Goal: Task Accomplishment & Management: Use online tool/utility

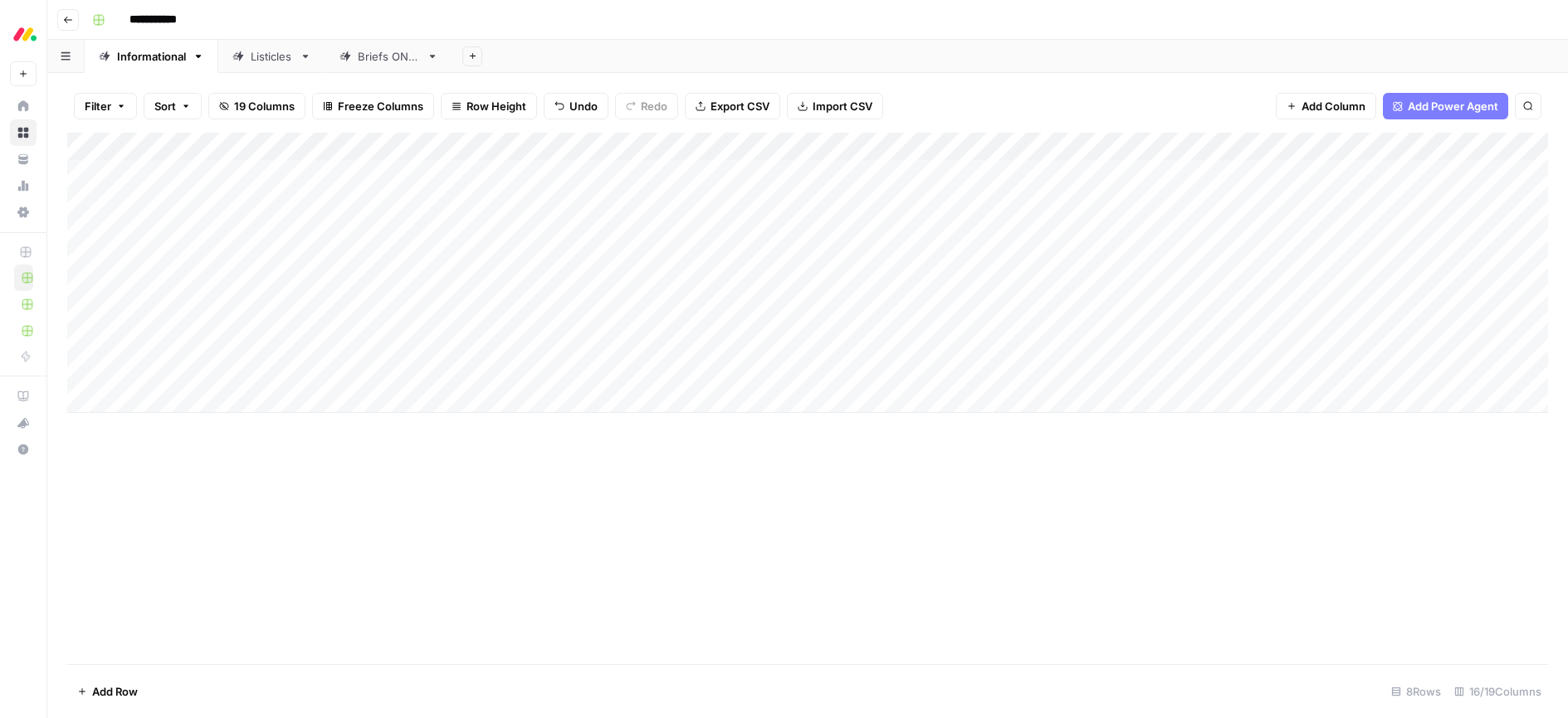
click at [720, 508] on div "Add Column" at bounding box center [807, 398] width 1480 height 531
click at [728, 370] on div "Add Column" at bounding box center [807, 273] width 1480 height 280
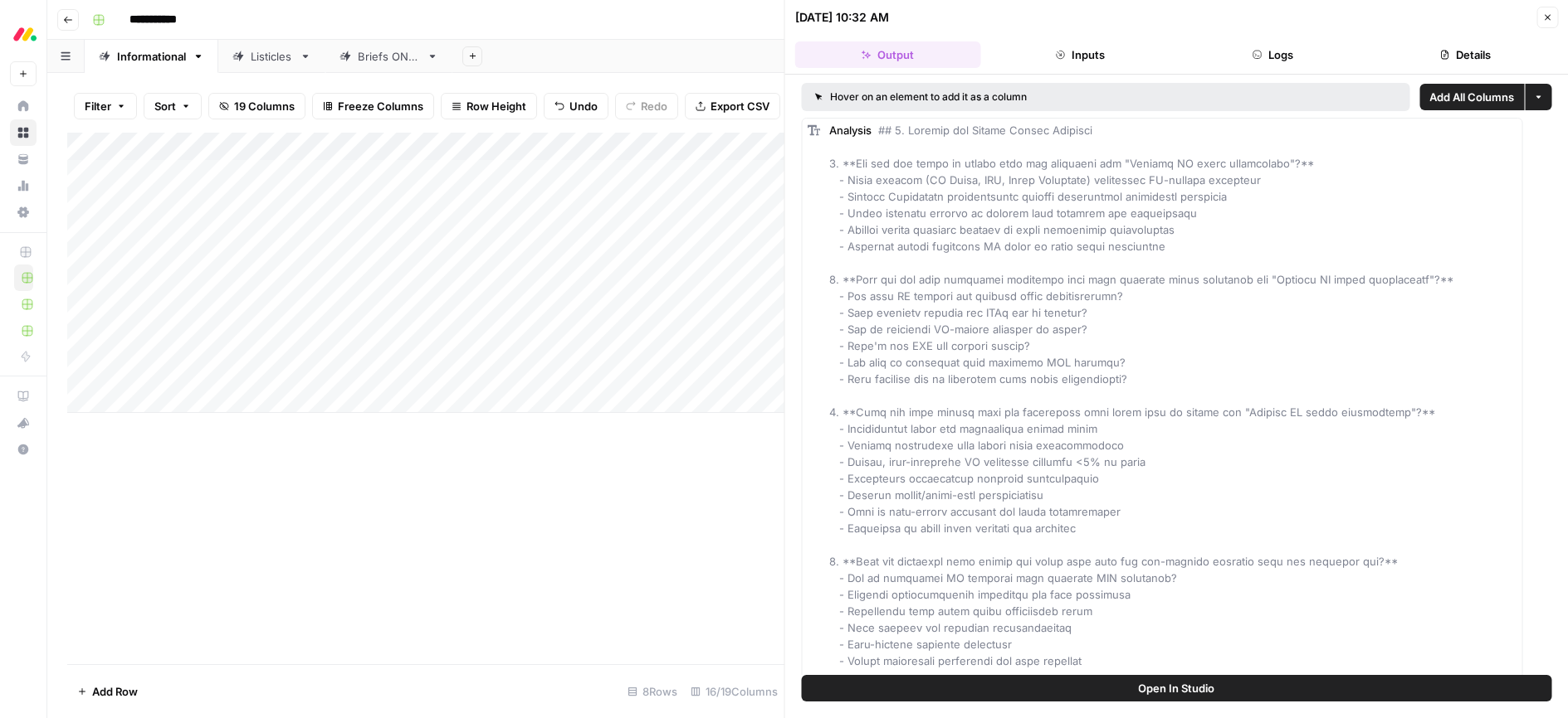
drag, startPoint x: 1551, startPoint y: 18, endPoint x: 1540, endPoint y: 21, distance: 11.4
click at [1551, 19] on icon "button" at bounding box center [1547, 17] width 10 height 10
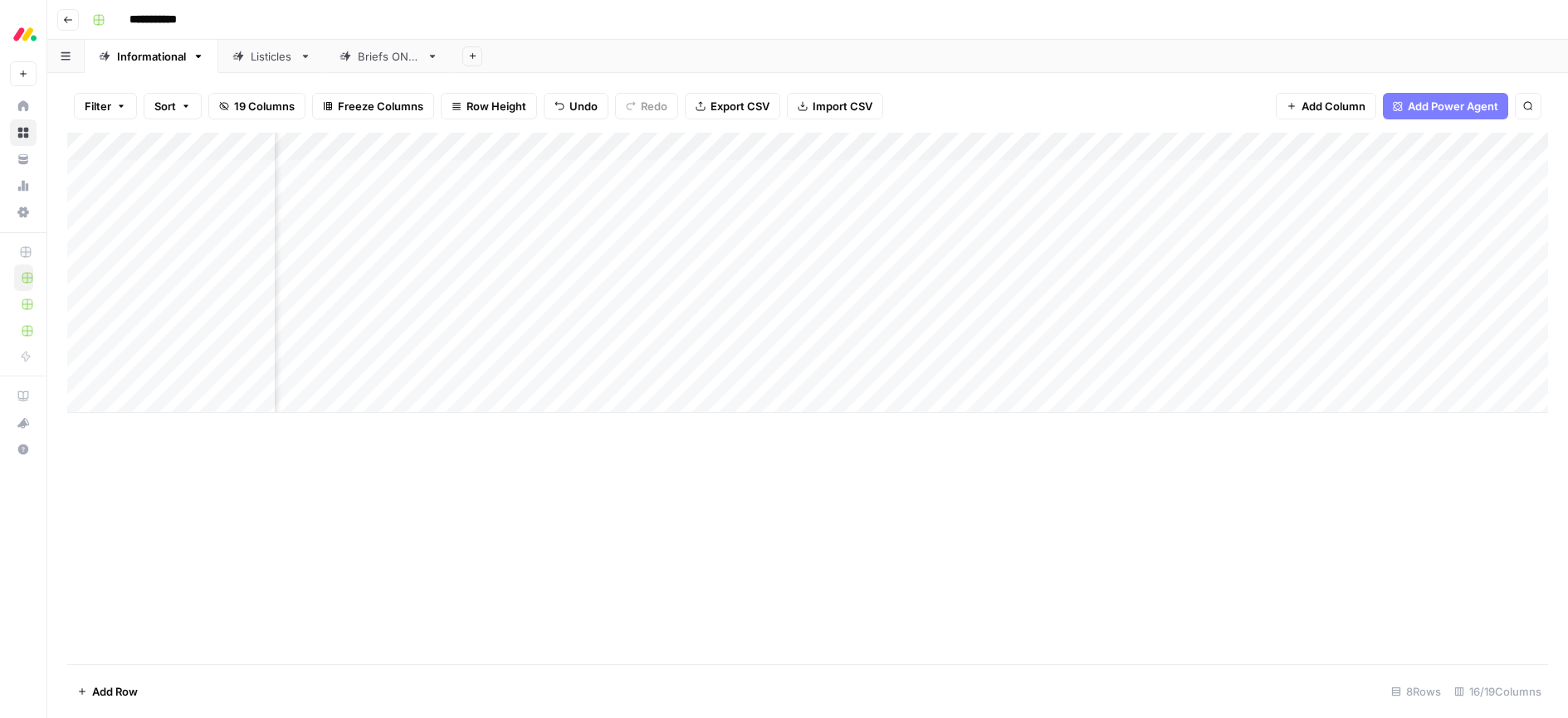
scroll to position [0, 134]
click at [679, 370] on div "Add Column" at bounding box center [807, 273] width 1480 height 280
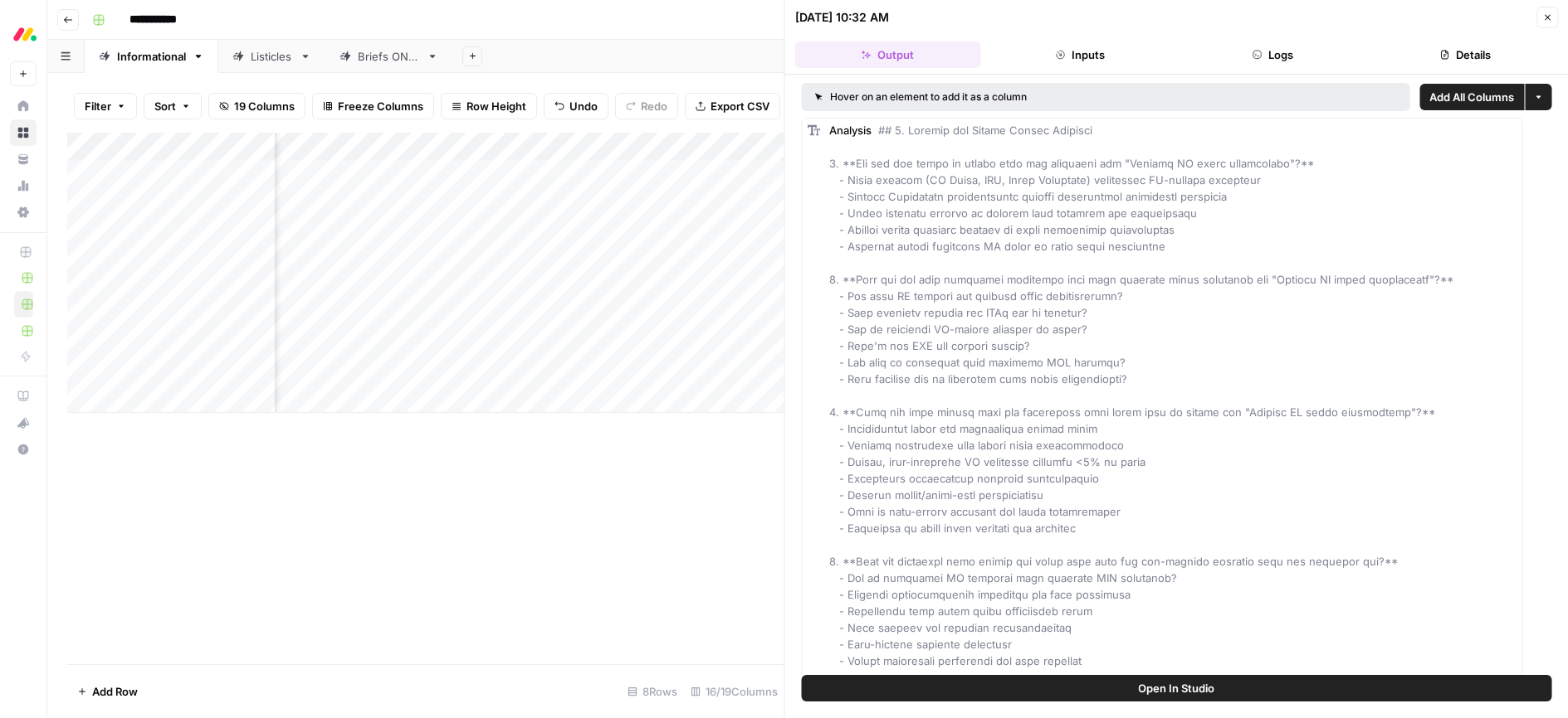
click at [1079, 48] on button "Inputs" at bounding box center [1079, 55] width 186 height 27
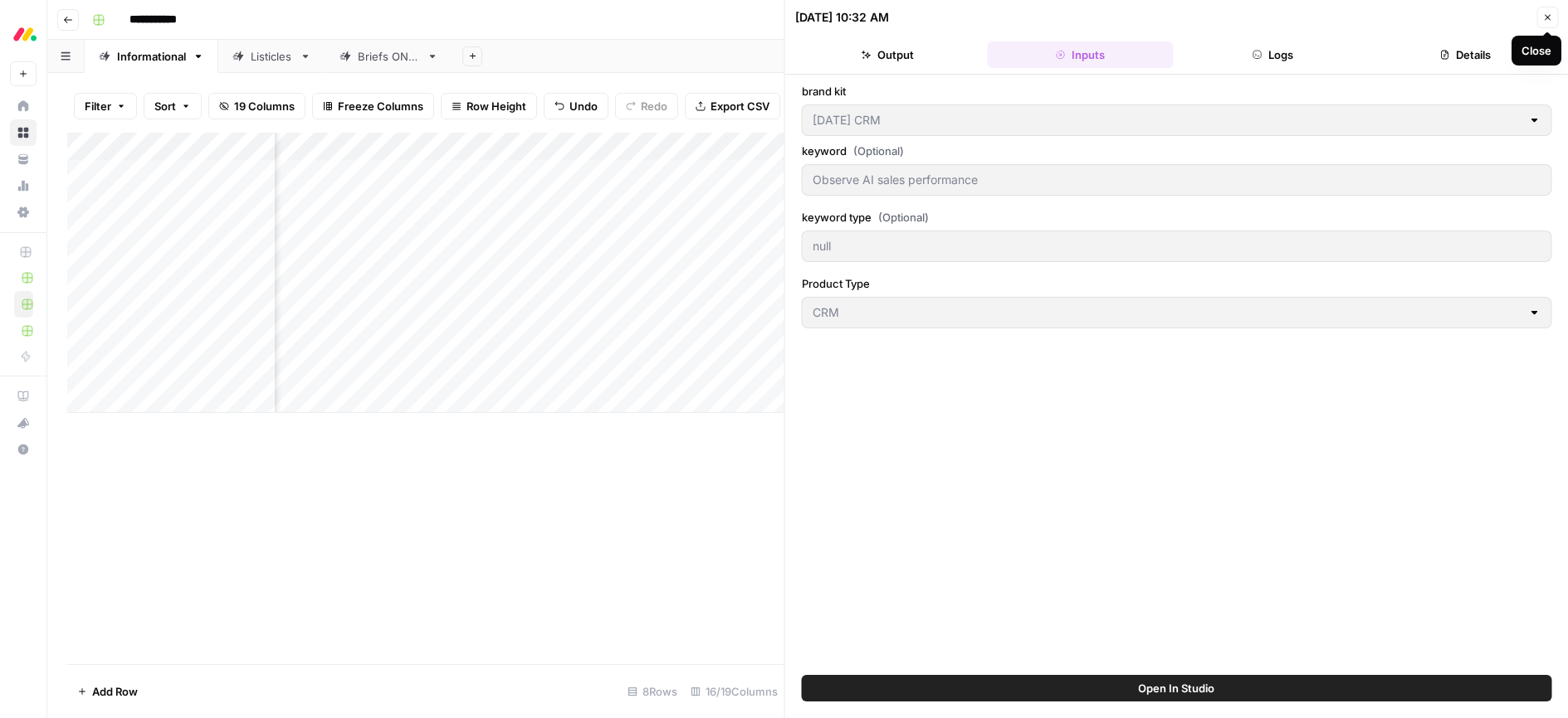
drag, startPoint x: 1556, startPoint y: 20, endPoint x: 1539, endPoint y: 29, distance: 19.2
click at [1556, 20] on button "Close" at bounding box center [1547, 17] width 21 height 21
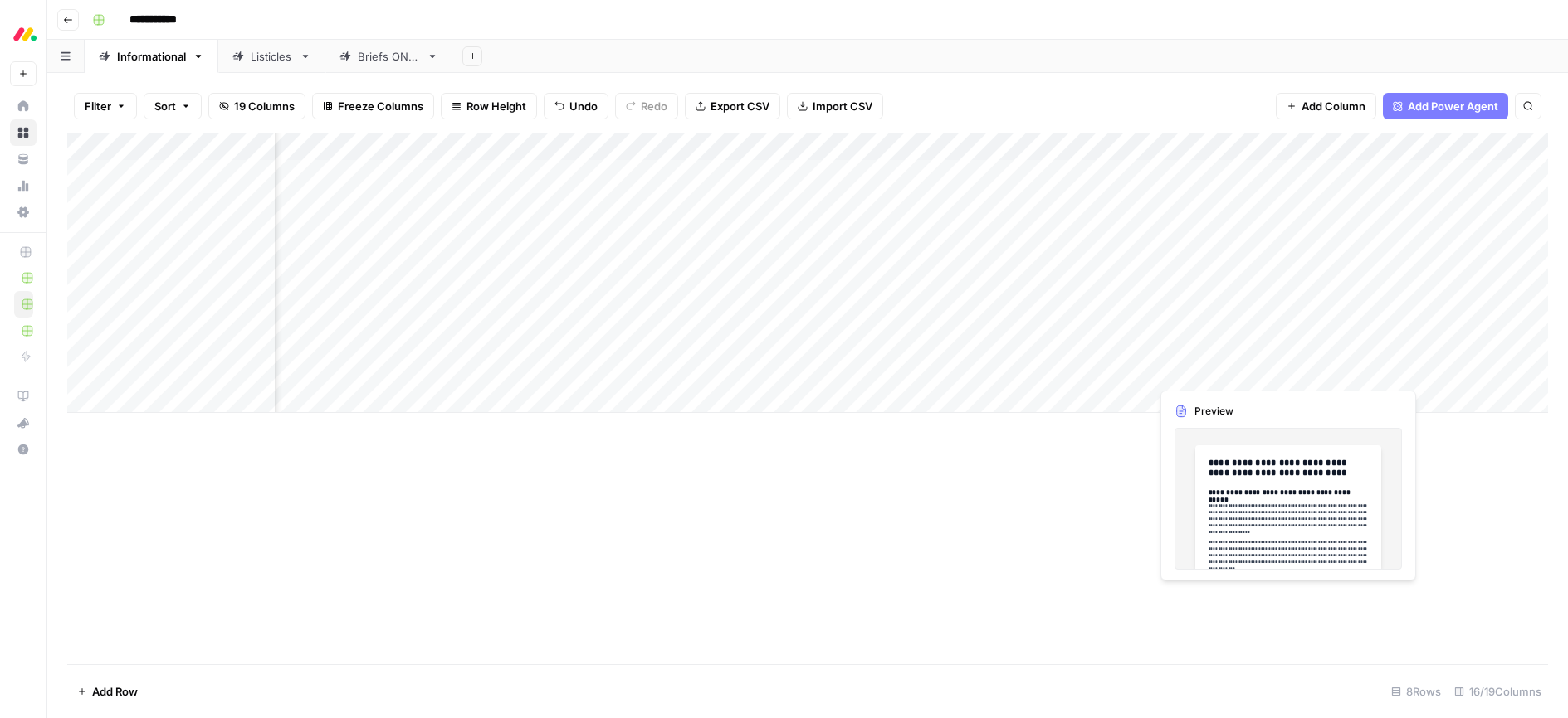
scroll to position [0, 486]
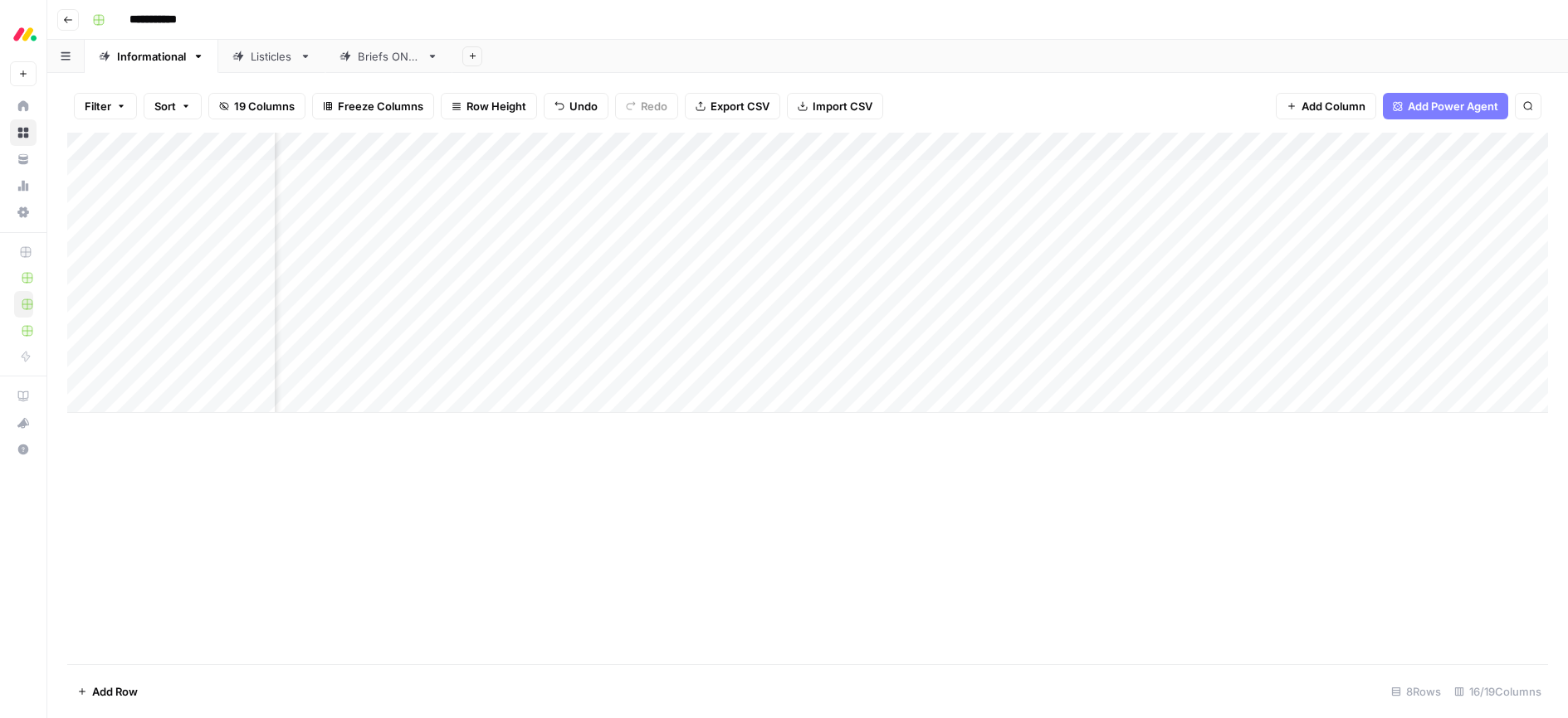
click at [1245, 369] on div "Add Column" at bounding box center [807, 273] width 1480 height 280
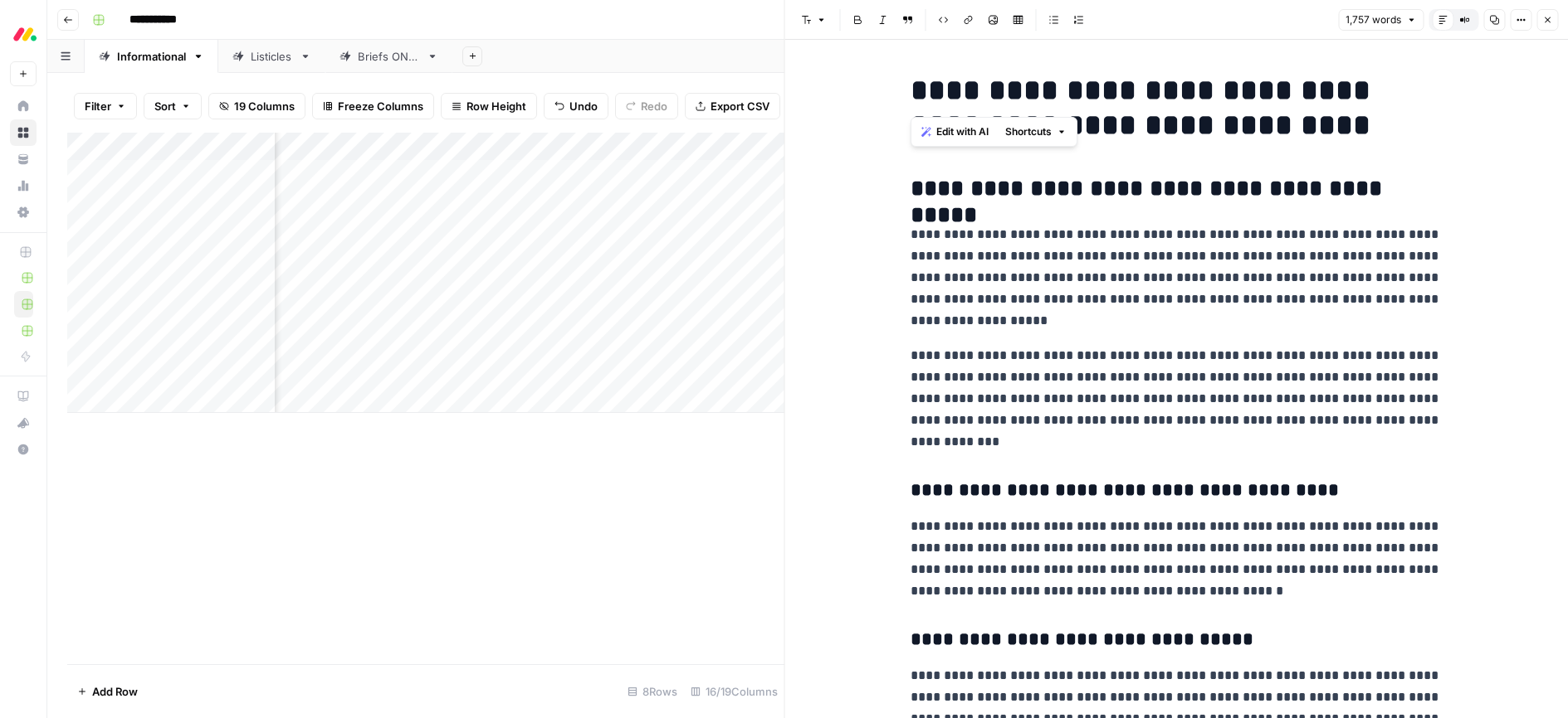
drag, startPoint x: 917, startPoint y: 90, endPoint x: 1137, endPoint y: 91, distance: 220.0
click at [1137, 91] on h1 "**********" at bounding box center [1176, 107] width 531 height 69
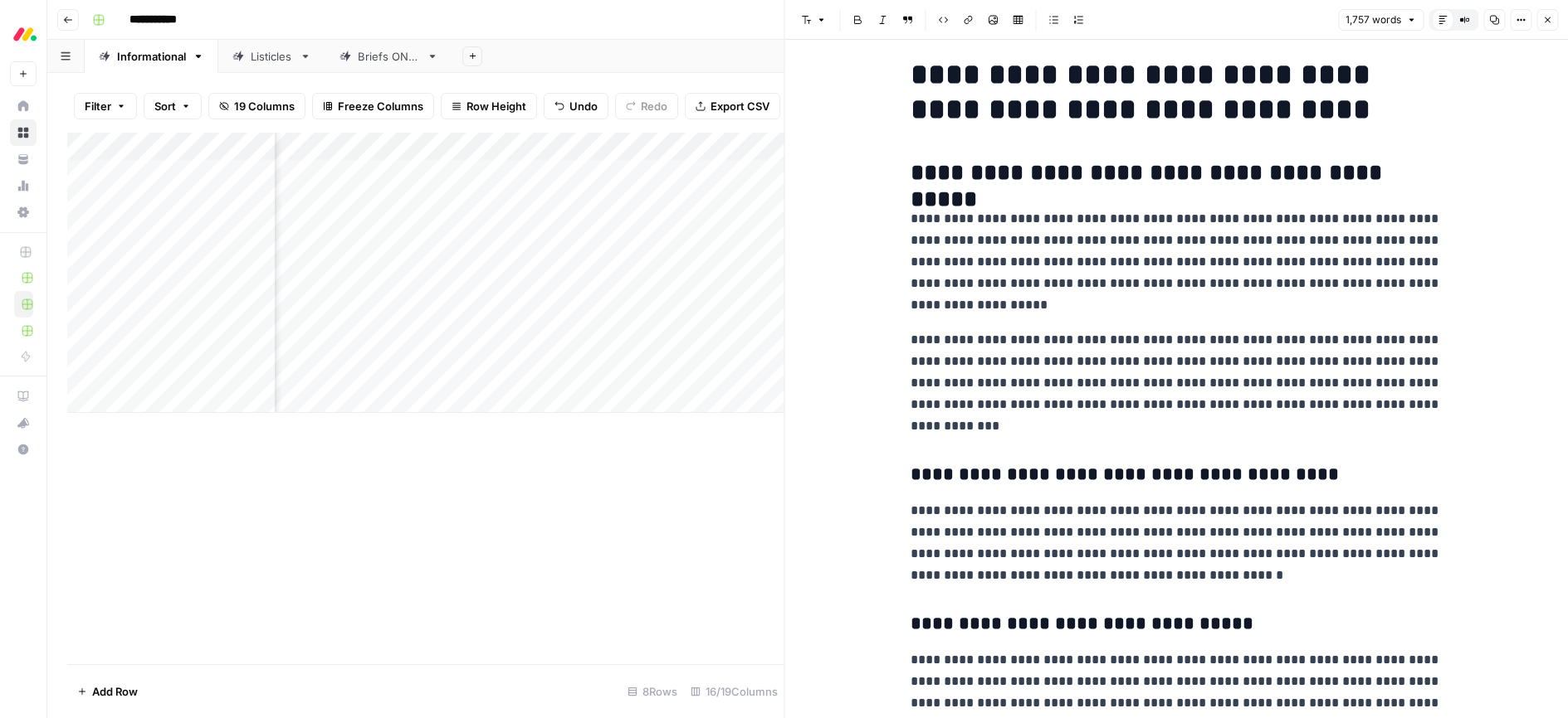
scroll to position [27, 0]
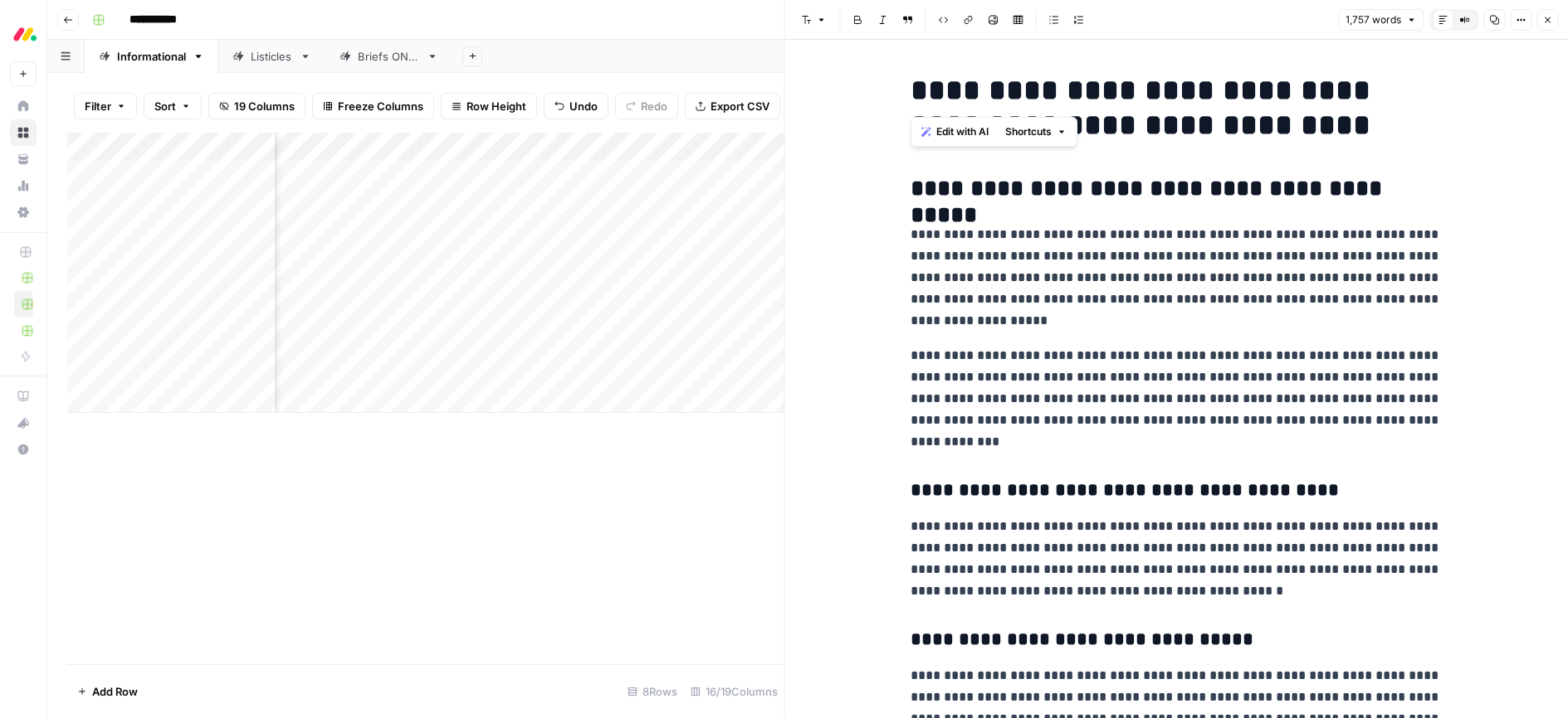
click at [974, 89] on h1 "**********" at bounding box center [1176, 107] width 531 height 69
copy h1 "*******"
click at [1061, 272] on p "**********" at bounding box center [1176, 277] width 531 height 108
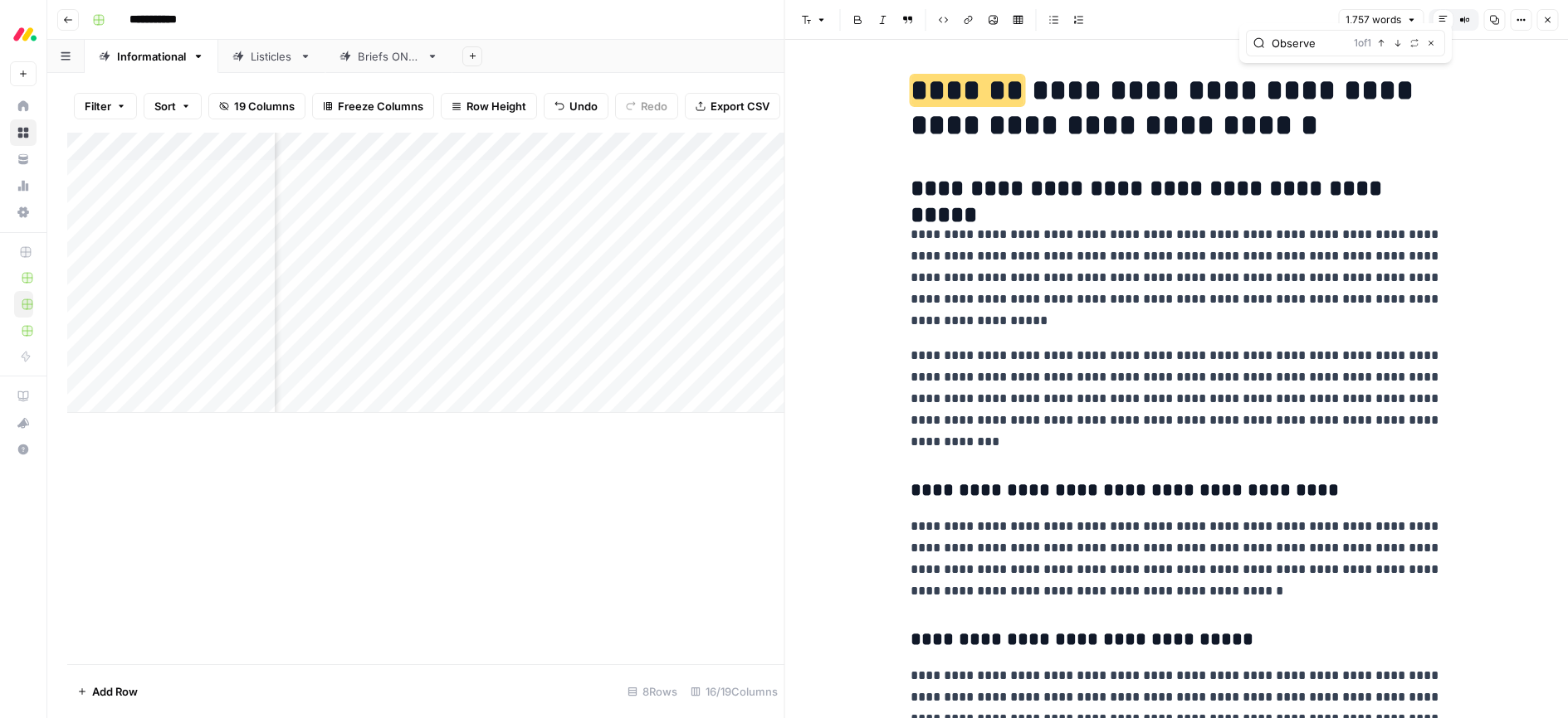
type input "Observe"
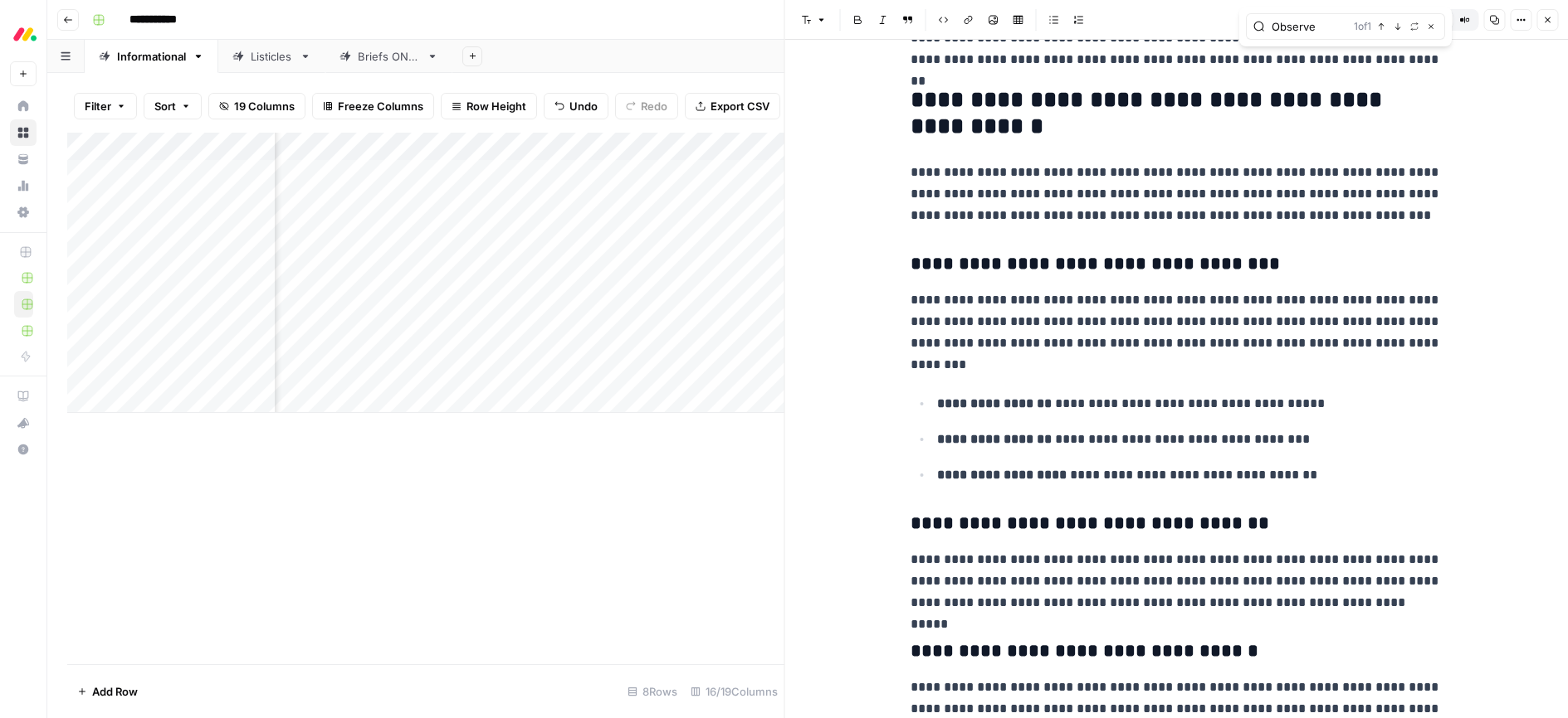
click at [1341, 28] on input "Observe" at bounding box center [1309, 27] width 76 height 17
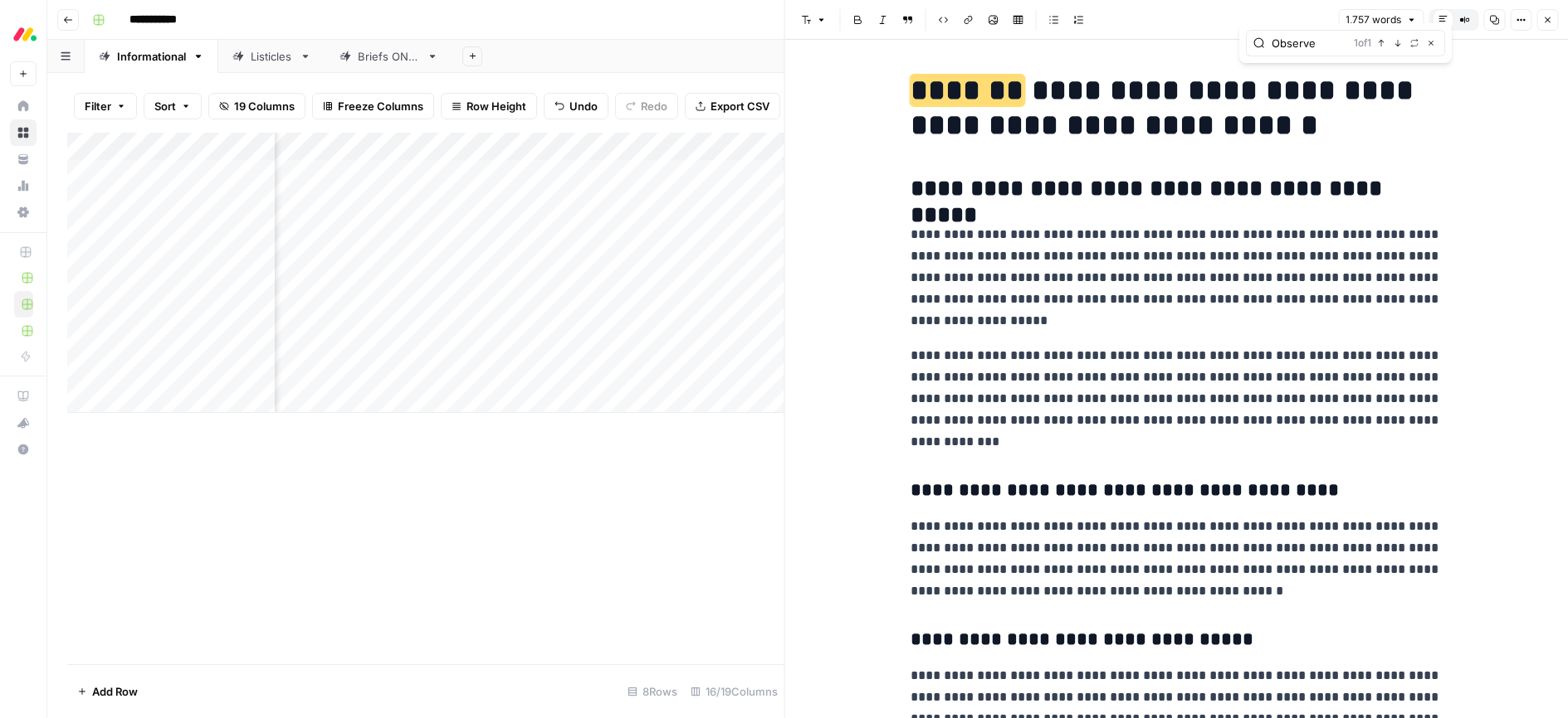
drag, startPoint x: 913, startPoint y: 91, endPoint x: 1158, endPoint y: 149, distance: 251.8
click at [1145, 141] on h1 "**********" at bounding box center [1176, 107] width 531 height 69
click at [940, 101] on span "*******" at bounding box center [967, 91] width 113 height 30
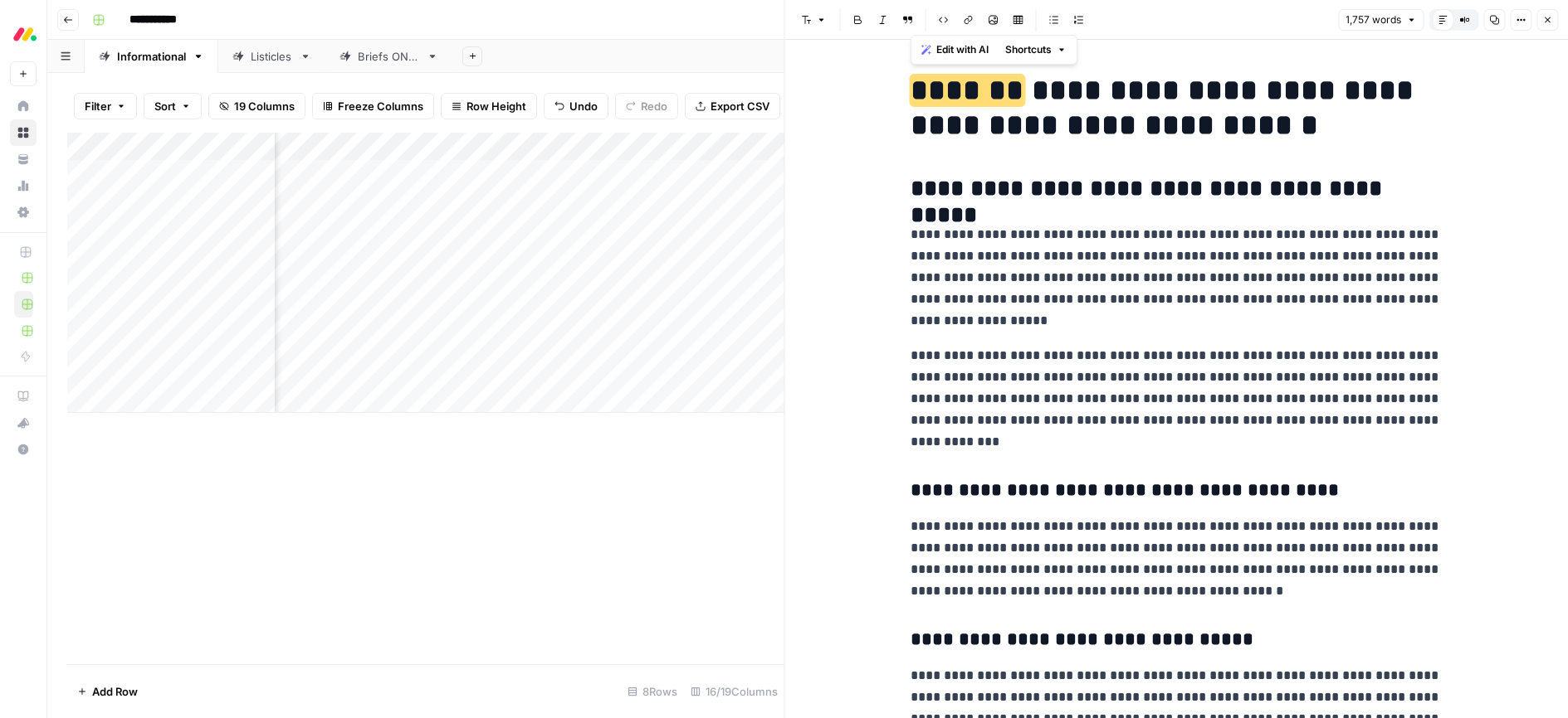
click at [966, 46] on span "Edit with AI" at bounding box center [962, 50] width 53 height 15
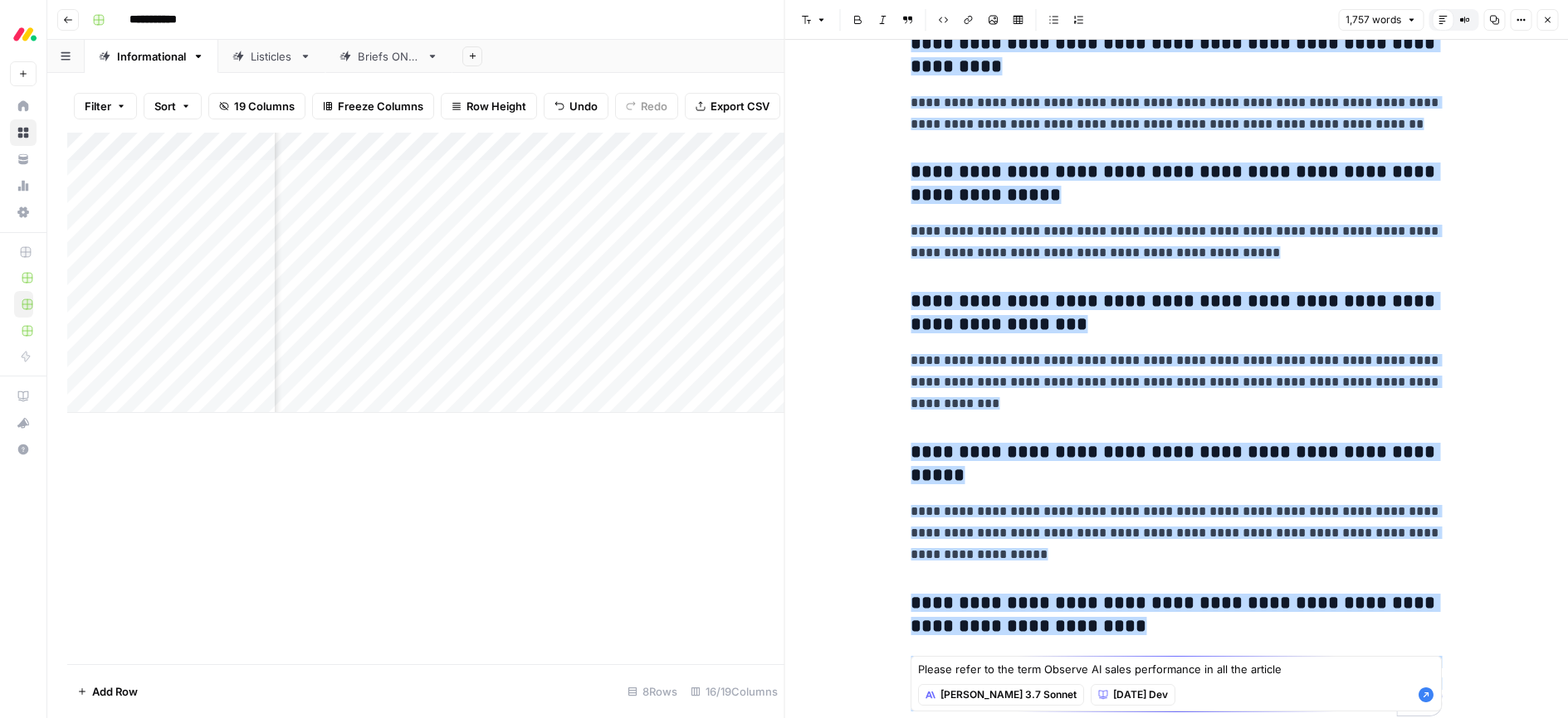
click at [1285, 666] on textarea "Please refer to the term Observe AI sales performance in all the article" at bounding box center [1176, 669] width 516 height 17
type textarea "Please refer to the term Observe AI sales performance in all the article"
click at [1431, 698] on icon "button" at bounding box center [1426, 695] width 15 height 15
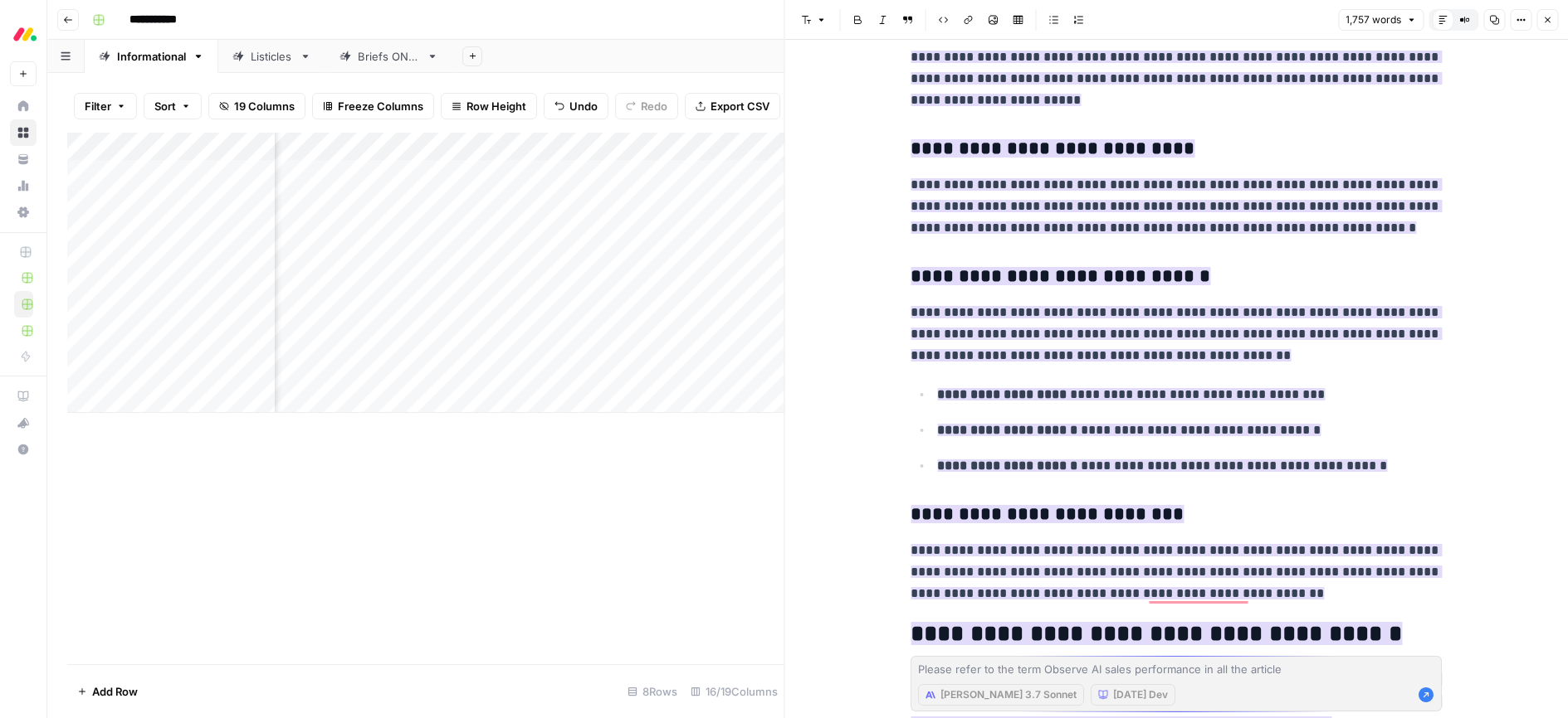
scroll to position [4150, 0]
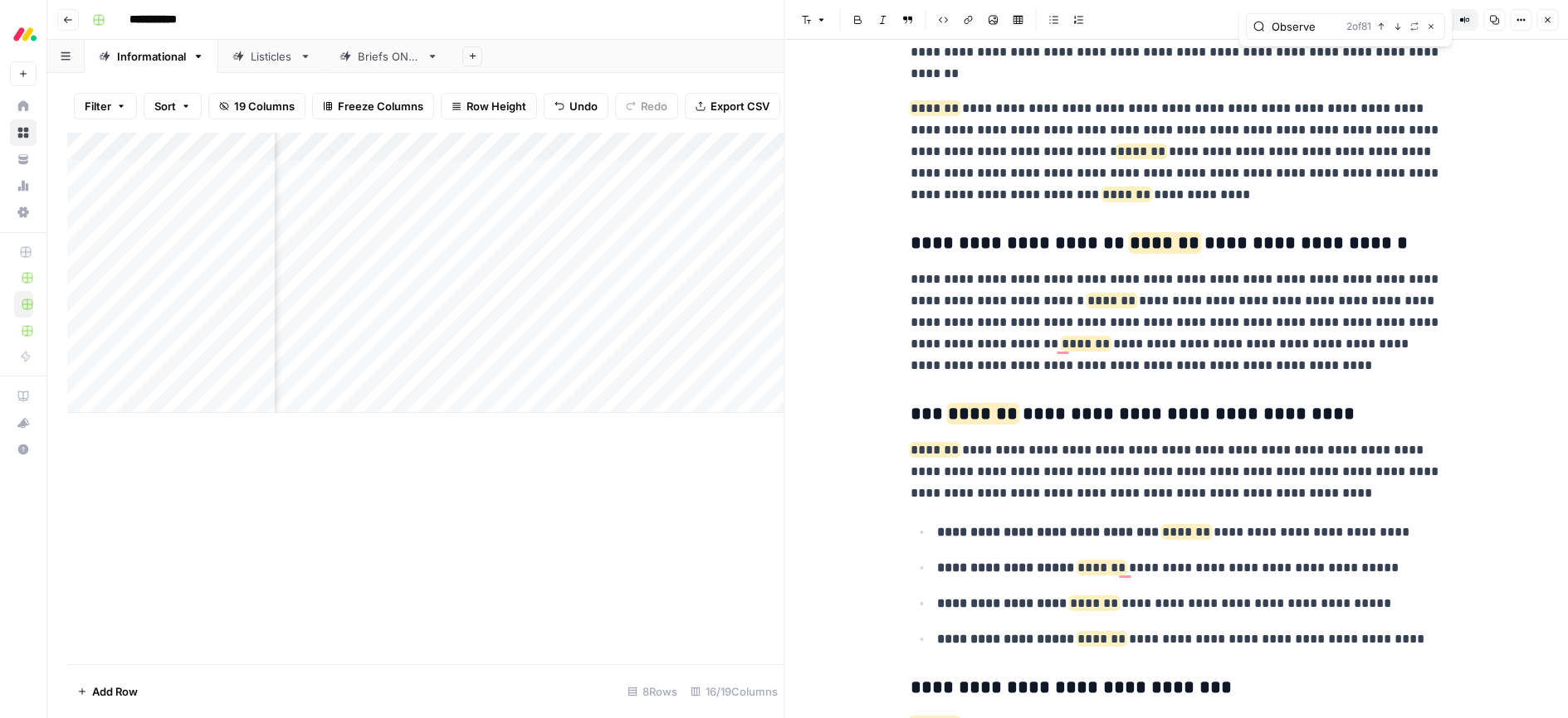
click at [1553, 19] on button "Close" at bounding box center [1547, 19] width 21 height 21
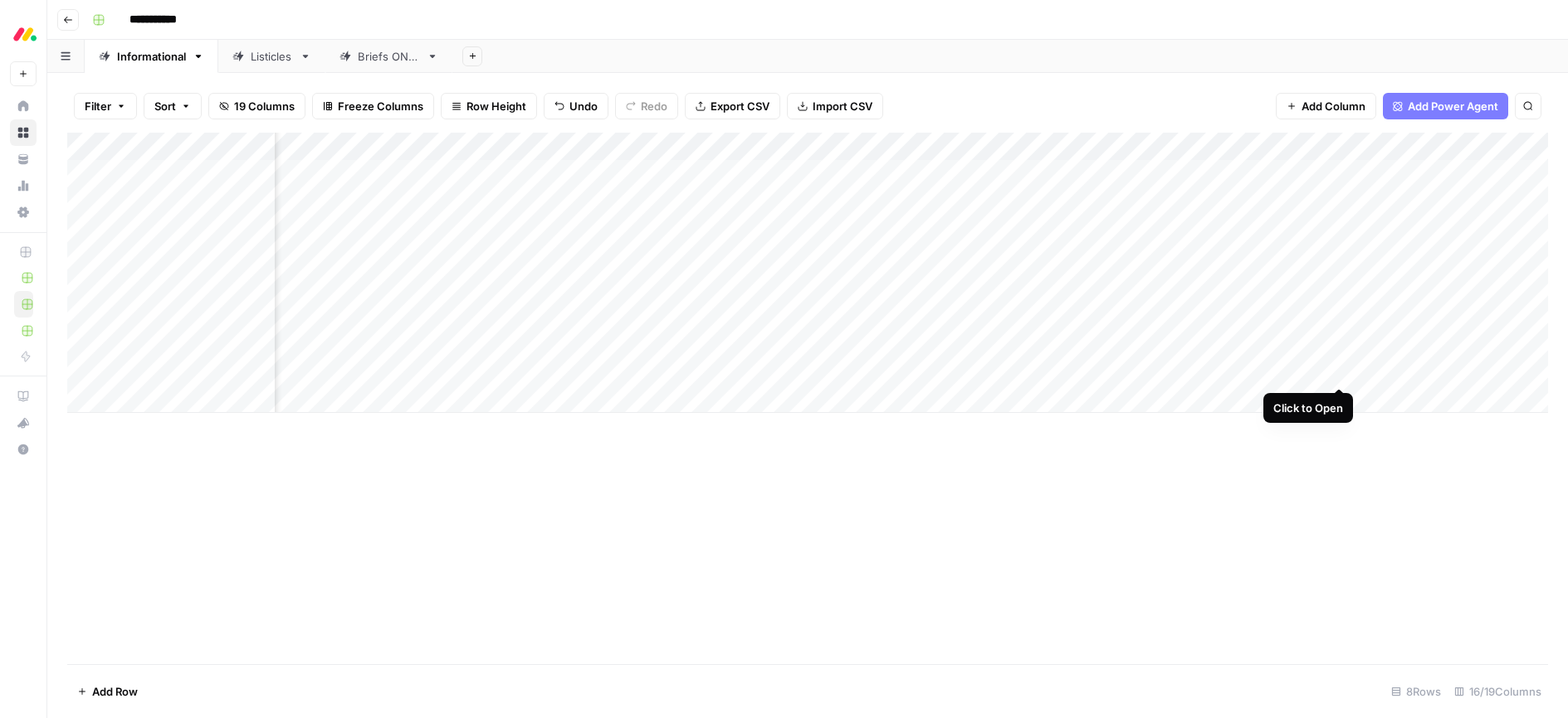
click at [1334, 371] on div "Add Column" at bounding box center [807, 273] width 1480 height 280
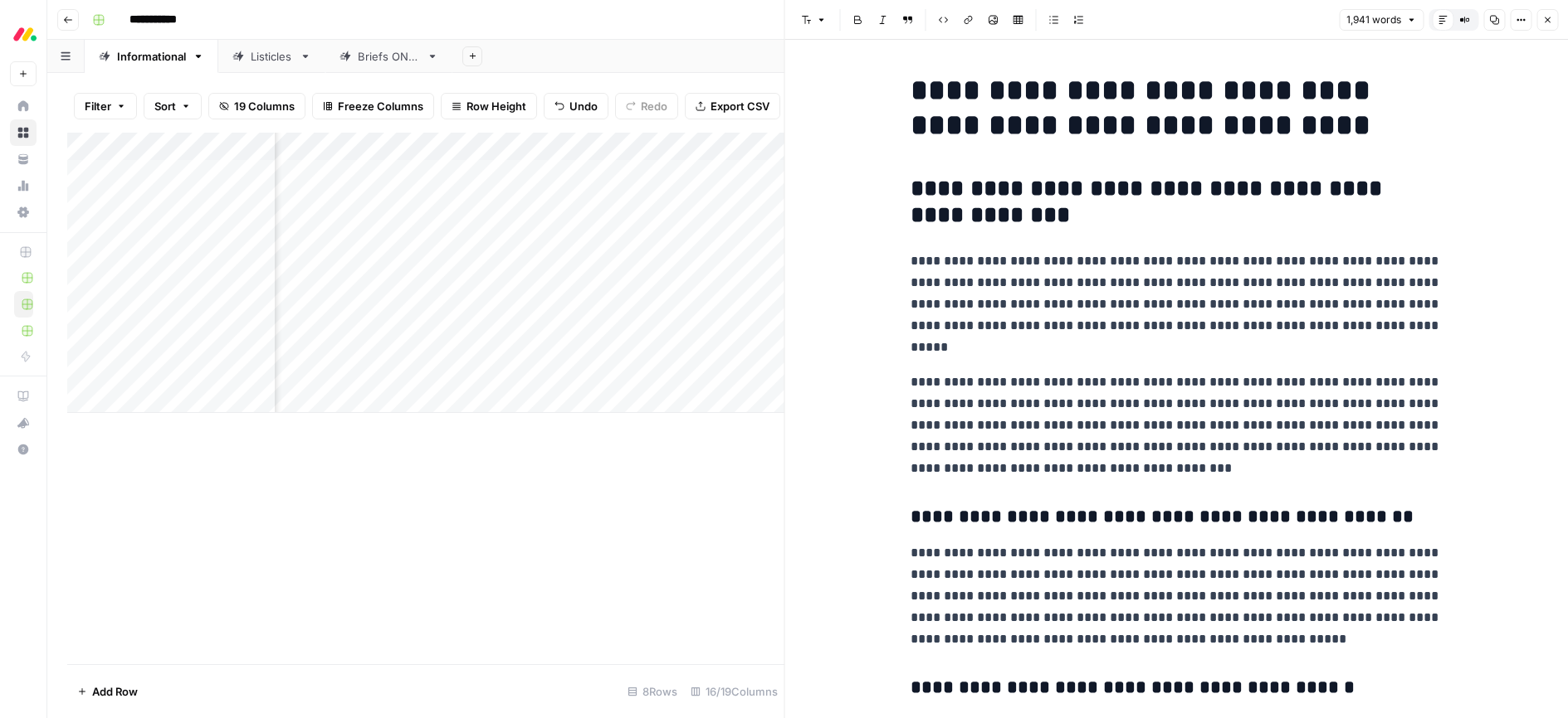
click at [1277, 22] on div "Font style Bold Italic Block quote Code block Link Image Insert Table Bulleted …" at bounding box center [1064, 19] width 539 height 21
click at [1244, 30] on div "Font style Bold Italic Block quote Code block Link Image Insert Table Bulleted …" at bounding box center [1064, 19] width 539 height 21
drag, startPoint x: 1212, startPoint y: 29, endPoint x: 1332, endPoint y: 36, distance: 120.2
click at [1213, 29] on div "Font style Bold Italic Block quote Code block Link Image Insert Table Bulleted …" at bounding box center [1064, 19] width 539 height 21
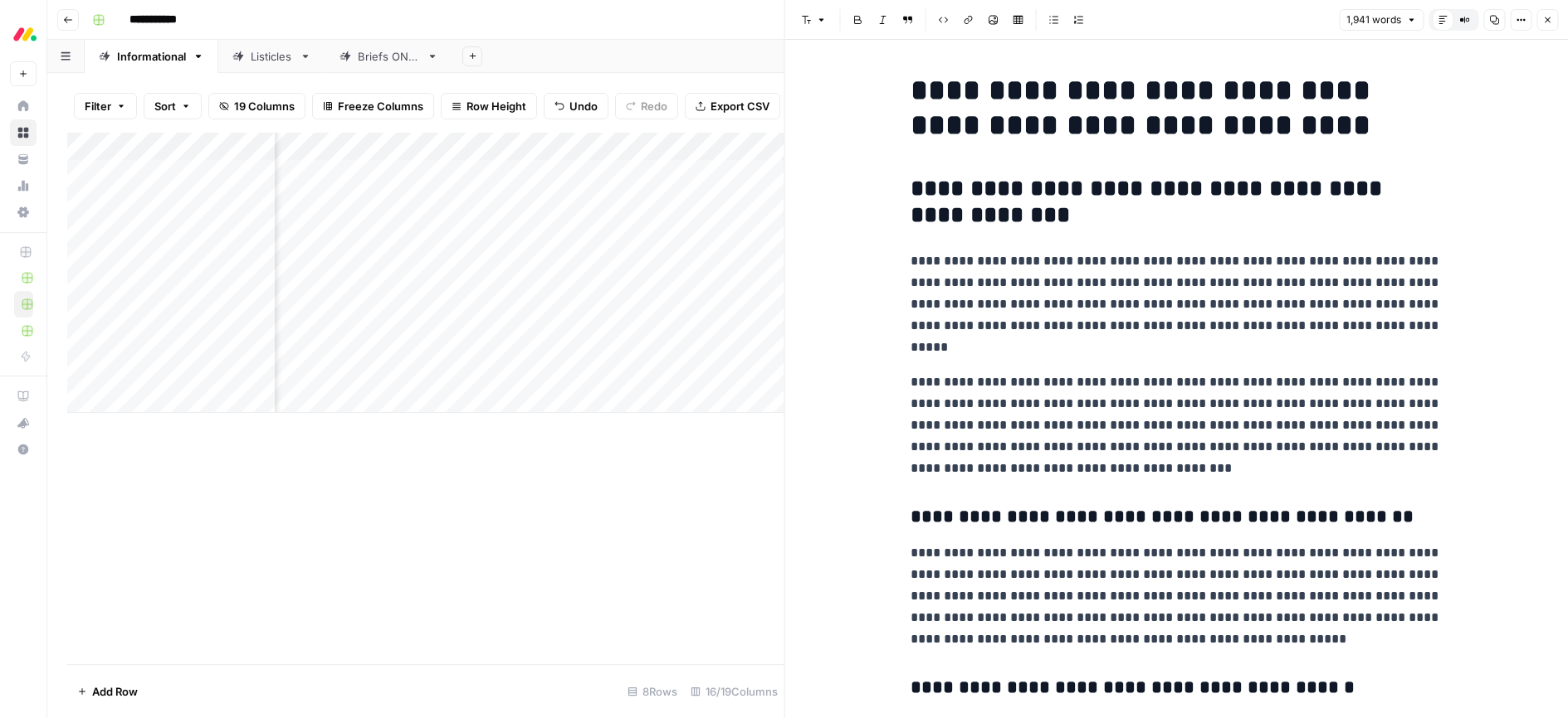
click at [1212, 29] on div "Font style Bold Italic Block quote Code block Link Image Insert Table Bulleted …" at bounding box center [1064, 19] width 539 height 21
click at [754, 155] on icon "Close Search" at bounding box center [750, 153] width 13 height 13
click at [650, 531] on div "Add Column" at bounding box center [426, 398] width 717 height 531
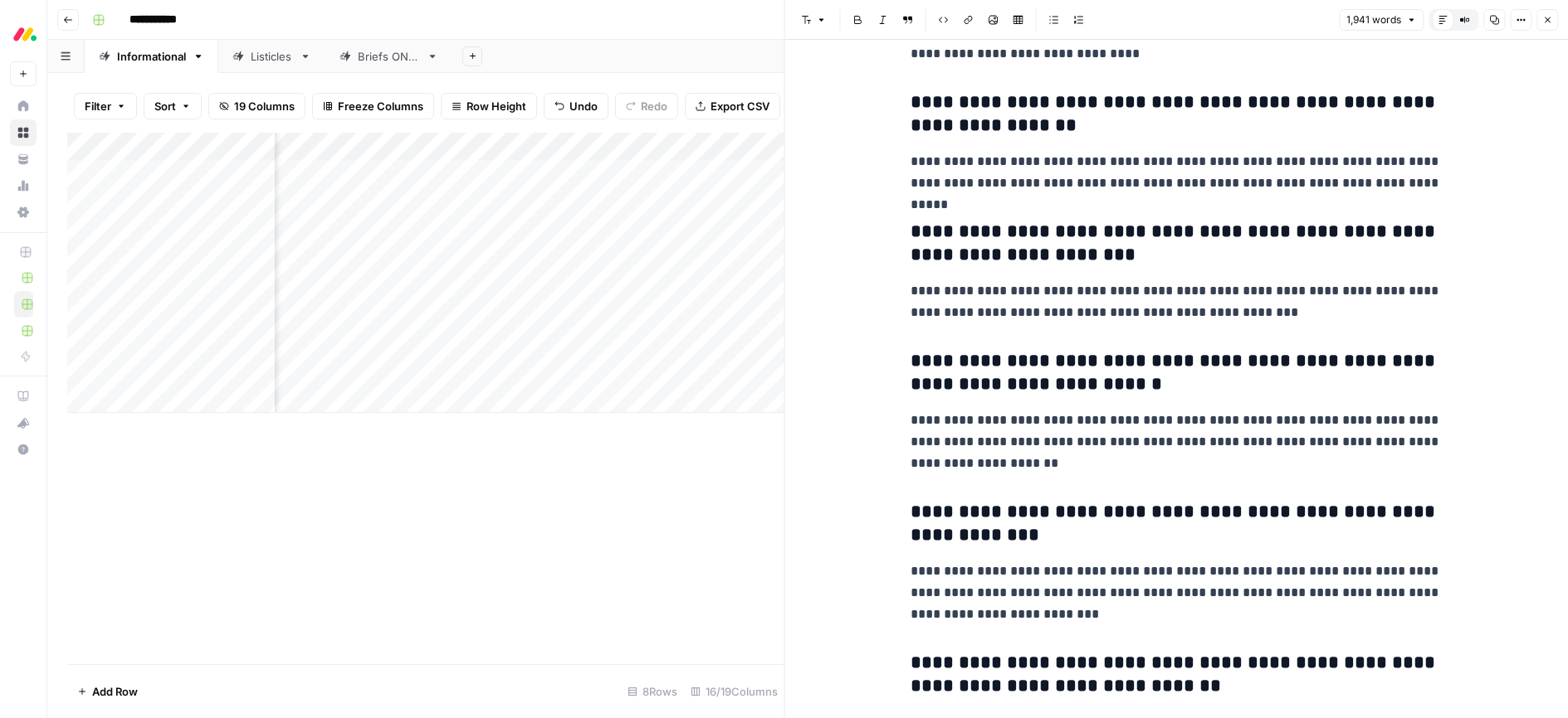
scroll to position [6666, 0]
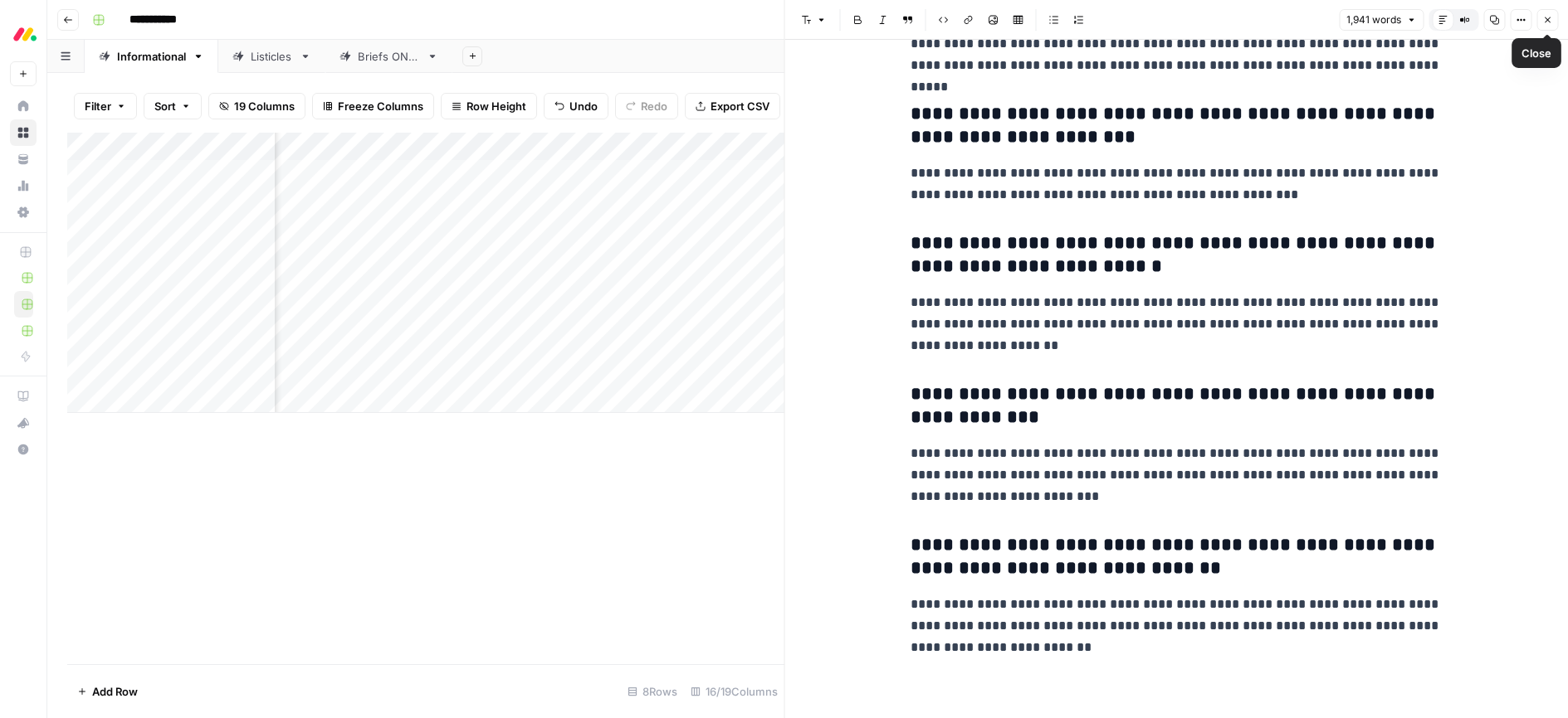
click at [1543, 19] on icon "button" at bounding box center [1547, 19] width 10 height 10
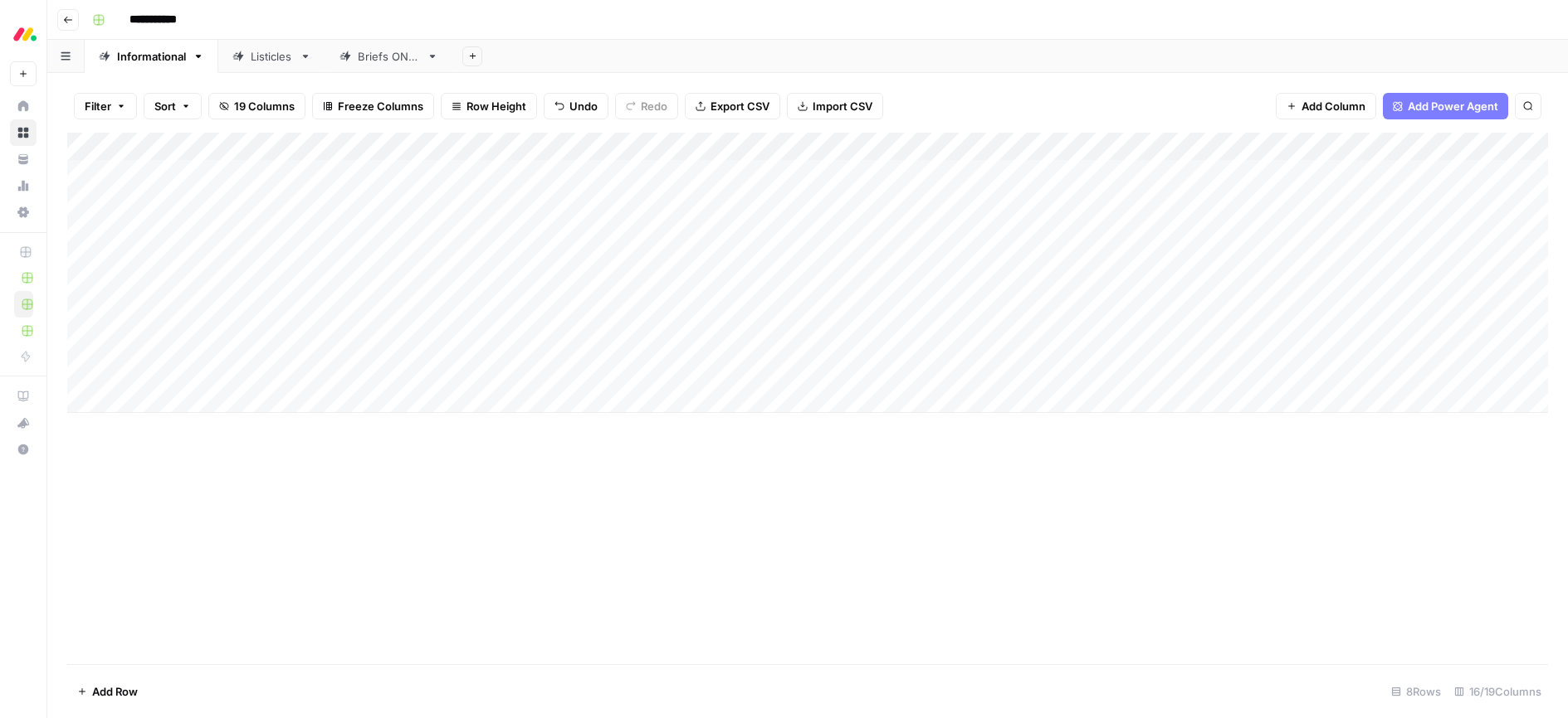
click at [418, 367] on div "Add Column" at bounding box center [807, 273] width 1480 height 280
click at [556, 512] on div "Add Column" at bounding box center [807, 398] width 1480 height 531
click at [556, 511] on div "Add Column" at bounding box center [807, 398] width 1480 height 531
click at [166, 396] on div "Add Column" at bounding box center [807, 273] width 1480 height 280
type textarea "**********"
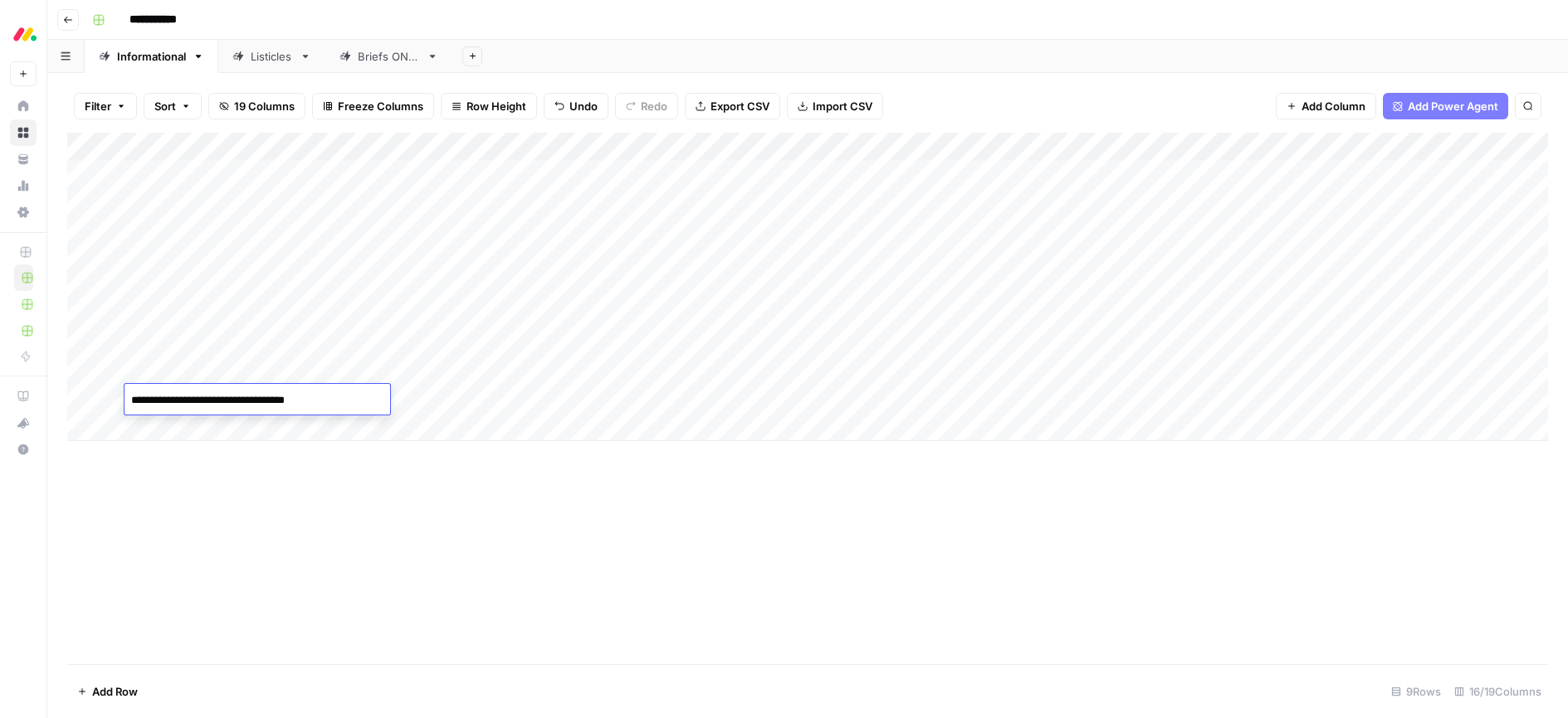
click at [430, 505] on div "Add Column" at bounding box center [807, 398] width 1480 height 531
click at [296, 399] on div "Add Column" at bounding box center [807, 287] width 1480 height 309
click at [310, 401] on div "Add Column" at bounding box center [807, 287] width 1480 height 309
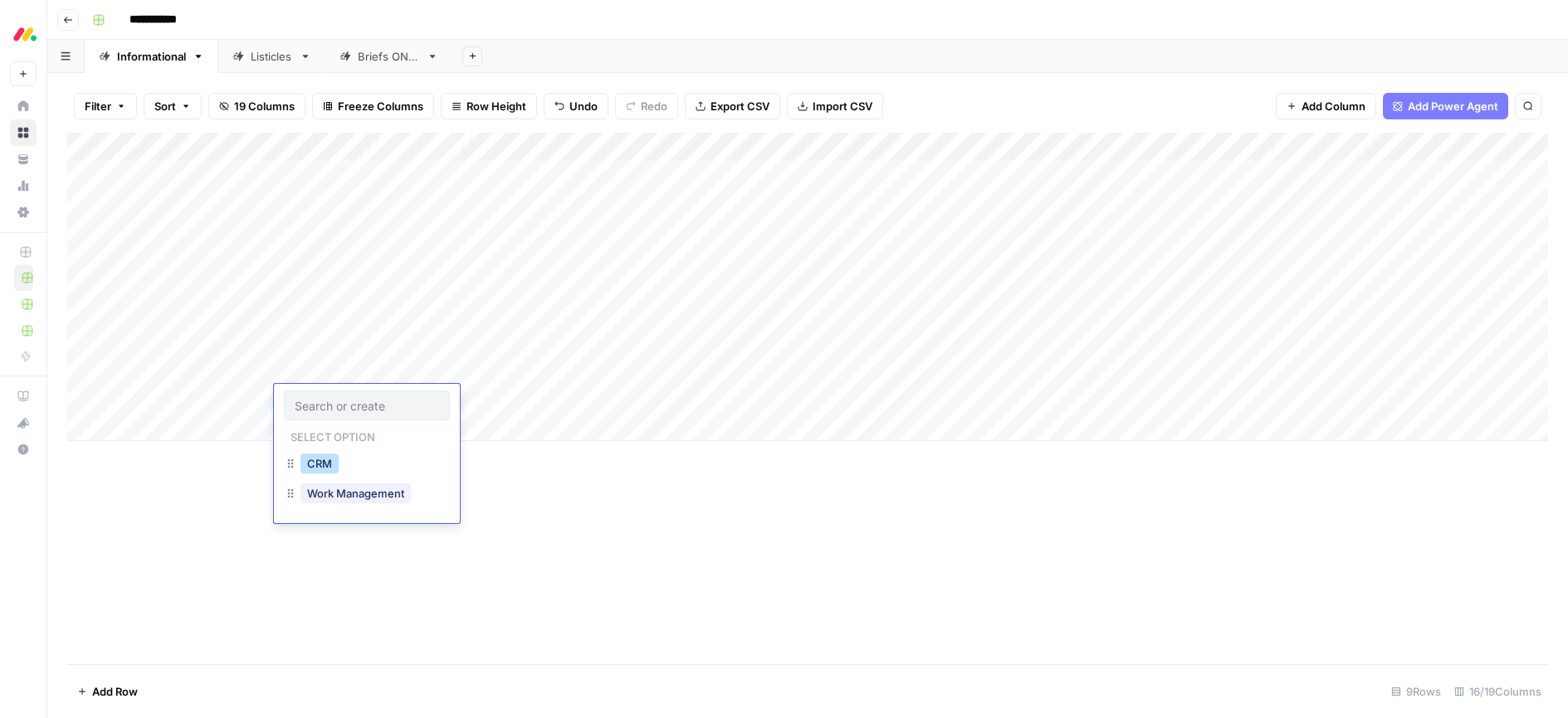
click at [332, 469] on button "CRM" at bounding box center [319, 464] width 38 height 20
click at [586, 483] on div "Add Column" at bounding box center [807, 398] width 1480 height 531
click at [543, 373] on div "Add Column" at bounding box center [807, 287] width 1480 height 309
click at [549, 371] on div "Add Column" at bounding box center [807, 287] width 1480 height 309
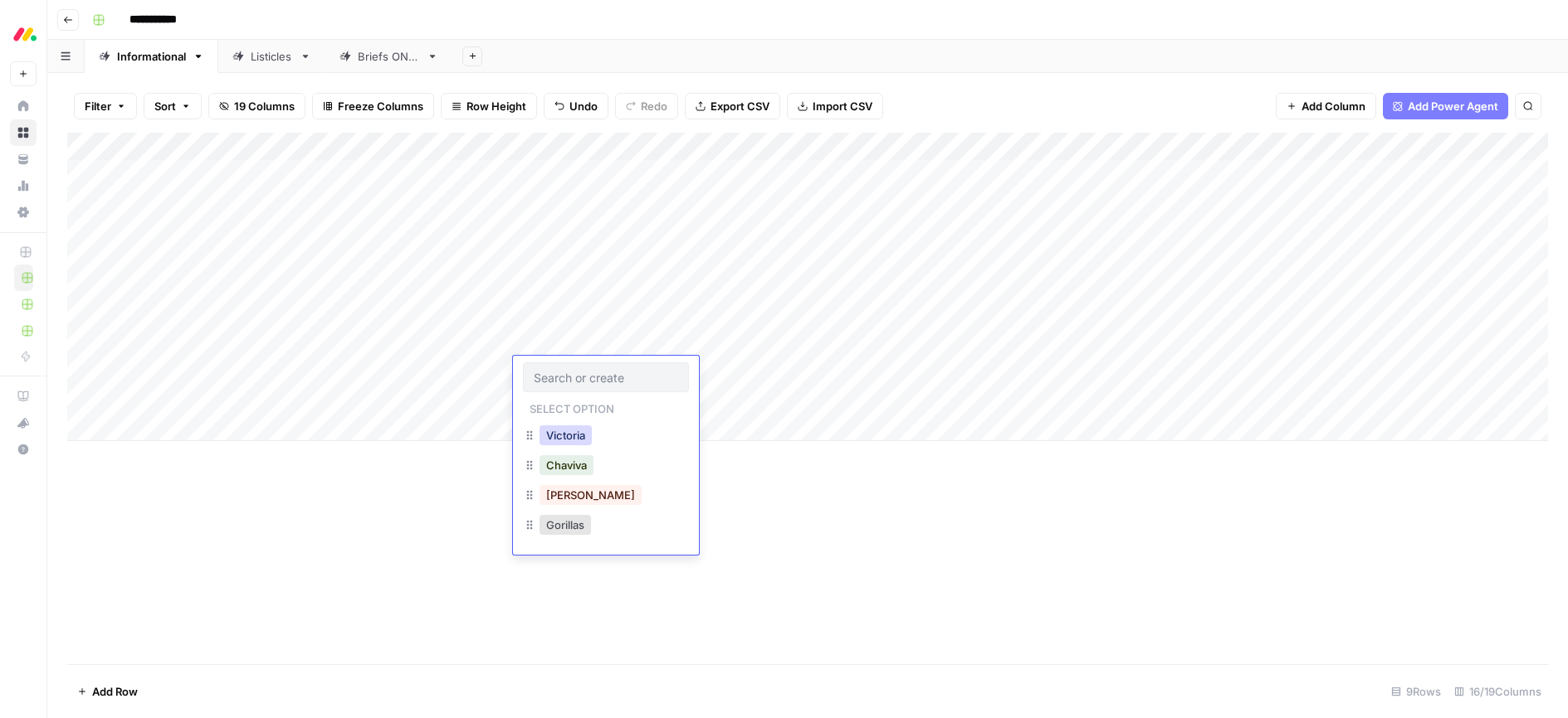
click at [558, 439] on button "Victoria" at bounding box center [565, 435] width 53 height 20
click at [552, 403] on div "Add Column" at bounding box center [807, 287] width 1480 height 309
click at [551, 401] on div "Add Column" at bounding box center [807, 287] width 1480 height 309
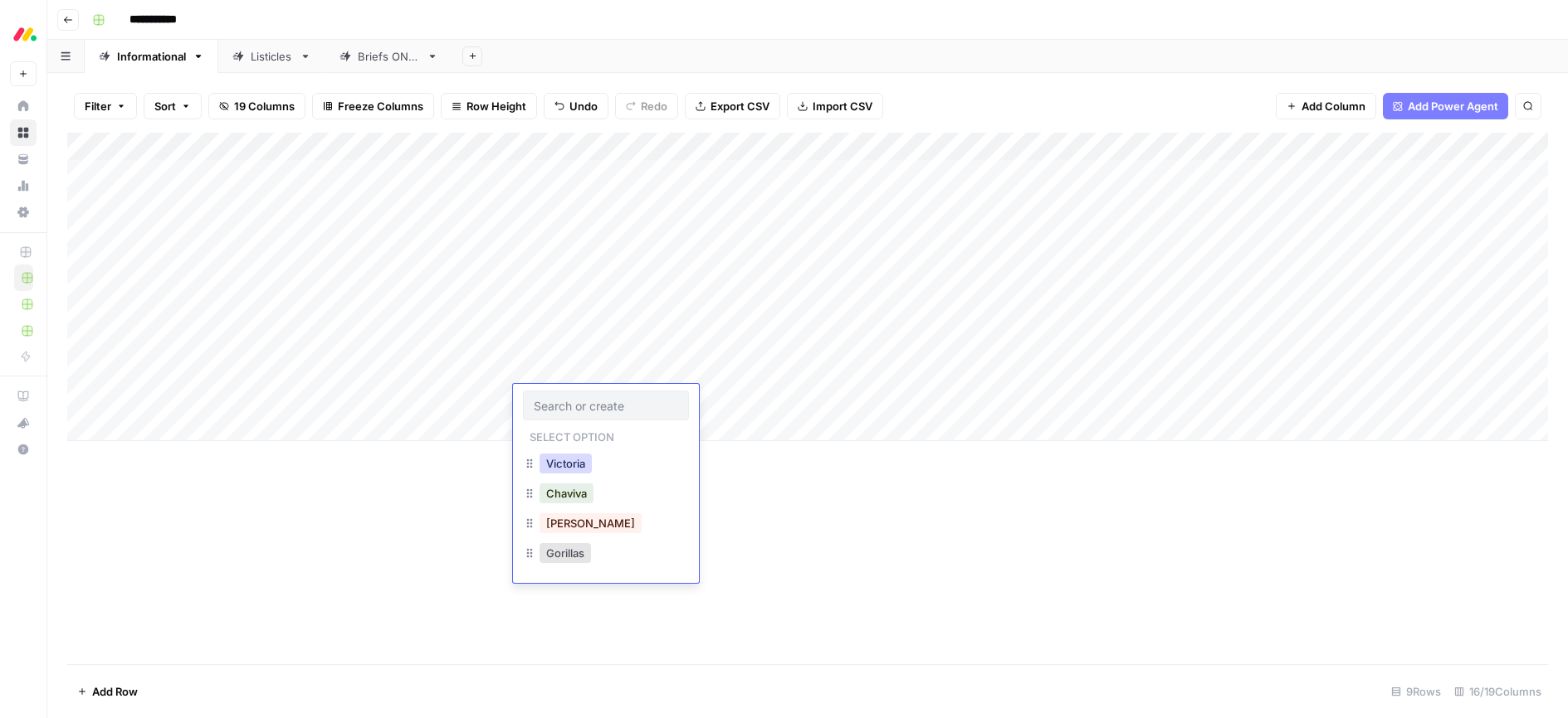
click at [555, 469] on button "Victoria" at bounding box center [565, 464] width 53 height 20
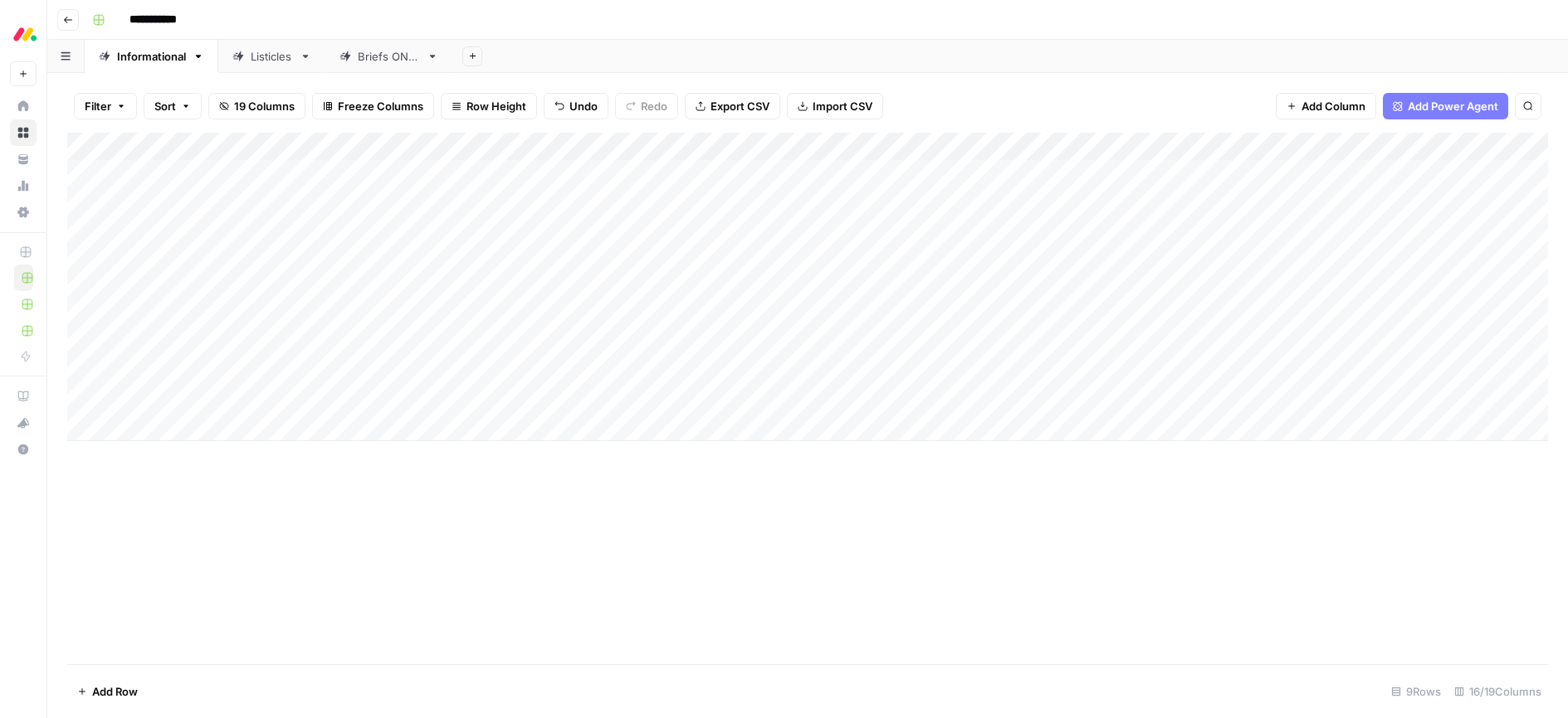
click at [490, 469] on div "Add Column" at bounding box center [807, 398] width 1480 height 531
click at [580, 373] on div "Add Column" at bounding box center [807, 287] width 1480 height 309
click at [581, 371] on div "Add Column" at bounding box center [807, 287] width 1480 height 309
drag, startPoint x: 358, startPoint y: 545, endPoint x: 539, endPoint y: 462, distance: 199.1
click at [361, 543] on div "Add Column" at bounding box center [807, 398] width 1480 height 531
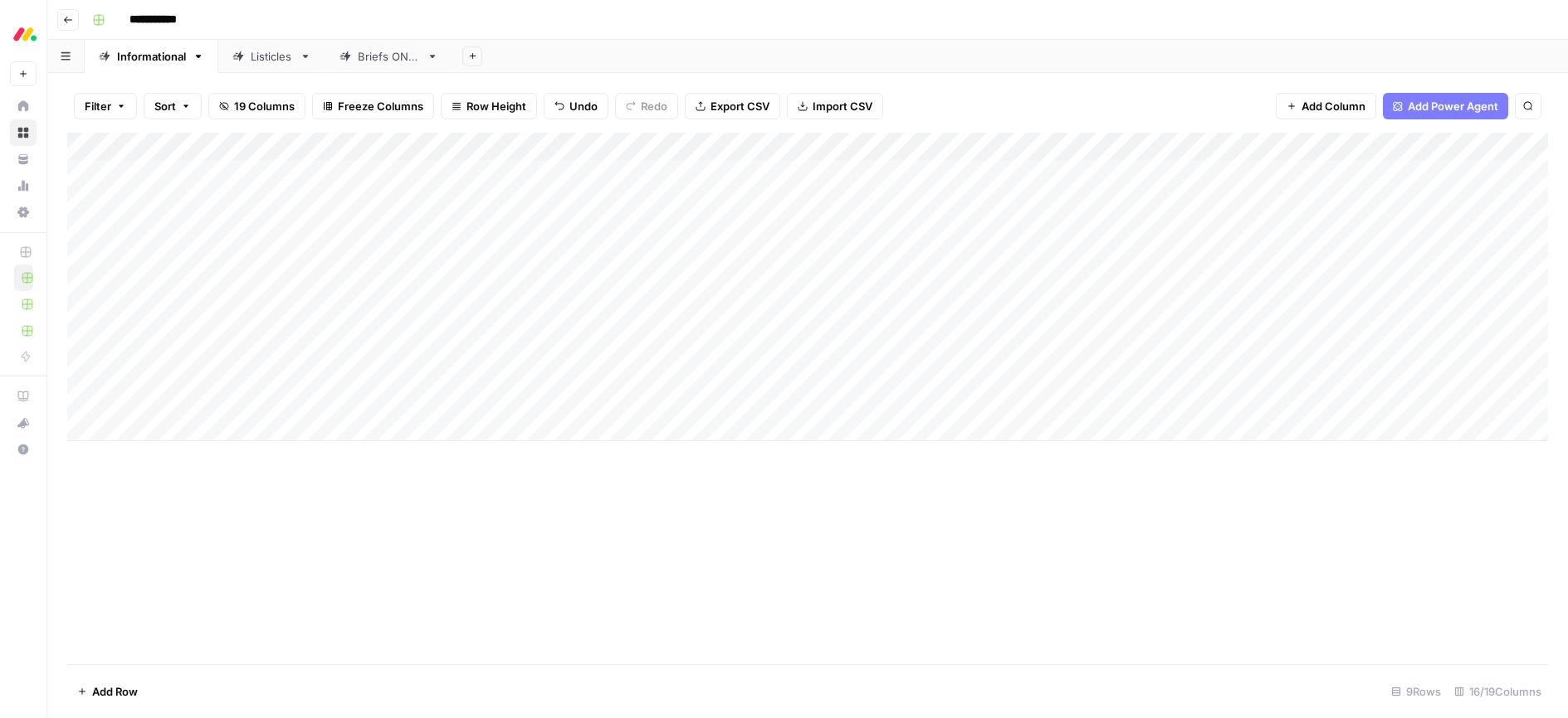
click at [586, 398] on div "Add Column" at bounding box center [807, 287] width 1480 height 309
click at [588, 397] on div "Add Column" at bounding box center [807, 287] width 1480 height 309
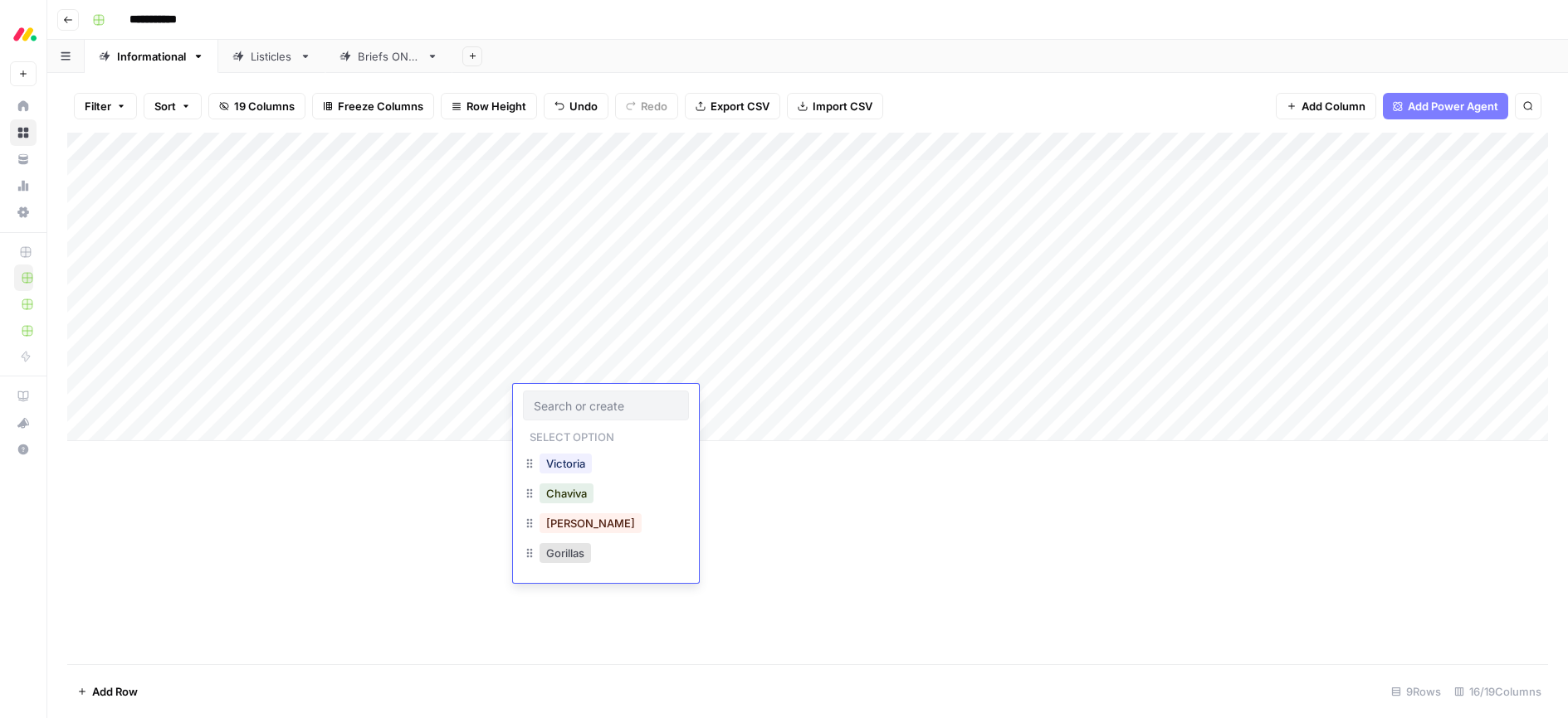
drag, startPoint x: 370, startPoint y: 513, endPoint x: 369, endPoint y: 523, distance: 10.0
click at [370, 513] on div "Add Column" at bounding box center [807, 398] width 1480 height 531
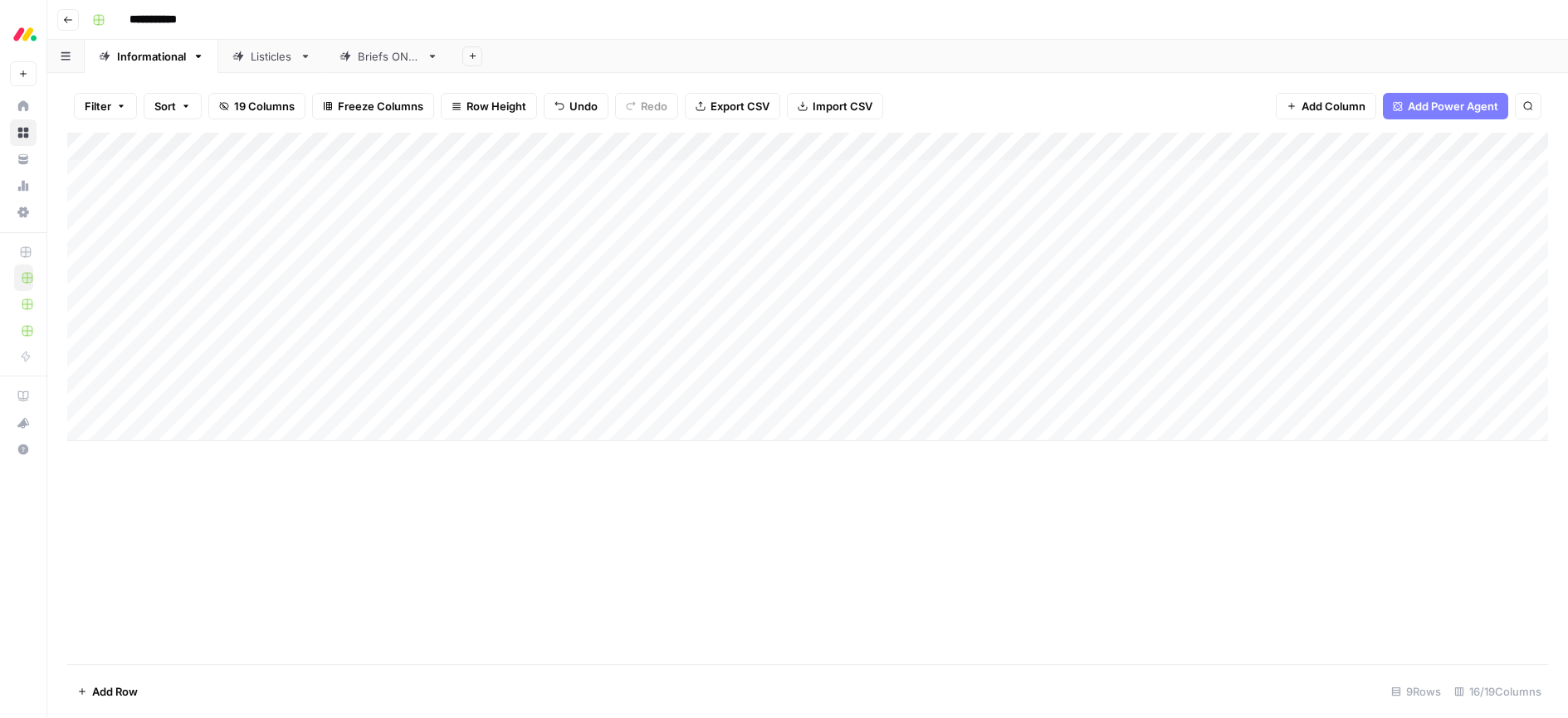
click at [757, 396] on div "Add Column" at bounding box center [807, 287] width 1480 height 309
click at [979, 369] on div "Add Column" at bounding box center [807, 287] width 1480 height 309
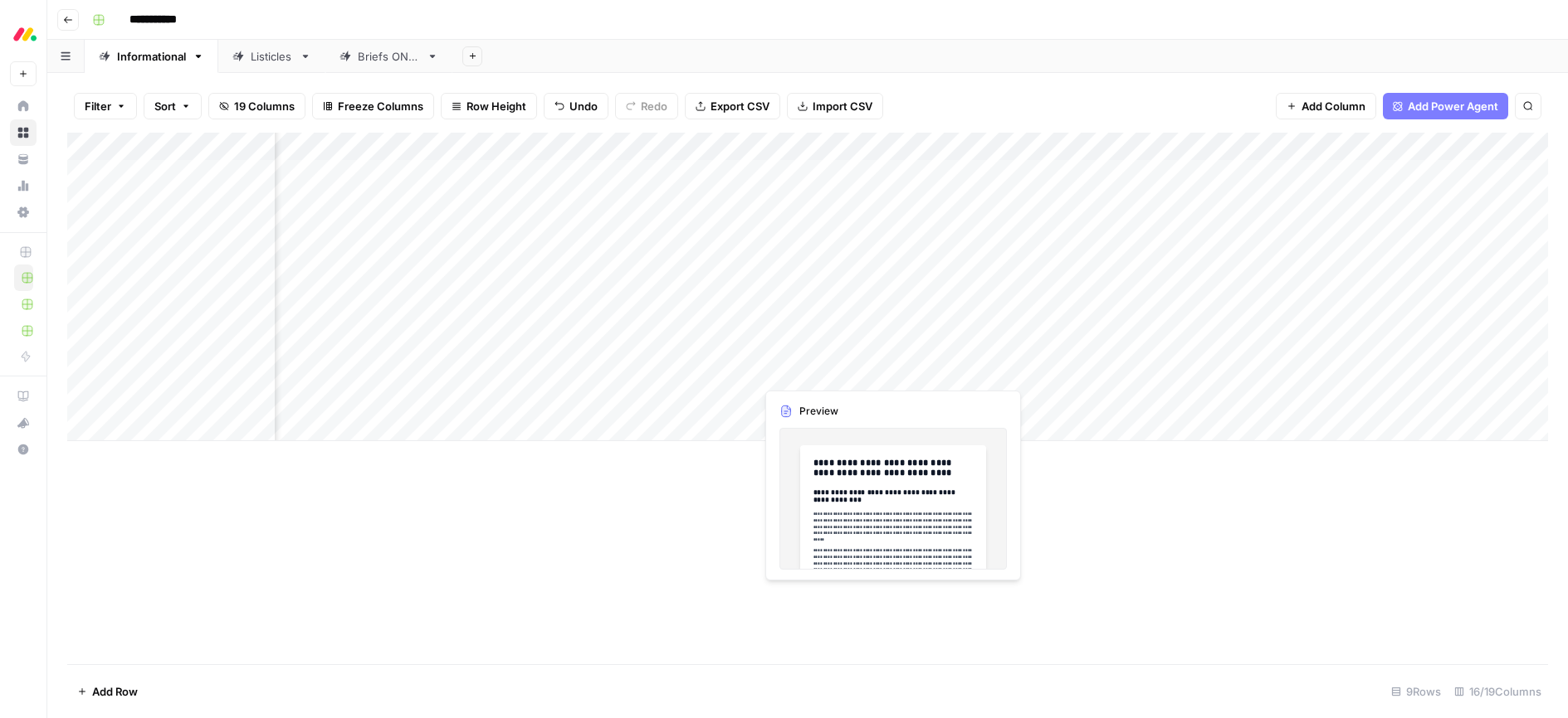
scroll to position [0, 836]
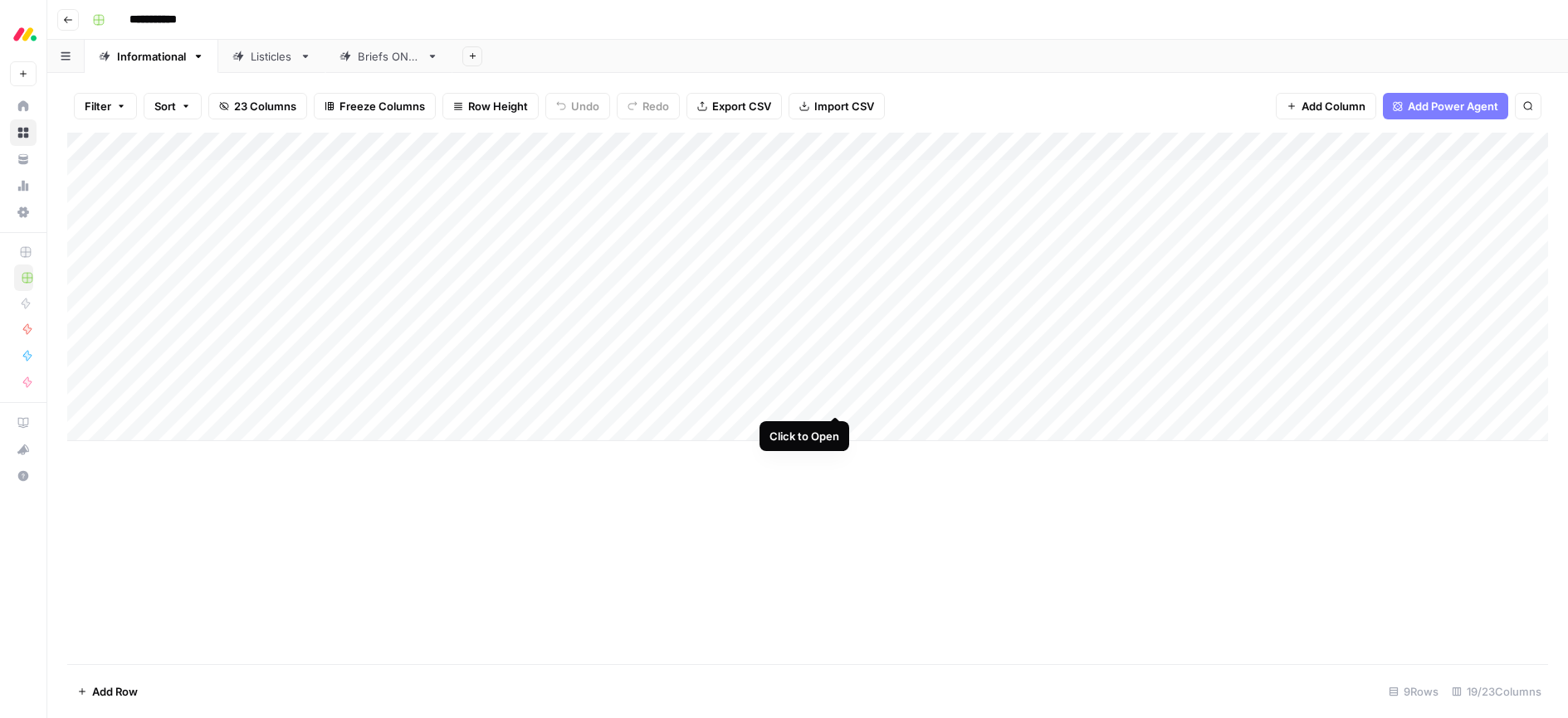
click at [836, 399] on div "Add Column" at bounding box center [807, 287] width 1480 height 309
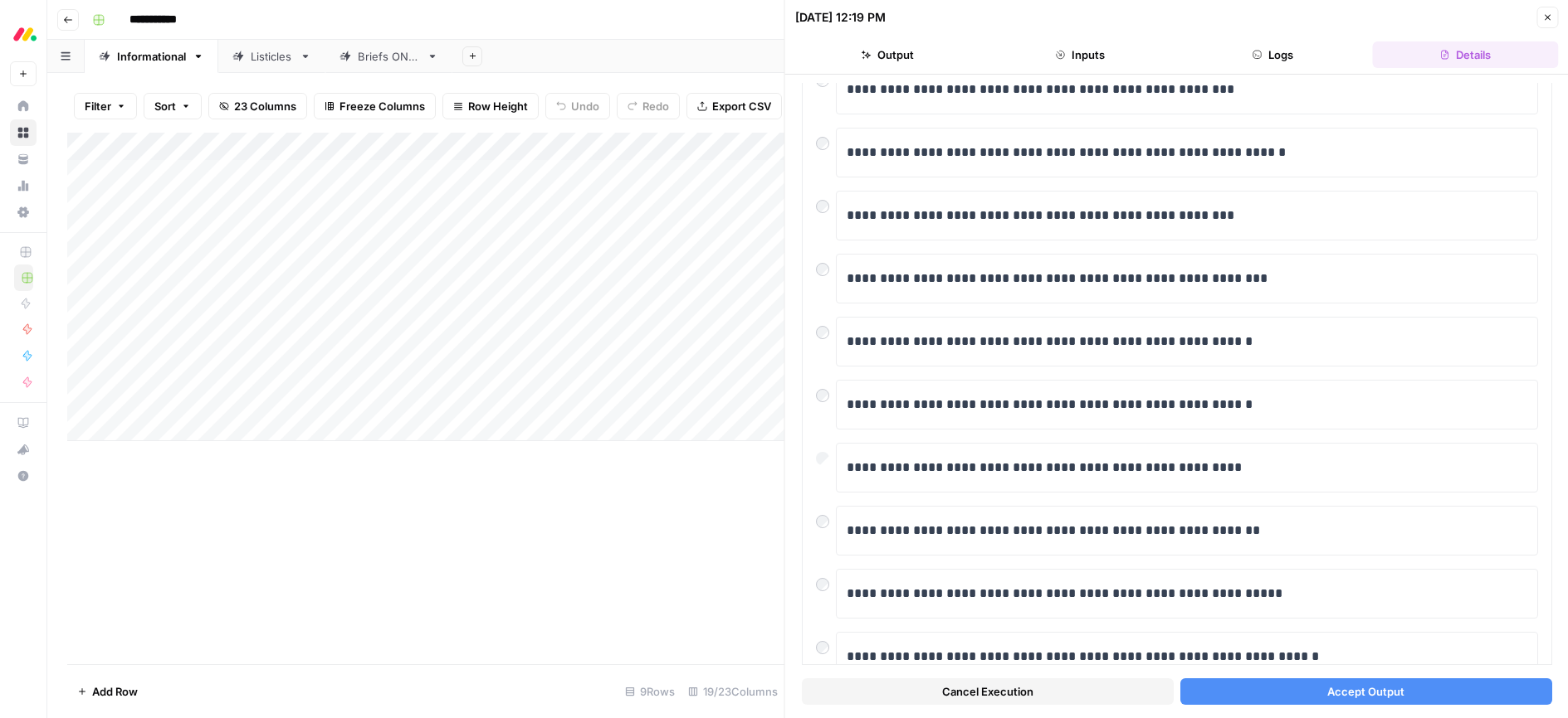
scroll to position [143, 0]
click at [1315, 697] on button "Accept Output" at bounding box center [1366, 691] width 372 height 27
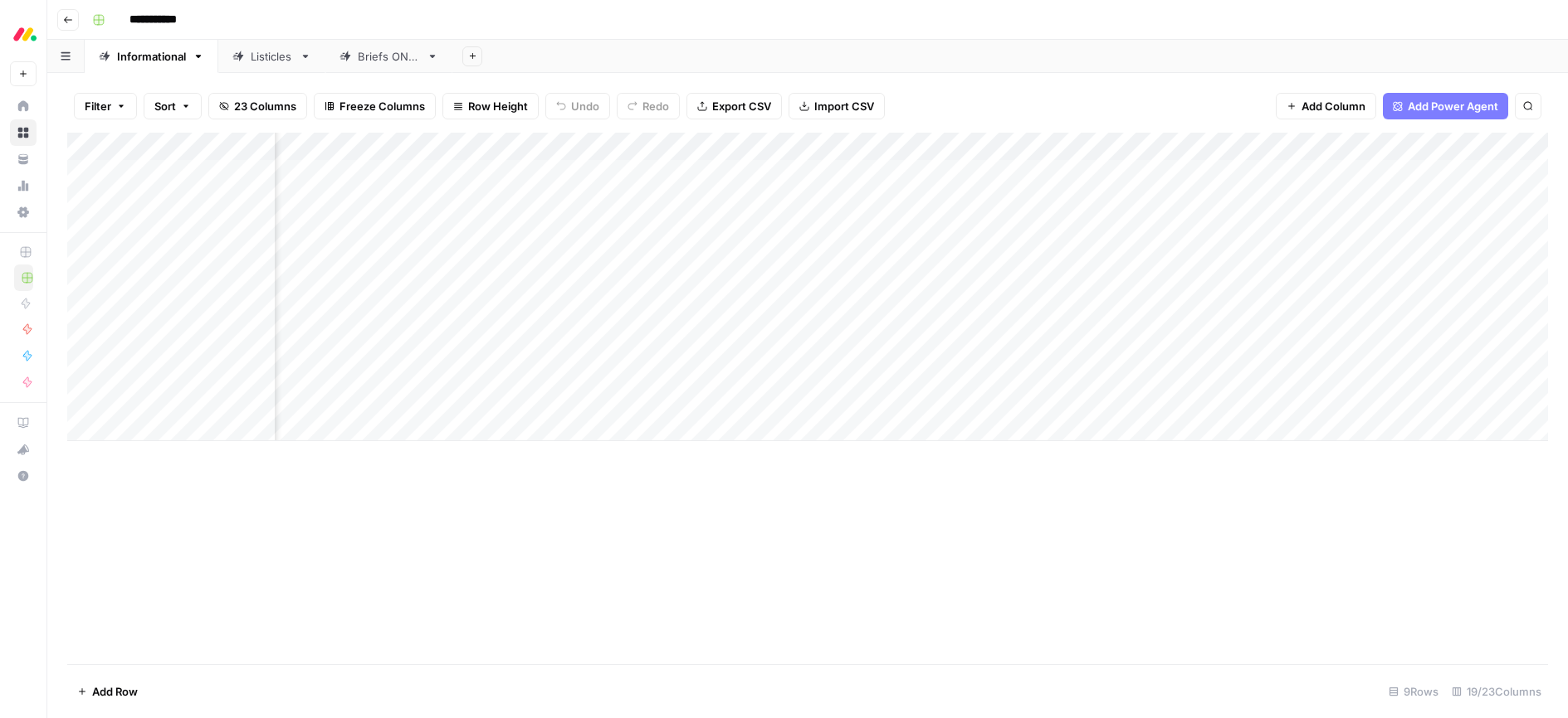
scroll to position [0, 312]
click at [1204, 370] on div "Add Column" at bounding box center [807, 287] width 1480 height 309
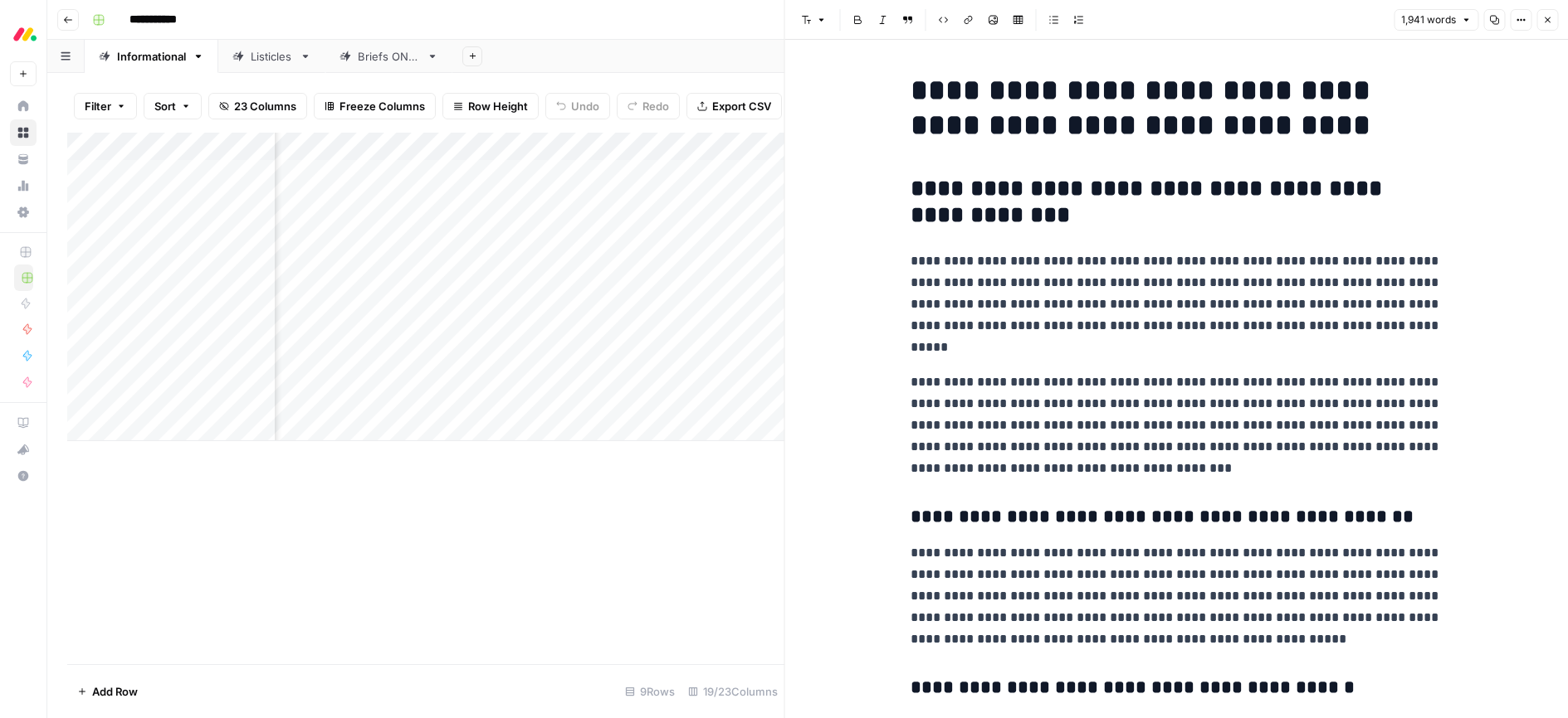
click at [1128, 320] on p "**********" at bounding box center [1176, 304] width 531 height 108
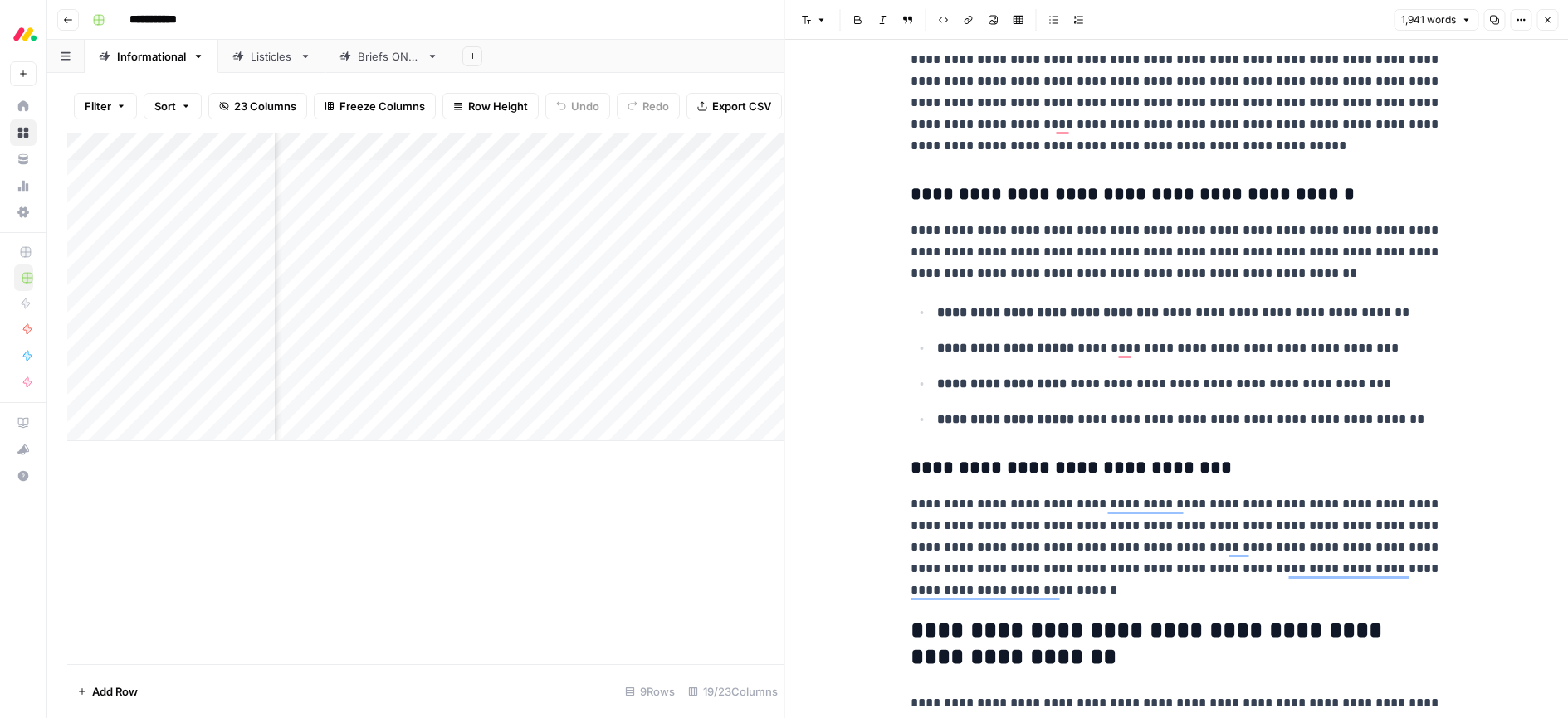
scroll to position [595, 0]
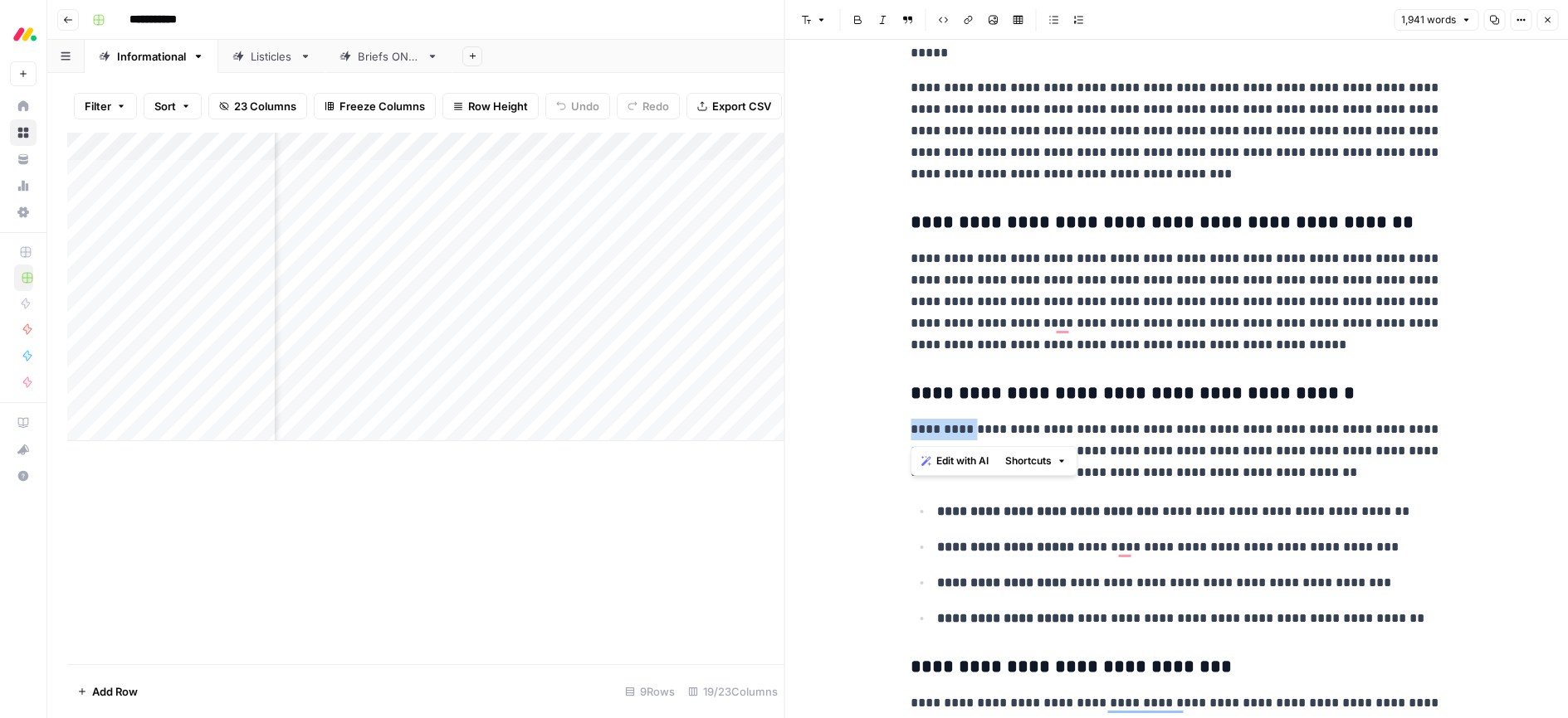
drag, startPoint x: 906, startPoint y: 433, endPoint x: 974, endPoint y: 436, distance: 68.1
copy p "**********"
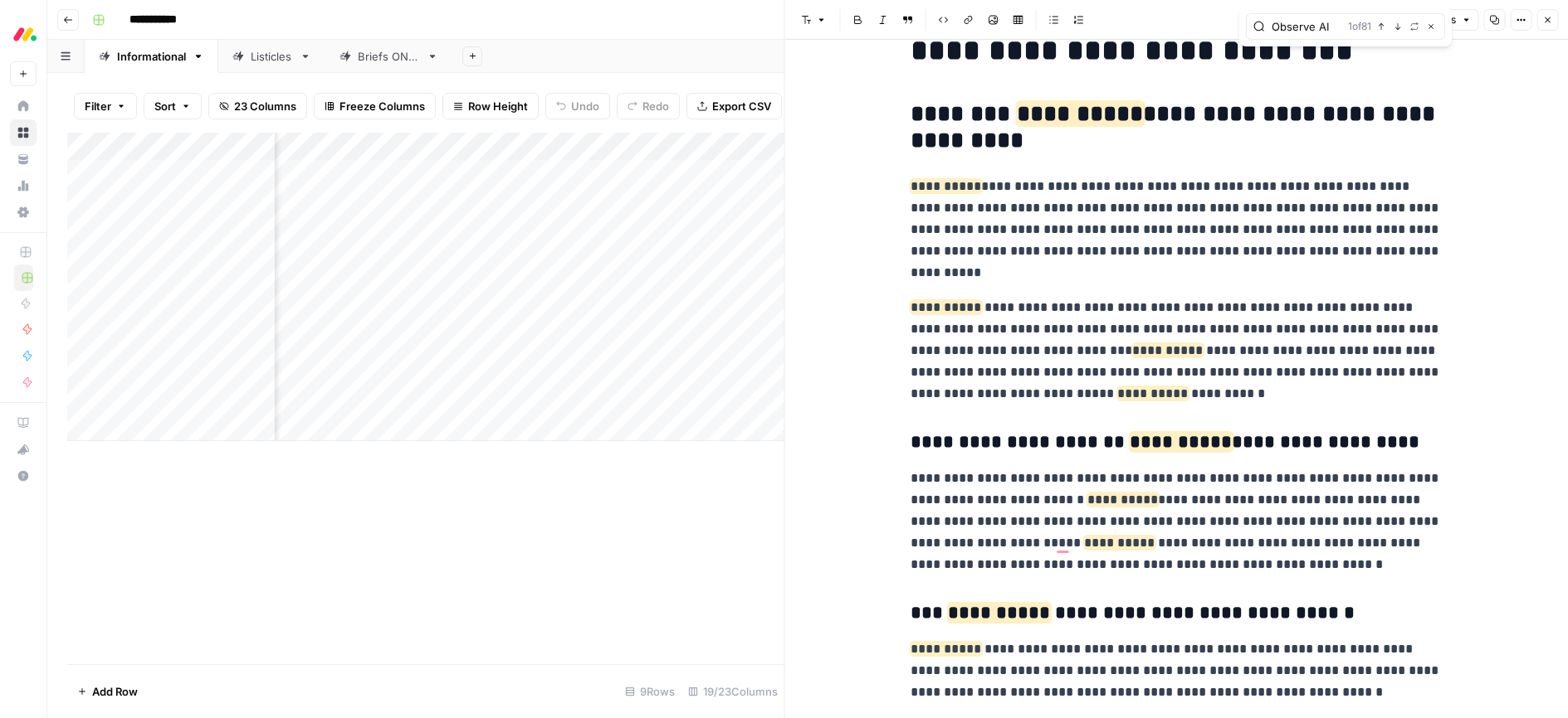
type input "Observe AI"
click at [1550, 20] on icon "button" at bounding box center [1547, 19] width 10 height 10
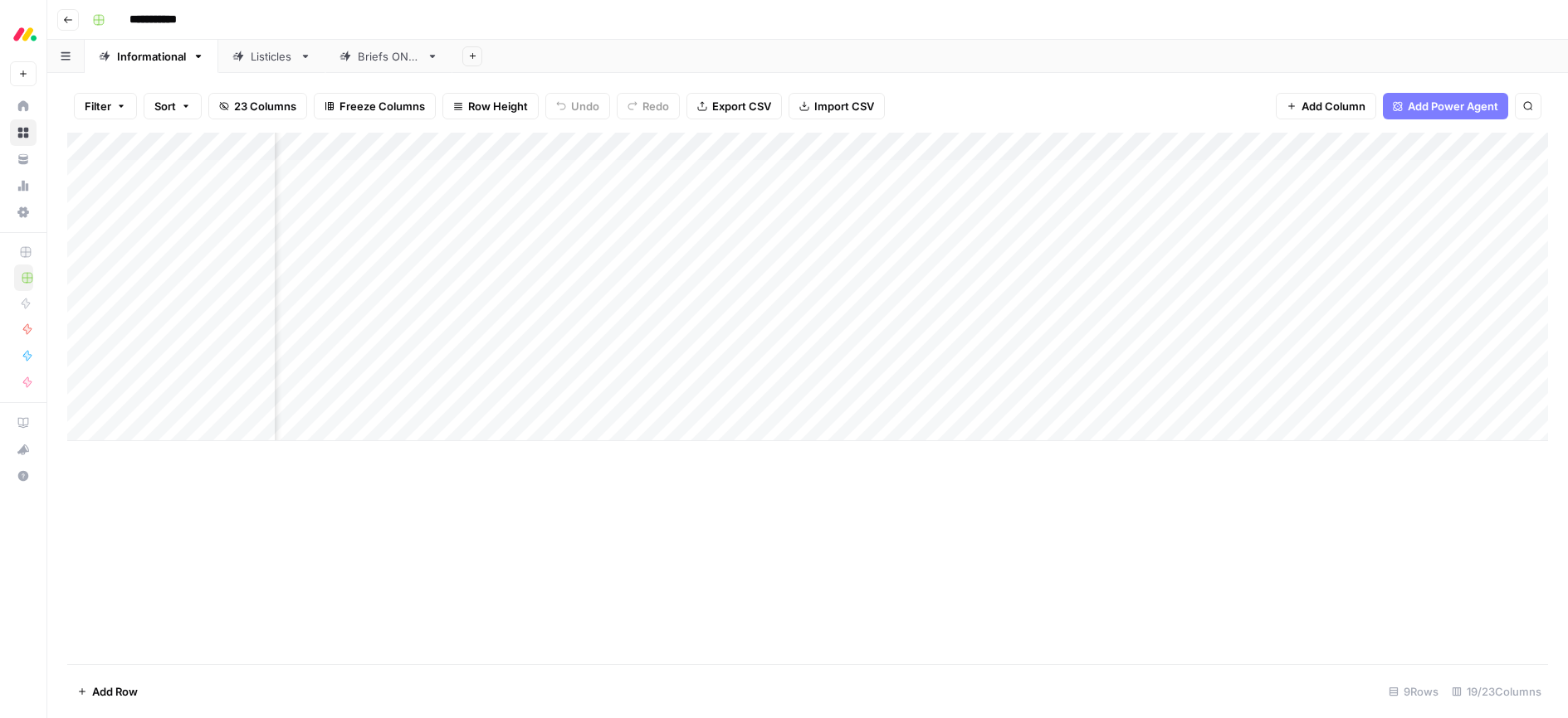
scroll to position [0, 632]
click at [1246, 369] on div "Add Column" at bounding box center [807, 287] width 1480 height 309
click at [815, 371] on div "Add Column" at bounding box center [807, 287] width 1480 height 309
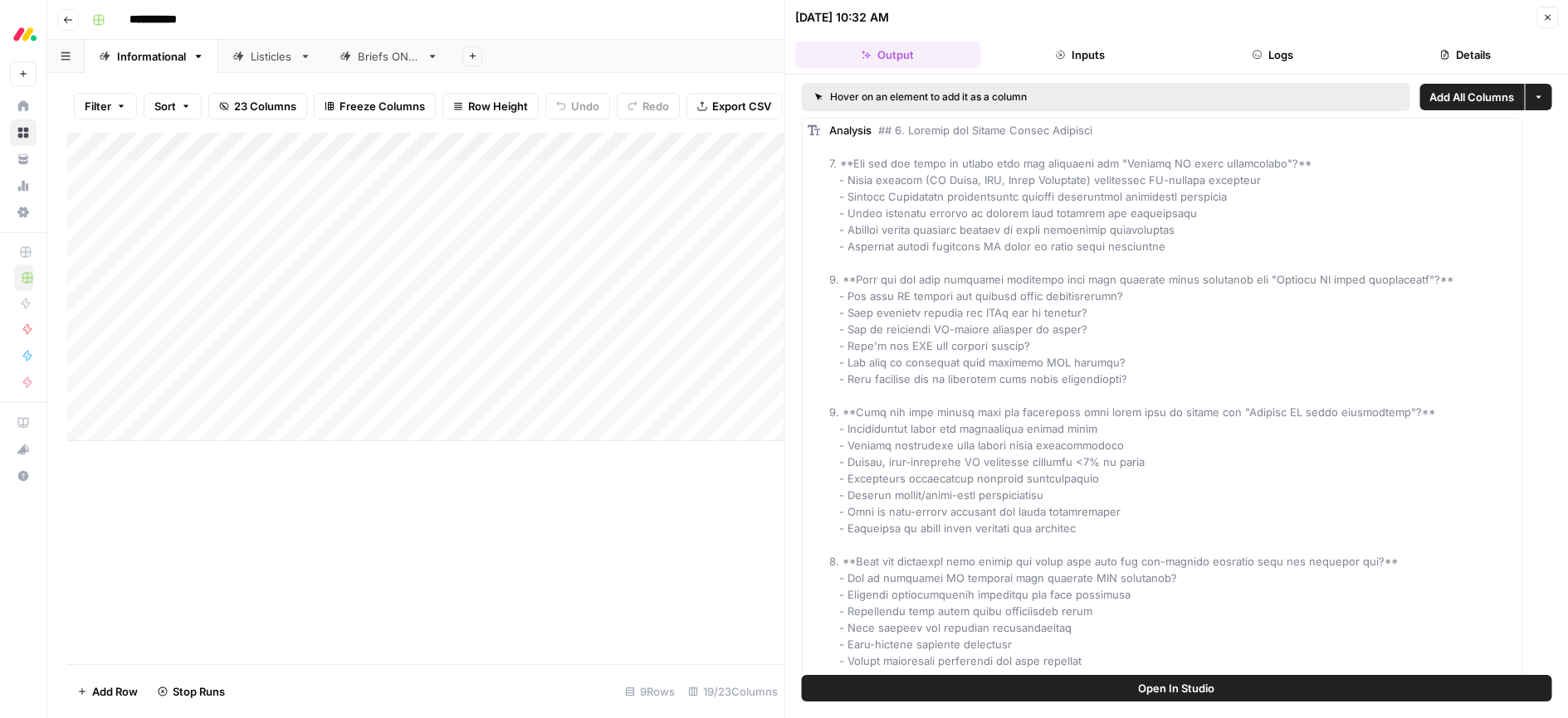
click at [1552, 21] on button "Close" at bounding box center [1547, 17] width 21 height 21
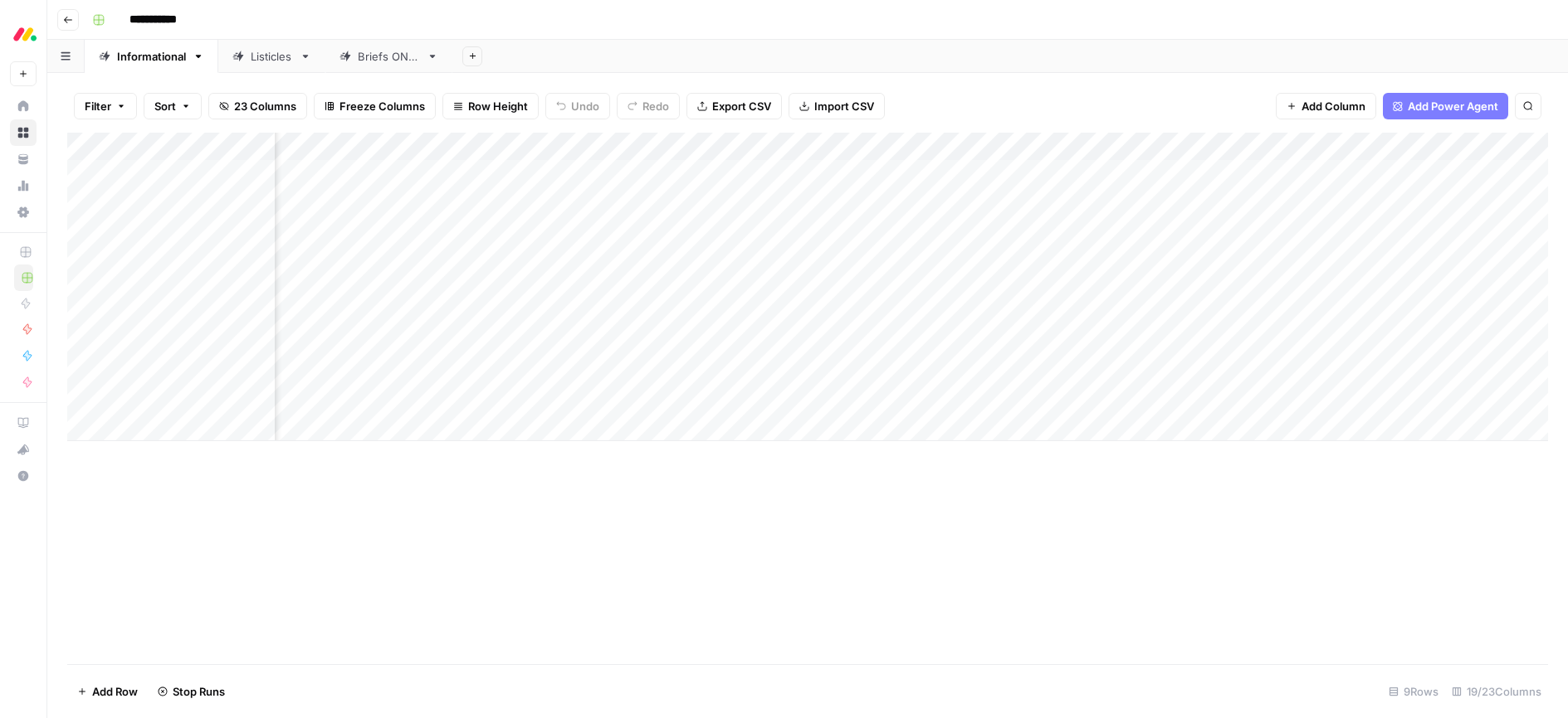
scroll to position [0, 656]
click at [1052, 371] on div "Add Column" at bounding box center [807, 287] width 1480 height 309
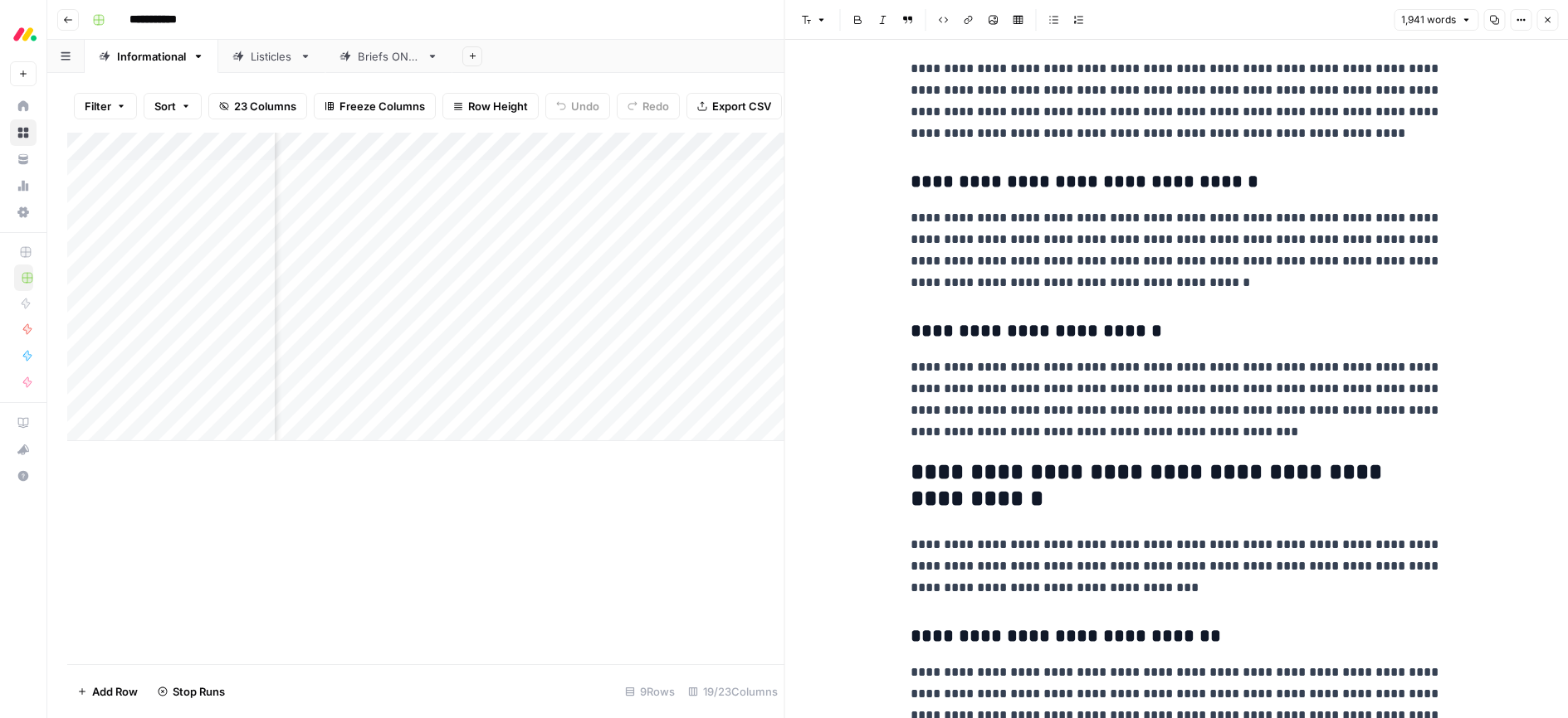
scroll to position [3443, 0]
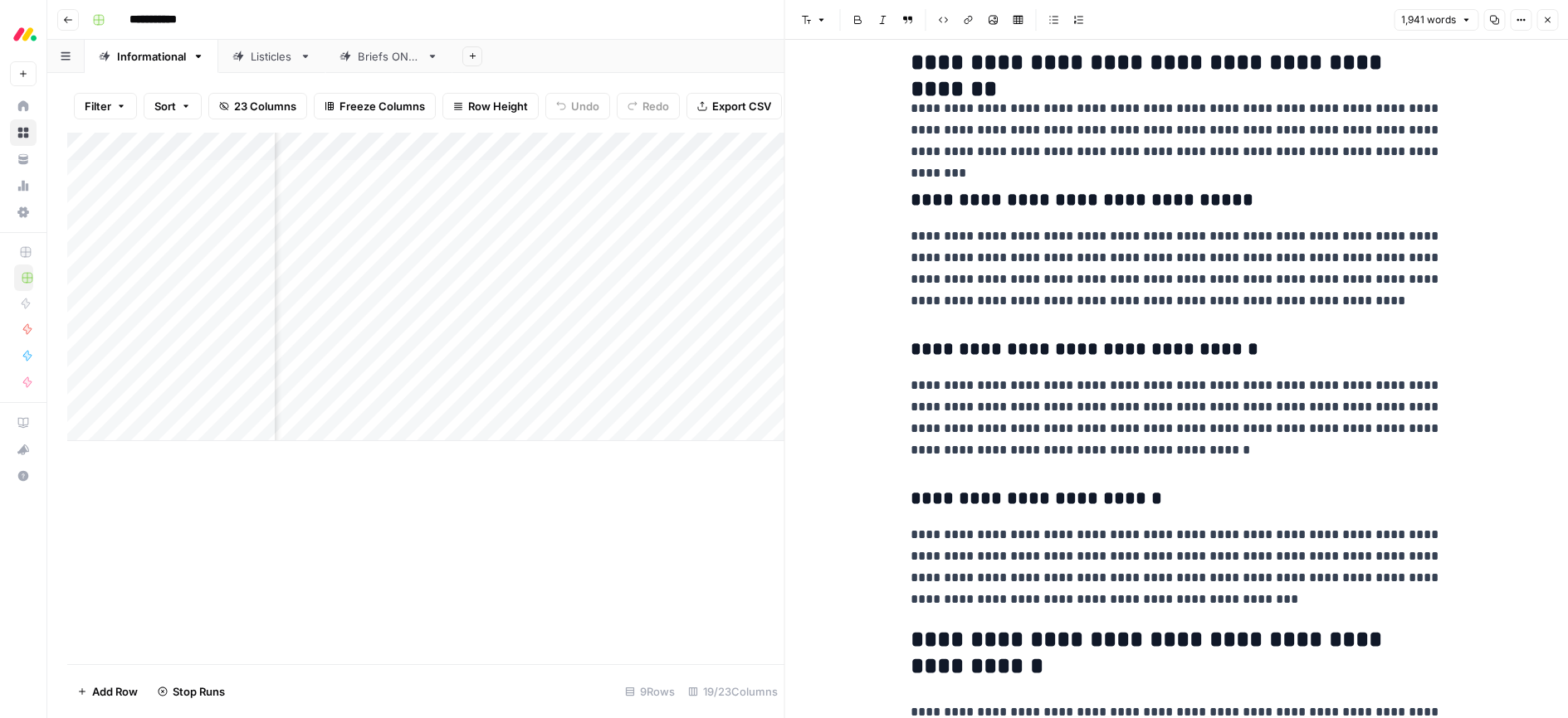
click at [1552, 26] on button "Close" at bounding box center [1547, 19] width 21 height 21
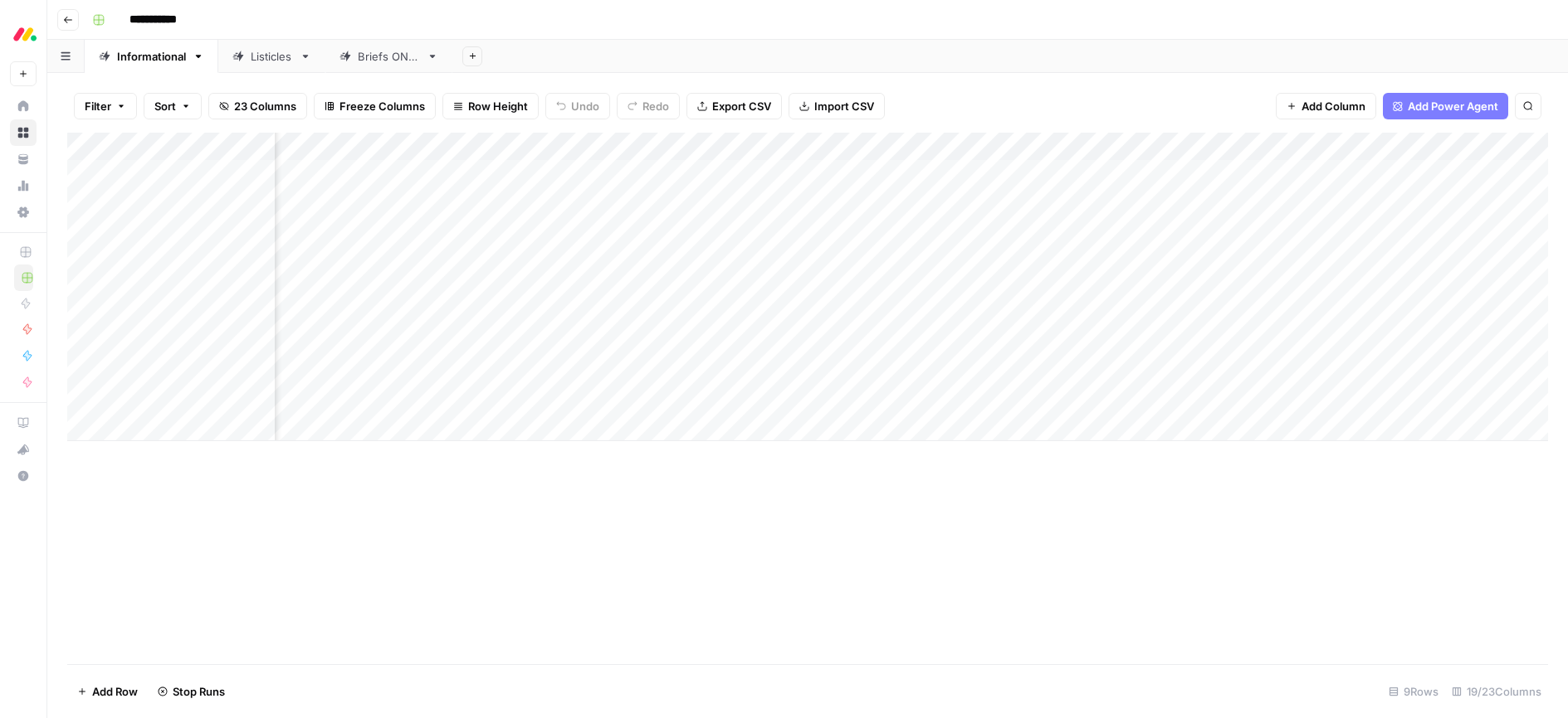
scroll to position [0, 492]
click at [1237, 398] on div "Add Column" at bounding box center [807, 287] width 1480 height 309
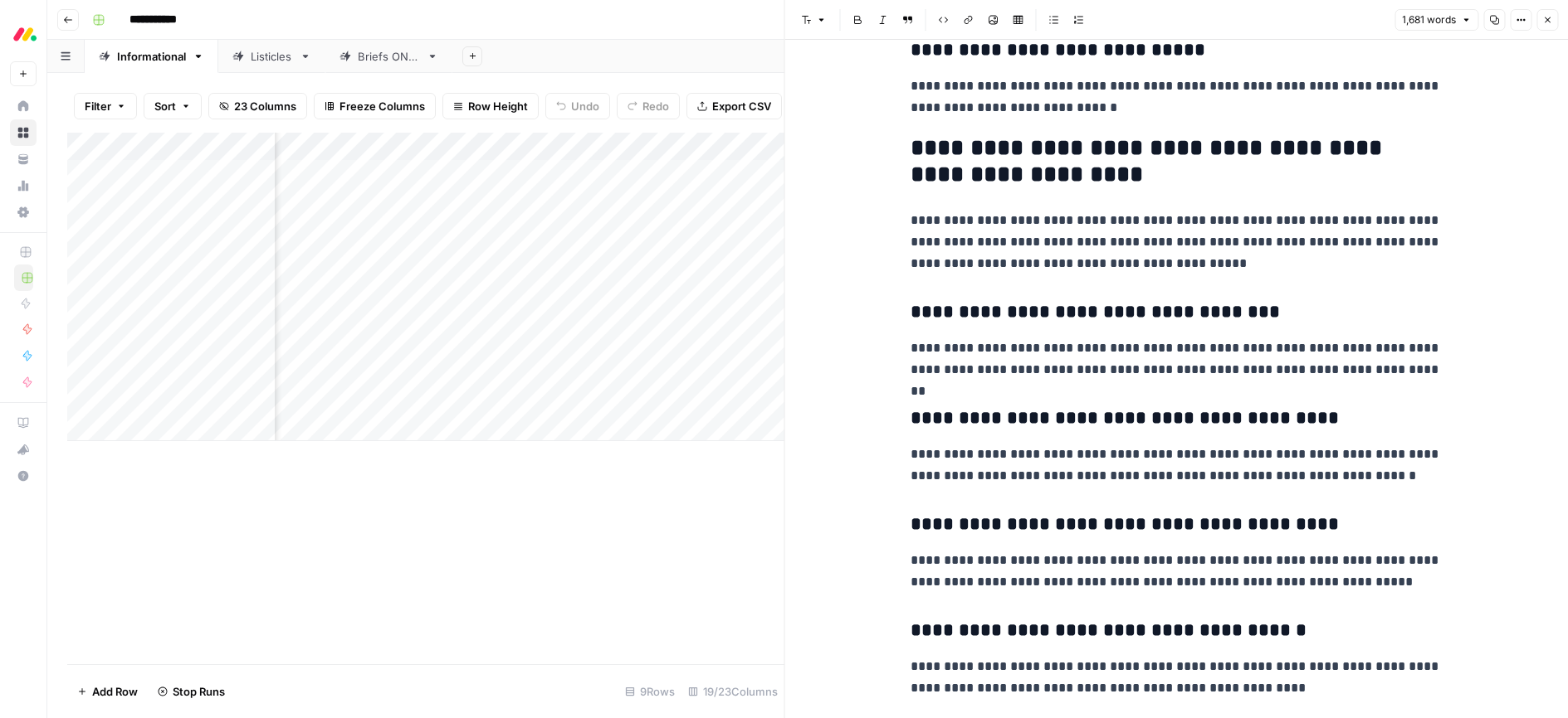
scroll to position [4896, 0]
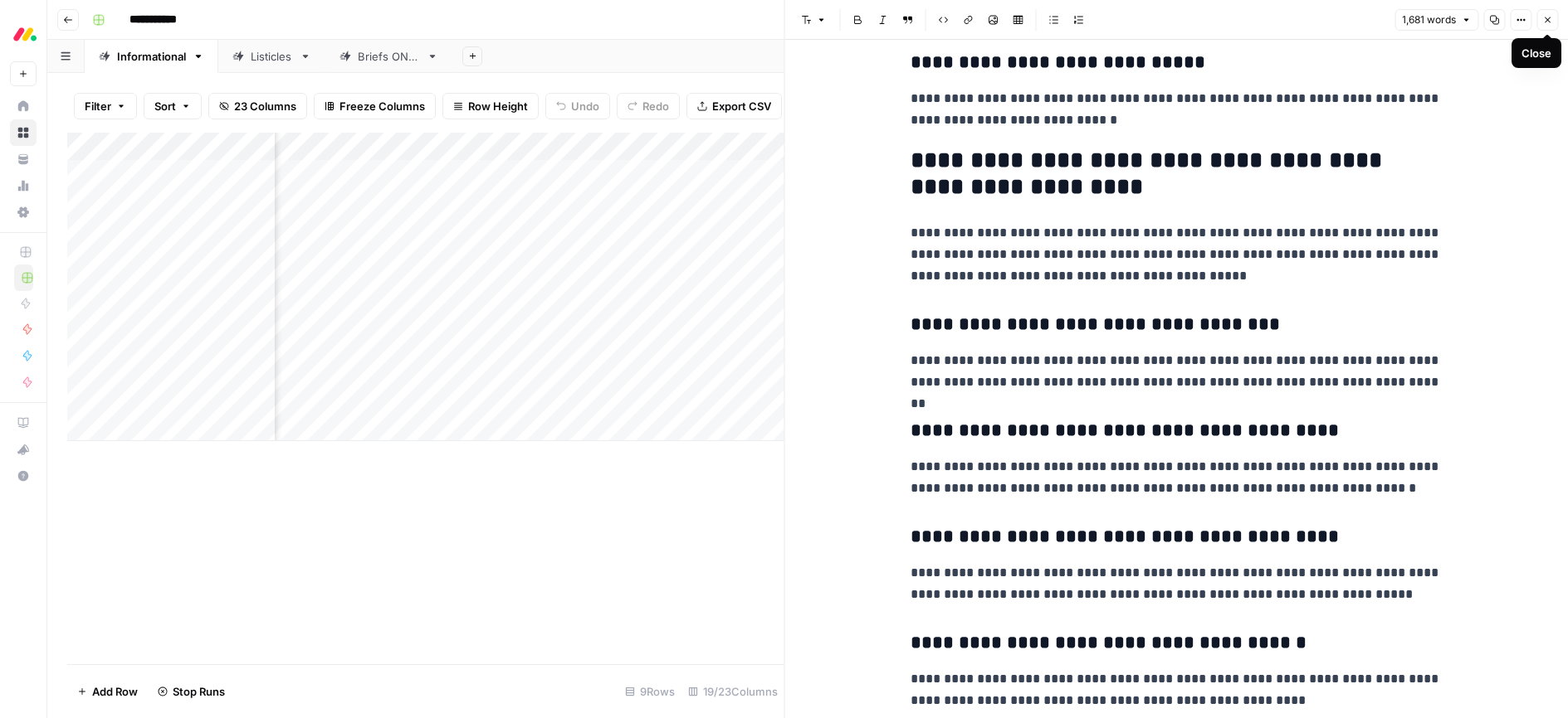
click at [1545, 22] on icon "button" at bounding box center [1547, 19] width 10 height 10
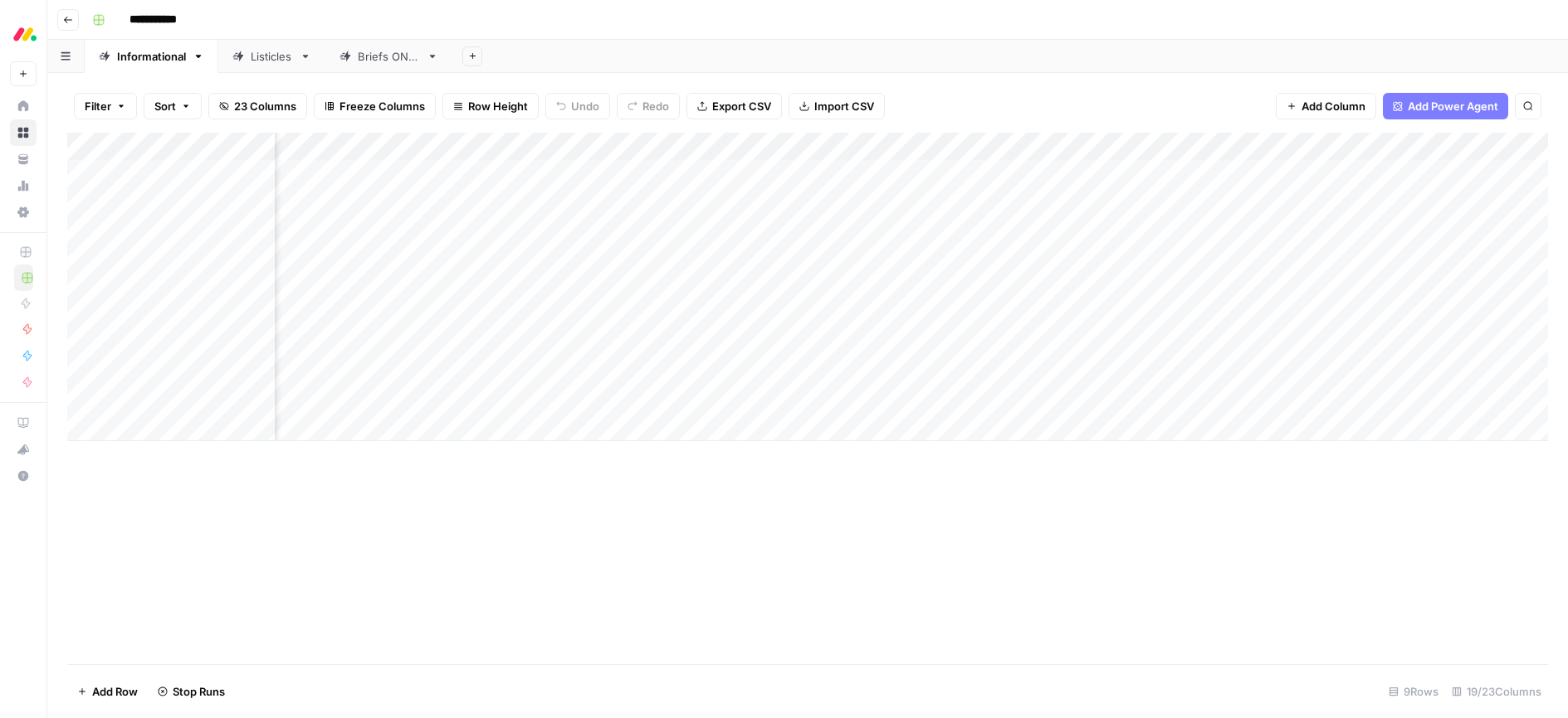
scroll to position [0, 485]
click at [1244, 396] on div "Add Column" at bounding box center [807, 287] width 1480 height 309
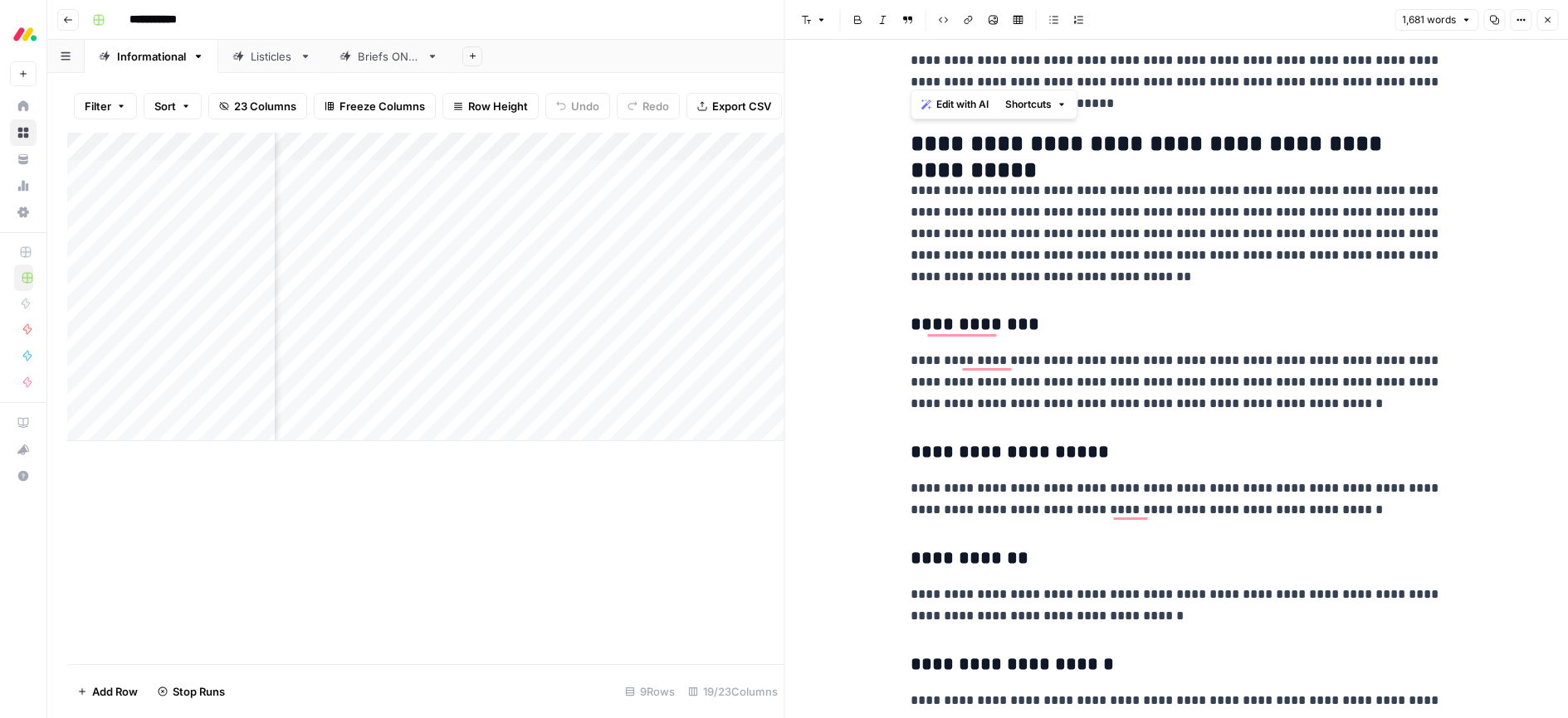
scroll to position [1450, 0]
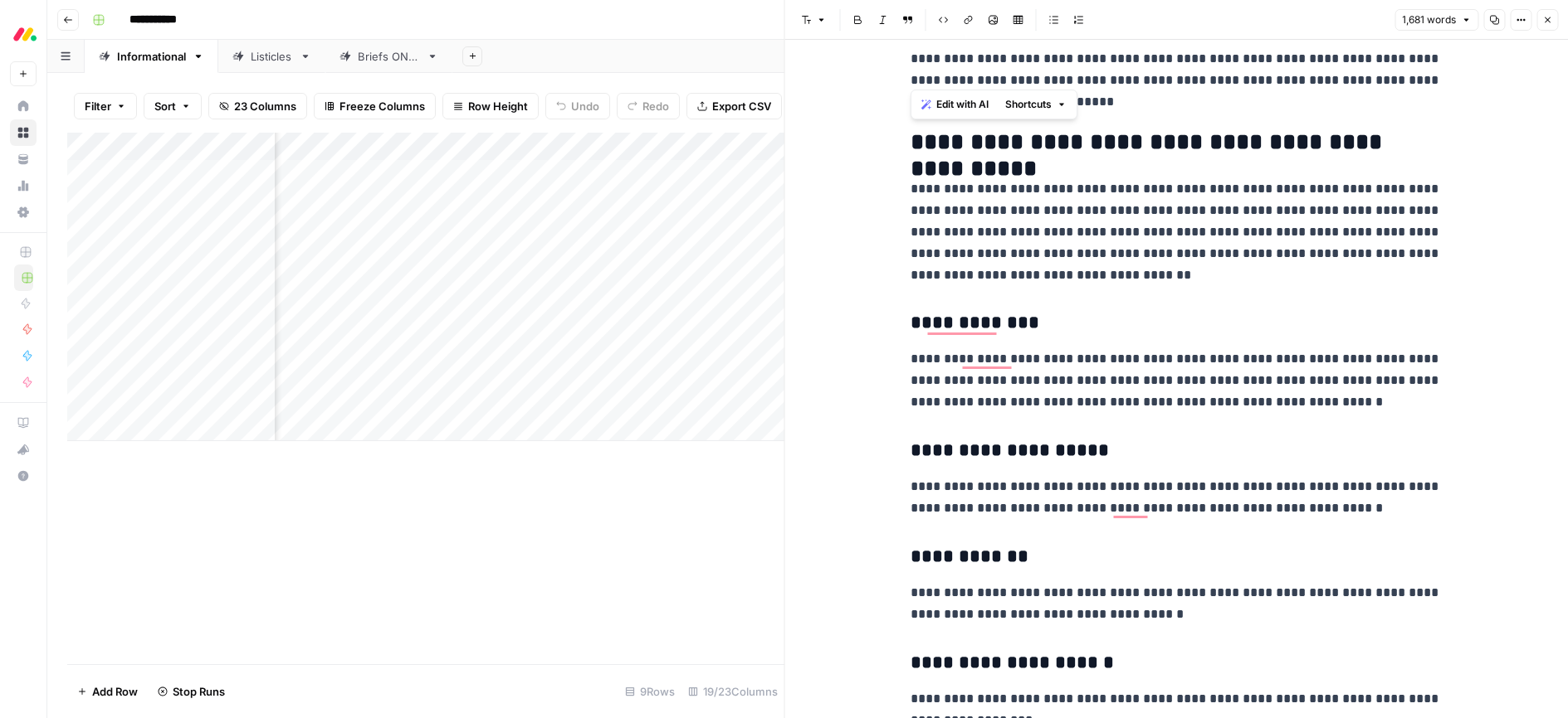
drag, startPoint x: 1450, startPoint y: 502, endPoint x: 902, endPoint y: 150, distance: 651.3
click at [902, 148] on div "**********" at bounding box center [1176, 379] width 783 height 678
click at [960, 101] on span "Edit with AI" at bounding box center [962, 103] width 53 height 15
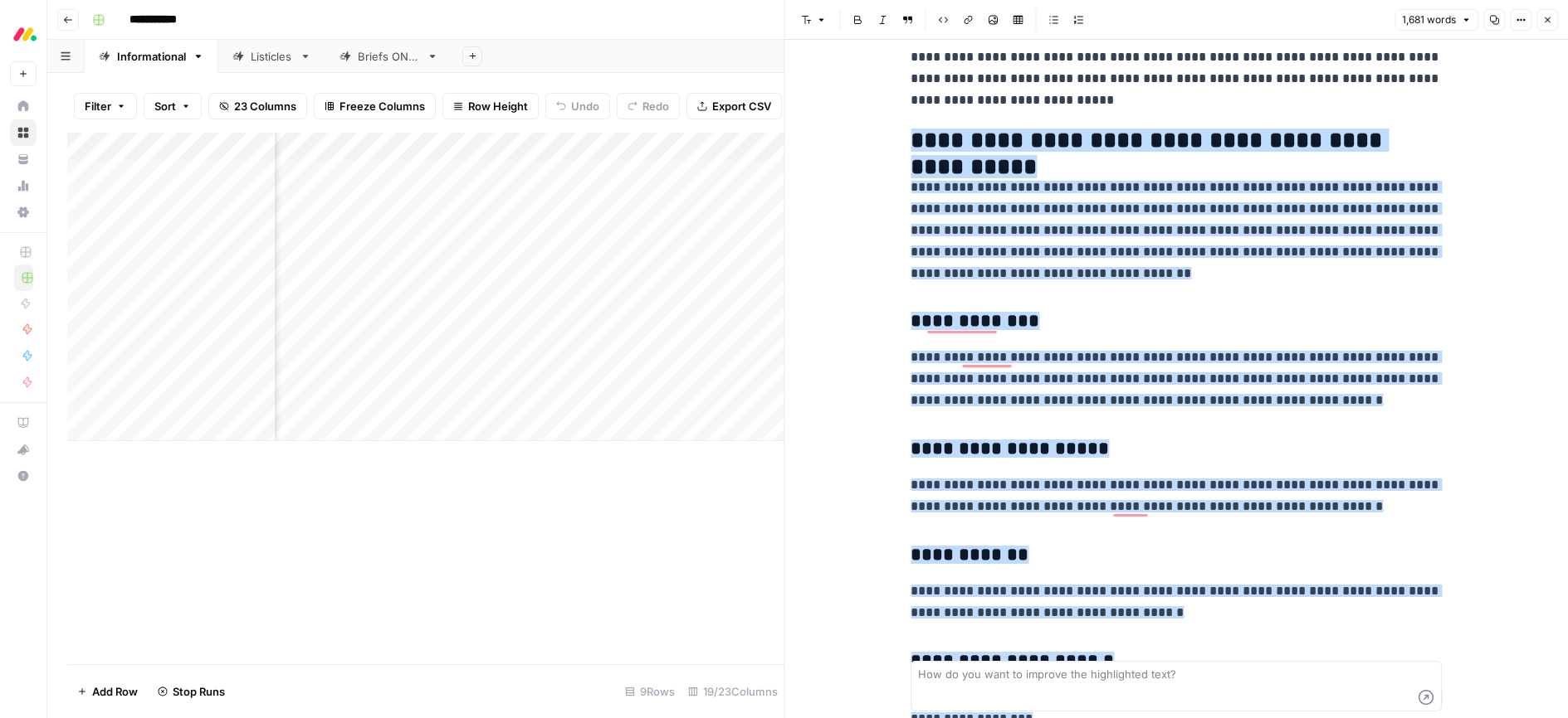
scroll to position [1590, 0]
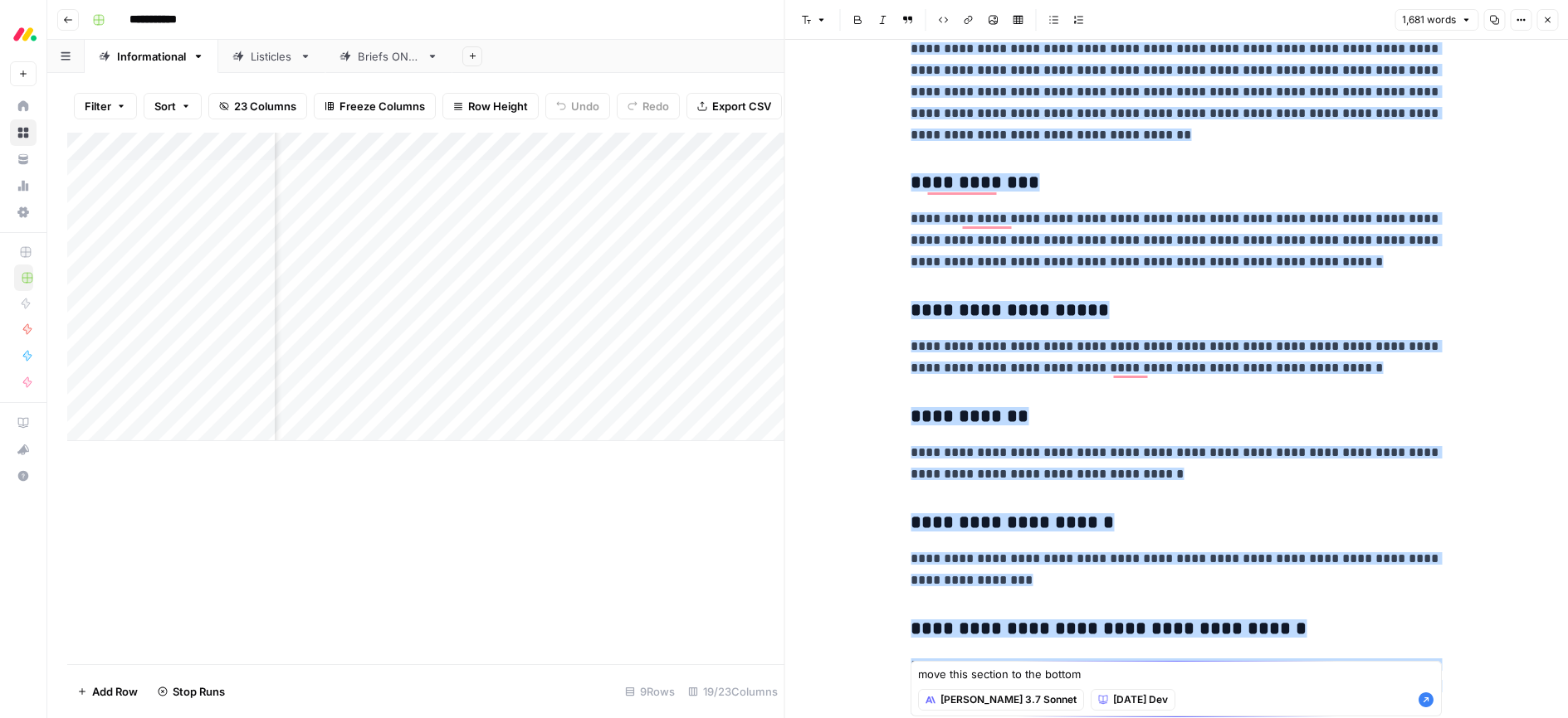
type textarea "move this section to the bottom"
click at [1094, 680] on textarea "move this section to the bottom" at bounding box center [1176, 675] width 516 height 17
click at [1425, 701] on icon "button" at bounding box center [1426, 700] width 15 height 15
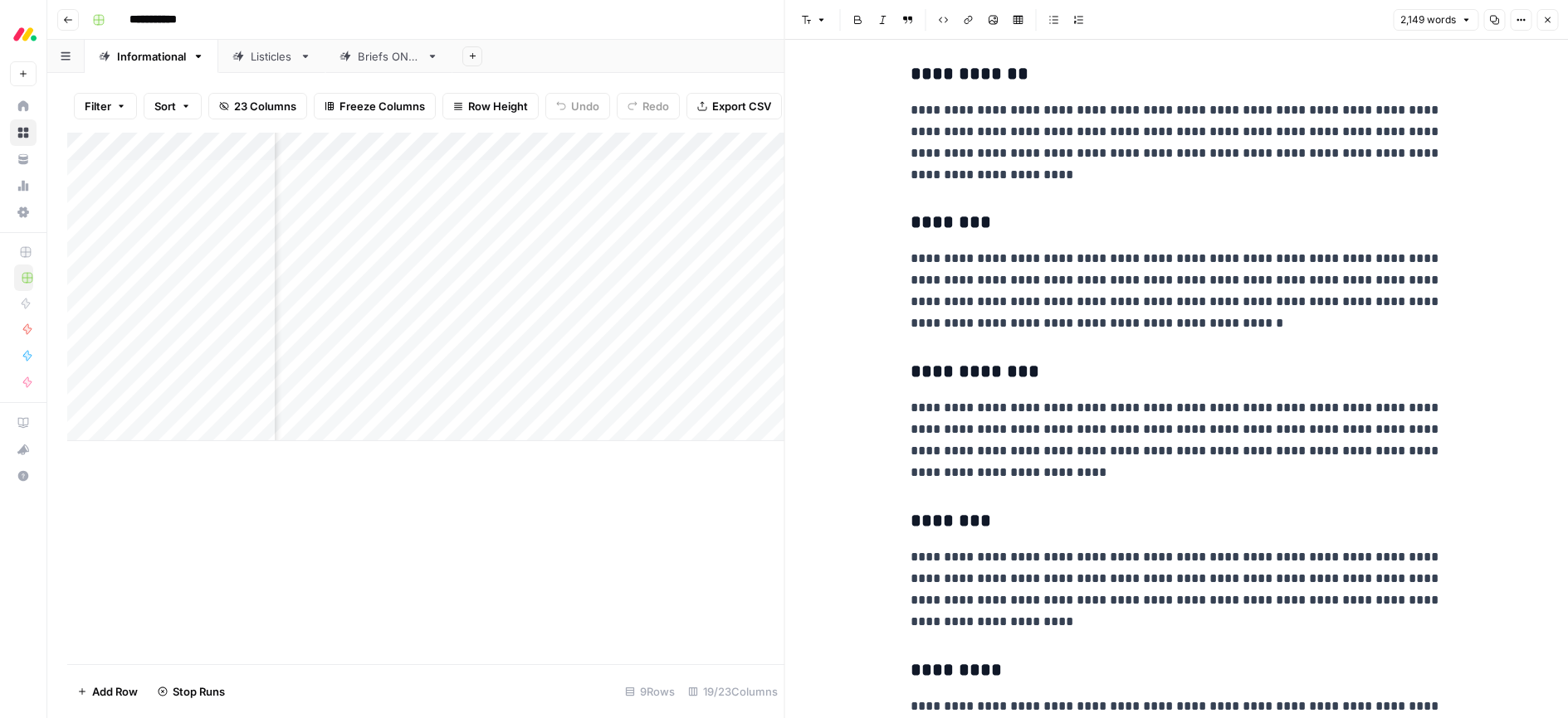
scroll to position [2514, 0]
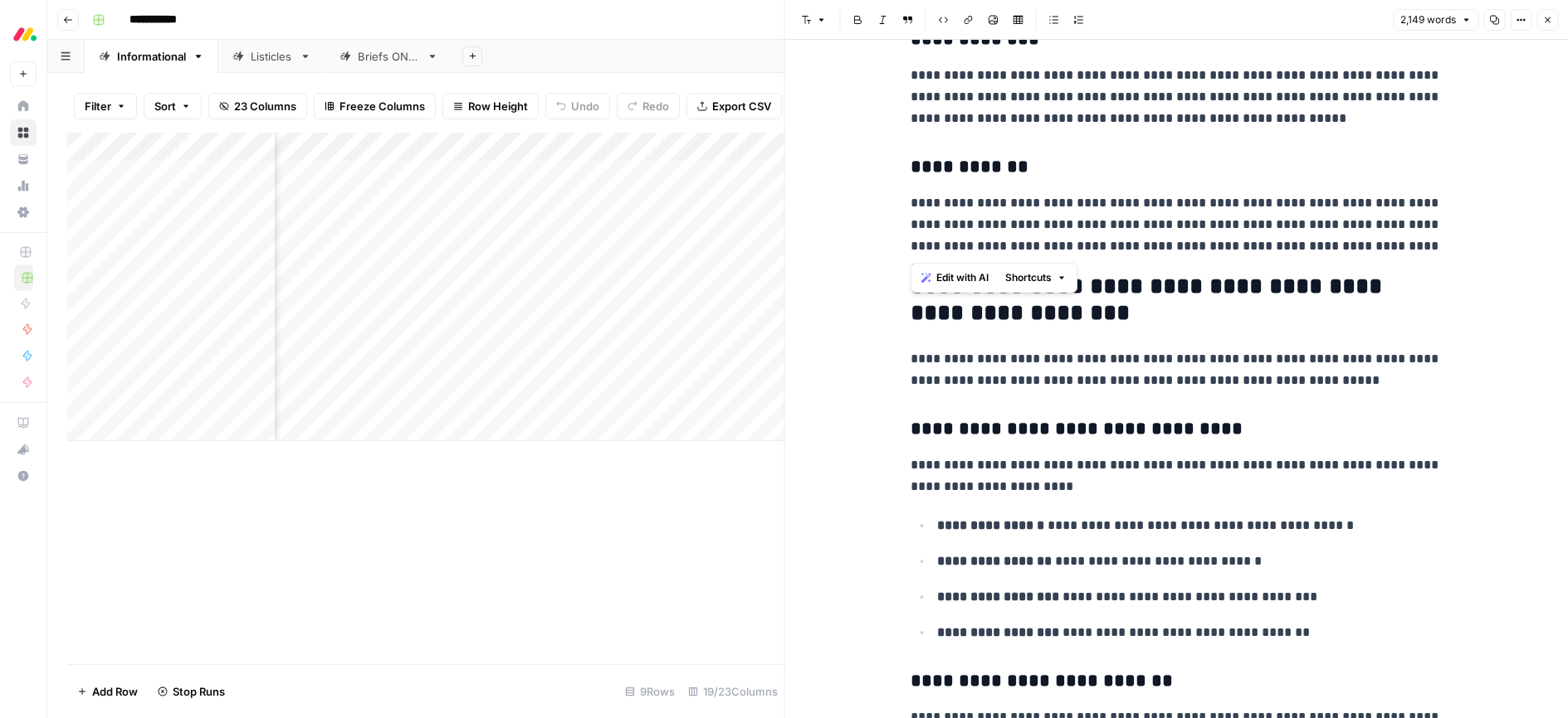
drag, startPoint x: 912, startPoint y: 304, endPoint x: 1402, endPoint y: 249, distance: 493.1
click at [1412, 250] on div "**********" at bounding box center [1176, 456] width 551 height 8129
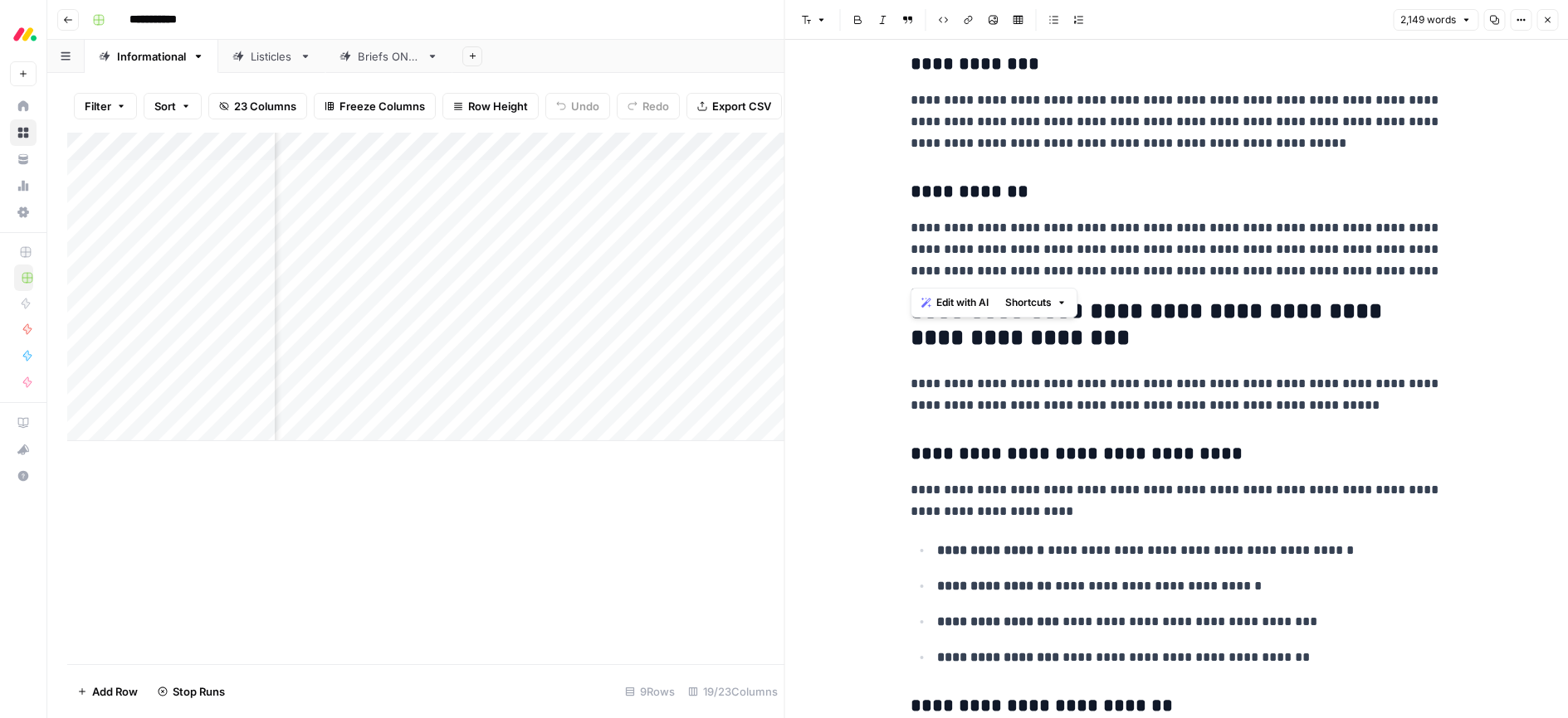
click at [945, 304] on span "Edit with AI" at bounding box center [962, 303] width 53 height 15
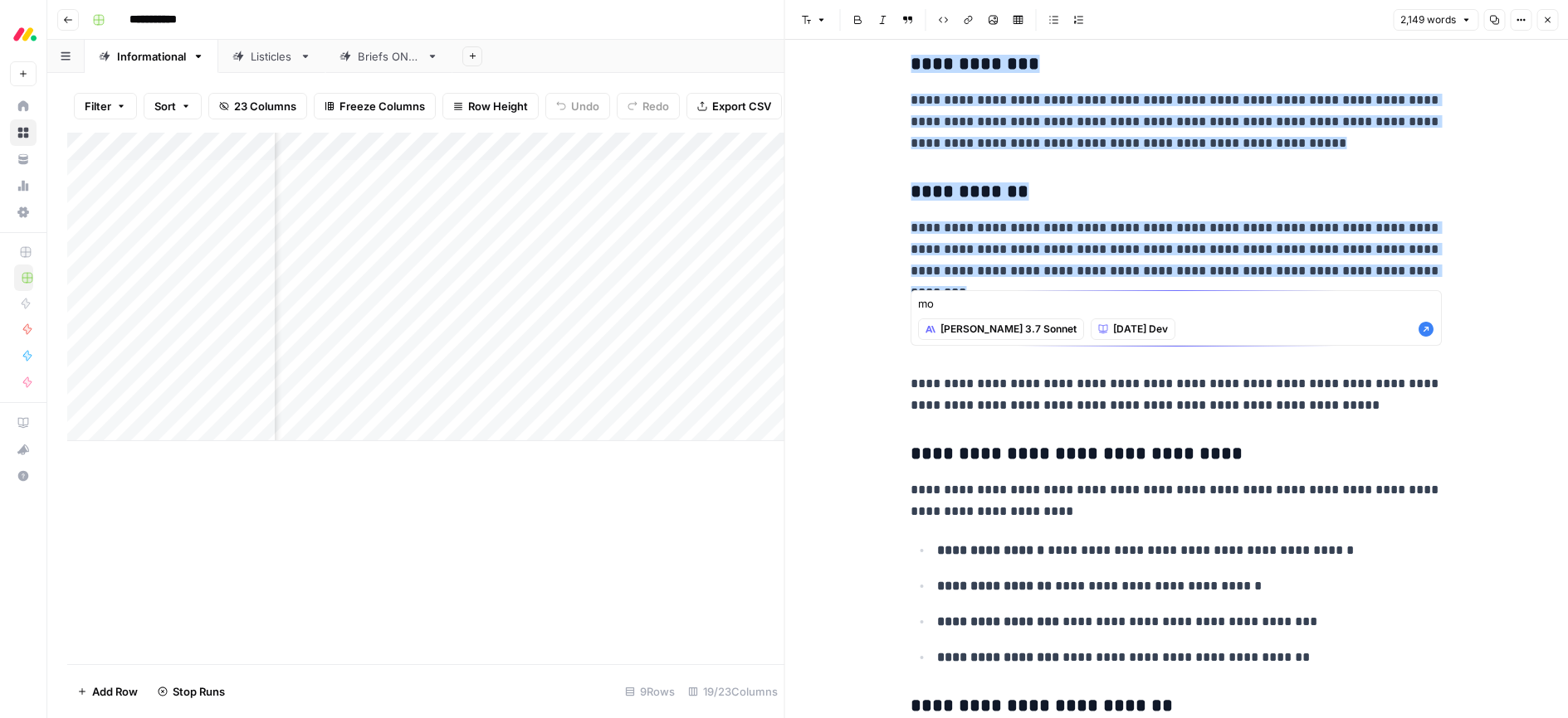
type textarea "m"
click at [1034, 301] on textarea "remove this section. Istade of it" at bounding box center [1176, 304] width 516 height 17
click at [1029, 304] on textarea "remove this section. Istade of it" at bounding box center [1176, 304] width 516 height 17
click at [1027, 304] on textarea "remove this section. Istade of it" at bounding box center [1176, 304] width 516 height 17
click at [1114, 307] on textarea "remove this section. Instade of it" at bounding box center [1176, 304] width 516 height 17
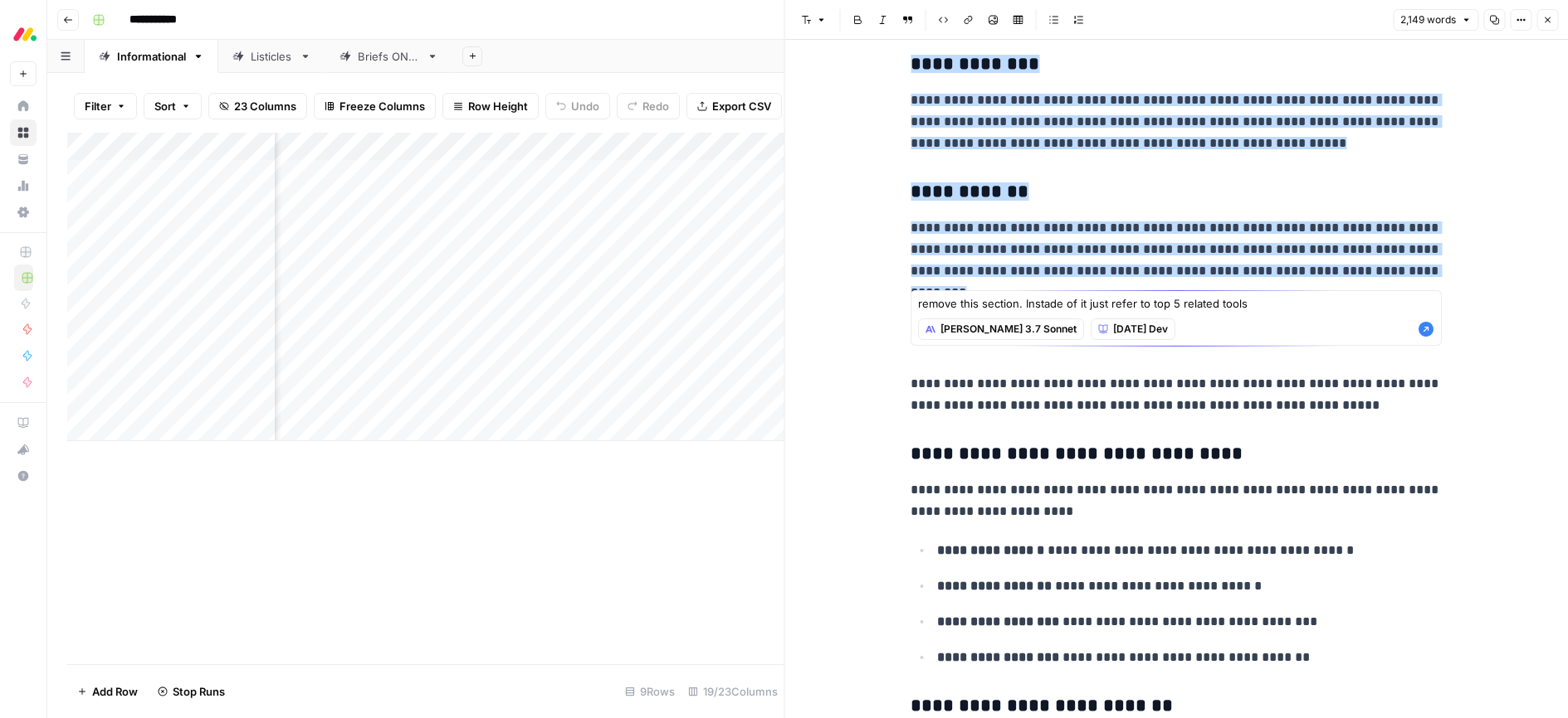
click at [1249, 298] on textarea "remove this section. Instade of it just refer to top 5 related tools" at bounding box center [1176, 304] width 516 height 17
click at [1042, 299] on textarea "remove this section. Instade of it just refer to top 5 related tools at the bot…" at bounding box center [1176, 312] width 516 height 33
drag, startPoint x: 1043, startPoint y: 303, endPoint x: 1042, endPoint y: 312, distance: 9.1
drag, startPoint x: 1051, startPoint y: 304, endPoint x: 1047, endPoint y: 314, distance: 10.8
click at [1047, 304] on textarea "remove this section. Instate of it just refer to top 5 related tools at the bot…" at bounding box center [1176, 312] width 516 height 33
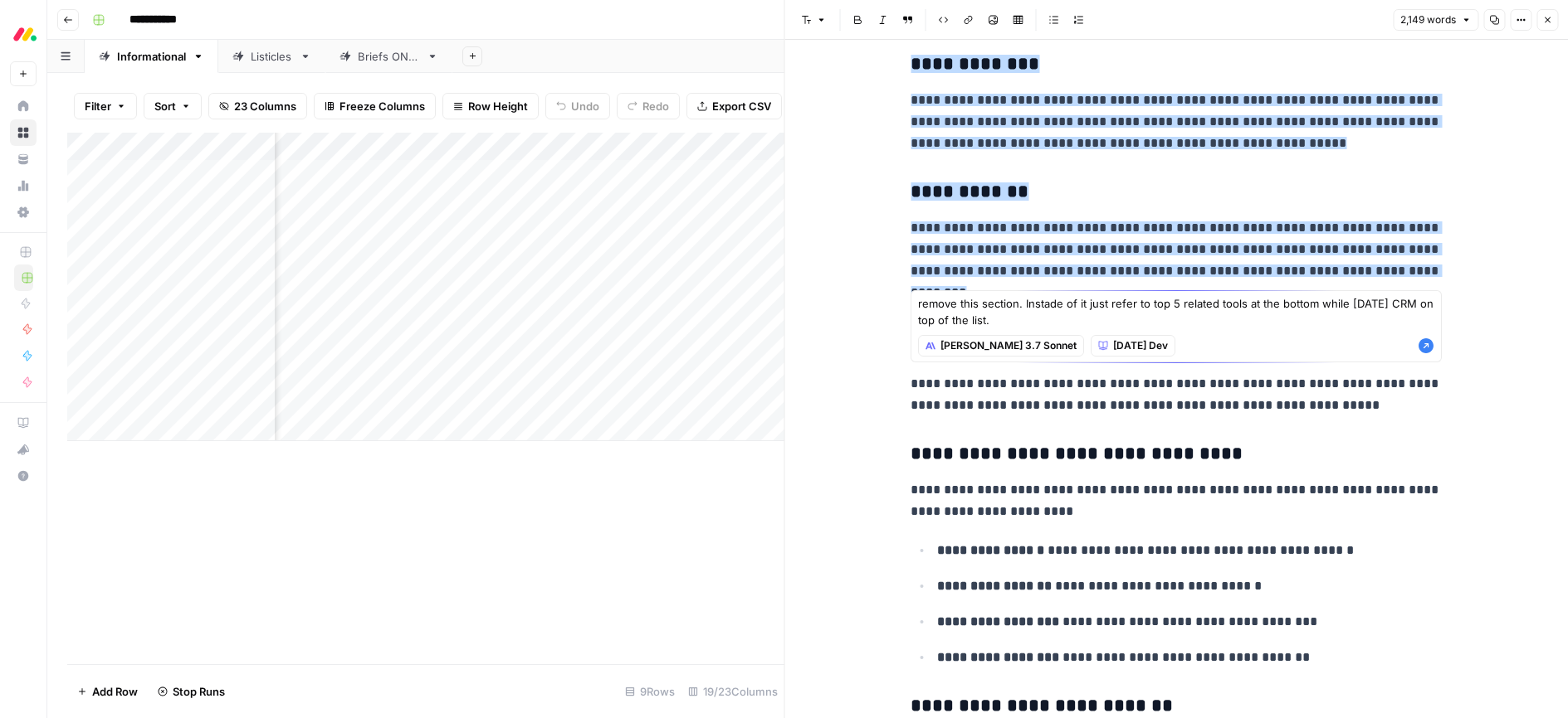
click at [1035, 316] on textarea "remove this section. Instade of it just refer to top 5 related tools at the bot…" at bounding box center [1176, 312] width 516 height 33
type textarea "remove this section. Instade of it just refer to top 5 related tools at the bot…"
click at [1436, 346] on div "remove this section. Instade of it just refer to top 5 related tools at the bot…" at bounding box center [1176, 326] width 531 height 72
click at [1429, 345] on icon "button" at bounding box center [1426, 346] width 15 height 15
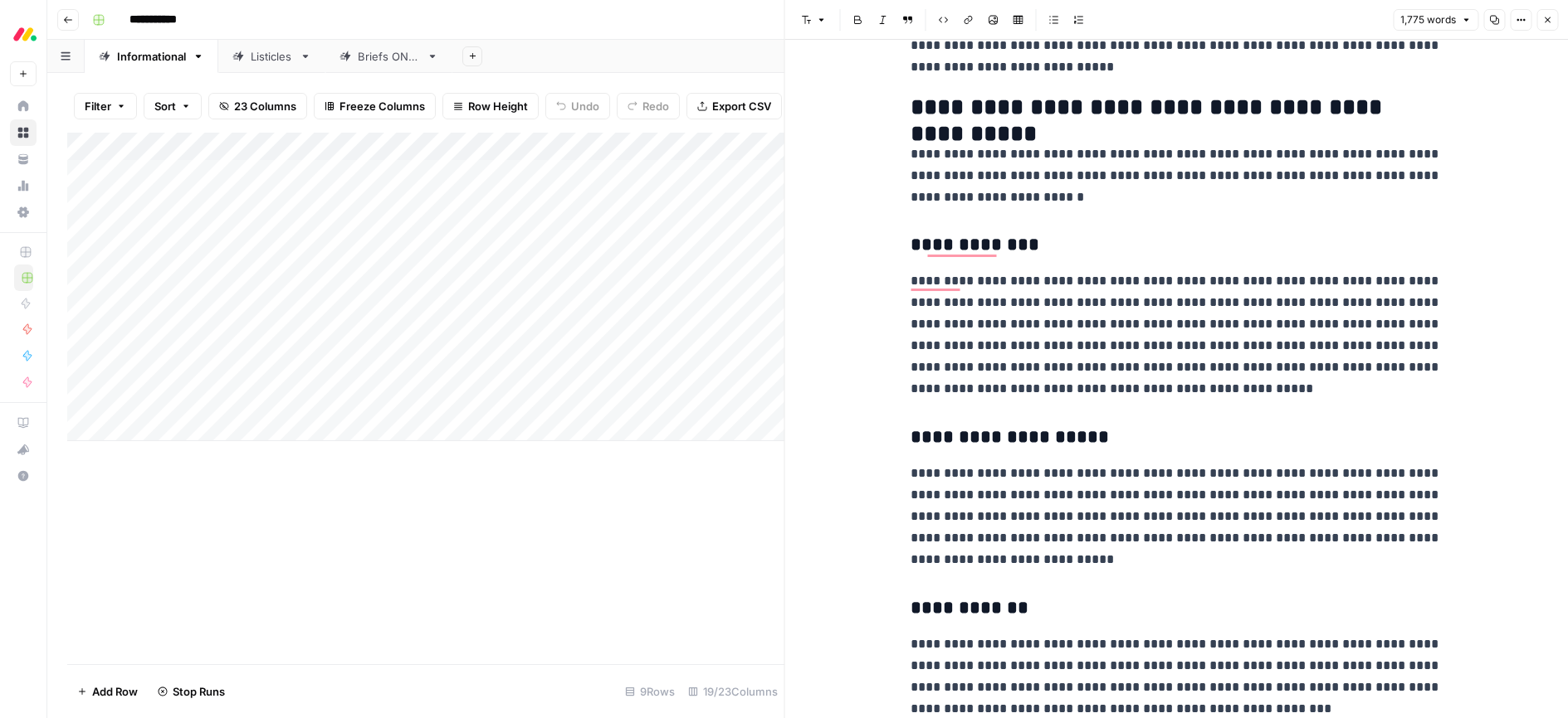
scroll to position [1443, 0]
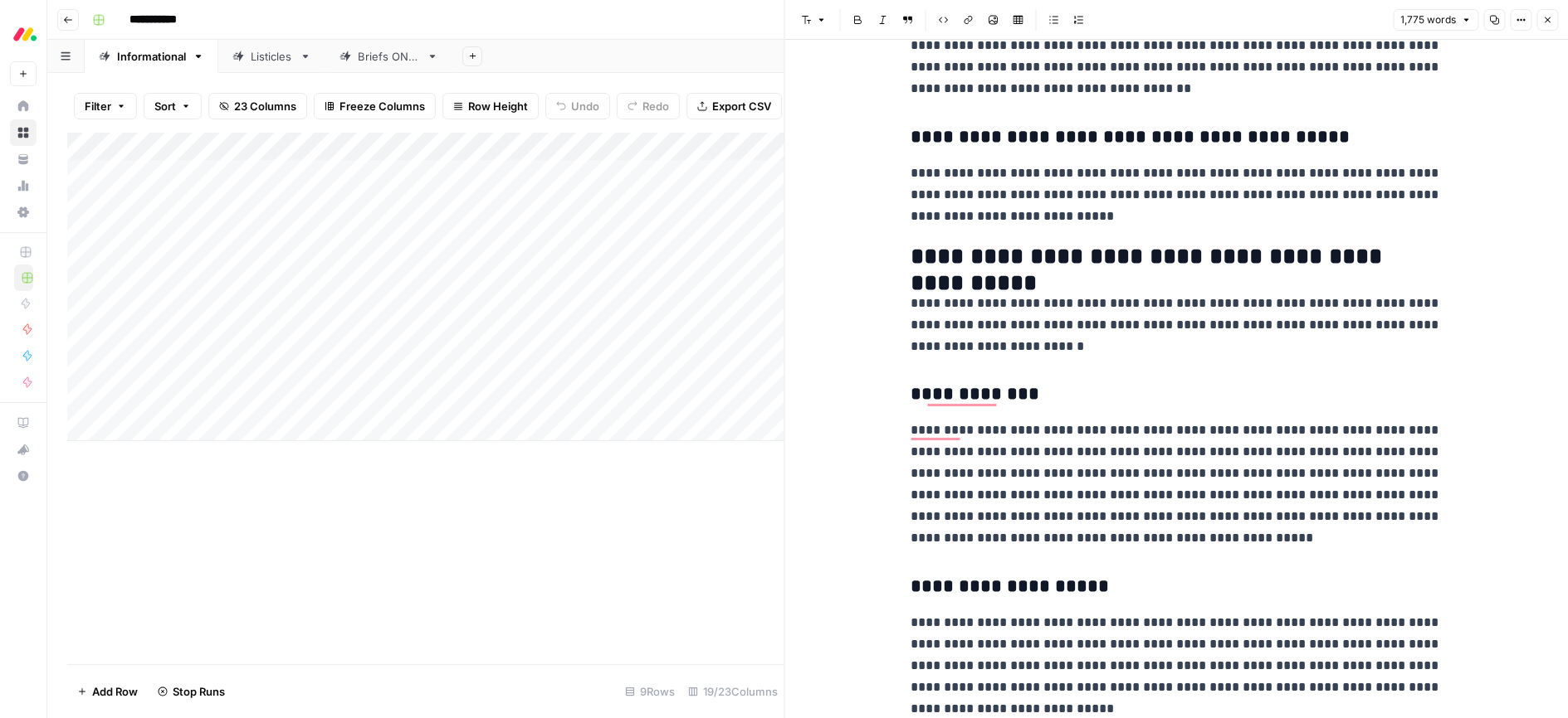
click at [1541, 21] on button "Close" at bounding box center [1547, 19] width 21 height 21
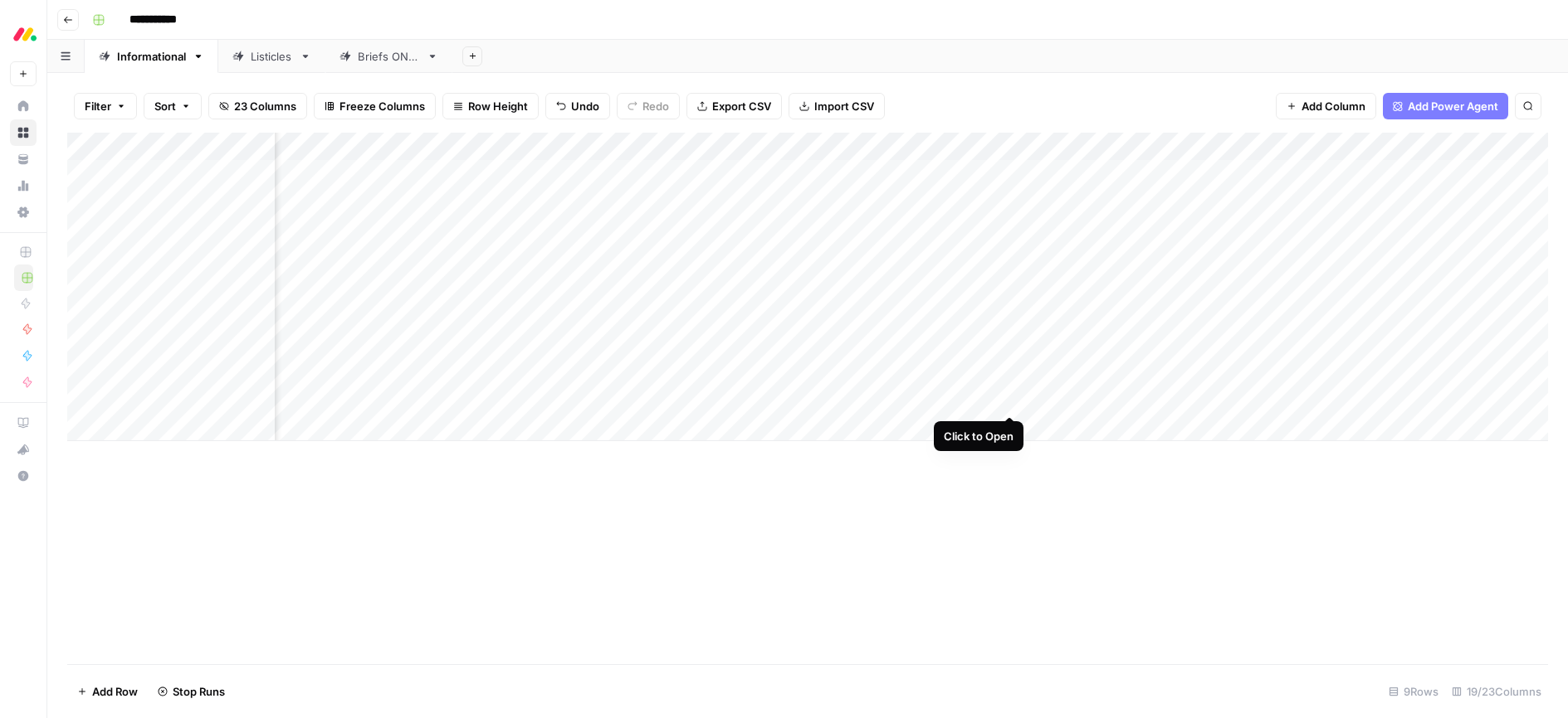
click at [1011, 400] on div "Add Column" at bounding box center [807, 287] width 1480 height 309
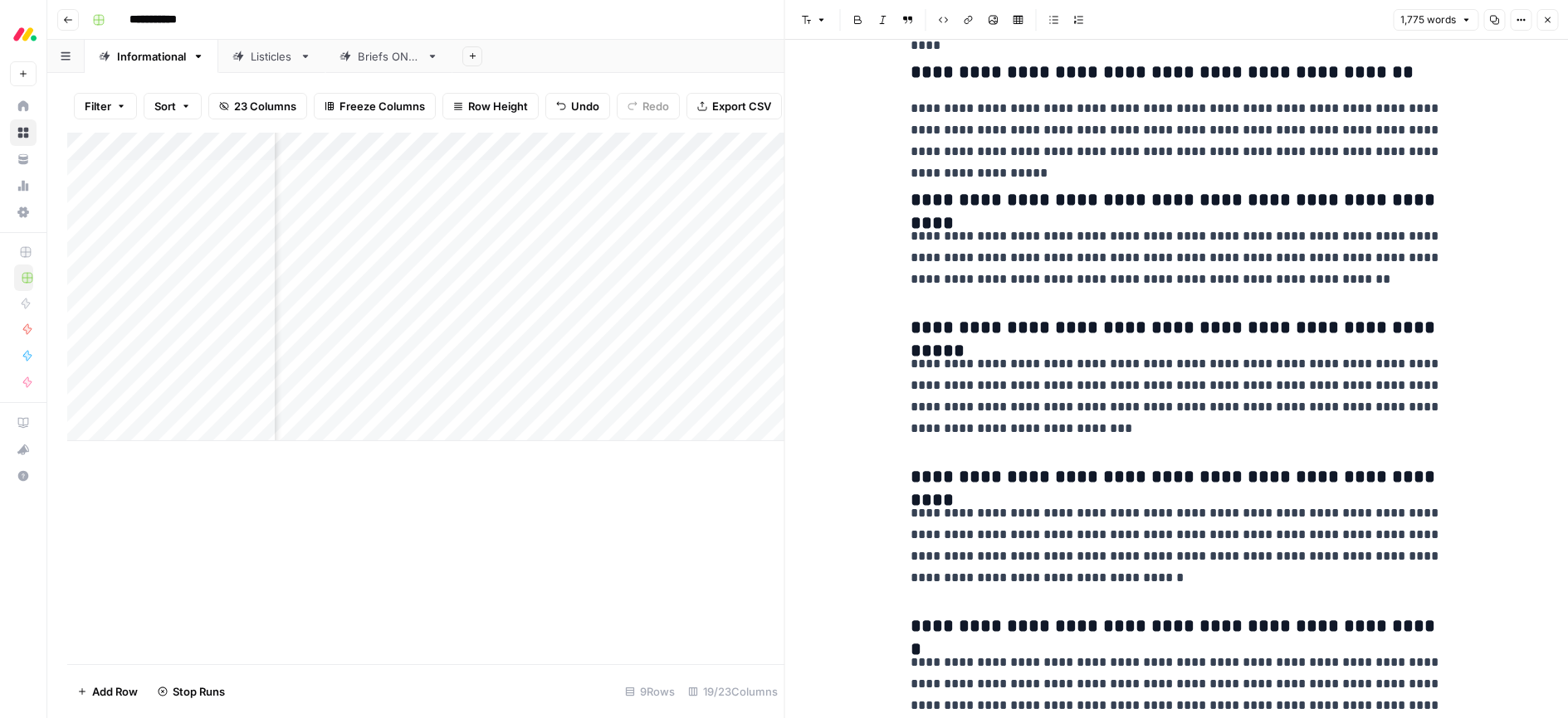
click at [1546, 23] on icon "button" at bounding box center [1547, 19] width 10 height 10
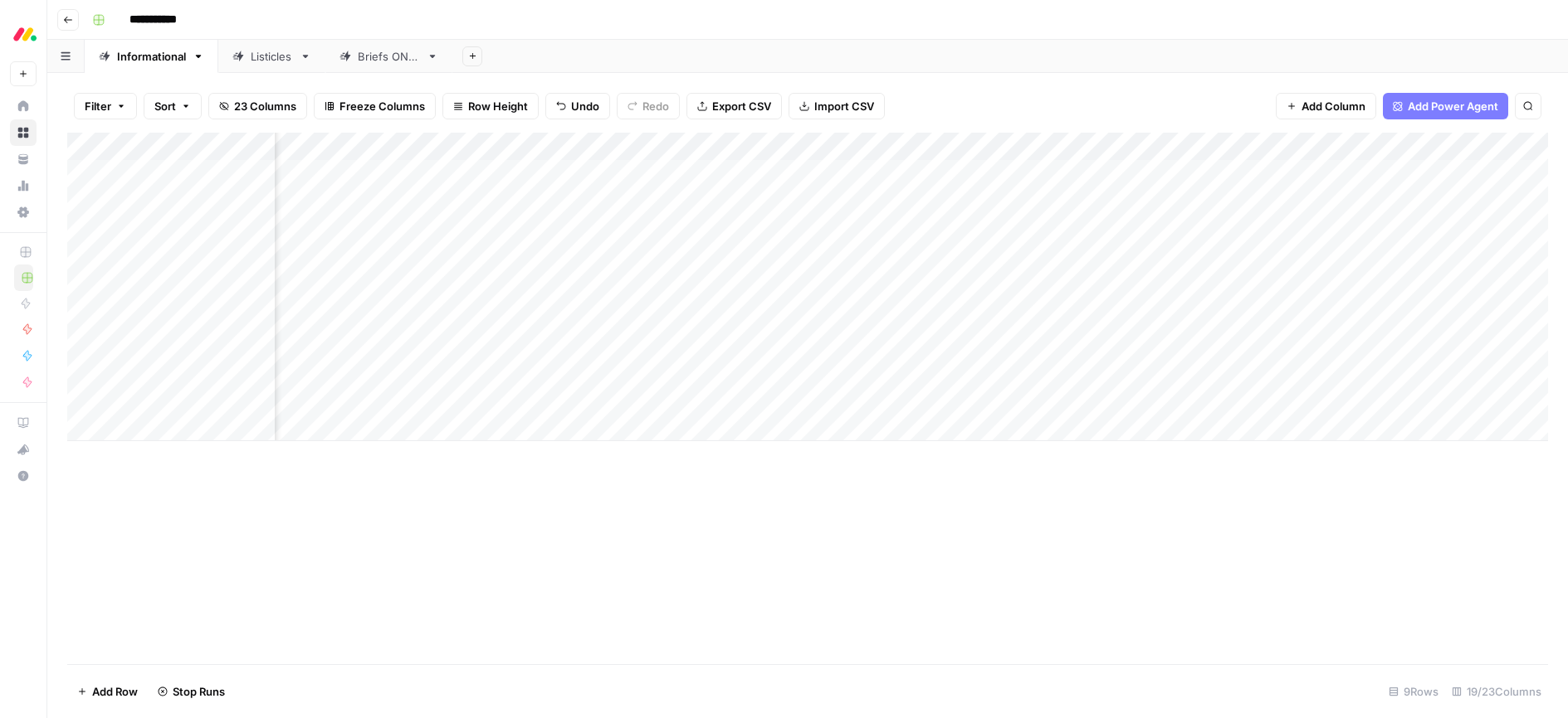
click at [1121, 399] on div "Add Column" at bounding box center [807, 287] width 1480 height 309
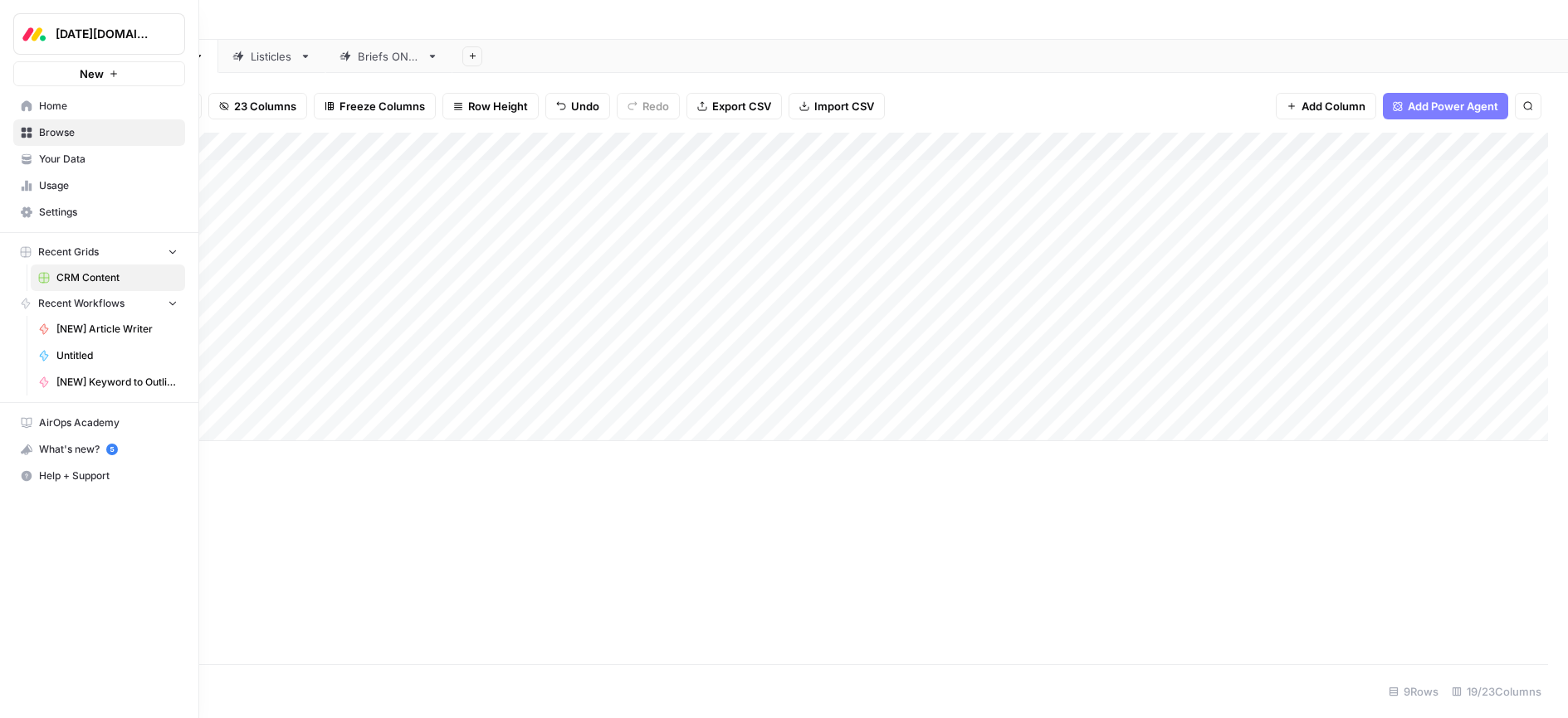
click at [49, 132] on span "Browse" at bounding box center [108, 133] width 139 height 15
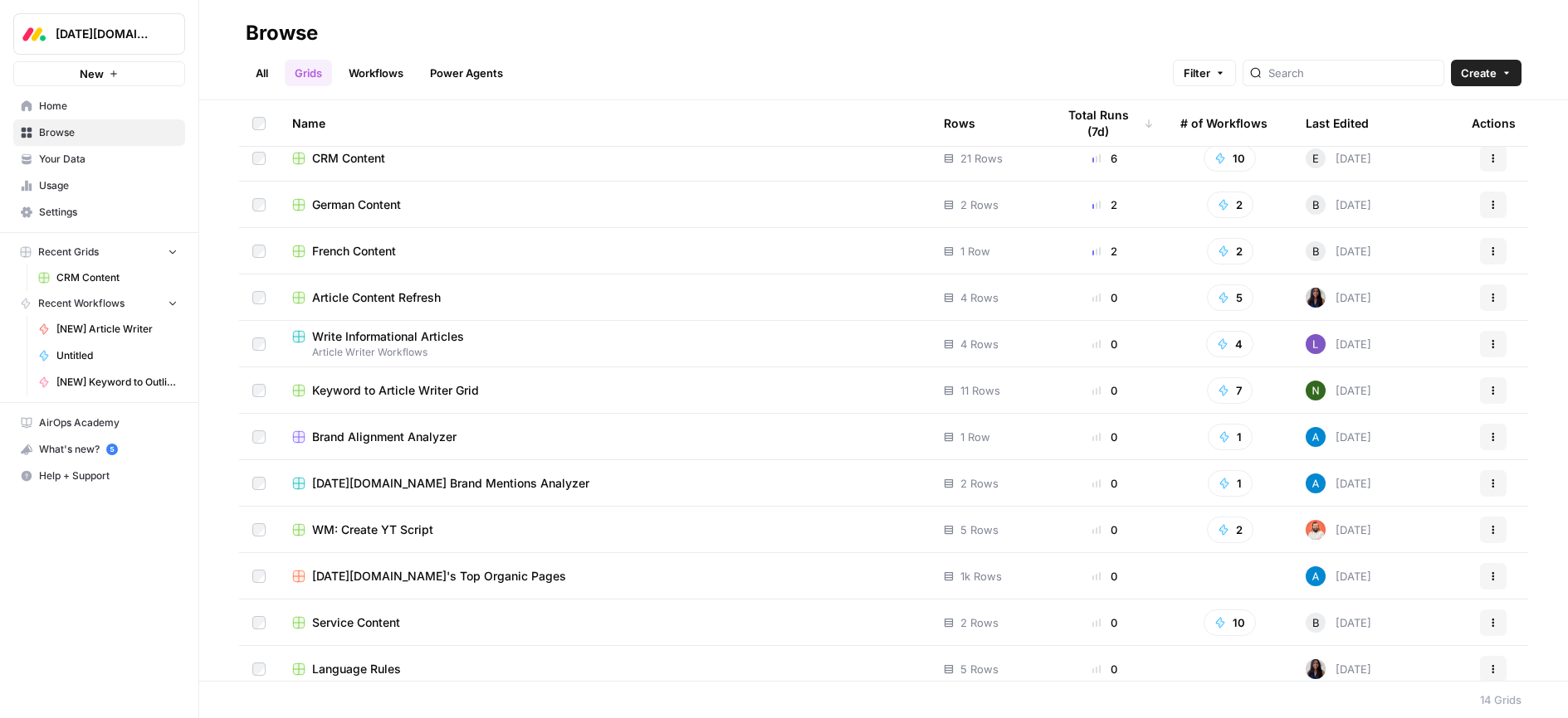
scroll to position [91, 0]
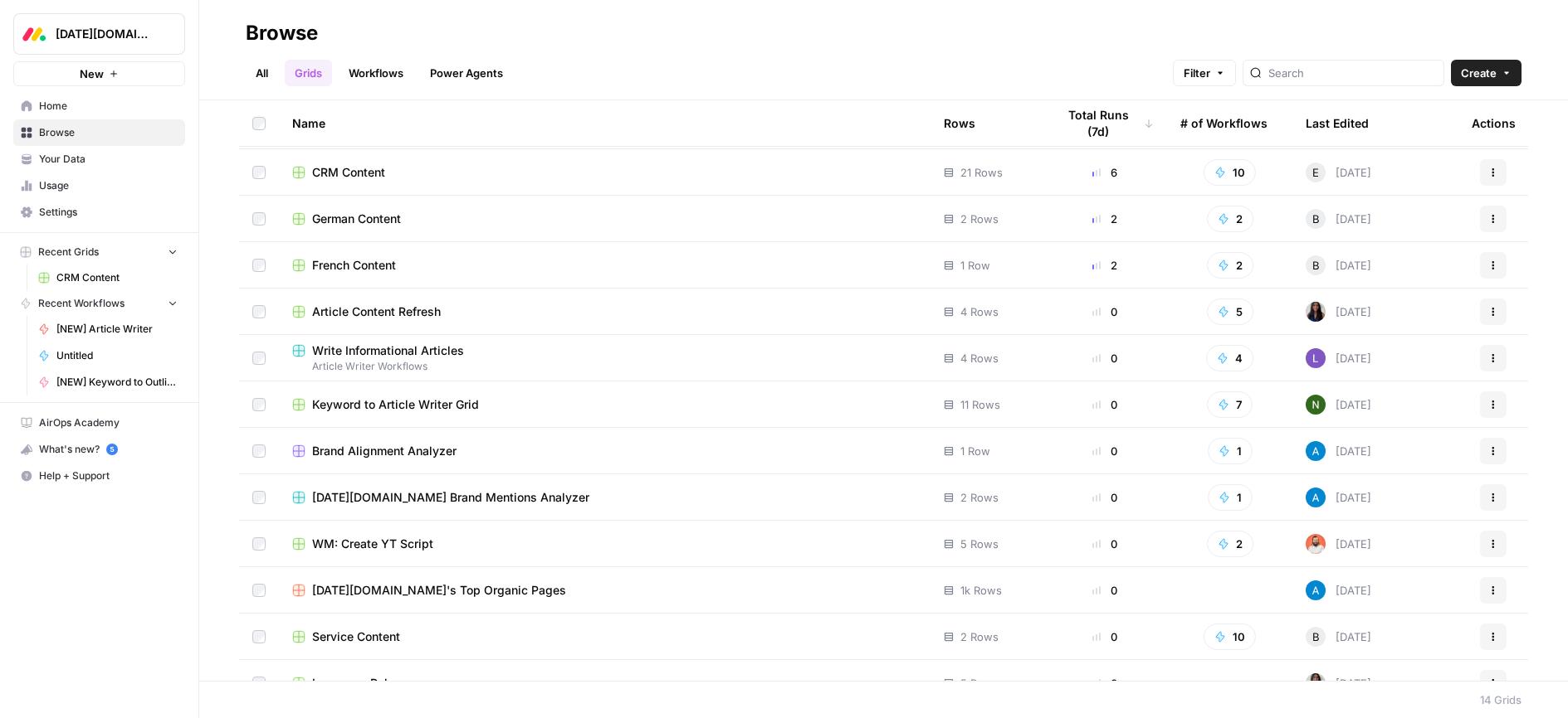
click at [364, 639] on span "Service Content" at bounding box center [356, 637] width 88 height 17
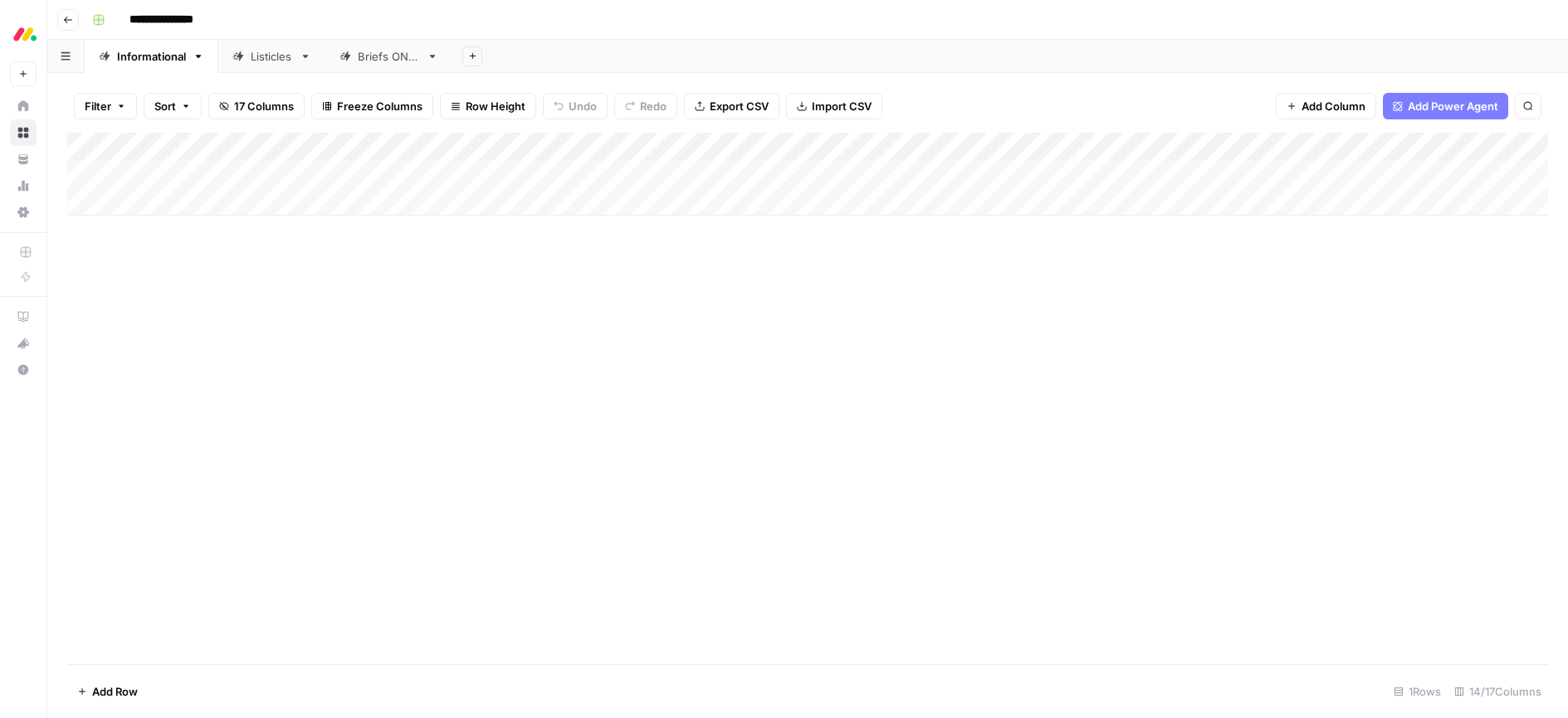
click at [67, 16] on icon "button" at bounding box center [67, 19] width 10 height 10
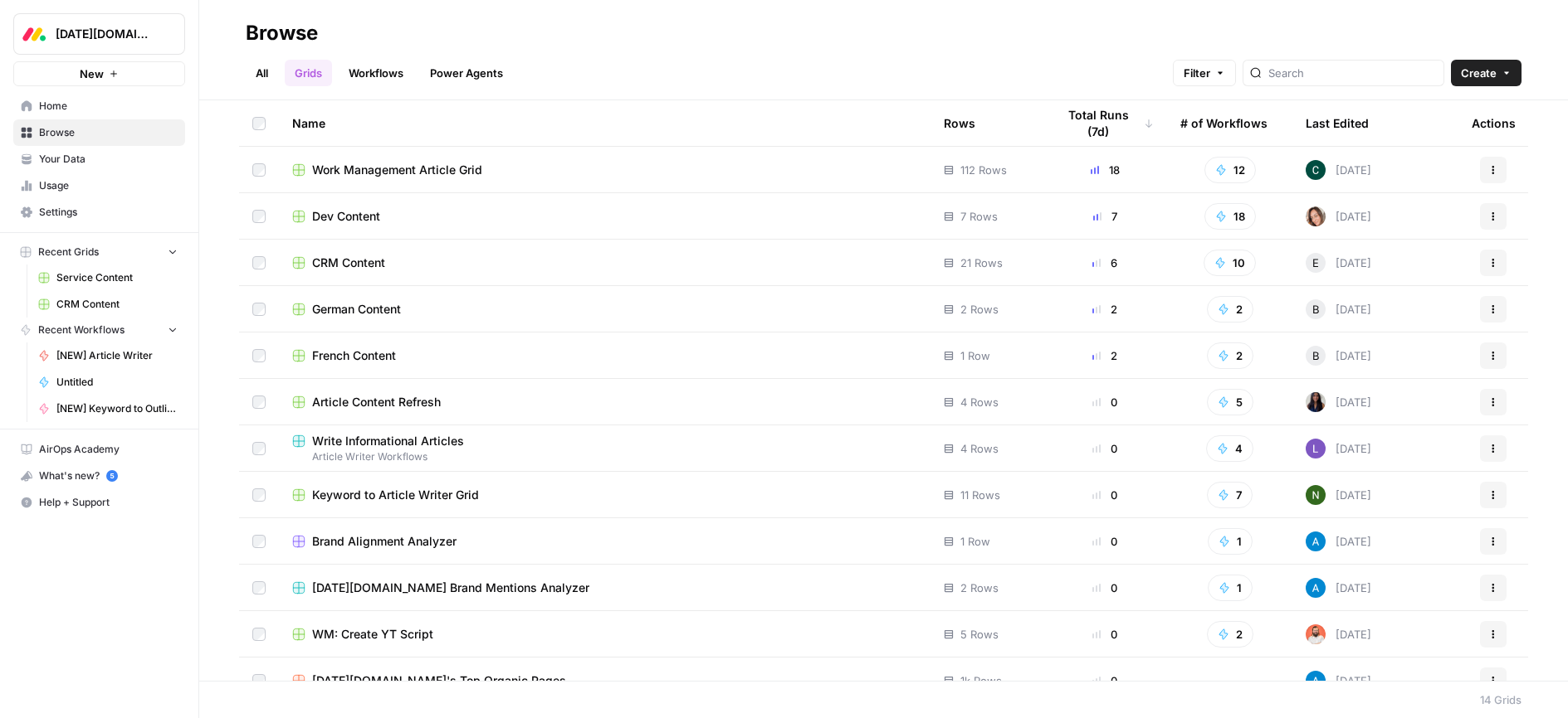
click at [54, 106] on span "Home" at bounding box center [108, 106] width 139 height 15
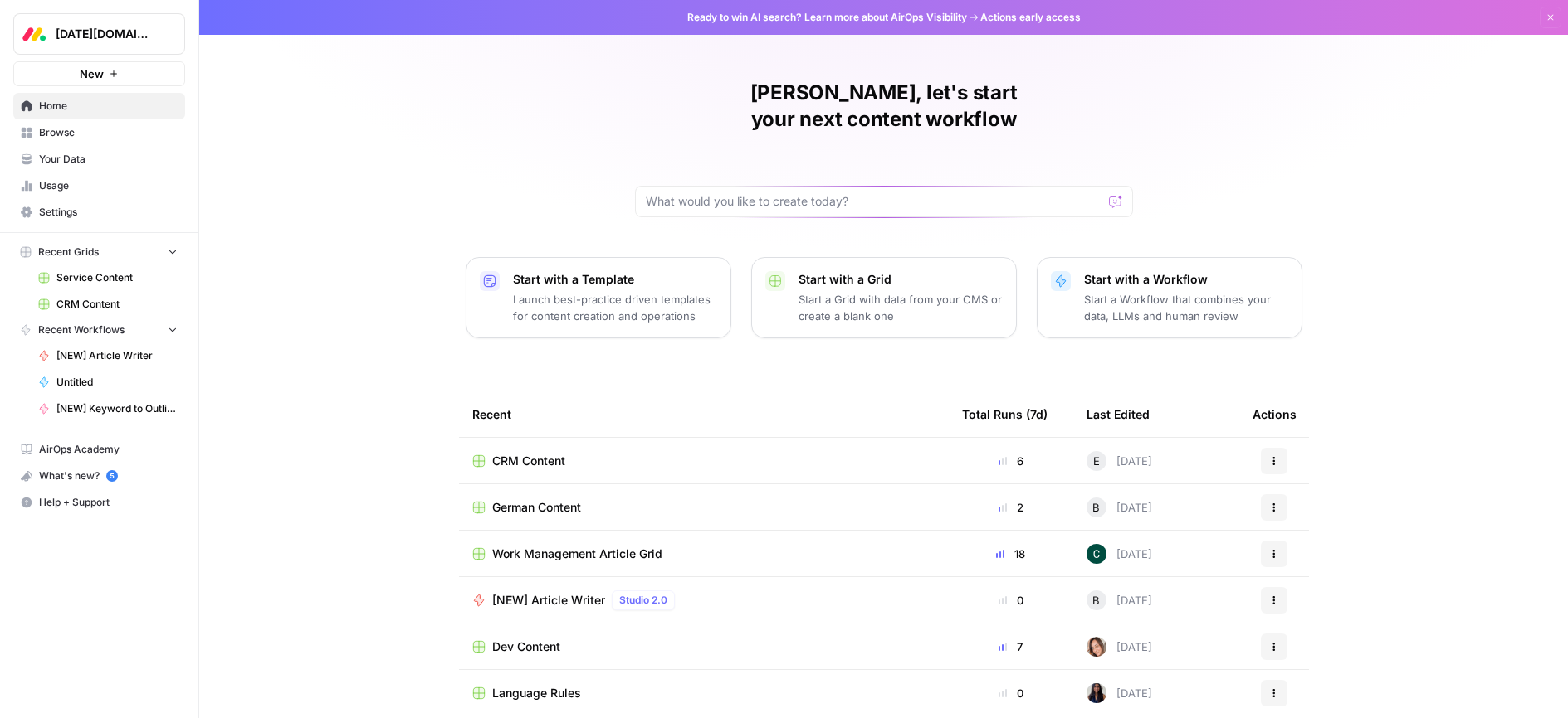
click at [64, 129] on span "Browse" at bounding box center [108, 133] width 139 height 15
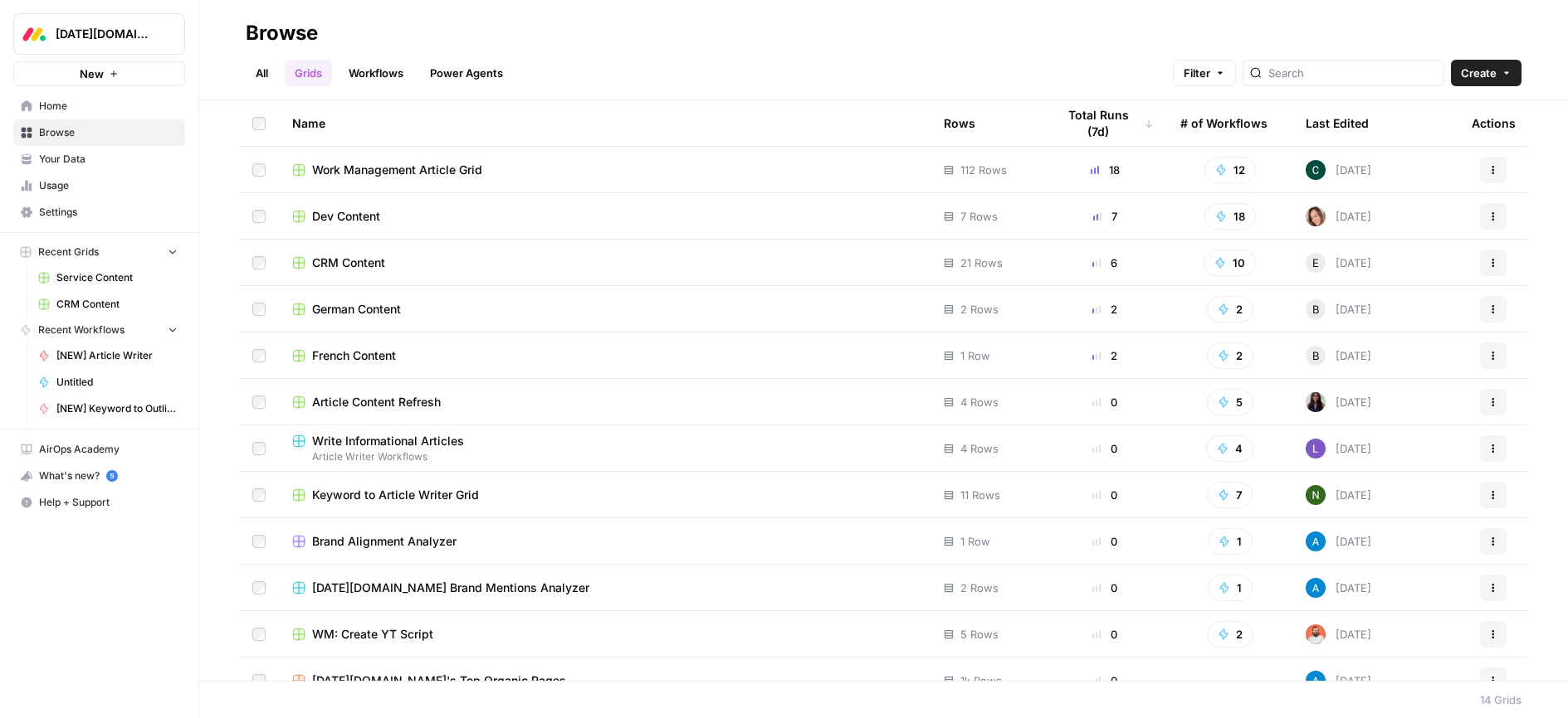
click at [755, 52] on div "All Grids Workflows Power Agents Filter Create" at bounding box center [884, 66] width 1276 height 40
click at [47, 103] on span "Home" at bounding box center [108, 106] width 139 height 15
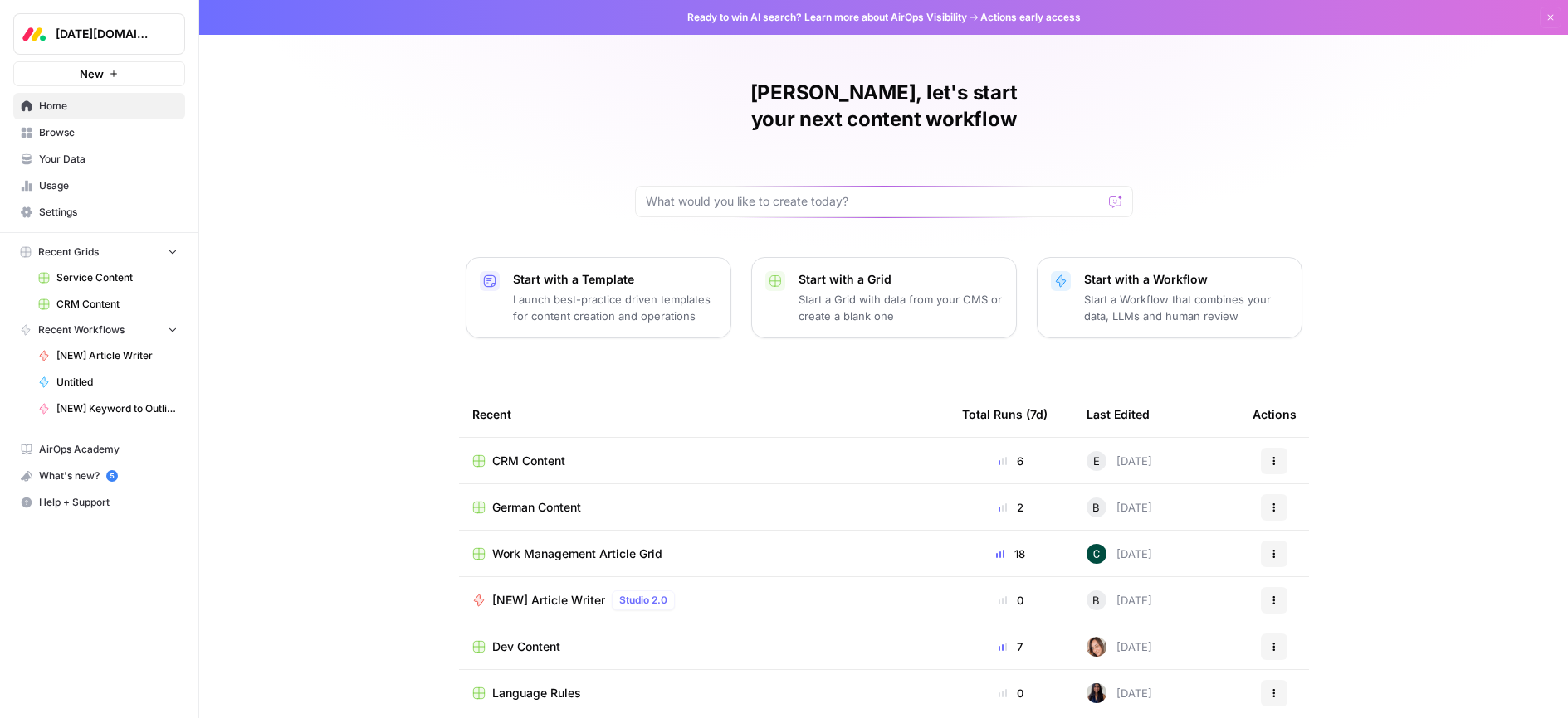
click at [63, 135] on span "Browse" at bounding box center [108, 133] width 139 height 15
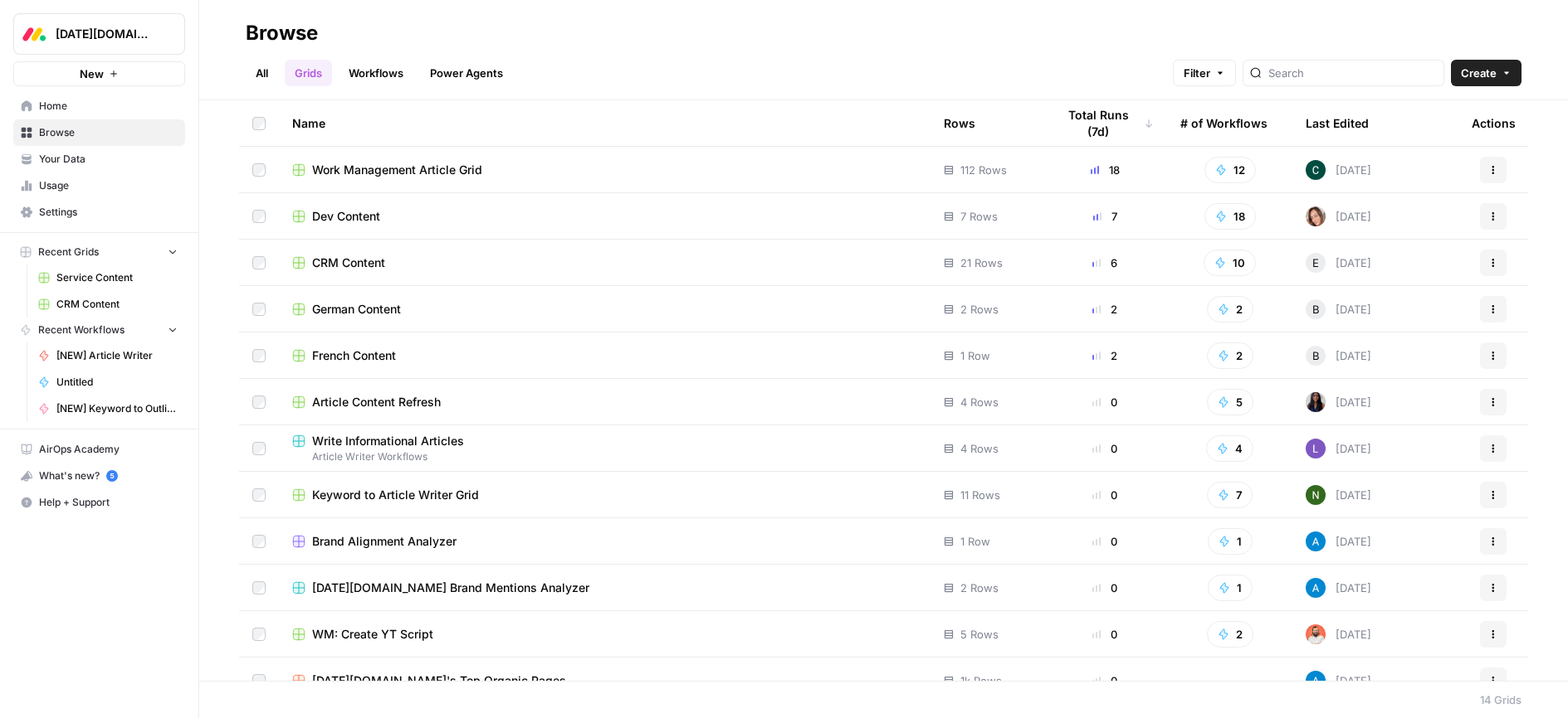
click at [57, 159] on span "Your Data" at bounding box center [108, 159] width 139 height 15
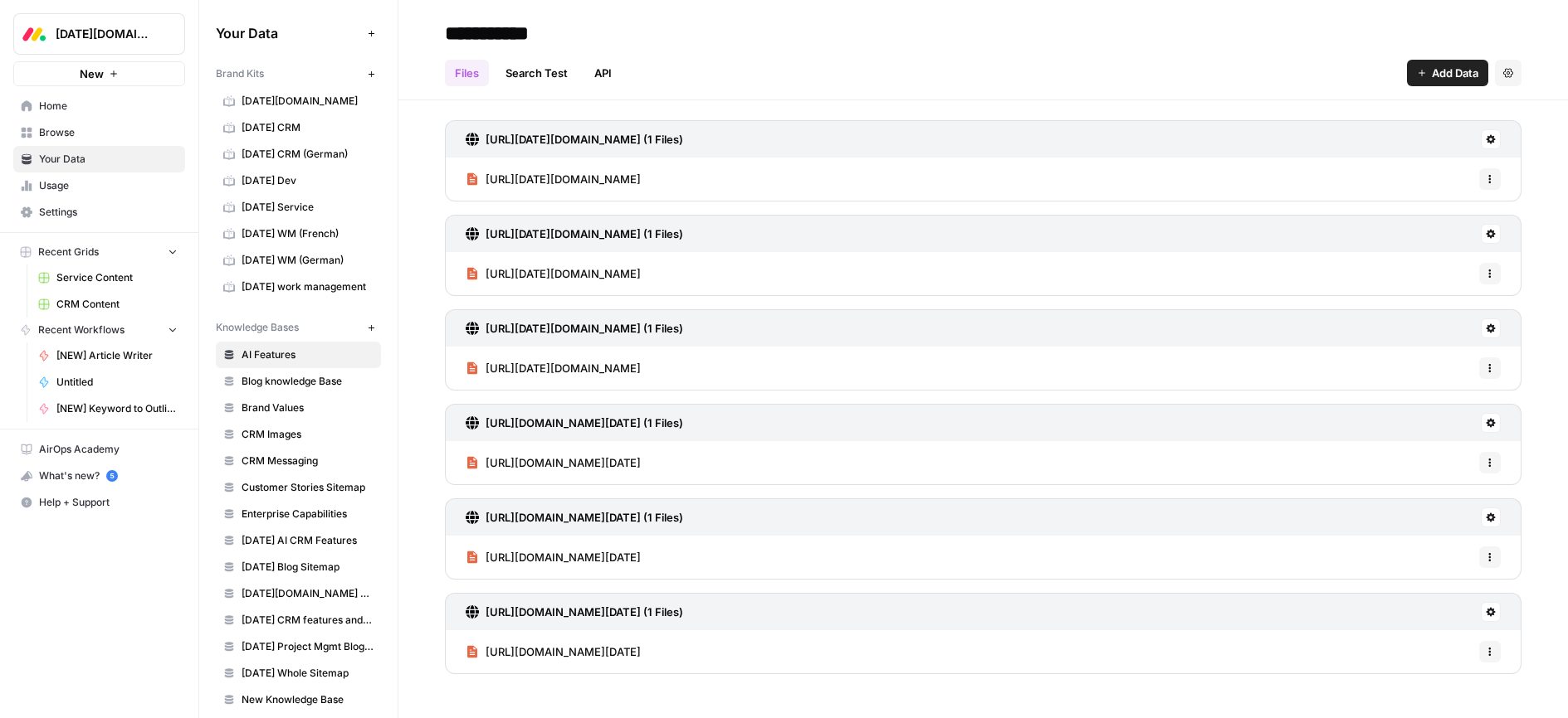
click at [57, 131] on span "Browse" at bounding box center [108, 133] width 139 height 15
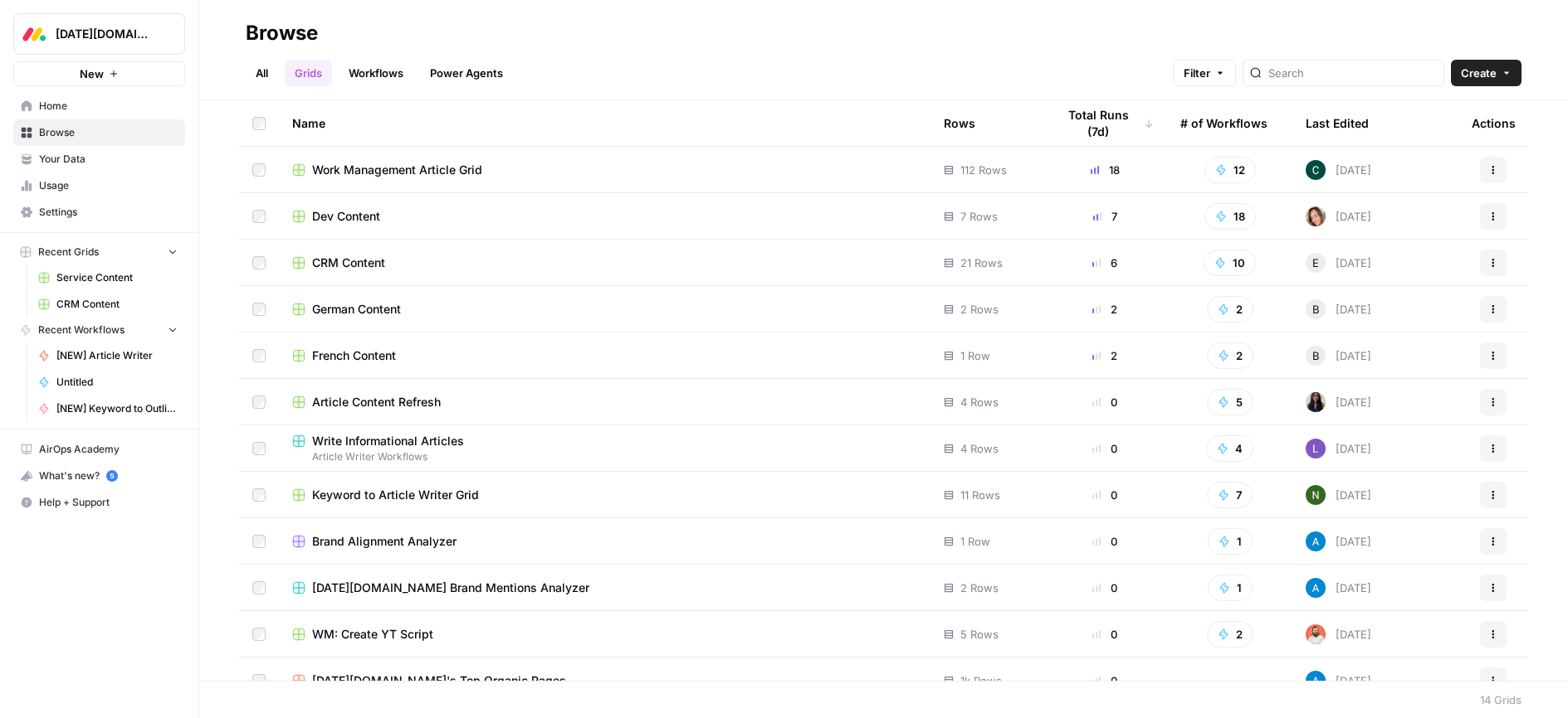
click at [53, 104] on span "Home" at bounding box center [108, 106] width 139 height 15
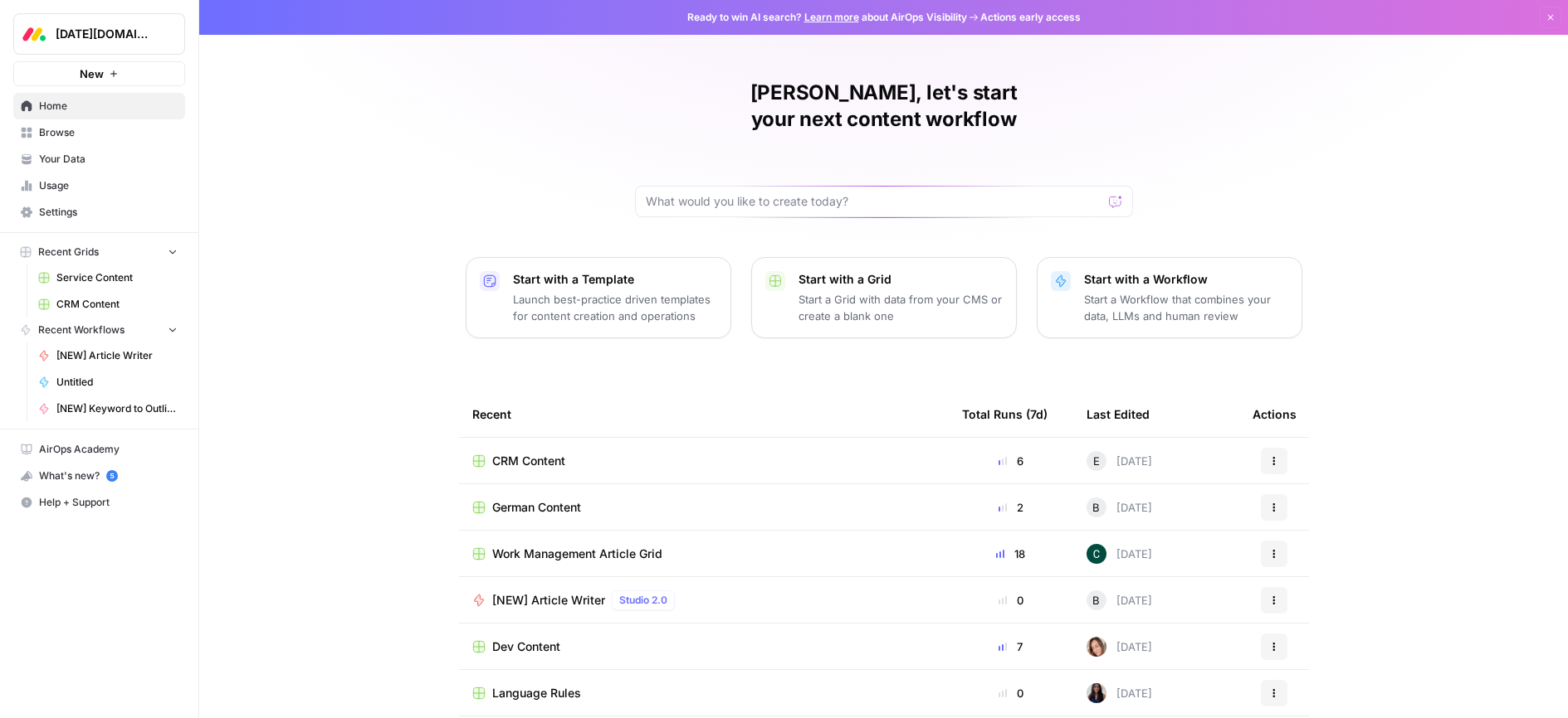
click at [65, 156] on span "Your Data" at bounding box center [108, 159] width 139 height 15
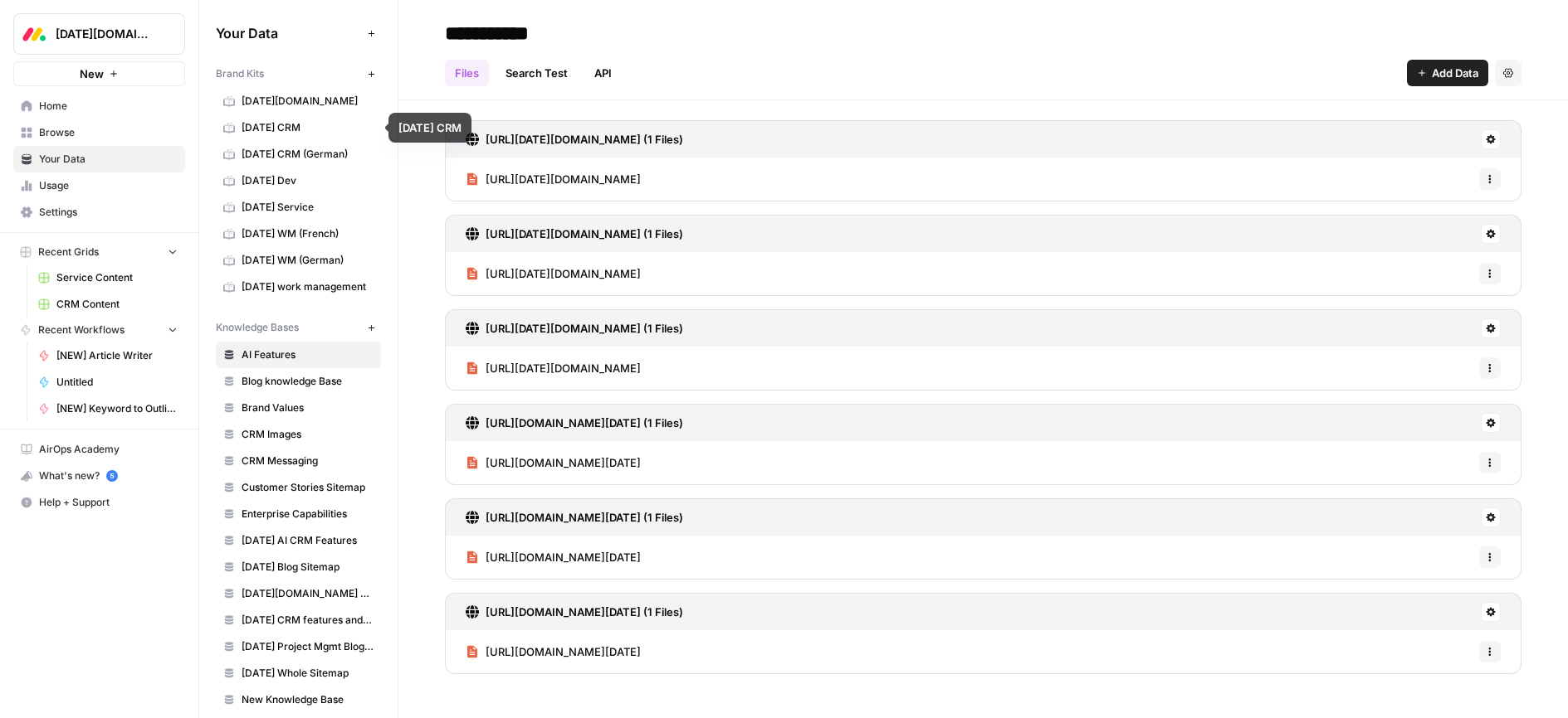
click at [278, 127] on span "monday CRM" at bounding box center [307, 128] width 132 height 15
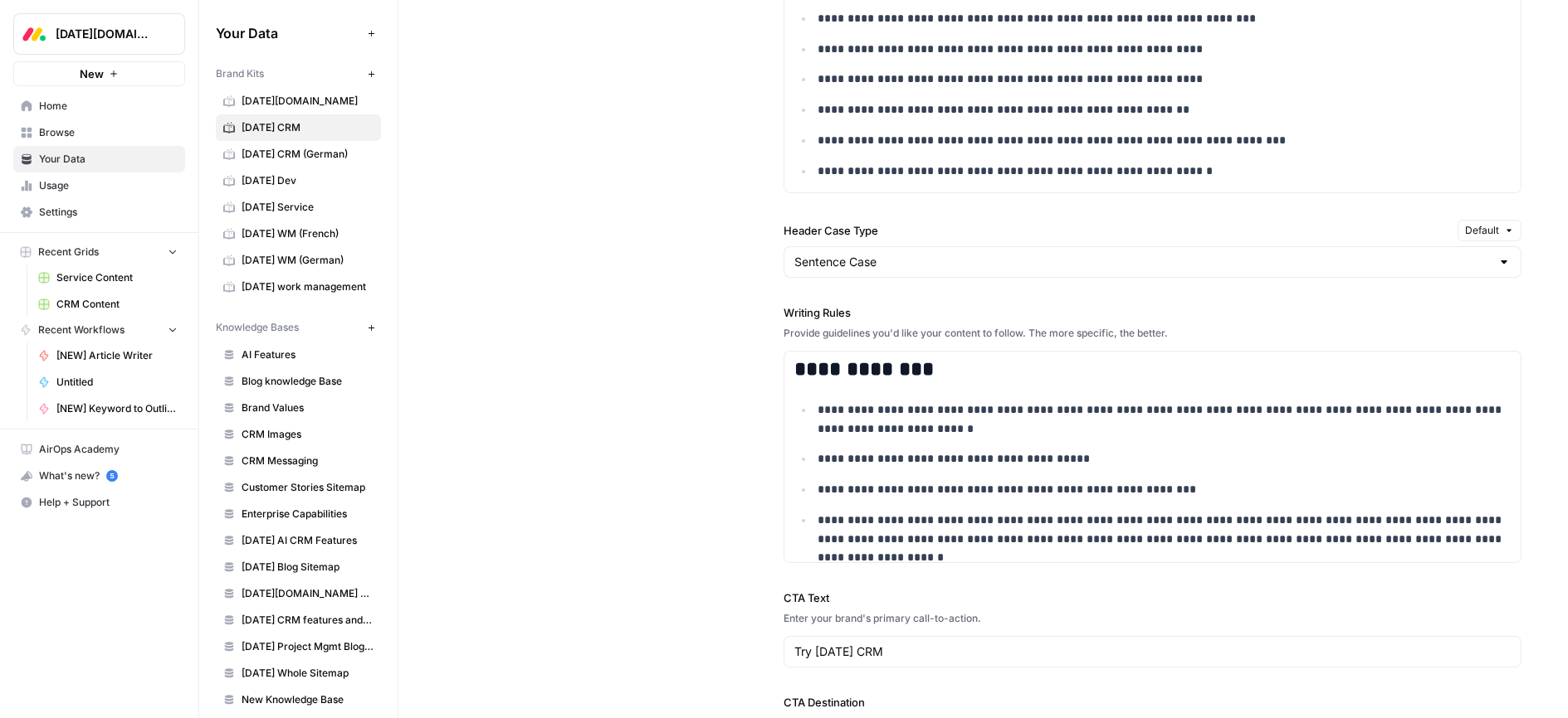
scroll to position [14, 0]
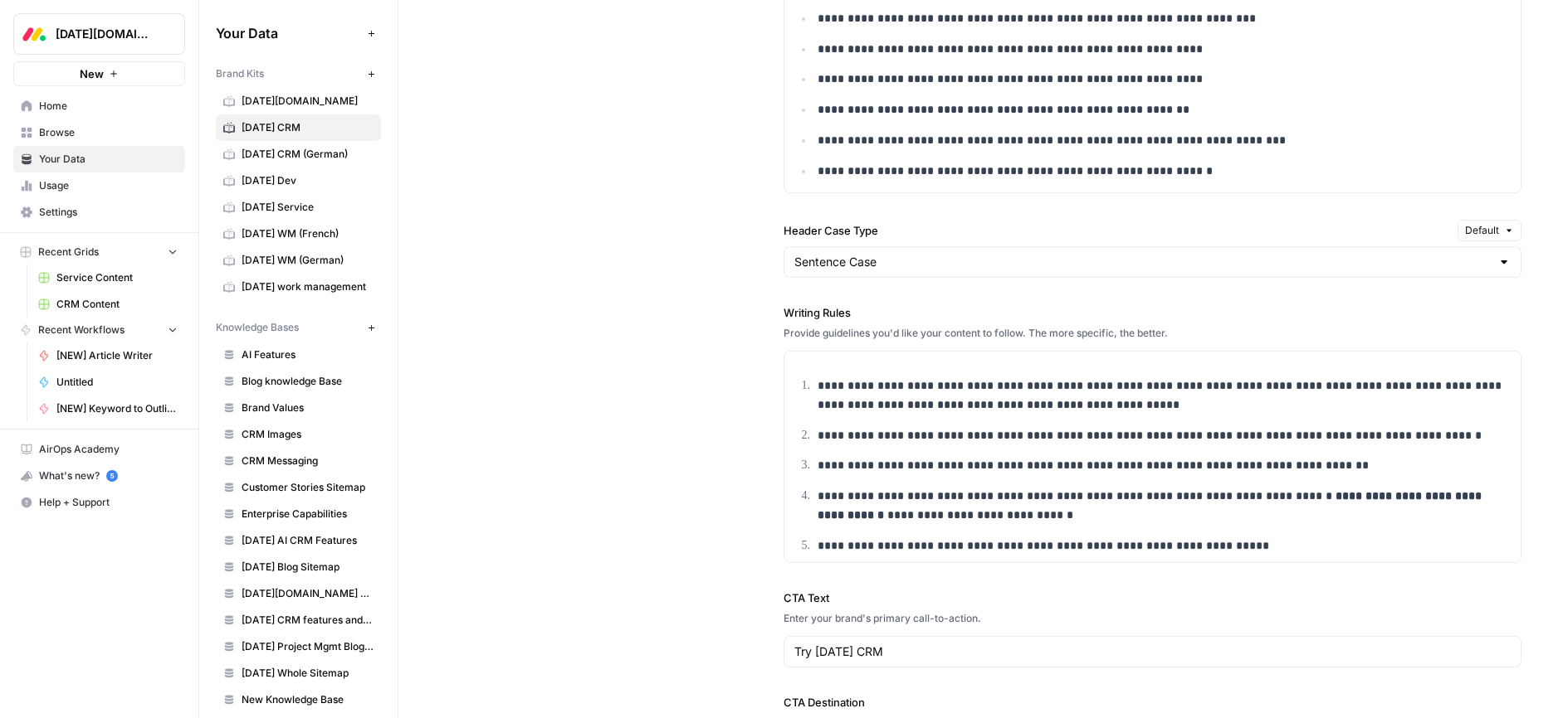
click at [54, 131] on span "Browse" at bounding box center [108, 133] width 139 height 15
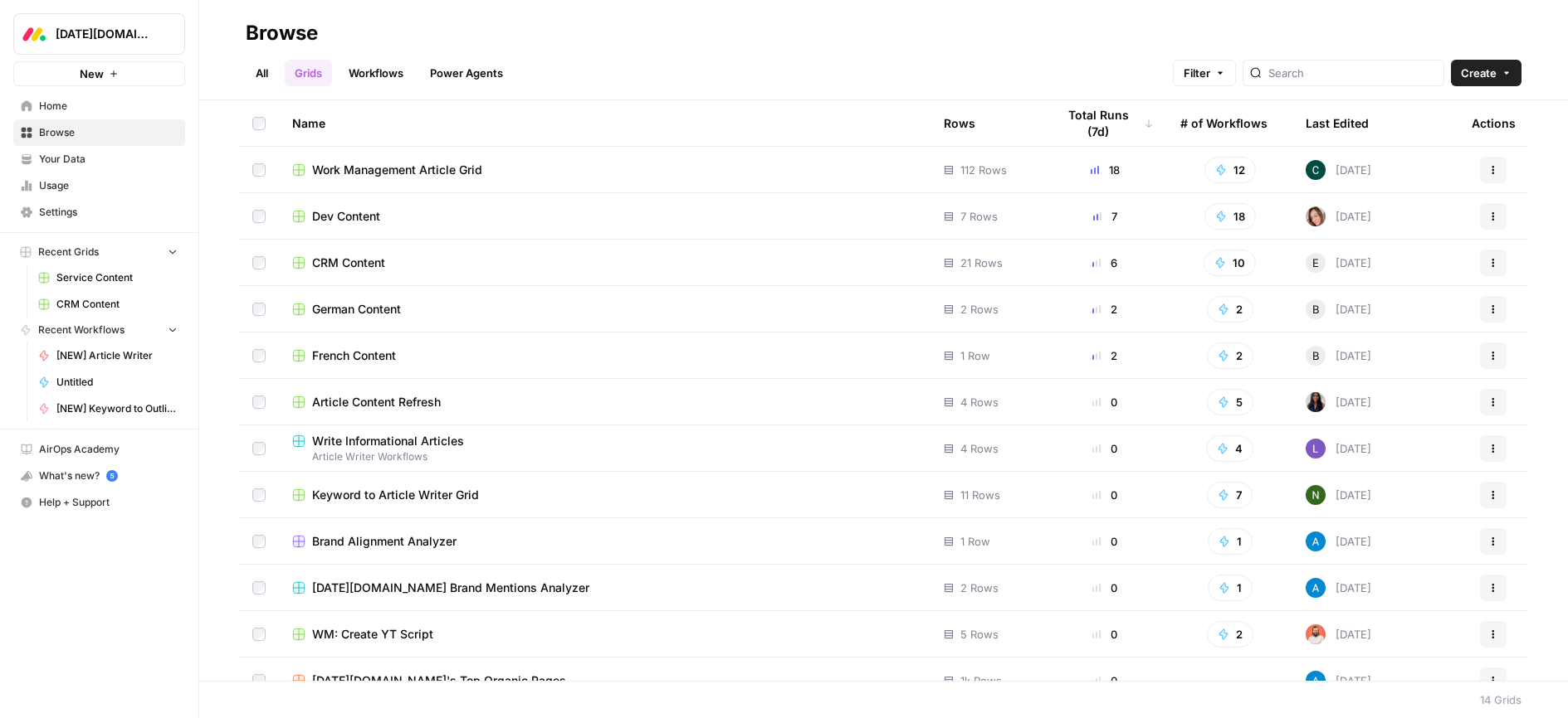
click at [305, 71] on link "Grids" at bounding box center [308, 73] width 47 height 27
click at [354, 256] on span "CRM Content" at bounding box center [349, 263] width 73 height 17
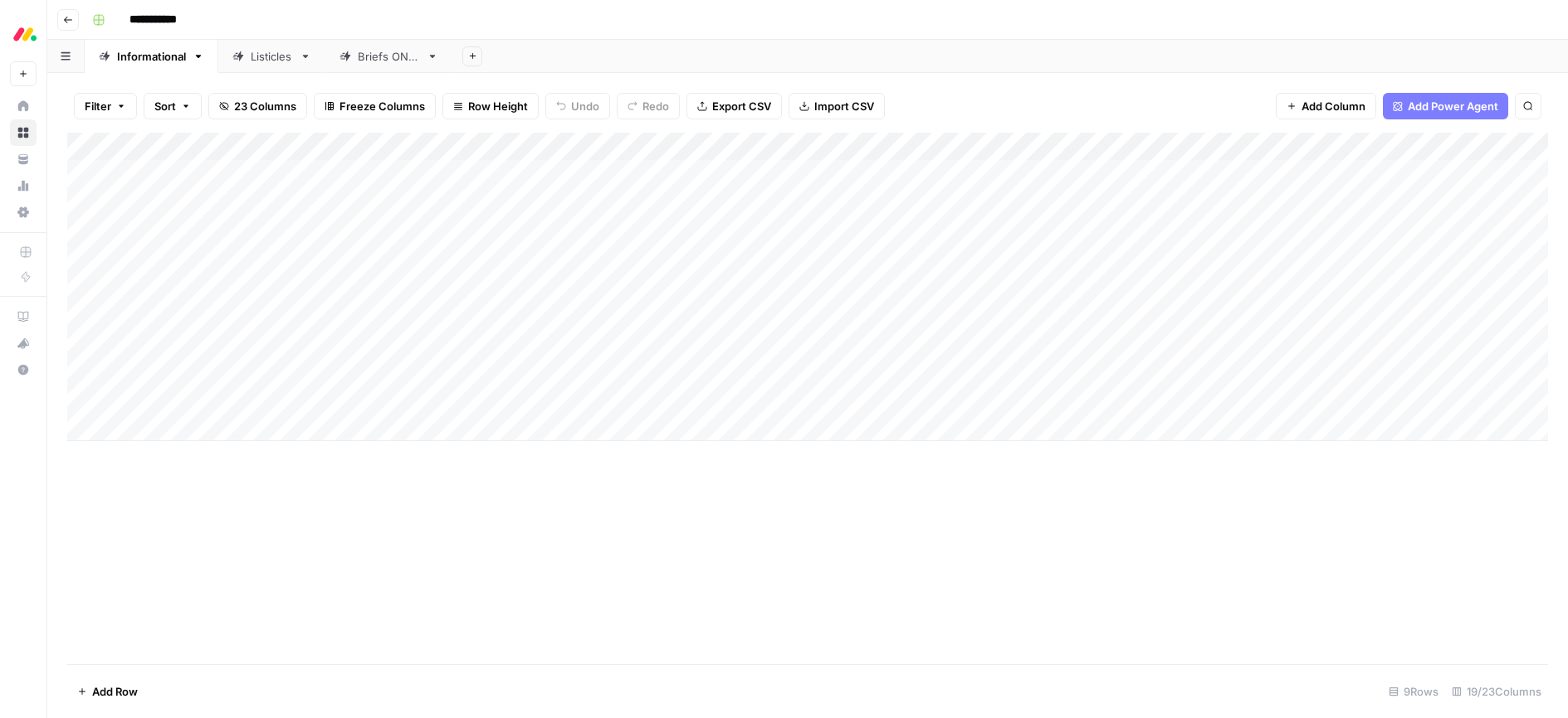
click at [166, 416] on div "Add Column" at bounding box center [807, 287] width 1480 height 309
click at [168, 422] on div "Add Column" at bounding box center [807, 301] width 1480 height 336
type textarea "**********"
click at [321, 430] on div "Add Column" at bounding box center [807, 301] width 1480 height 336
click at [320, 429] on div "Add Column" at bounding box center [807, 301] width 1480 height 336
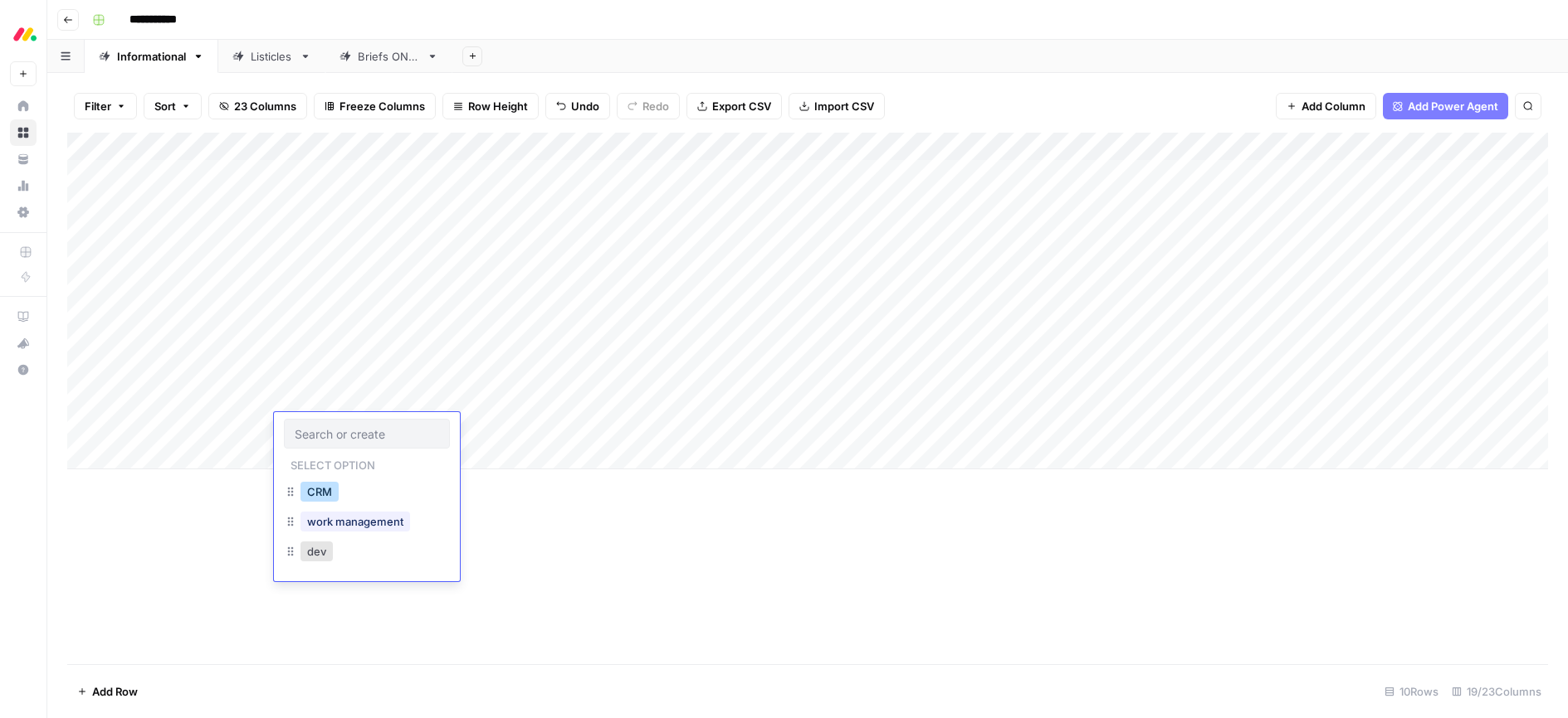
click at [324, 493] on button "CRM" at bounding box center [319, 493] width 38 height 20
click at [686, 428] on div "Add Column" at bounding box center [807, 301] width 1480 height 336
click at [832, 425] on div "Add Column" at bounding box center [807, 301] width 1480 height 336
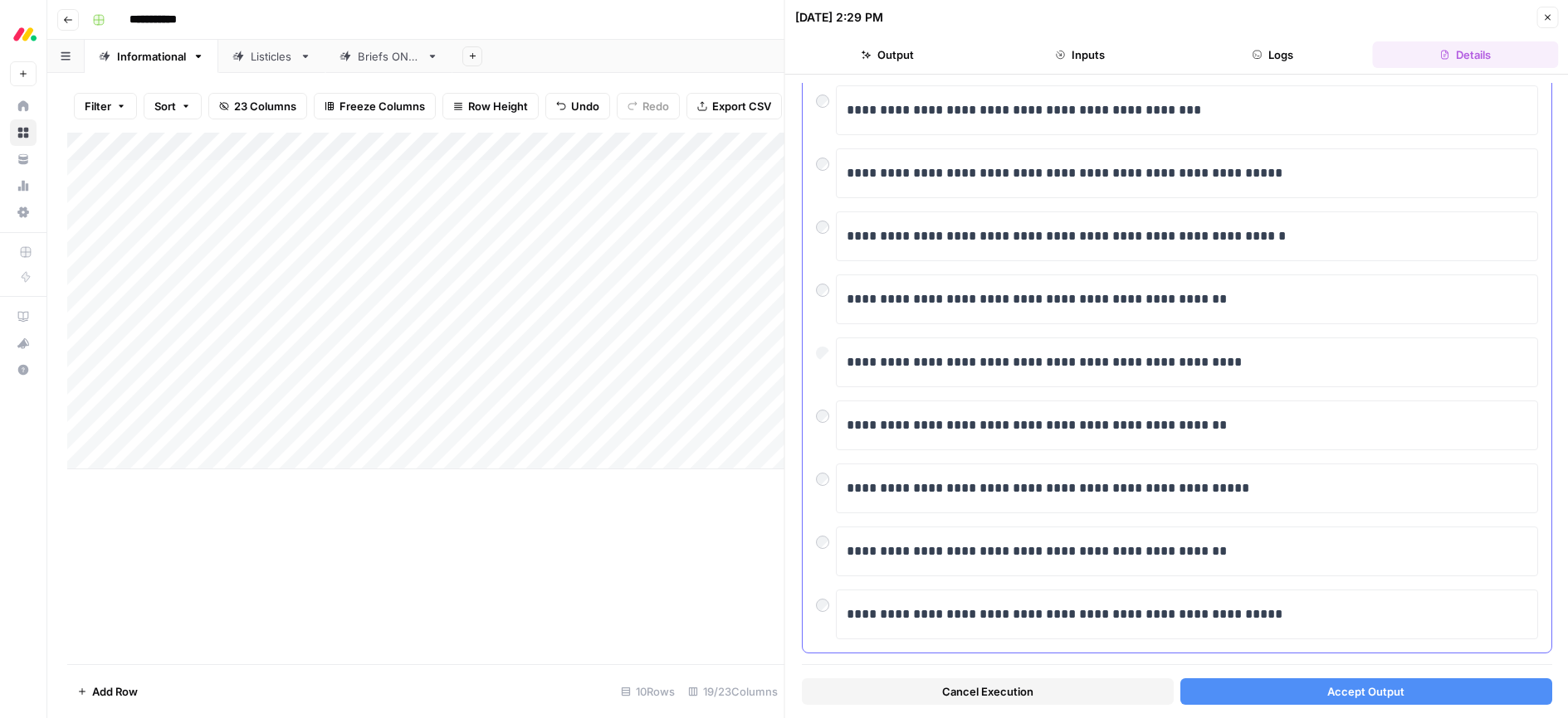
scroll to position [209, 0]
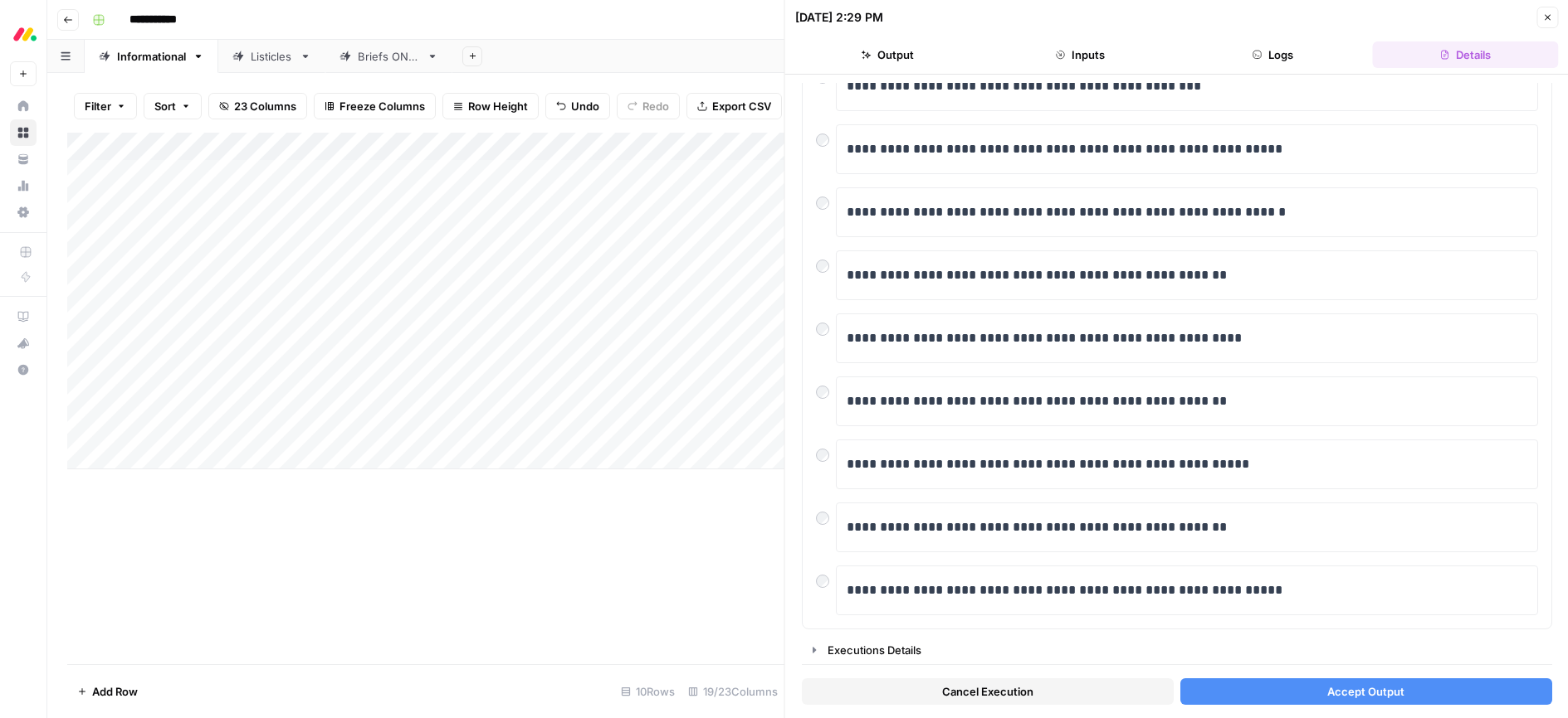
click at [1275, 693] on button "Accept Output" at bounding box center [1366, 691] width 372 height 27
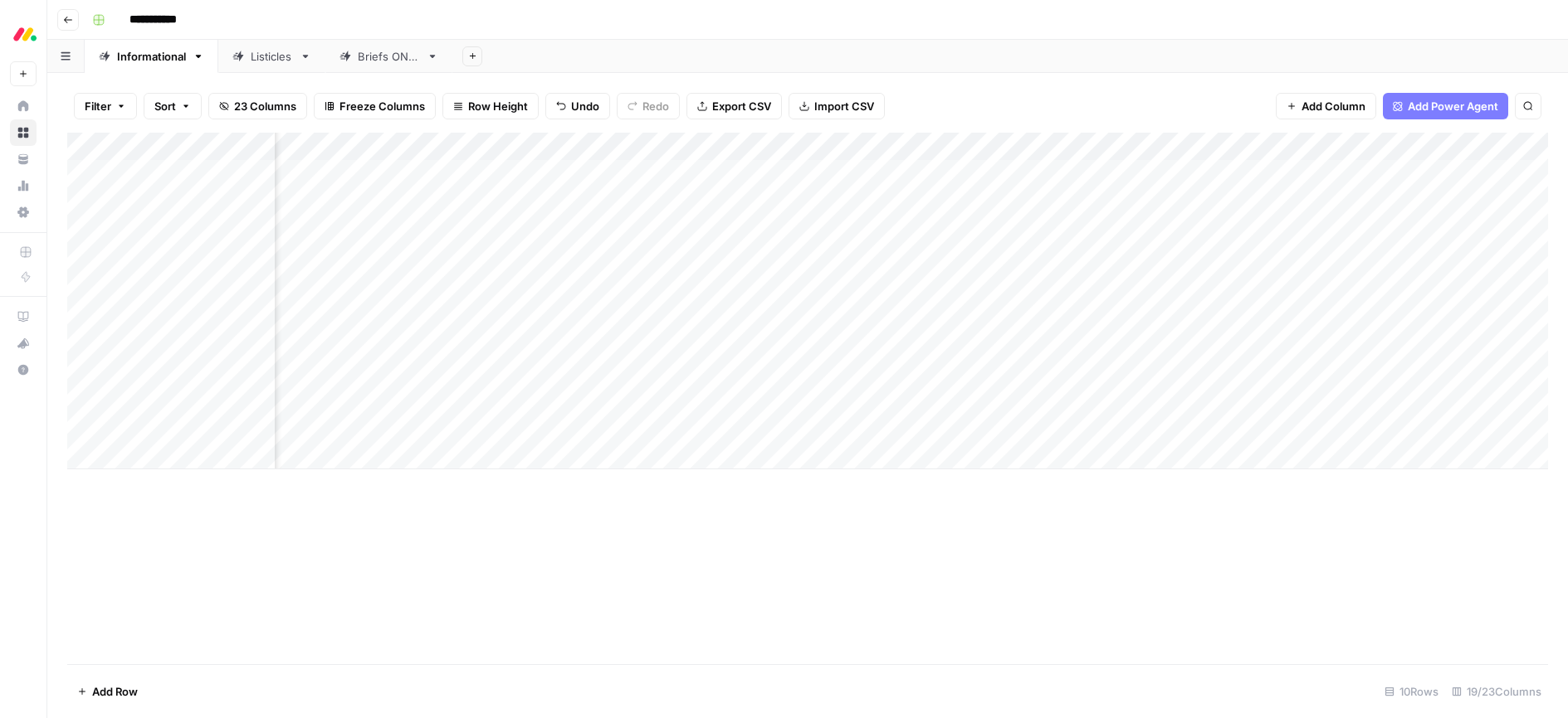
scroll to position [0, 550]
click at [1310, 340] on div "Add Column" at bounding box center [807, 301] width 1480 height 336
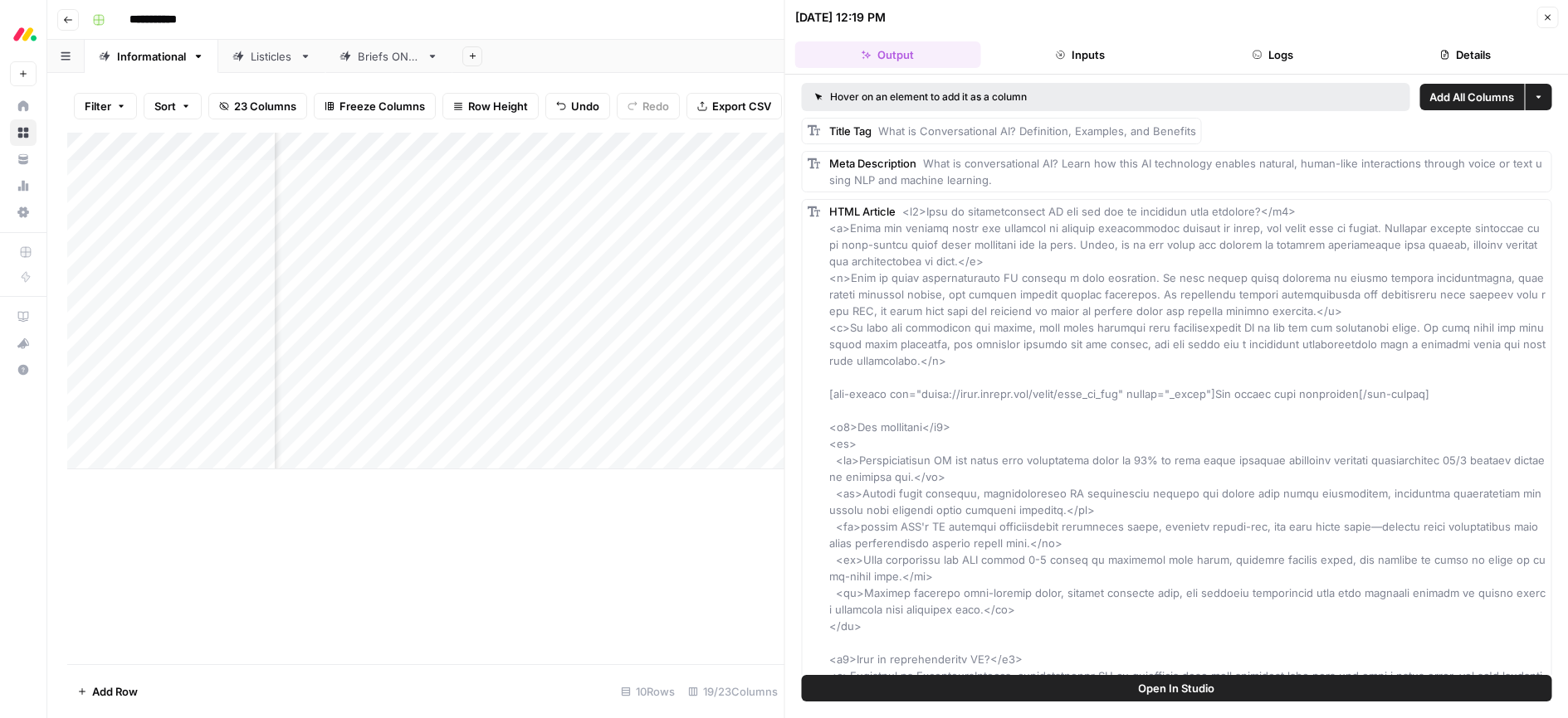
click at [1547, 16] on icon "button" at bounding box center [1547, 17] width 10 height 10
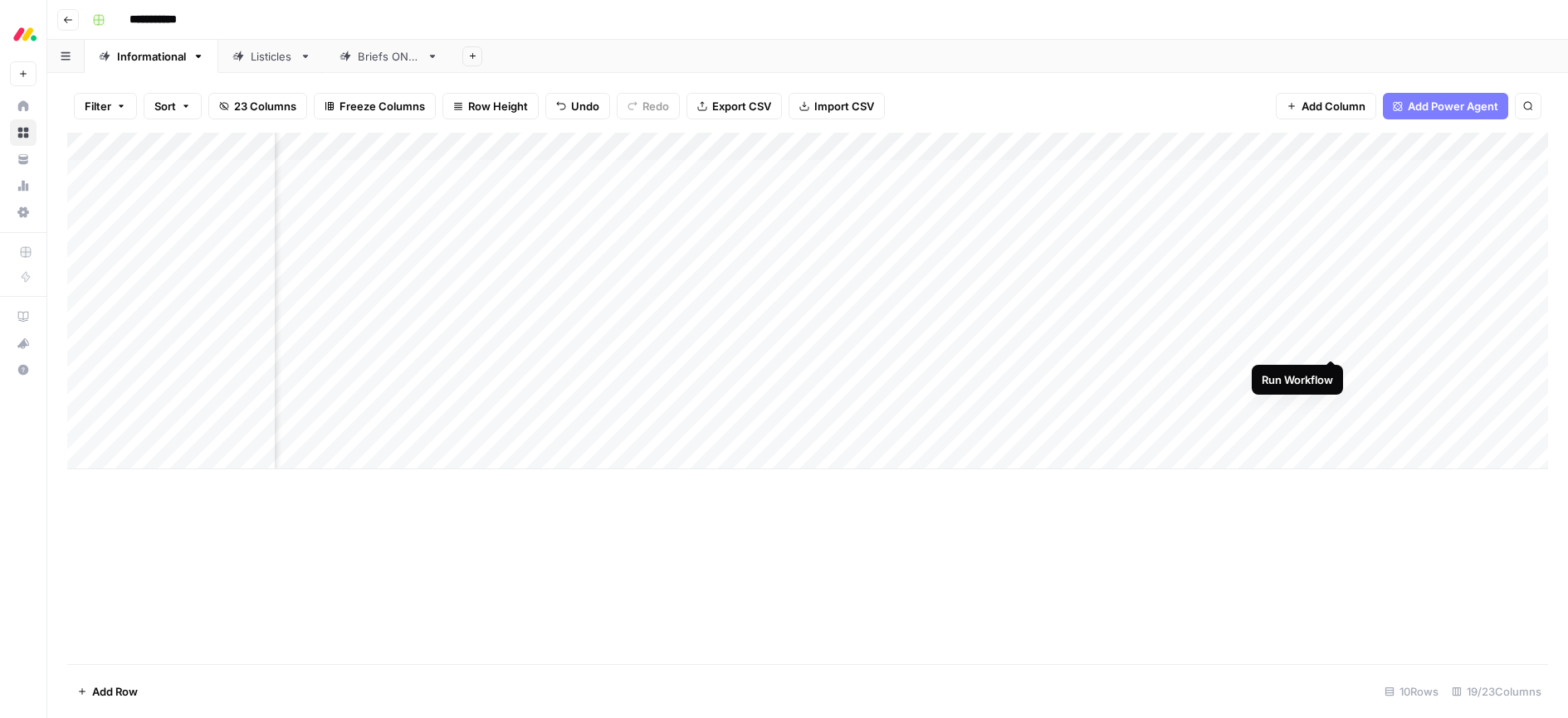
click at [1331, 343] on div "Add Column" at bounding box center [807, 301] width 1480 height 336
click at [1329, 346] on div "Add Column" at bounding box center [807, 301] width 1480 height 336
click at [1271, 526] on div "Add Column" at bounding box center [807, 398] width 1480 height 531
click at [809, 370] on div "Add Column" at bounding box center [807, 301] width 1480 height 336
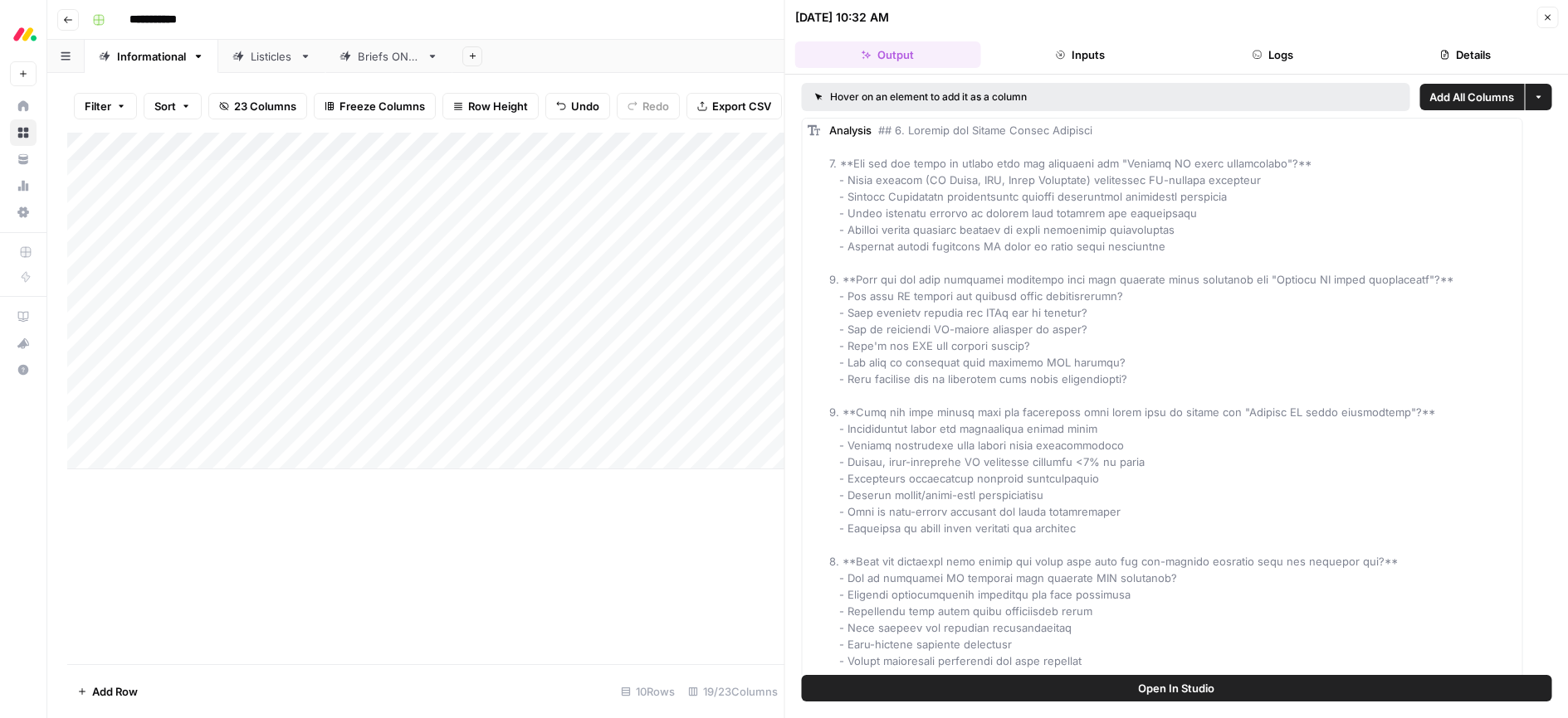
drag, startPoint x: 1551, startPoint y: 16, endPoint x: 1152, endPoint y: 214, distance: 445.4
click at [1551, 16] on icon "button" at bounding box center [1547, 17] width 10 height 10
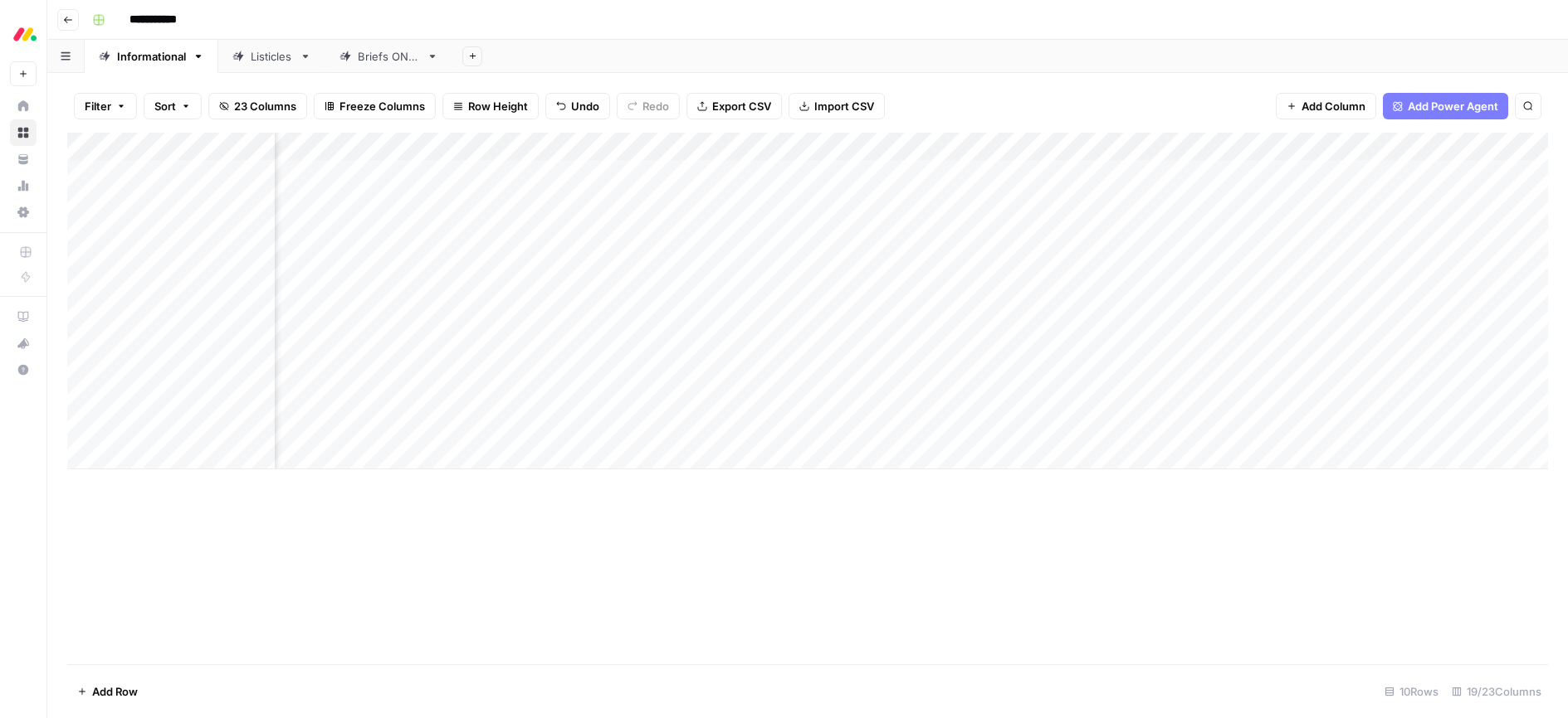
scroll to position [0, 787]
click at [923, 370] on div "Add Column" at bounding box center [807, 301] width 1480 height 336
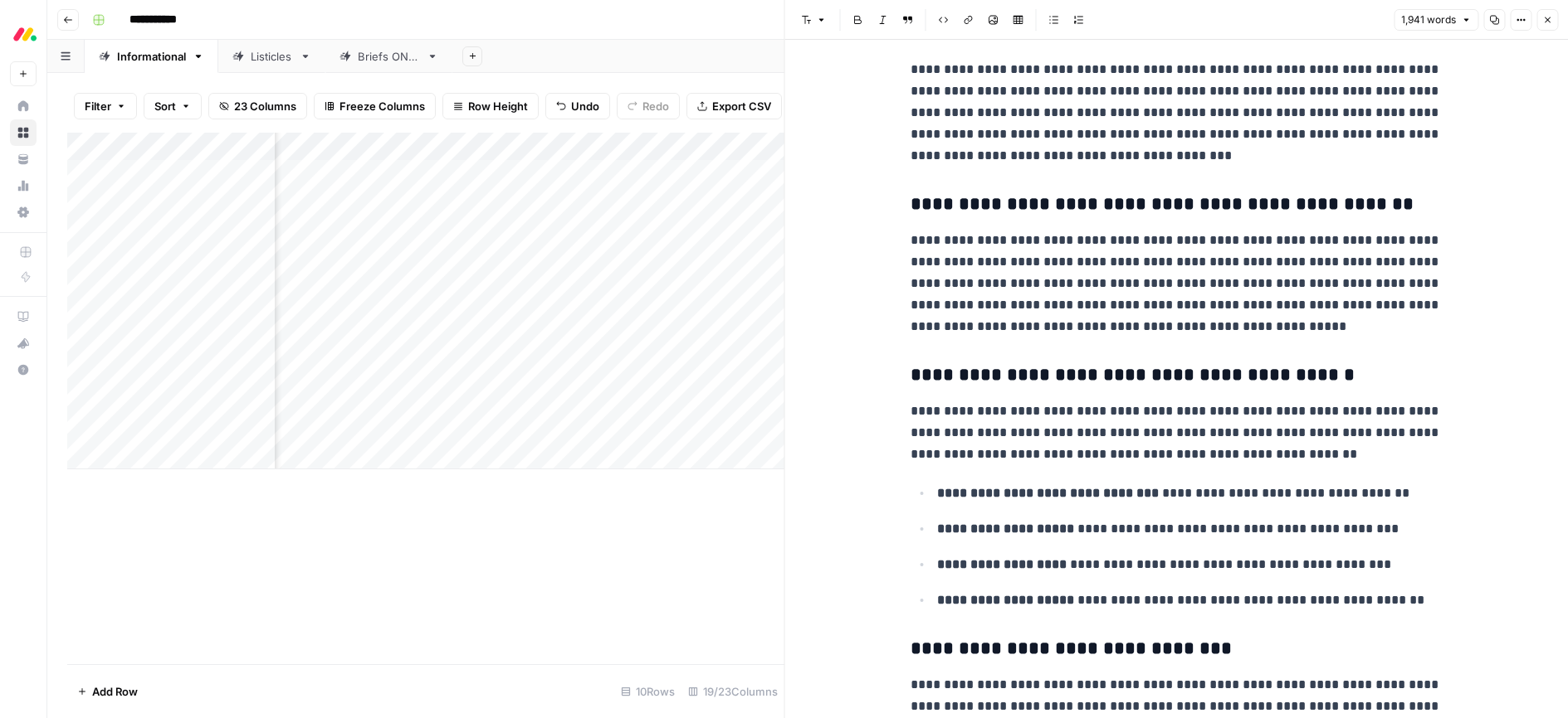
scroll to position [313, 0]
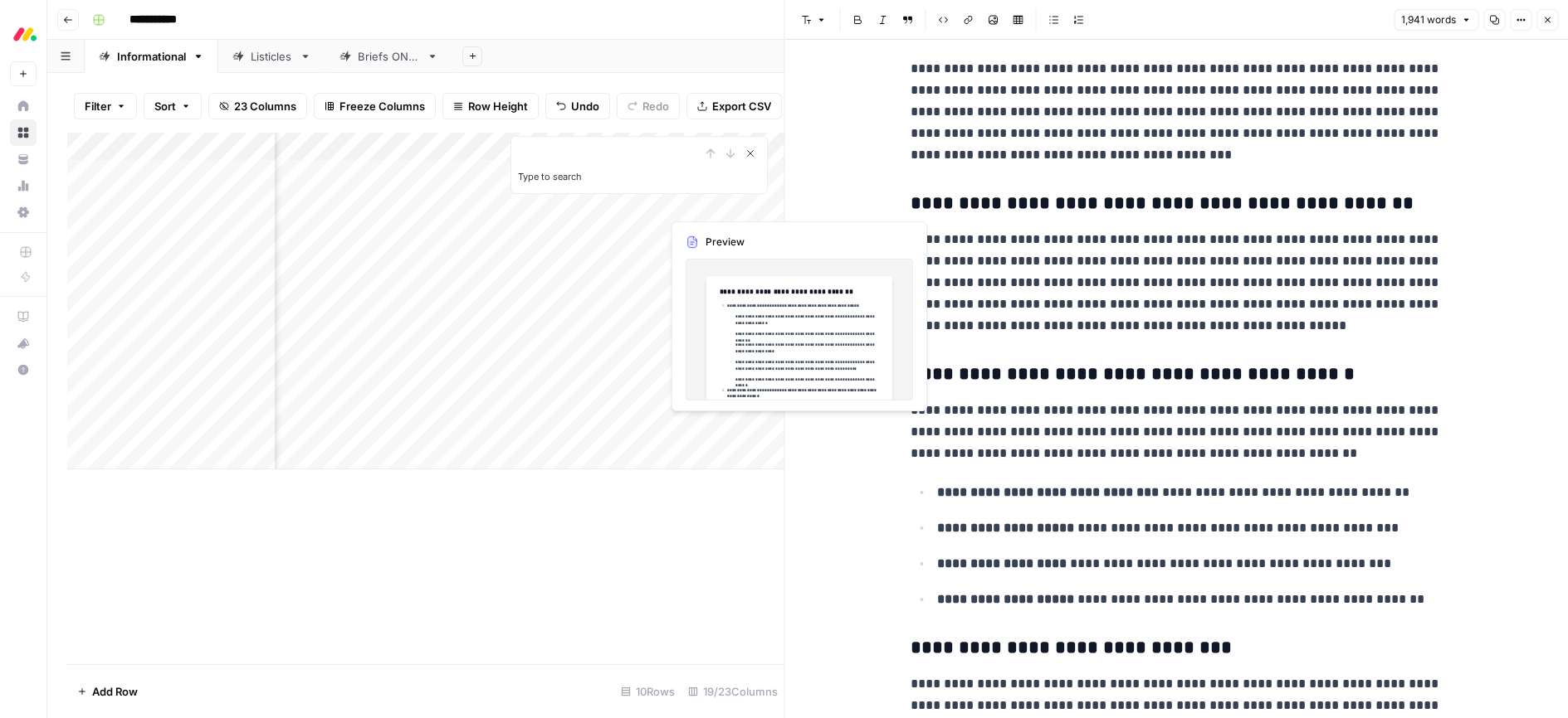
click at [747, 155] on icon "Close Search" at bounding box center [750, 153] width 6 height 6
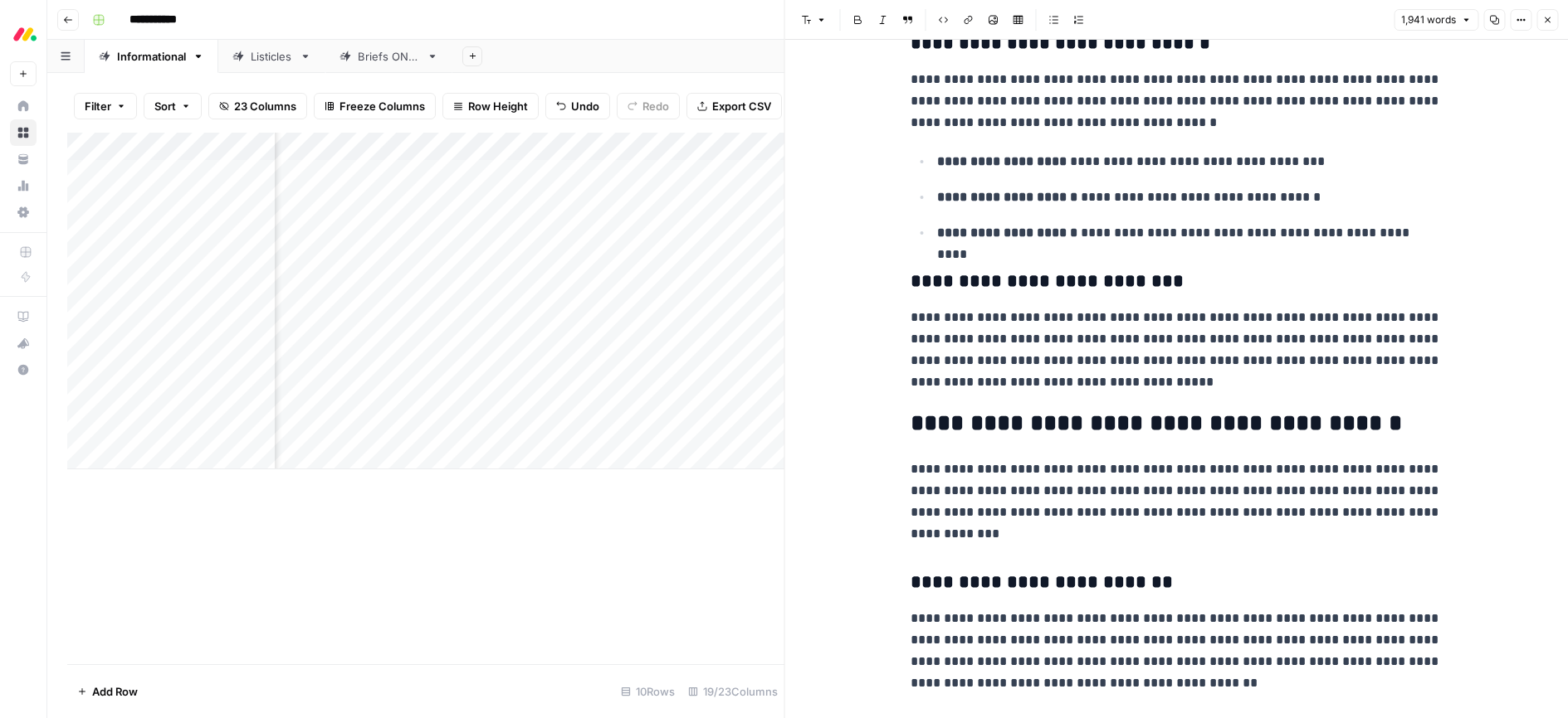
scroll to position [4964, 0]
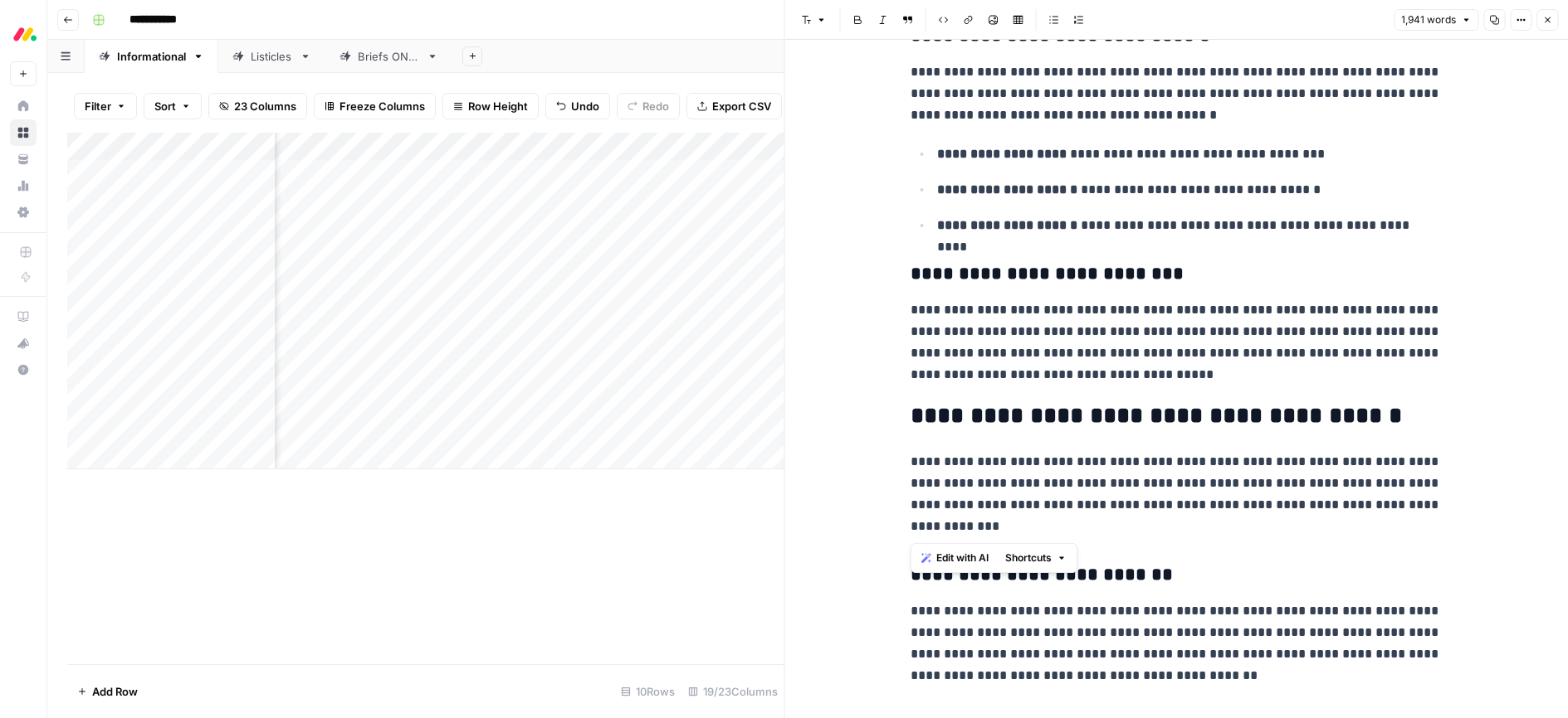
drag, startPoint x: 962, startPoint y: 529, endPoint x: 945, endPoint y: 517, distance: 20.8
click at [913, 460] on p "**********" at bounding box center [1176, 493] width 531 height 86
click at [962, 561] on span "Edit with AI" at bounding box center [962, 558] width 53 height 15
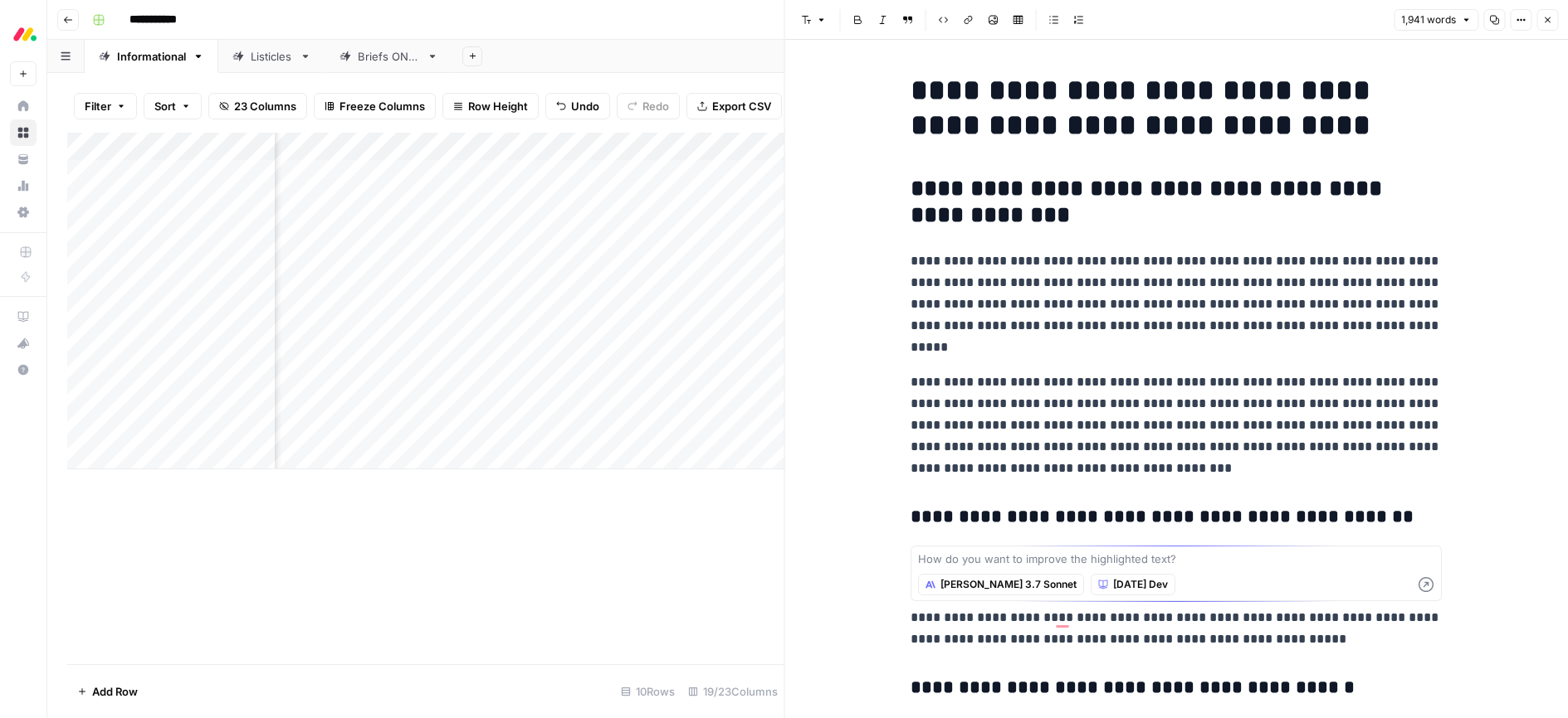
scroll to position [4964, 0]
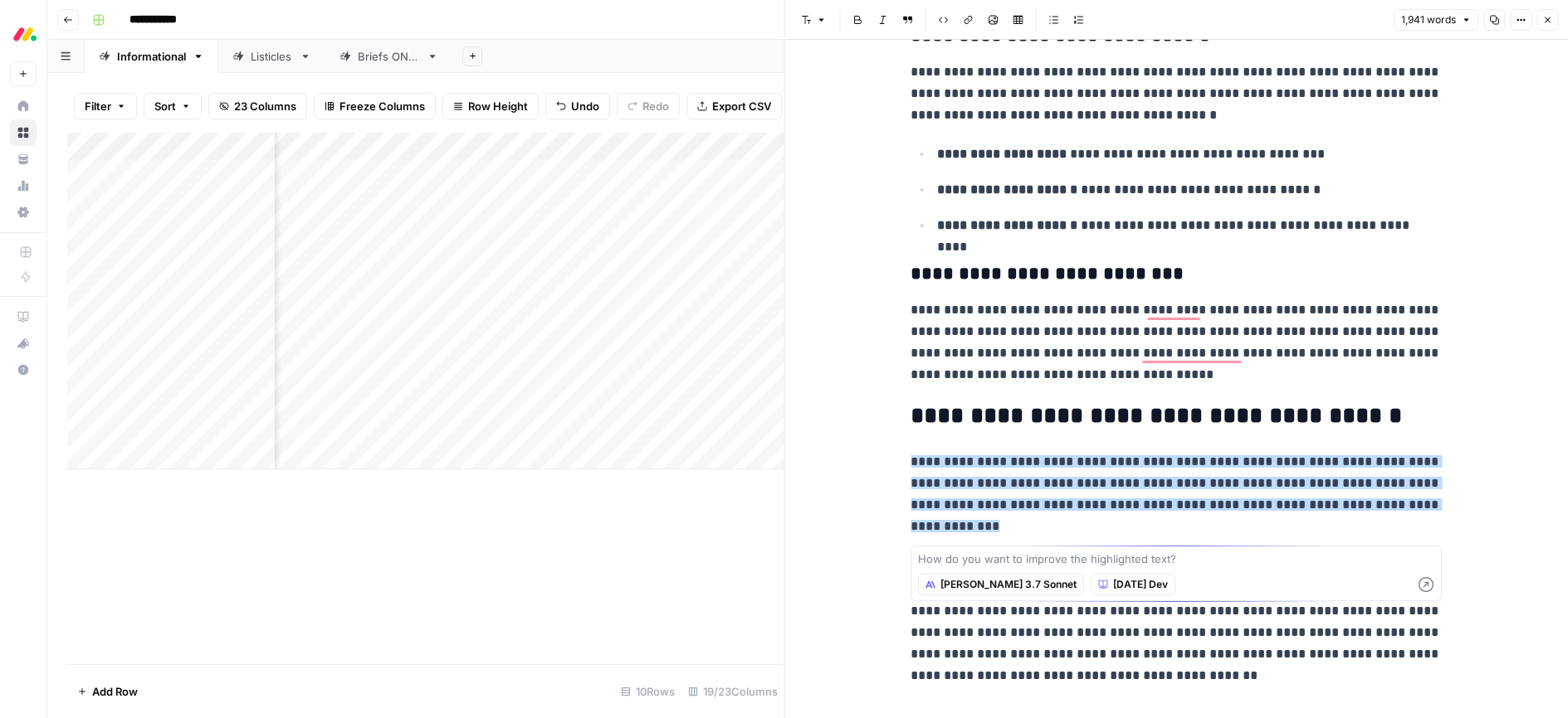
click at [1549, 21] on icon "button" at bounding box center [1548, 20] width 6 height 6
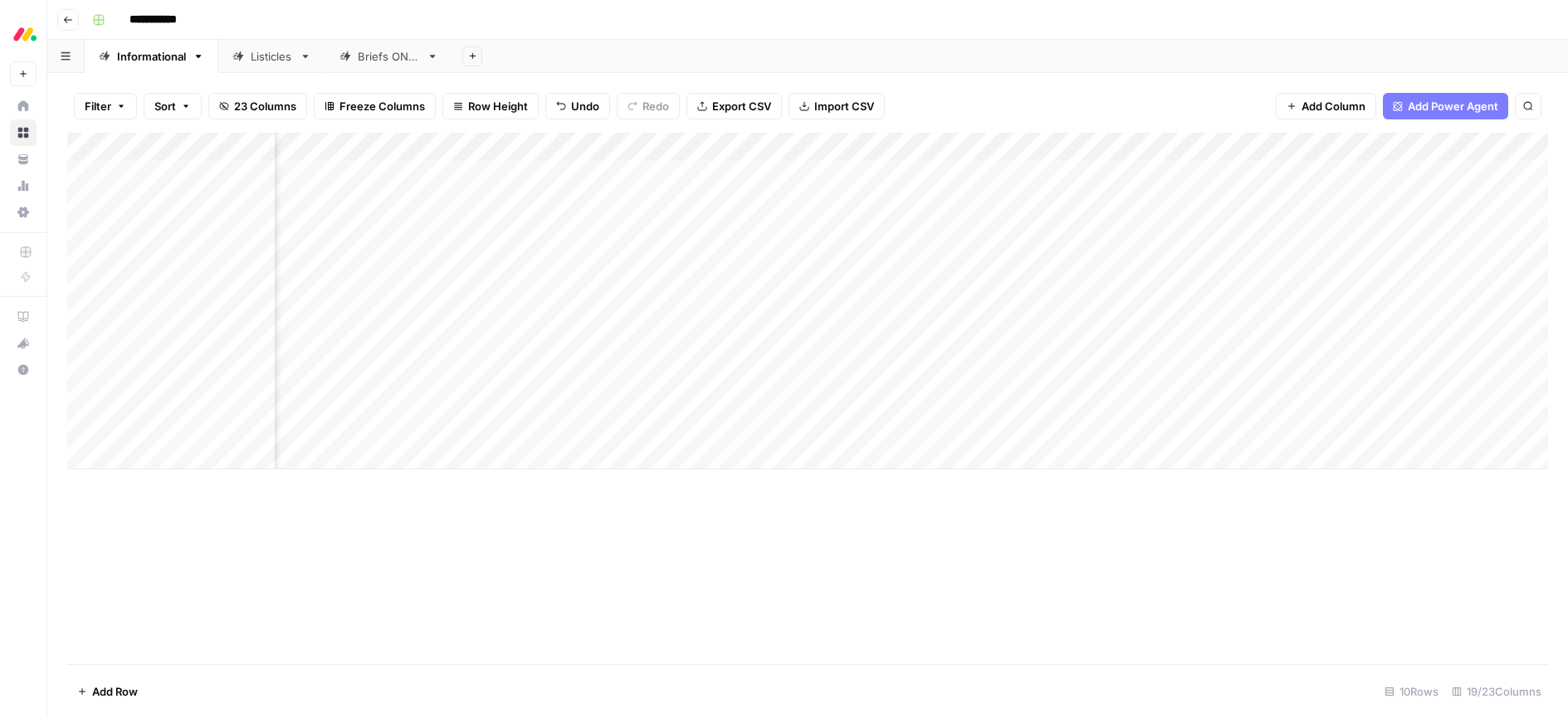
scroll to position [0, 119]
click at [940, 519] on div "Add Column" at bounding box center [807, 398] width 1480 height 531
click at [988, 516] on div "Add Column" at bounding box center [807, 398] width 1480 height 531
drag, startPoint x: 1023, startPoint y: 537, endPoint x: 1001, endPoint y: 530, distance: 23.1
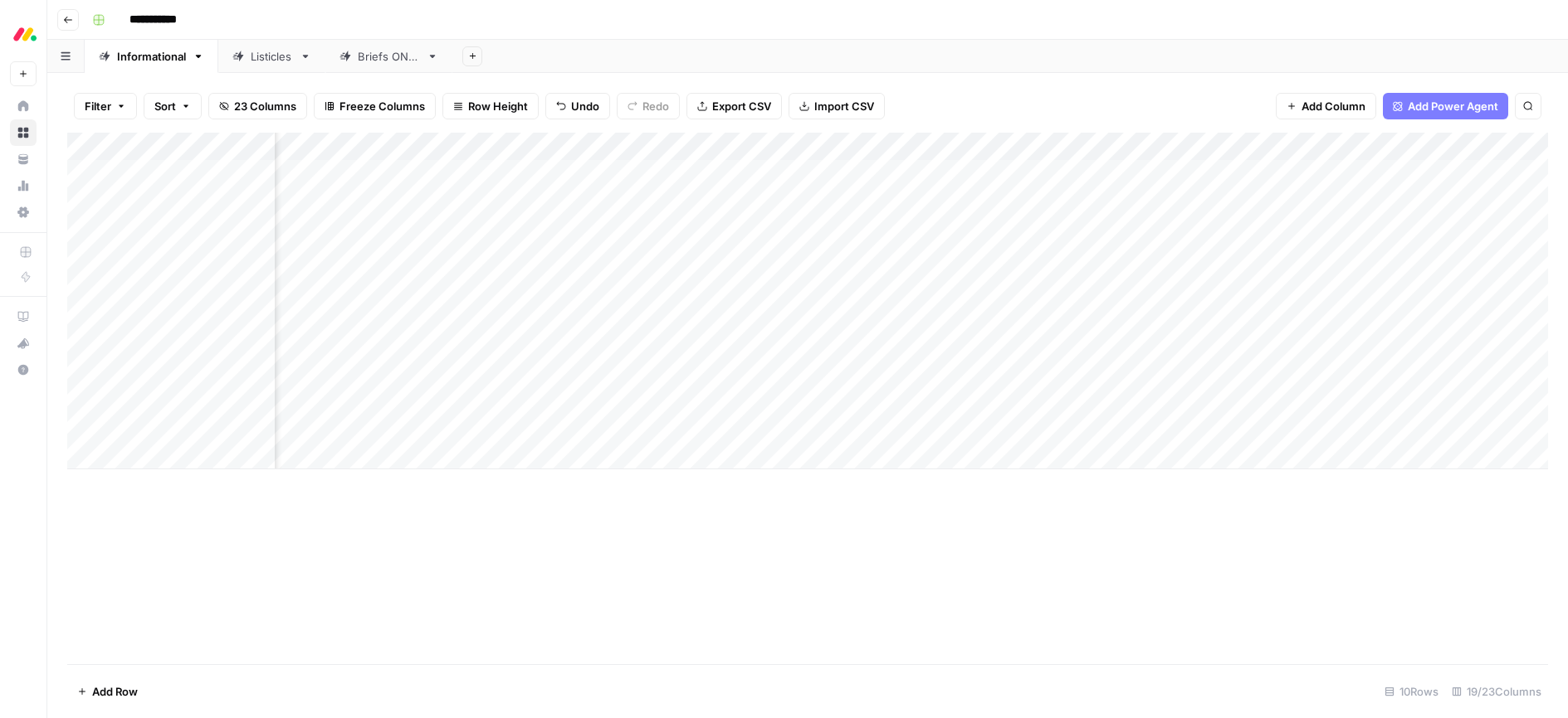
click at [1023, 537] on div "Add Column" at bounding box center [807, 398] width 1480 height 531
click at [166, 456] on div "Add Column" at bounding box center [807, 301] width 1480 height 336
click at [166, 456] on div "Add Column" at bounding box center [807, 315] width 1480 height 365
click at [165, 454] on div "Add Column" at bounding box center [807, 315] width 1480 height 365
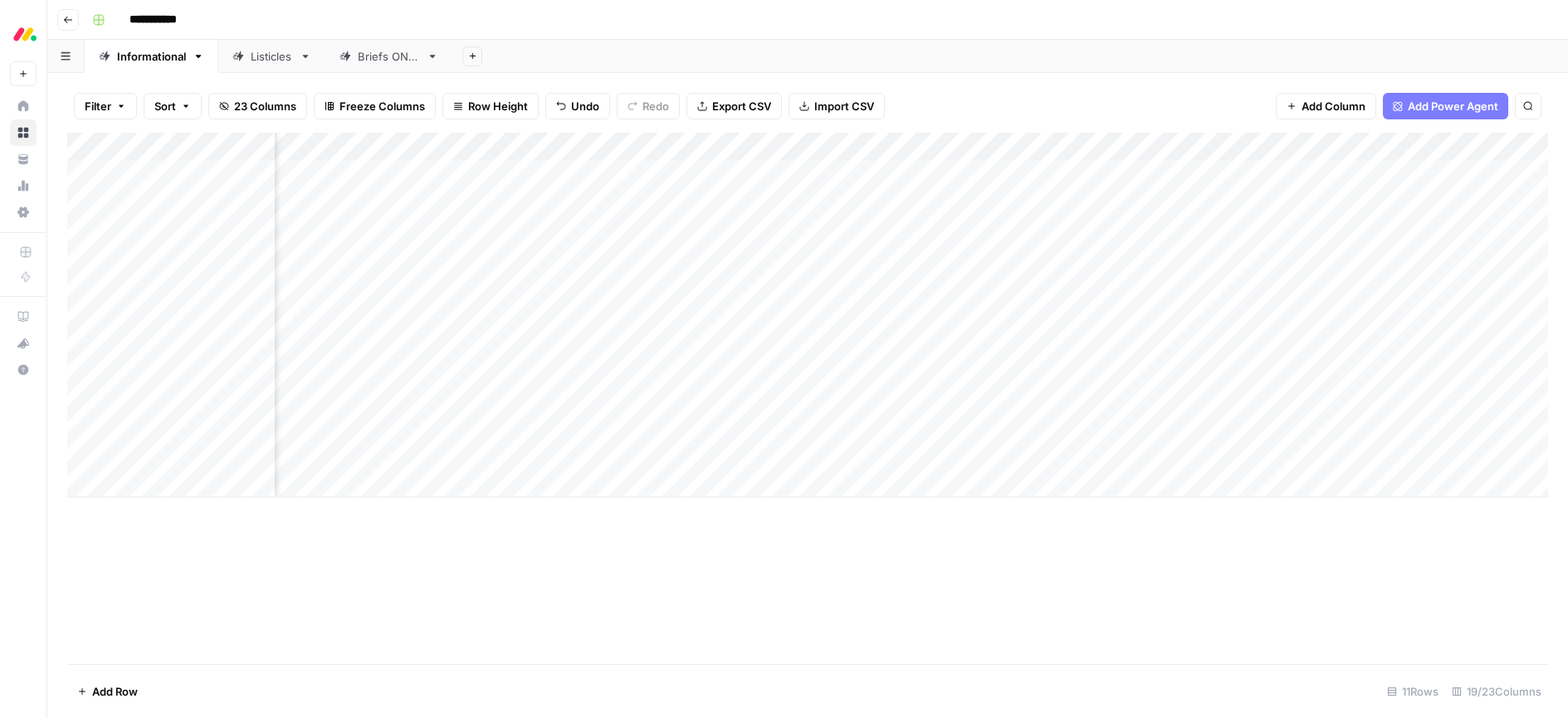
click at [159, 451] on div "Add Column" at bounding box center [807, 315] width 1480 height 365
click at [159, 451] on textarea at bounding box center [257, 456] width 265 height 23
type textarea "**********"
click at [472, 543] on div "Add Column" at bounding box center [807, 398] width 1480 height 531
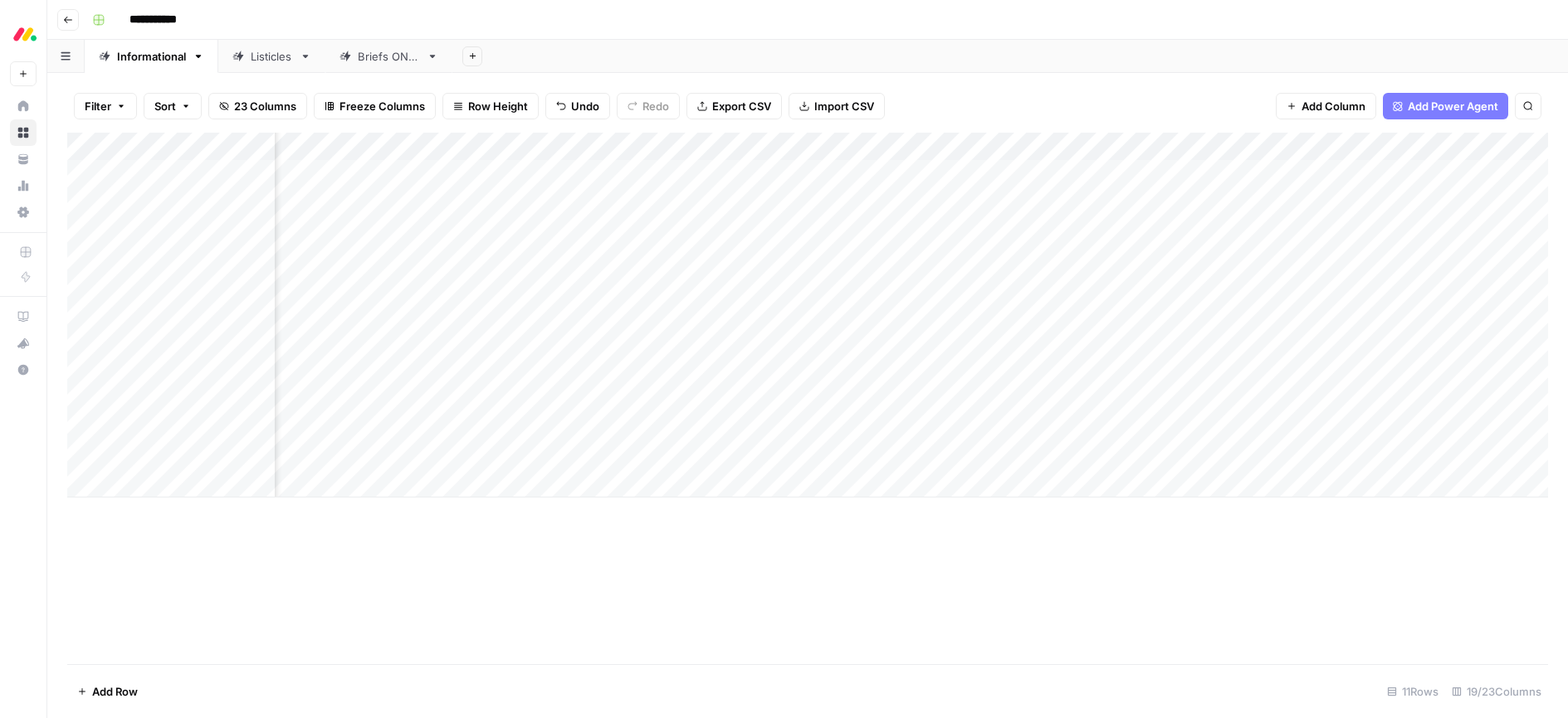
click at [504, 452] on div "Add Column" at bounding box center [807, 315] width 1480 height 365
click at [1392, 341] on div "Add Column" at bounding box center [807, 315] width 1480 height 365
click at [1370, 371] on div "Add Column" at bounding box center [807, 315] width 1480 height 365
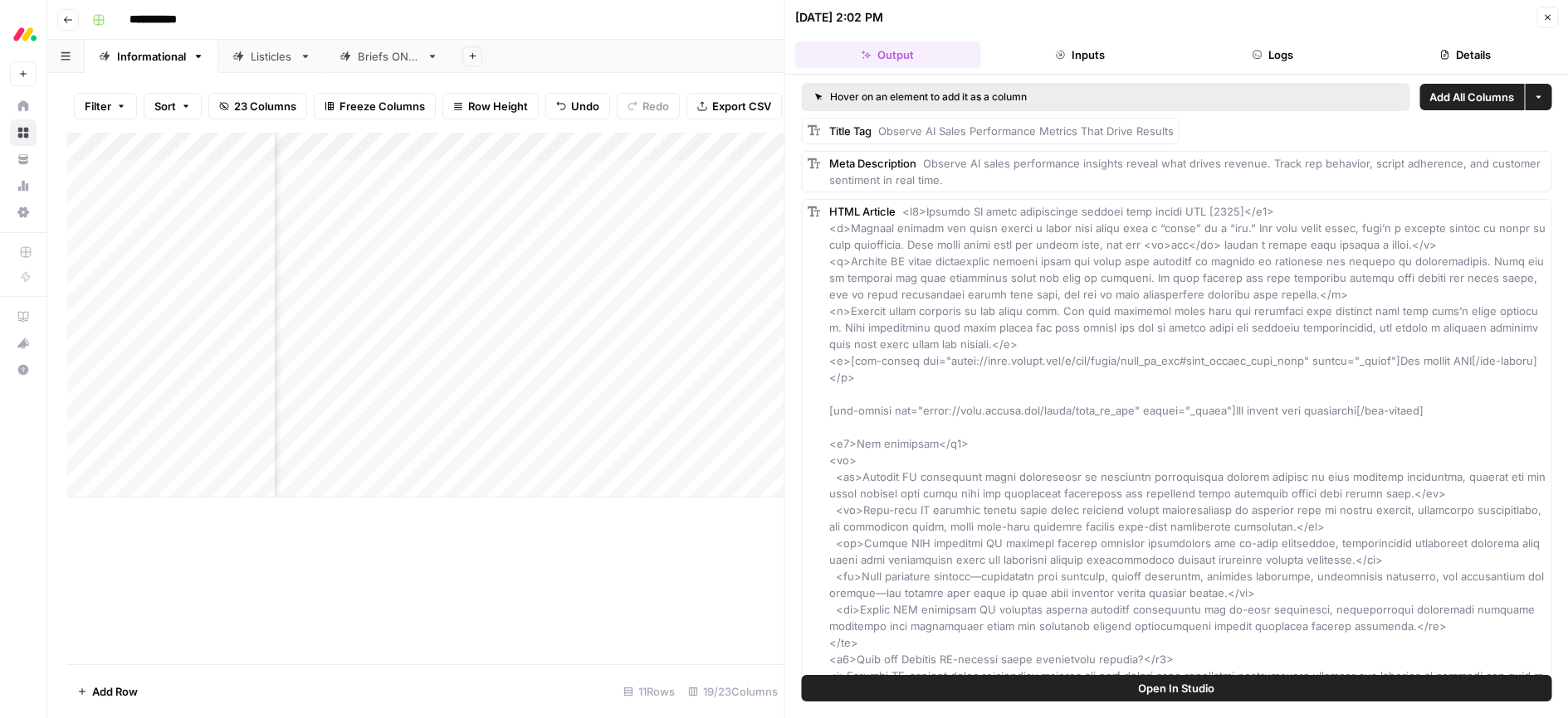
click at [1551, 18] on span "Close" at bounding box center [1551, 18] width 1 height 1
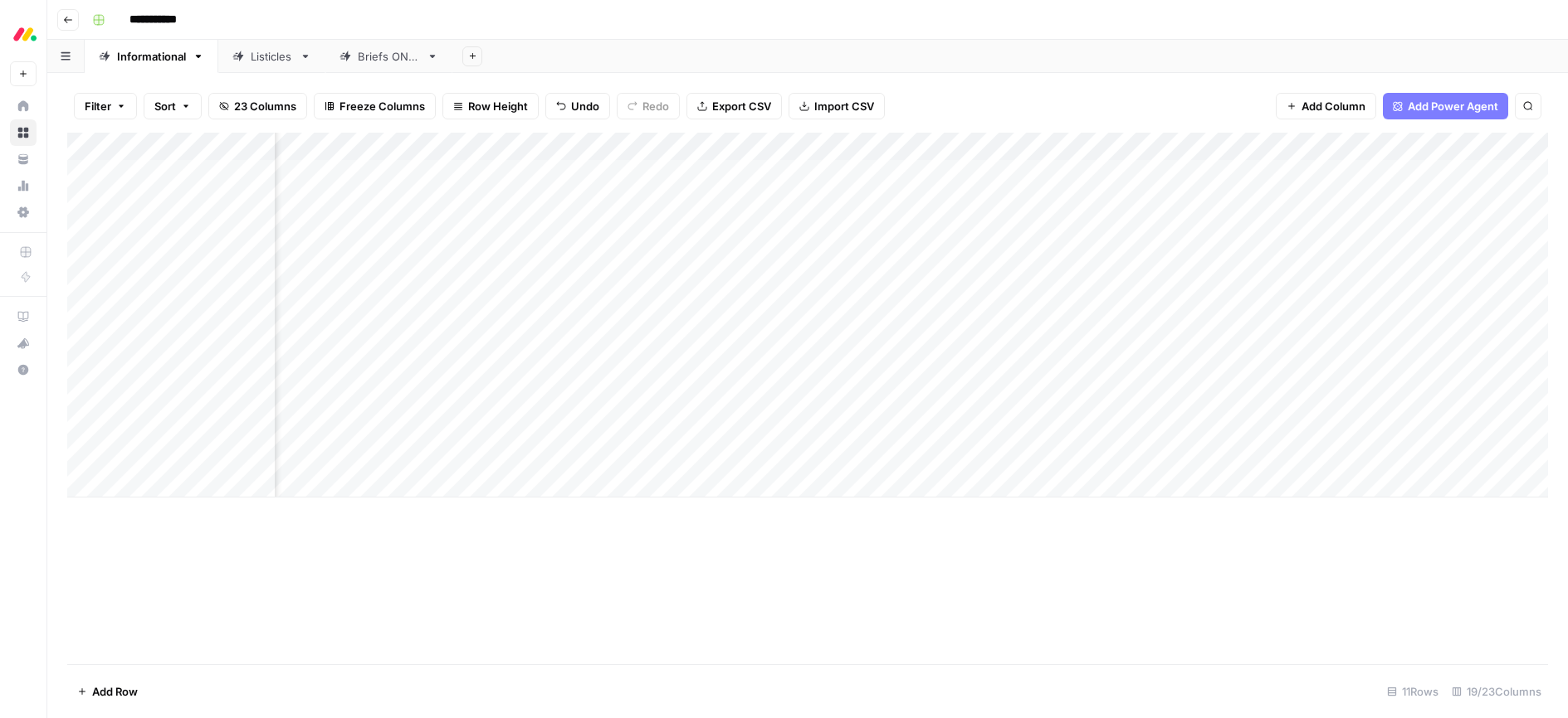
scroll to position [0, 690]
click at [1018, 342] on div "Add Column" at bounding box center [807, 315] width 1480 height 365
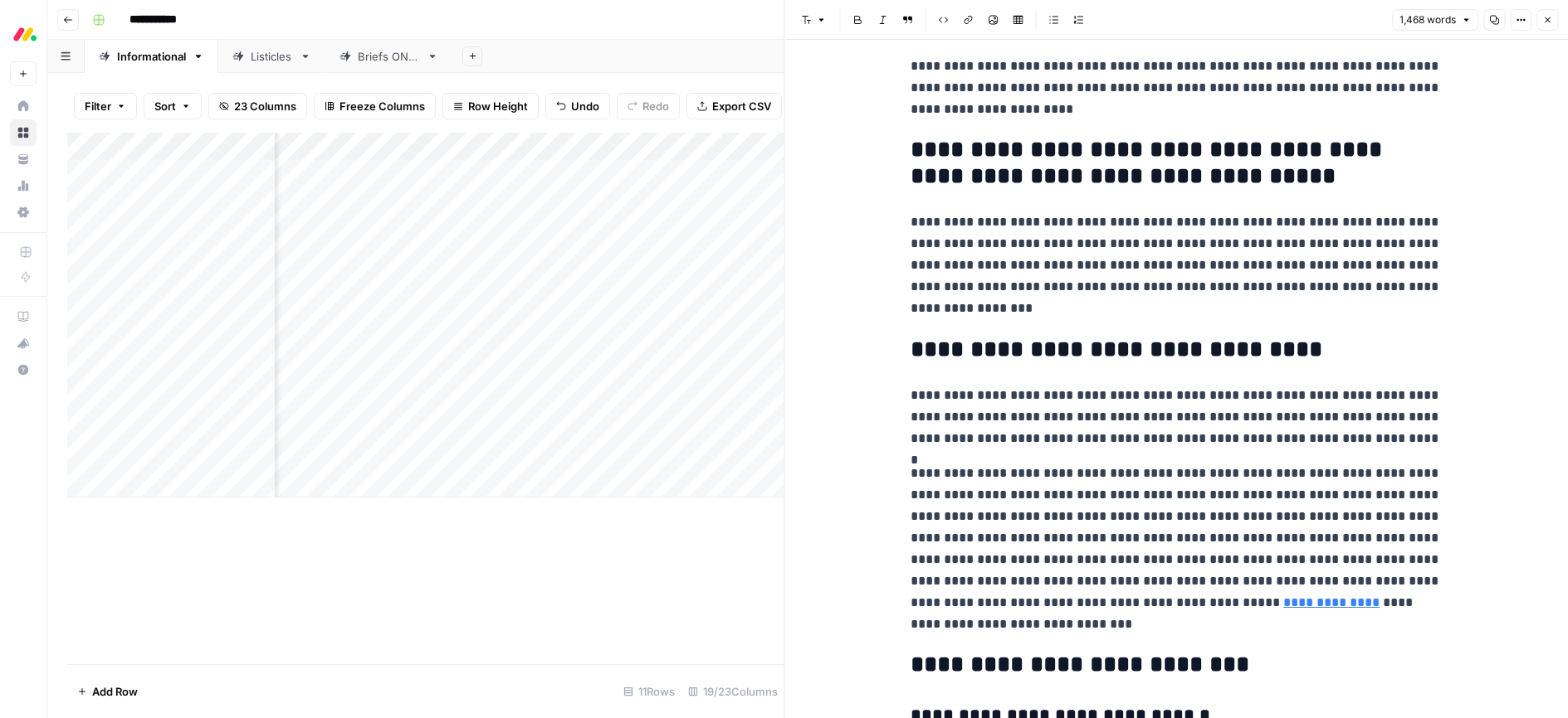
scroll to position [4627, 0]
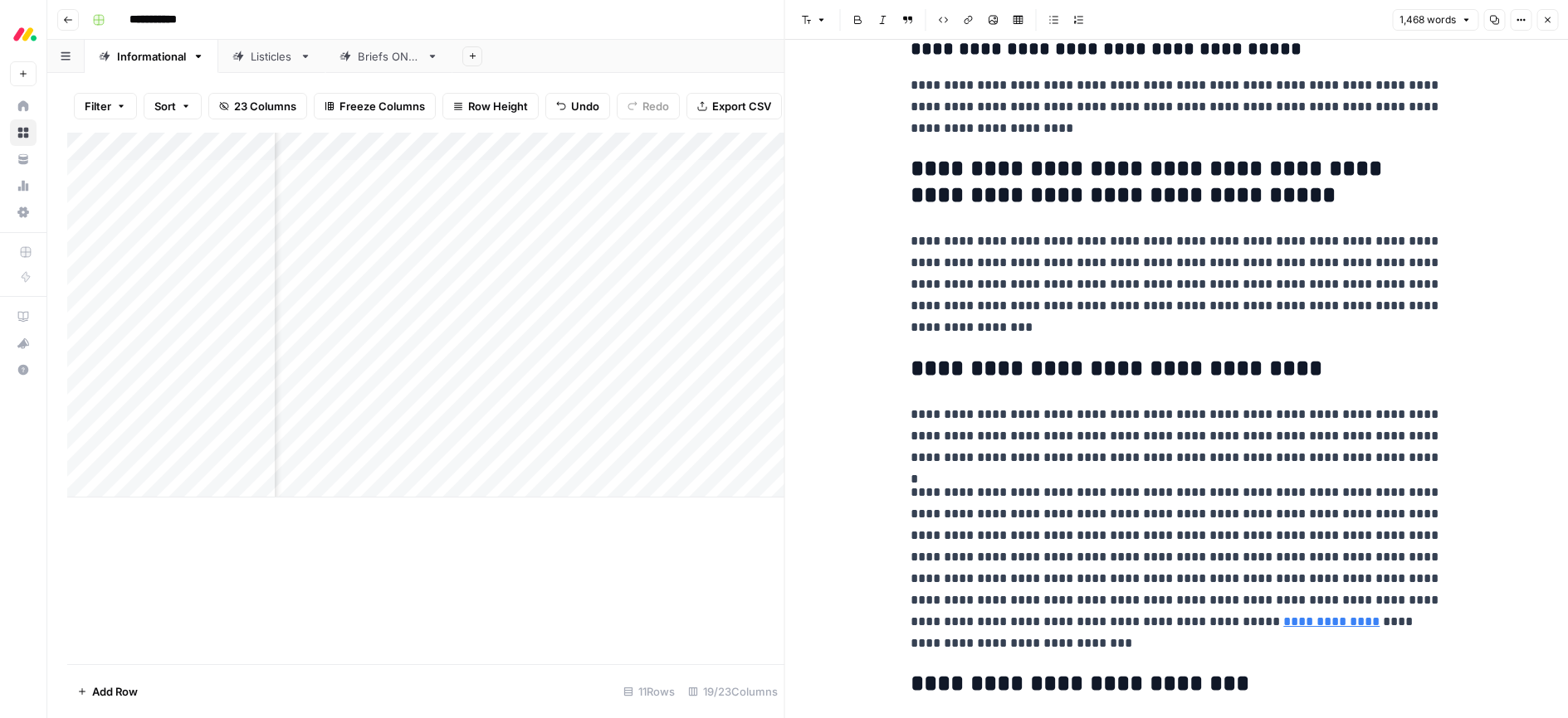
click at [1247, 158] on h2 "**********" at bounding box center [1176, 182] width 531 height 53
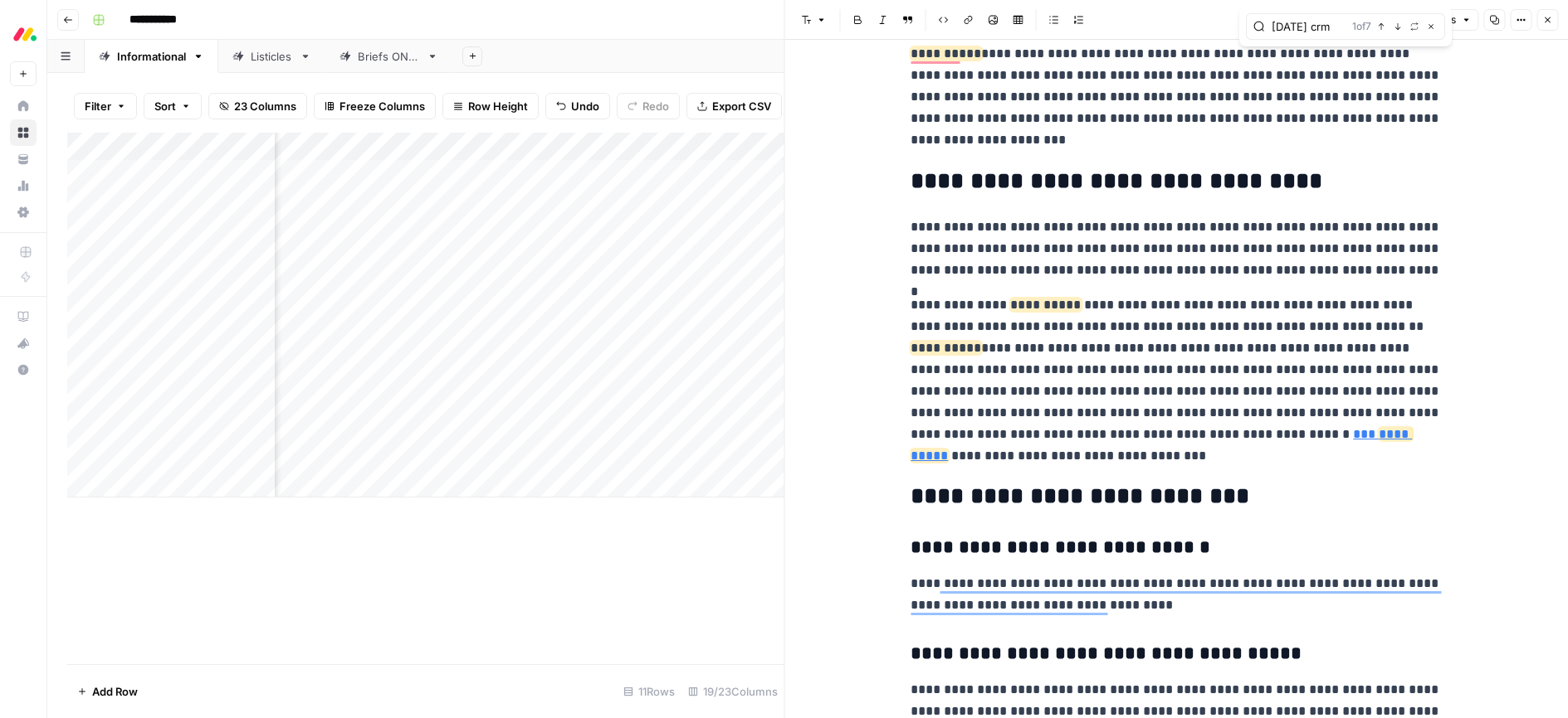
scroll to position [0, 0]
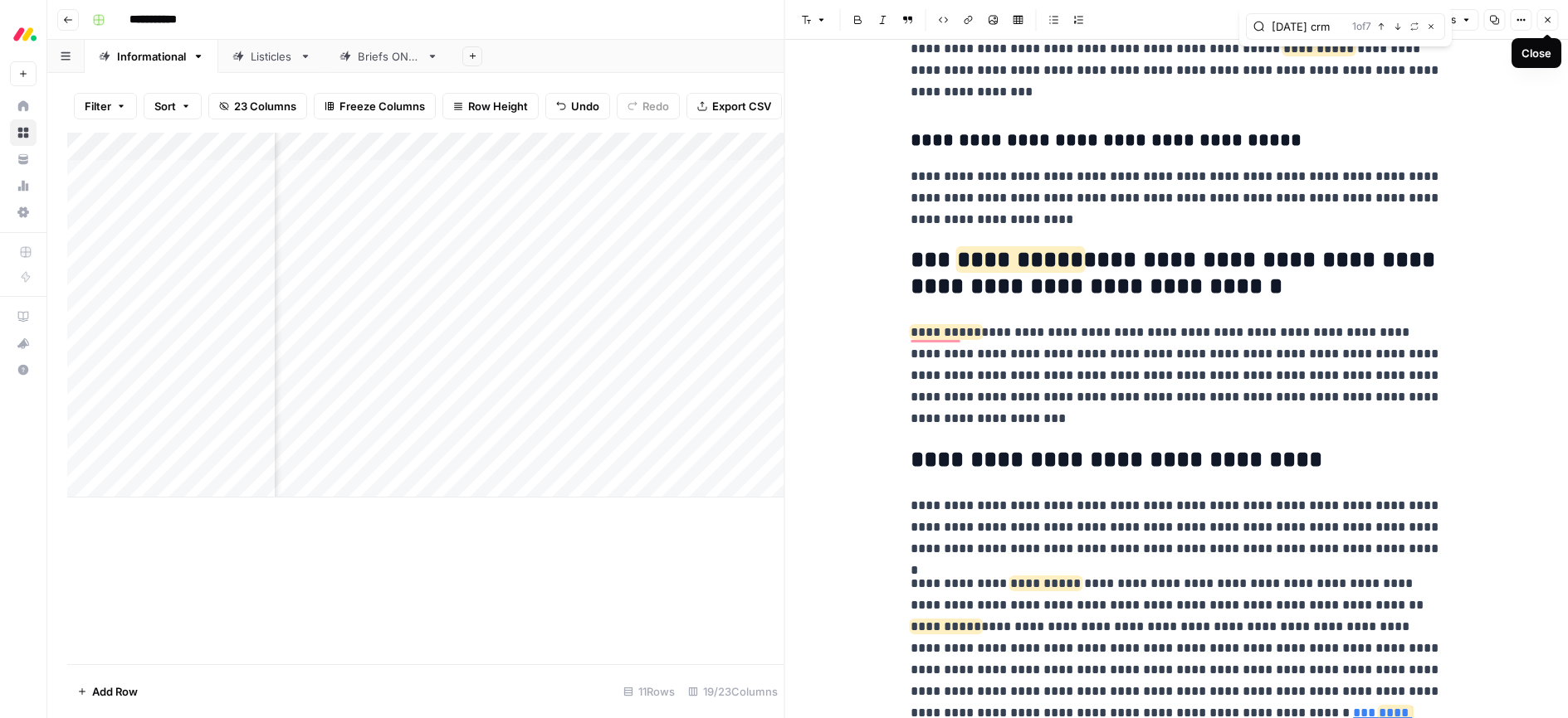
type input "monday crm"
click at [1548, 20] on icon "button" at bounding box center [1547, 19] width 10 height 10
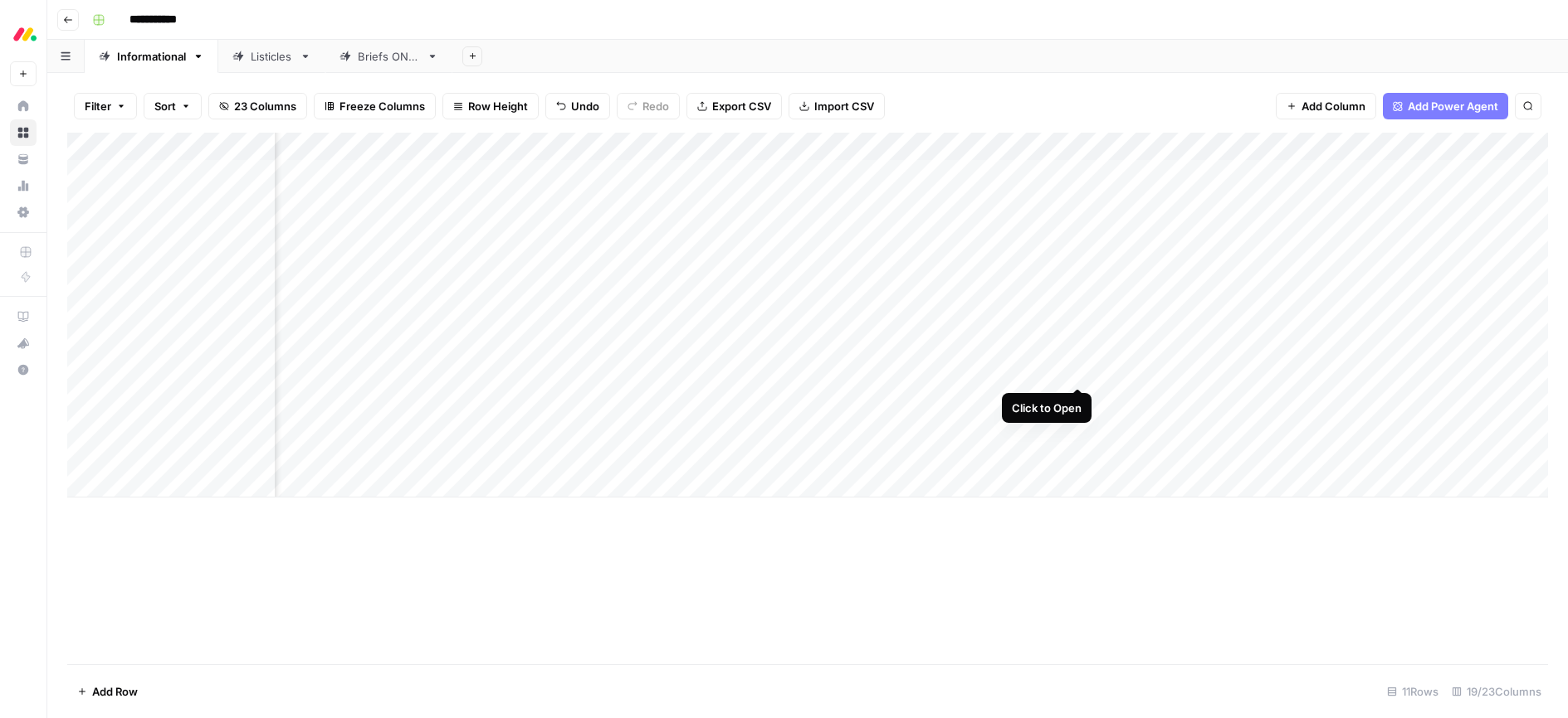
click at [1077, 371] on div "Add Column" at bounding box center [807, 315] width 1480 height 365
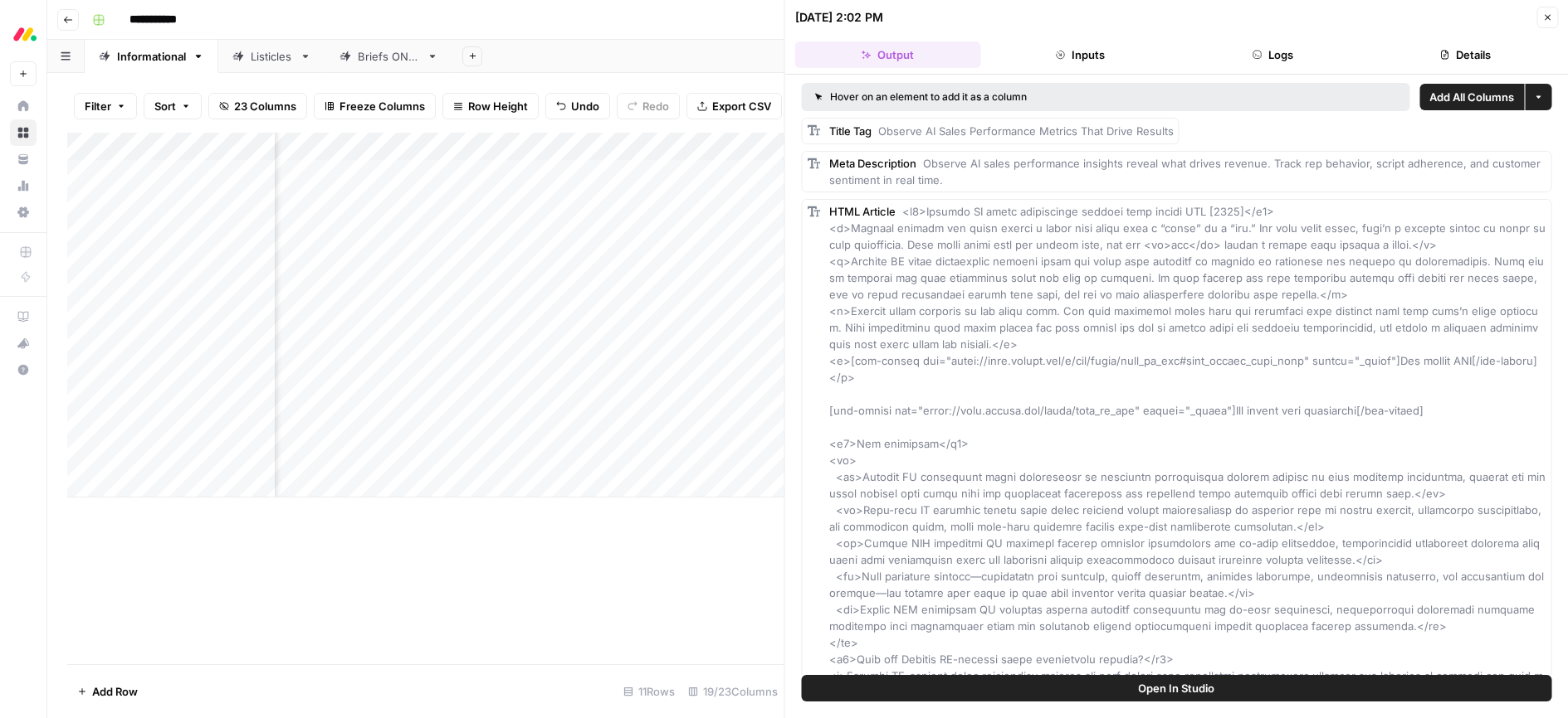
click at [1550, 15] on icon "button" at bounding box center [1547, 17] width 10 height 10
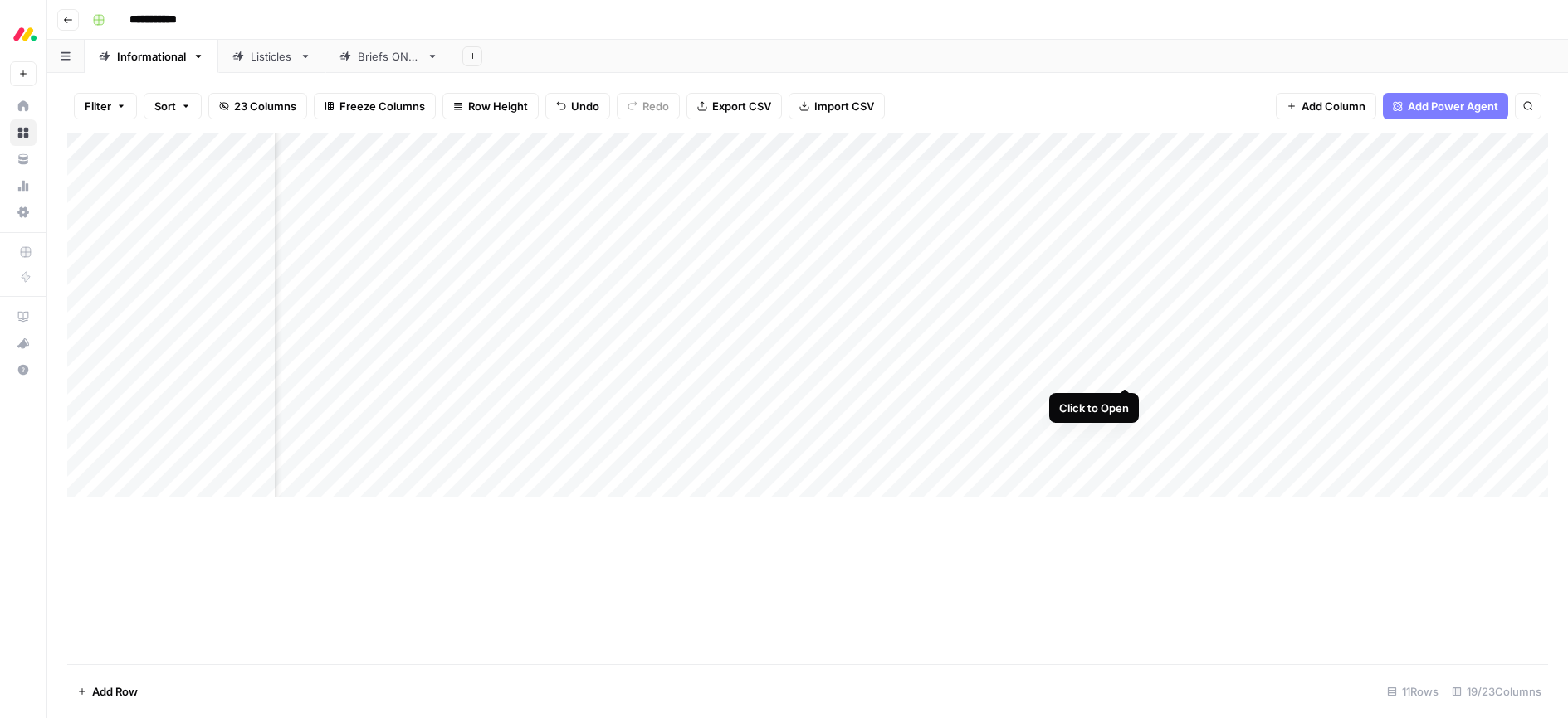
click at [1125, 371] on div "Add Column" at bounding box center [807, 315] width 1480 height 365
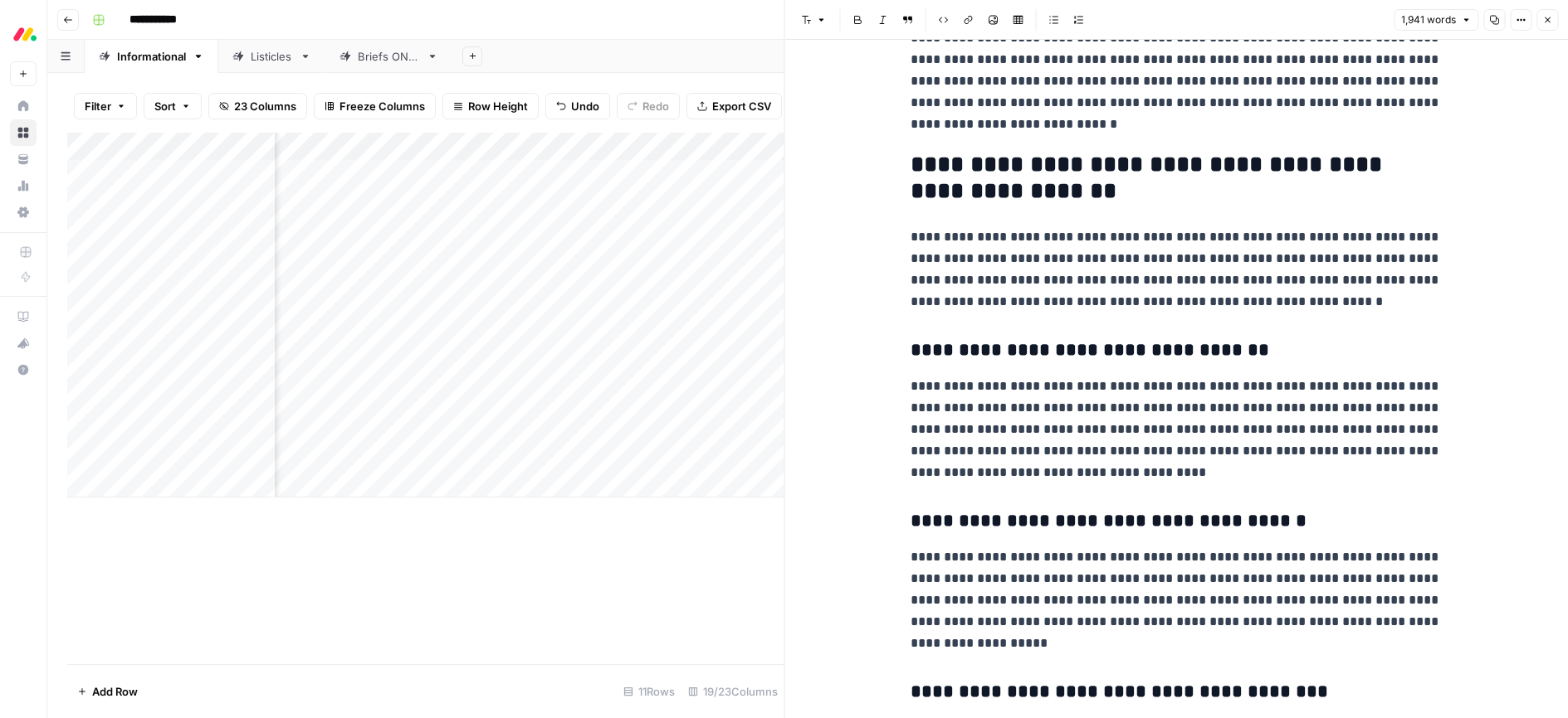
click at [1121, 237] on p "**********" at bounding box center [1176, 269] width 531 height 86
type input "monday crm"
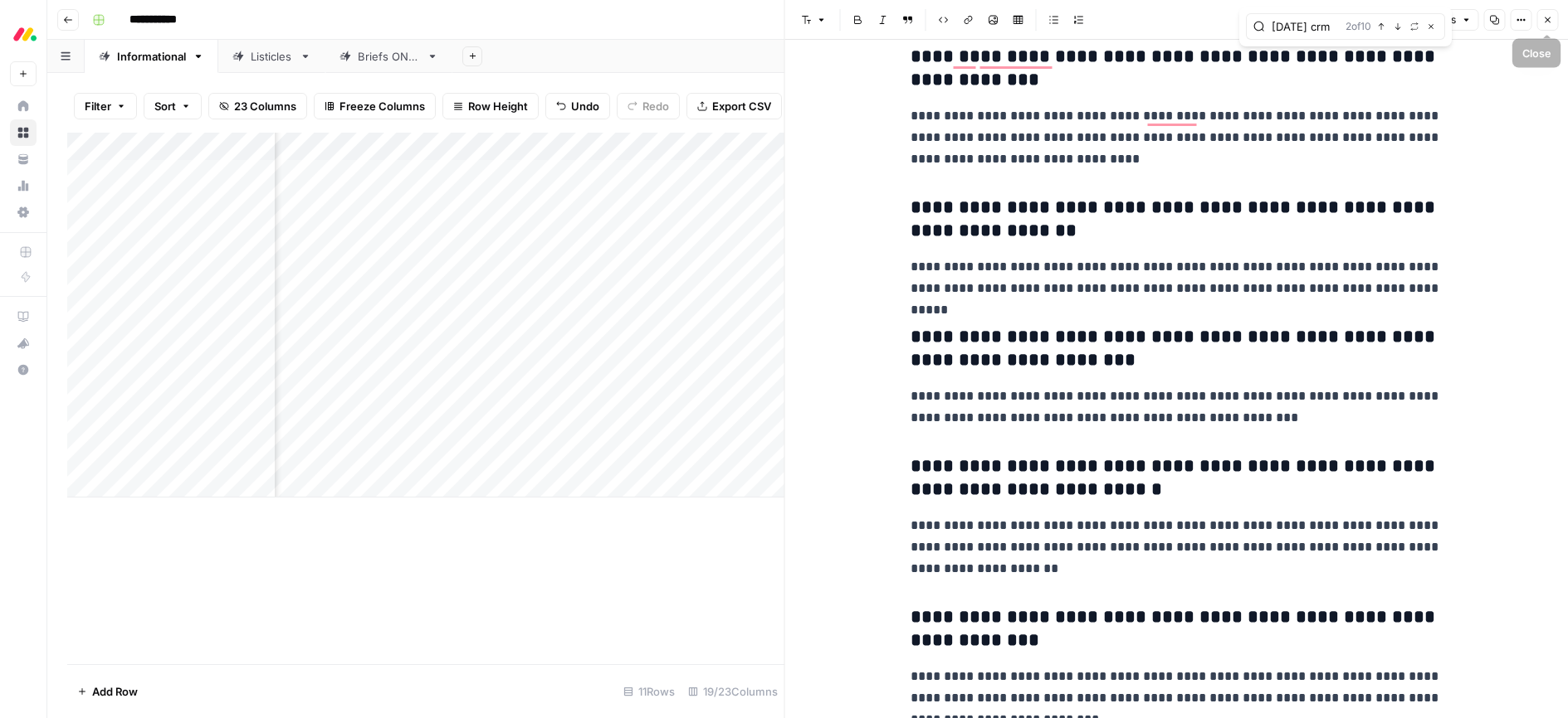
click at [1544, 18] on icon "button" at bounding box center [1547, 19] width 10 height 10
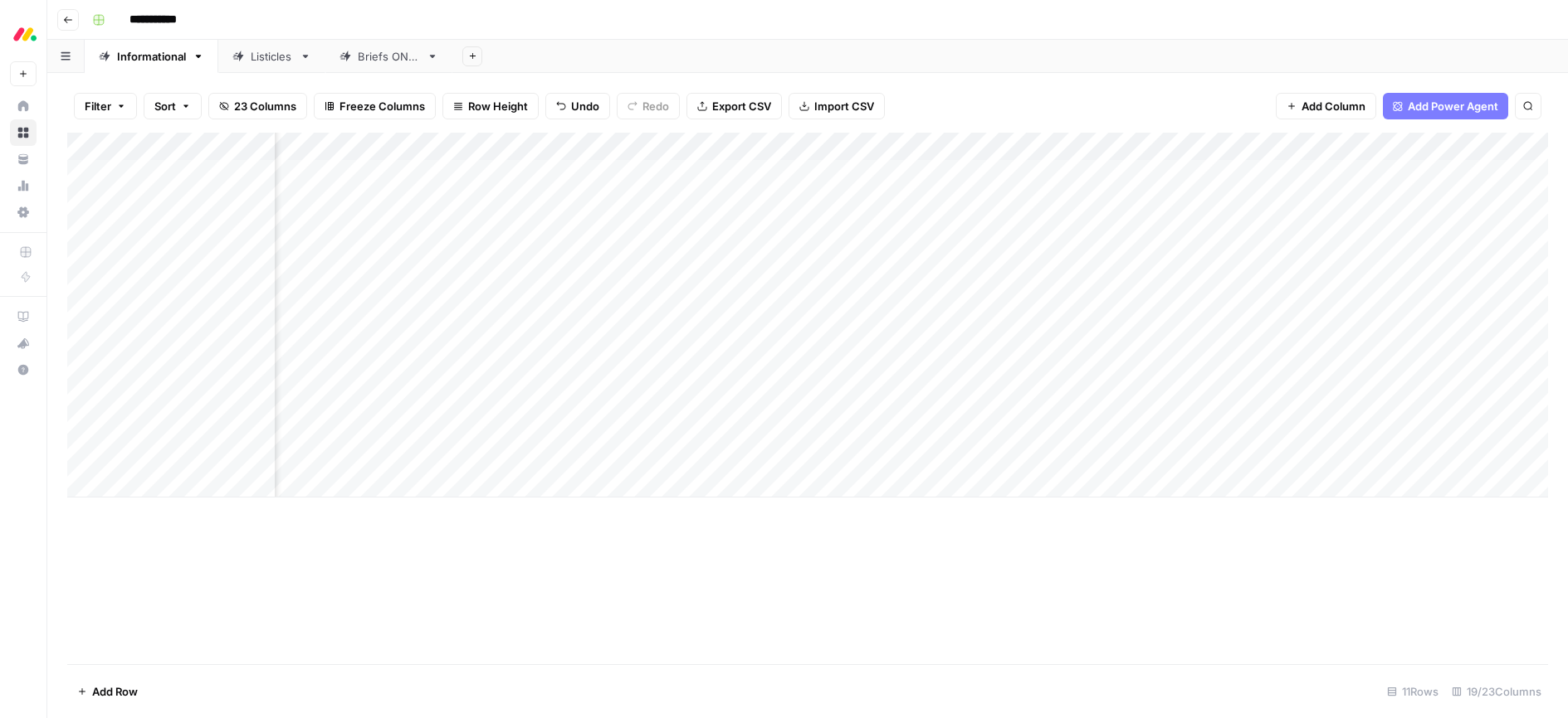
click at [948, 556] on div "Add Column" at bounding box center [807, 398] width 1480 height 531
click at [1228, 396] on div "Add Column" at bounding box center [807, 315] width 1480 height 365
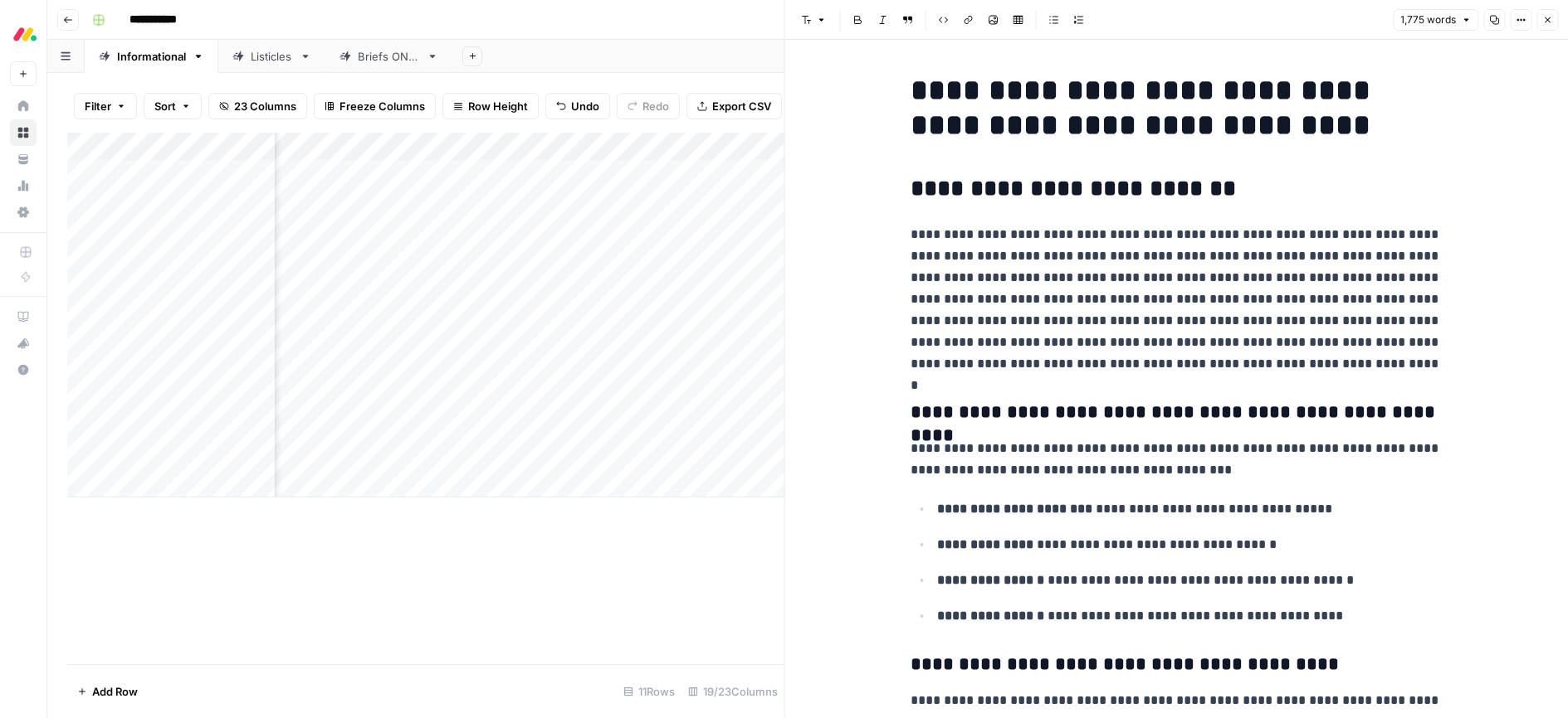
click at [1159, 30] on div "Font style Bold Italic Block quote Code block Link Image Insert Table Bulleted …" at bounding box center [1092, 19] width 594 height 21
click at [750, 153] on icon "Close Search" at bounding box center [750, 153] width 6 height 6
click at [1261, 36] on header "Font style Bold Italic Block quote Code block Link Image Insert Table Bulleted …" at bounding box center [1176, 19] width 783 height 40
click at [1234, 196] on h2 "**********" at bounding box center [1176, 189] width 531 height 27
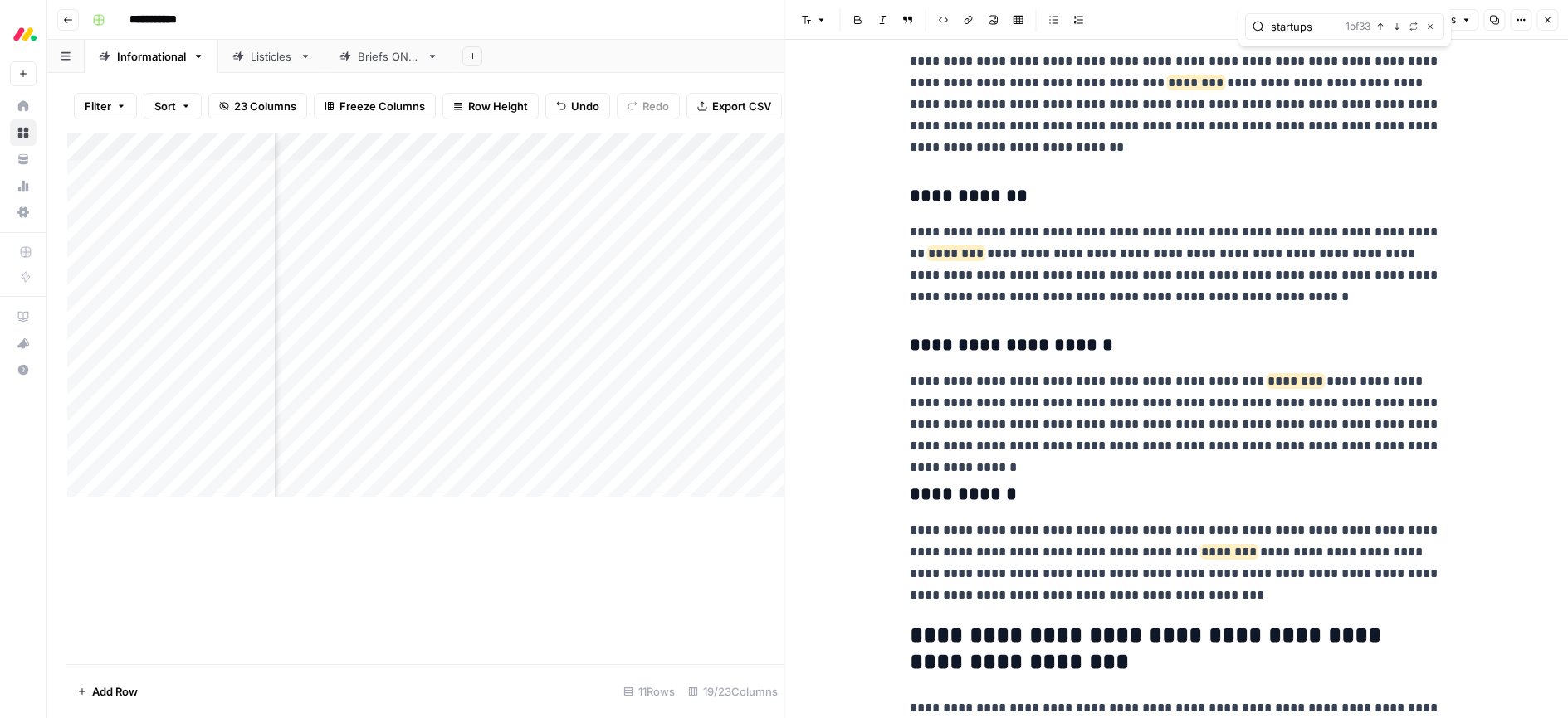
scroll to position [2068, 0]
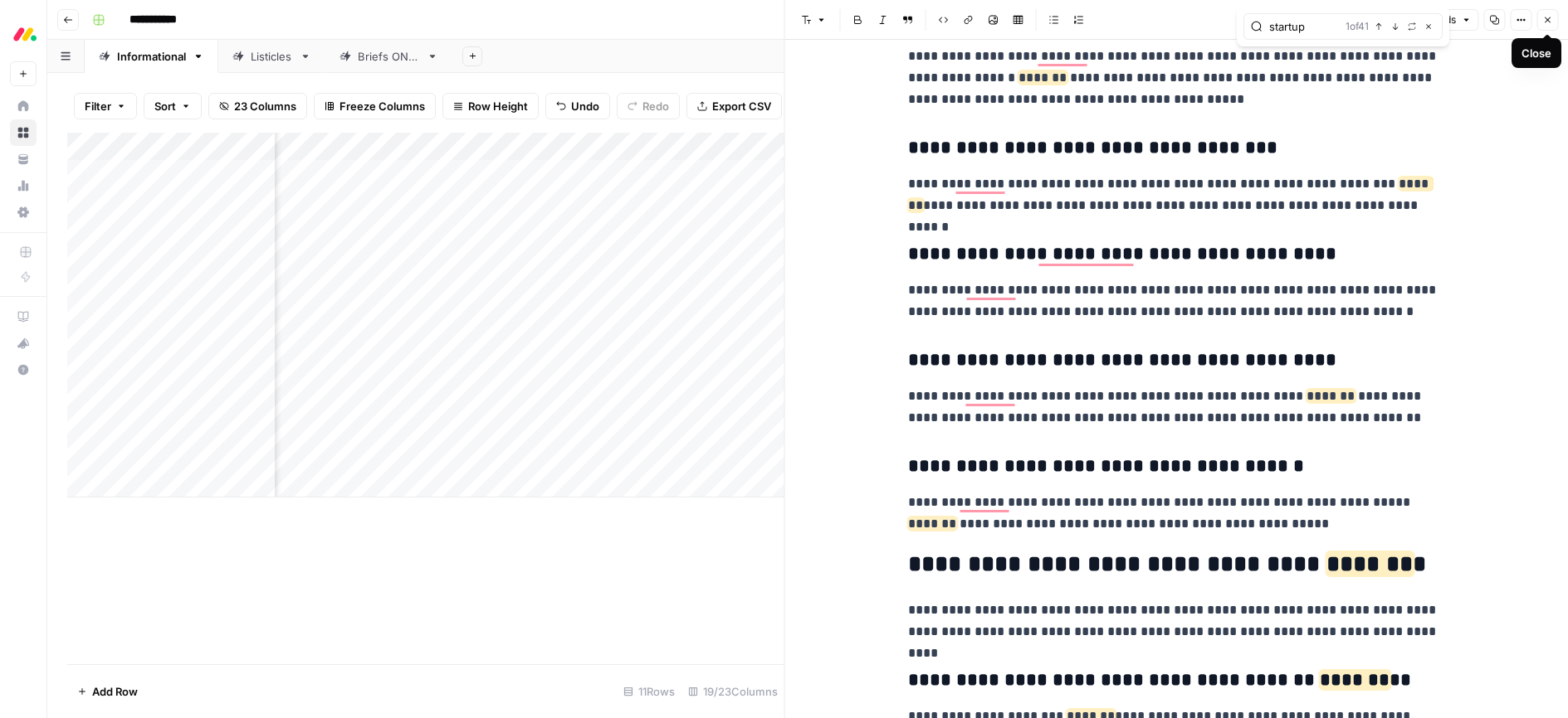
type input "startup"
click at [1548, 18] on icon "button" at bounding box center [1547, 19] width 10 height 10
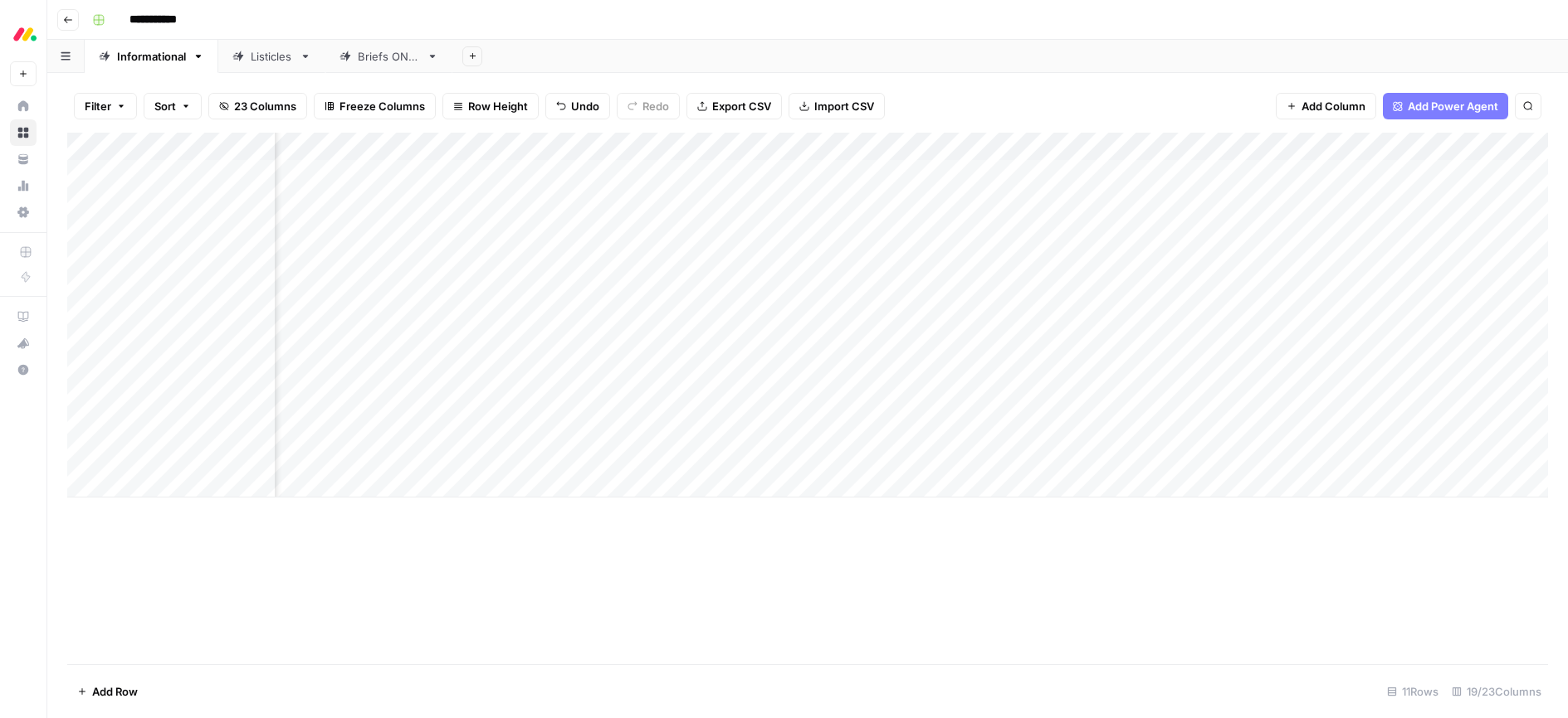
click at [1370, 428] on div "Add Column" at bounding box center [807, 315] width 1480 height 365
click at [693, 456] on div "Add Column" at bounding box center [807, 315] width 1480 height 365
click at [834, 456] on div "Add Column" at bounding box center [807, 315] width 1480 height 365
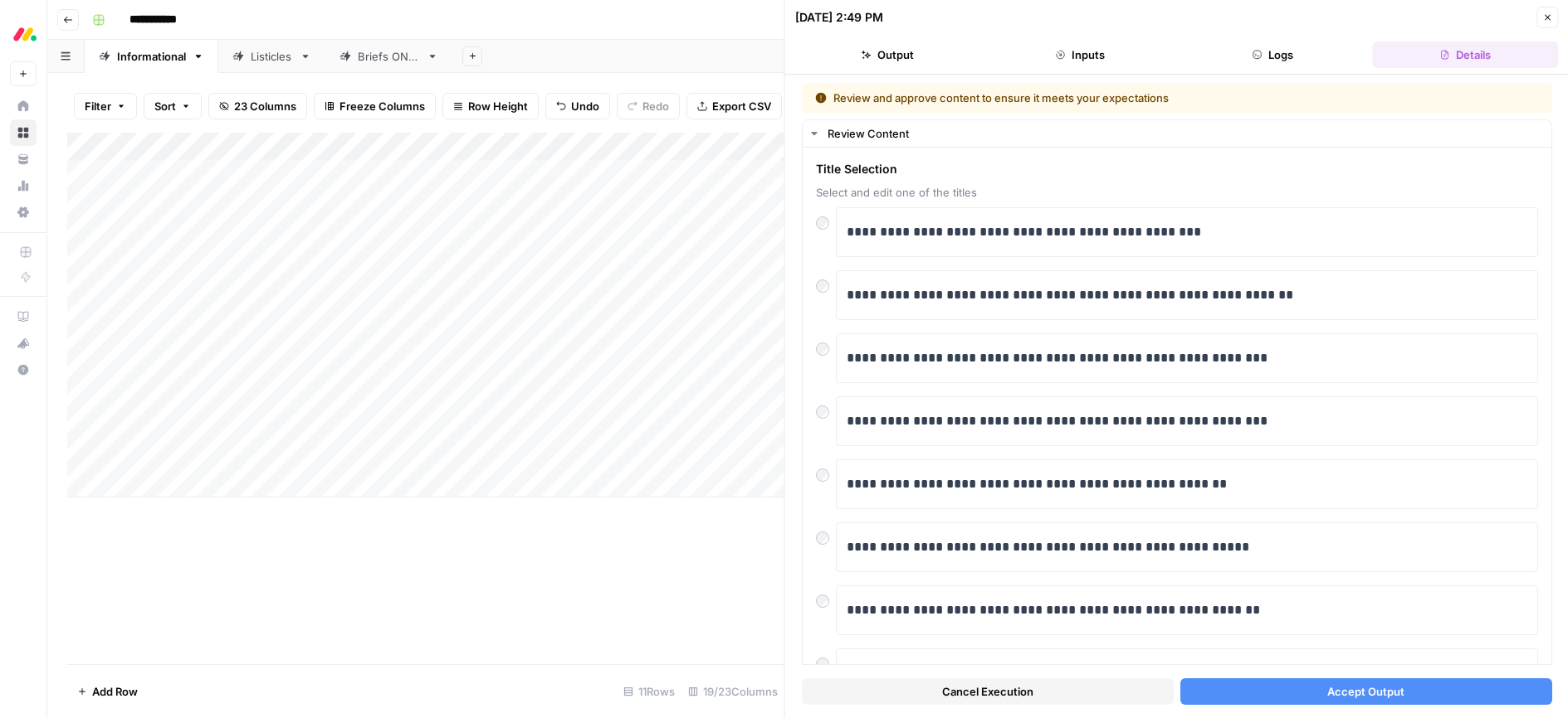
click at [1385, 691] on span "Accept Output" at bounding box center [1365, 692] width 77 height 17
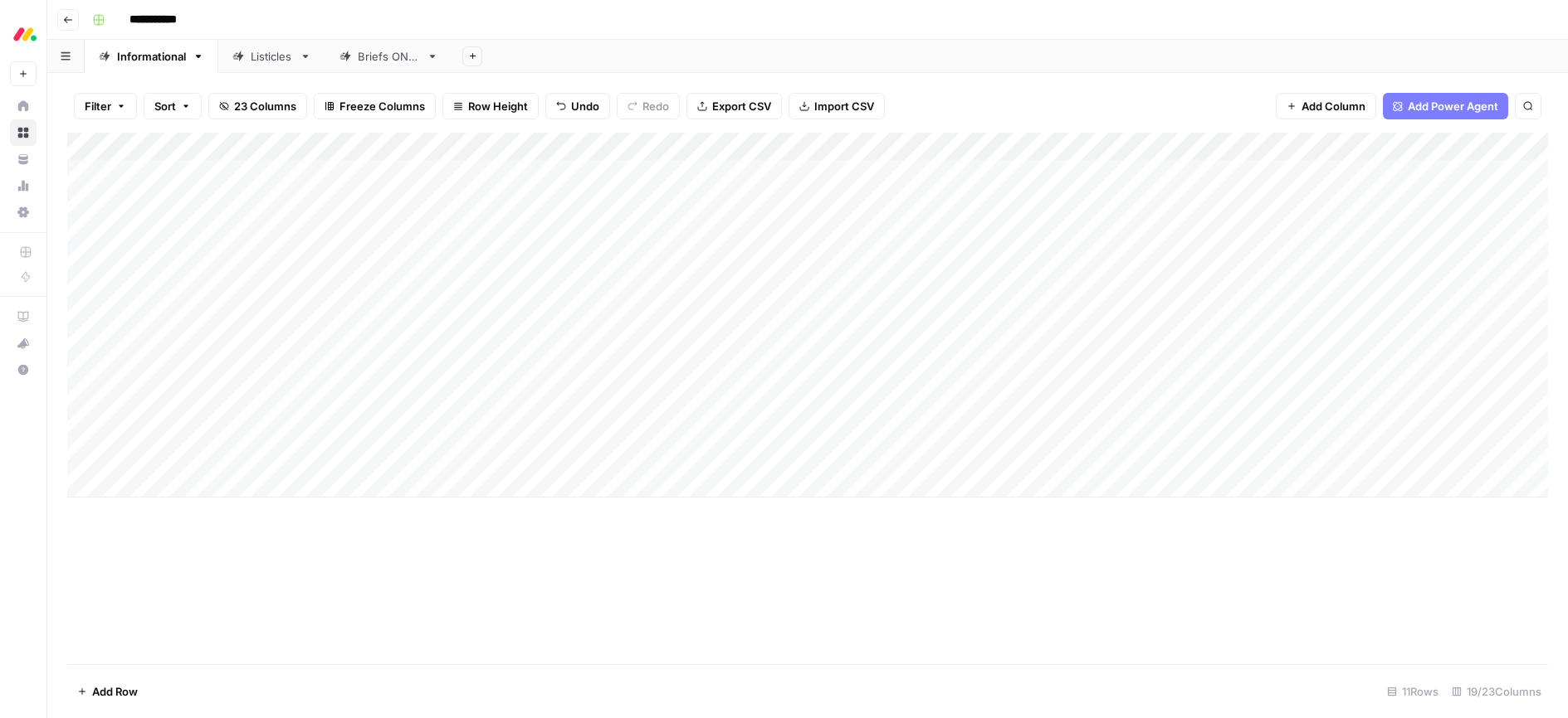
click at [207, 282] on div "Add Column" at bounding box center [807, 315] width 1480 height 365
click at [588, 652] on div "Add Column" at bounding box center [807, 398] width 1480 height 531
click at [1159, 369] on div "Add Column" at bounding box center [807, 315] width 1480 height 365
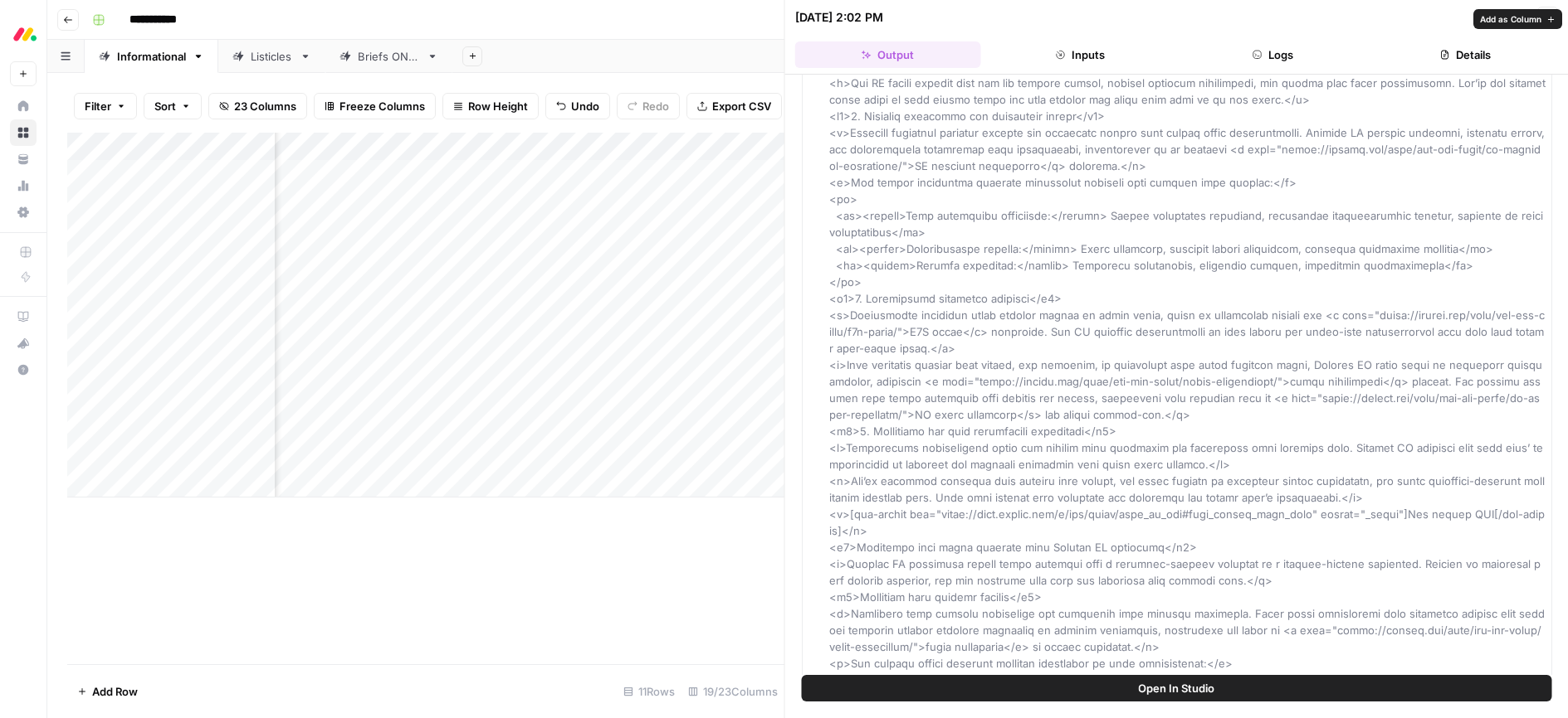
scroll to position [1373, 0]
click at [703, 7] on div "**********" at bounding box center [817, 19] width 1465 height 27
click at [1550, 19] on icon "button" at bounding box center [1548, 18] width 6 height 6
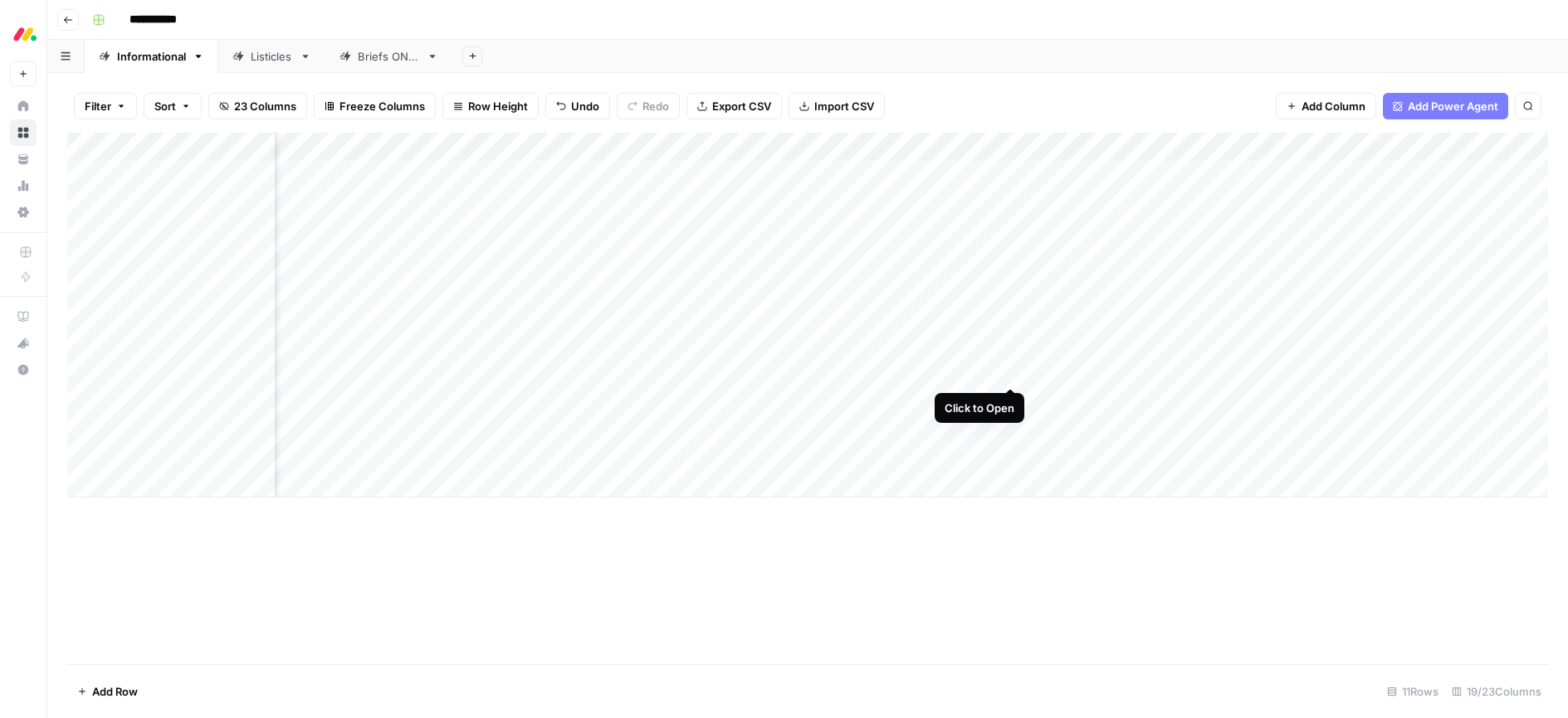
click at [1009, 370] on div "Add Column" at bounding box center [807, 315] width 1480 height 365
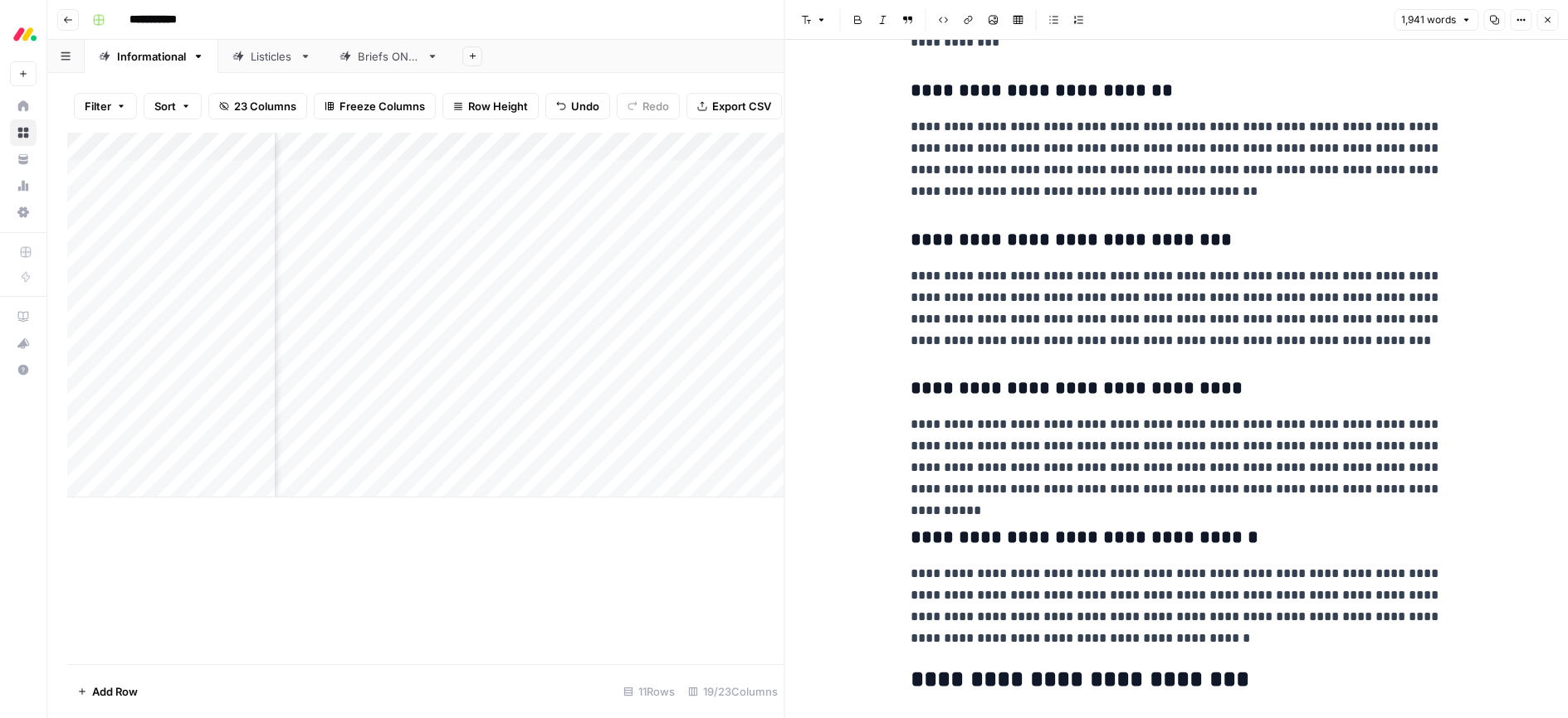
scroll to position [5452, 0]
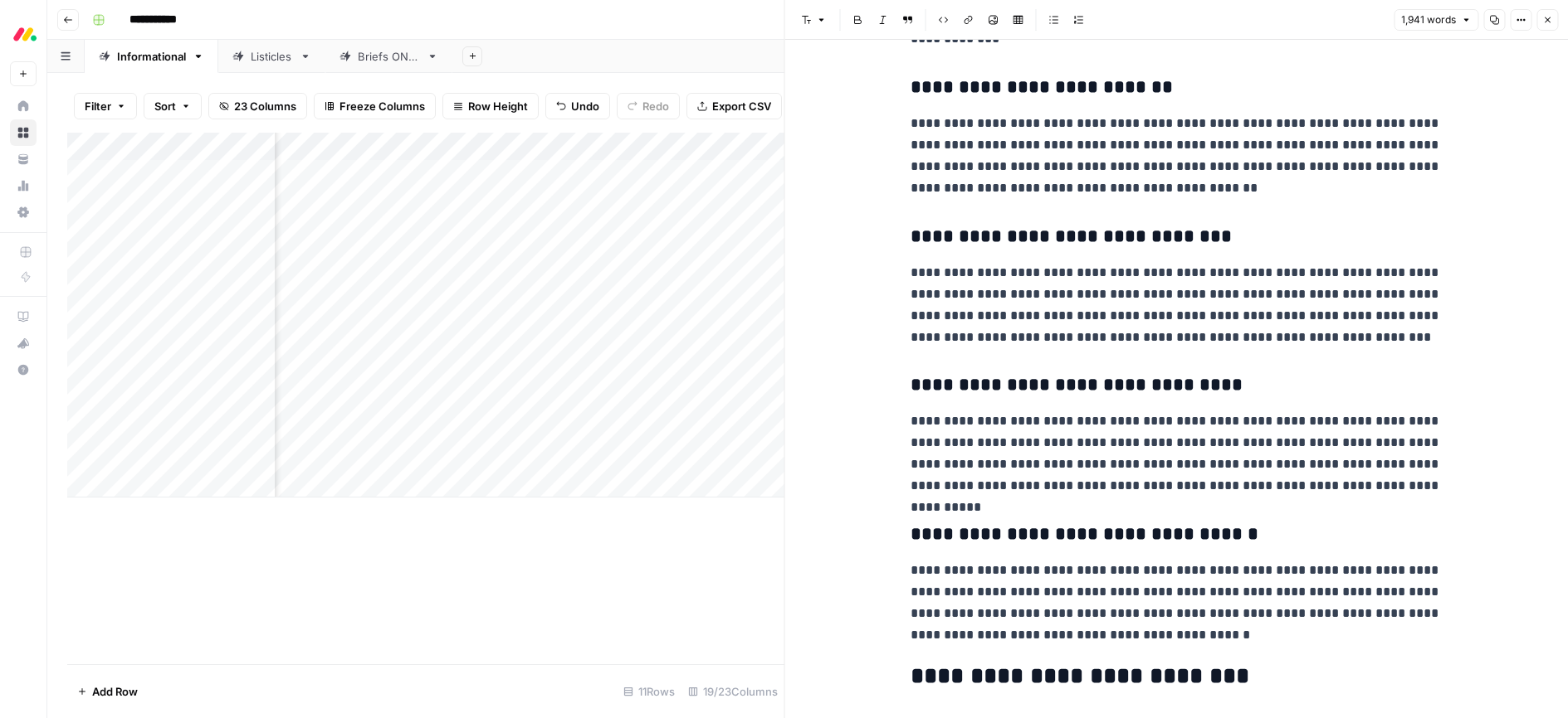
click at [1550, 21] on icon "button" at bounding box center [1547, 19] width 10 height 10
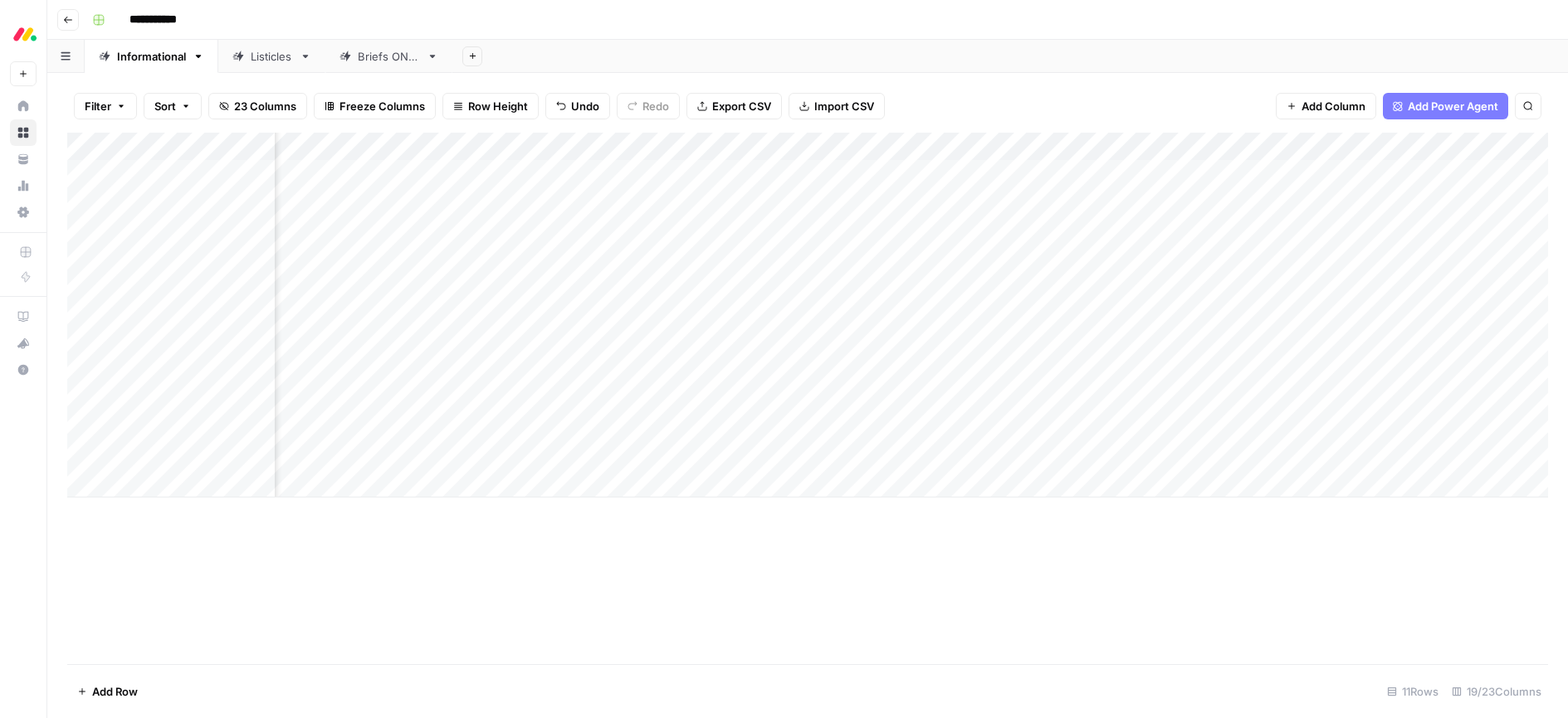
scroll to position [0, 555]
click at [1303, 370] on div "Add Column" at bounding box center [807, 315] width 1480 height 365
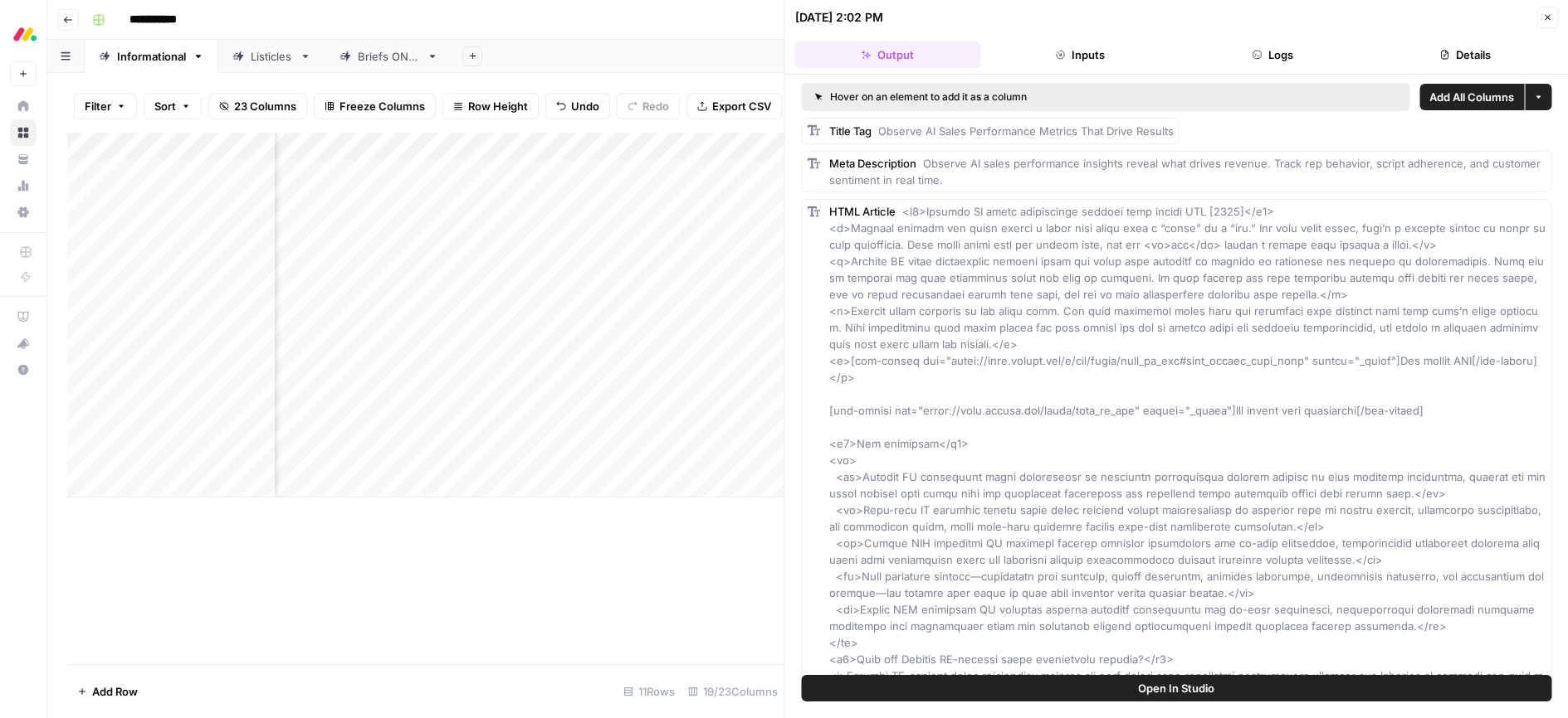
click at [1545, 20] on icon "button" at bounding box center [1547, 17] width 10 height 10
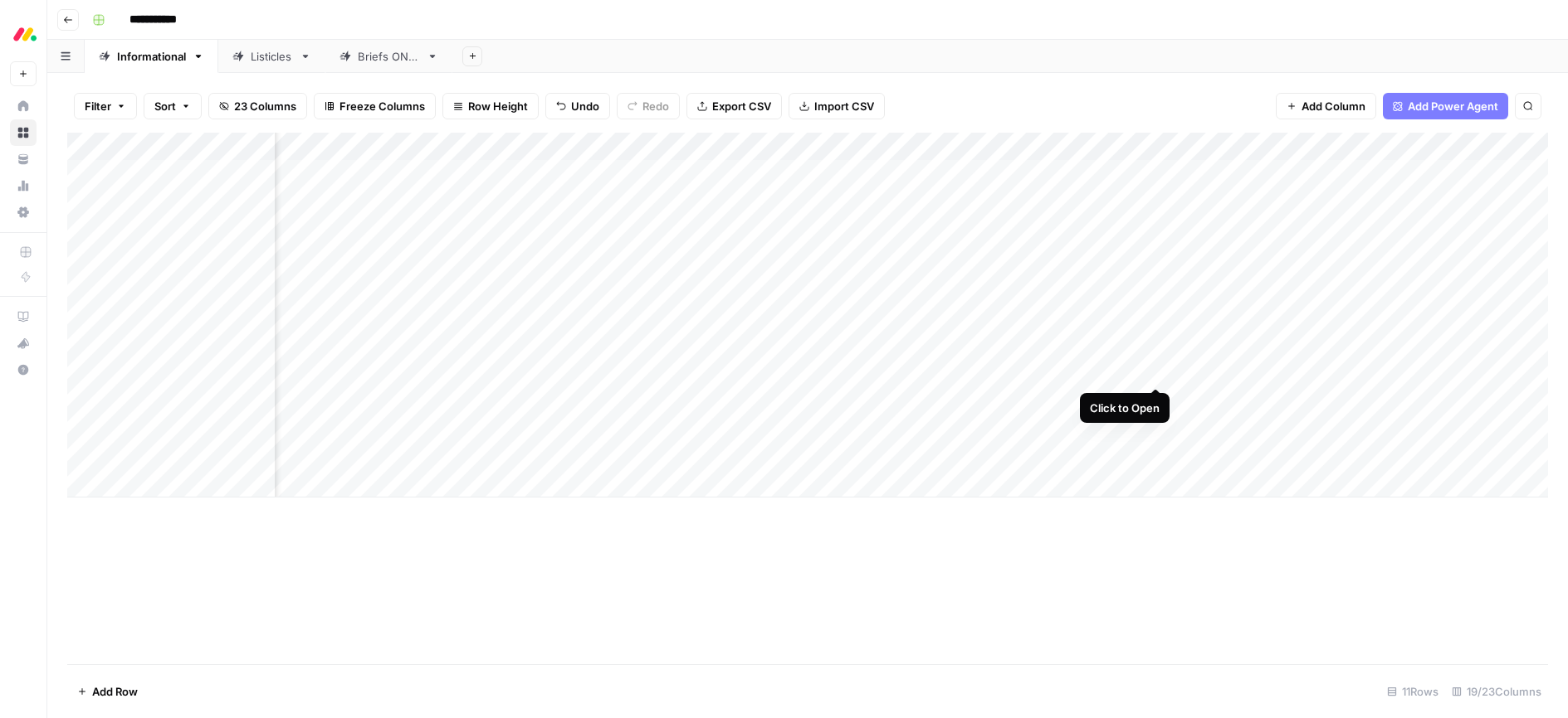
click at [1158, 369] on div "Add Column" at bounding box center [807, 315] width 1480 height 365
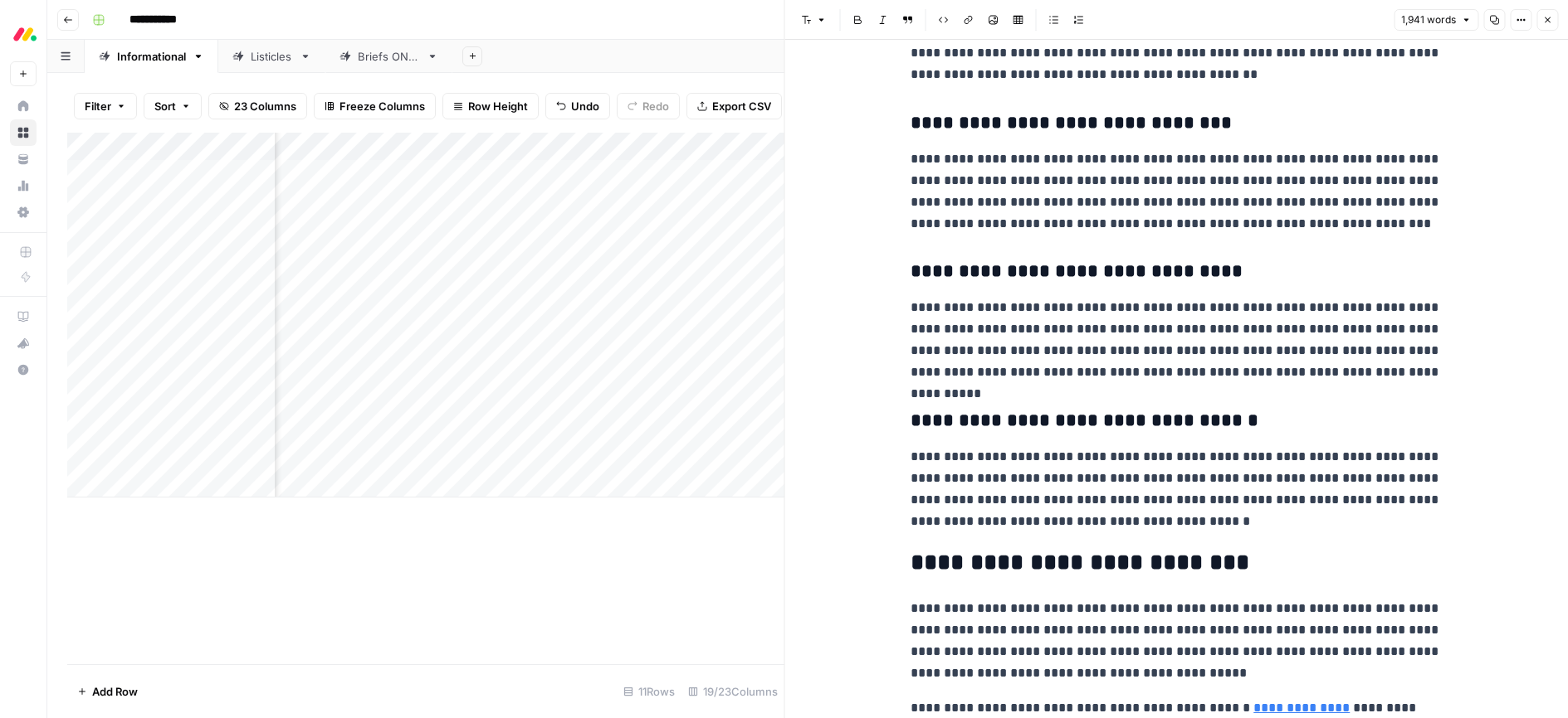
scroll to position [5468, 0]
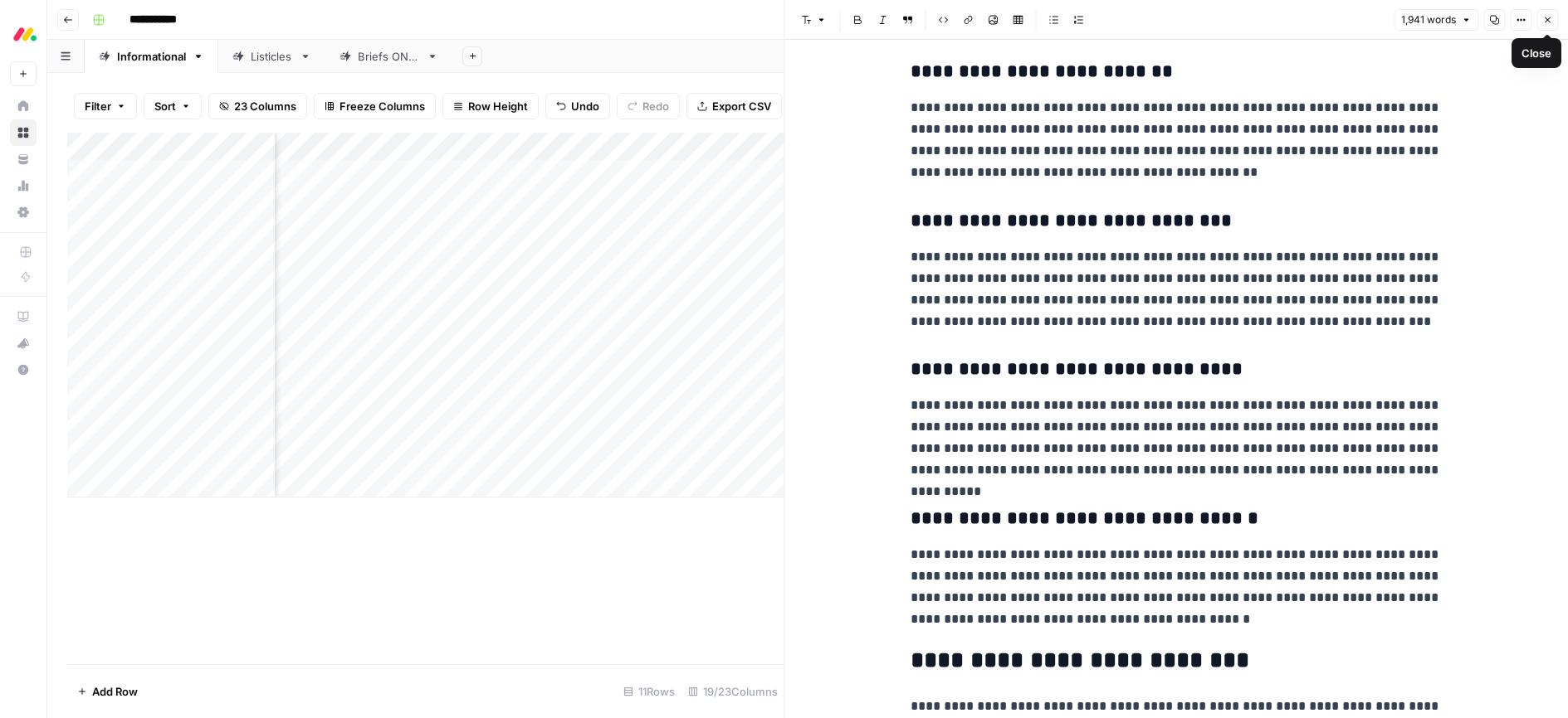
click at [1550, 24] on icon "button" at bounding box center [1547, 19] width 10 height 10
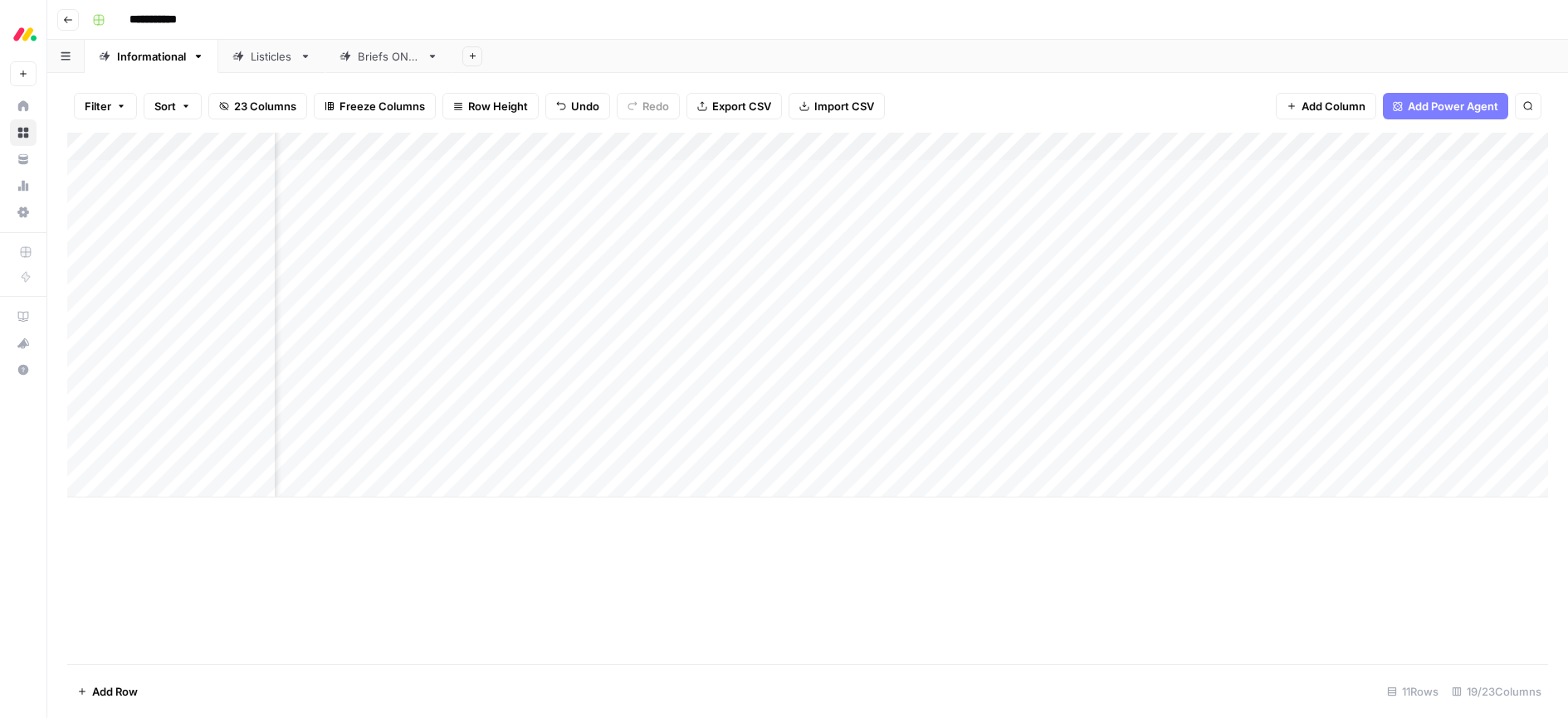
scroll to position [0, 519]
click at [1212, 455] on div "Add Column" at bounding box center [807, 315] width 1480 height 365
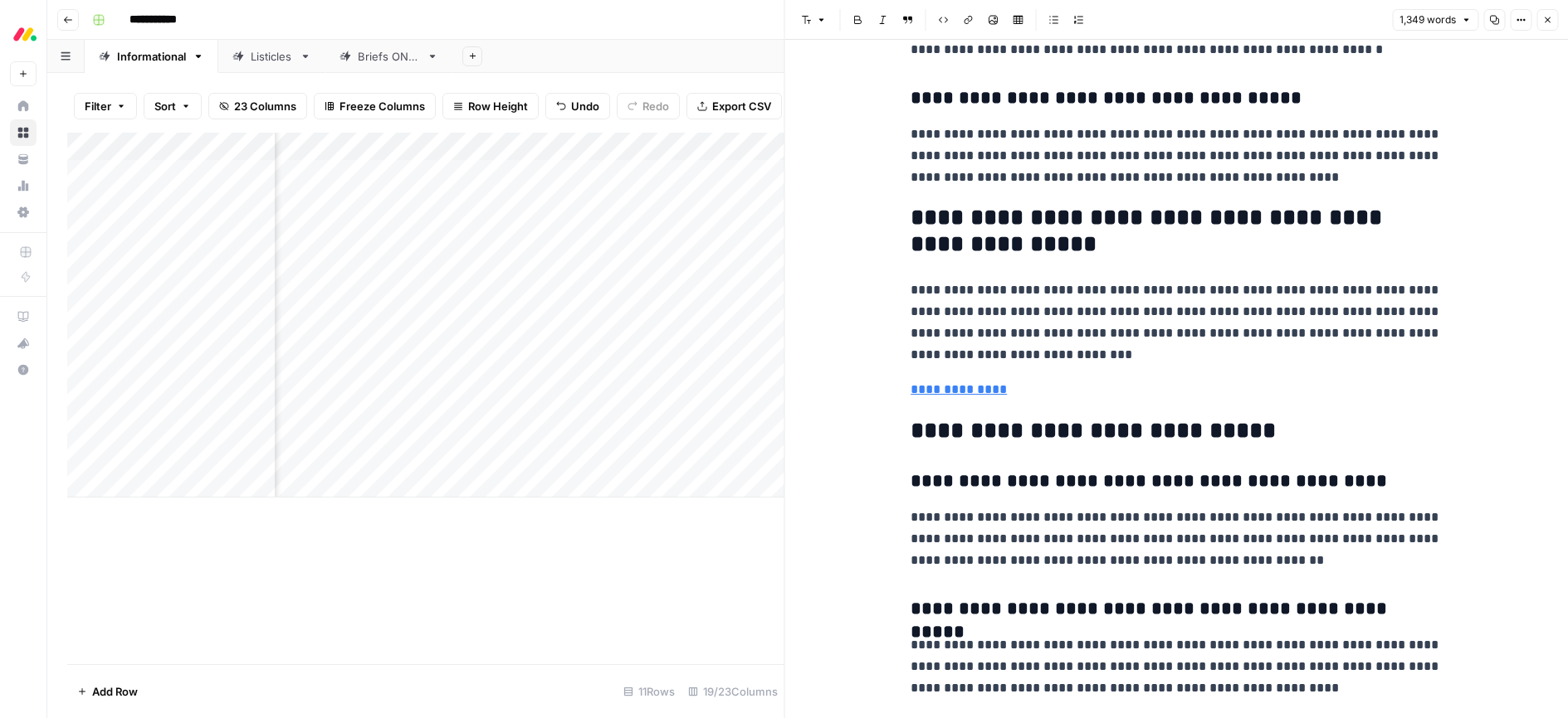
scroll to position [4263, 0]
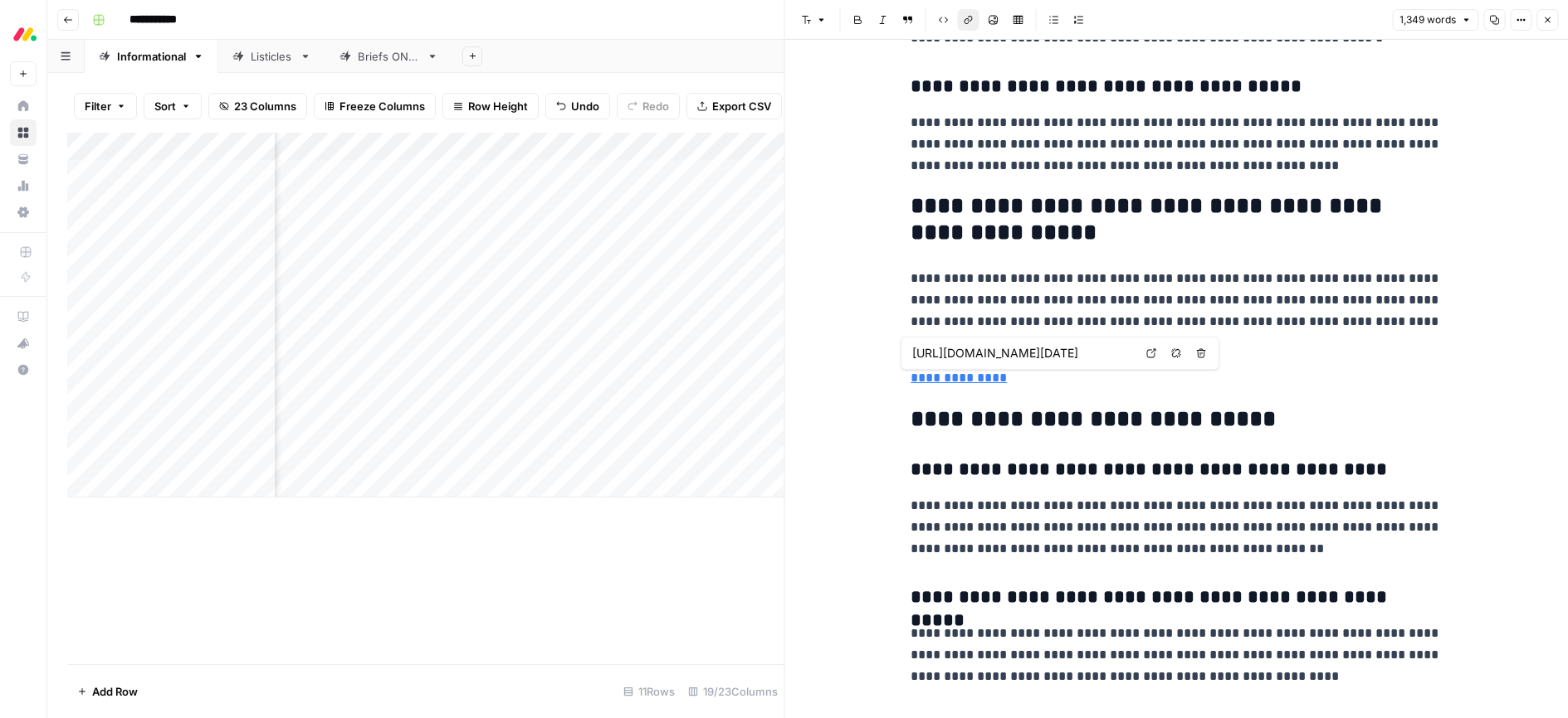
click at [961, 378] on link "**********" at bounding box center [959, 377] width 96 height 12
click at [1066, 298] on p "**********" at bounding box center [1176, 310] width 531 height 86
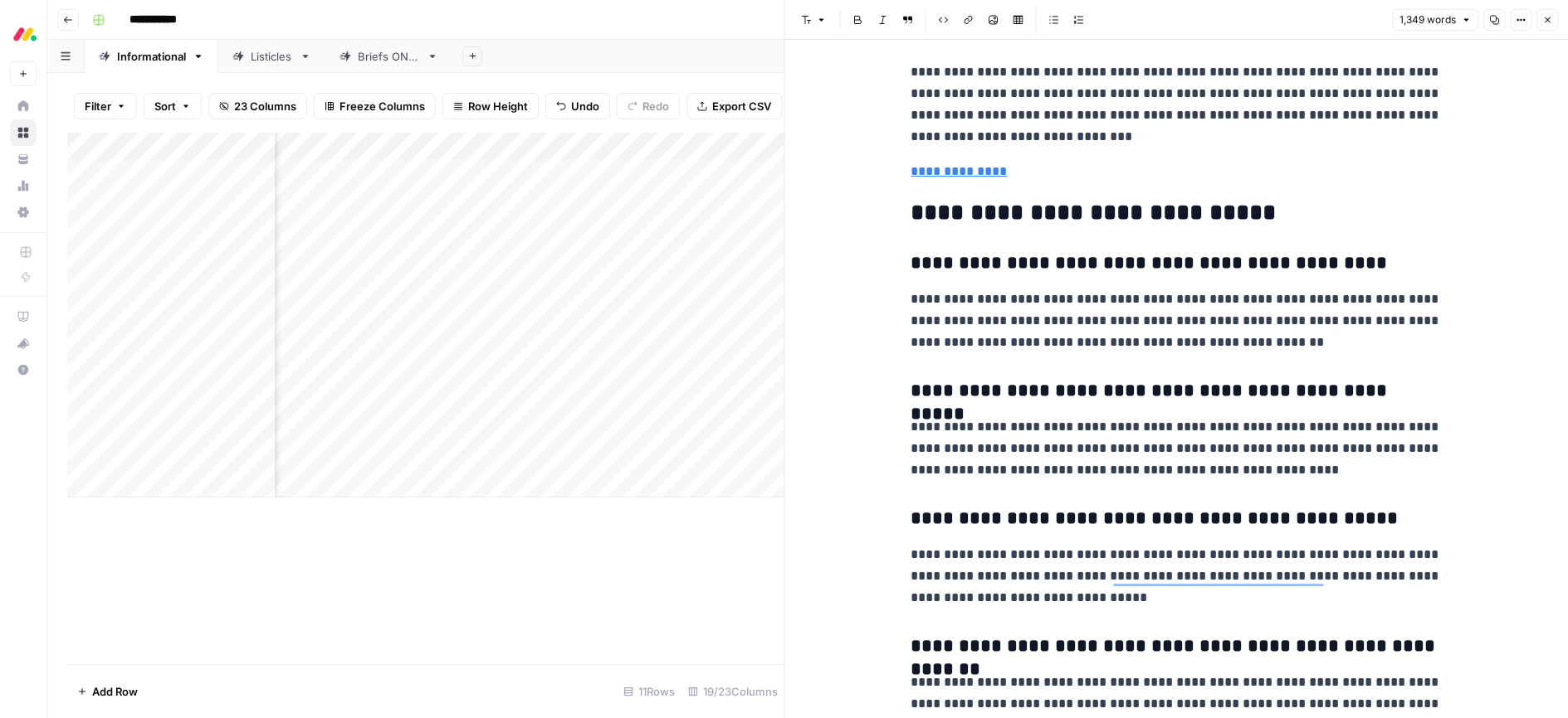
scroll to position [4422, 0]
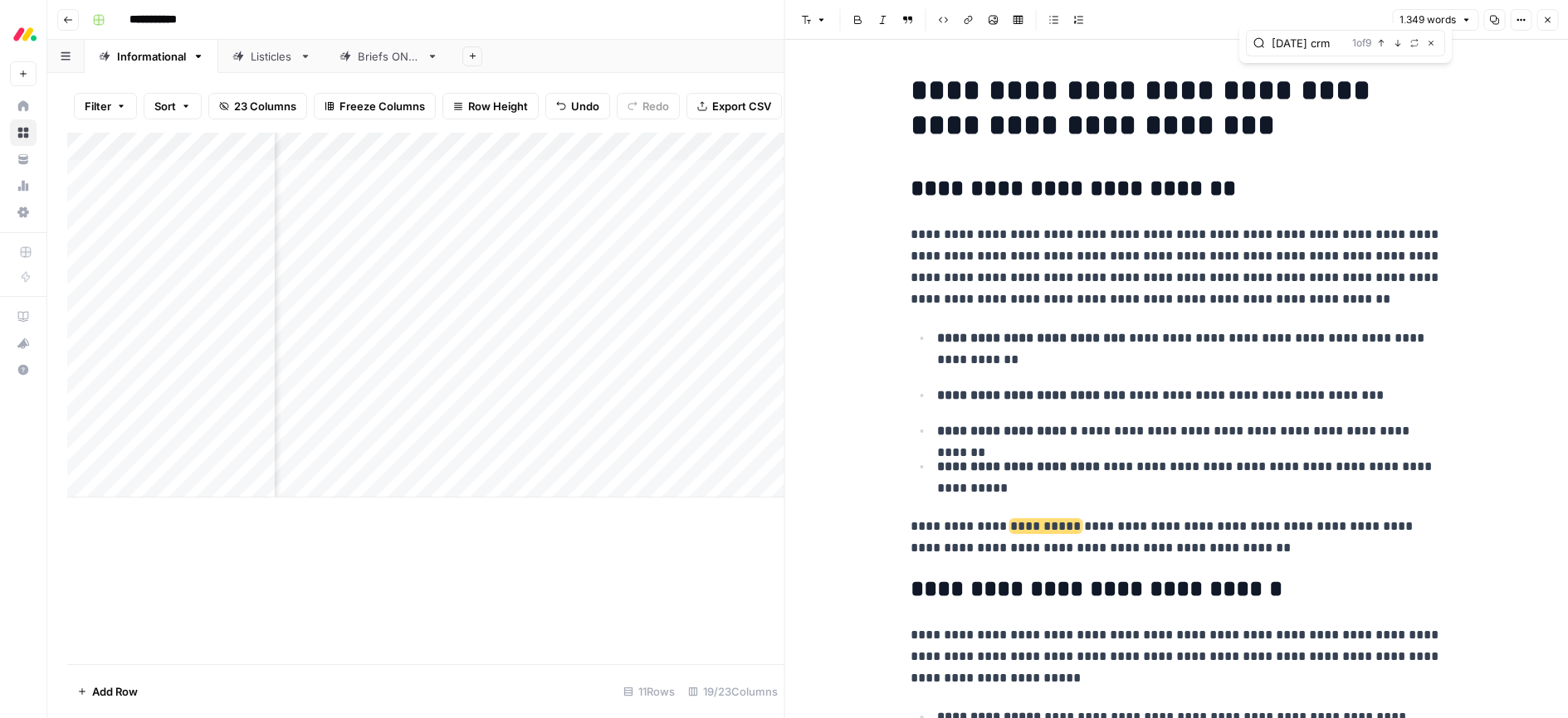
type input "monday crm"
click at [1428, 43] on icon "button" at bounding box center [1430, 43] width 8 height 8
drag, startPoint x: 912, startPoint y: 91, endPoint x: 1178, endPoint y: 101, distance: 266.2
click at [1170, 87] on h1 "**********" at bounding box center [1176, 107] width 531 height 69
copy h1 "**********"
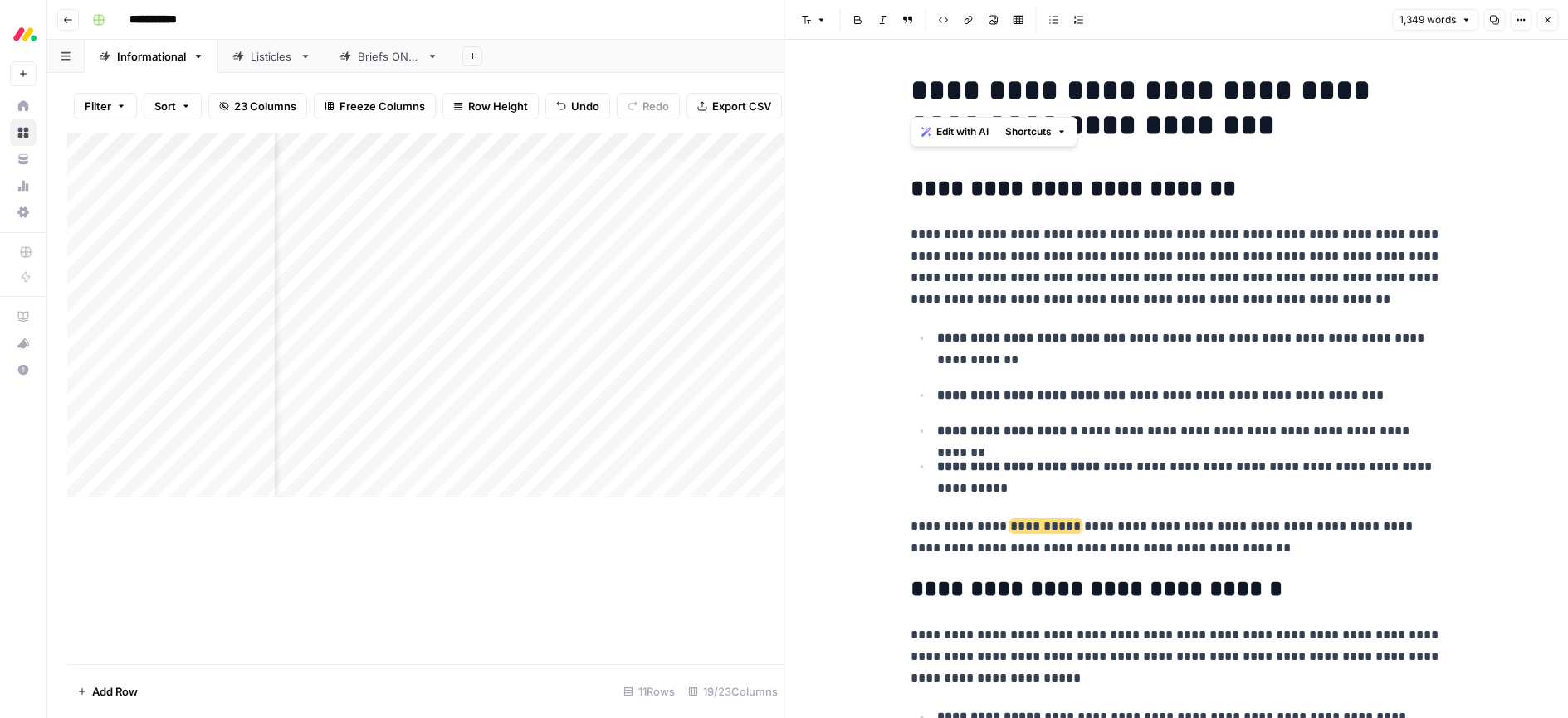
drag, startPoint x: 1263, startPoint y: 193, endPoint x: 1206, endPoint y: 198, distance: 57.2
click at [1263, 193] on h2 "**********" at bounding box center [1176, 189] width 531 height 27
click at [1189, 282] on p "**********" at bounding box center [1176, 266] width 531 height 86
type input "and sales"
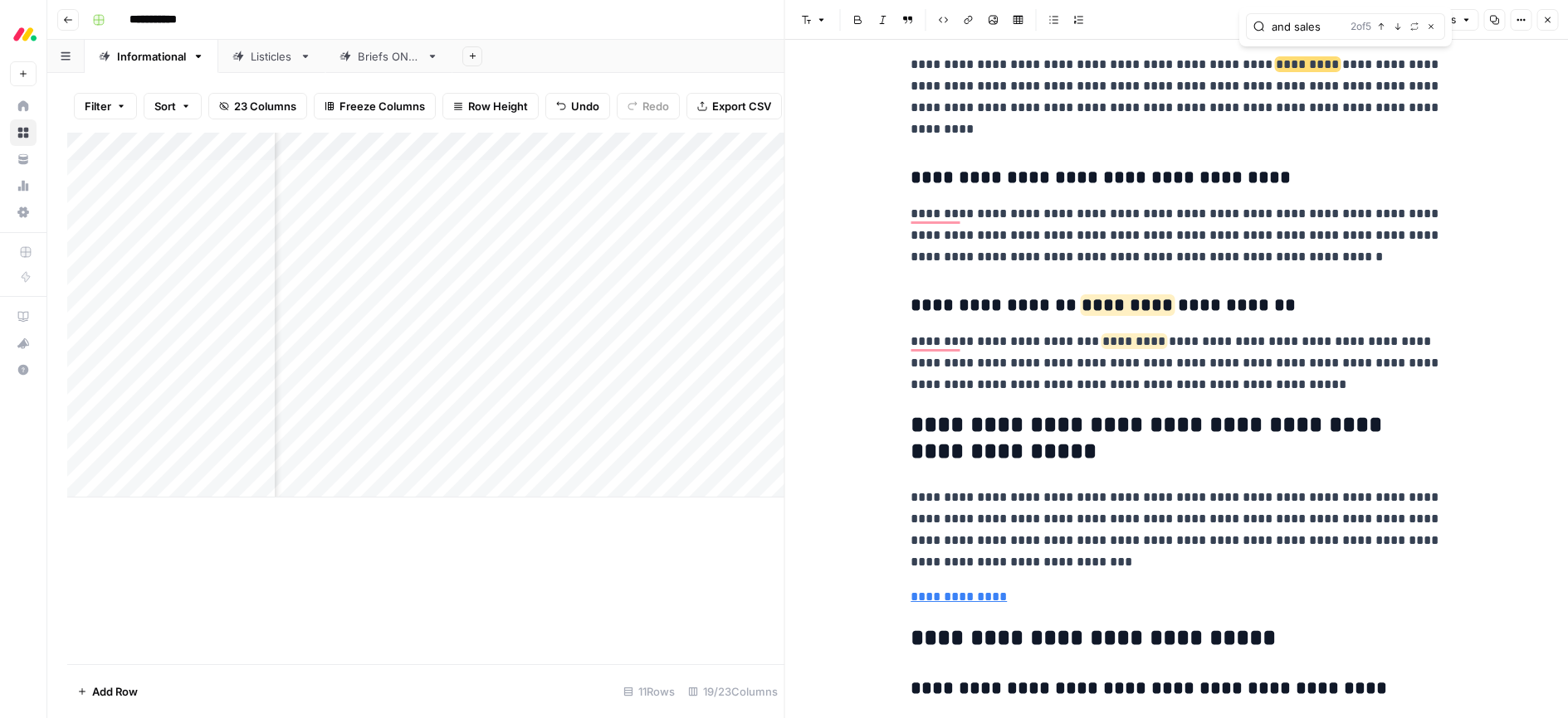
drag, startPoint x: 1317, startPoint y: 28, endPoint x: 1243, endPoint y: 29, distance: 74.0
click at [1243, 29] on div "and sales 2 of 5 Previous match Next Match Replace Close" at bounding box center [1345, 26] width 213 height 40
click at [1305, 23] on input "text" at bounding box center [1344, 27] width 146 height 17
paste input "role of"
type input "role of"
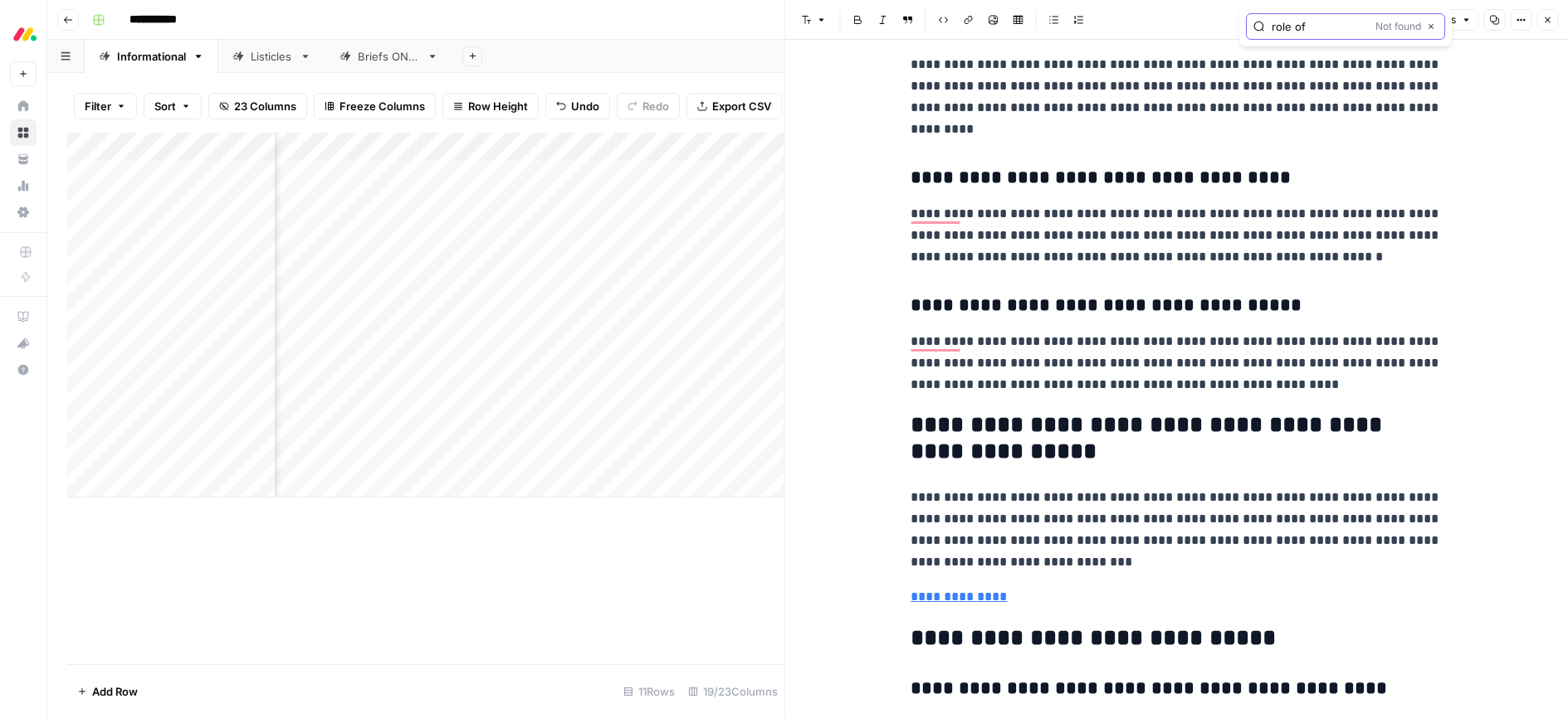
drag, startPoint x: 1258, startPoint y: 27, endPoint x: 1216, endPoint y: 27, distance: 42.0
click at [1216, 27] on body "**********" at bounding box center [784, 359] width 1568 height 718
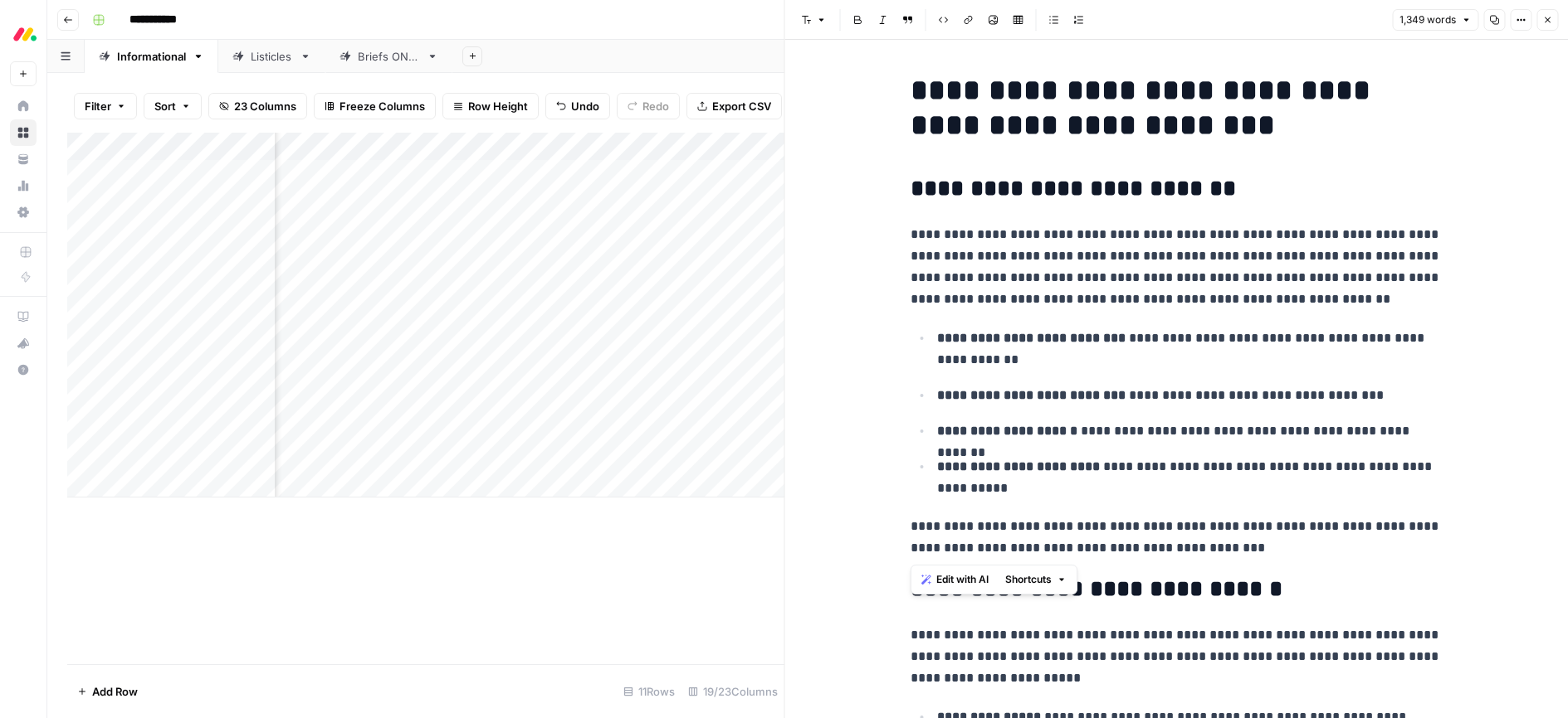
drag, startPoint x: 1223, startPoint y: 548, endPoint x: 909, endPoint y: 529, distance: 314.6
click at [968, 581] on span "Edit with AI" at bounding box center [962, 579] width 53 height 15
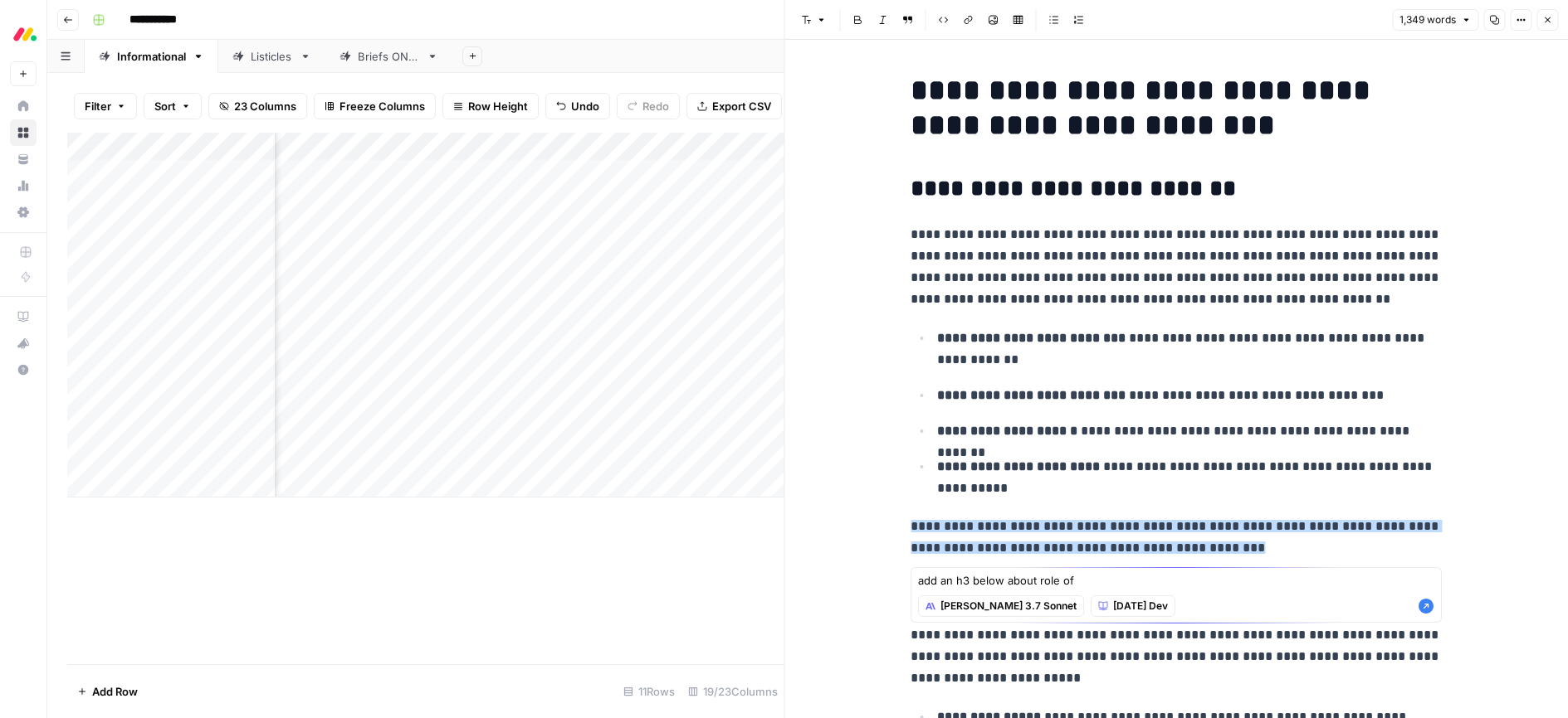
click at [1039, 577] on textarea "add an h3 below about role of" at bounding box center [1176, 580] width 516 height 17
click at [1105, 577] on textarea "add an h3 below about the role of" at bounding box center [1176, 580] width 516 height 17
click at [1000, 577] on textarea "add an h3 below about the role of ai in b2b marketing" at bounding box center [1176, 580] width 516 height 17
type textarea "add an h3 below + text about the role of ai in b2b marketing"
click at [1431, 608] on icon "button" at bounding box center [1426, 606] width 15 height 15
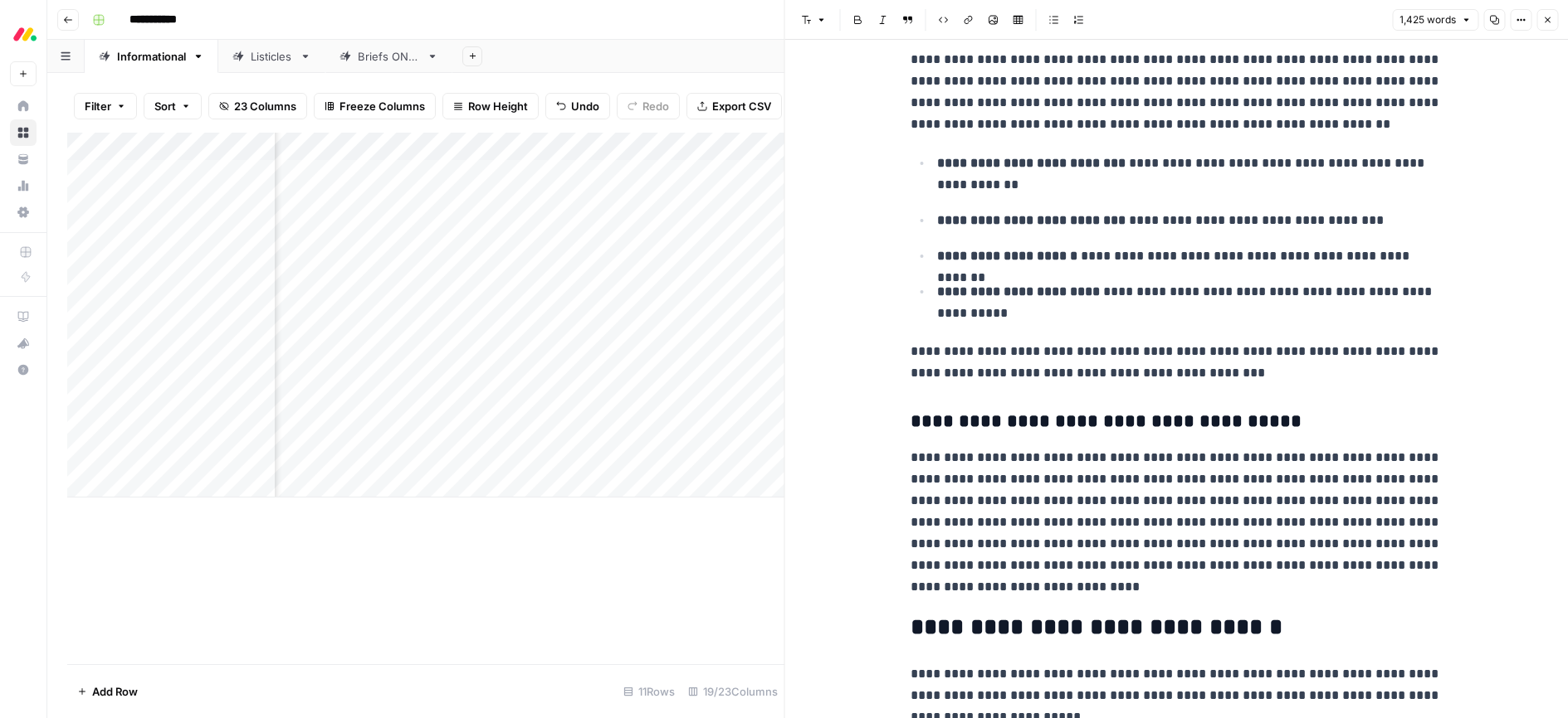
scroll to position [117, 0]
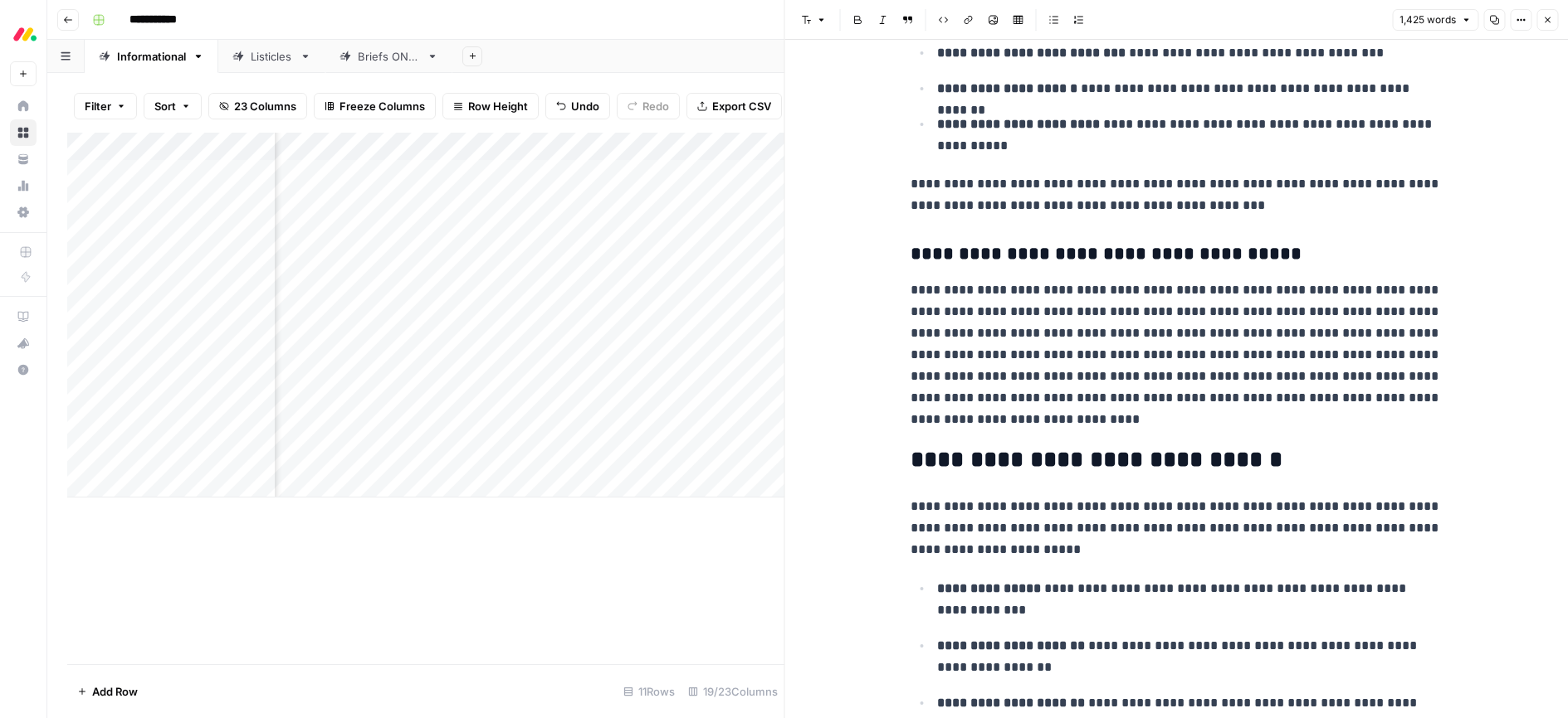
click at [1121, 359] on p "**********" at bounding box center [1176, 355] width 531 height 151
drag, startPoint x: 1122, startPoint y: 334, endPoint x: 1131, endPoint y: 329, distance: 10.3
click at [1122, 333] on p "**********" at bounding box center [1176, 355] width 531 height 151
drag, startPoint x: 1242, startPoint y: 24, endPoint x: 1129, endPoint y: 29, distance: 113.1
click at [1129, 29] on body "**********" at bounding box center [784, 359] width 1568 height 718
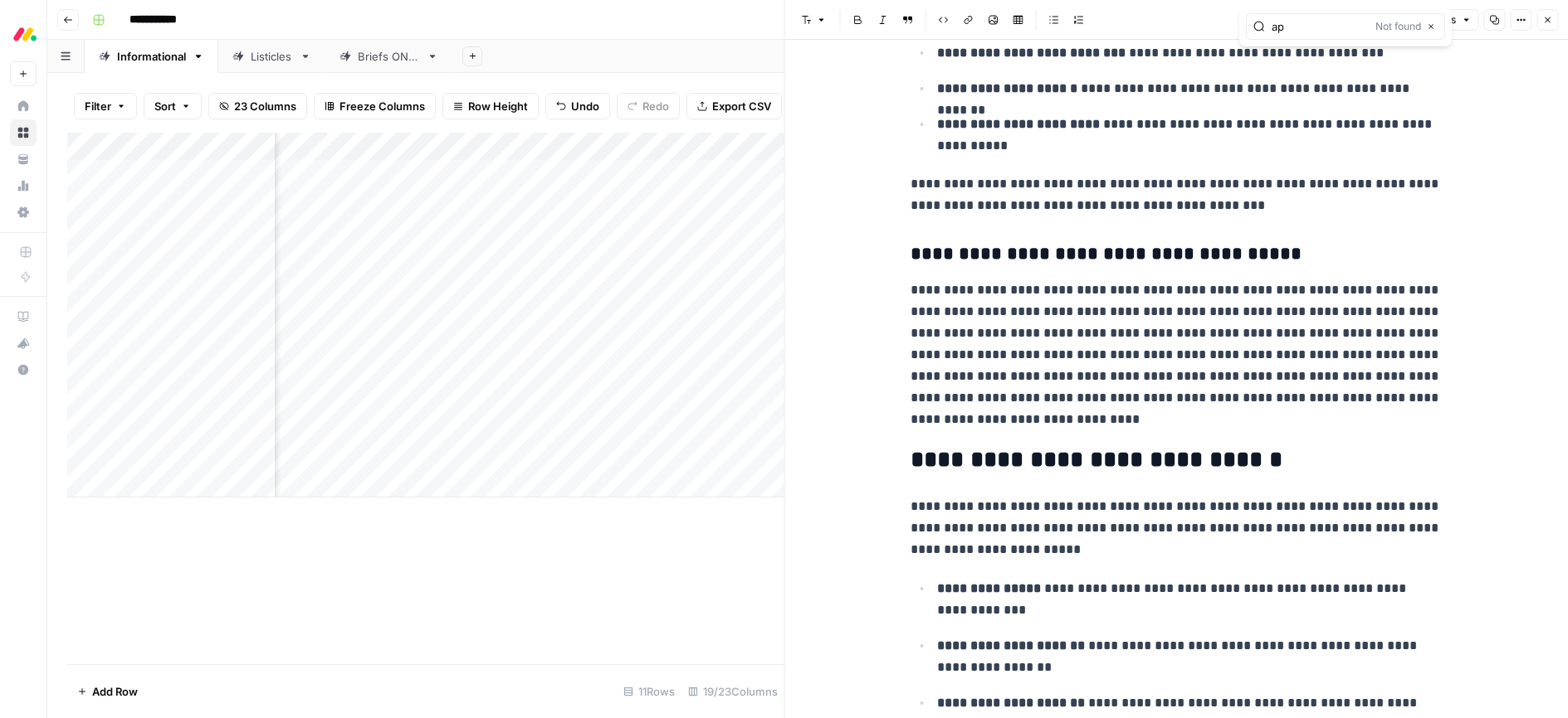
type input "a"
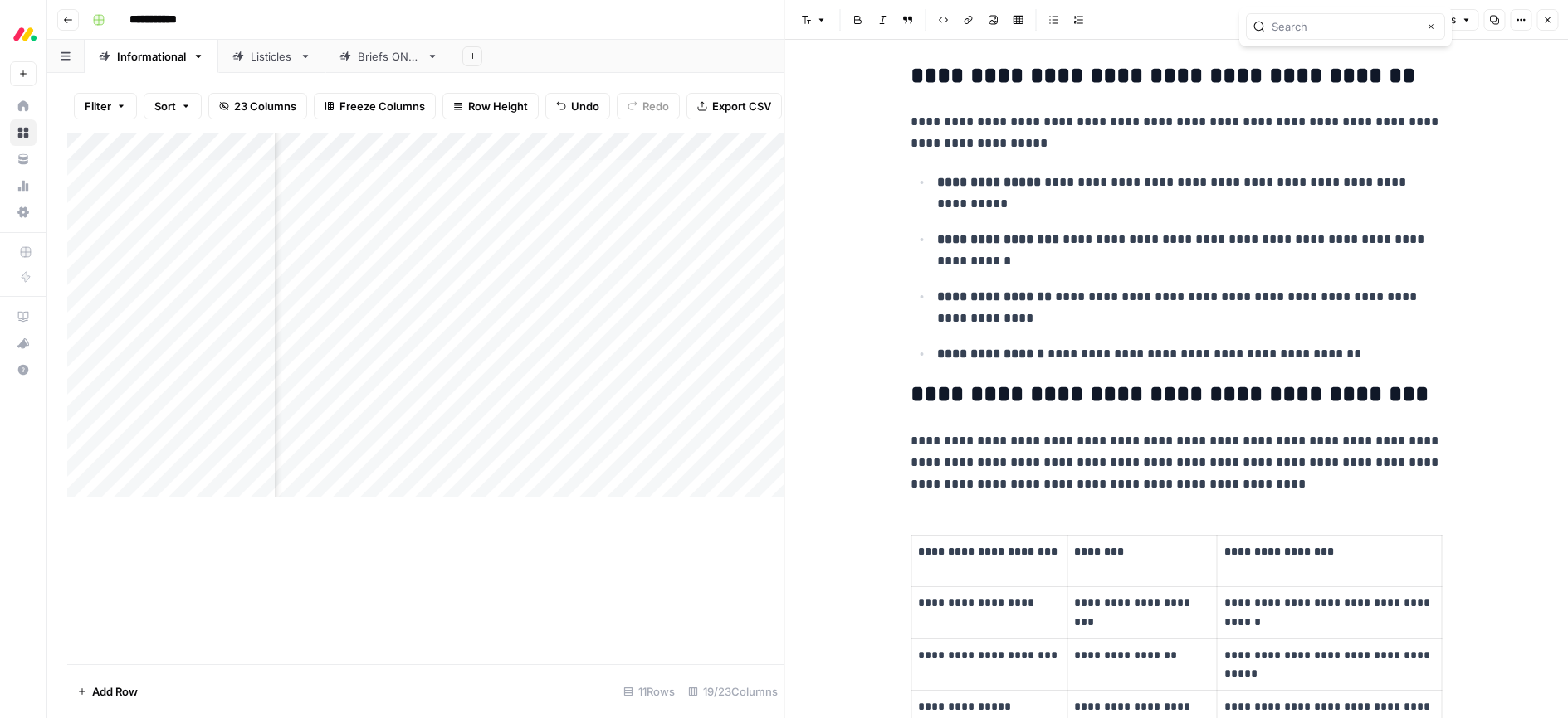
click at [1261, 21] on div "Close" at bounding box center [1344, 26] width 199 height 27
click at [1294, 21] on input "text" at bounding box center [1344, 27] width 146 height 17
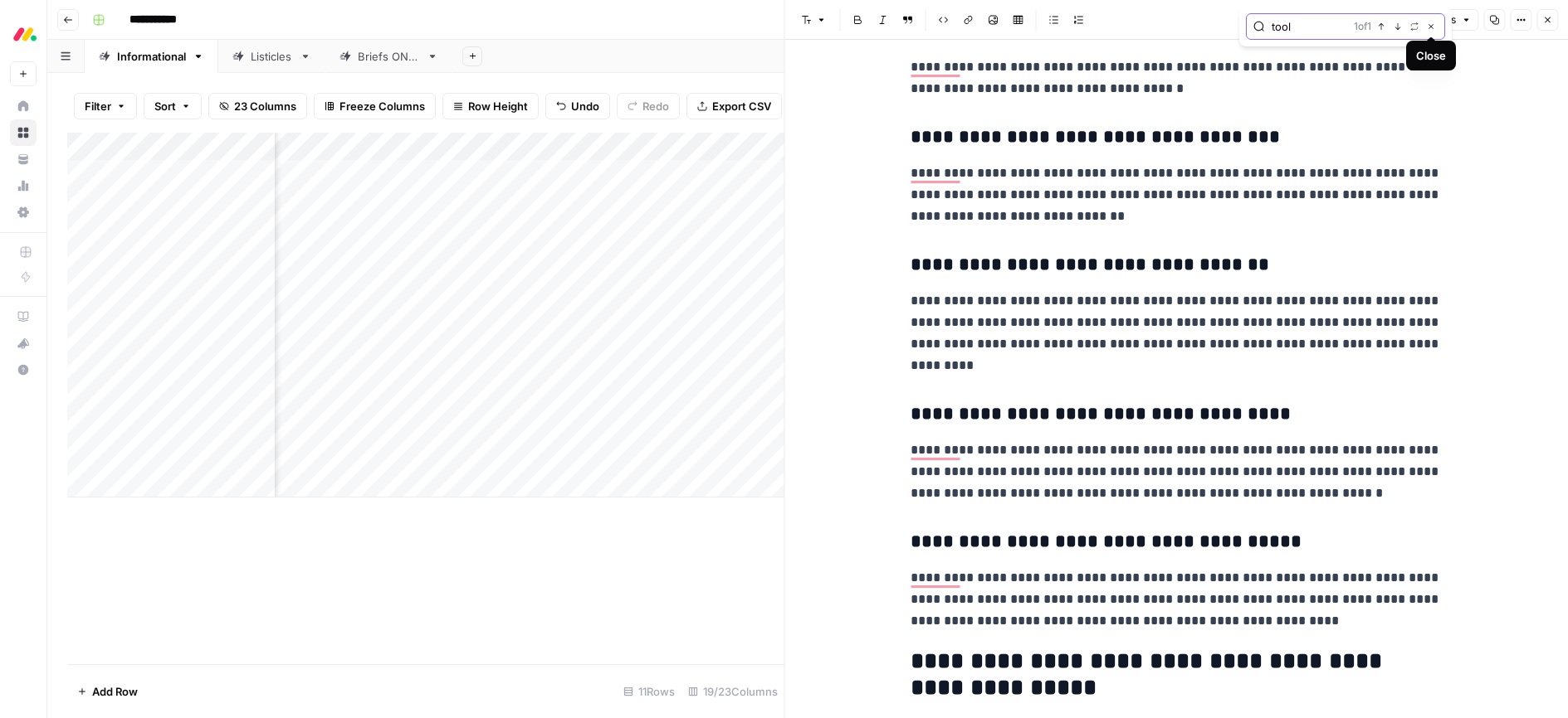
type input "tool"
click at [1429, 26] on icon "button" at bounding box center [1430, 26] width 8 height 8
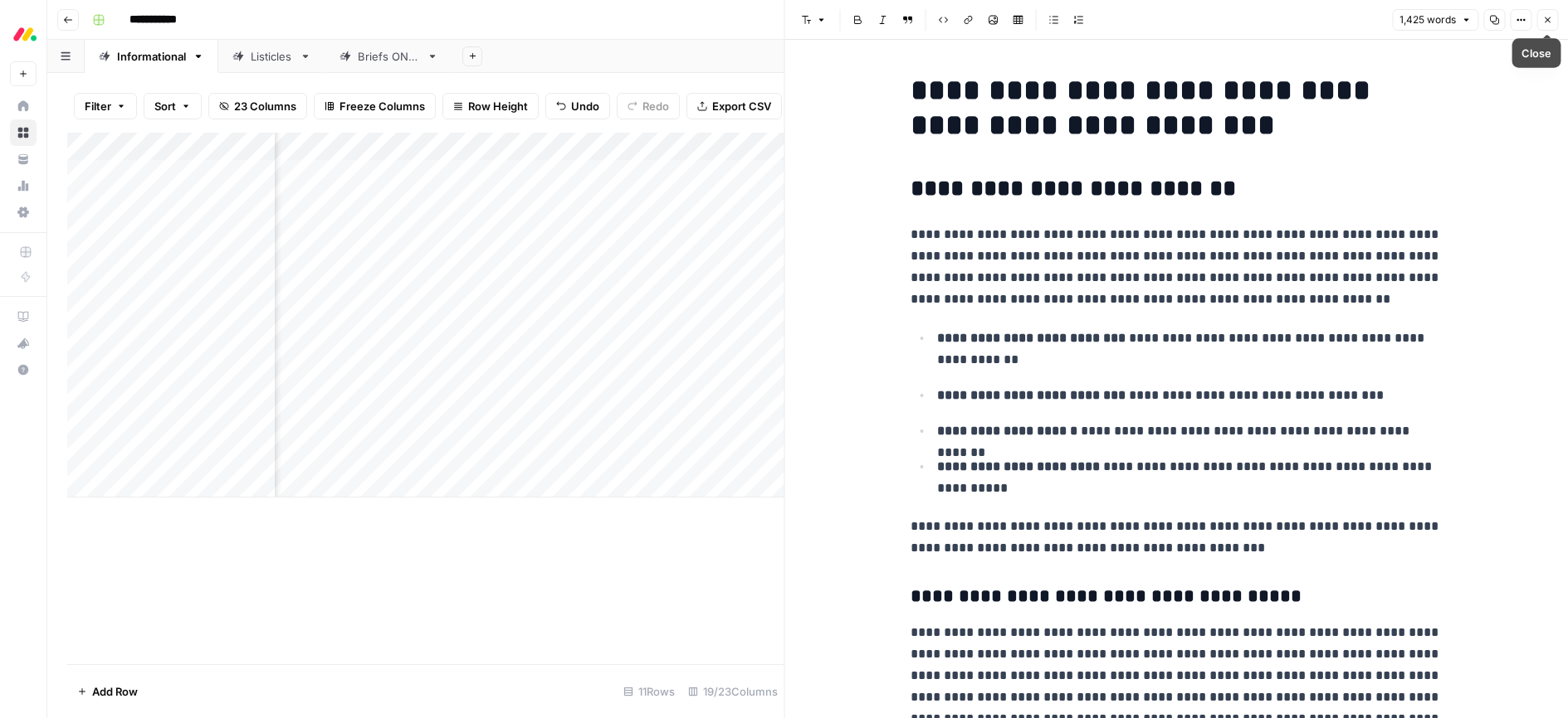
click at [1545, 23] on icon "button" at bounding box center [1547, 19] width 10 height 10
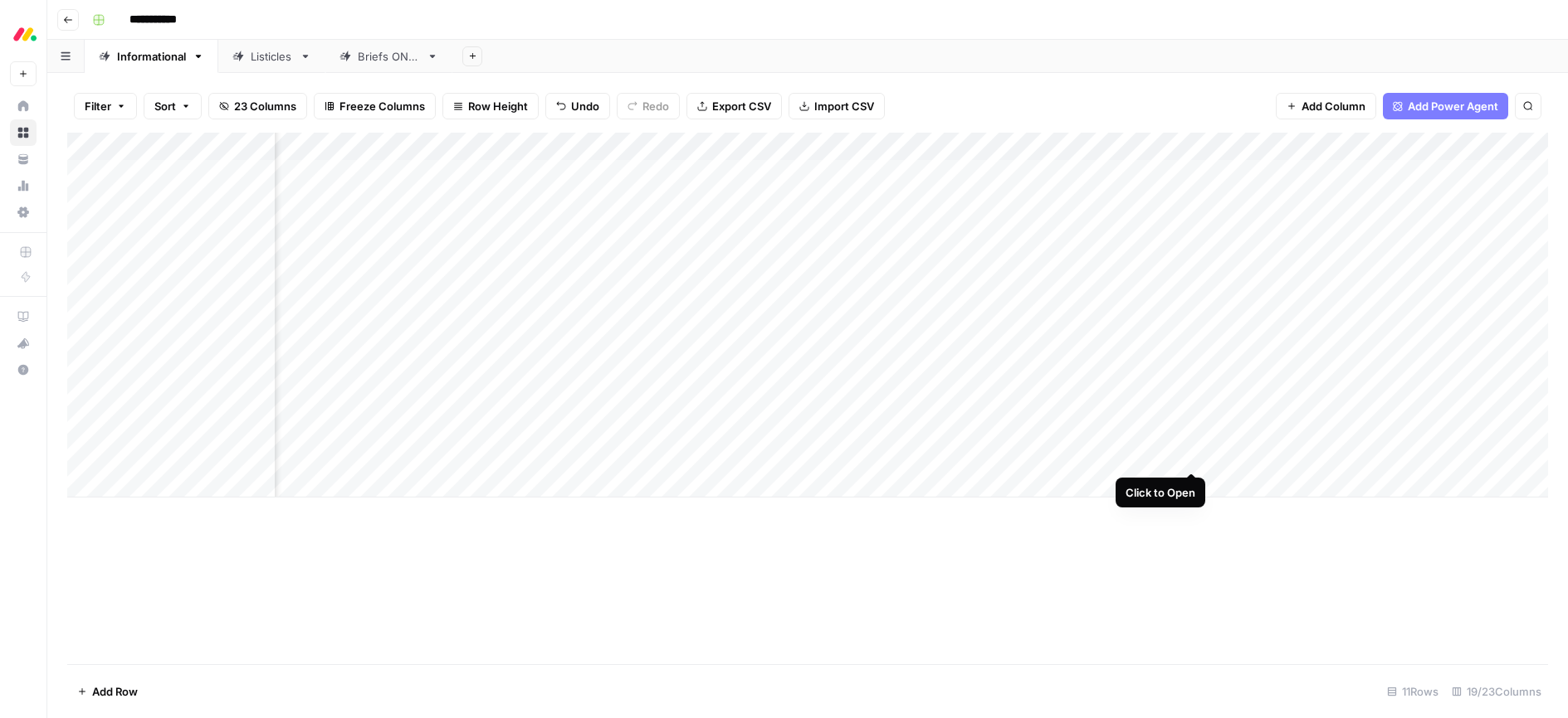
click at [1187, 455] on div "Add Column" at bounding box center [807, 315] width 1480 height 365
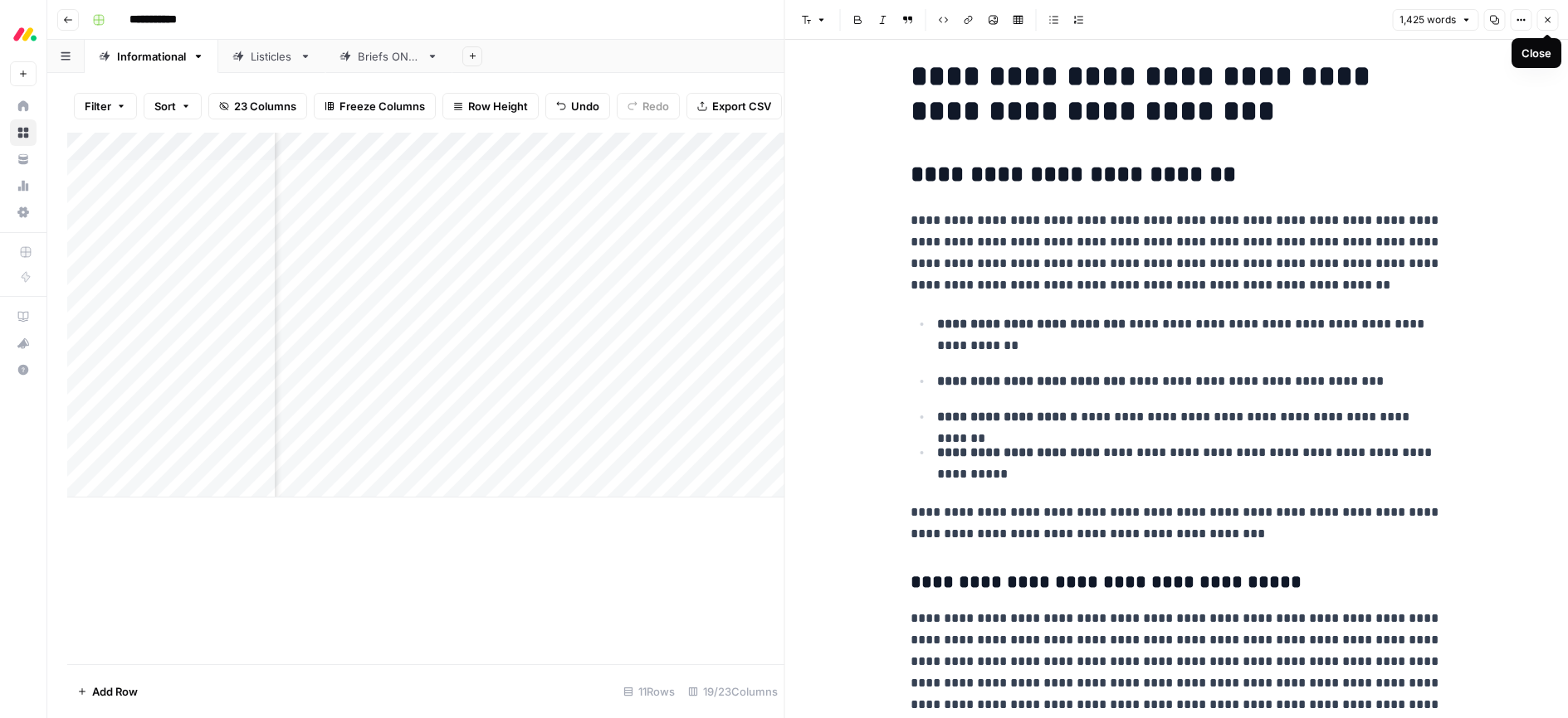
click at [1552, 20] on button "Close" at bounding box center [1547, 19] width 21 height 21
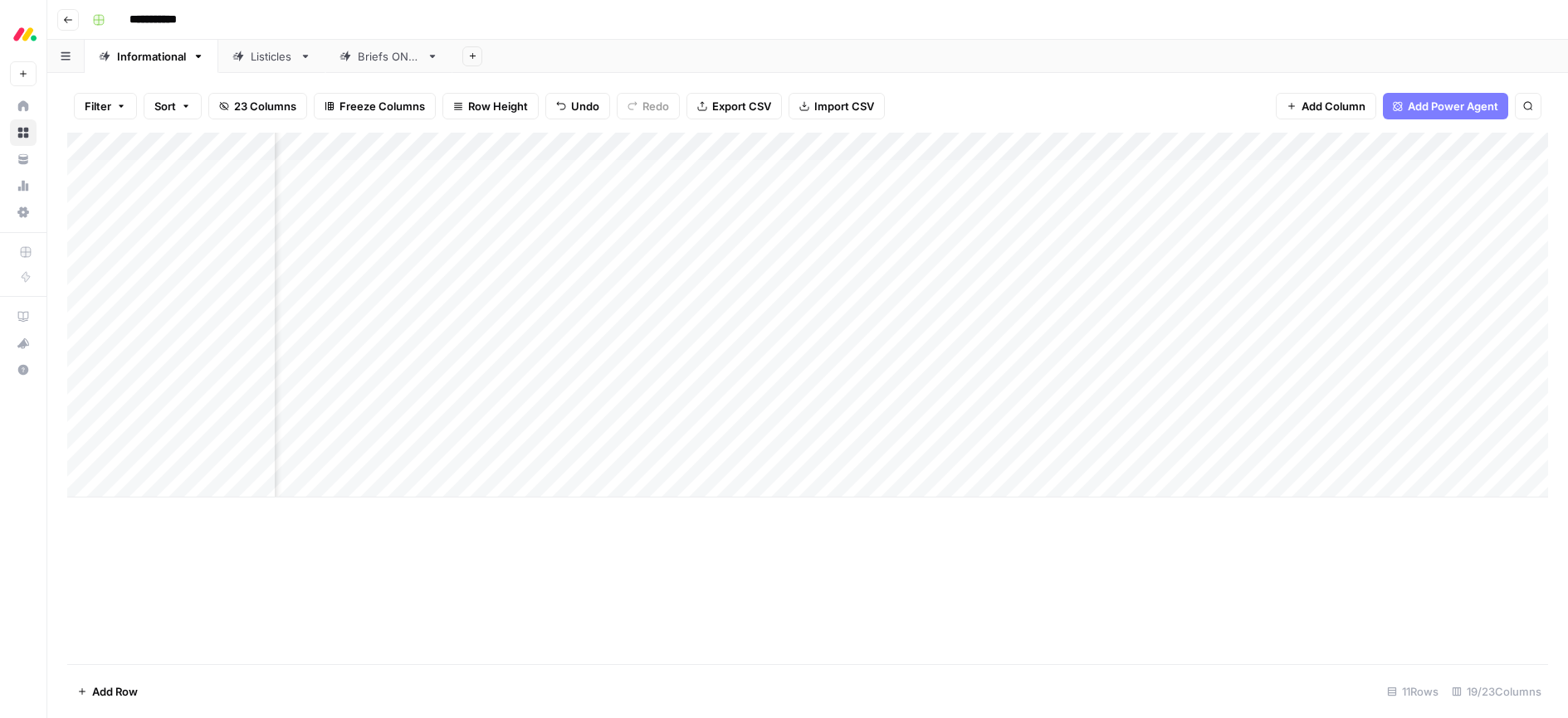
click at [1301, 456] on div "Add Column" at bounding box center [807, 315] width 1480 height 365
click at [1139, 456] on div "Add Column" at bounding box center [807, 315] width 1480 height 365
click at [1227, 455] on div "Add Column" at bounding box center [807, 315] width 1480 height 365
click at [312, 455] on div "Add Column" at bounding box center [807, 315] width 1480 height 365
click at [309, 454] on div "Add Column" at bounding box center [807, 315] width 1480 height 365
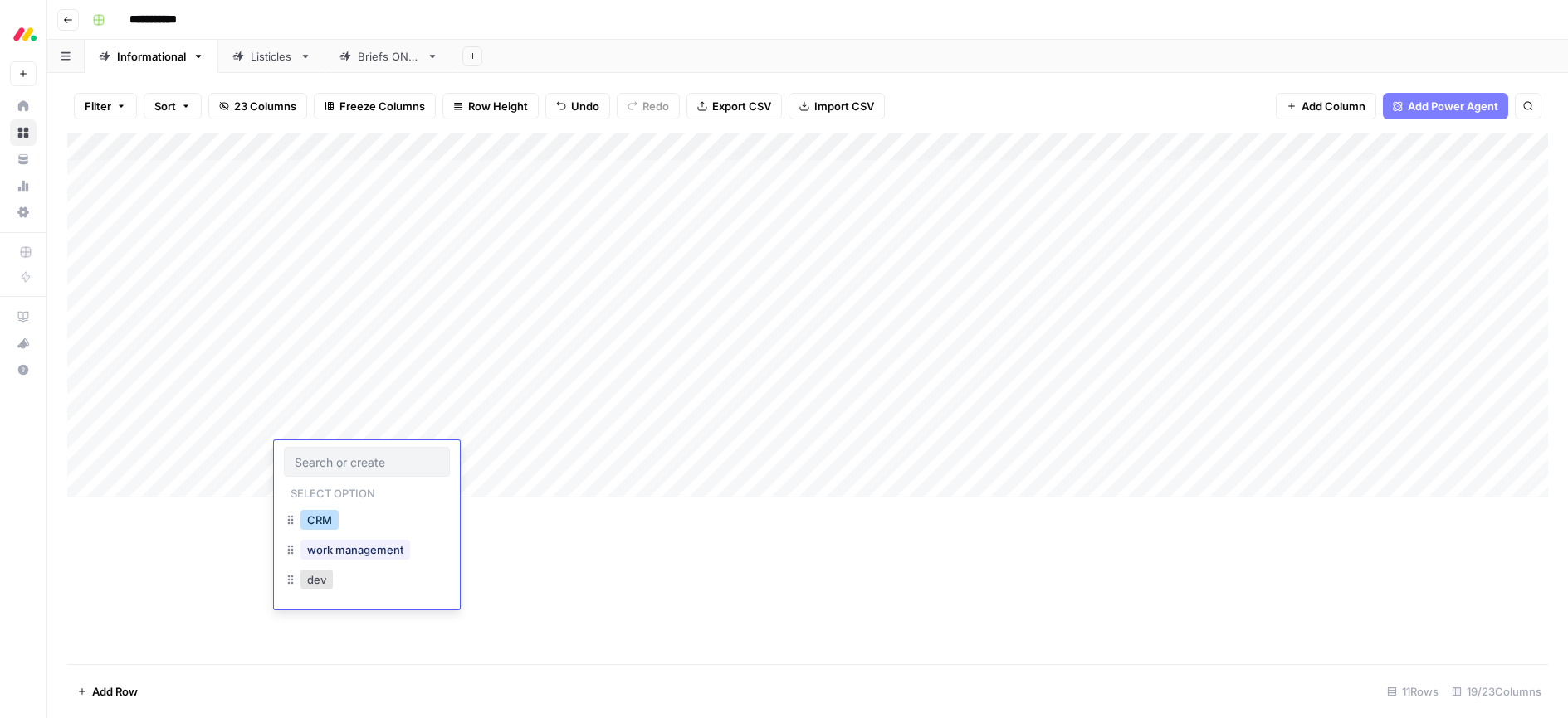
click at [325, 525] on button "CRM" at bounding box center [319, 520] width 38 height 20
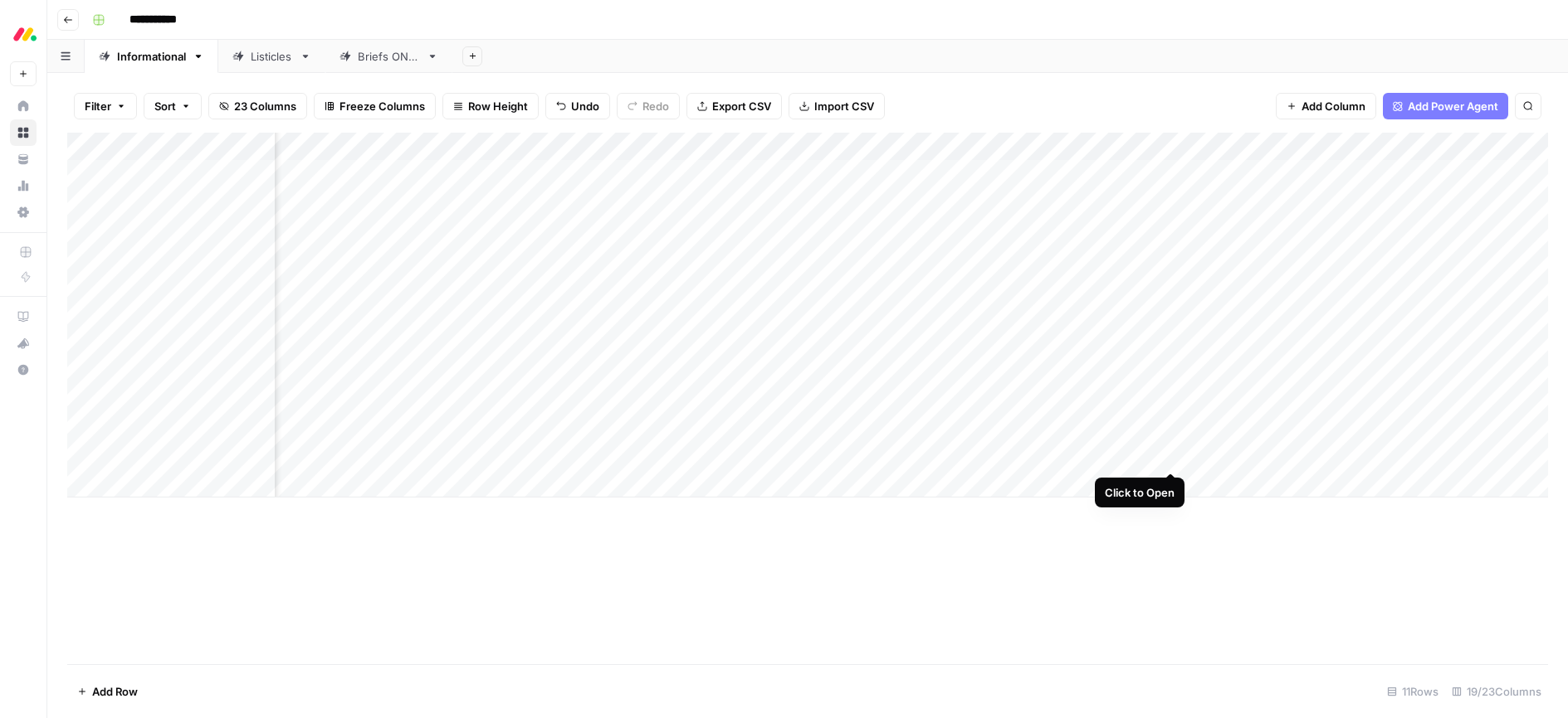
click at [1171, 457] on div "Add Column" at bounding box center [807, 315] width 1480 height 365
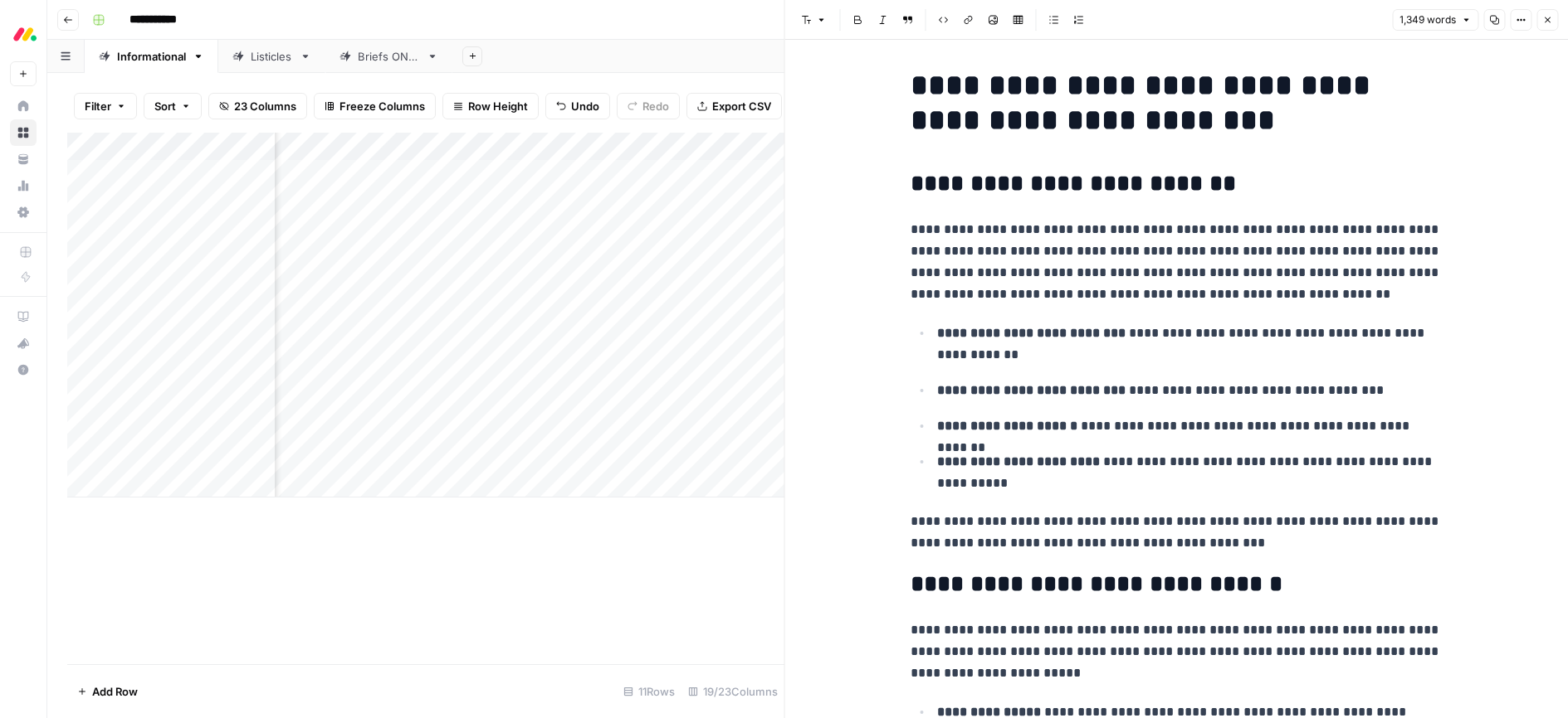
click at [1003, 80] on h1 "**********" at bounding box center [1176, 103] width 531 height 69
copy h1 "***"
click at [1072, 86] on h1 "**********" at bounding box center [1176, 103] width 531 height 69
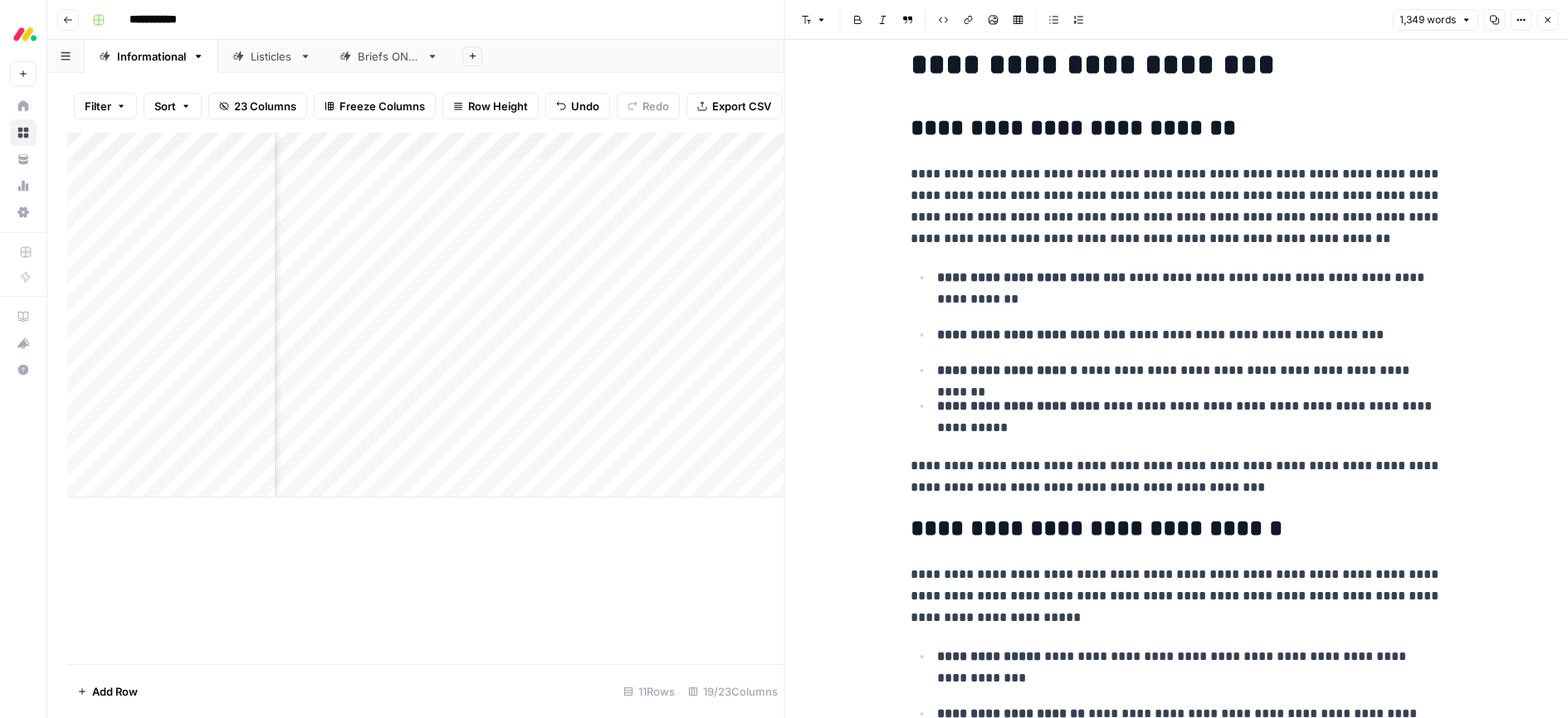
scroll to position [93, 0]
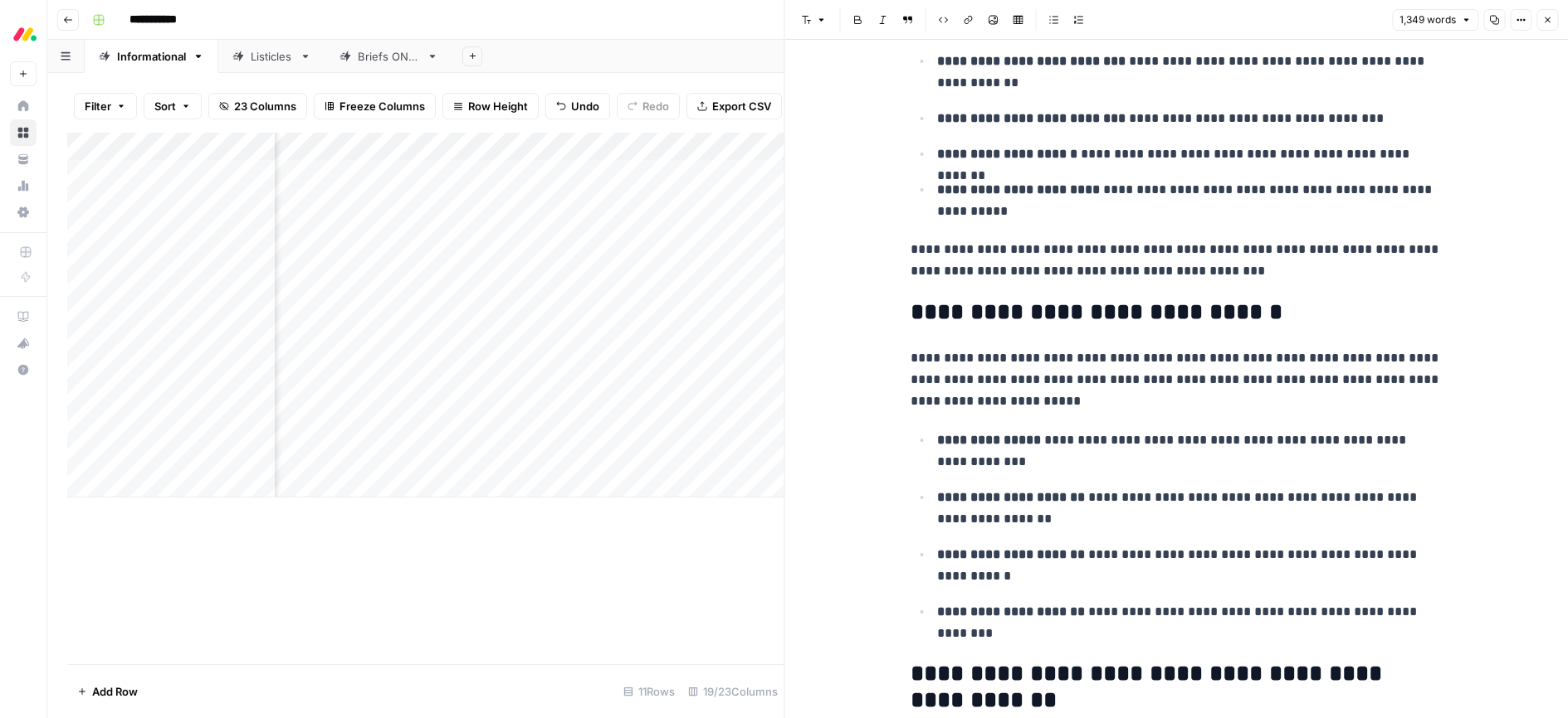
scroll to position [180, 0]
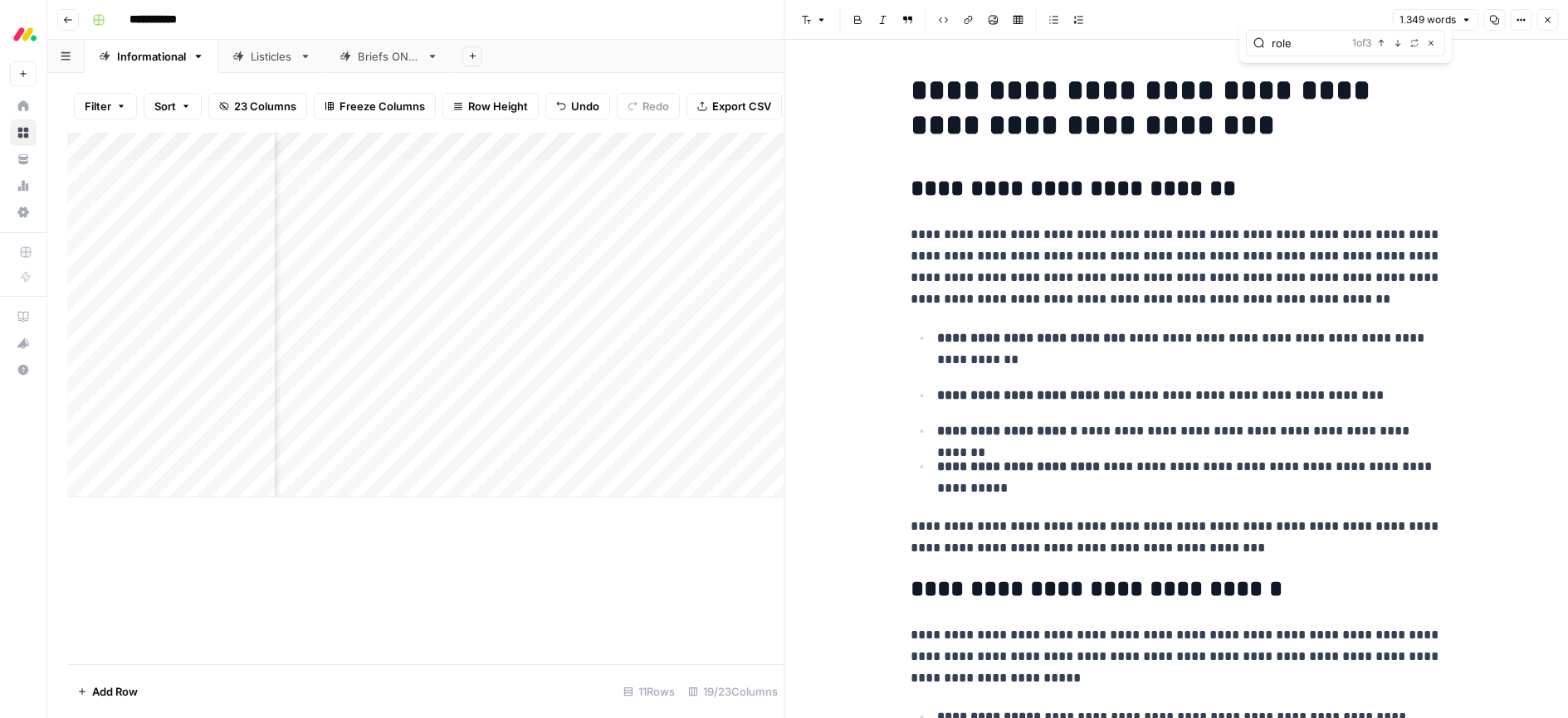
type input "role"
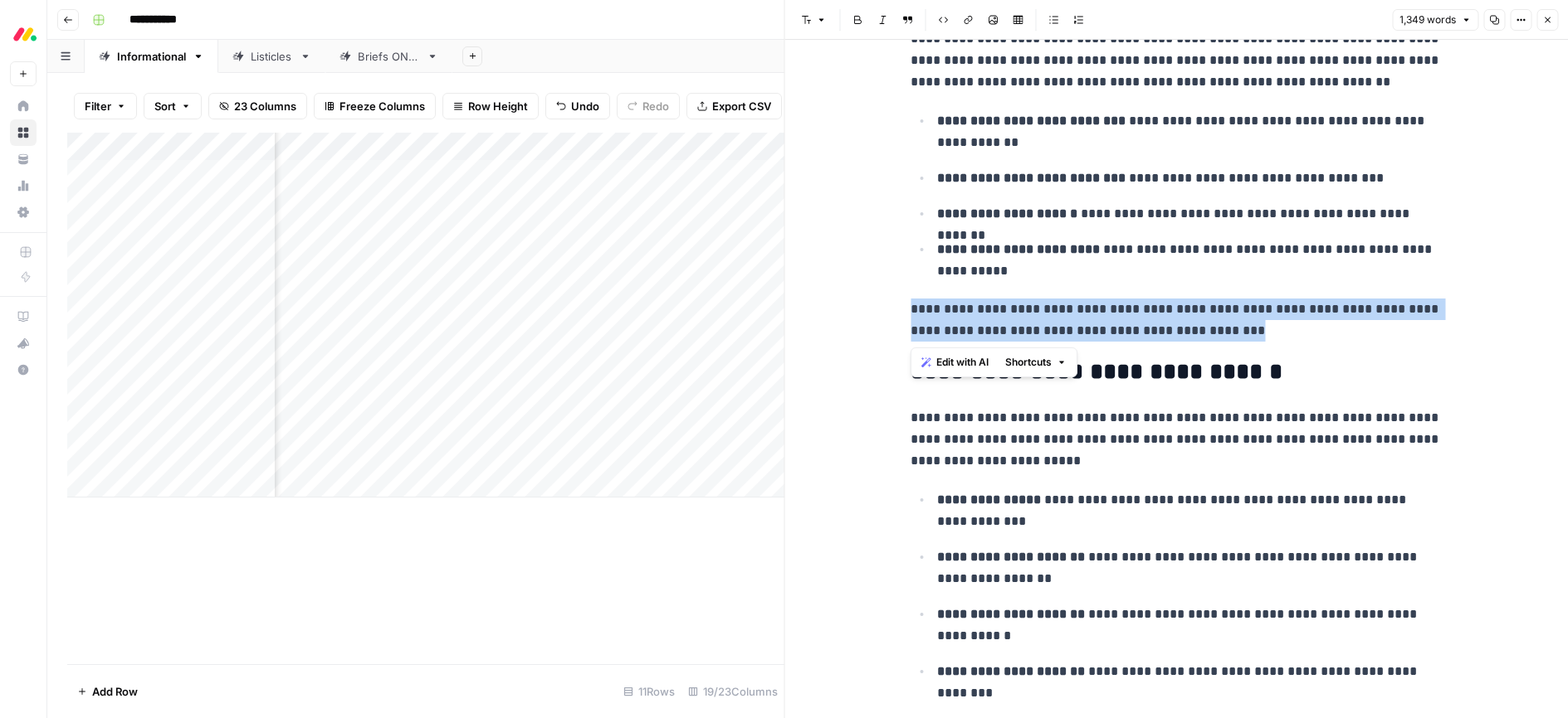
drag, startPoint x: 1220, startPoint y: 334, endPoint x: 893, endPoint y: 315, distance: 327.6
click at [893, 315] on div "**********" at bounding box center [1176, 379] width 783 height 678
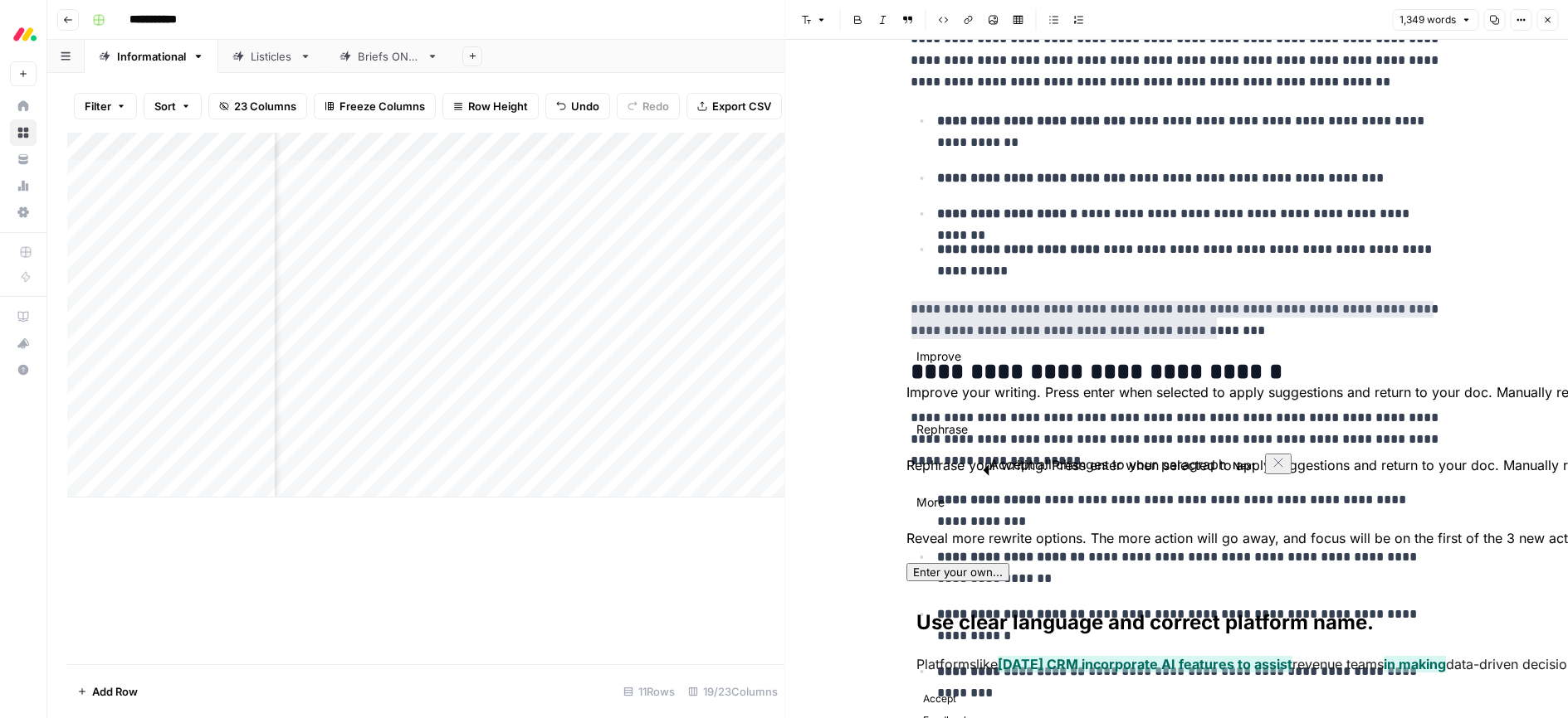
click at [1098, 323] on p "**********" at bounding box center [1176, 320] width 531 height 43
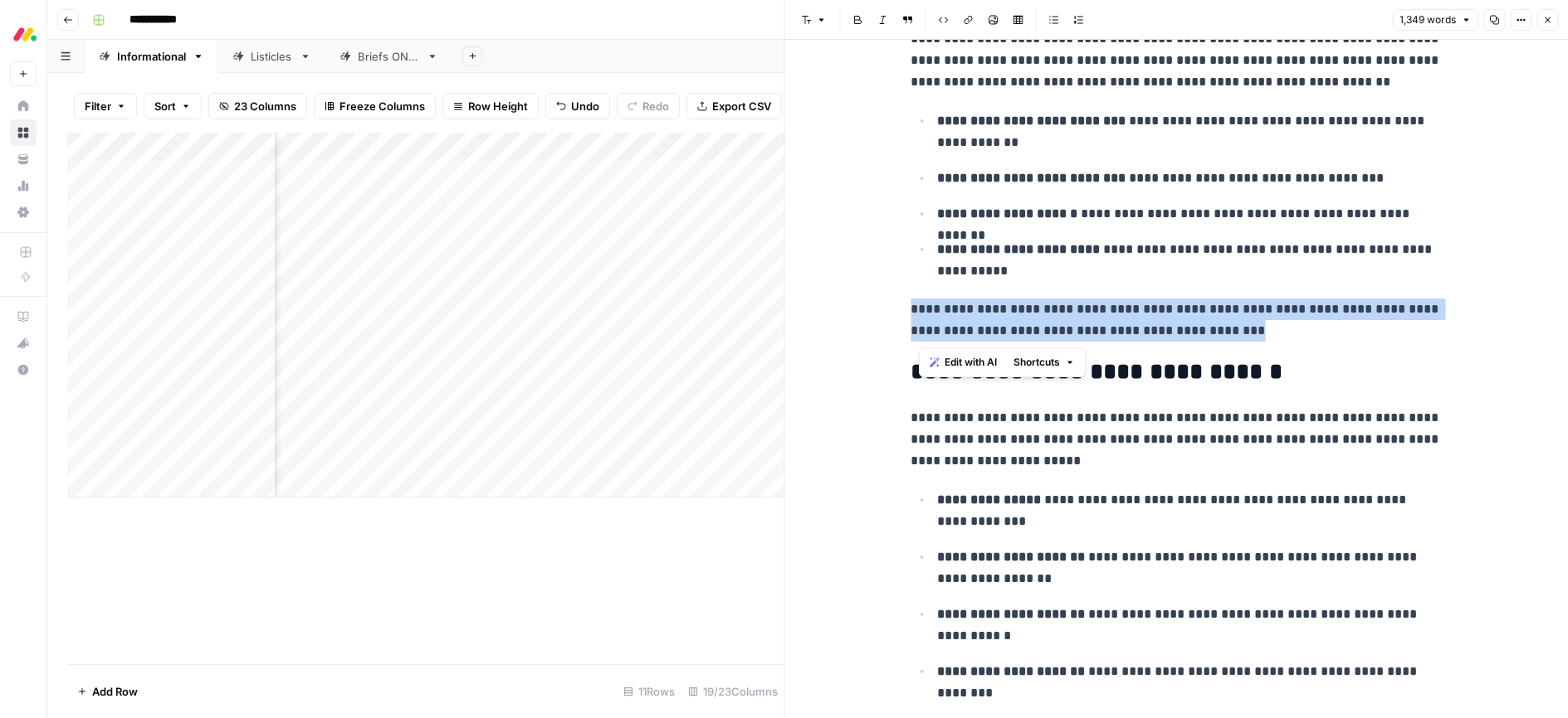
drag, startPoint x: 1181, startPoint y: 327, endPoint x: 913, endPoint y: 310, distance: 268.5
click at [913, 310] on p "**********" at bounding box center [1176, 320] width 531 height 43
click at [969, 365] on span "Edit with AI" at bounding box center [962, 362] width 53 height 15
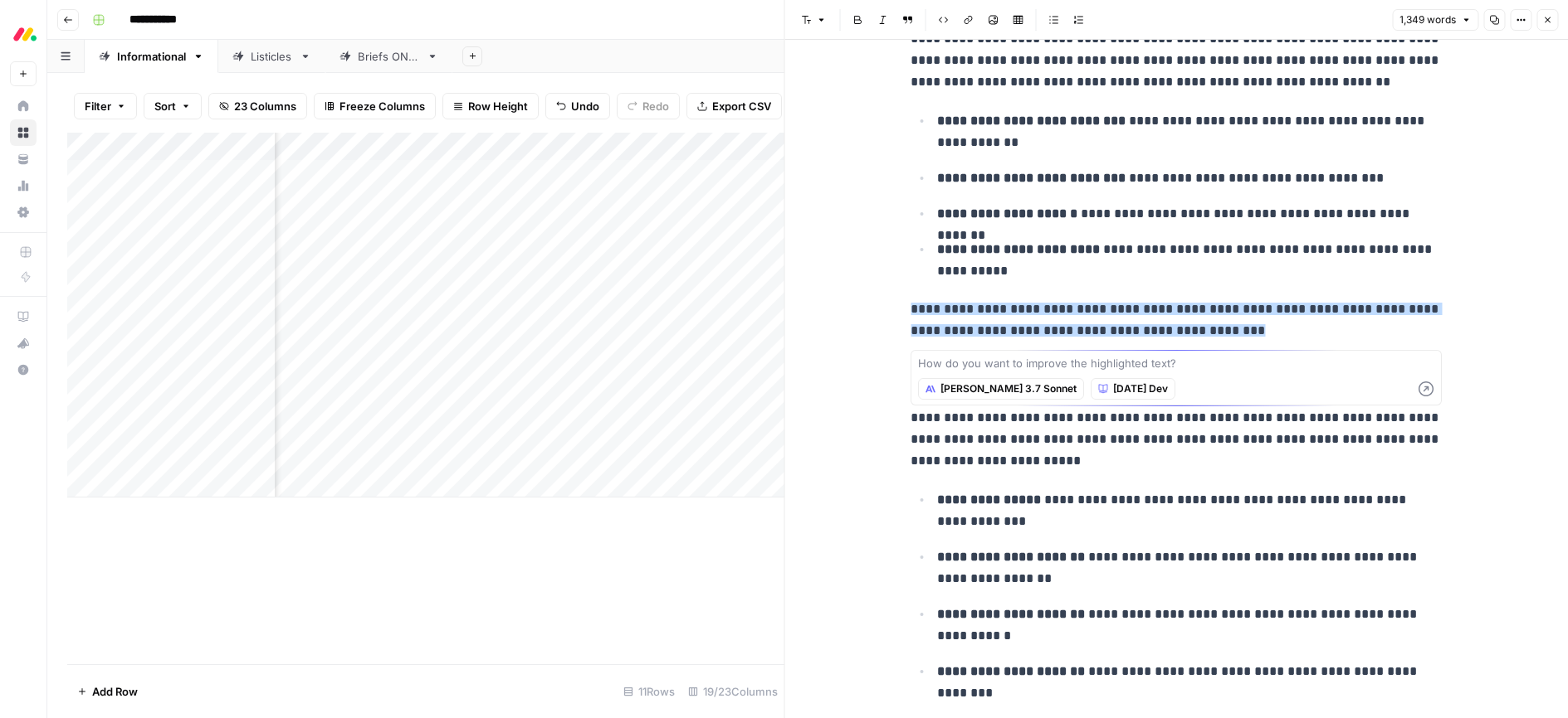
click at [1031, 368] on textarea at bounding box center [1176, 363] width 516 height 17
click at [1161, 363] on textarea "add another H3 paragraph below this part" at bounding box center [1176, 363] width 516 height 17
type textarea "add another H3 paragraph below this part about the role of ai in b2b marketing"
click at [1423, 391] on icon "button" at bounding box center [1426, 389] width 15 height 15
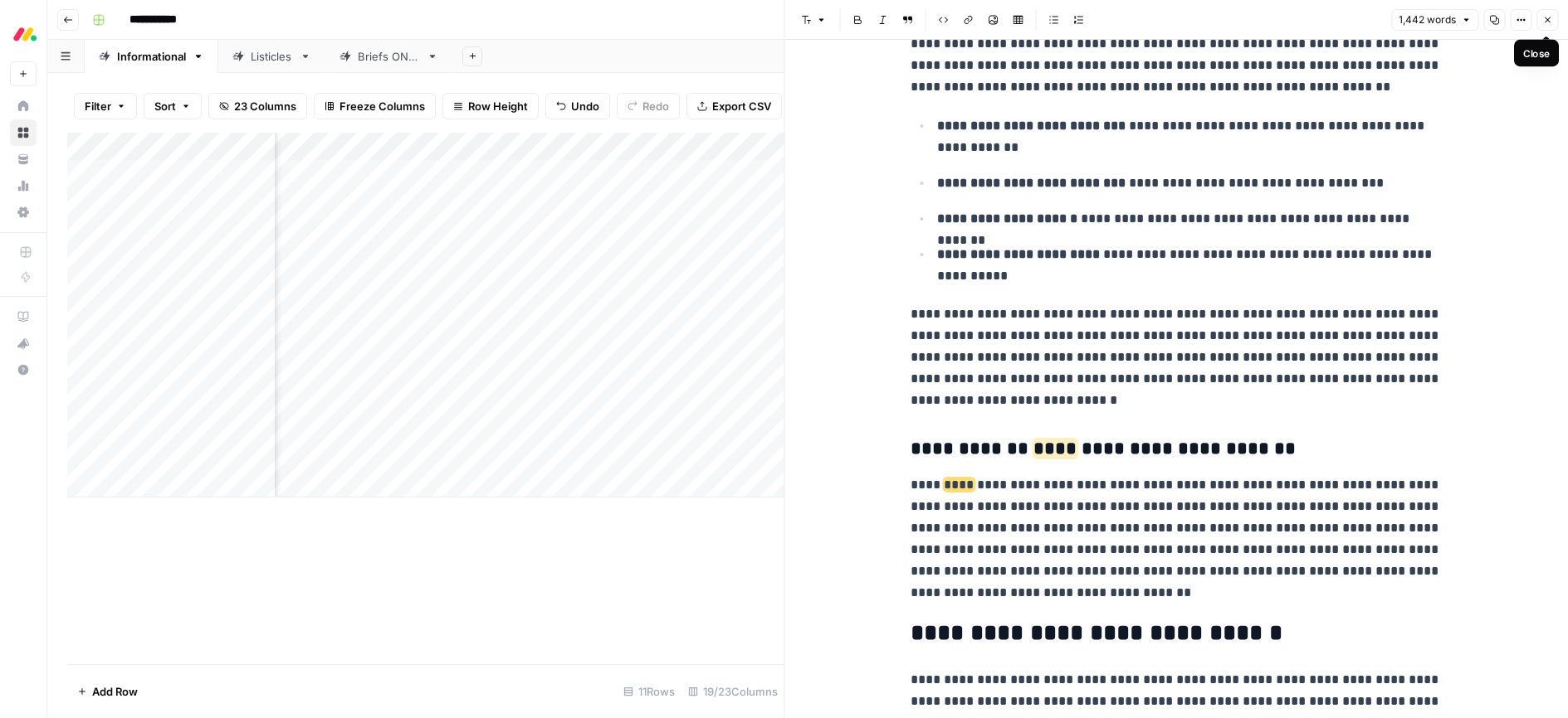
click at [1546, 15] on icon "button" at bounding box center [1547, 19] width 10 height 10
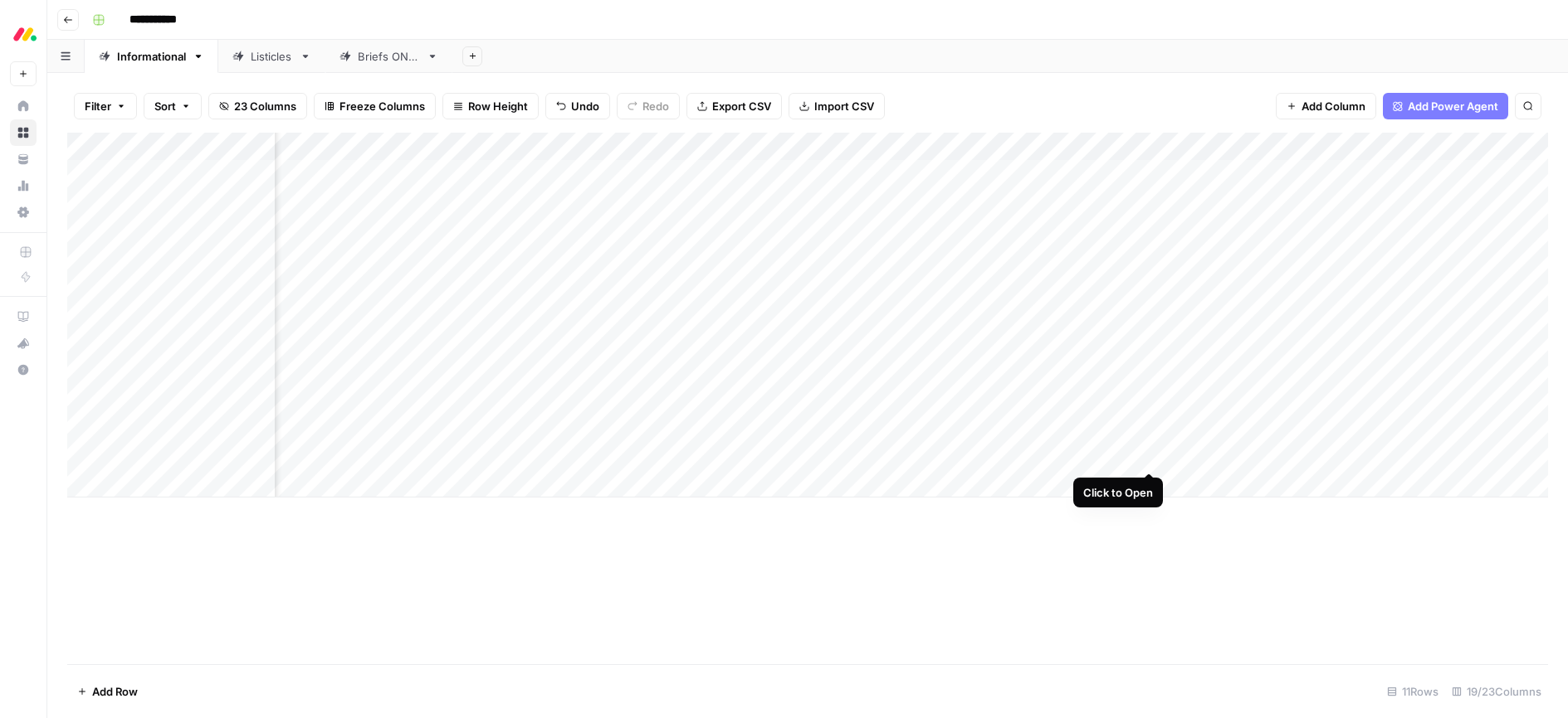
click at [1147, 456] on div "Add Column" at bounding box center [807, 315] width 1480 height 365
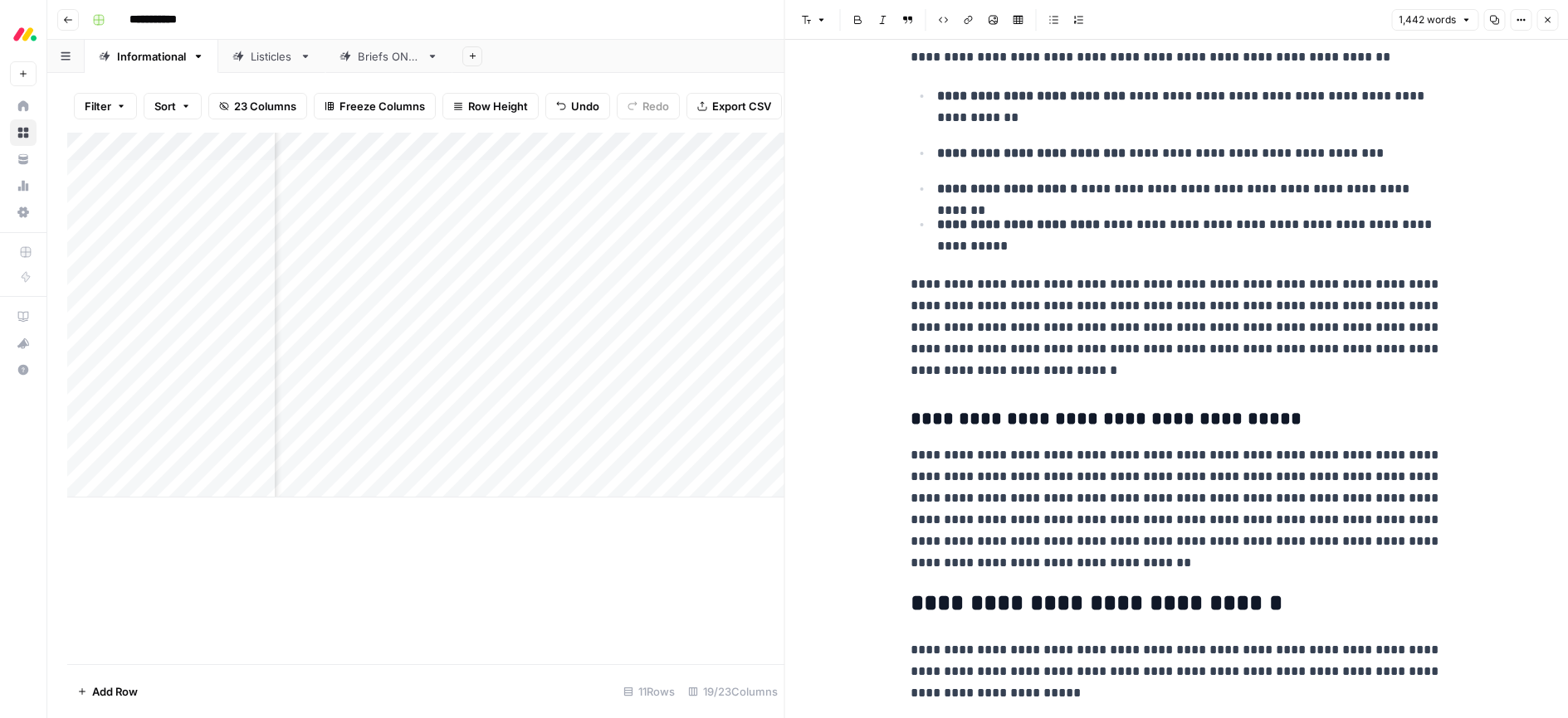
click at [1546, 19] on icon "button" at bounding box center [1548, 20] width 6 height 6
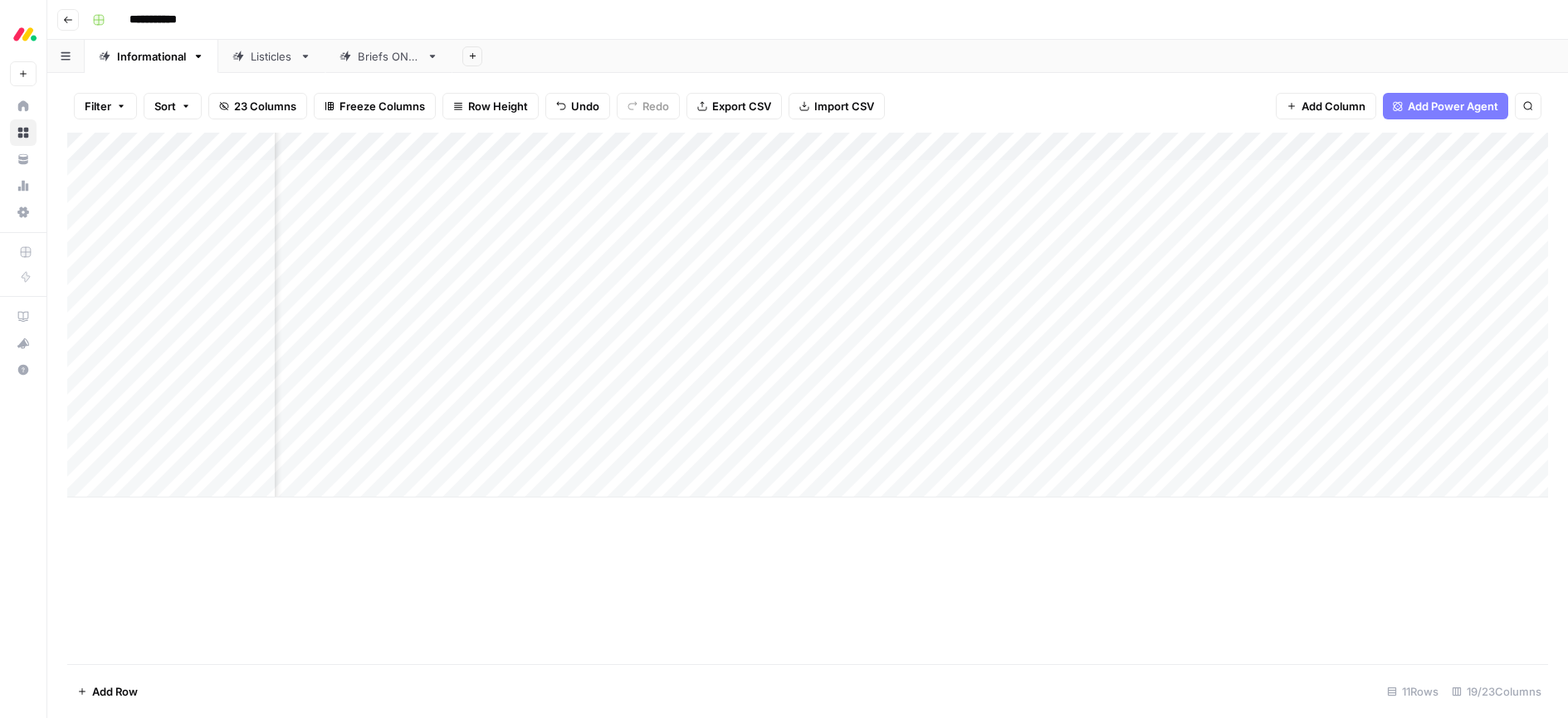
click at [1257, 456] on div "Add Column" at bounding box center [807, 315] width 1480 height 365
click at [1147, 454] on div "Add Column" at bounding box center [807, 315] width 1480 height 365
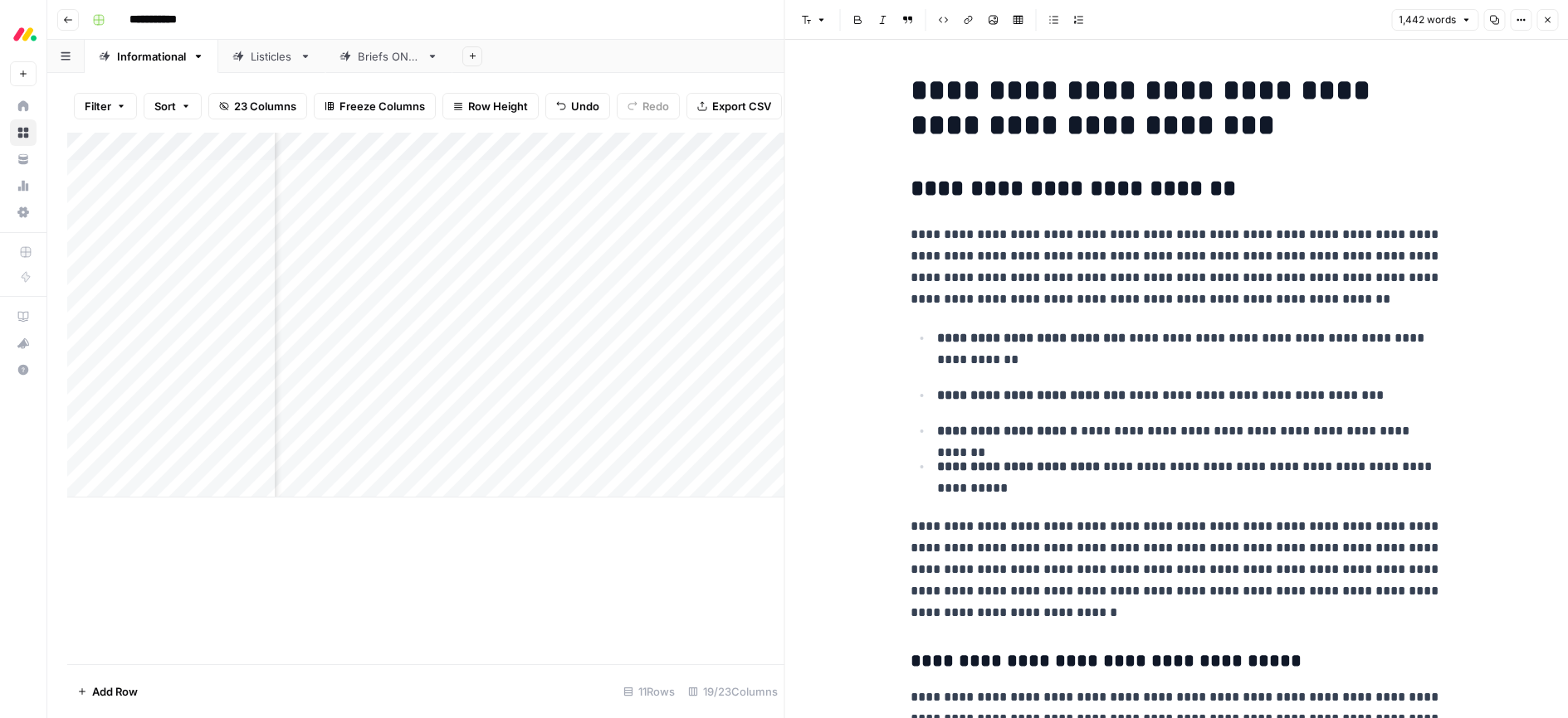
drag, startPoint x: 1549, startPoint y: 20, endPoint x: 1497, endPoint y: 83, distance: 81.7
click at [1549, 20] on icon "button" at bounding box center [1547, 19] width 10 height 10
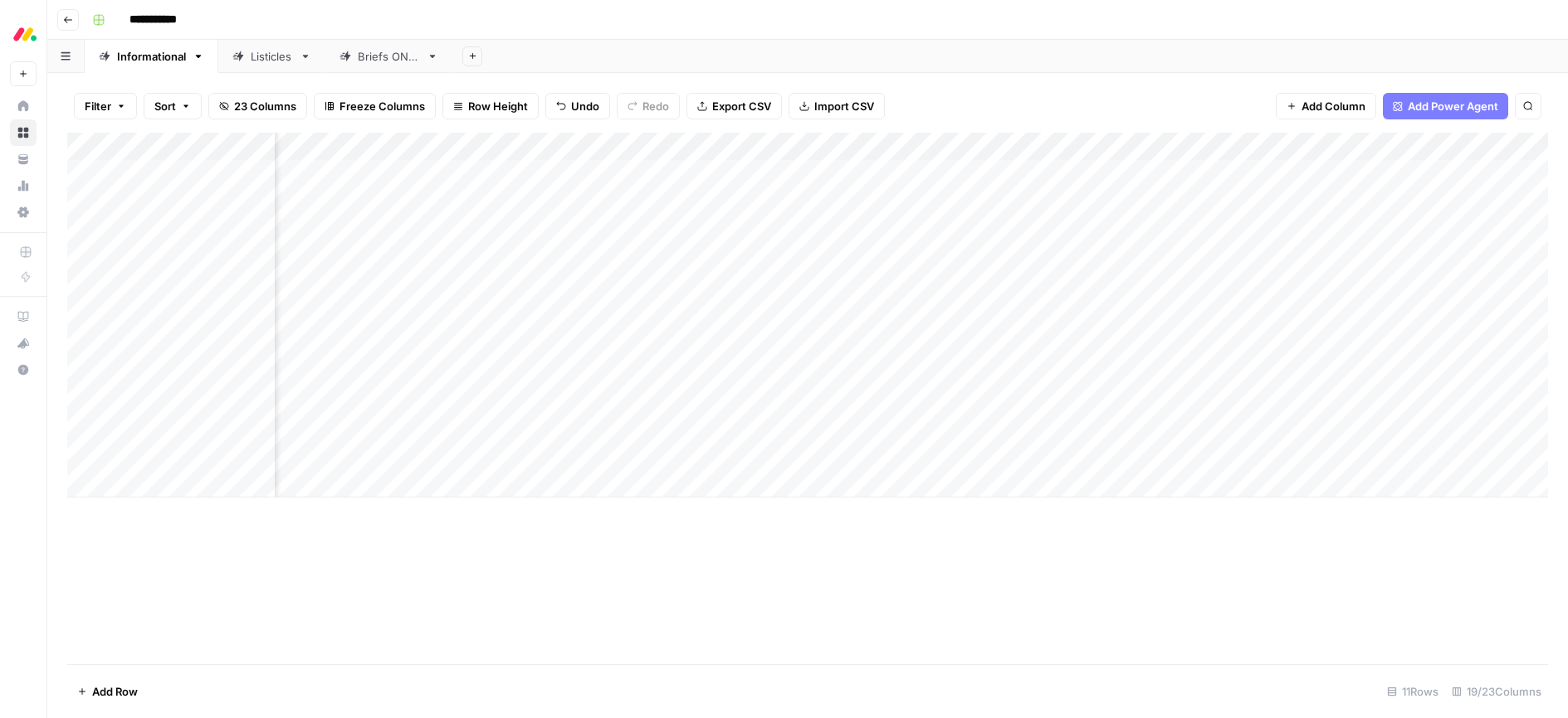
scroll to position [0, 864]
click at [865, 427] on div "Add Column" at bounding box center [807, 315] width 1480 height 365
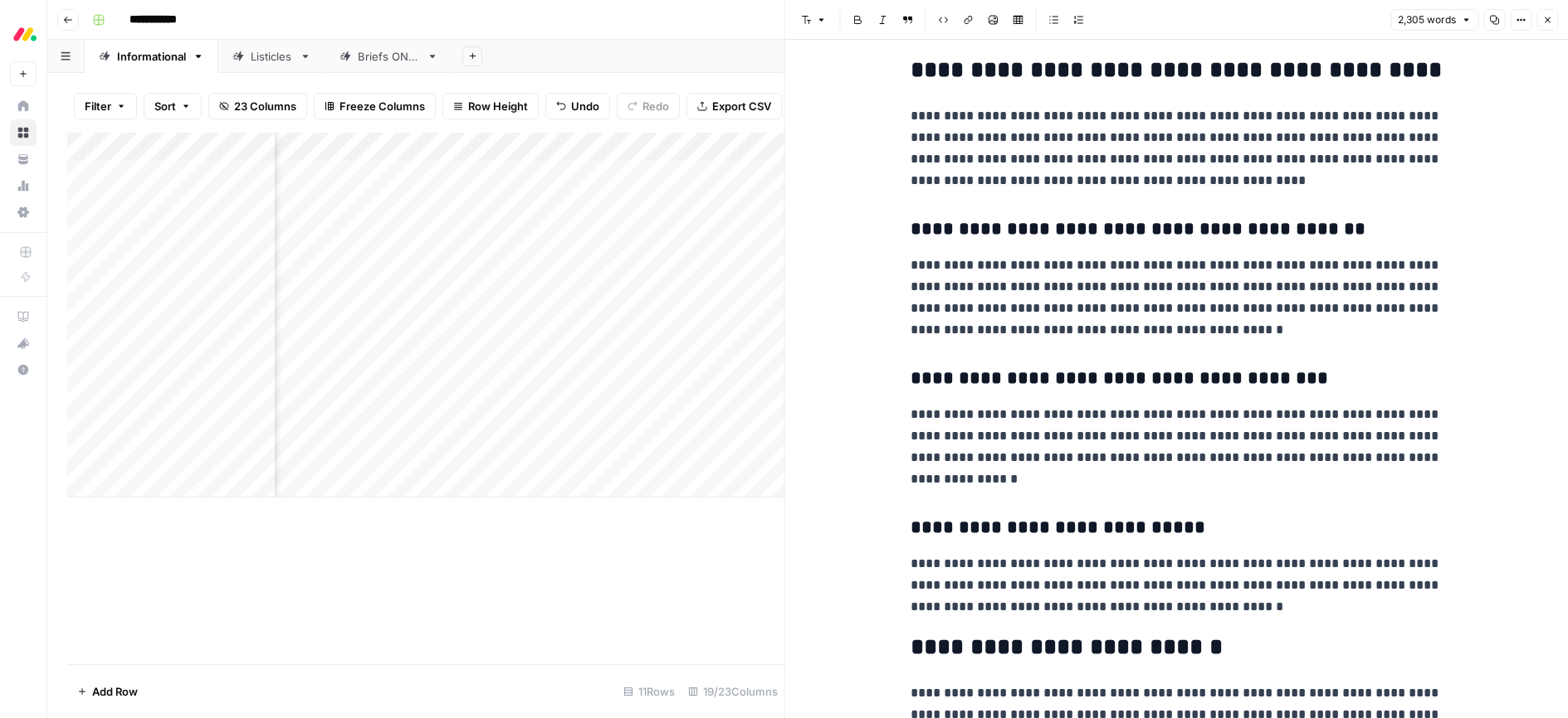
scroll to position [6903, 0]
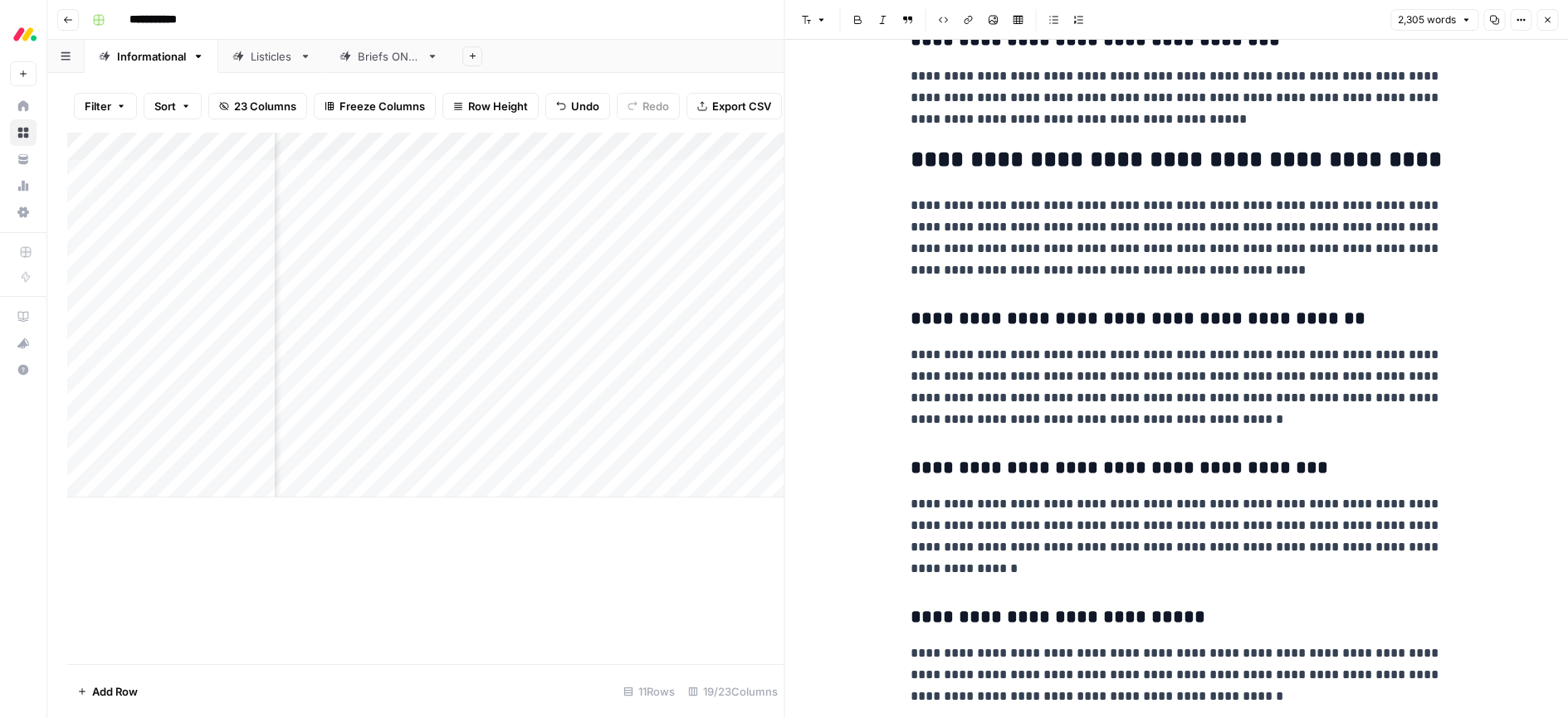
drag, startPoint x: 1545, startPoint y: 17, endPoint x: 1515, endPoint y: 39, distance: 37.2
click at [1545, 17] on icon "button" at bounding box center [1547, 19] width 10 height 10
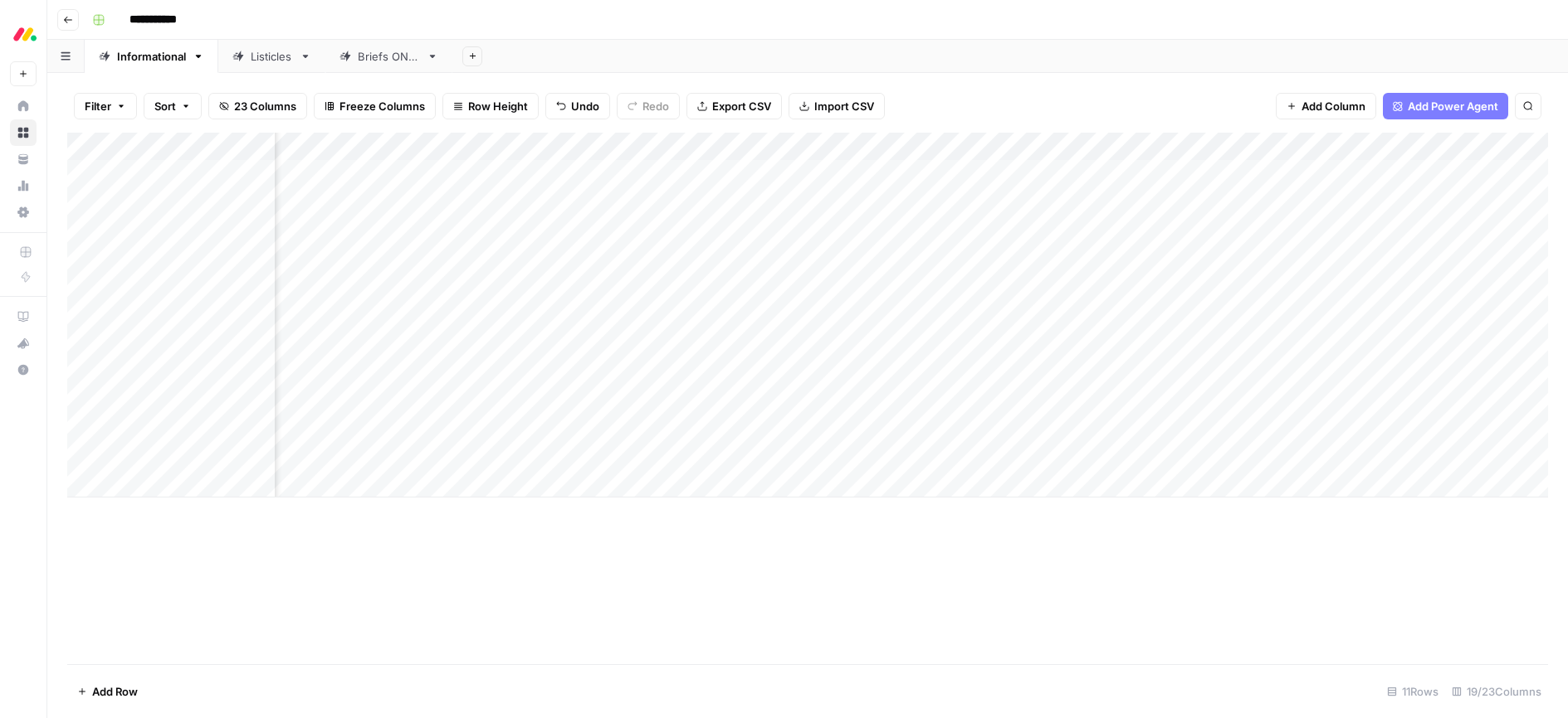
scroll to position [0, 807]
click at [925, 426] on div "Add Column" at bounding box center [807, 315] width 1480 height 365
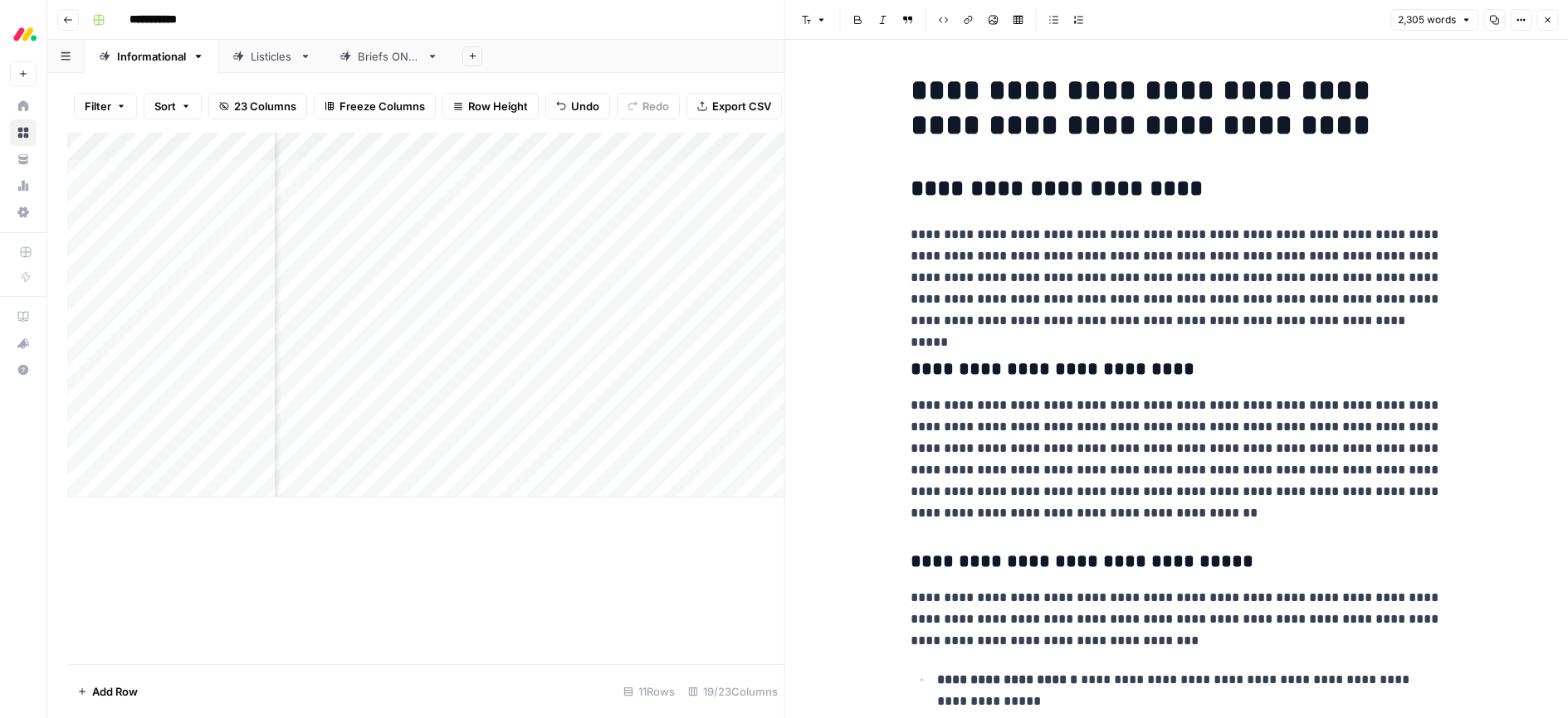
click at [1139, 238] on p "**********" at bounding box center [1176, 277] width 531 height 108
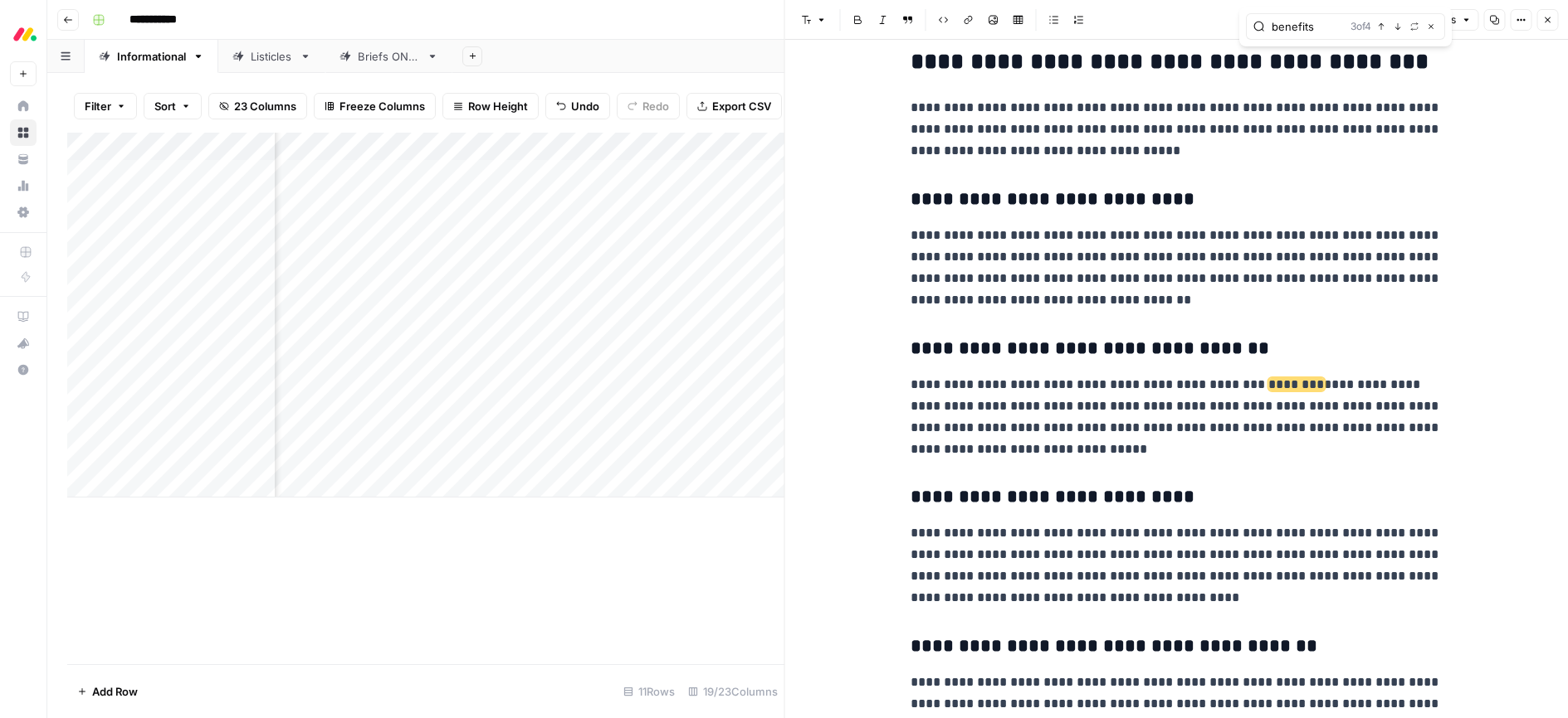
scroll to position [6056, 0]
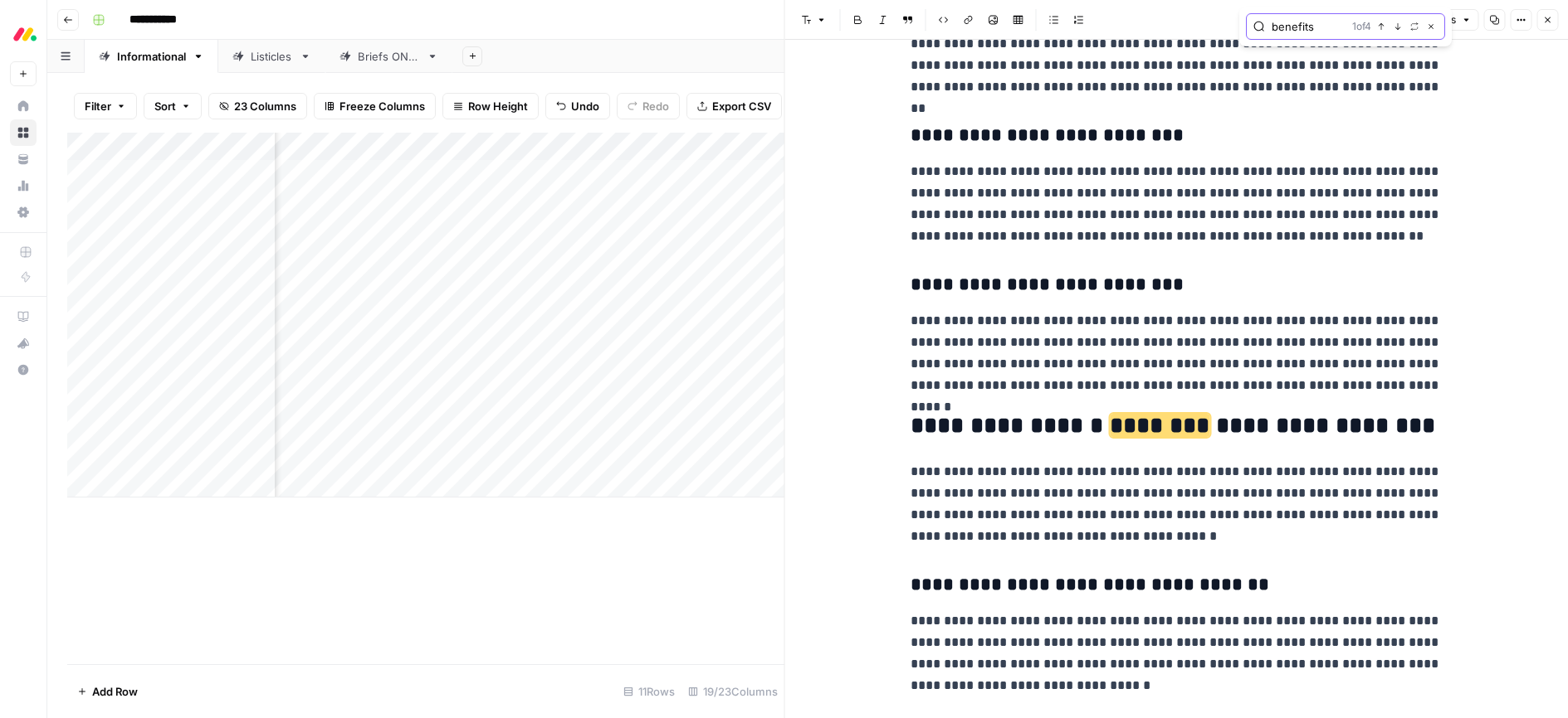
drag, startPoint x: 1323, startPoint y: 26, endPoint x: 1166, endPoint y: 27, distance: 157.0
click at [1166, 27] on body "**********" at bounding box center [784, 359] width 1568 height 718
paste input "service"
type input "service"
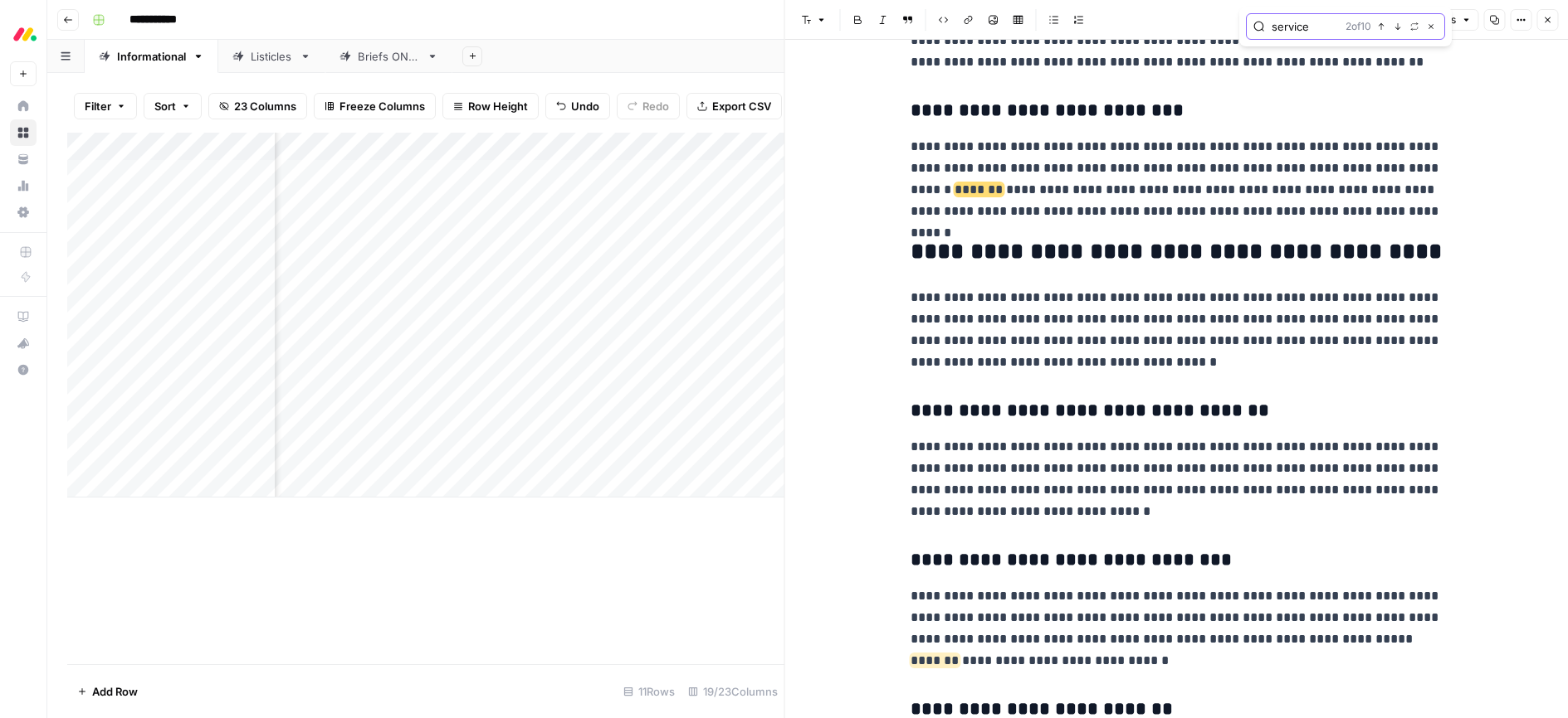
drag, startPoint x: 1429, startPoint y: 30, endPoint x: 1422, endPoint y: 43, distance: 14.8
click at [1429, 30] on icon "button" at bounding box center [1430, 26] width 8 height 8
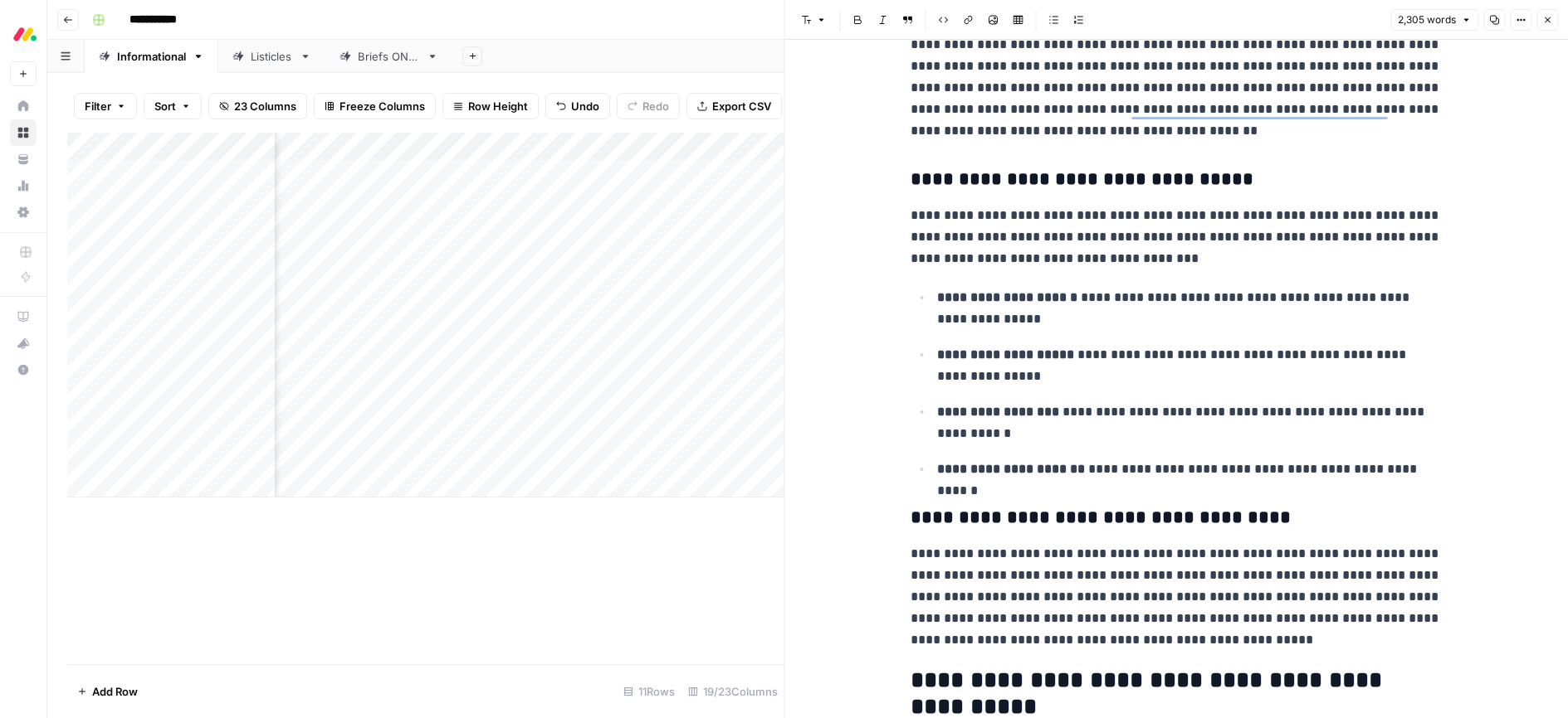
scroll to position [435, 0]
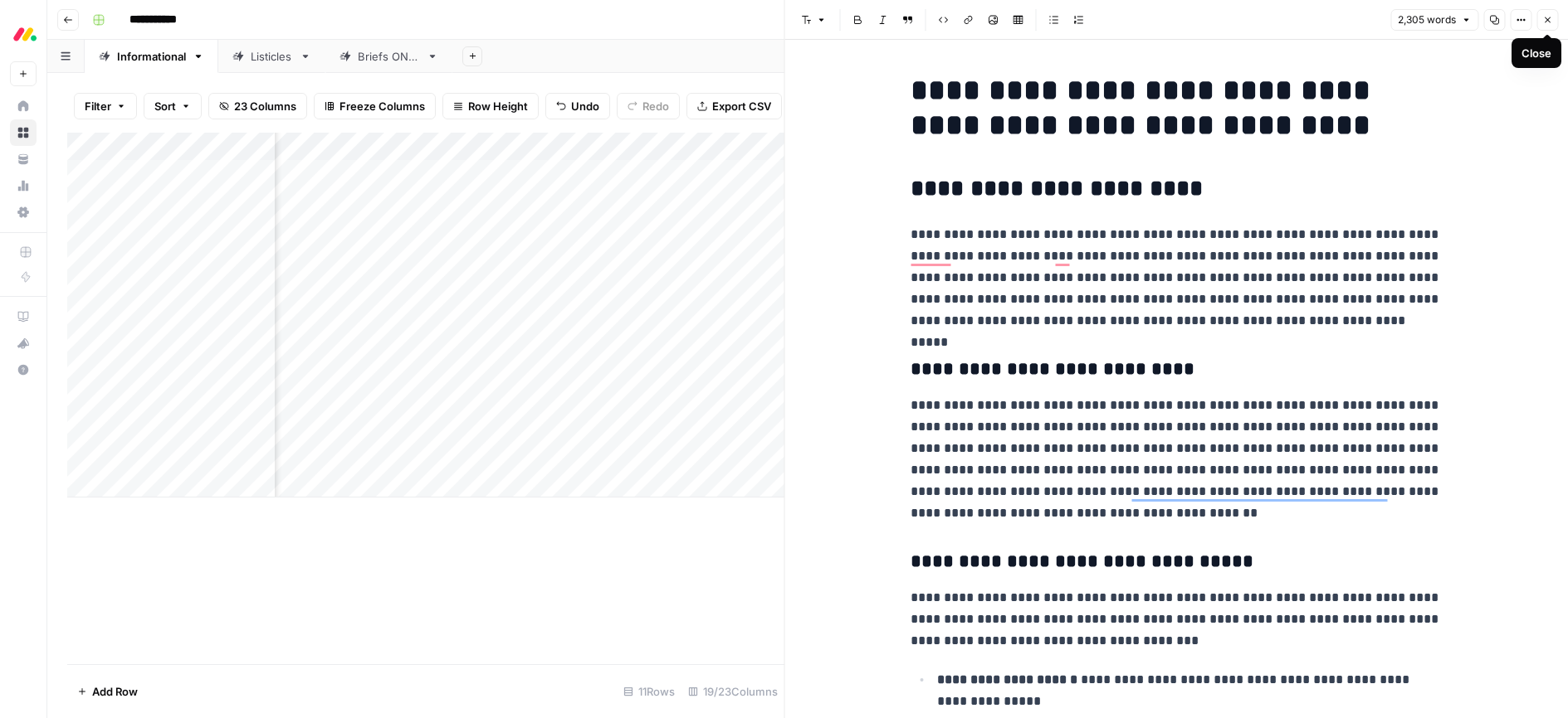
drag, startPoint x: 1546, startPoint y: 22, endPoint x: 1499, endPoint y: 82, distance: 76.2
click at [1546, 22] on icon "button" at bounding box center [1547, 19] width 10 height 10
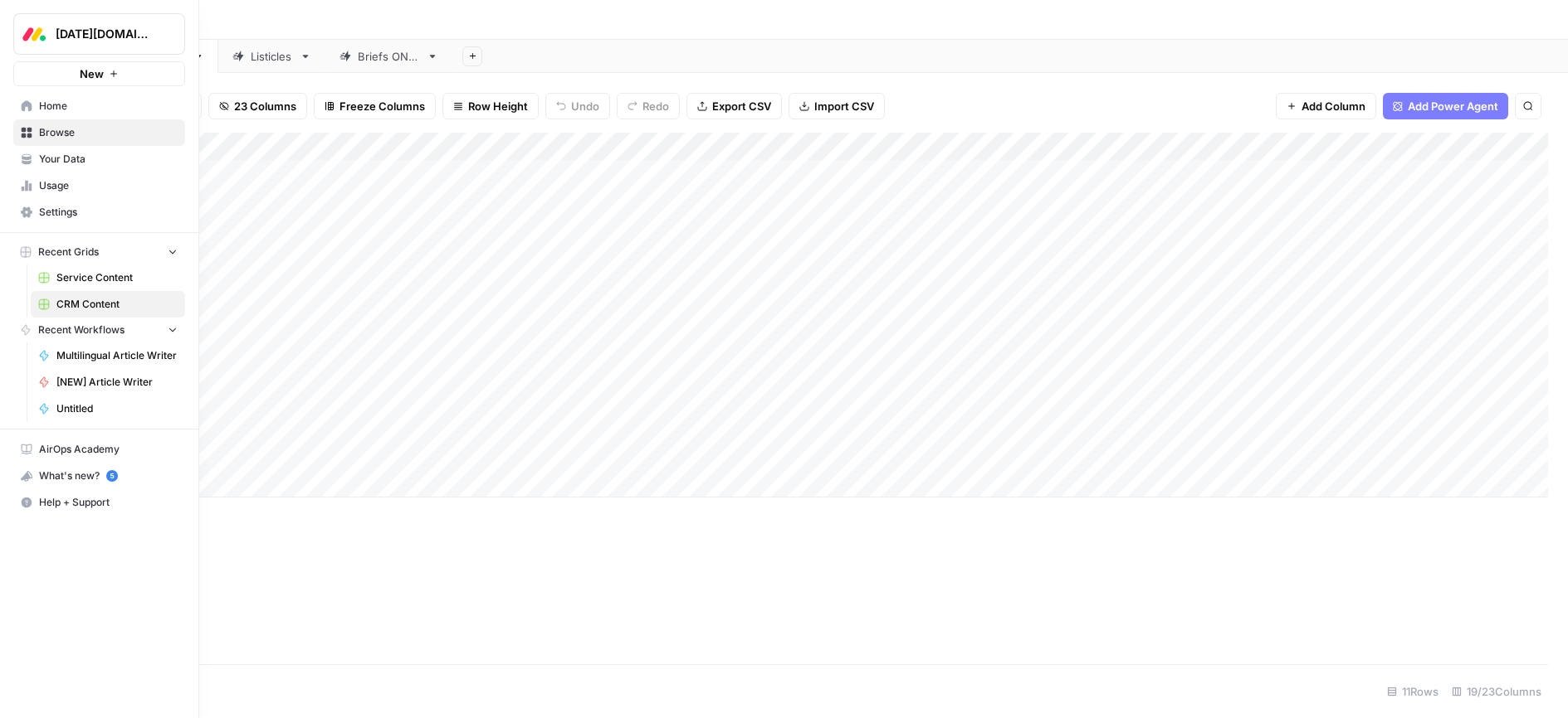
click at [20, 109] on icon at bounding box center [26, 106] width 12 height 12
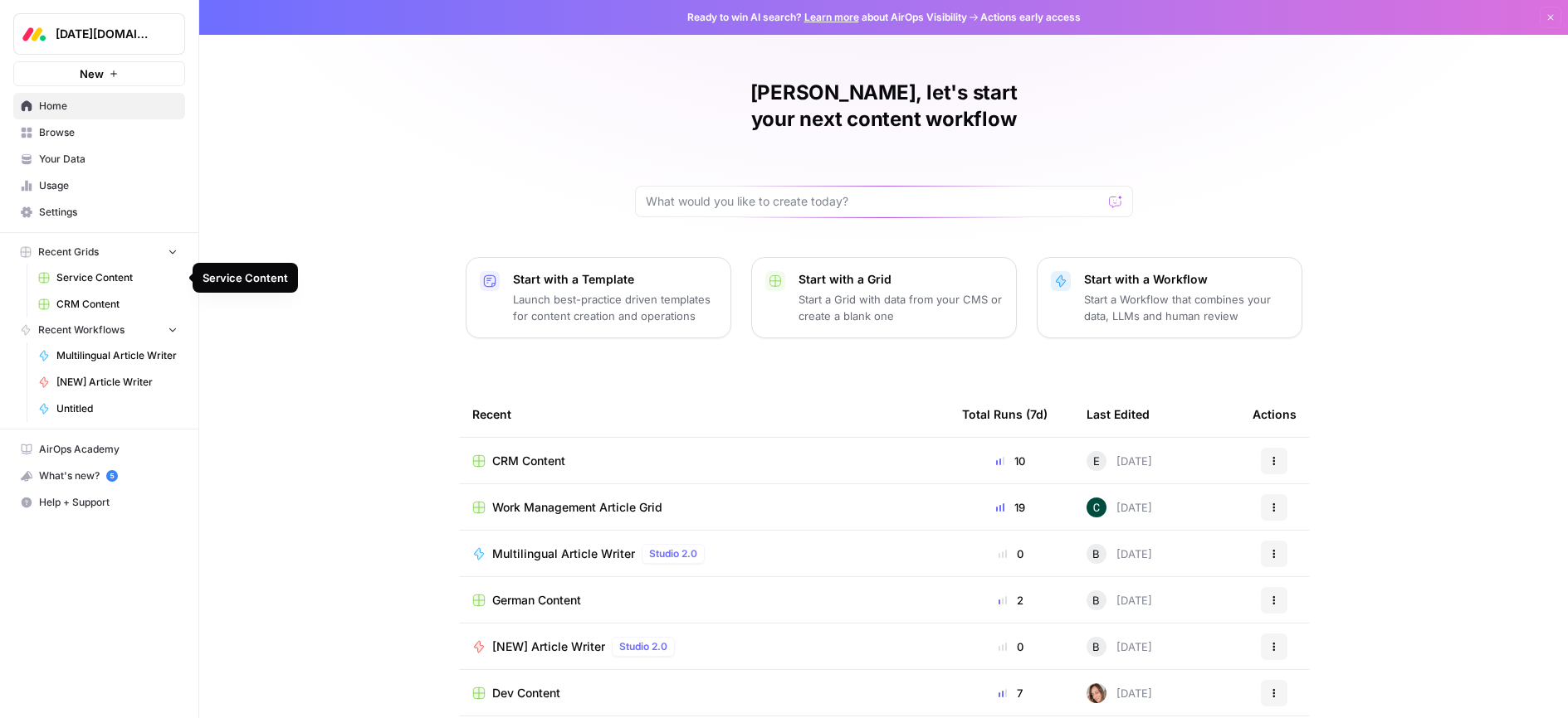
click at [83, 280] on span "Service Content" at bounding box center [116, 278] width 121 height 15
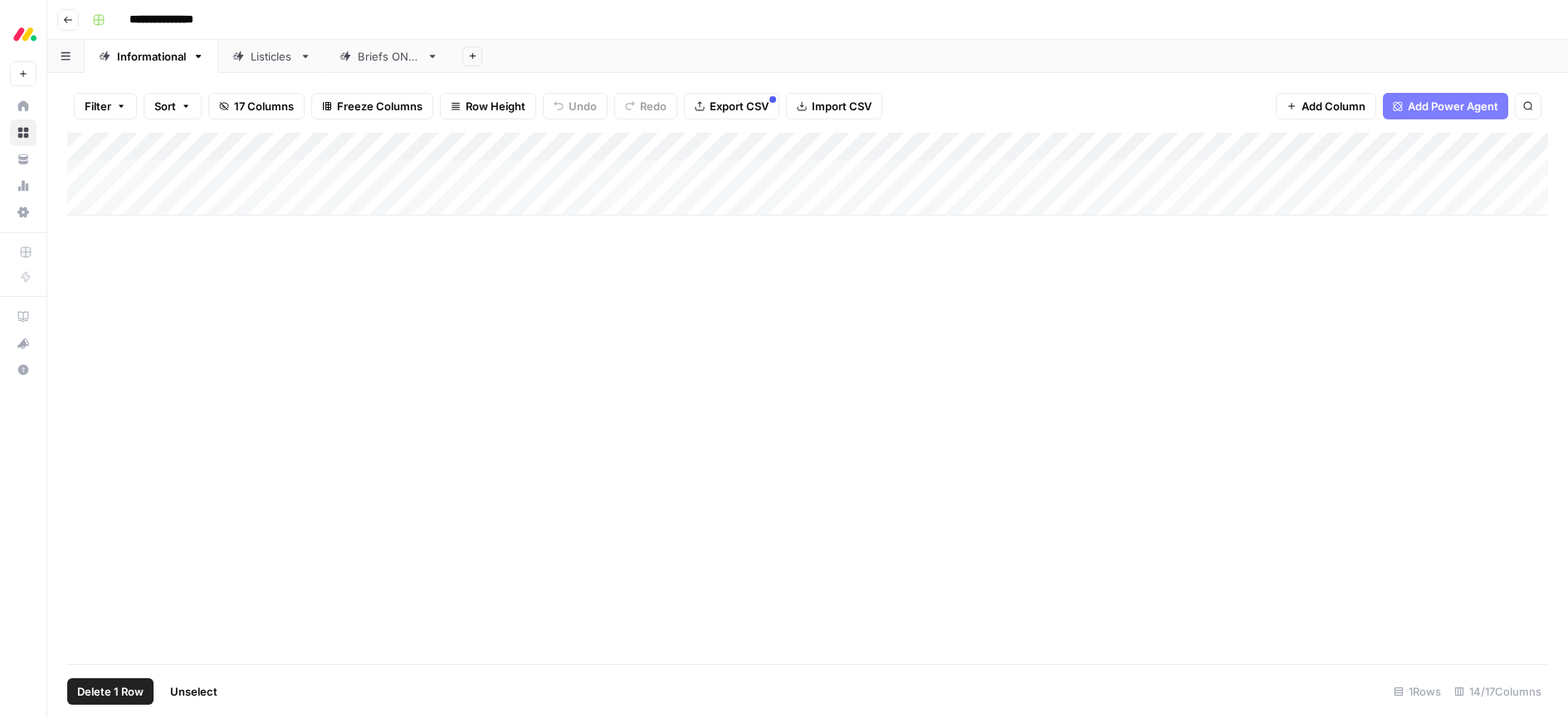
click at [90, 175] on div "Add Column" at bounding box center [807, 175] width 1480 height 83
click at [116, 109] on icon "button" at bounding box center [121, 106] width 10 height 10
click at [80, 174] on div "Add Column" at bounding box center [807, 175] width 1480 height 83
click at [86, 172] on div "Add Column" at bounding box center [807, 175] width 1480 height 83
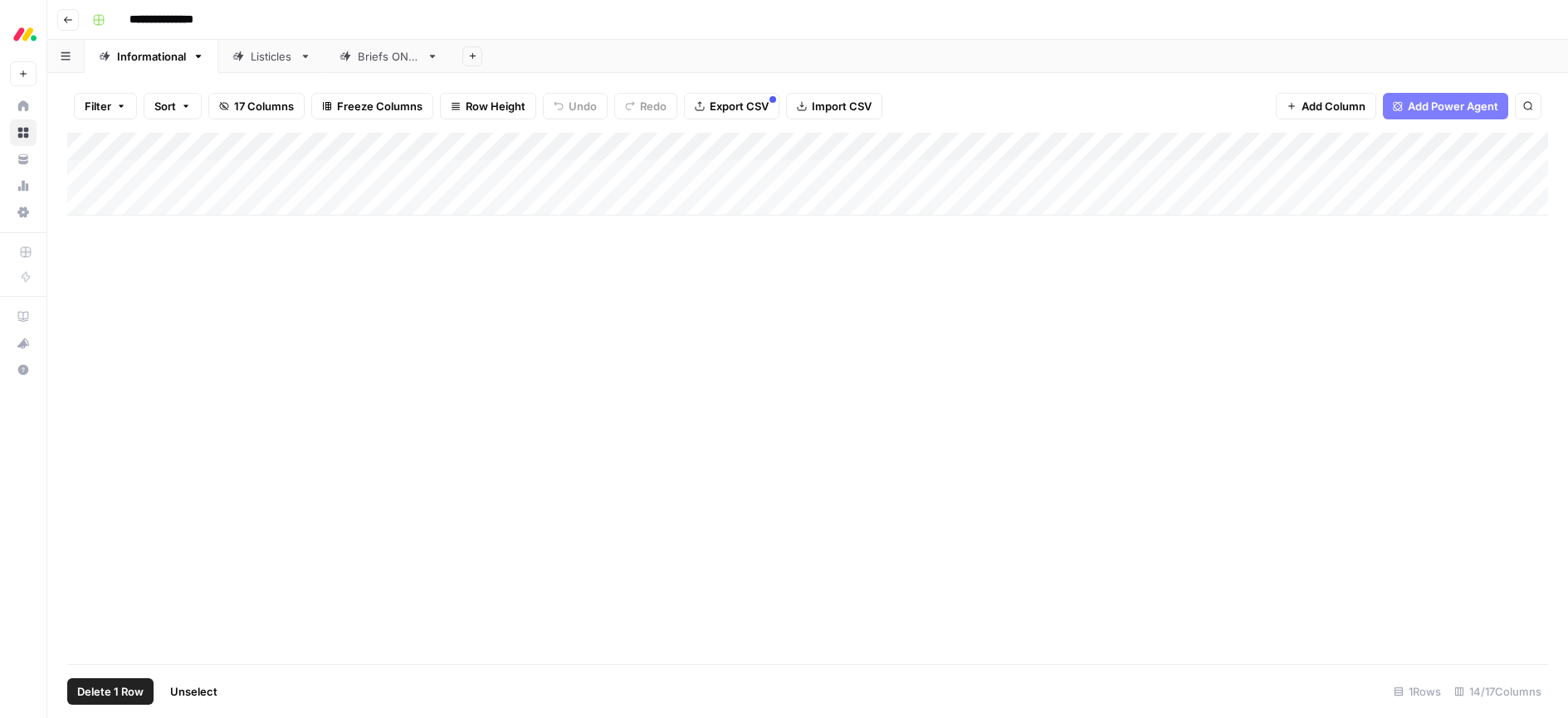
click at [105, 703] on button "Delete 1 Row" at bounding box center [110, 691] width 86 height 27
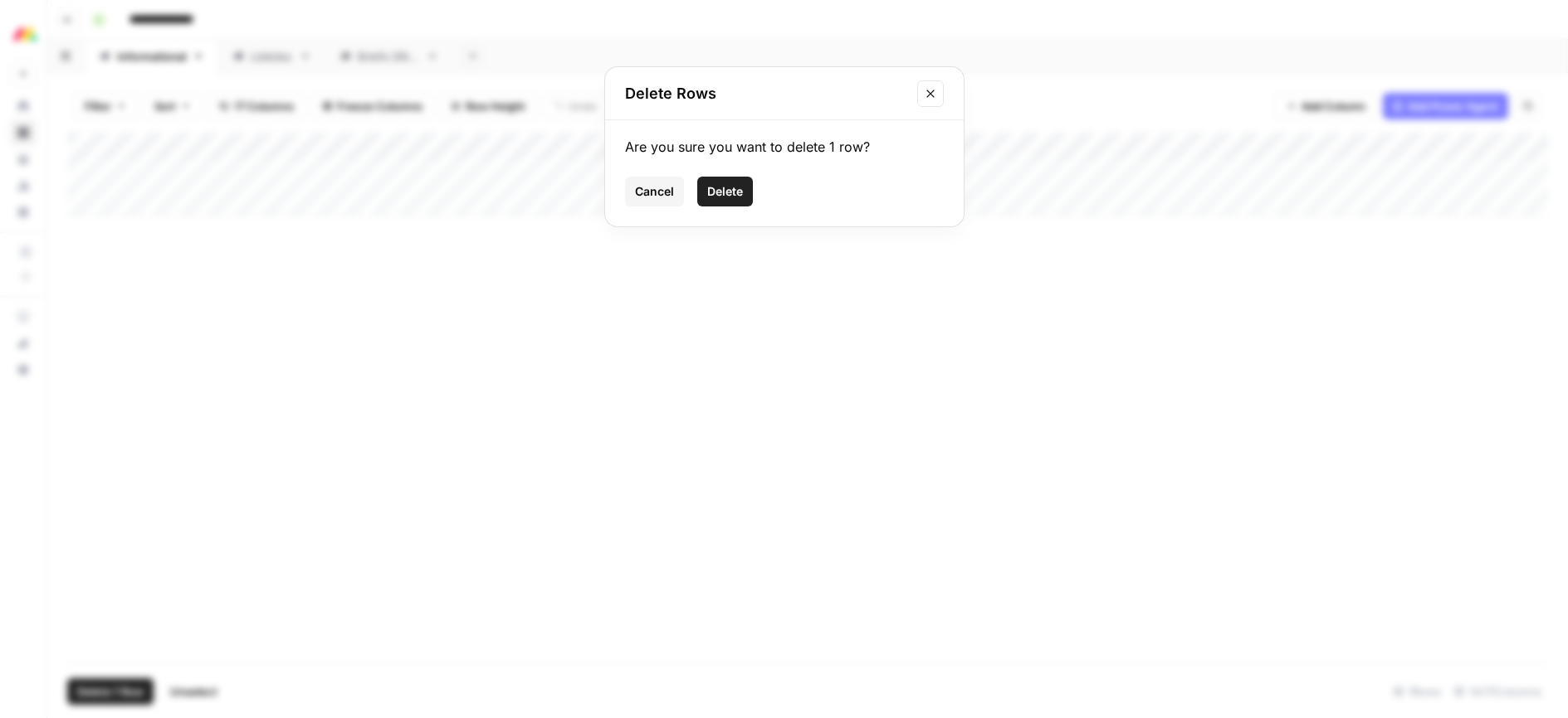
click at [719, 195] on span "Delete" at bounding box center [725, 191] width 36 height 17
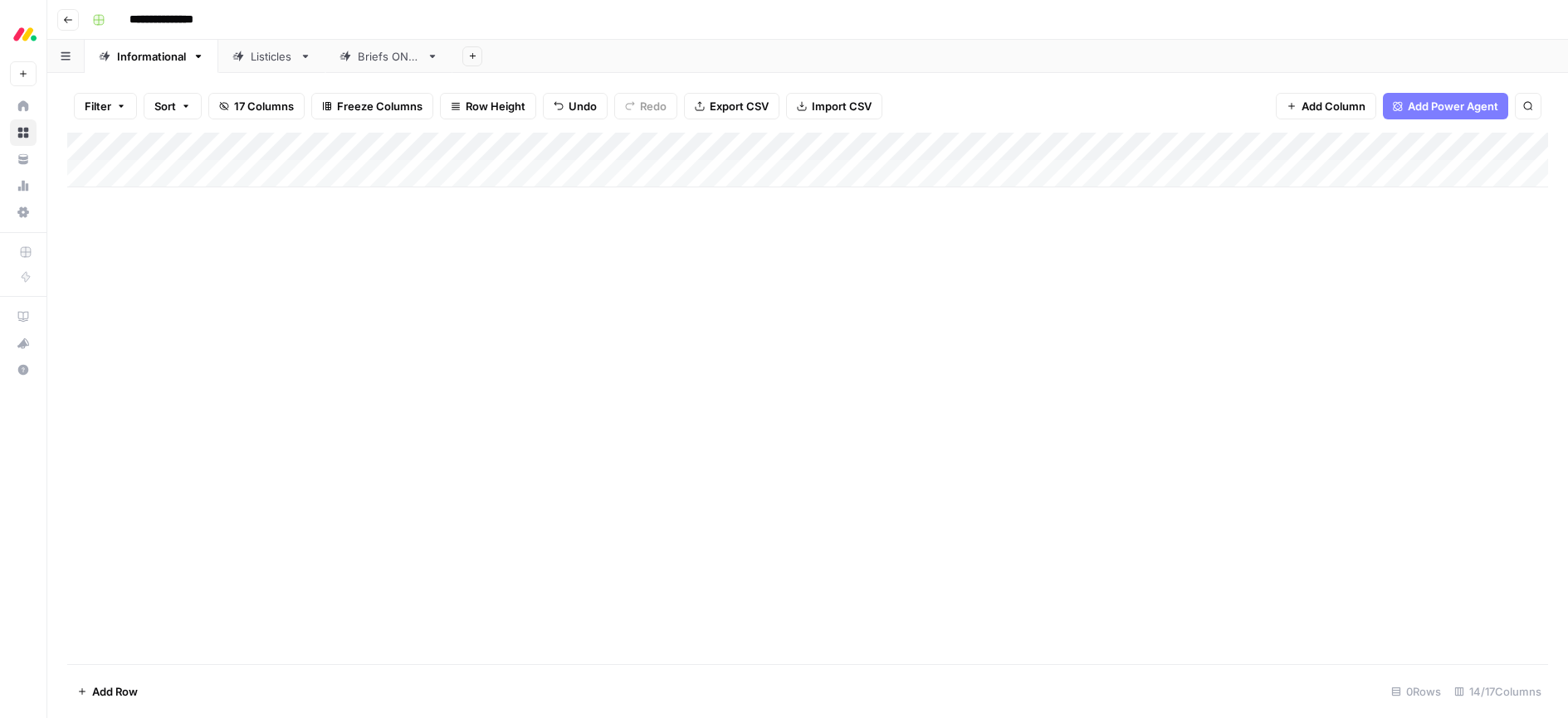
click at [178, 166] on div "Add Column" at bounding box center [807, 160] width 1480 height 55
click at [170, 172] on textarea at bounding box center [257, 175] width 265 height 23
type textarea "**********"
click at [287, 264] on div "Add Column" at bounding box center [807, 398] width 1480 height 531
click at [620, 173] on div "Add Column" at bounding box center [807, 175] width 1480 height 83
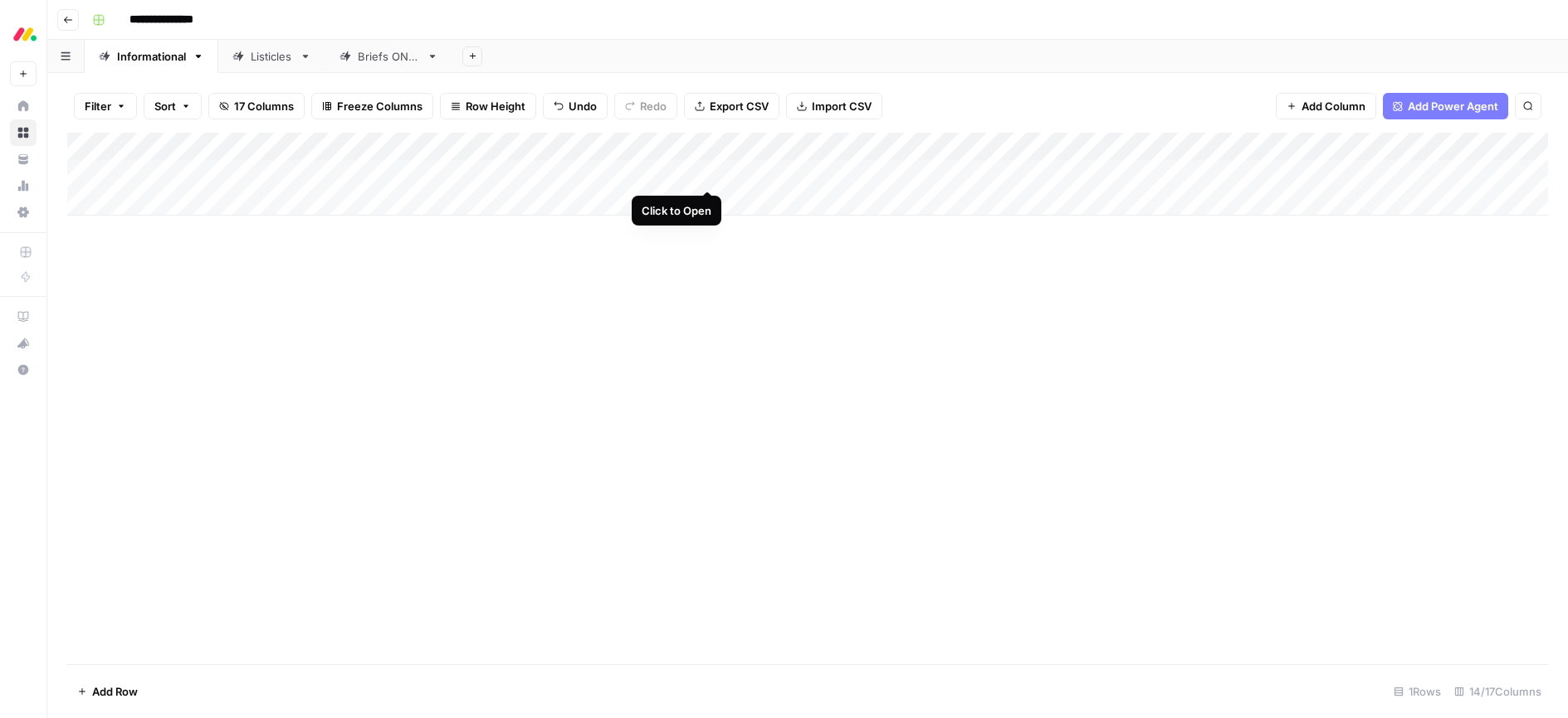
click at [703, 173] on div "Add Column" at bounding box center [807, 175] width 1480 height 83
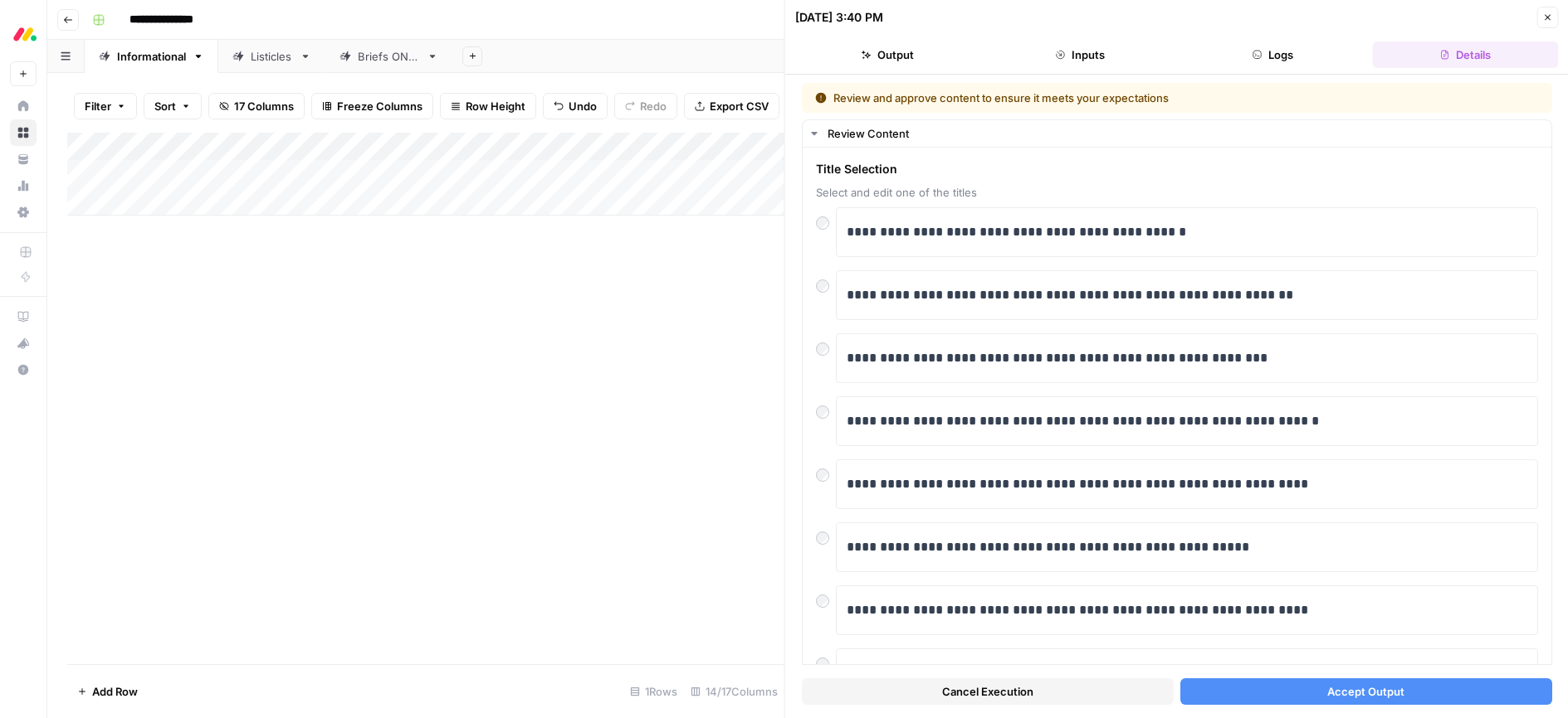
click at [1331, 695] on span "Accept Output" at bounding box center [1365, 692] width 77 height 17
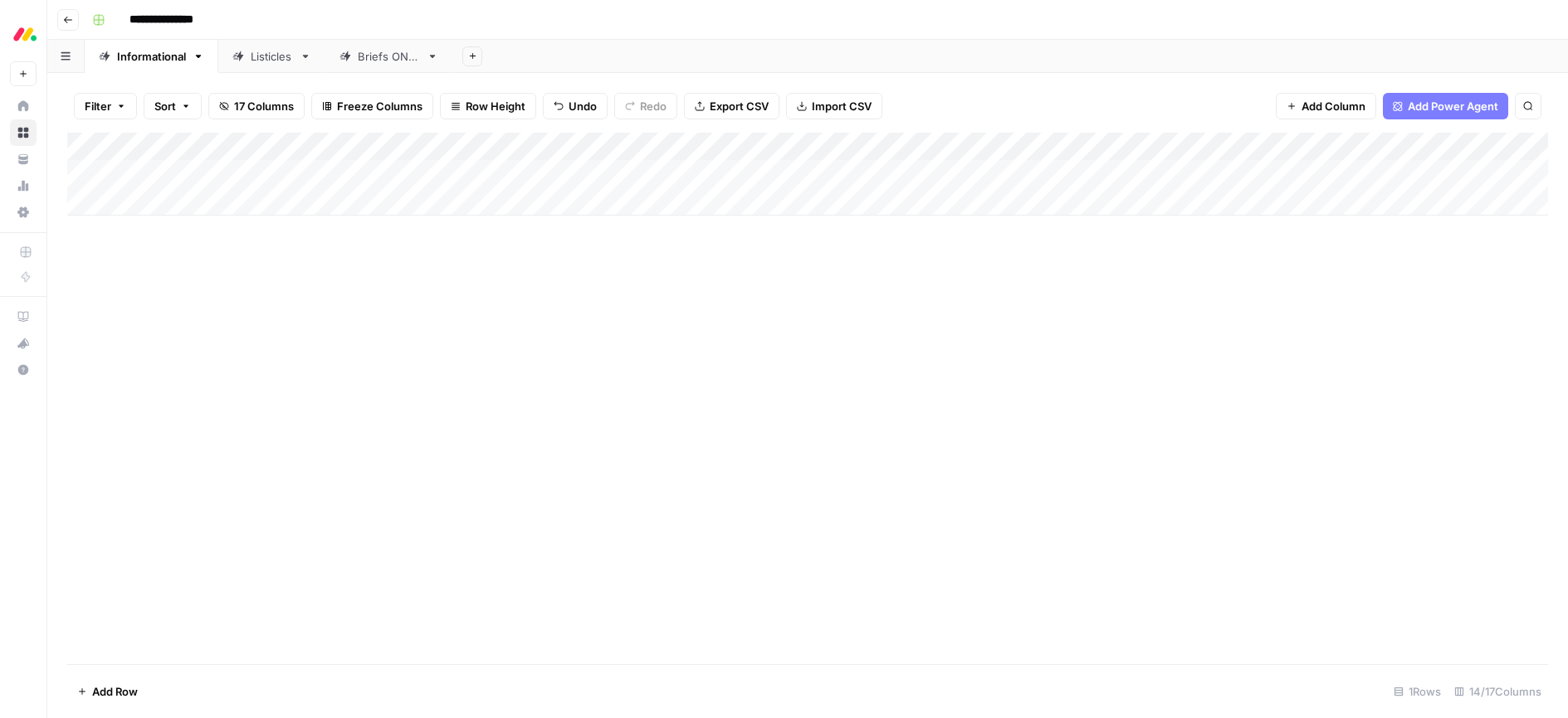
click at [201, 223] on div "Add Column" at bounding box center [807, 398] width 1480 height 531
click at [179, 199] on div "Add Column" at bounding box center [807, 175] width 1480 height 83
click at [176, 201] on textarea at bounding box center [257, 202] width 265 height 23
type textarea "**********"
click at [277, 268] on div "Add Column" at bounding box center [807, 398] width 1480 height 531
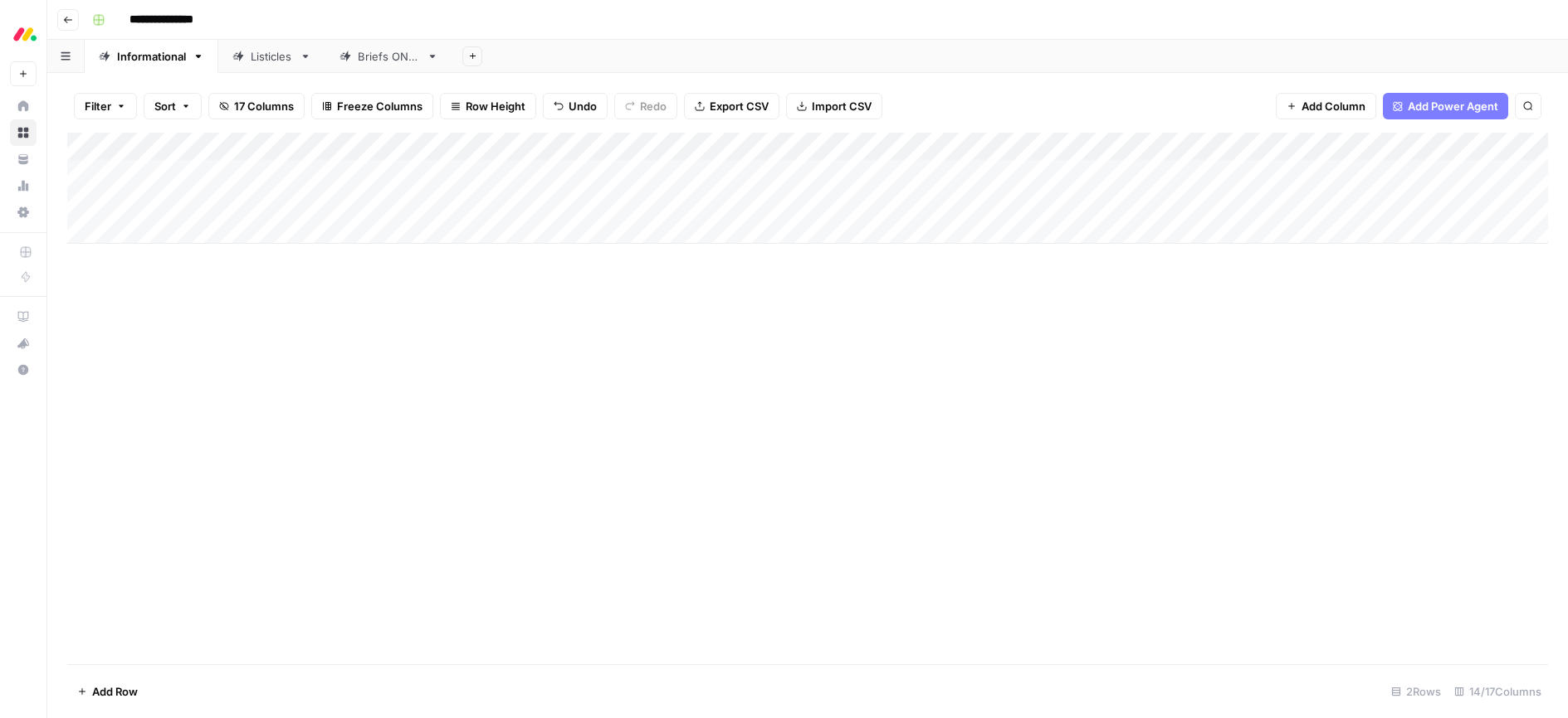
click at [646, 201] on div "Add Column" at bounding box center [807, 189] width 1480 height 111
click at [476, 171] on div "Add Column" at bounding box center [807, 189] width 1480 height 111
click at [492, 173] on div "Add Column" at bounding box center [807, 189] width 1480 height 111
click at [475, 296] on button "Service" at bounding box center [476, 298] width 53 height 20
click at [472, 196] on div "Add Column" at bounding box center [807, 189] width 1480 height 111
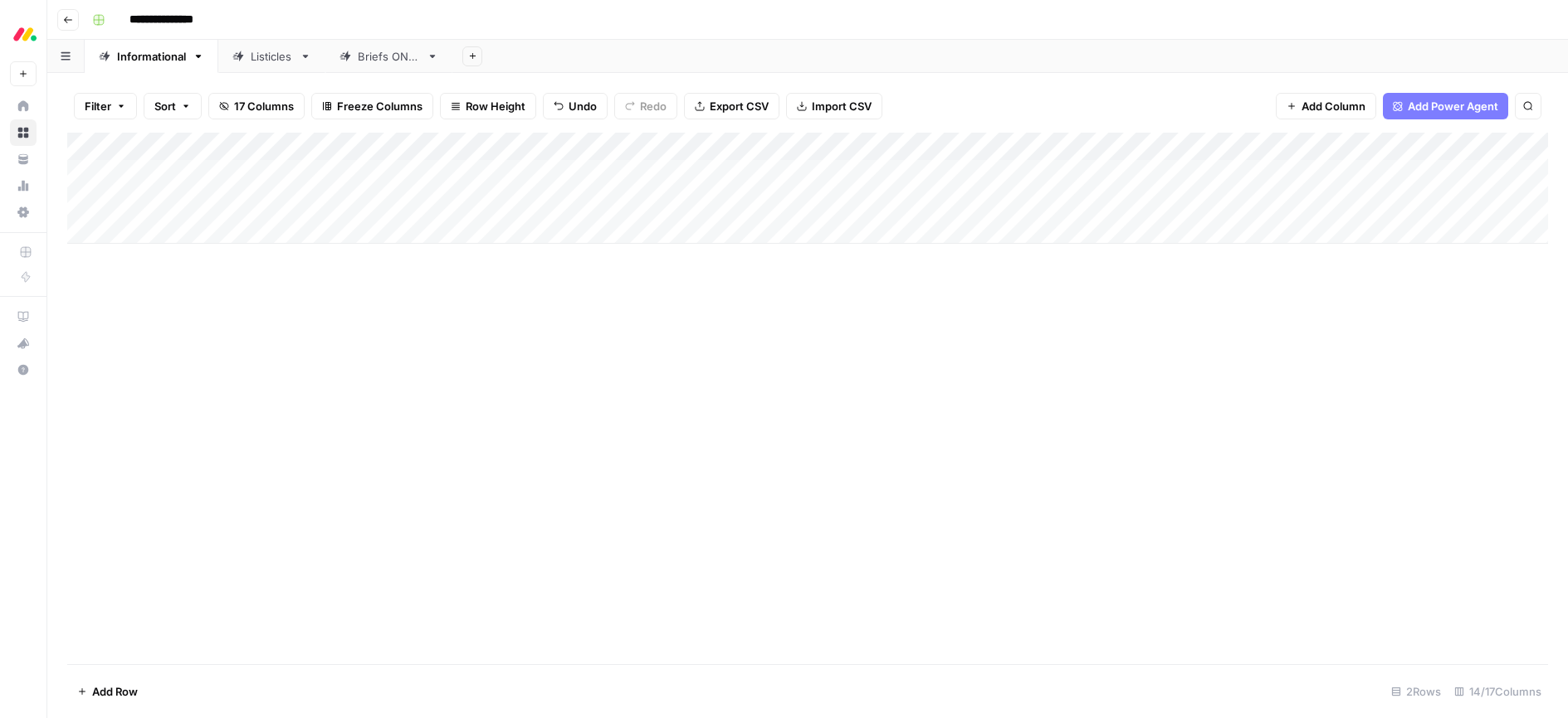
click at [472, 202] on div "Add Column" at bounding box center [807, 189] width 1480 height 111
drag, startPoint x: 473, startPoint y: 332, endPoint x: 542, endPoint y: 336, distance: 69.1
click at [473, 332] on button "Service" at bounding box center [476, 326] width 53 height 20
click at [706, 332] on div "Add Column" at bounding box center [807, 398] width 1480 height 531
click at [69, 16] on icon "button" at bounding box center [67, 19] width 10 height 10
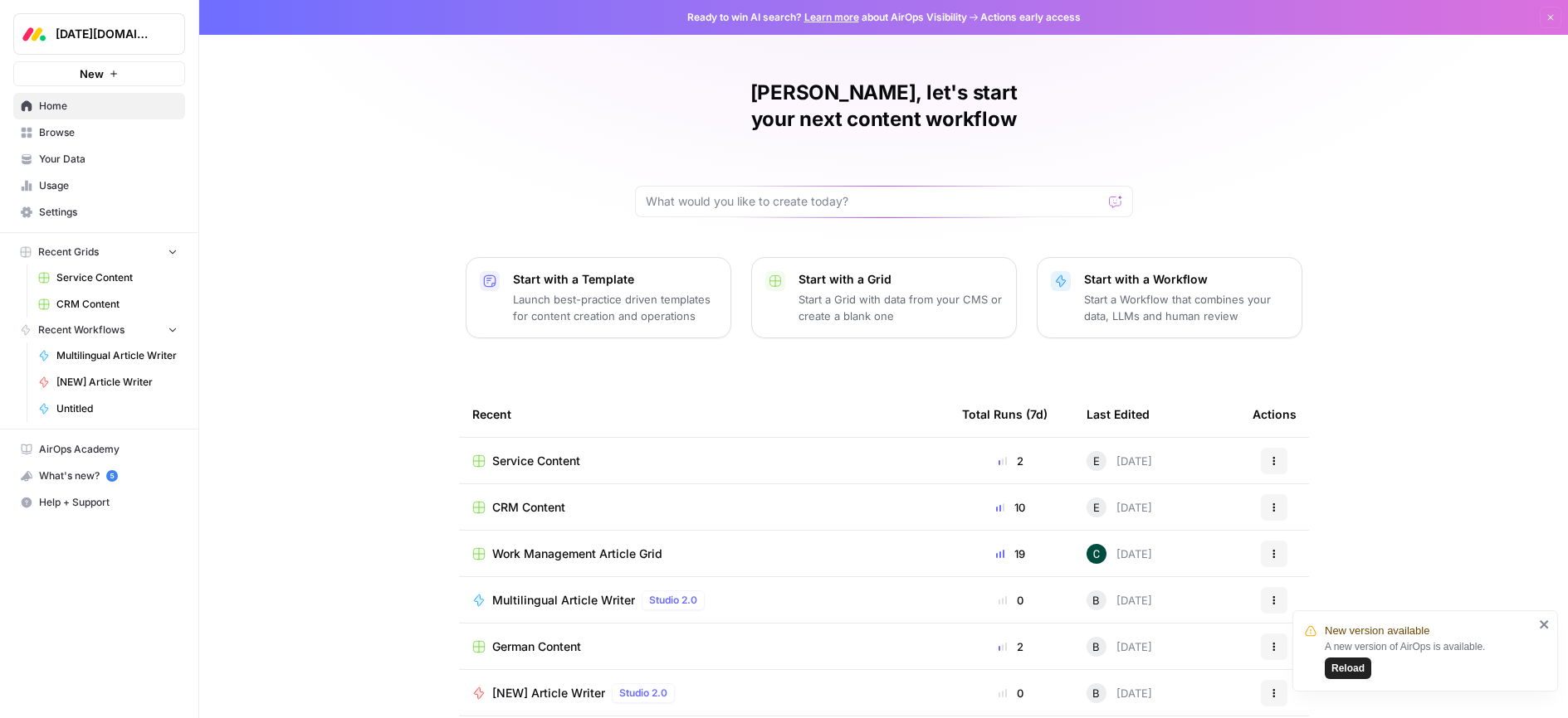
click at [63, 136] on span "Browse" at bounding box center [108, 133] width 139 height 15
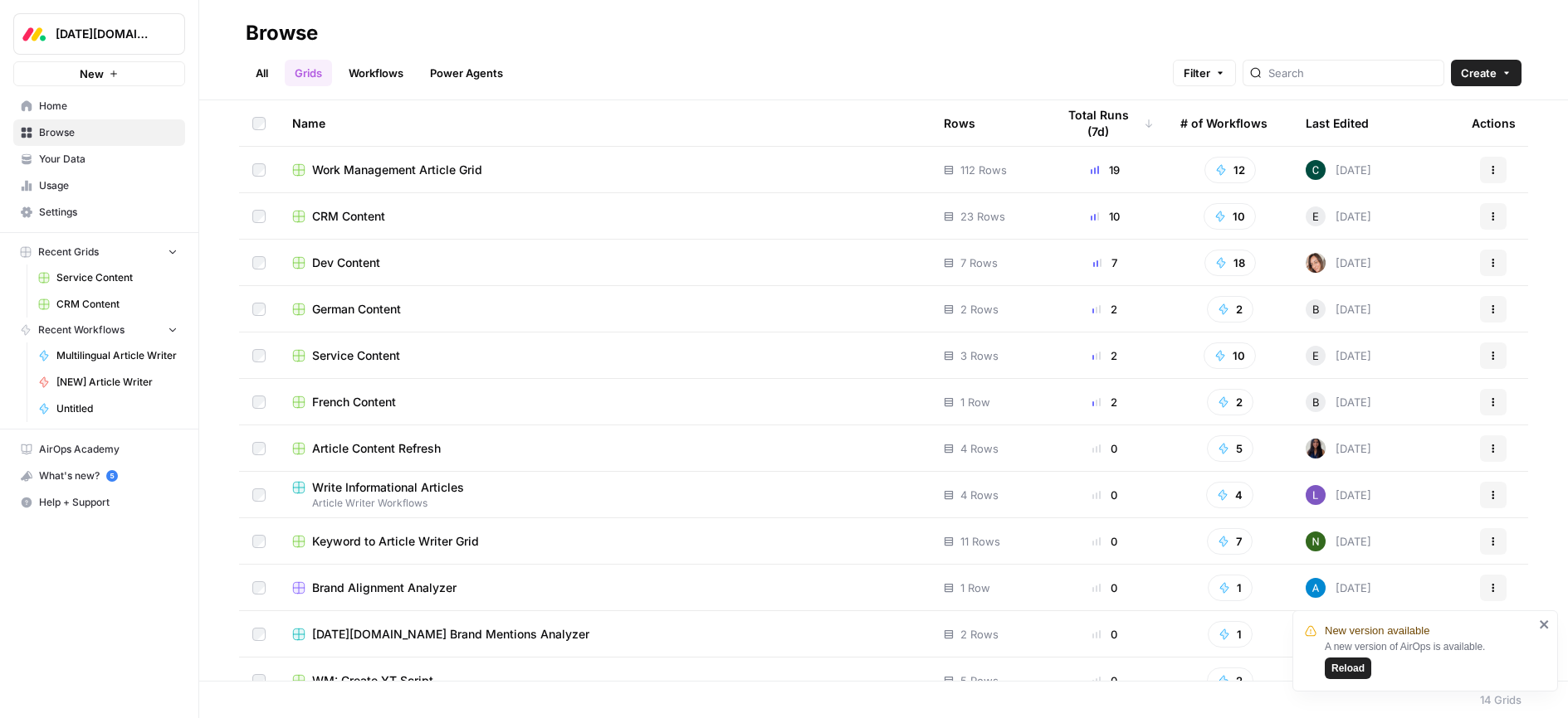
click at [58, 164] on span "Your Data" at bounding box center [108, 159] width 139 height 15
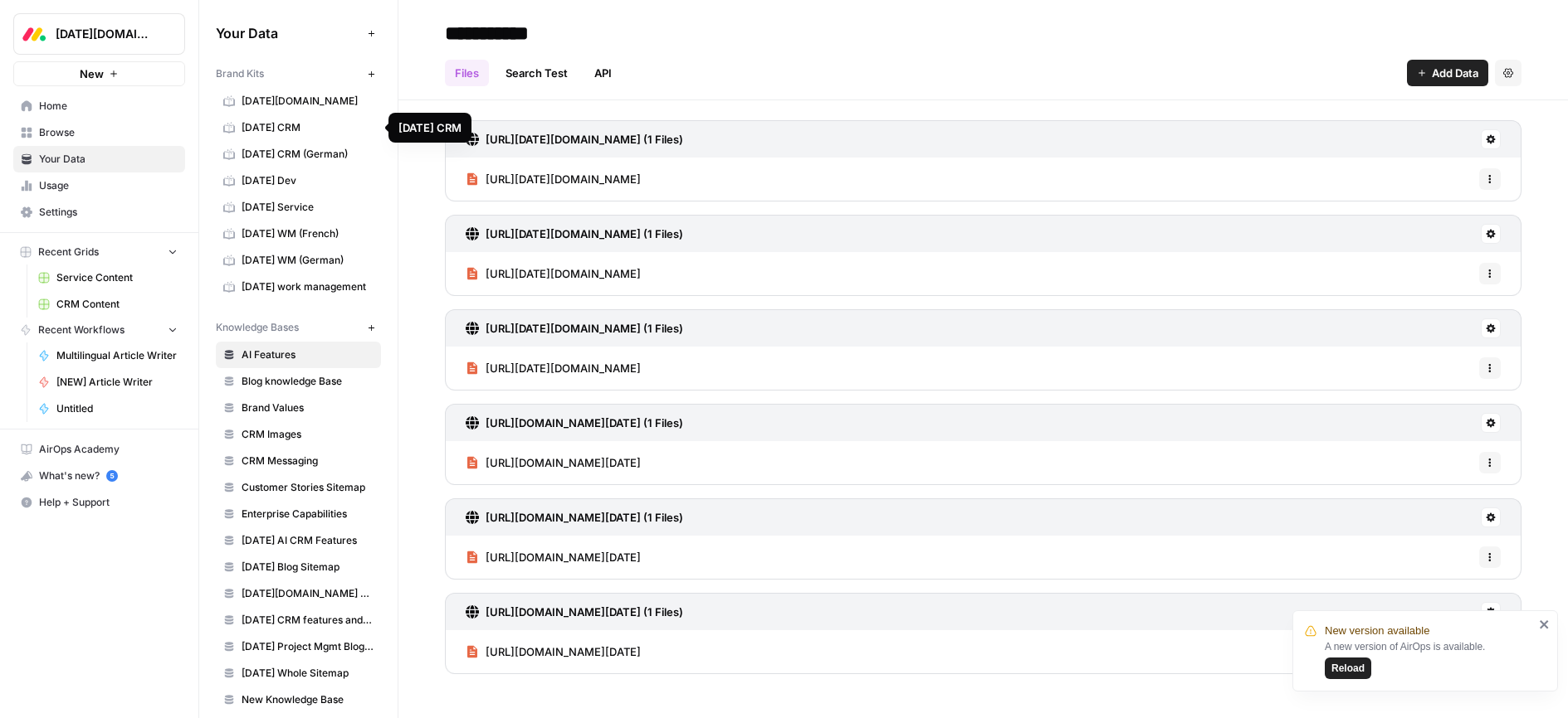
click at [274, 123] on span "monday CRM" at bounding box center [307, 128] width 132 height 15
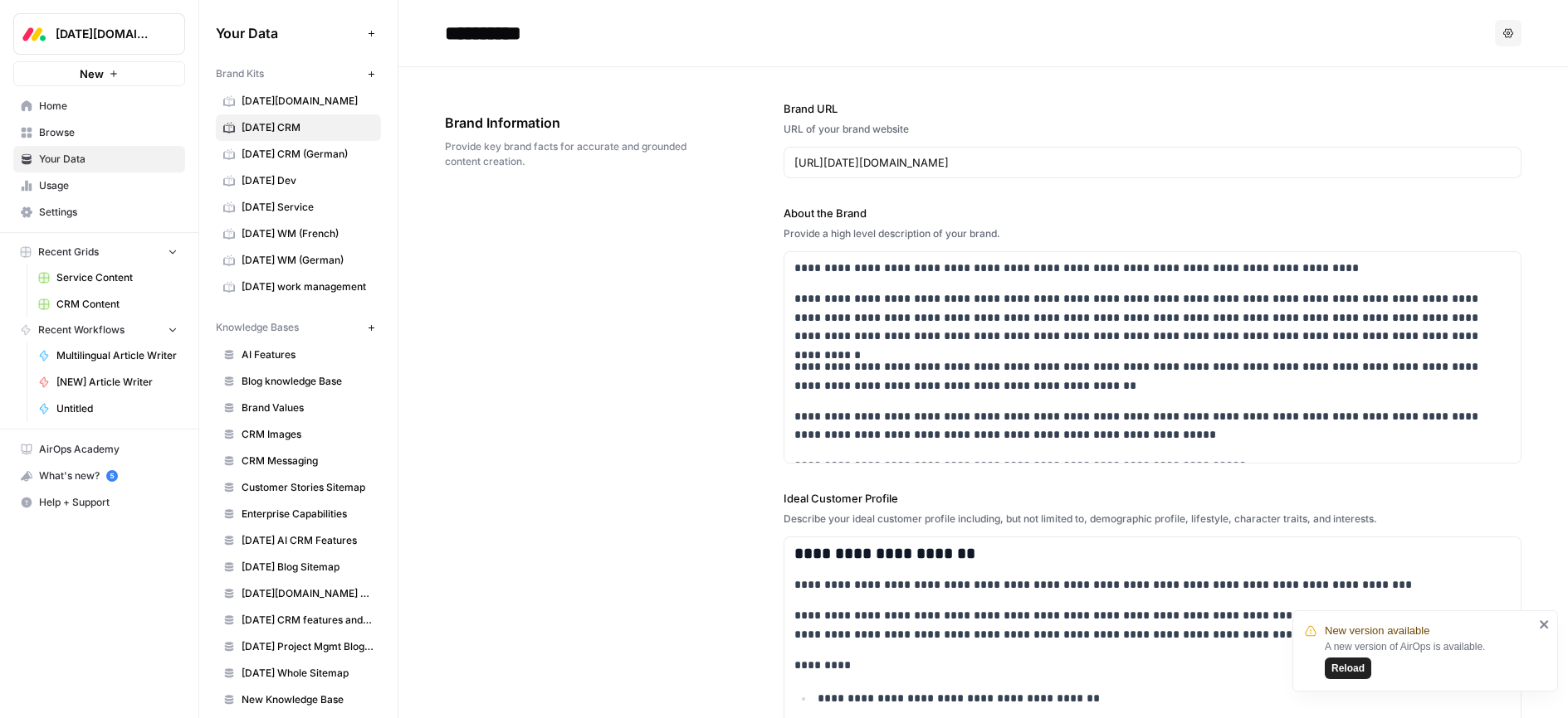
click at [55, 140] on span "Browse" at bounding box center [108, 133] width 139 height 15
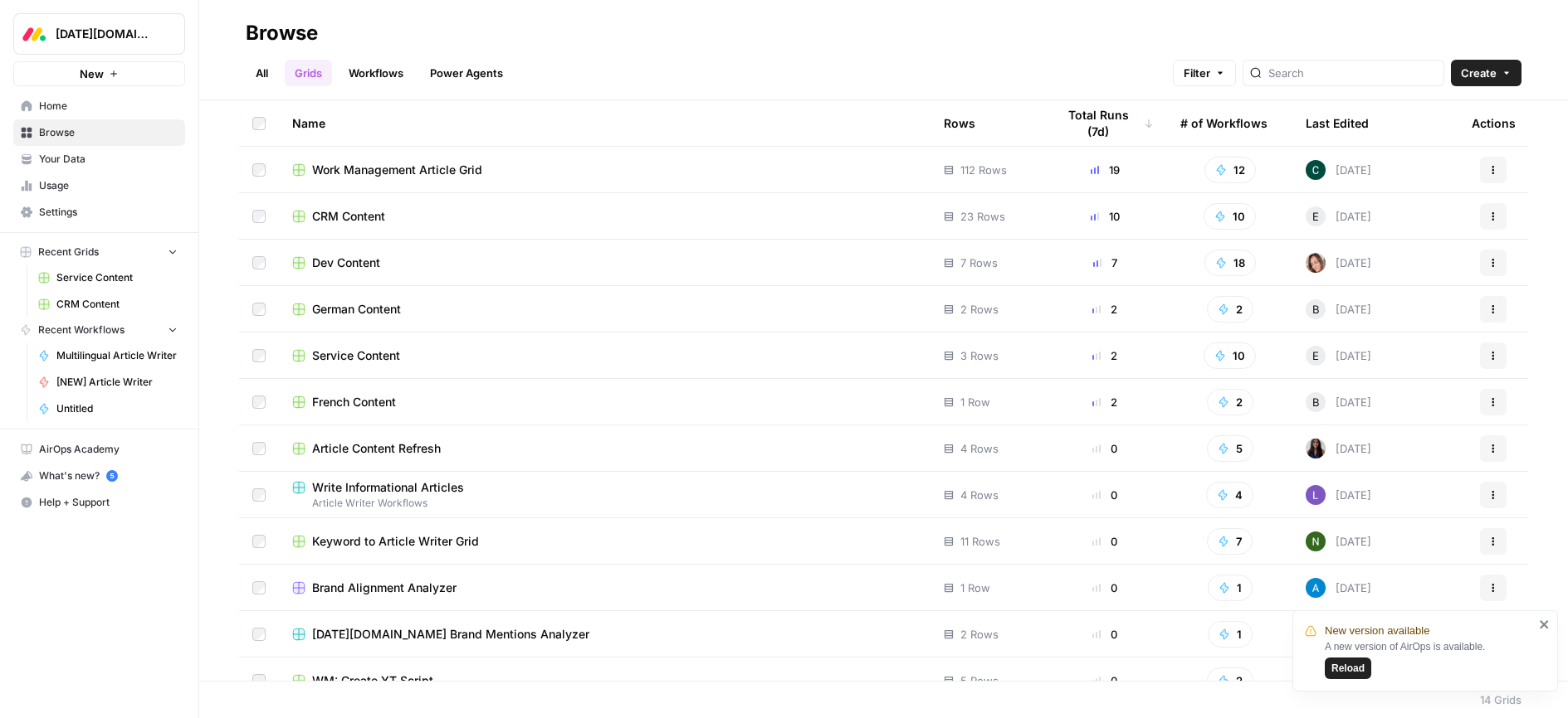
click at [338, 214] on span "CRM Content" at bounding box center [349, 216] width 73 height 17
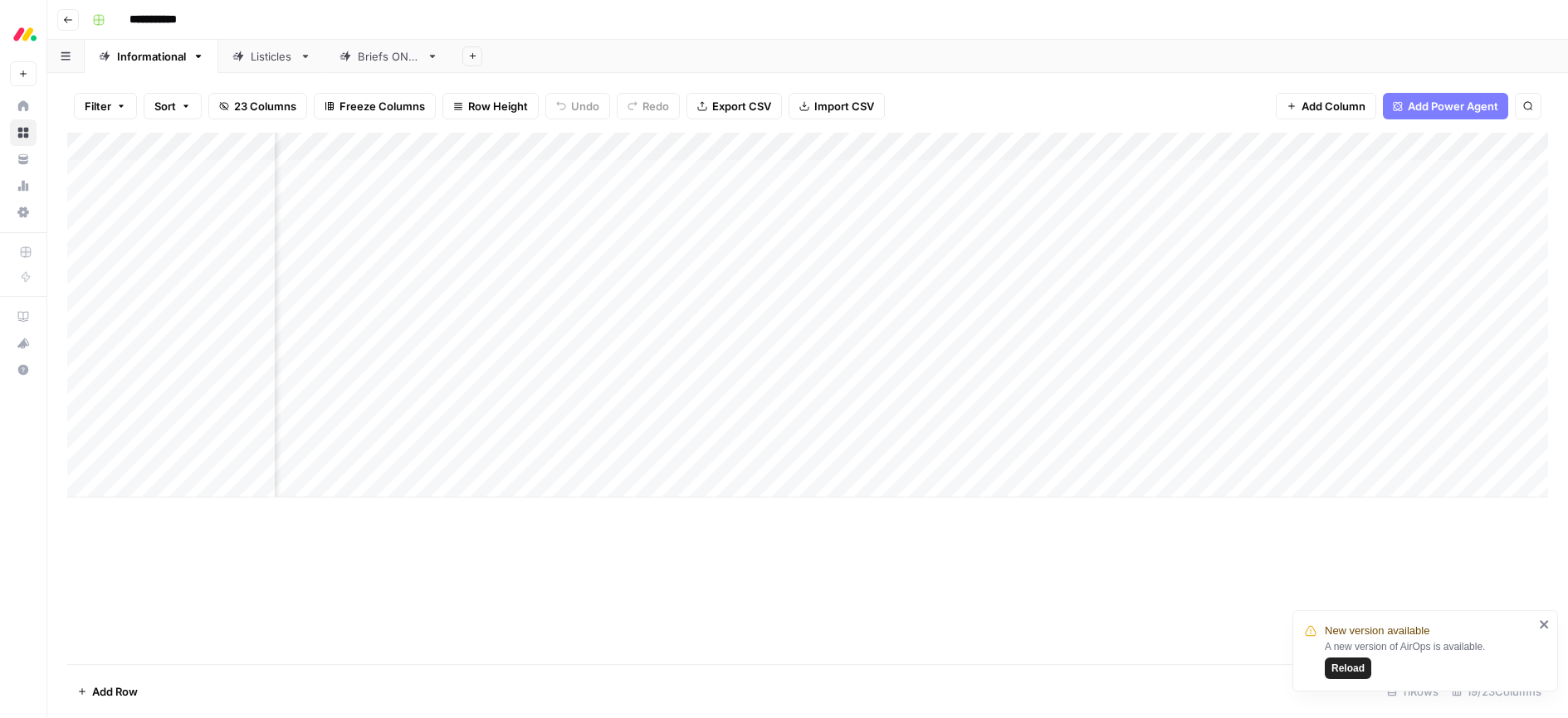
scroll to position [0, 1082]
click at [775, 455] on div "Add Column" at bounding box center [807, 315] width 1480 height 365
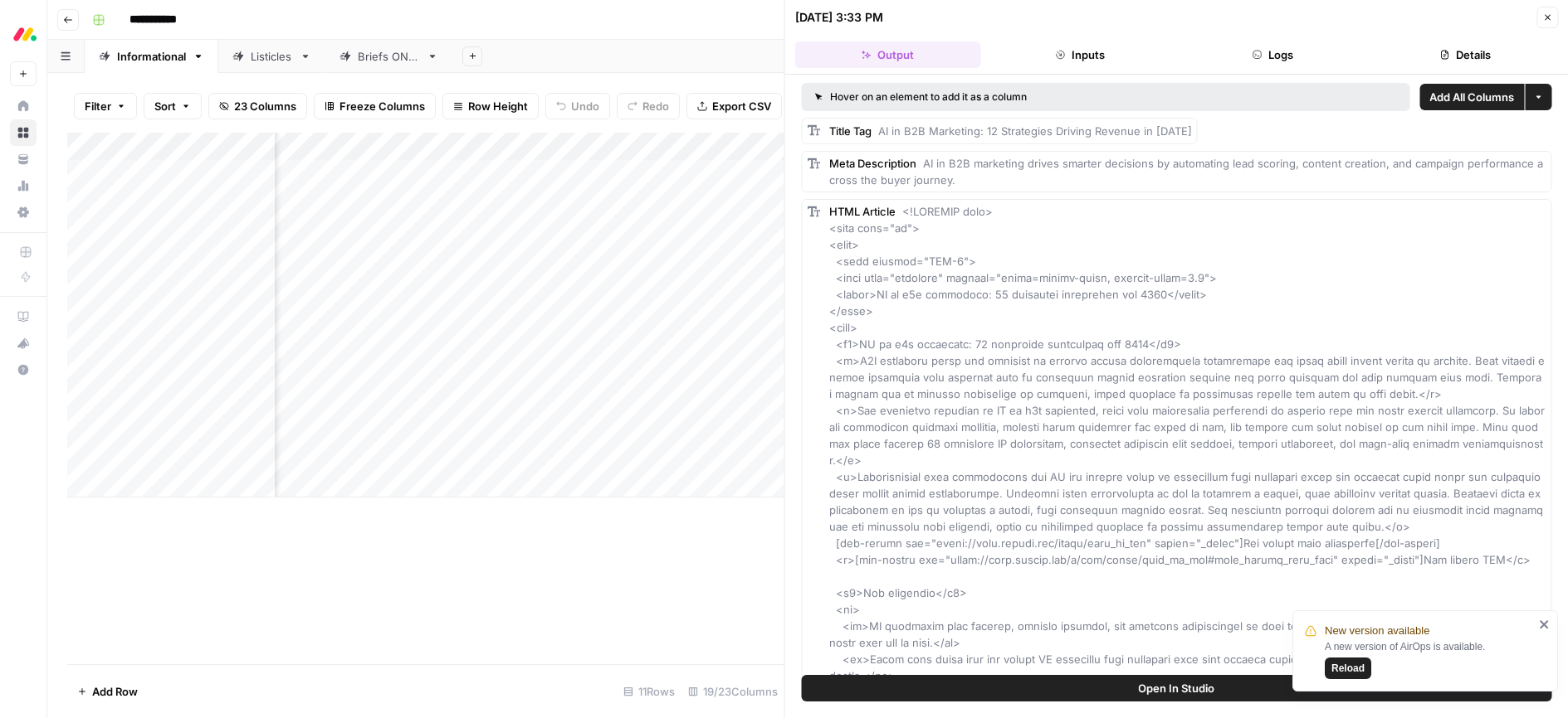
click at [1550, 12] on icon "button" at bounding box center [1547, 17] width 10 height 10
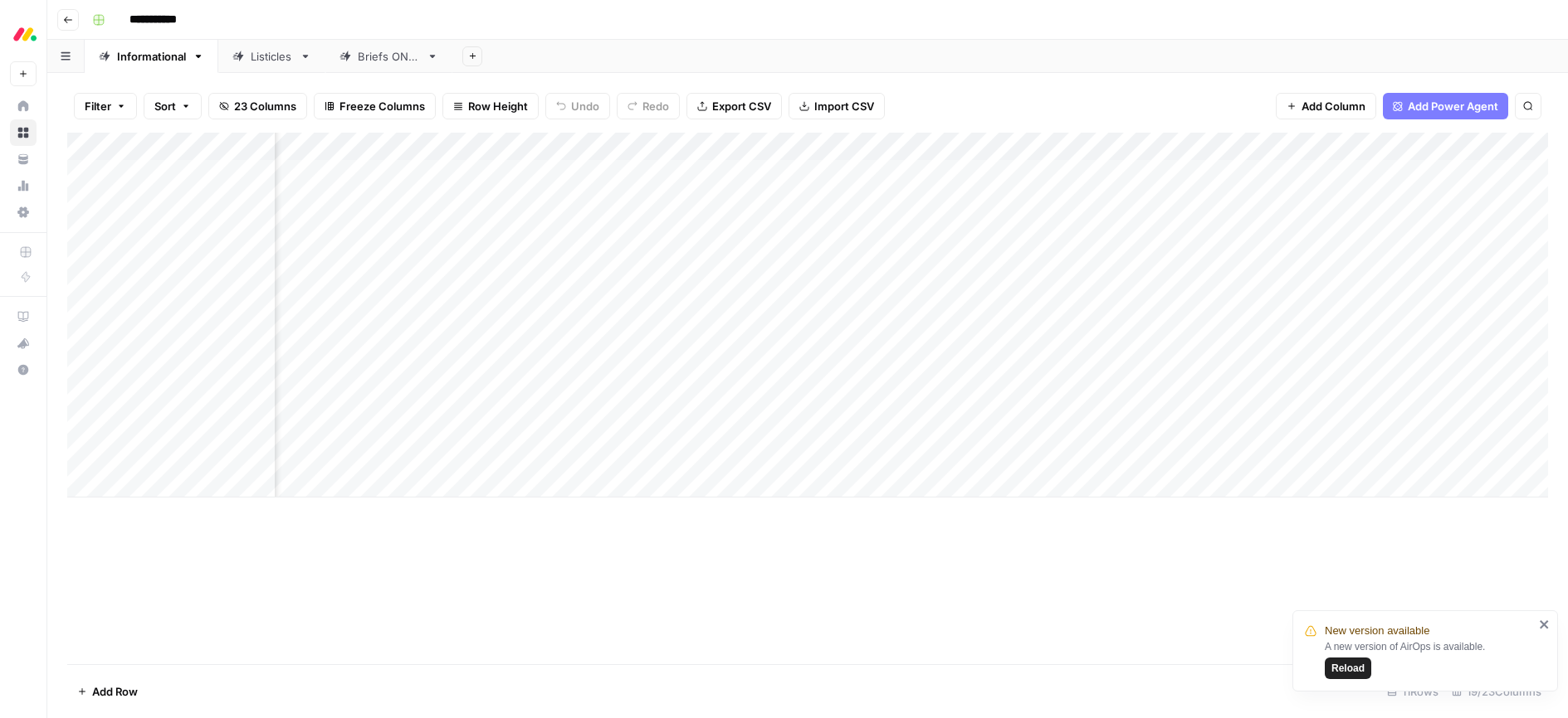
scroll to position [0, 359]
click at [1354, 455] on div "Add Column" at bounding box center [807, 315] width 1480 height 365
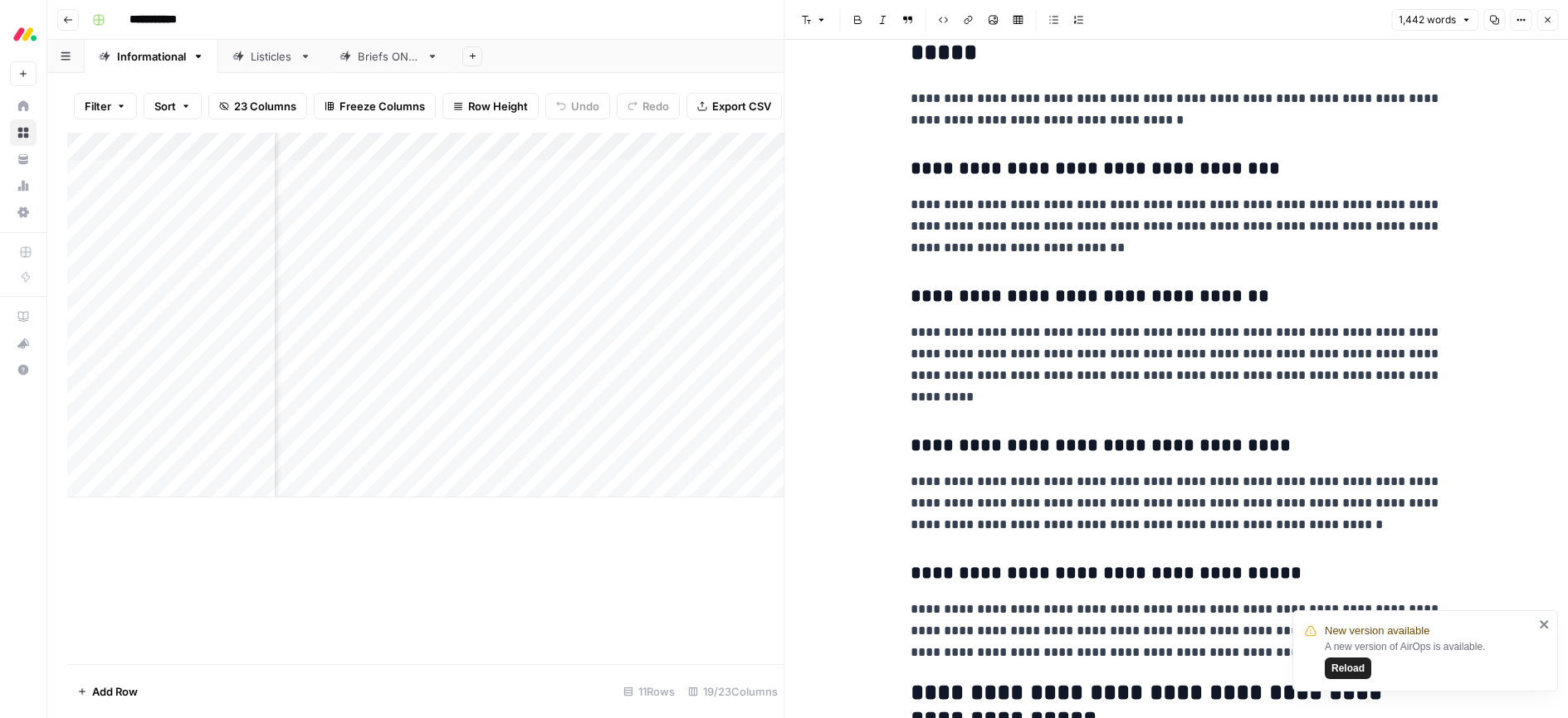
scroll to position [4027, 0]
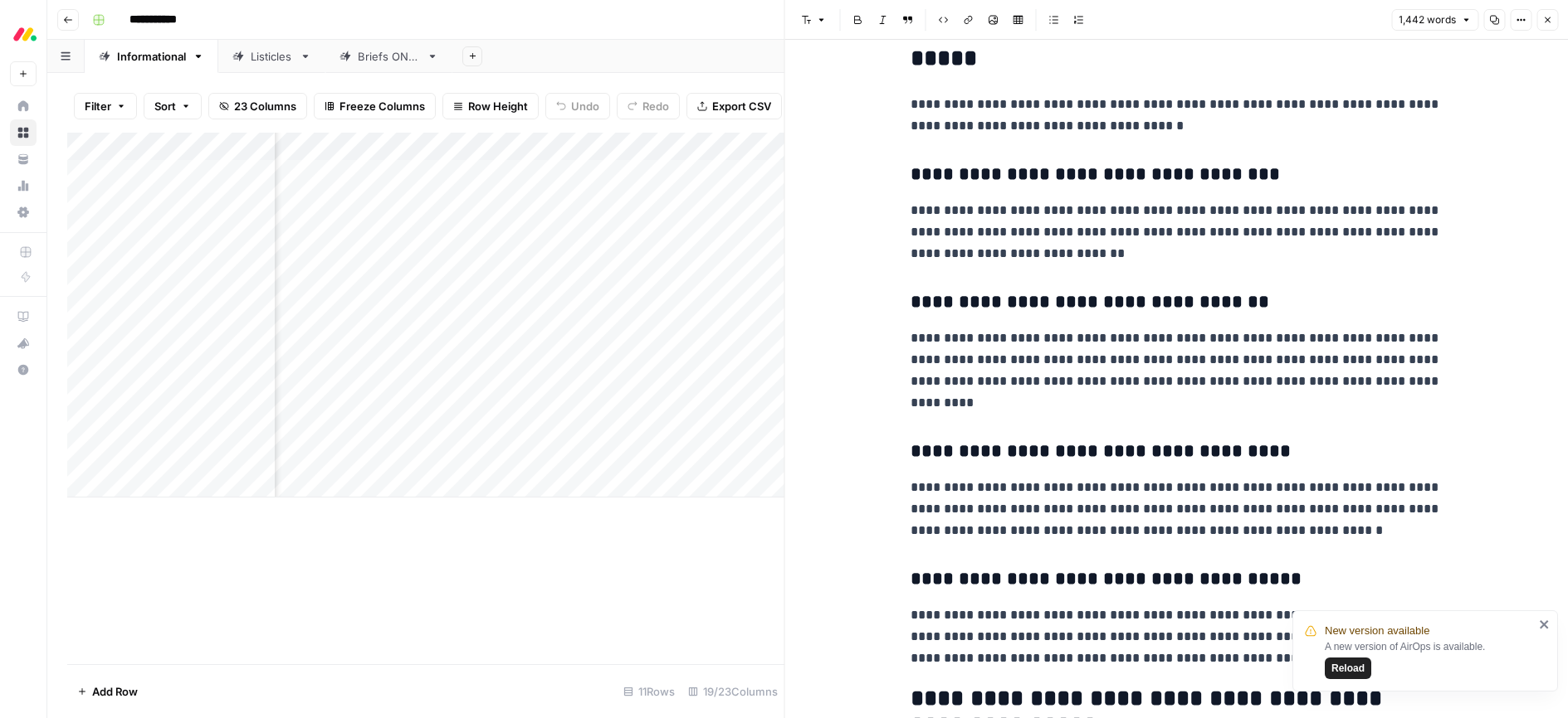
click at [1546, 20] on icon "button" at bounding box center [1548, 20] width 6 height 6
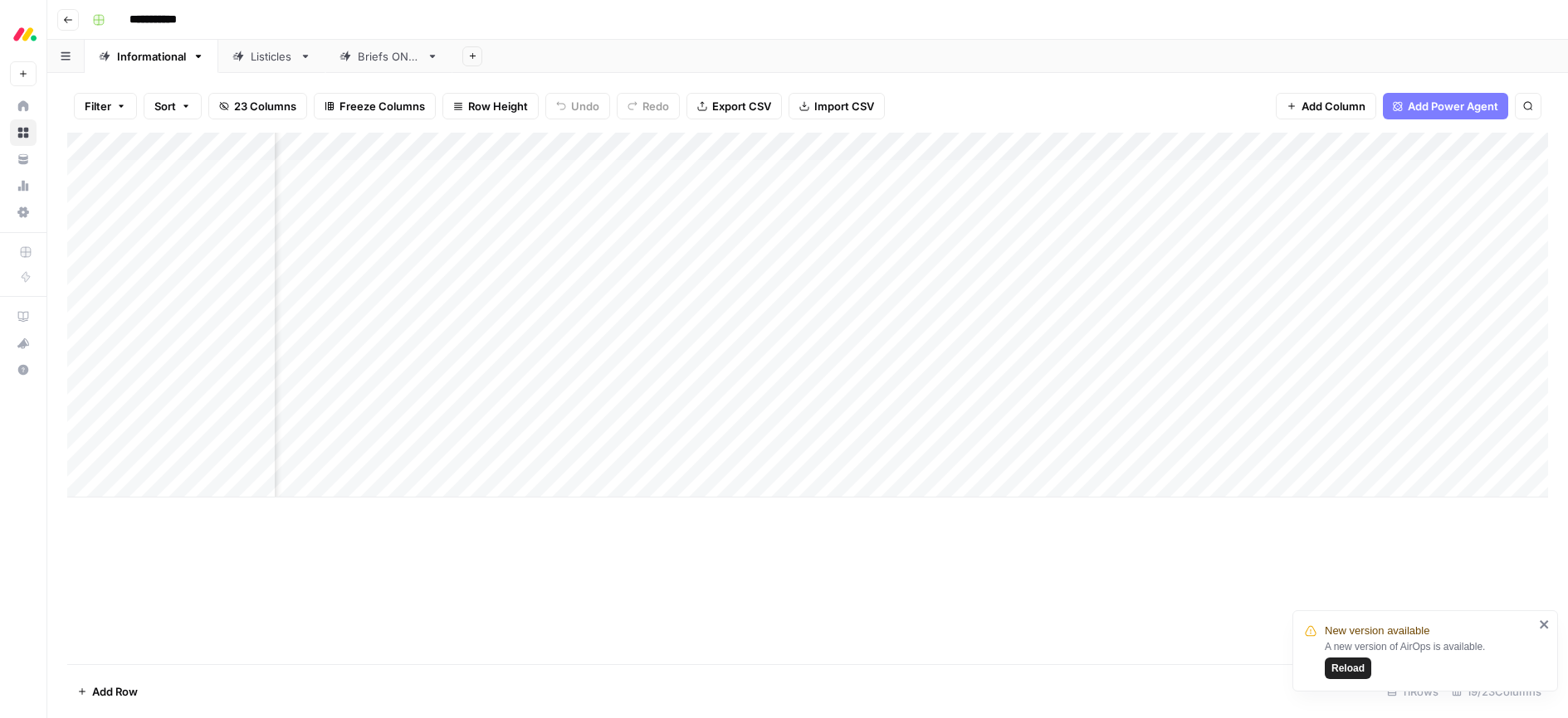
click at [1018, 540] on div "Add Column" at bounding box center [807, 398] width 1480 height 531
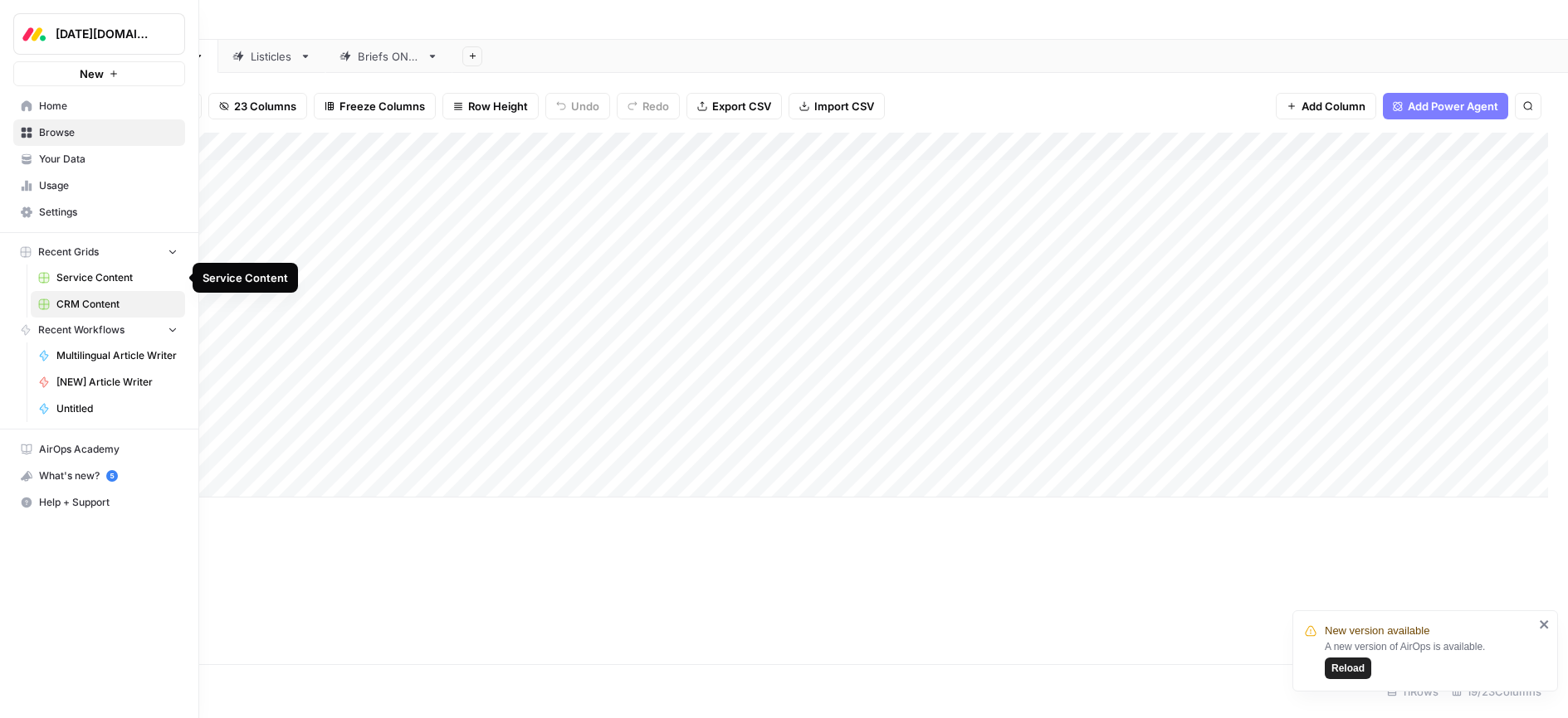
click at [74, 278] on span "Service Content" at bounding box center [116, 278] width 121 height 15
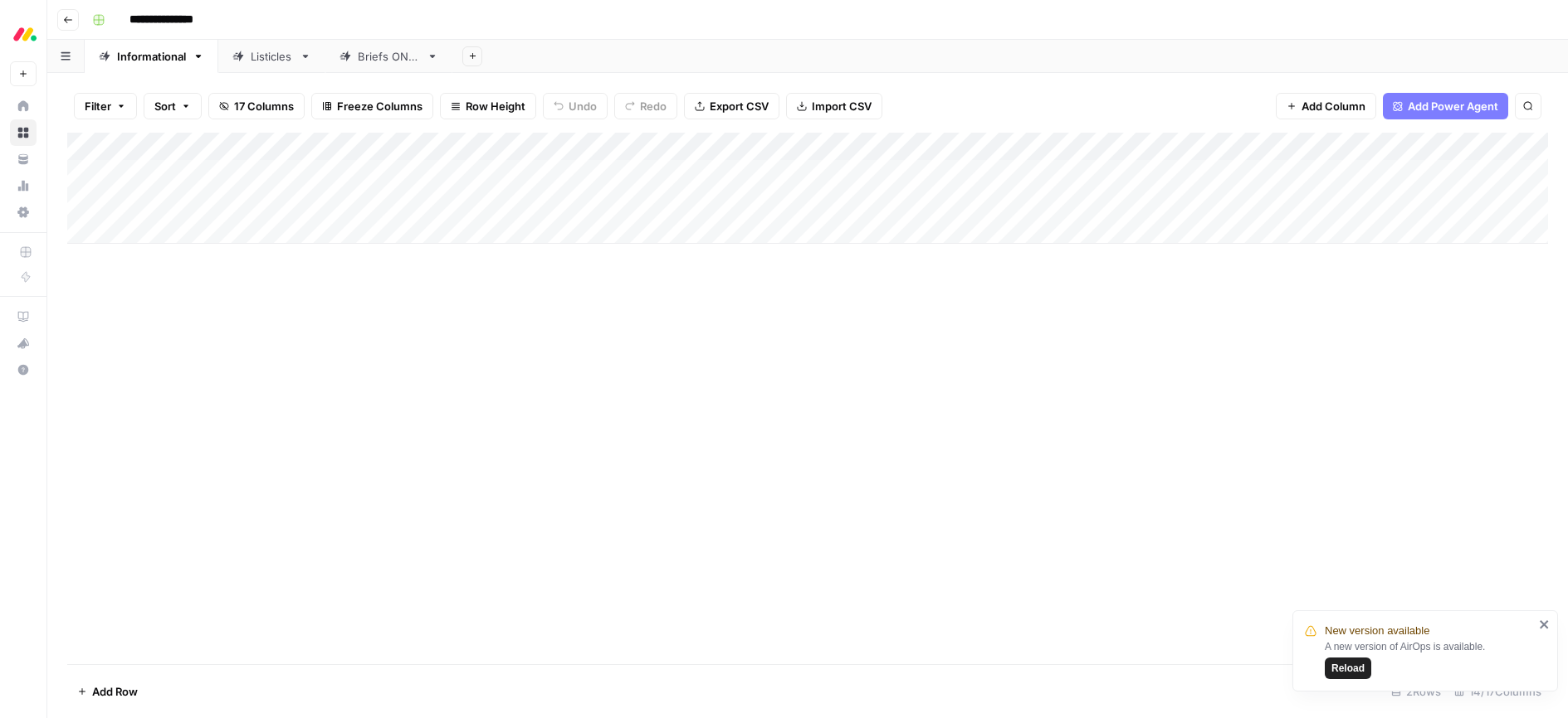
click at [625, 207] on div "Add Column" at bounding box center [807, 189] width 1480 height 111
click at [704, 203] on div "Add Column" at bounding box center [807, 189] width 1480 height 111
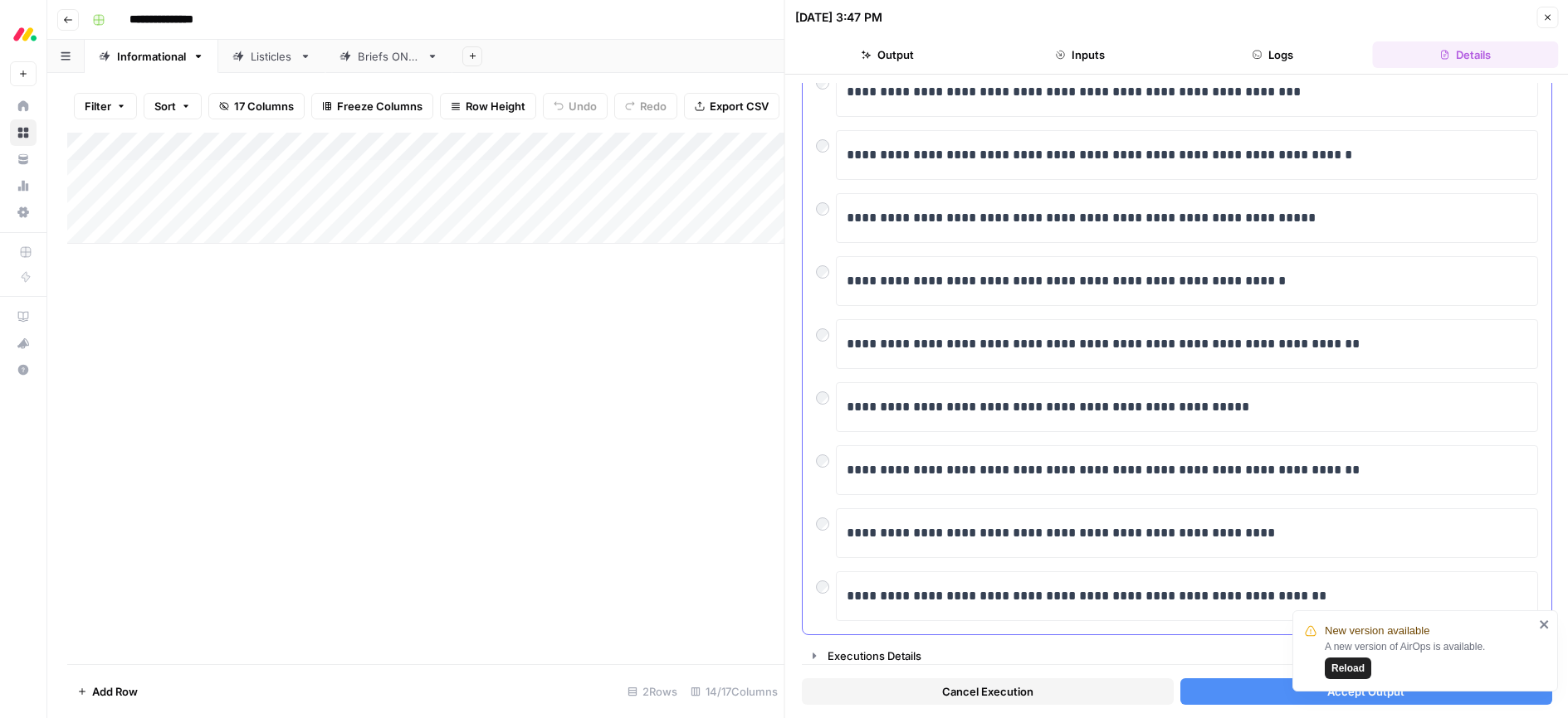
scroll to position [209, 0]
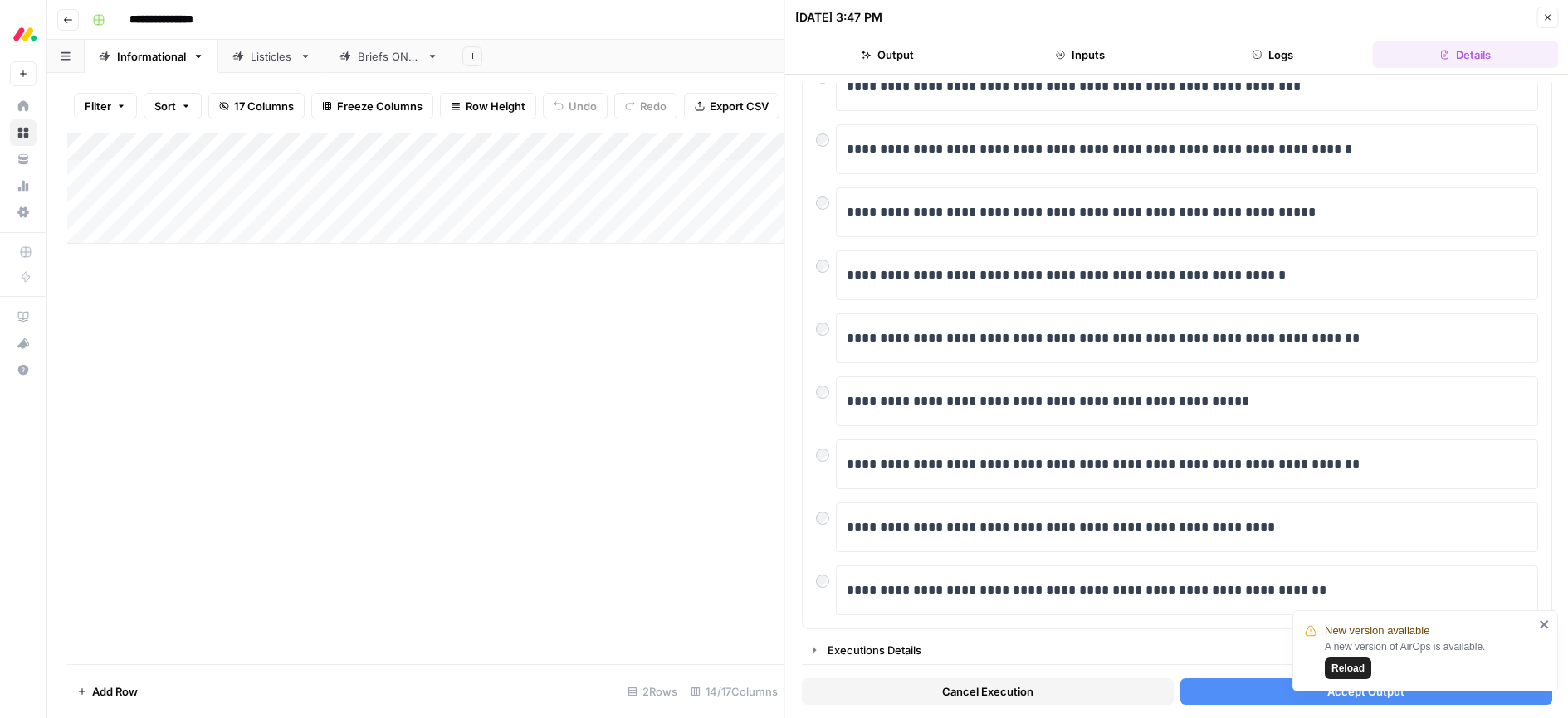
click at [1261, 697] on button "Accept Output" at bounding box center [1366, 691] width 372 height 27
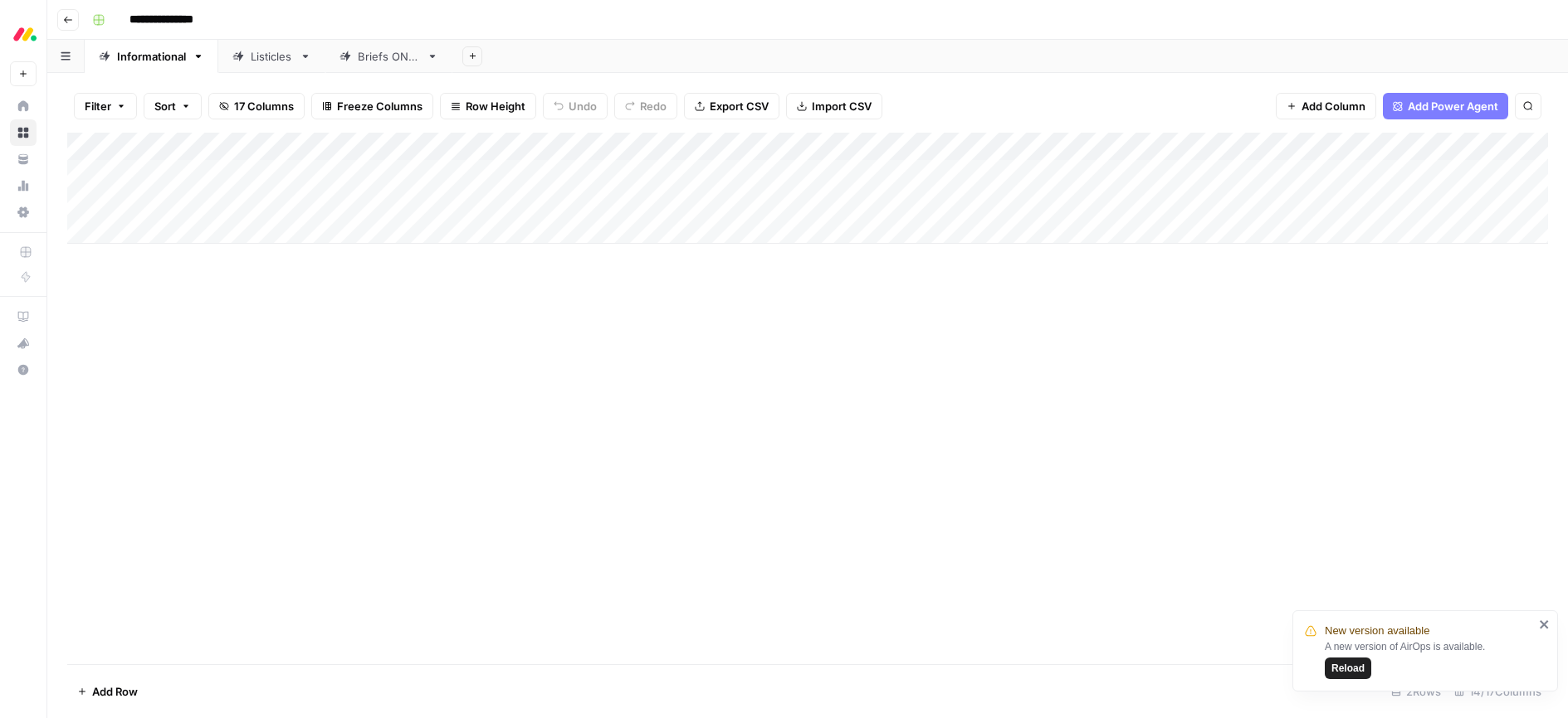
click at [660, 344] on div "Add Column" at bounding box center [807, 398] width 1480 height 531
click at [623, 172] on div "Add Column" at bounding box center [807, 189] width 1480 height 111
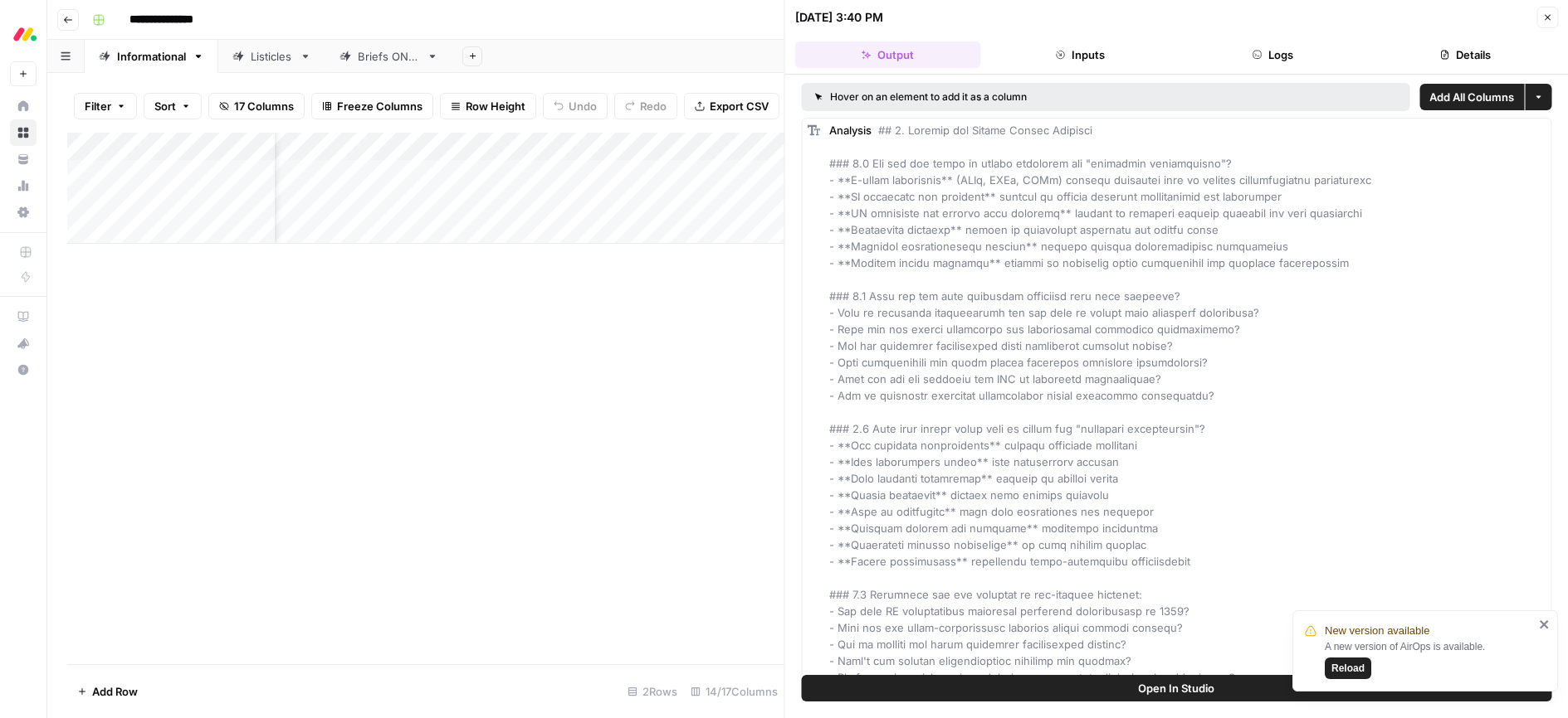
click at [1547, 19] on icon "button" at bounding box center [1547, 17] width 10 height 10
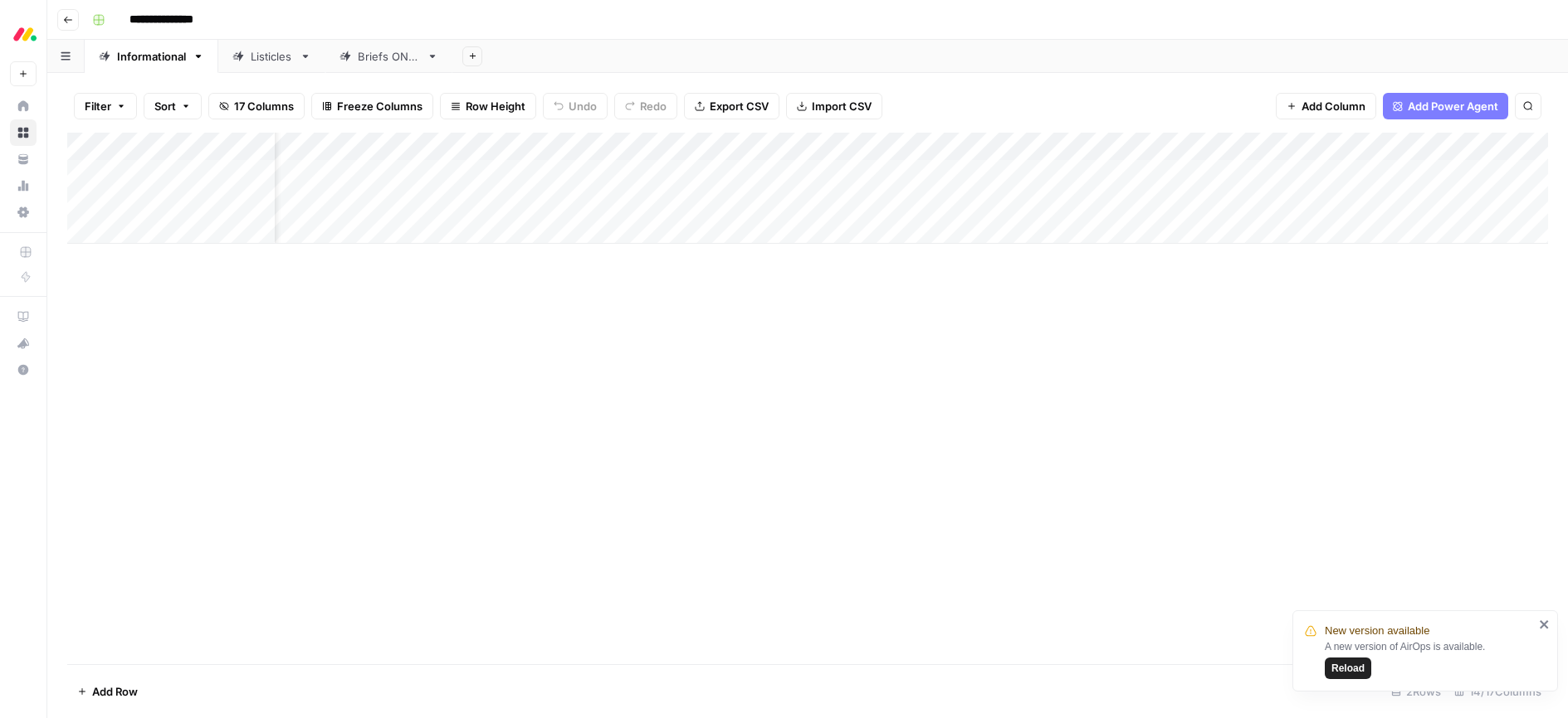
scroll to position [0, 256]
click at [468, 305] on div "Add Column" at bounding box center [807, 398] width 1480 height 531
click at [686, 170] on div "Add Column" at bounding box center [807, 189] width 1480 height 111
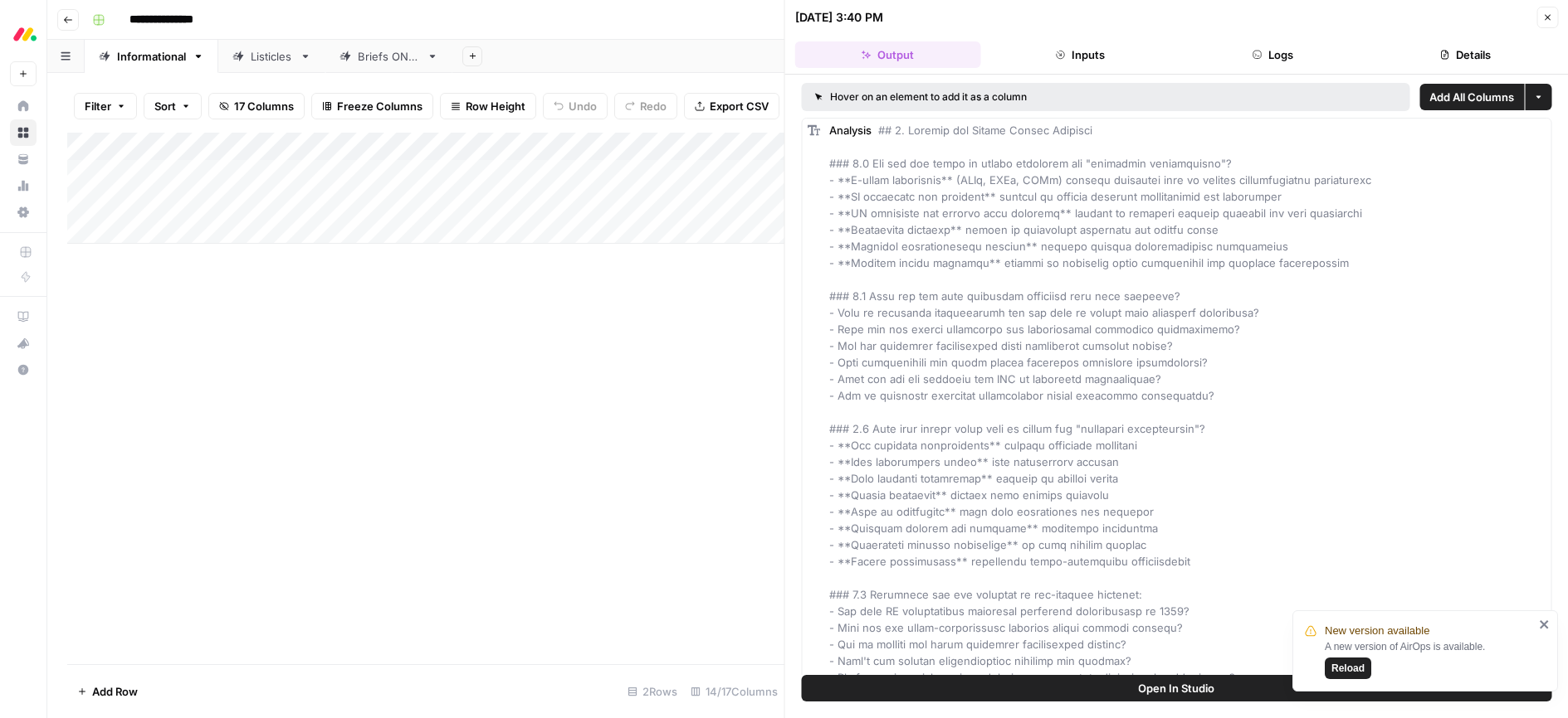
click at [1548, 19] on icon "button" at bounding box center [1547, 17] width 10 height 10
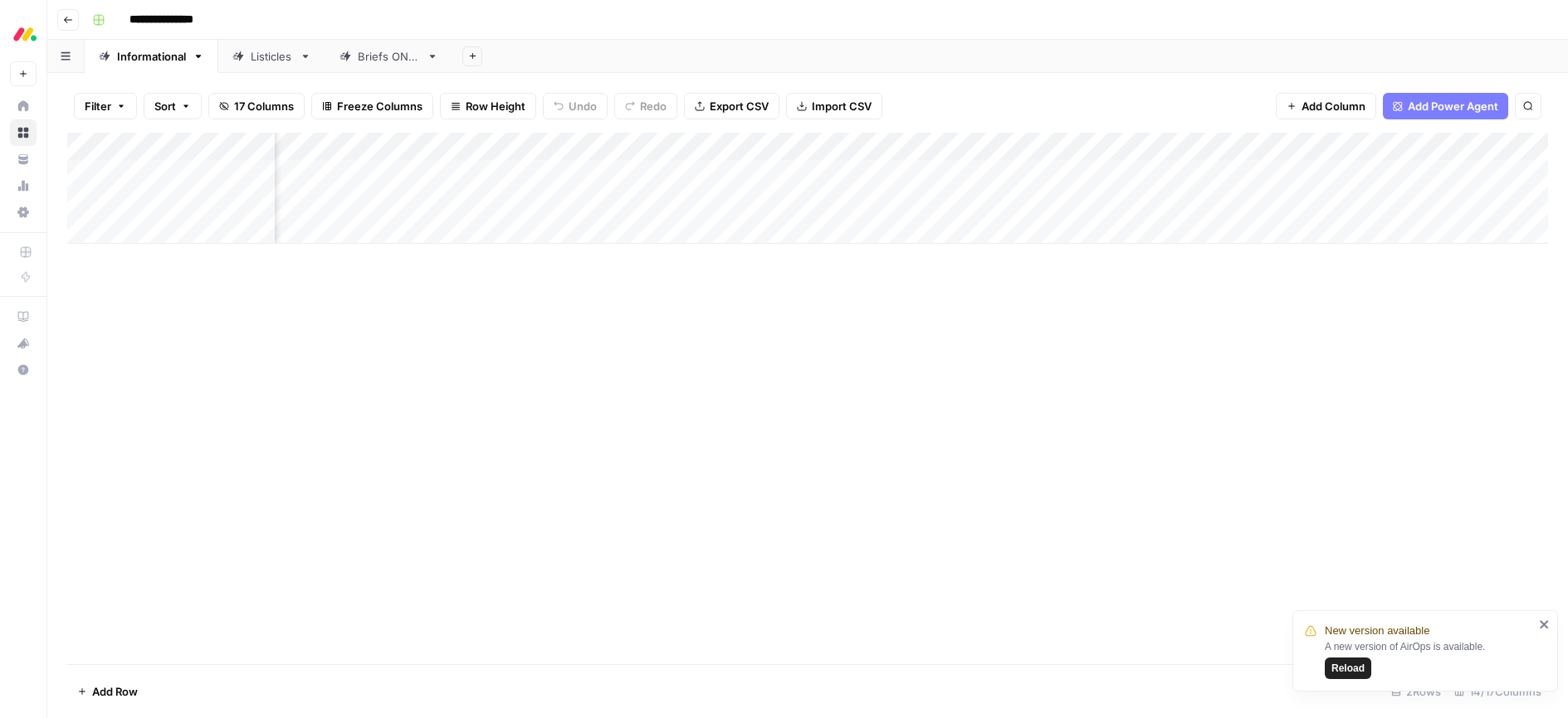
scroll to position [0, 498]
click at [1109, 171] on div "Add Column" at bounding box center [807, 189] width 1480 height 111
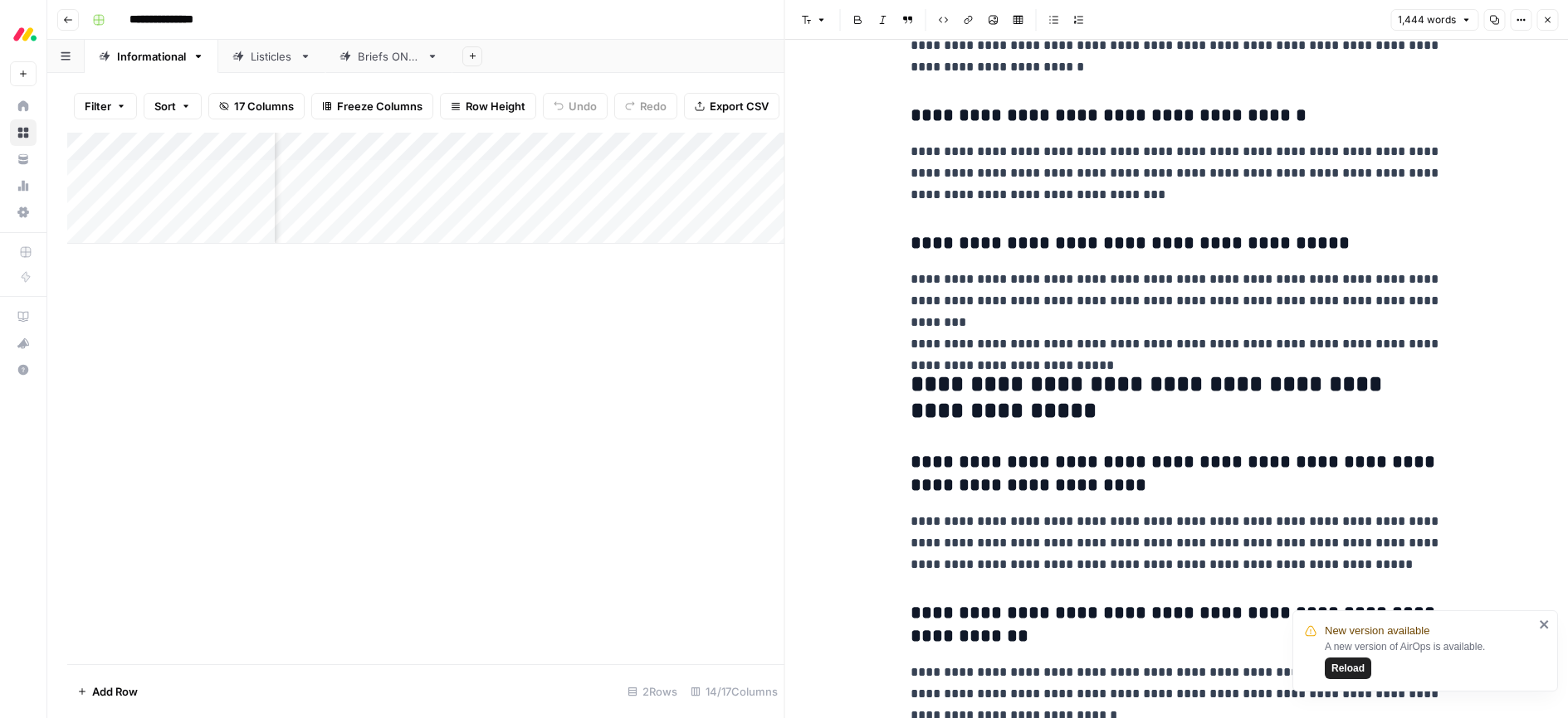
scroll to position [5467, 0]
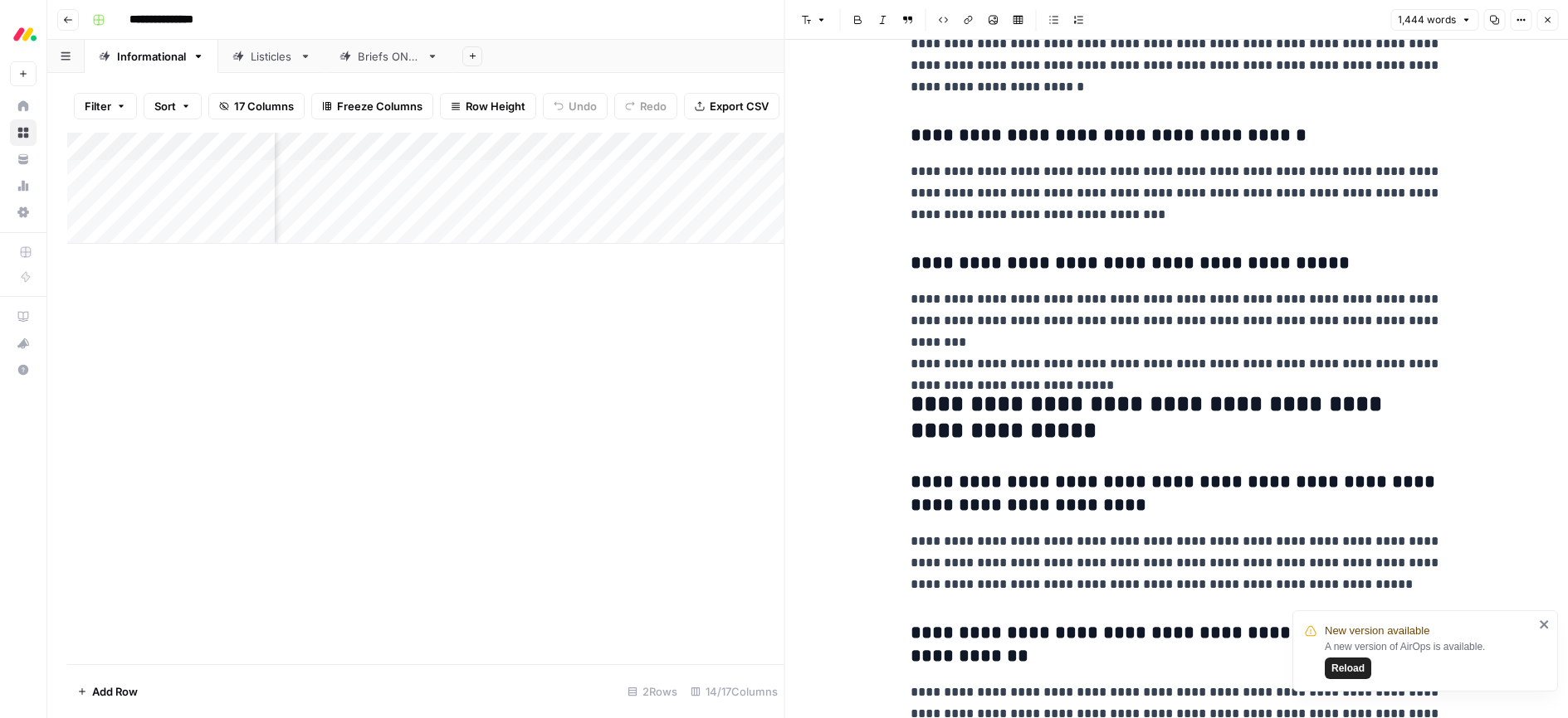
click at [1030, 396] on h2 "**********" at bounding box center [1176, 418] width 531 height 53
click at [959, 466] on span "Edit with AI" at bounding box center [962, 468] width 53 height 15
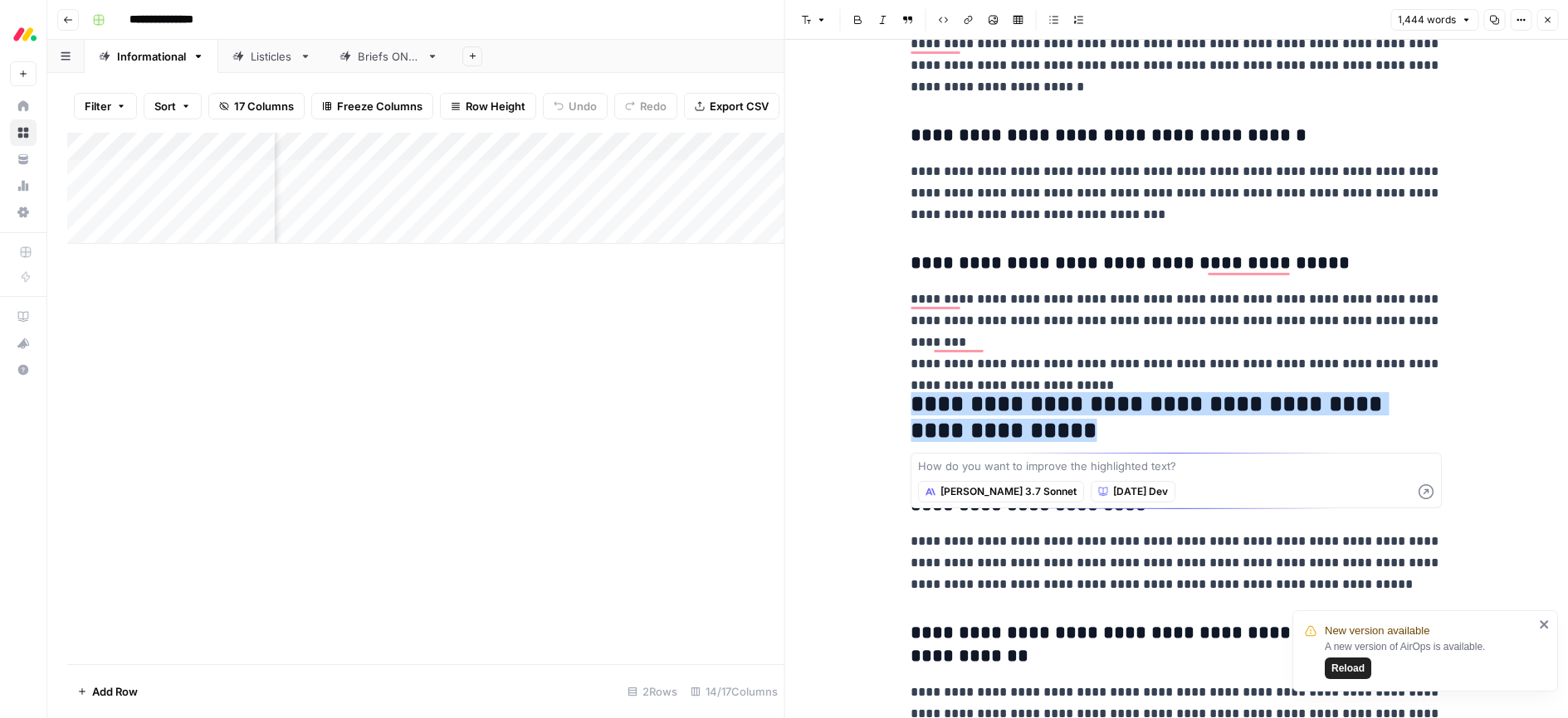
type textarea "C"
click at [973, 464] on textarea at bounding box center [1176, 466] width 516 height 17
type textarea "Change headline to FAQs"
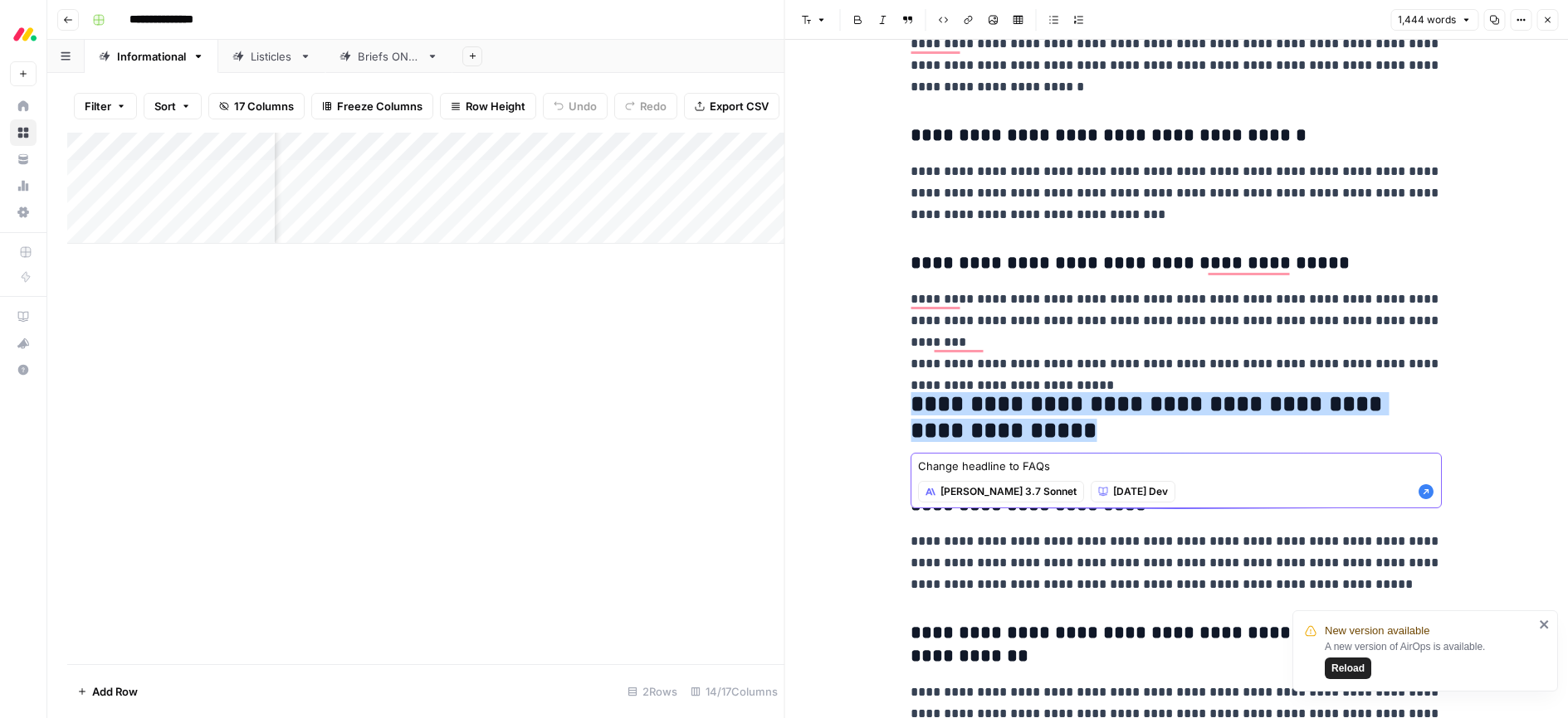
click at [1064, 467] on textarea "Change headline to FAQs" at bounding box center [1176, 466] width 516 height 17
click at [1422, 492] on icon "button" at bounding box center [1426, 492] width 15 height 15
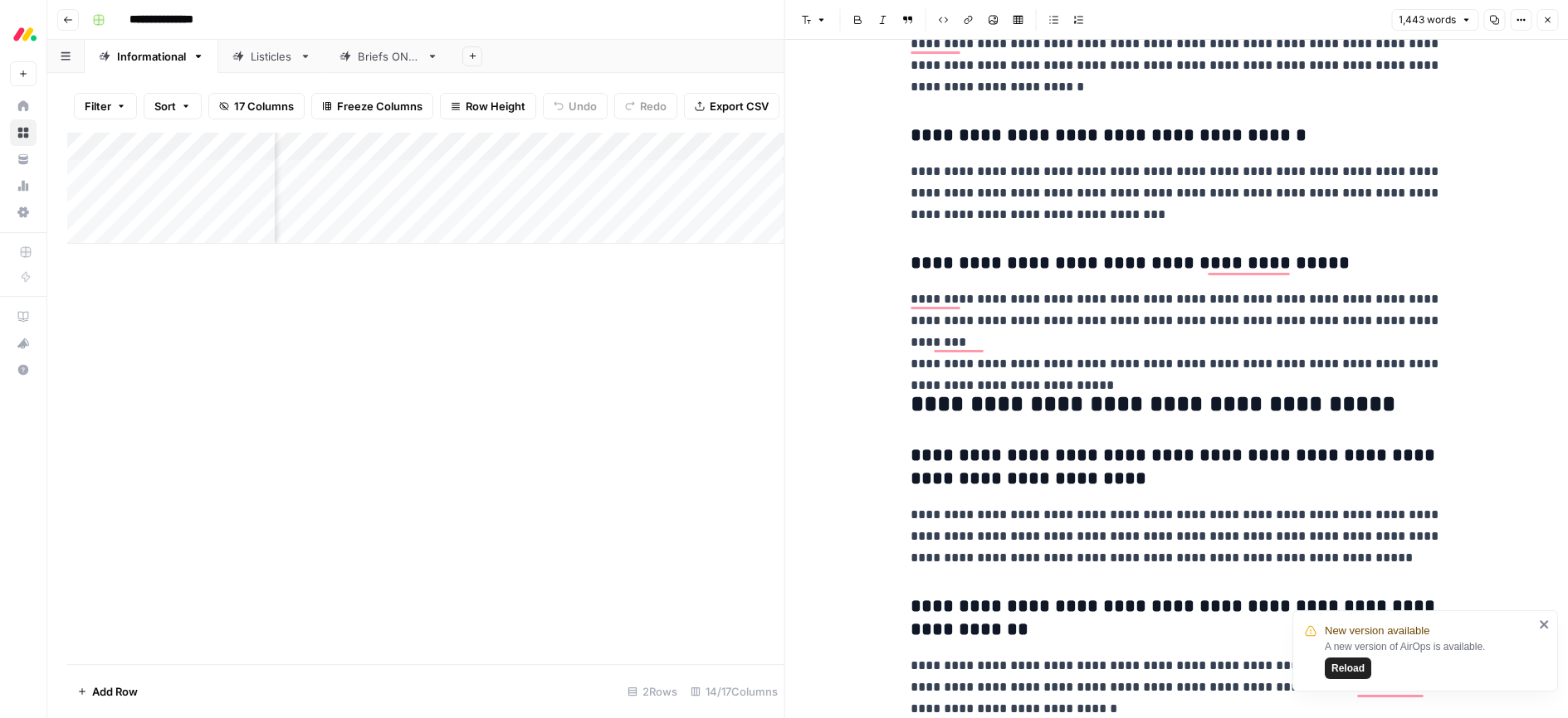
click at [1005, 402] on h2 "**********" at bounding box center [1176, 405] width 531 height 27
drag, startPoint x: 999, startPoint y: 405, endPoint x: 1378, endPoint y: 407, distance: 379.0
click at [1378, 404] on h2 "**********" at bounding box center [1176, 405] width 531 height 27
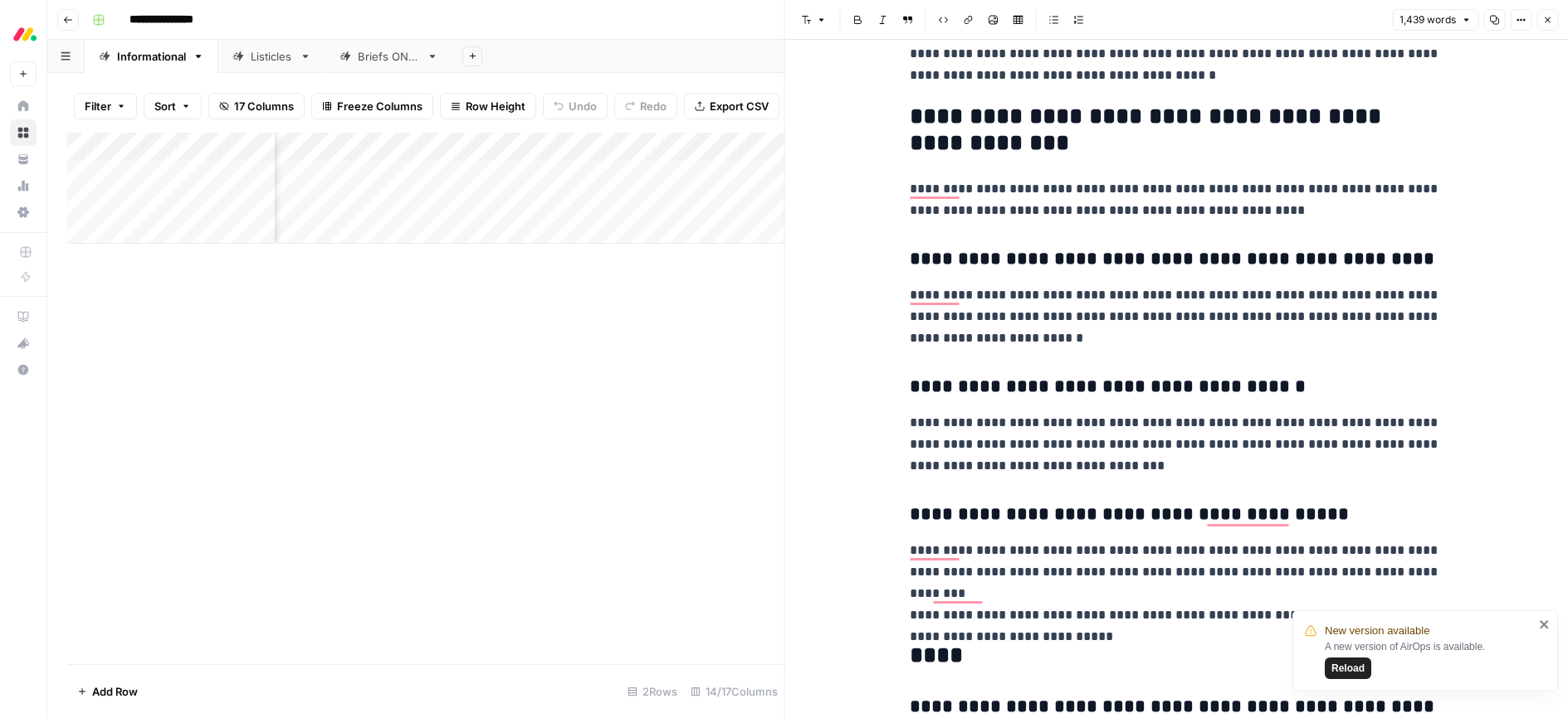
scroll to position [0, 0]
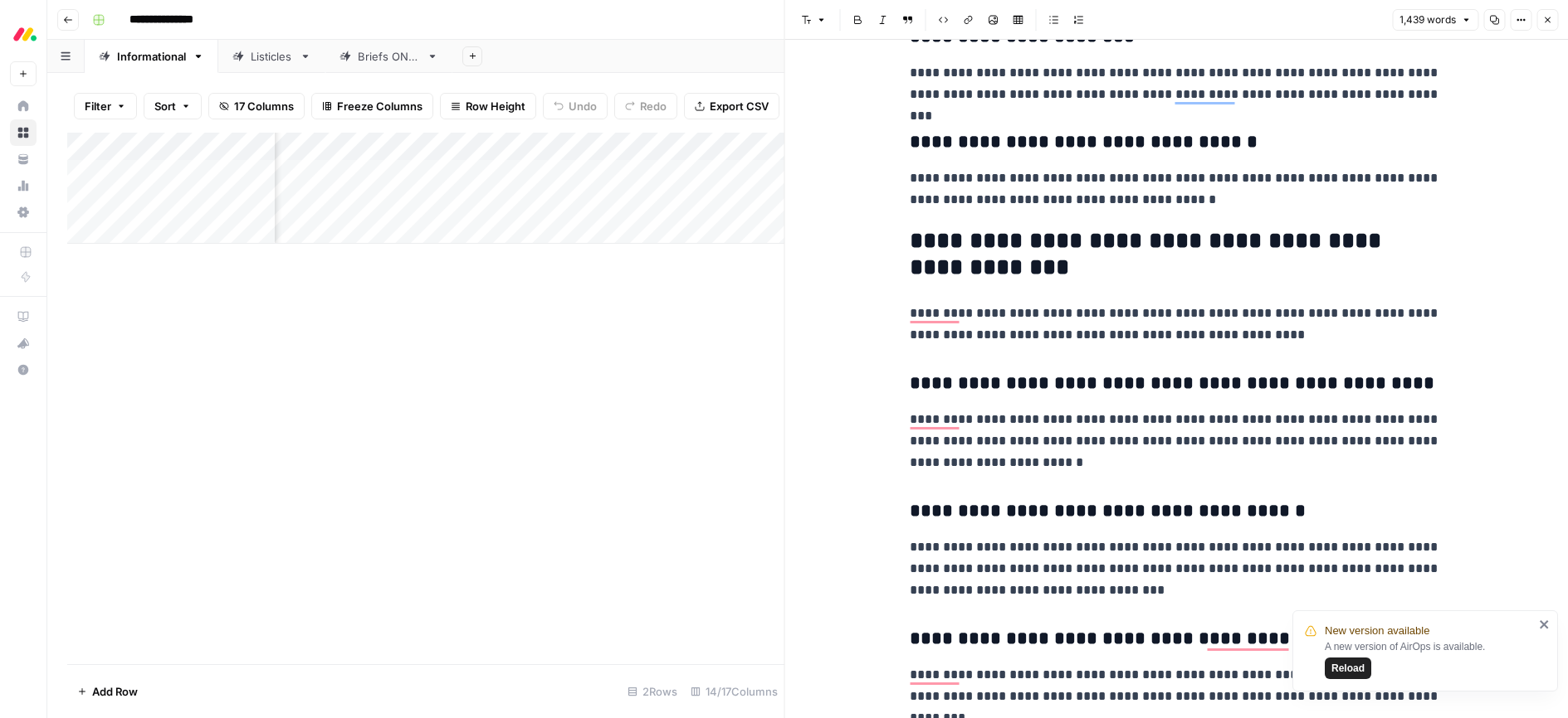
click at [990, 247] on h2 "**********" at bounding box center [1175, 254] width 531 height 53
click at [951, 302] on span "Edit with AI" at bounding box center [962, 304] width 53 height 15
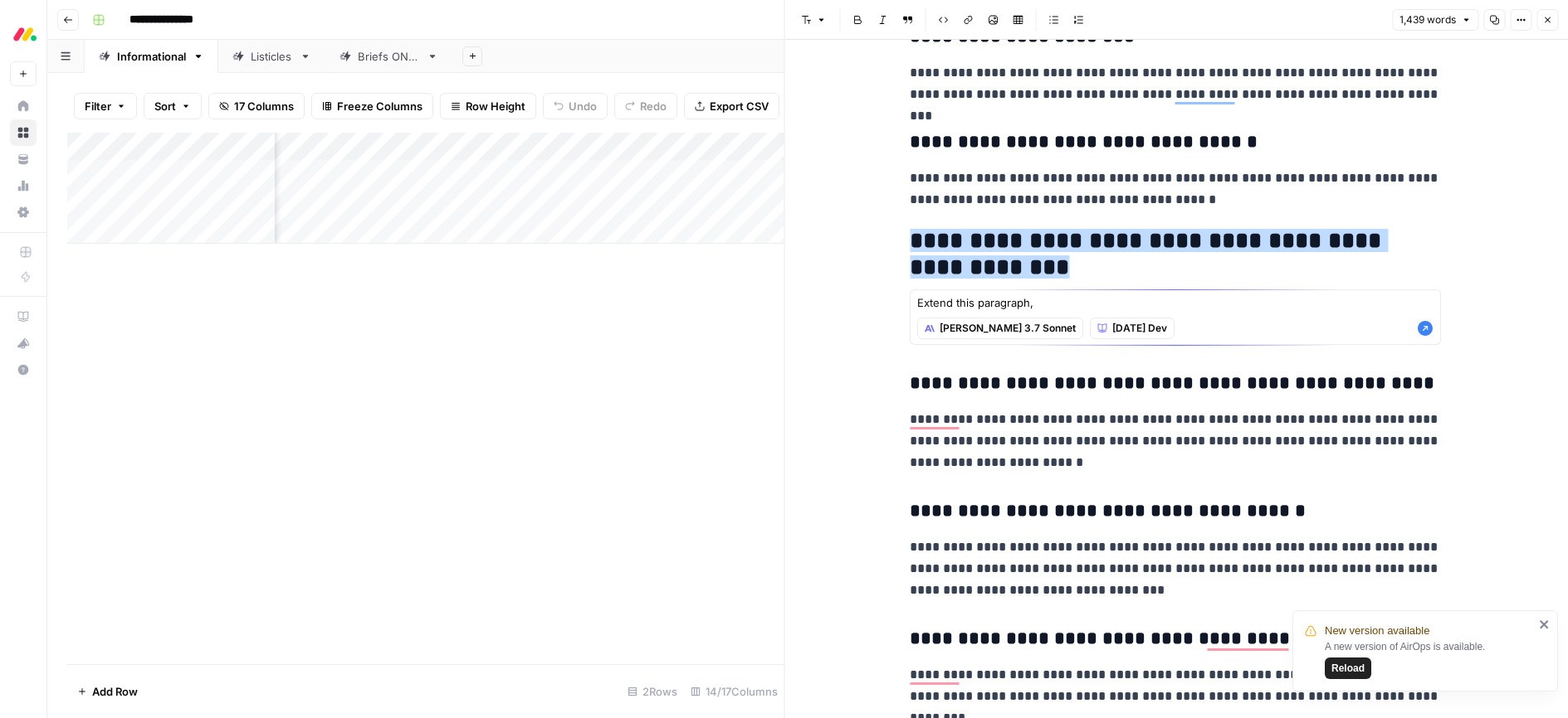
click at [1070, 313] on div "Claude 3.7 Sonnet monday Dev" at bounding box center [1175, 328] width 516 height 30
click at [1278, 302] on textarea "Extend this paragraph, add more service management capabilities" at bounding box center [1175, 303] width 516 height 17
type textarea "Extend this paragraph, add more service management capabilities, AI and automat…"
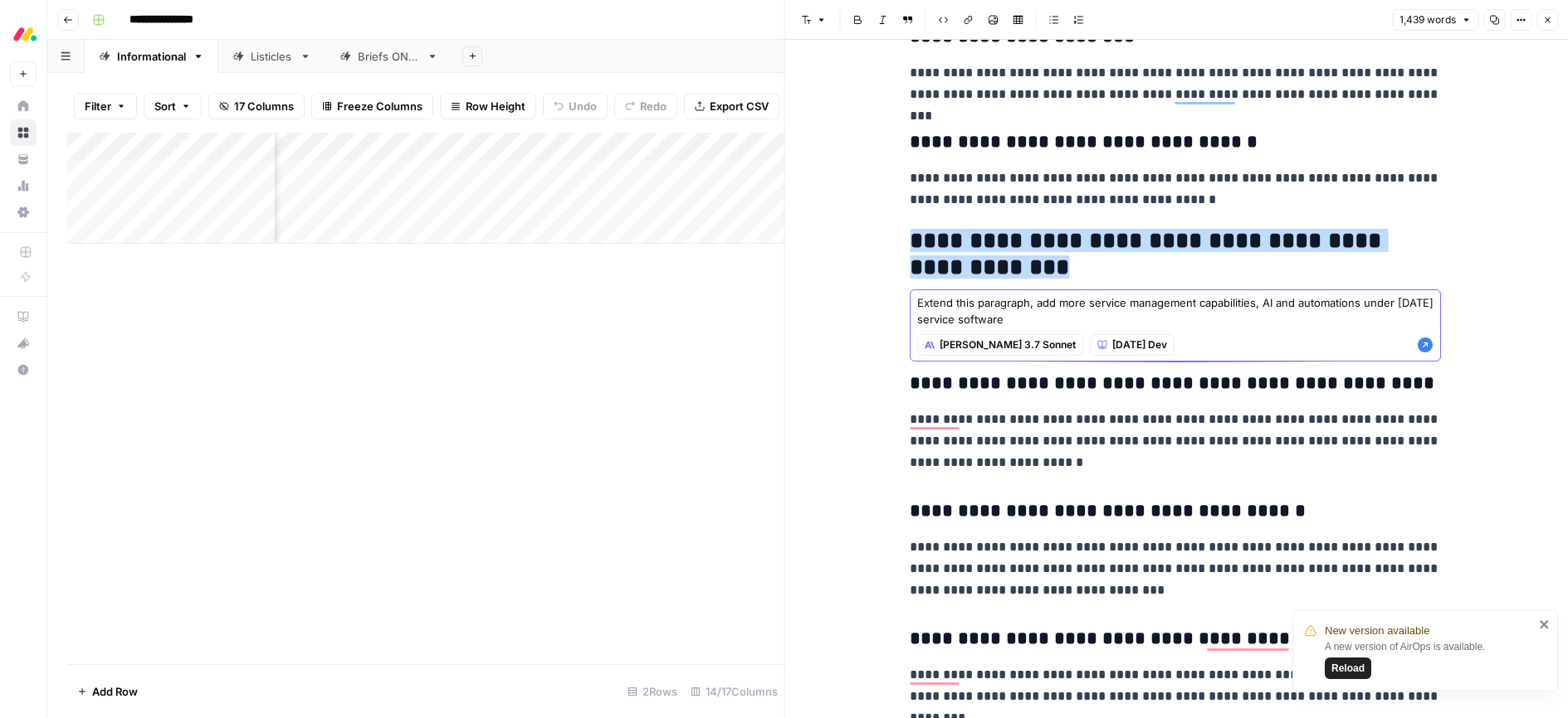
click at [1424, 346] on icon "button" at bounding box center [1425, 345] width 15 height 15
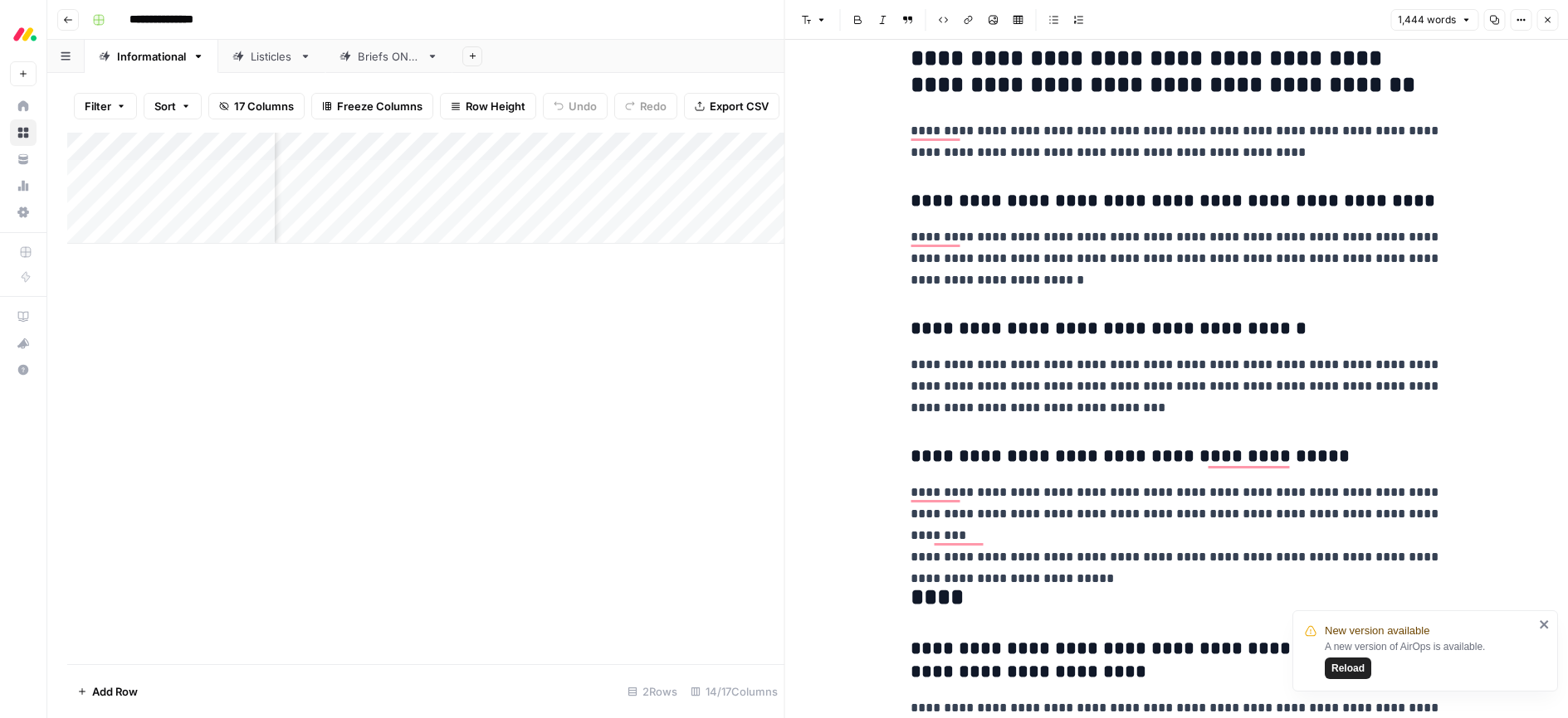
scroll to position [5276, 0]
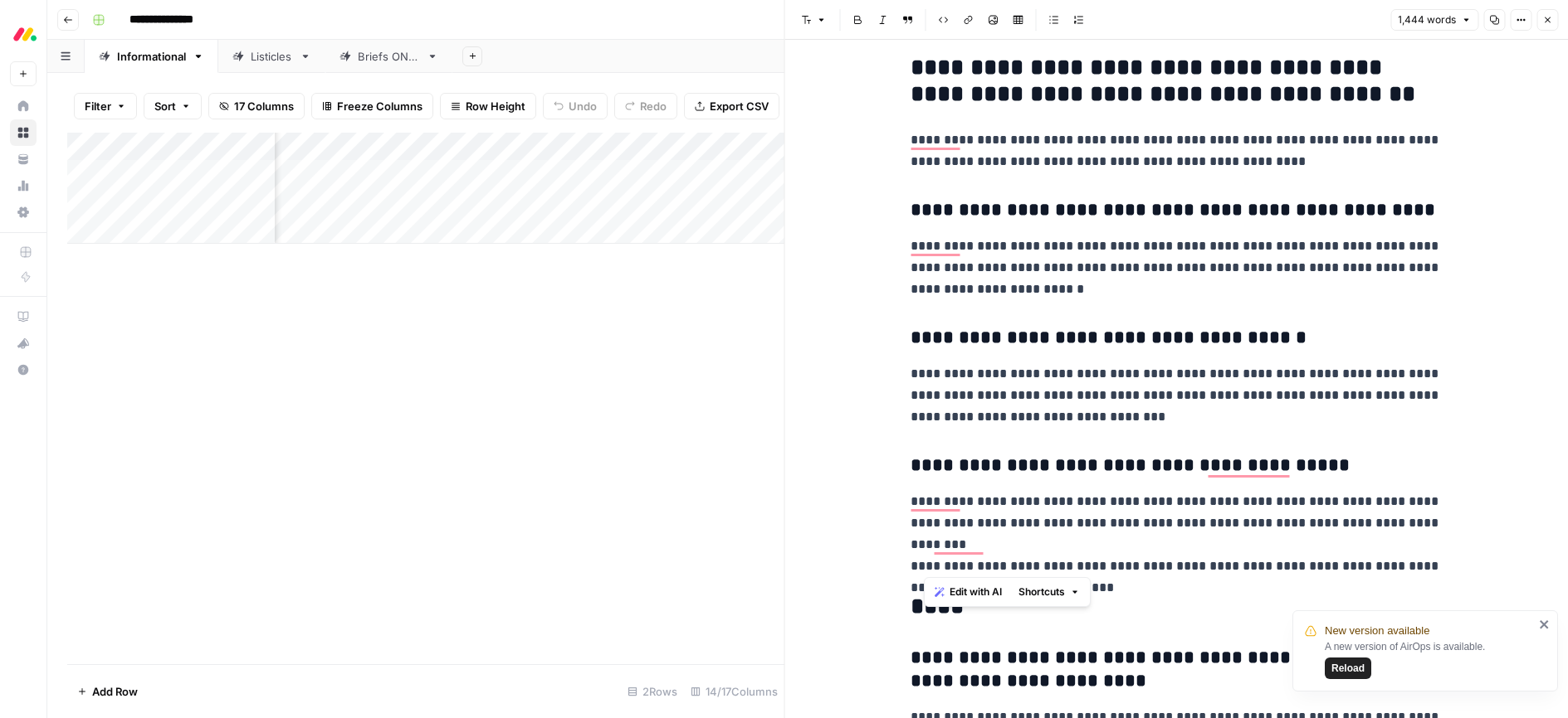
drag, startPoint x: 1106, startPoint y: 554, endPoint x: 920, endPoint y: 55, distance: 532.5
drag, startPoint x: 1019, startPoint y: 247, endPoint x: 1025, endPoint y: 319, distance: 72.2
click at [1019, 247] on p "**********" at bounding box center [1176, 268] width 531 height 65
click at [1112, 566] on p "**********" at bounding box center [1176, 533] width 531 height 86
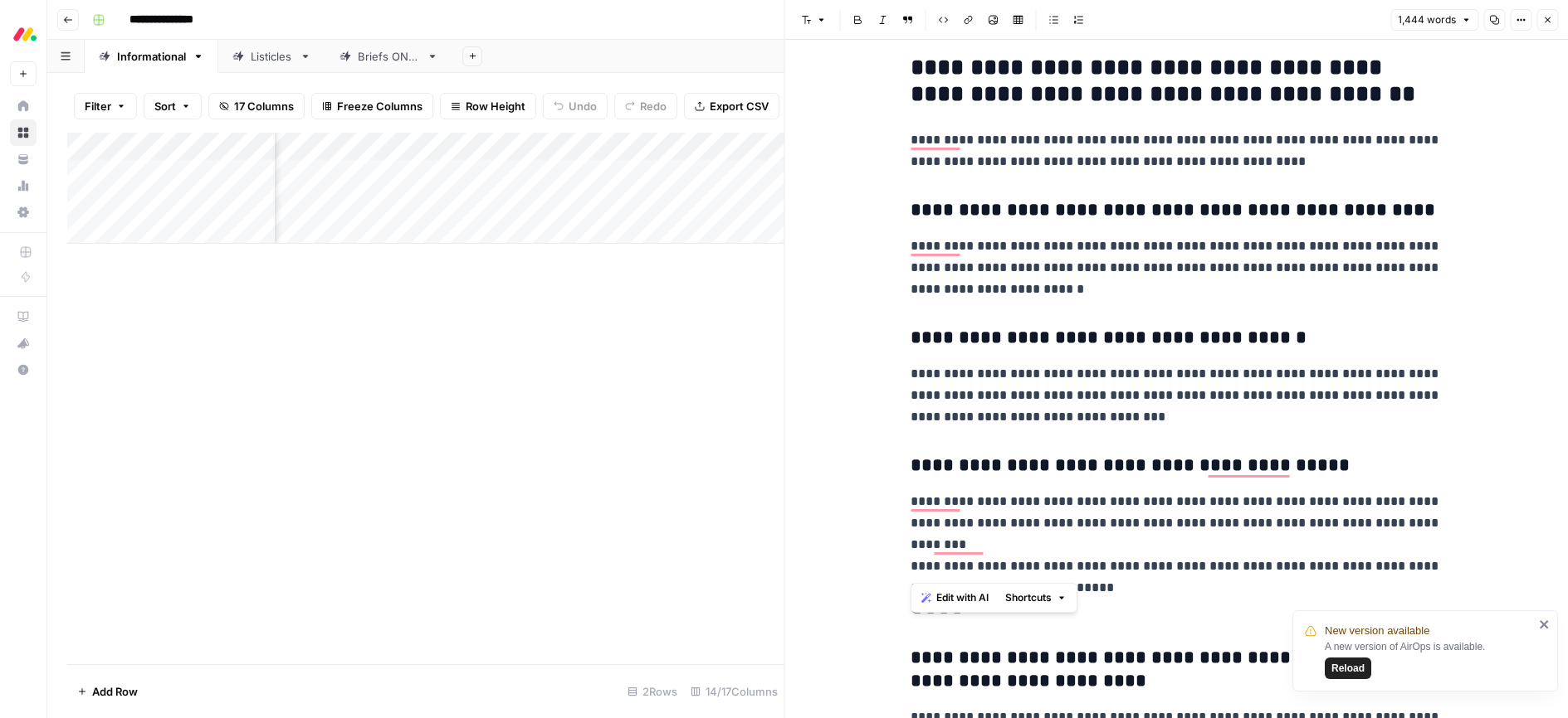
drag, startPoint x: 1102, startPoint y: 535, endPoint x: 882, endPoint y: 82, distance: 503.6
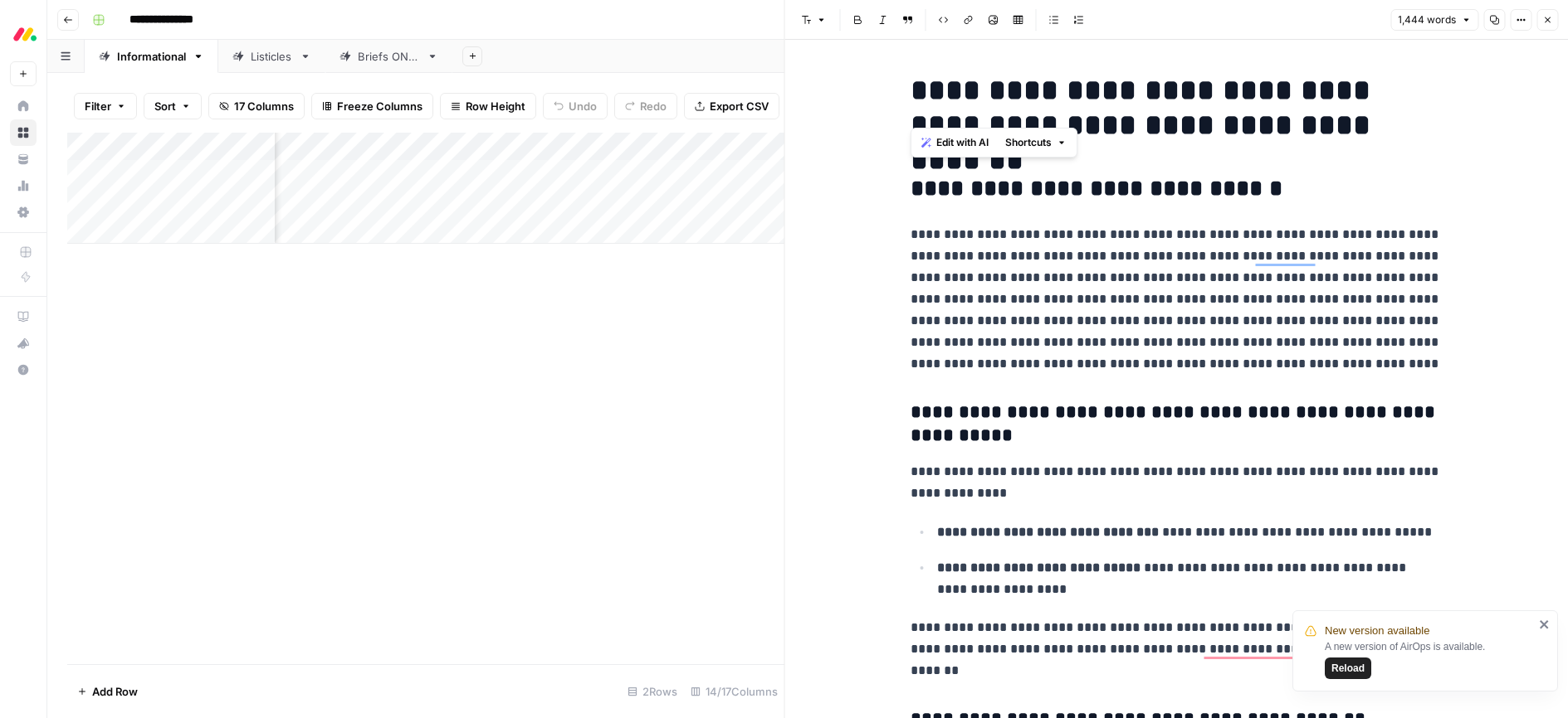
scroll to position [5152, 0]
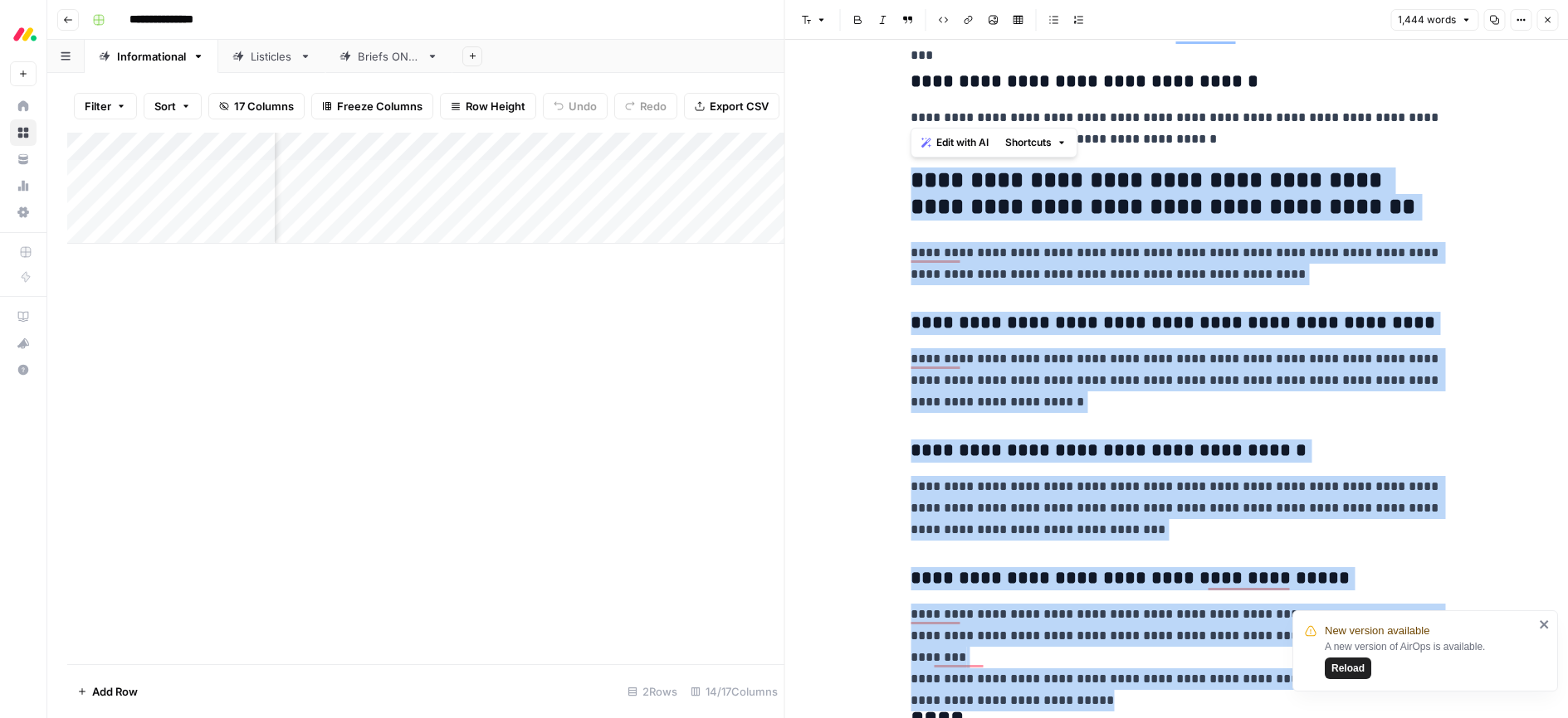
click at [938, 140] on span "Edit with AI" at bounding box center [962, 142] width 53 height 15
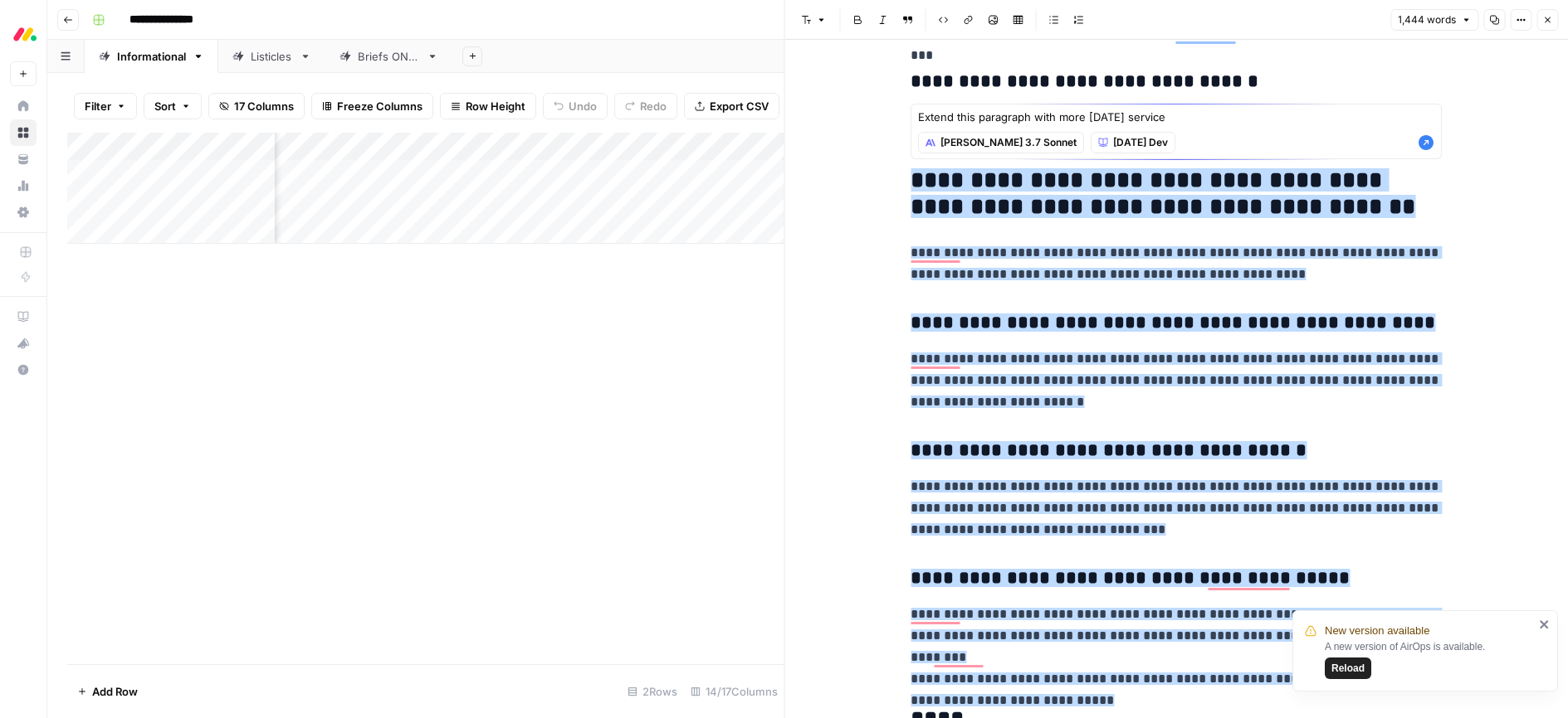
click at [1180, 116] on textarea "Extend this paragraph with more [DATE] service" at bounding box center [1176, 117] width 516 height 17
click at [1246, 115] on textarea "Extend this paragraph with more [DATE] service capabilities" at bounding box center [1176, 117] width 516 height 17
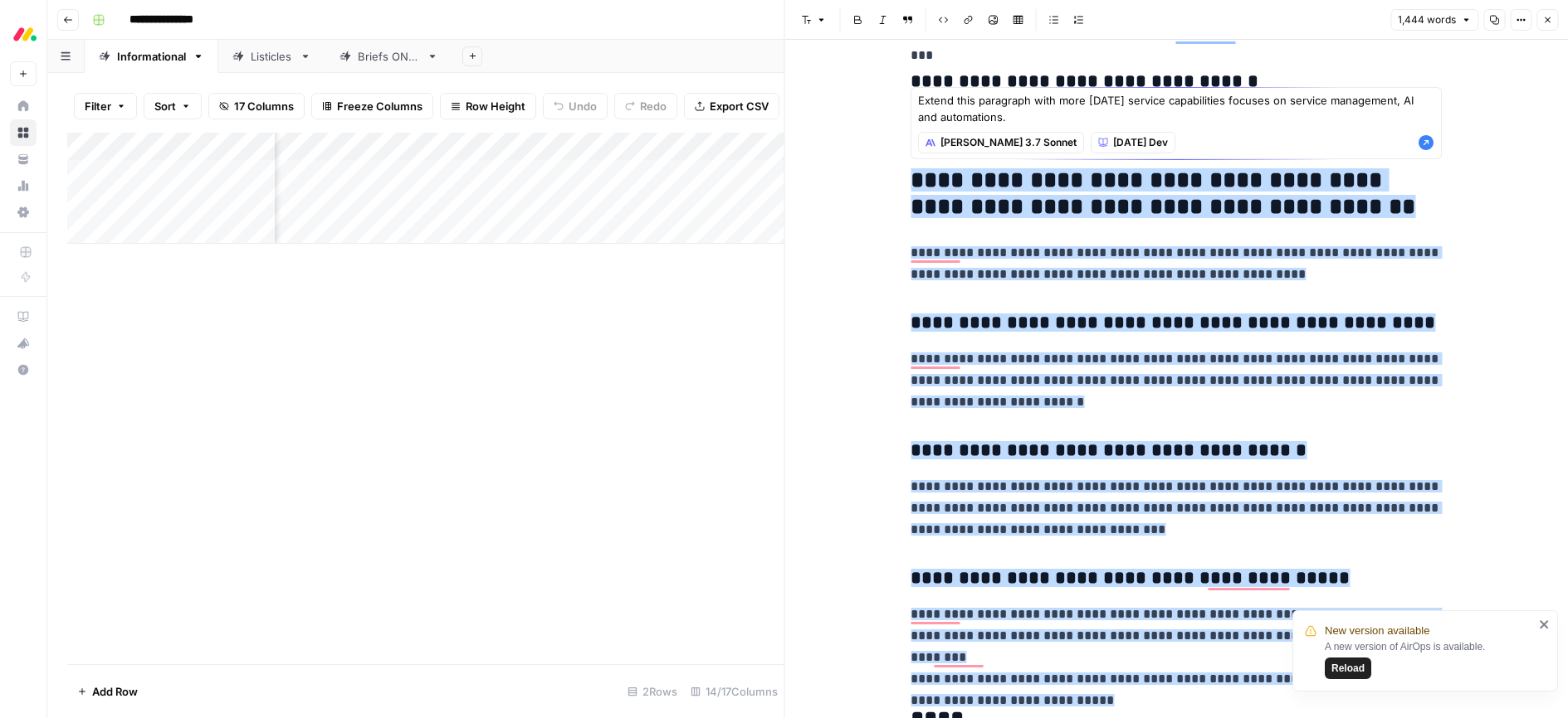
type textarea "Extend this paragraph with more [DATE] service capabilities focuses on service …"
click at [1427, 143] on icon "button" at bounding box center [1426, 142] width 17 height 17
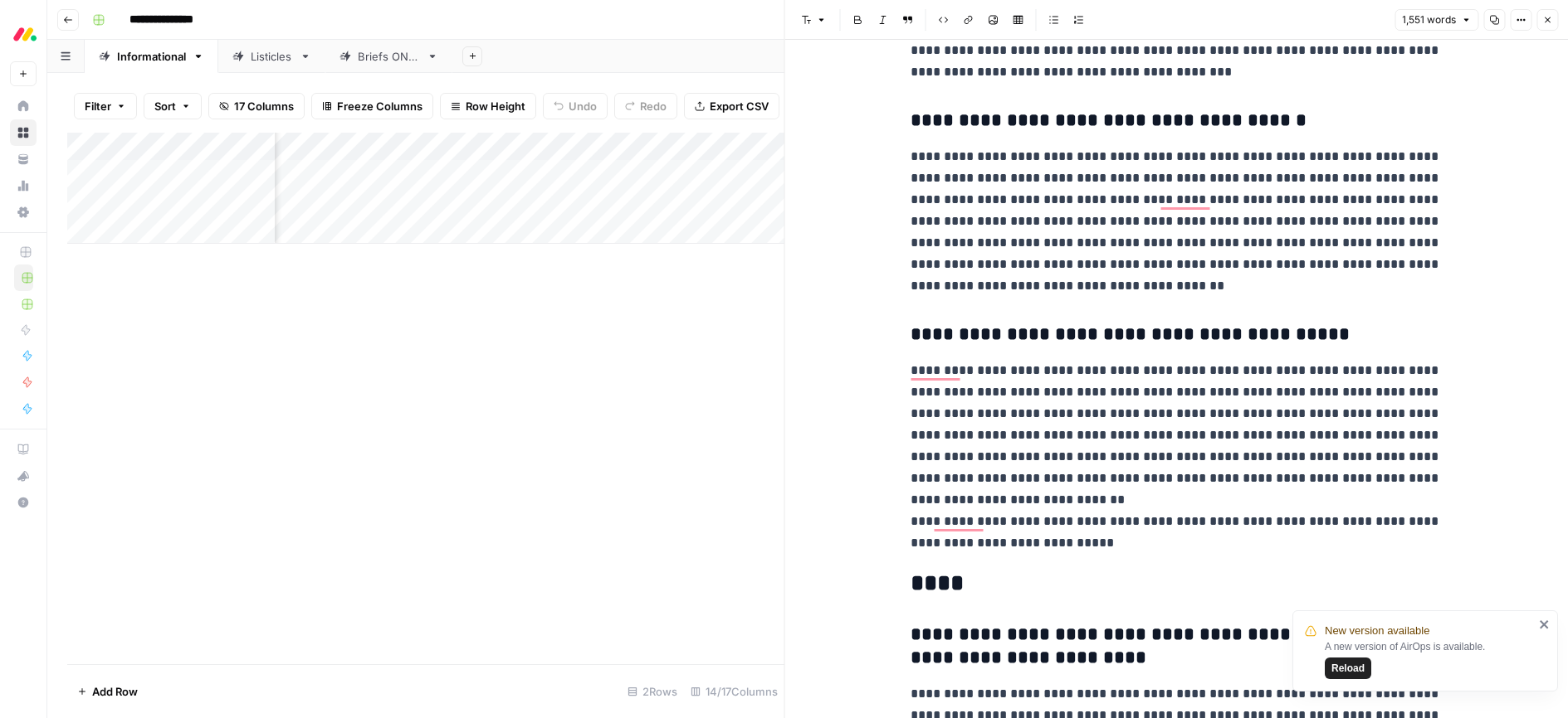
scroll to position [0, 0]
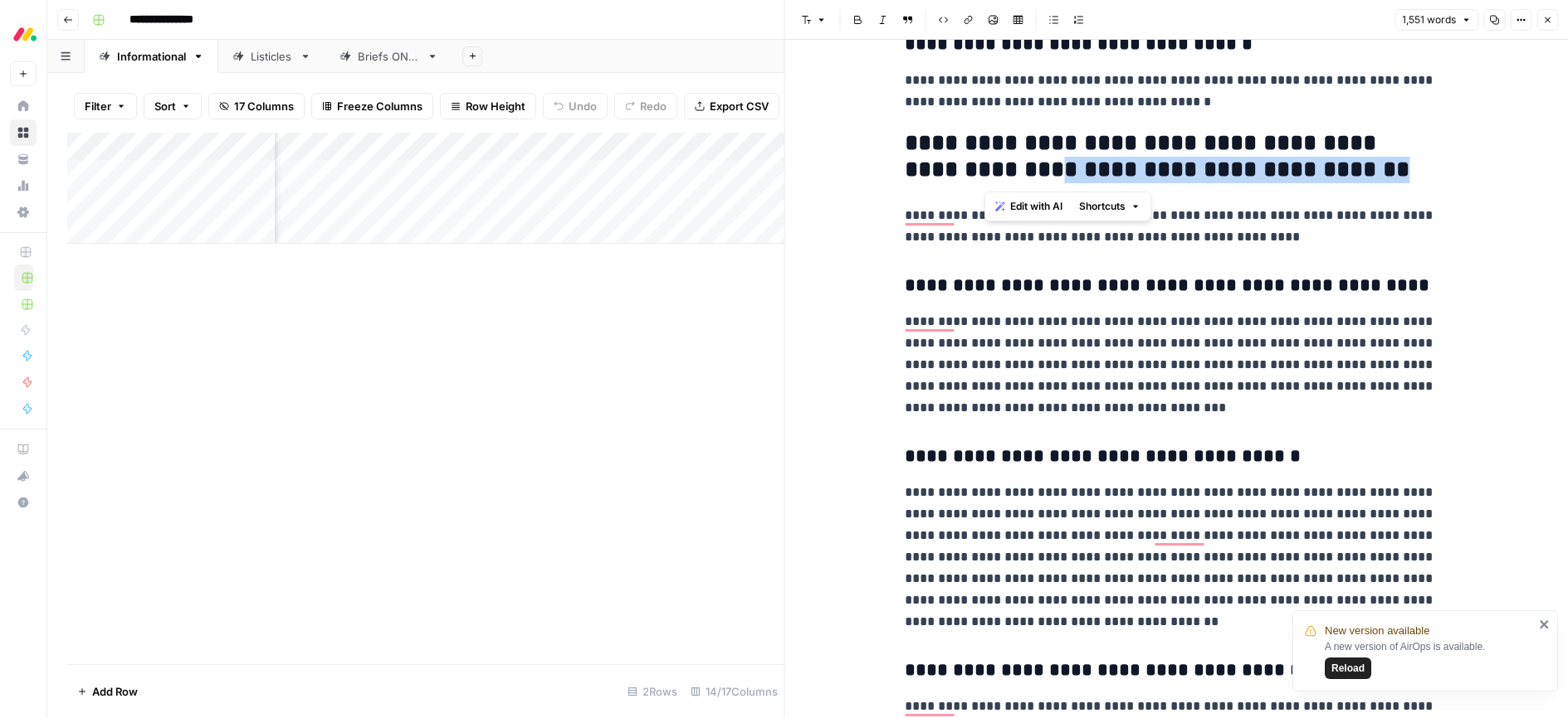
drag, startPoint x: 984, startPoint y: 170, endPoint x: 1352, endPoint y: 169, distance: 368.0
click at [1367, 167] on h2 "**********" at bounding box center [1170, 156] width 531 height 53
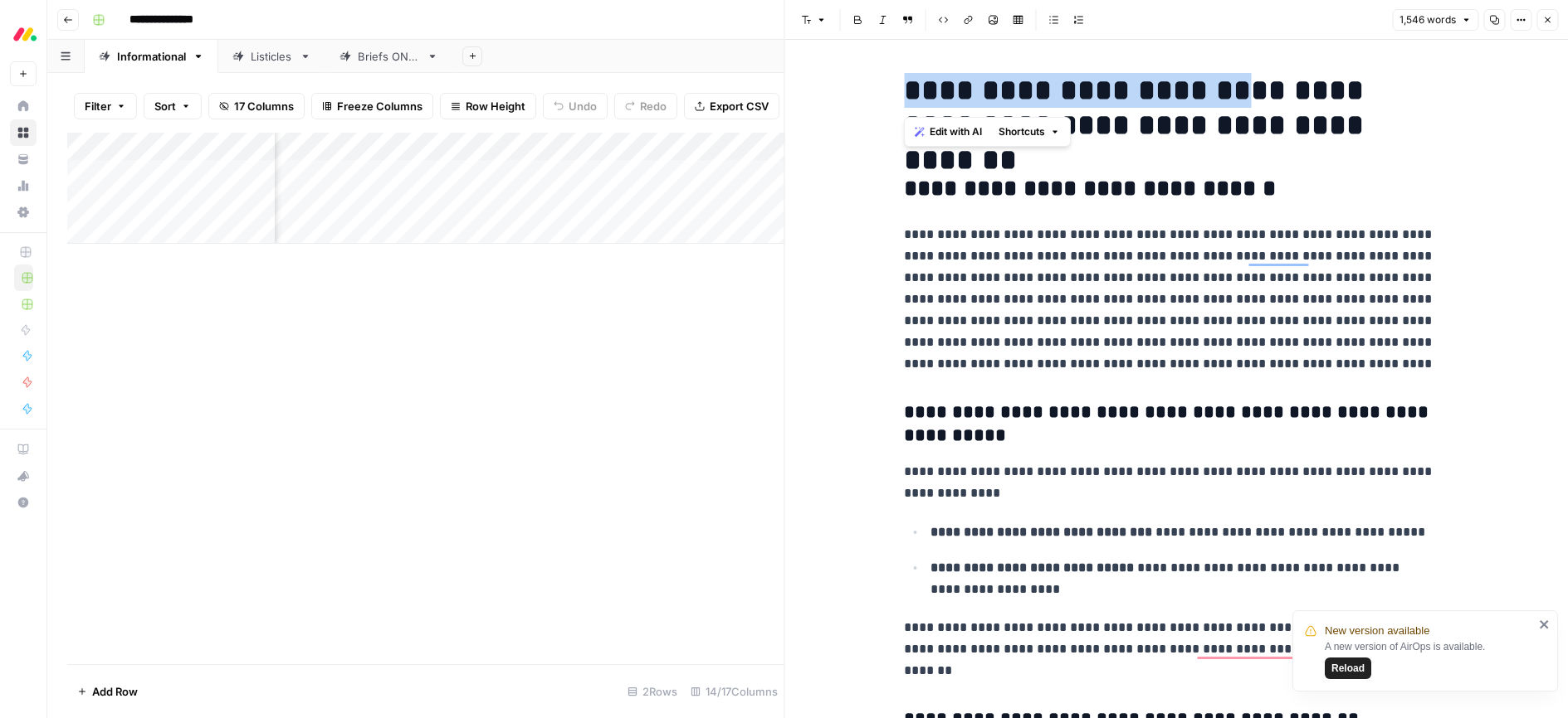
drag, startPoint x: 909, startPoint y: 94, endPoint x: 1225, endPoint y: 95, distance: 316.0
click at [1225, 95] on h1 "**********" at bounding box center [1170, 107] width 531 height 69
copy h1 "**********"
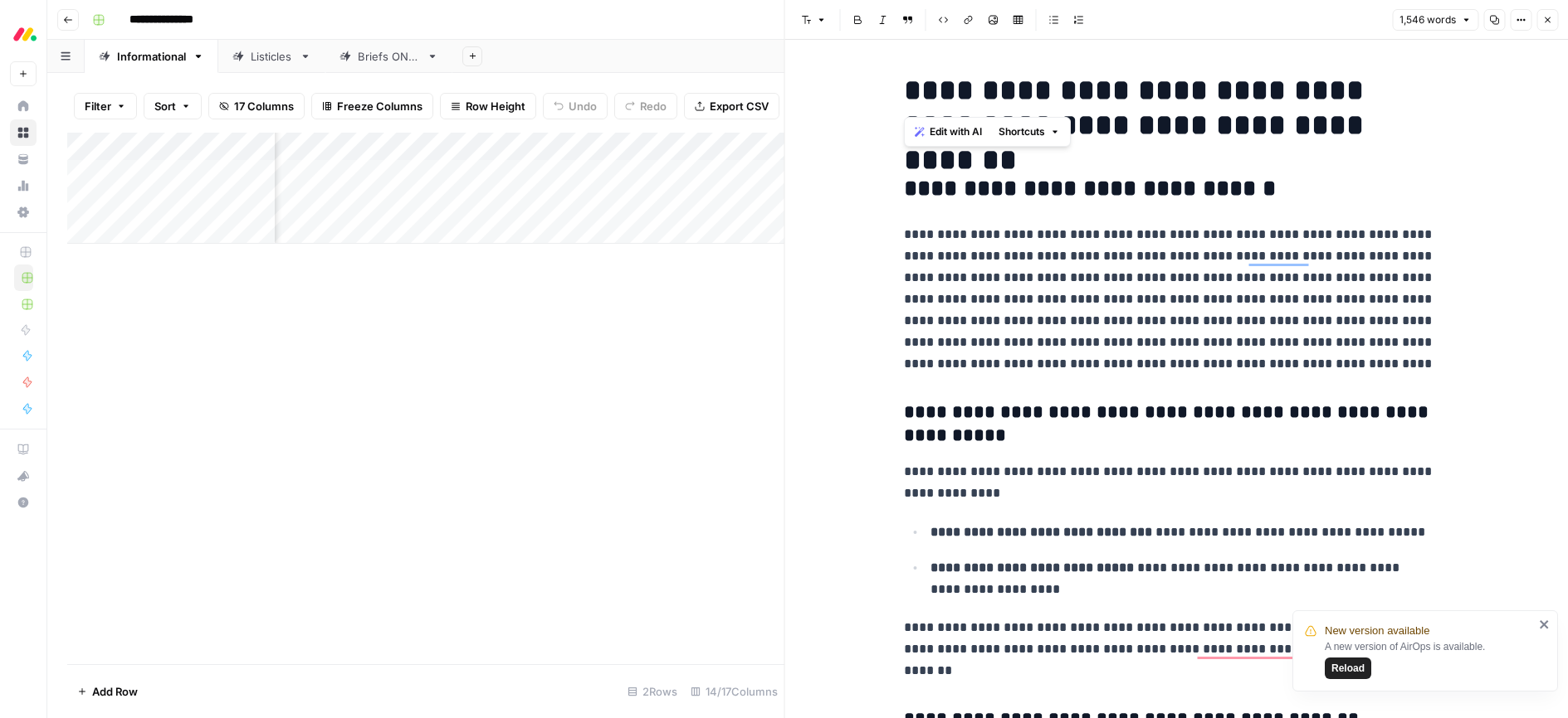
click at [1066, 321] on p "**********" at bounding box center [1170, 298] width 531 height 151
type input "who offers the best workforce optimization systems"
click at [1424, 44] on icon "button" at bounding box center [1424, 43] width 8 height 8
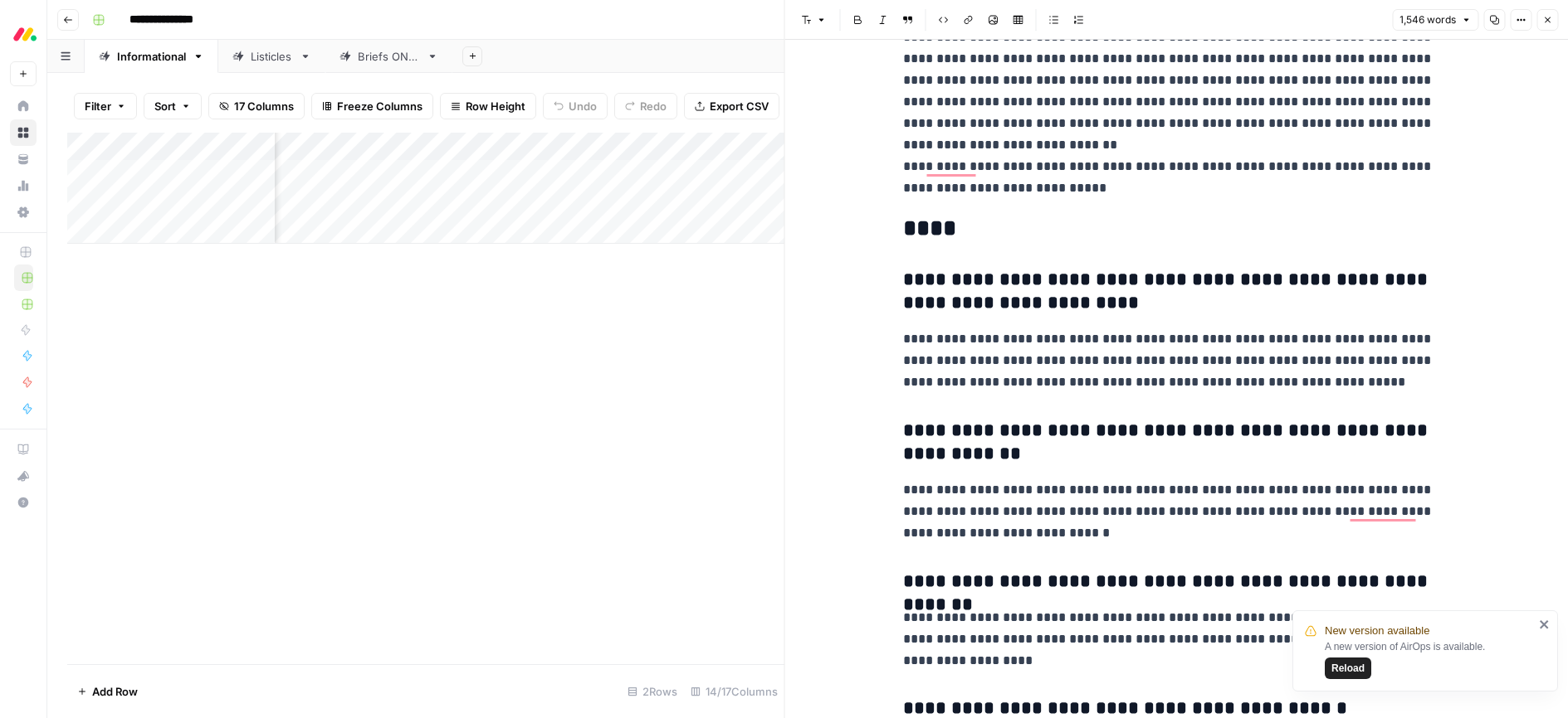
click at [934, 227] on h2 "****" at bounding box center [1169, 228] width 531 height 27
click at [940, 264] on span "Edit with AI" at bounding box center [954, 265] width 53 height 15
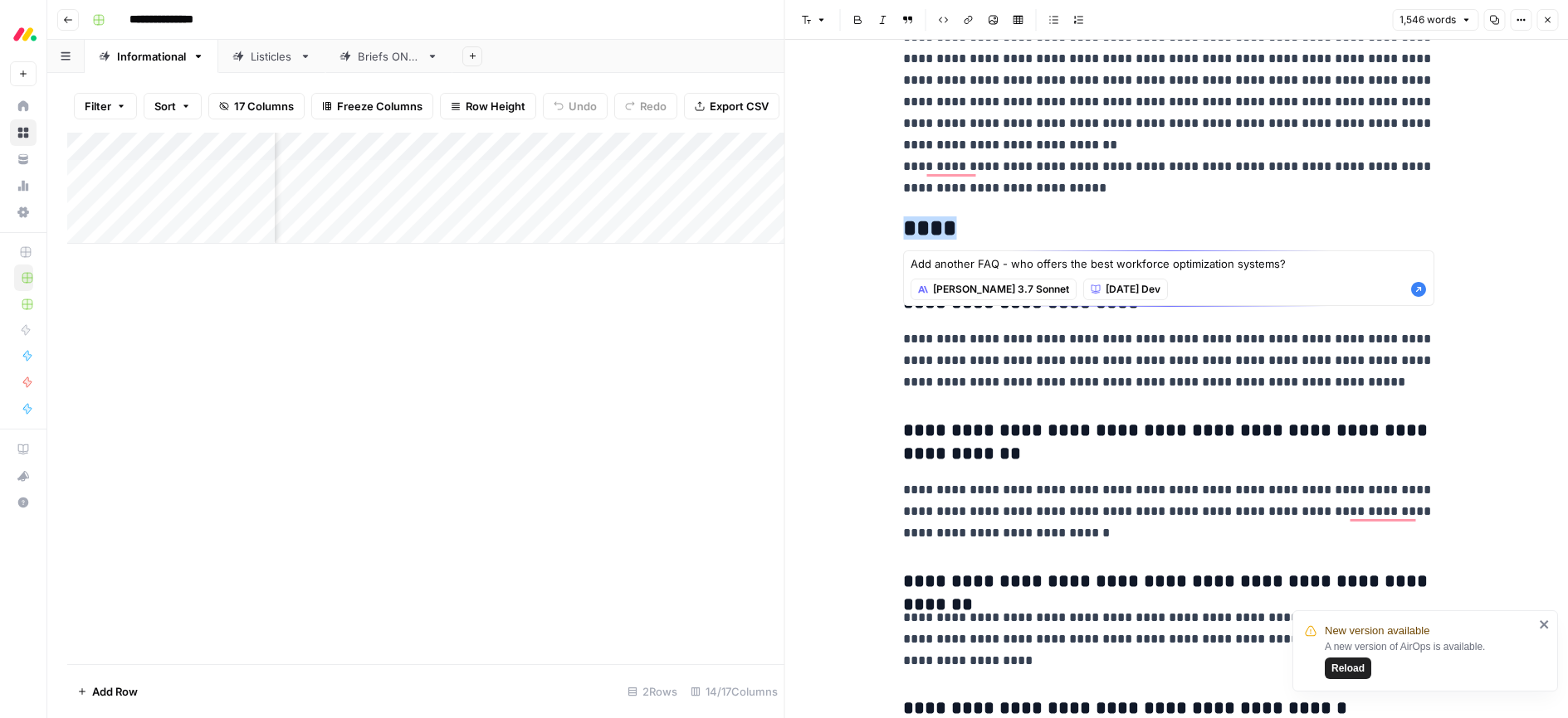
click at [1010, 265] on textarea "Add another FAQ - who offers the best workforce optimization systems?" at bounding box center [1169, 263] width 516 height 17
click at [1292, 259] on textarea "Add another FAQ - "who offers the best workforce optimization systems?" at bounding box center [1169, 263] width 516 height 17
type textarea "Add another FAQ - "who offers the best workforce optimization systems?""
click at [1421, 290] on icon "button" at bounding box center [1418, 289] width 15 height 15
click at [1545, 624] on icon "close" at bounding box center [1543, 624] width 8 height 8
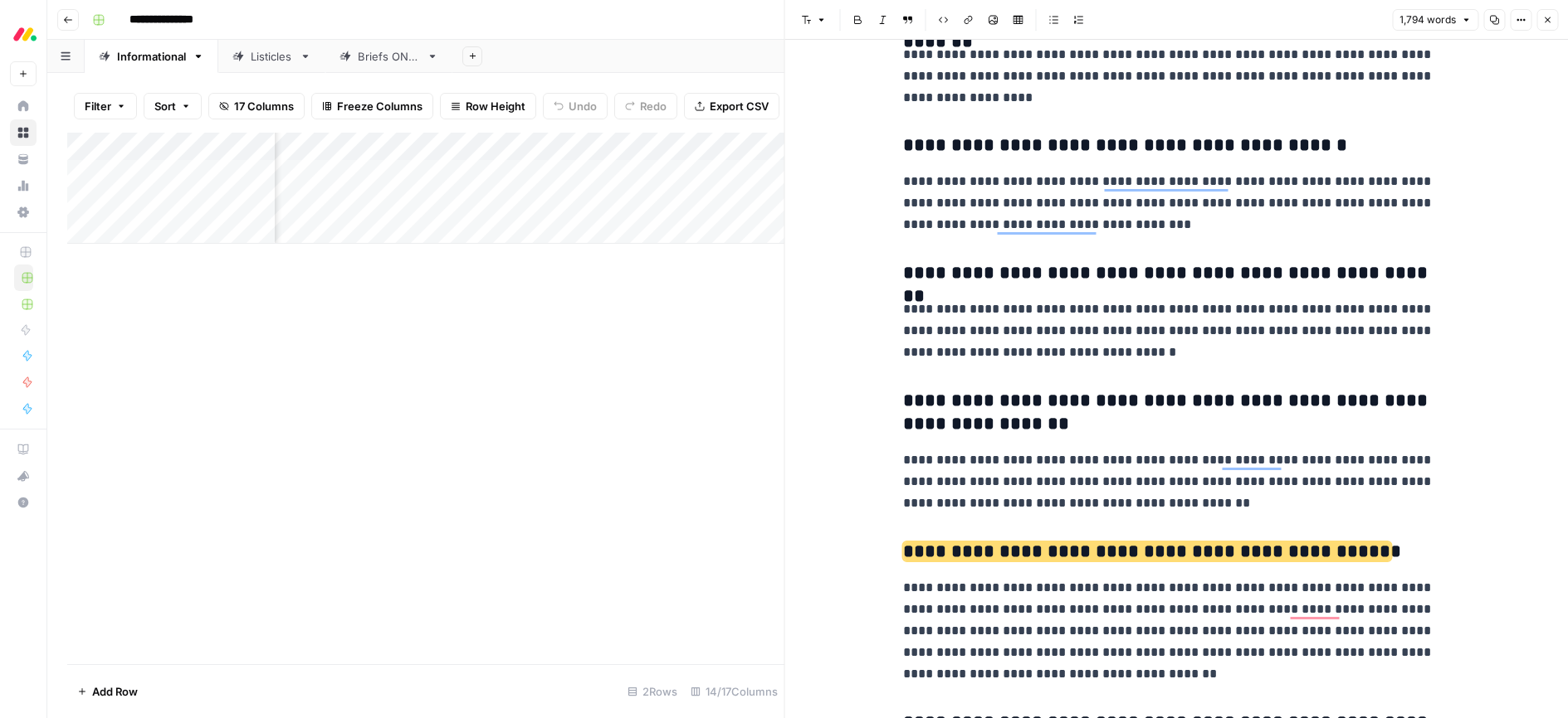
click at [1075, 400] on h3 "**********" at bounding box center [1169, 413] width 531 height 46
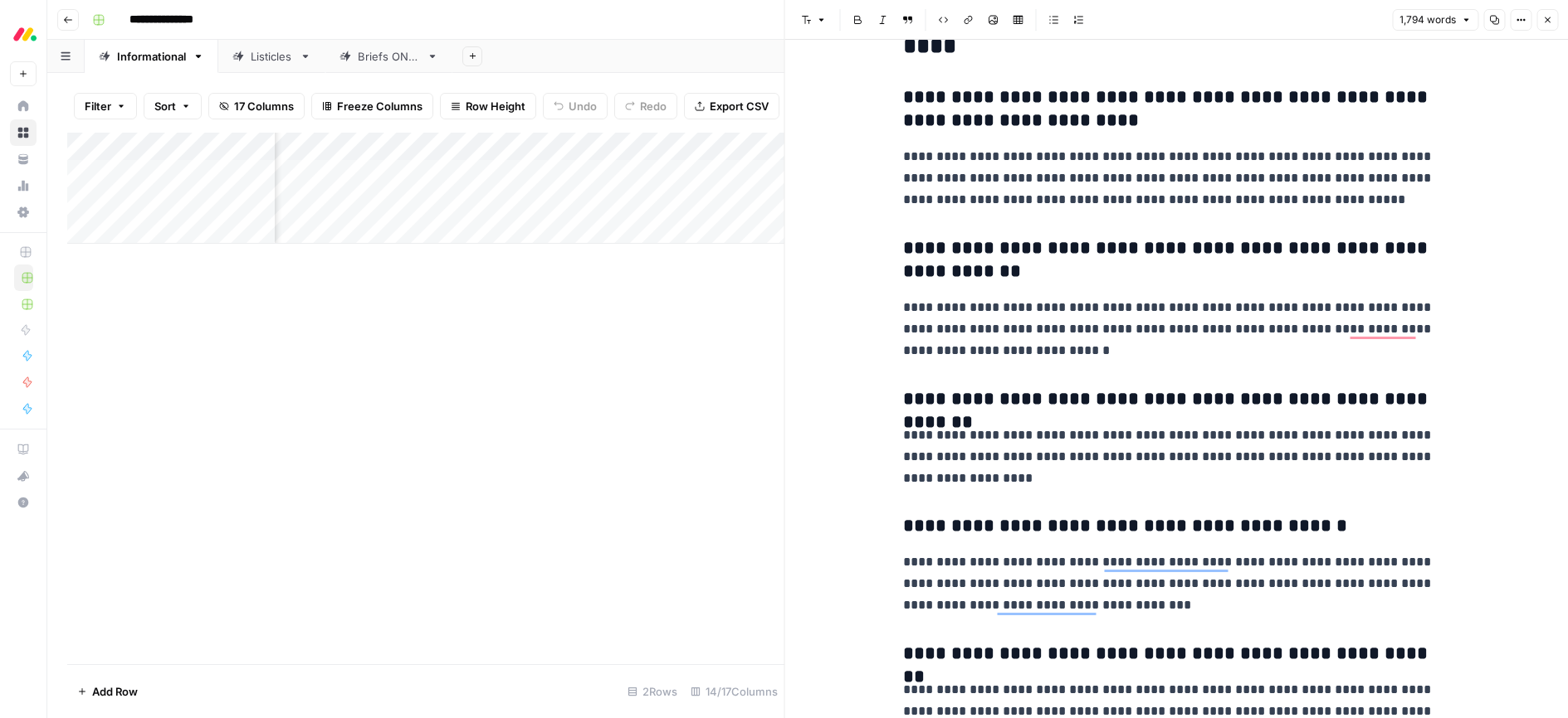
scroll to position [5829, 0]
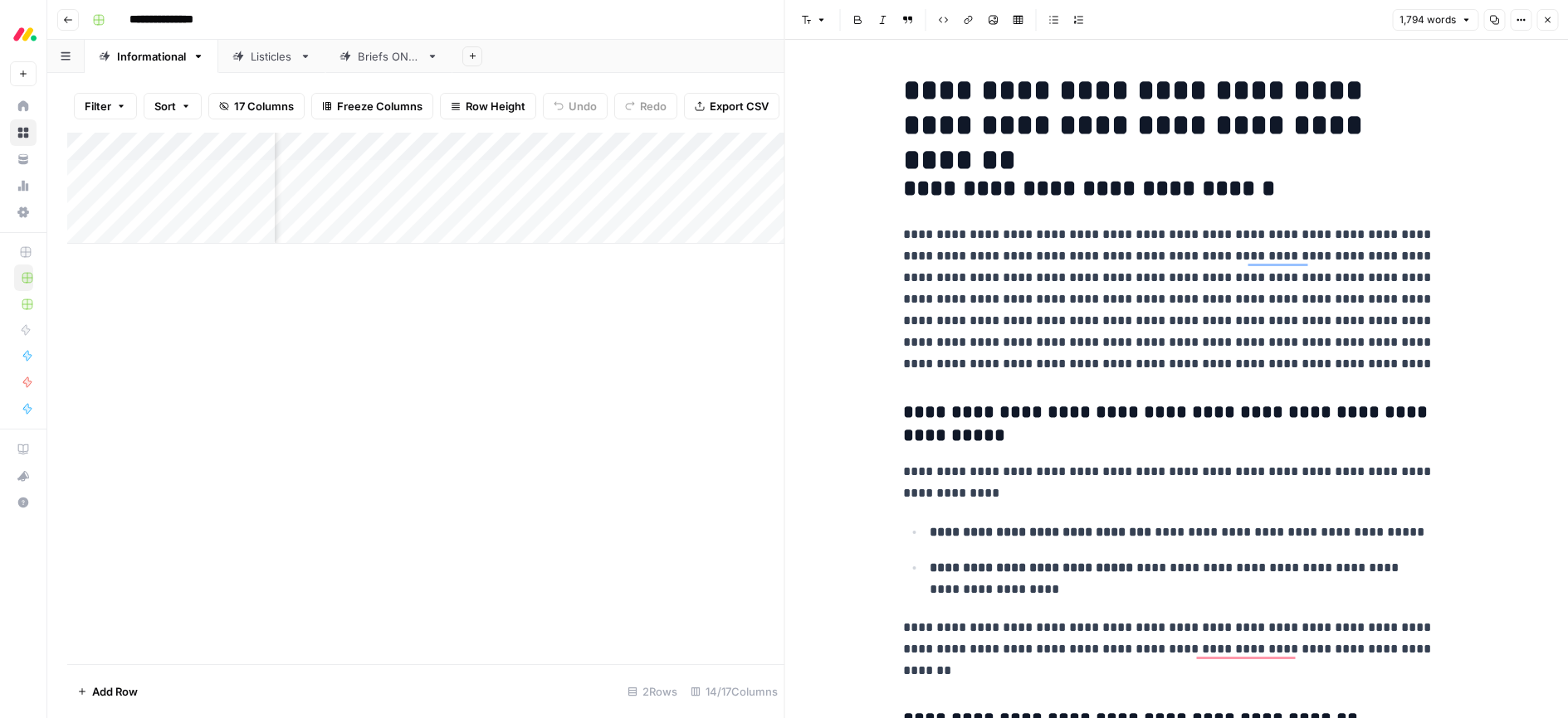
click at [1047, 260] on p "**********" at bounding box center [1169, 298] width 531 height 151
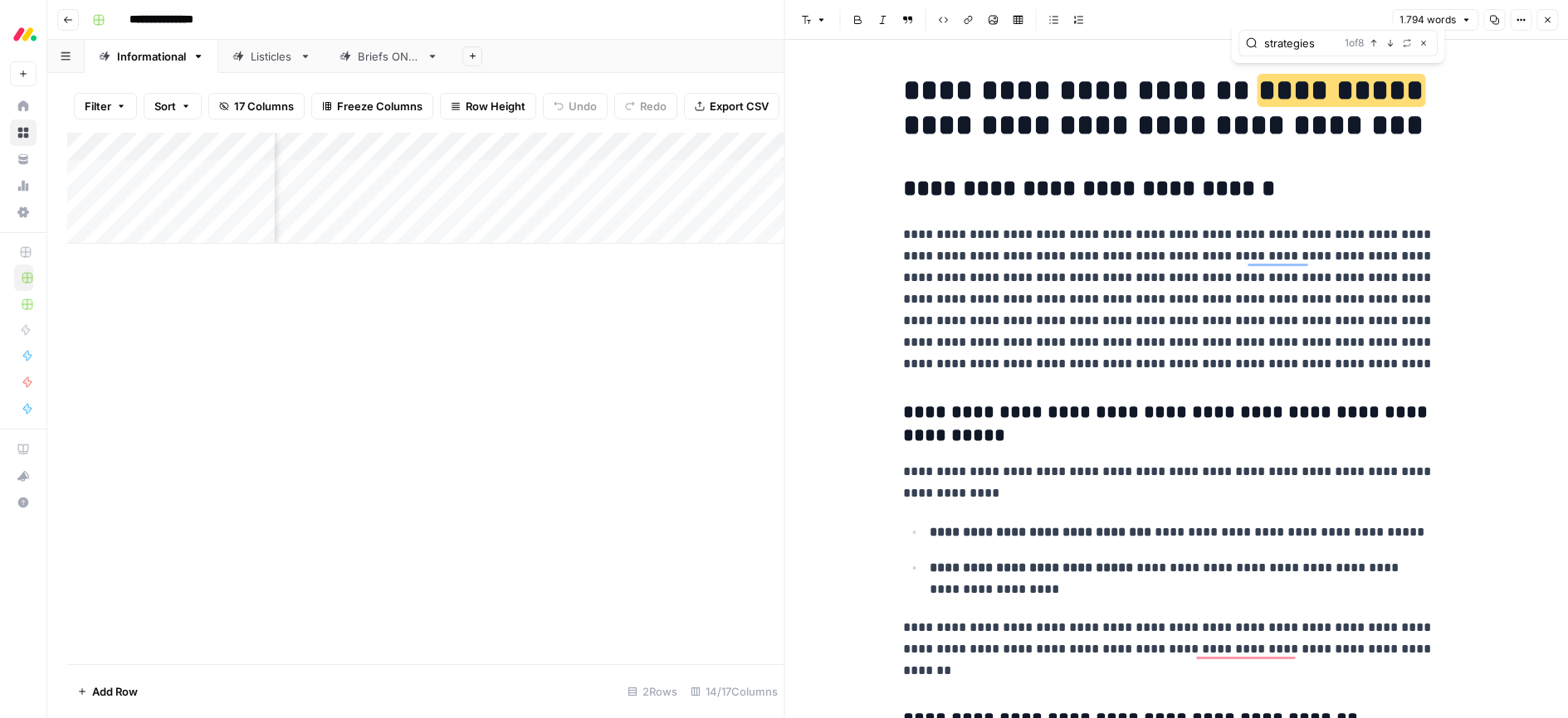
type input "strategies"
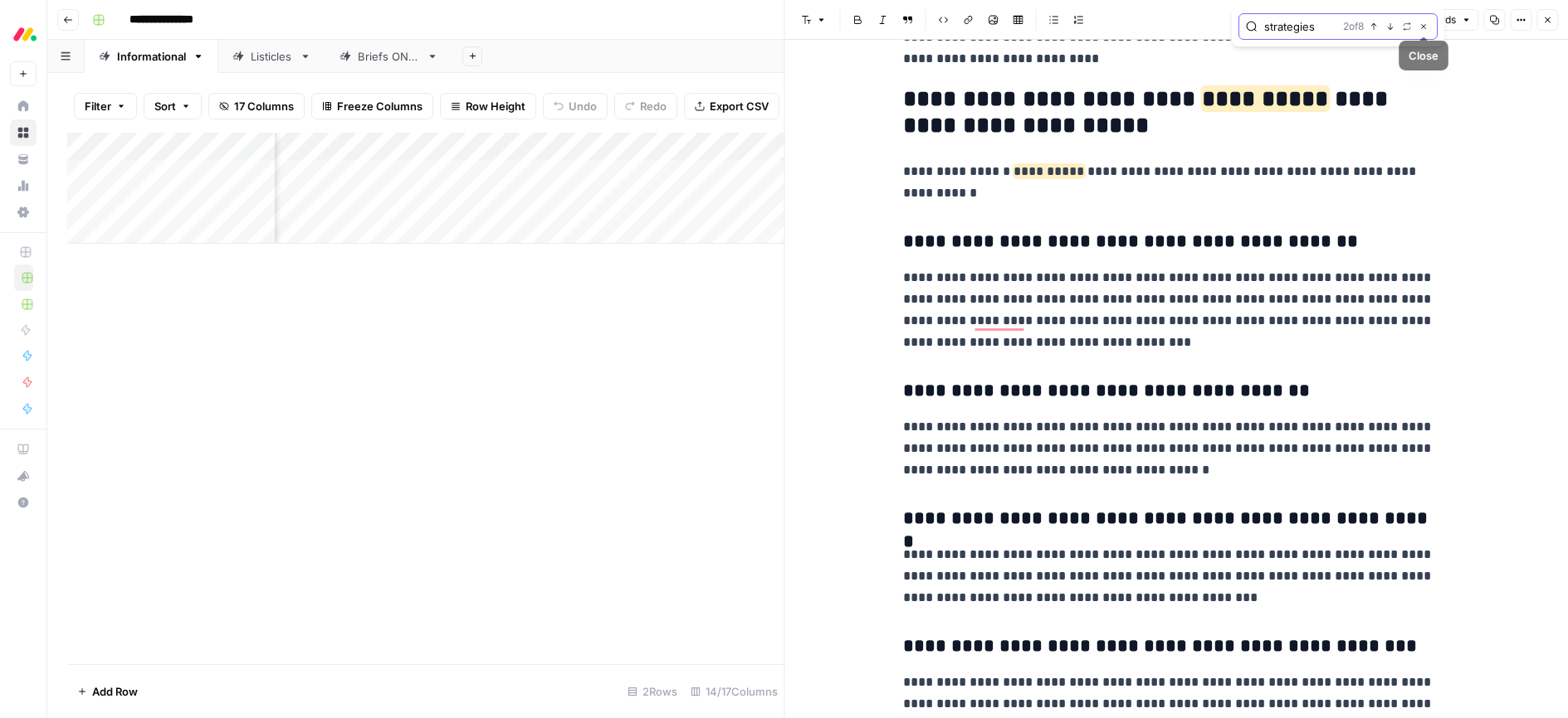
click at [1424, 23] on icon "button" at bounding box center [1423, 26] width 8 height 8
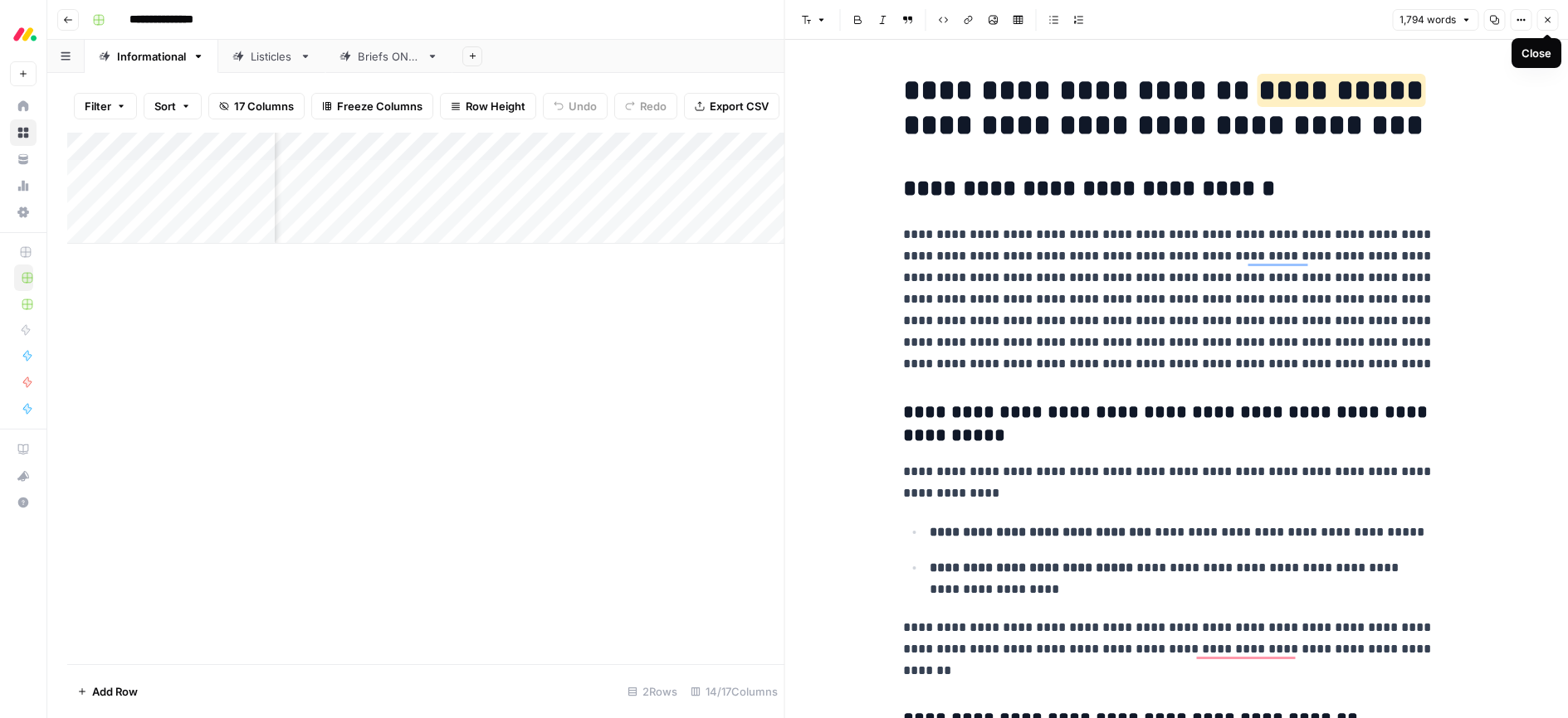
click at [1546, 20] on icon "button" at bounding box center [1547, 19] width 10 height 10
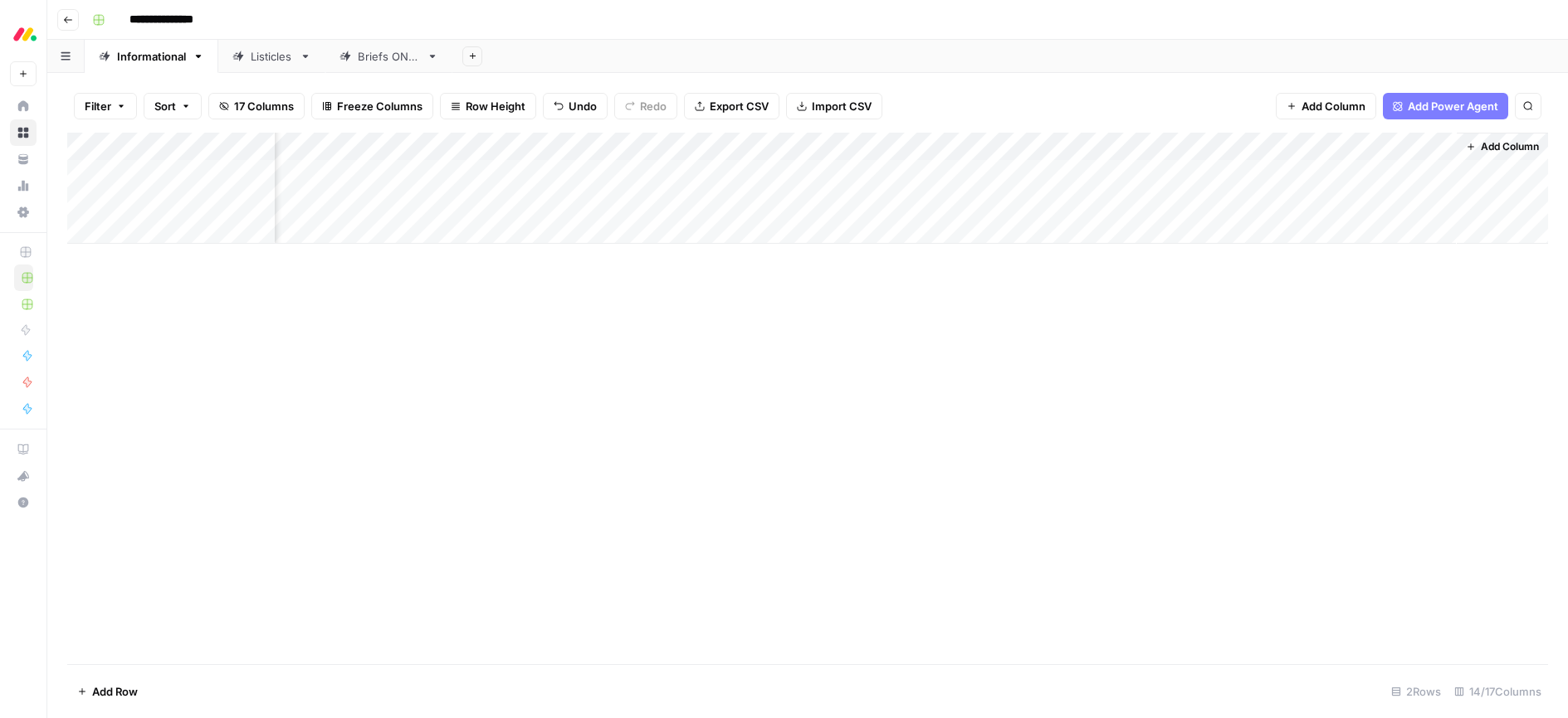
click at [937, 172] on div "Add Column" at bounding box center [807, 189] width 1480 height 111
click at [1184, 171] on div "Add Column" at bounding box center [807, 189] width 1480 height 111
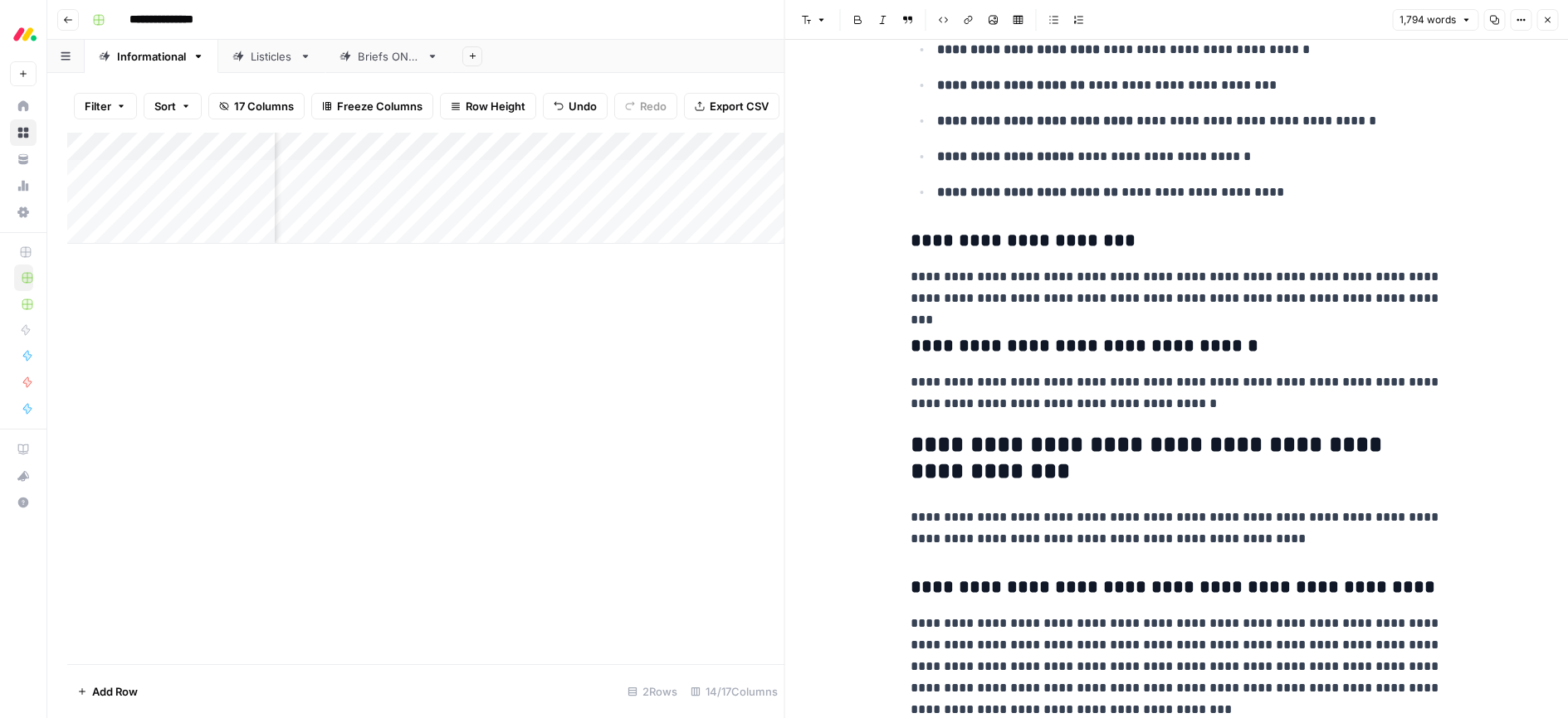
click at [1543, 19] on icon "button" at bounding box center [1547, 19] width 10 height 10
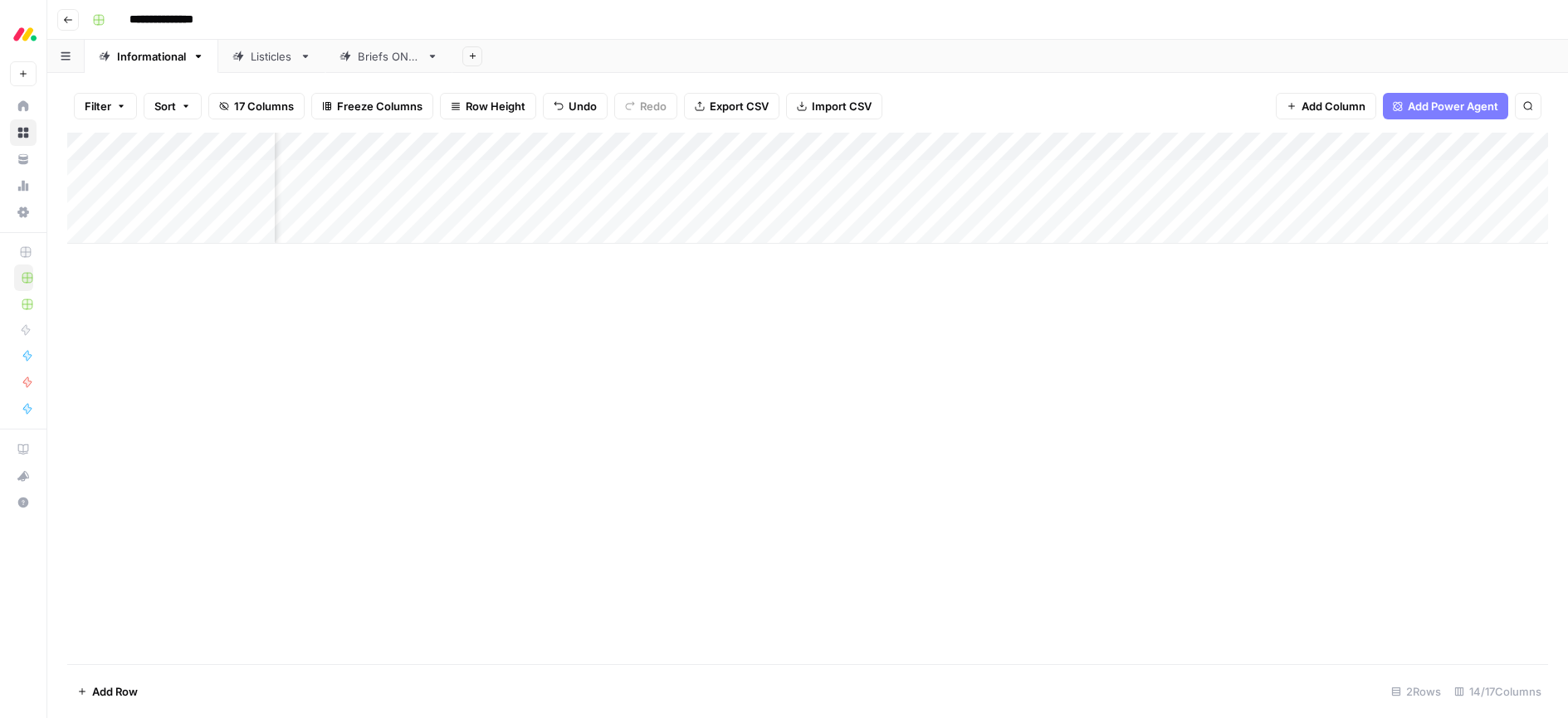
click at [1268, 170] on div "Add Column" at bounding box center [807, 189] width 1480 height 111
click at [523, 179] on div "Add Column" at bounding box center [807, 189] width 1480 height 111
drag, startPoint x: 713, startPoint y: 328, endPoint x: 738, endPoint y: 322, distance: 25.7
click at [713, 328] on div "Add Column" at bounding box center [807, 398] width 1480 height 531
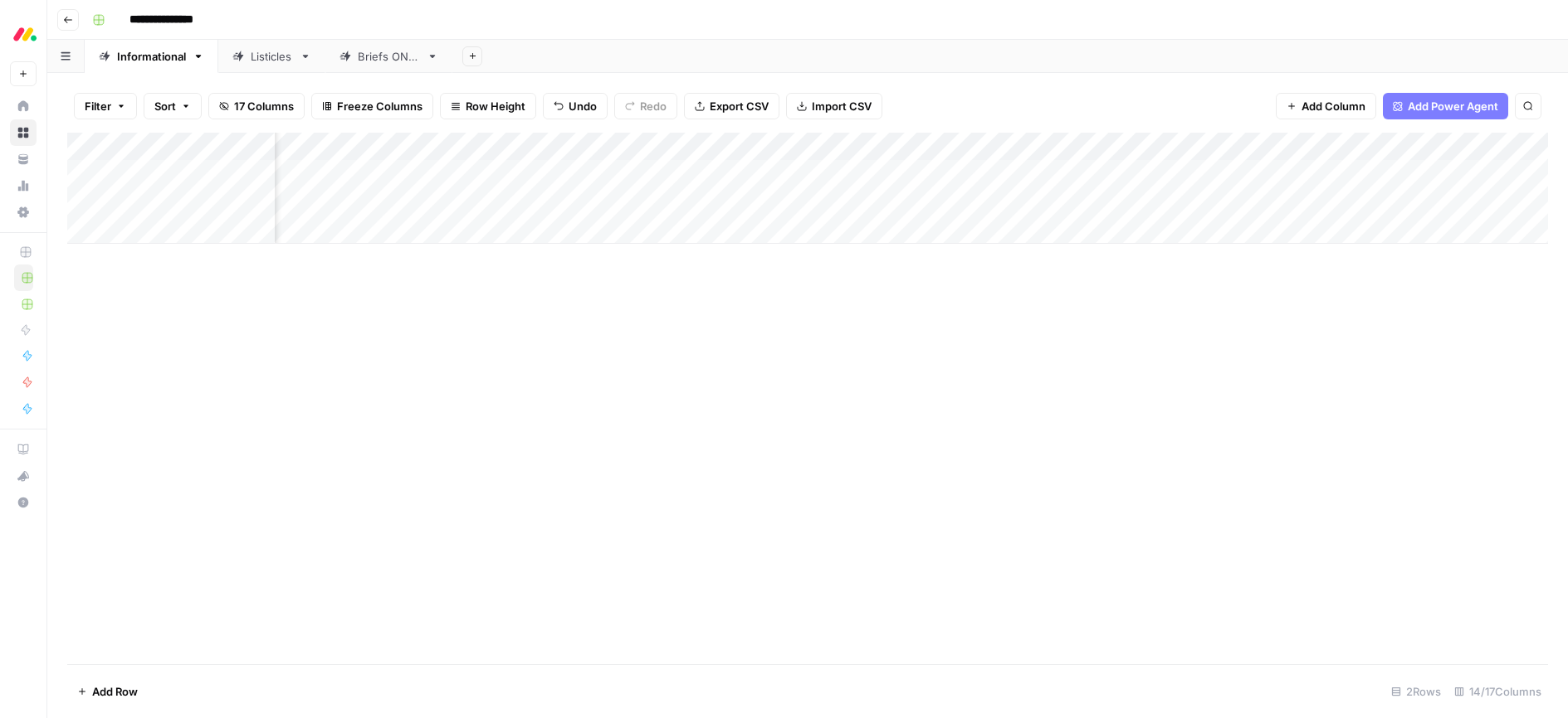
click at [1219, 171] on div "Add Column" at bounding box center [807, 189] width 1480 height 111
drag, startPoint x: 894, startPoint y: 278, endPoint x: 884, endPoint y: 279, distance: 10.0
click at [893, 278] on div "Add Column" at bounding box center [807, 398] width 1480 height 531
click at [1270, 175] on div "Add Column" at bounding box center [807, 189] width 1480 height 111
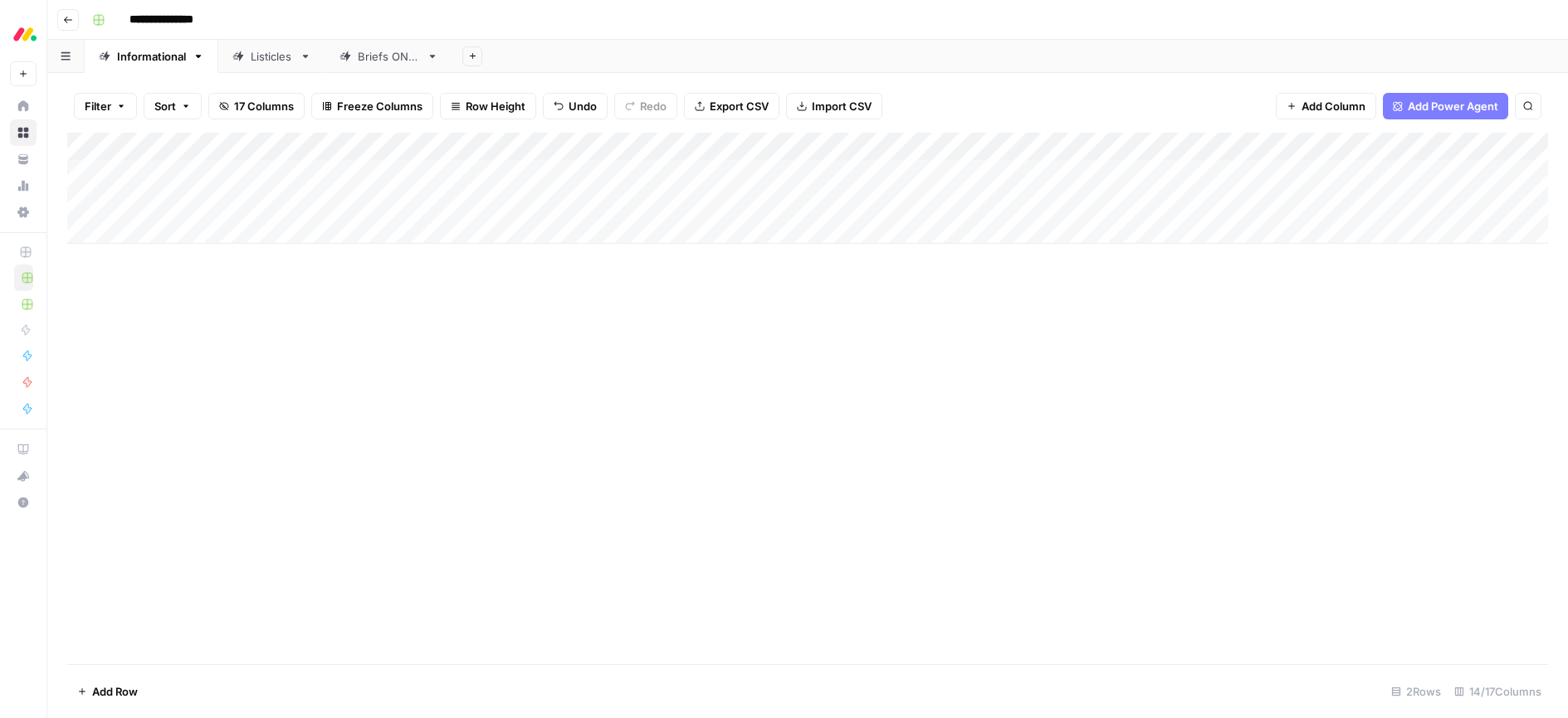
scroll to position [0, 0]
click at [495, 174] on div "Add Column" at bounding box center [807, 189] width 1480 height 111
click at [508, 173] on div "Add Column" at bounding box center [807, 189] width 1480 height 111
click at [564, 146] on div "Add Column" at bounding box center [807, 189] width 1480 height 111
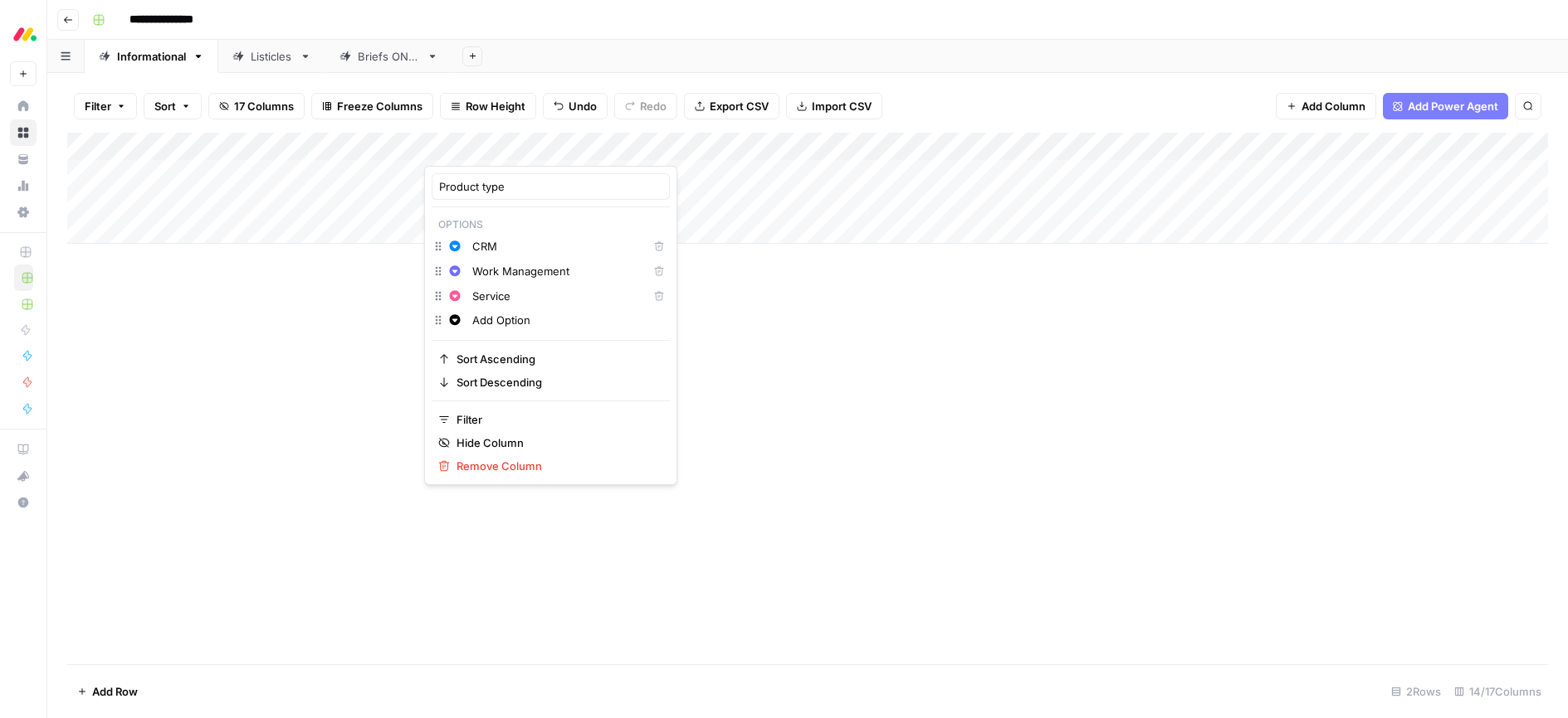
click at [503, 271] on input "Work Management" at bounding box center [557, 272] width 168 height 17
type input "work management"
click at [493, 297] on input "Service" at bounding box center [557, 296] width 168 height 17
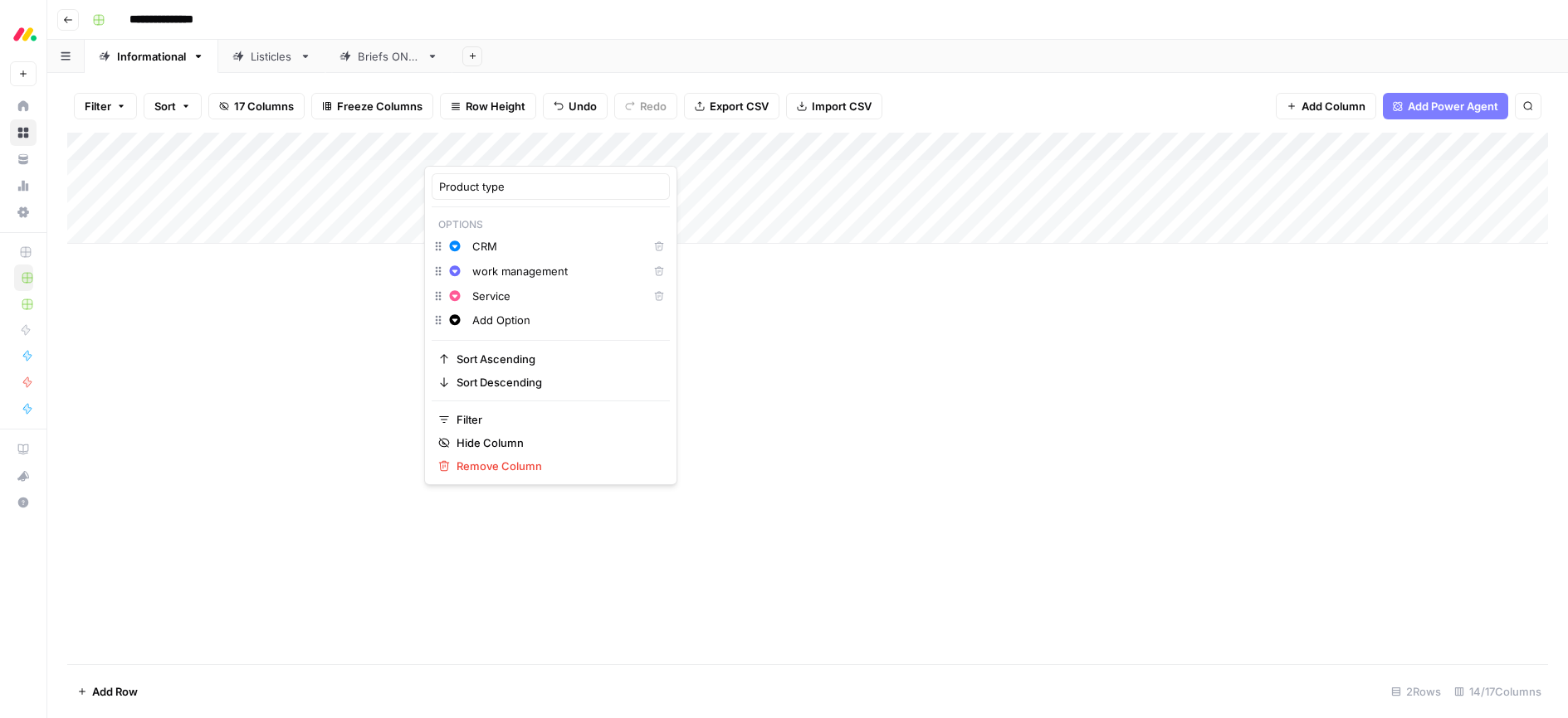
click at [493, 297] on input "Service" at bounding box center [557, 296] width 168 height 17
type input "service"
click at [507, 323] on input "Add Option" at bounding box center [568, 321] width 190 height 17
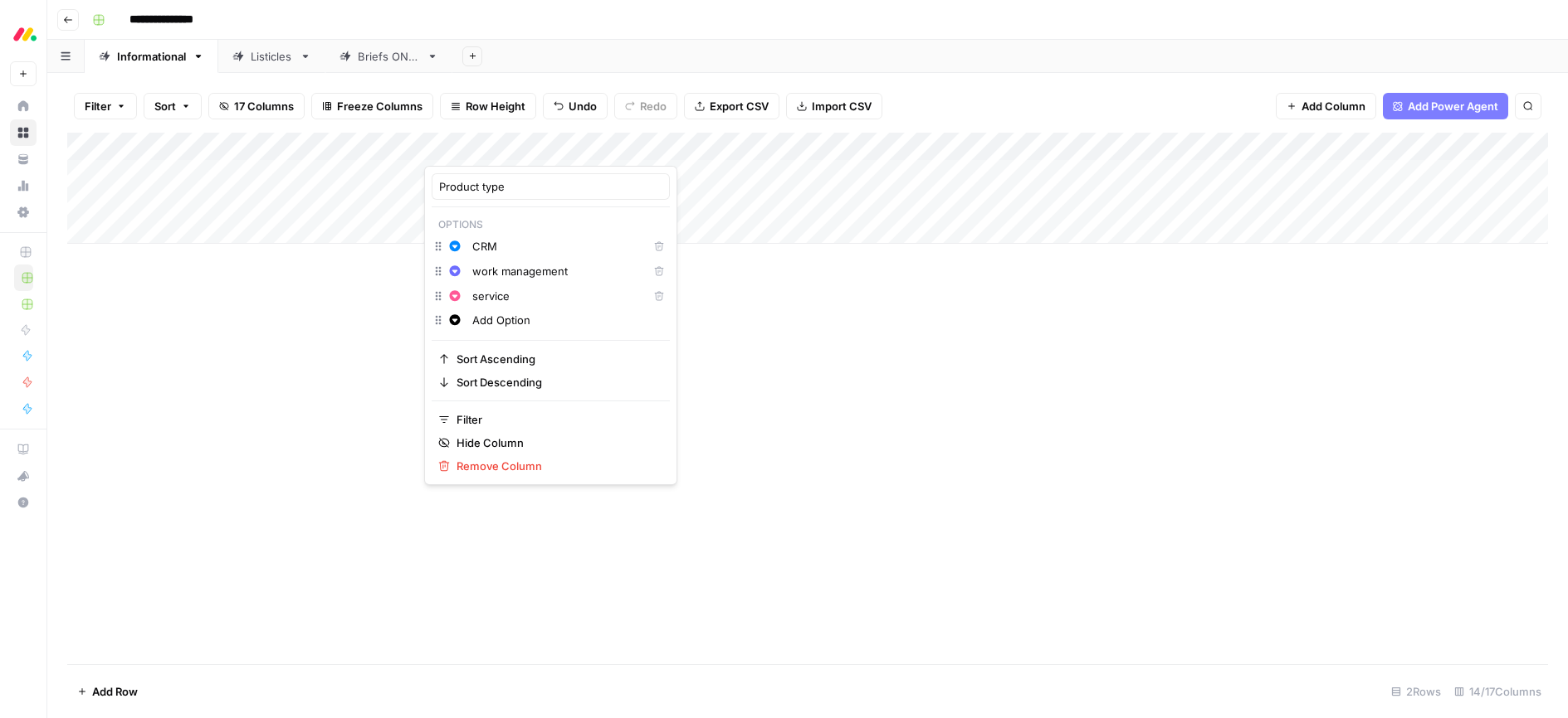
click at [507, 323] on input "Add Option" at bounding box center [568, 321] width 190 height 17
type input "dev"
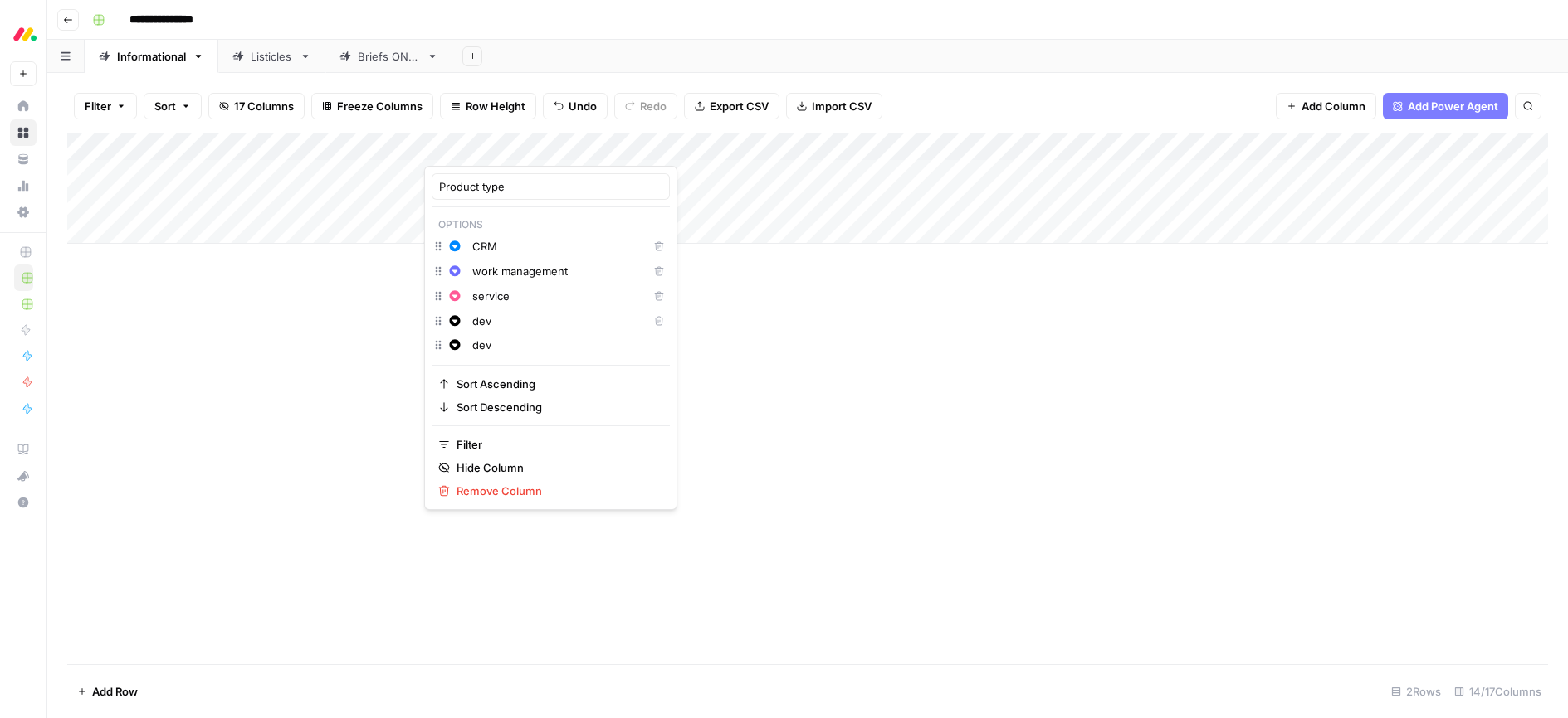
click at [672, 355] on div "Add Column" at bounding box center [807, 398] width 1480 height 531
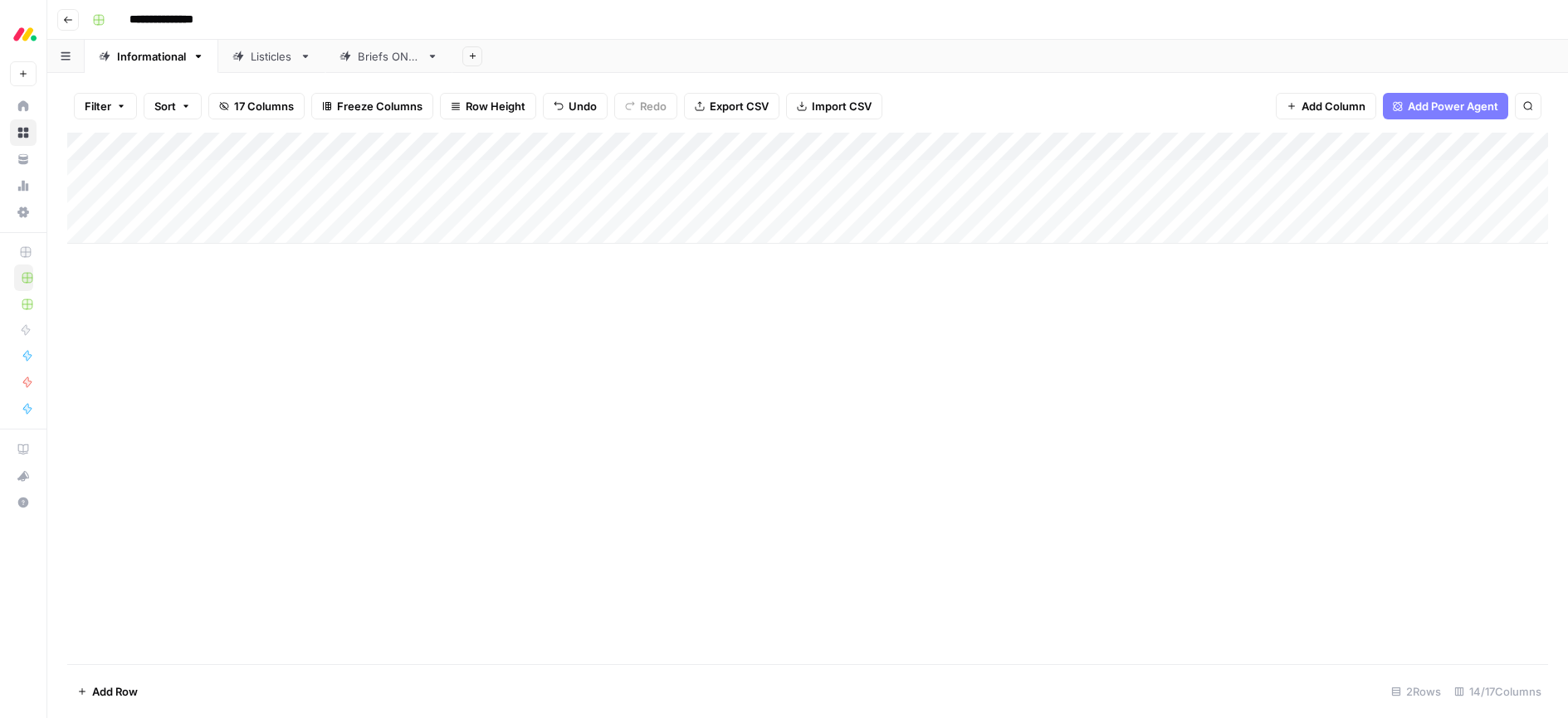
click at [684, 146] on div "Add Column" at bounding box center [807, 189] width 1480 height 111
click at [880, 306] on div "Add Column" at bounding box center [807, 398] width 1480 height 531
click at [1123, 147] on div "Add Column" at bounding box center [807, 202] width 1480 height 140
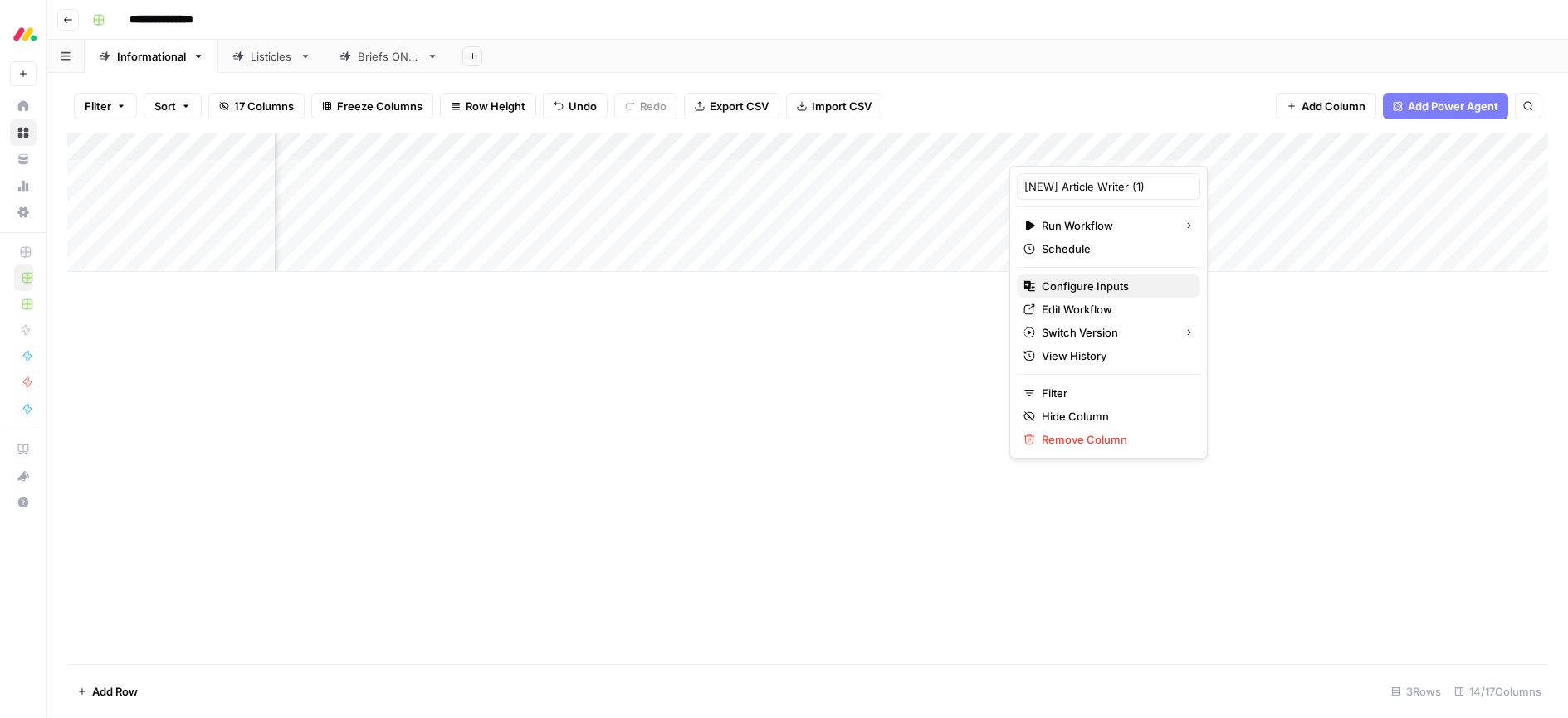
click at [1093, 286] on span "Configure Inputs" at bounding box center [1114, 286] width 145 height 17
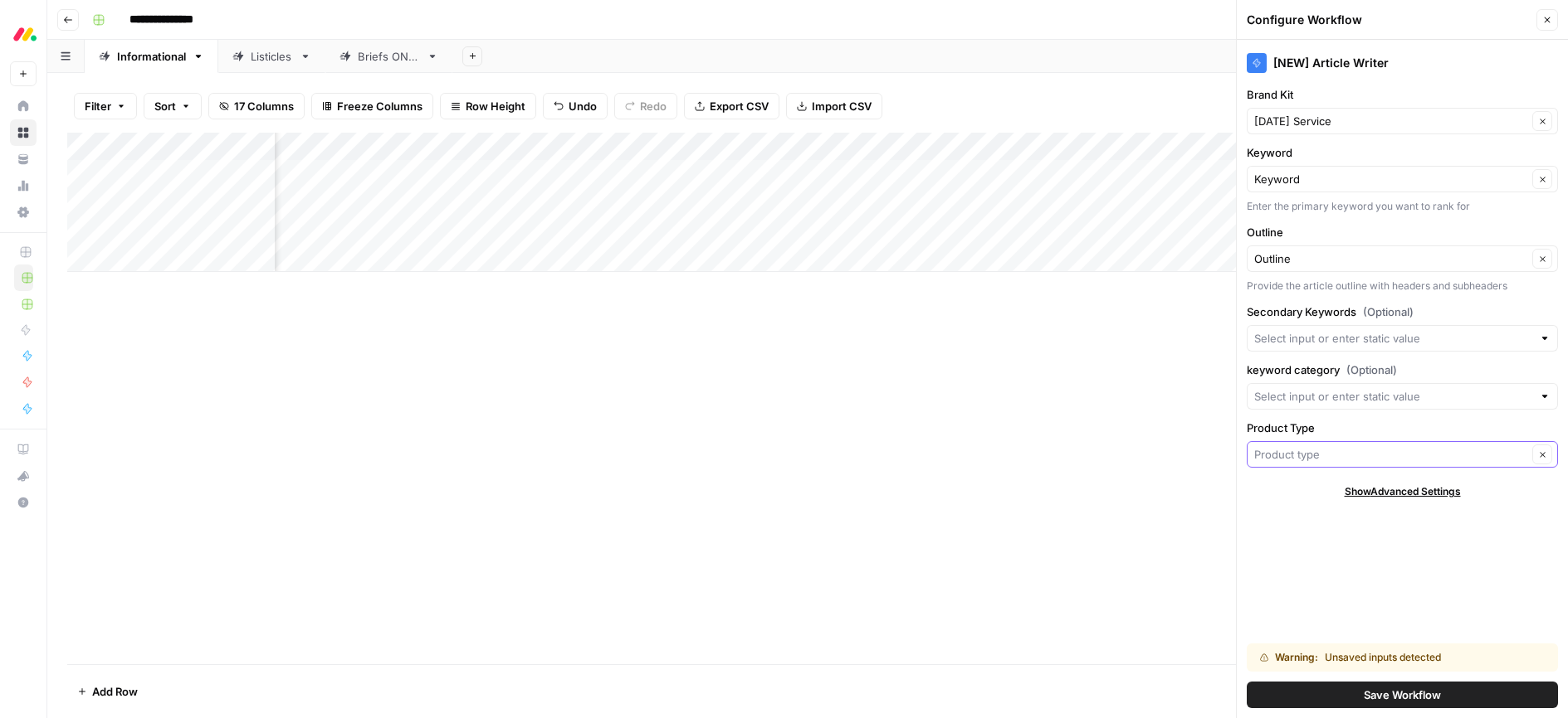
click at [1345, 450] on input "Product Type" at bounding box center [1390, 455] width 273 height 17
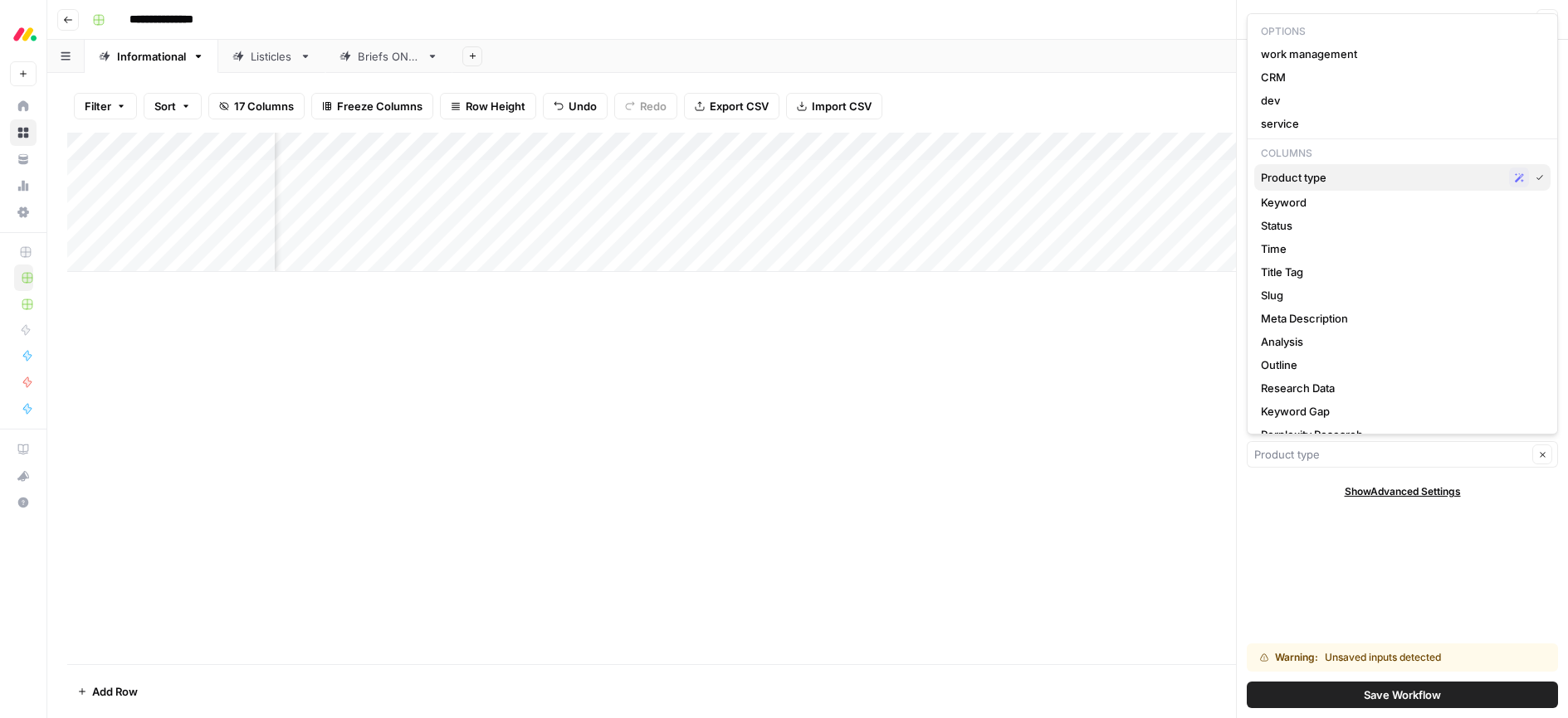
click at [1335, 176] on span "Product type" at bounding box center [1381, 177] width 241 height 17
type input "Product type"
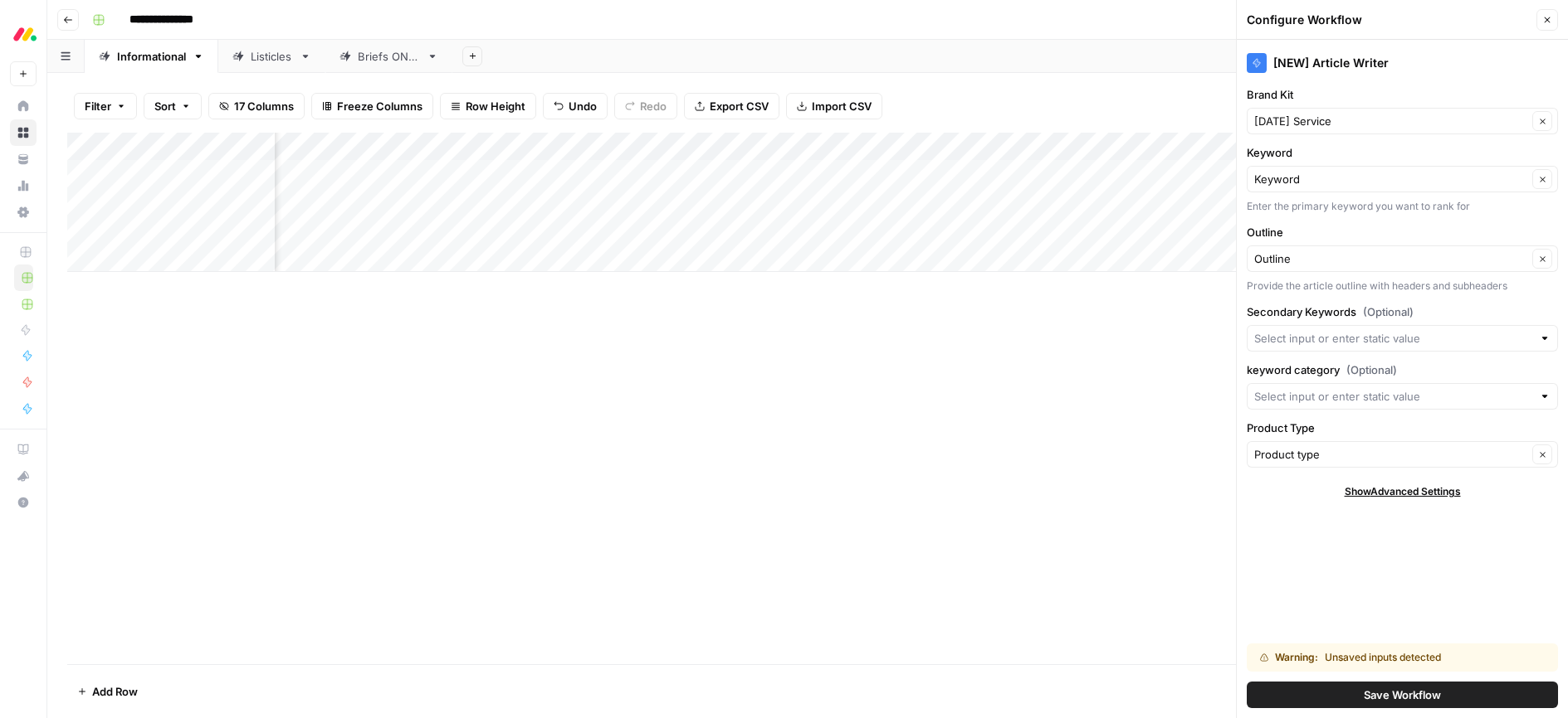
drag, startPoint x: 1350, startPoint y: 688, endPoint x: 1246, endPoint y: 639, distance: 115.0
click at [1350, 688] on button "Save Workflow" at bounding box center [1402, 695] width 312 height 27
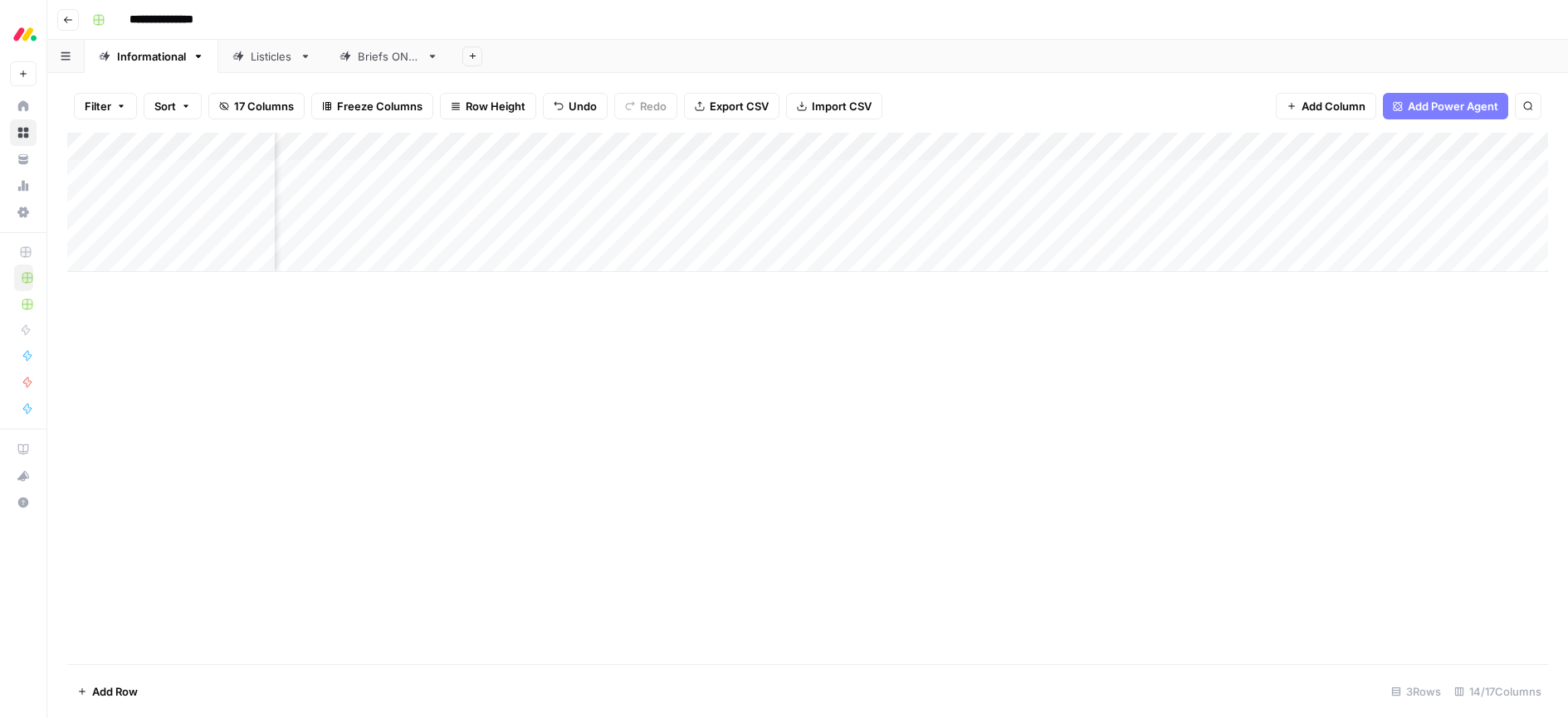
click at [1086, 202] on div "Add Column" at bounding box center [807, 202] width 1480 height 140
click at [1141, 201] on div "Add Column" at bounding box center [807, 202] width 1480 height 140
click at [1084, 175] on div "Add Column" at bounding box center [807, 202] width 1480 height 140
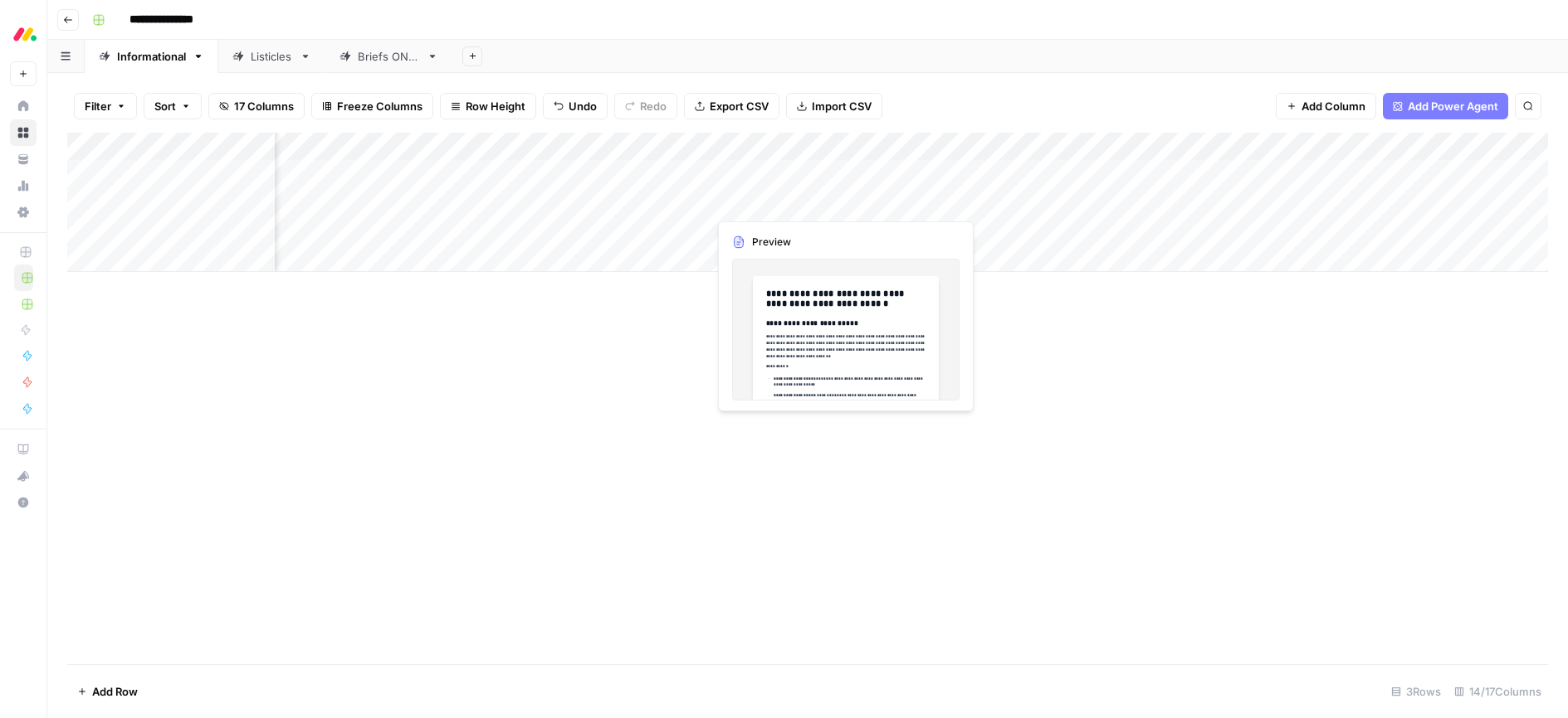
scroll to position [0, 0]
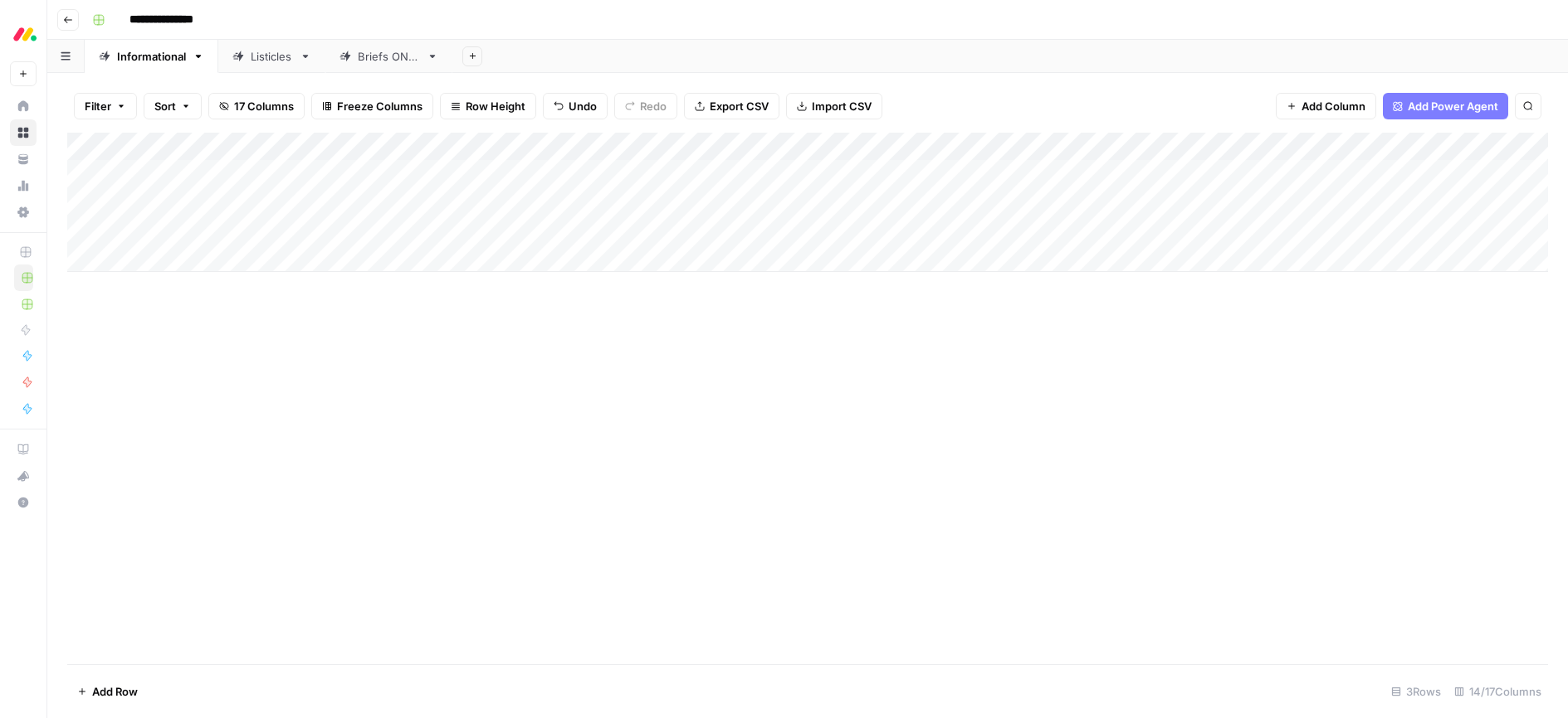
click at [175, 228] on div "Add Column" at bounding box center [807, 202] width 1480 height 140
click at [169, 231] on div "Add Column" at bounding box center [807, 202] width 1480 height 140
drag, startPoint x: 137, startPoint y: 230, endPoint x: 117, endPoint y: 230, distance: 20.0
click at [117, 229] on body "**********" at bounding box center [784, 359] width 1568 height 718
type textarea "**********"
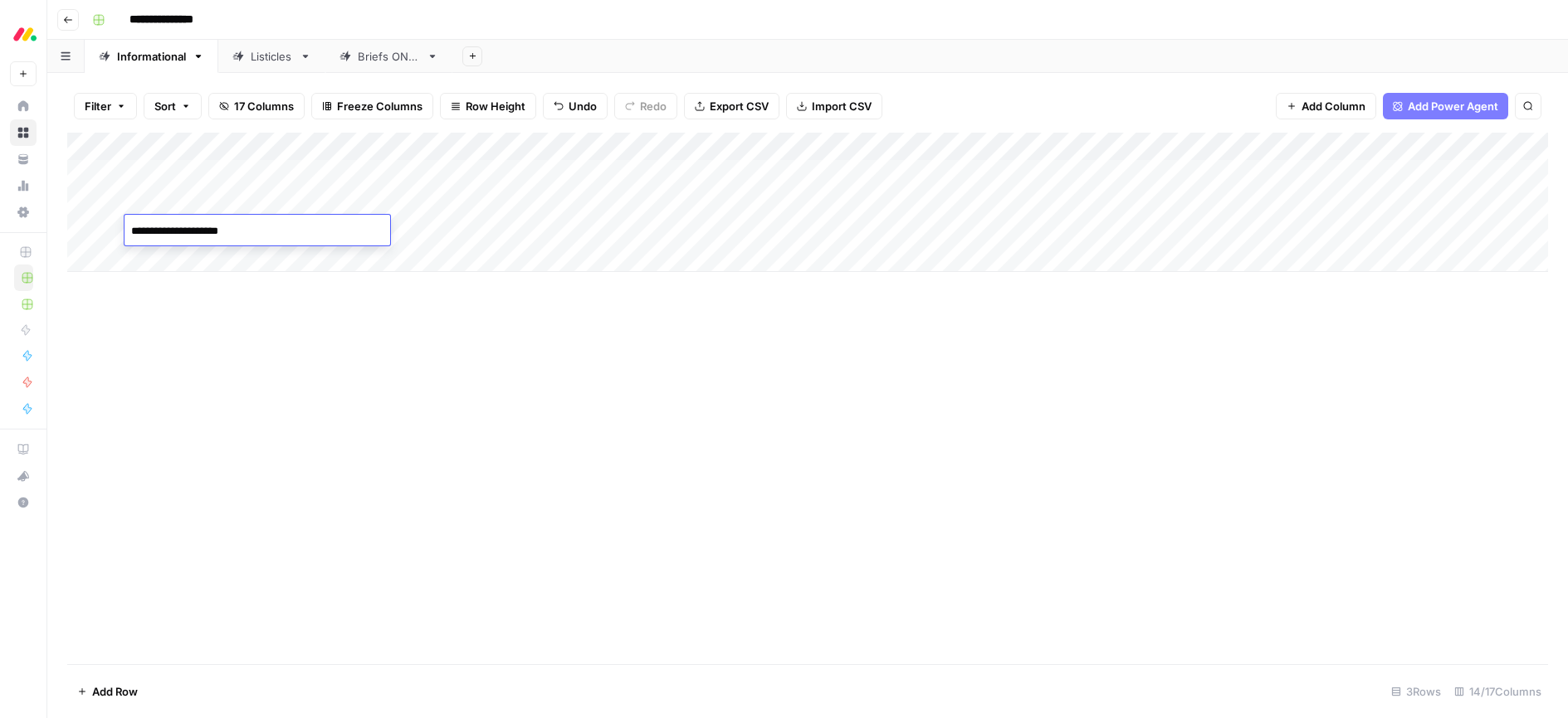
click at [356, 320] on div "Add Column" at bounding box center [807, 398] width 1480 height 531
click at [453, 223] on div "Add Column" at bounding box center [807, 202] width 1480 height 140
click at [461, 226] on div "Add Column" at bounding box center [807, 202] width 1480 height 140
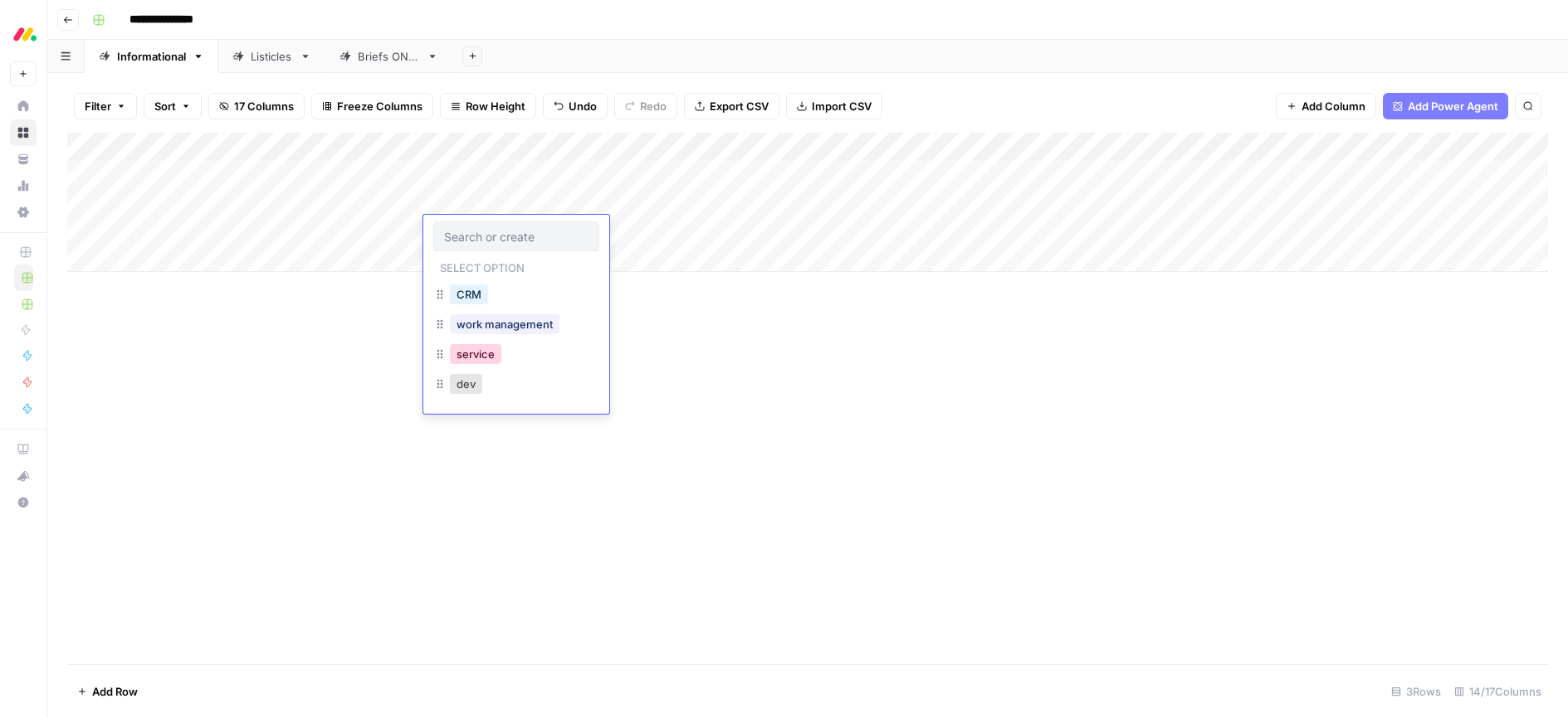
click at [471, 352] on button "service" at bounding box center [476, 355] width 52 height 20
click at [741, 348] on div "Add Column" at bounding box center [807, 398] width 1480 height 531
click at [644, 230] on div "Add Column" at bounding box center [807, 202] width 1480 height 140
click at [644, 228] on div "Add Column" at bounding box center [807, 202] width 1480 height 140
click at [505, 230] on div "Add Column" at bounding box center [807, 202] width 1480 height 140
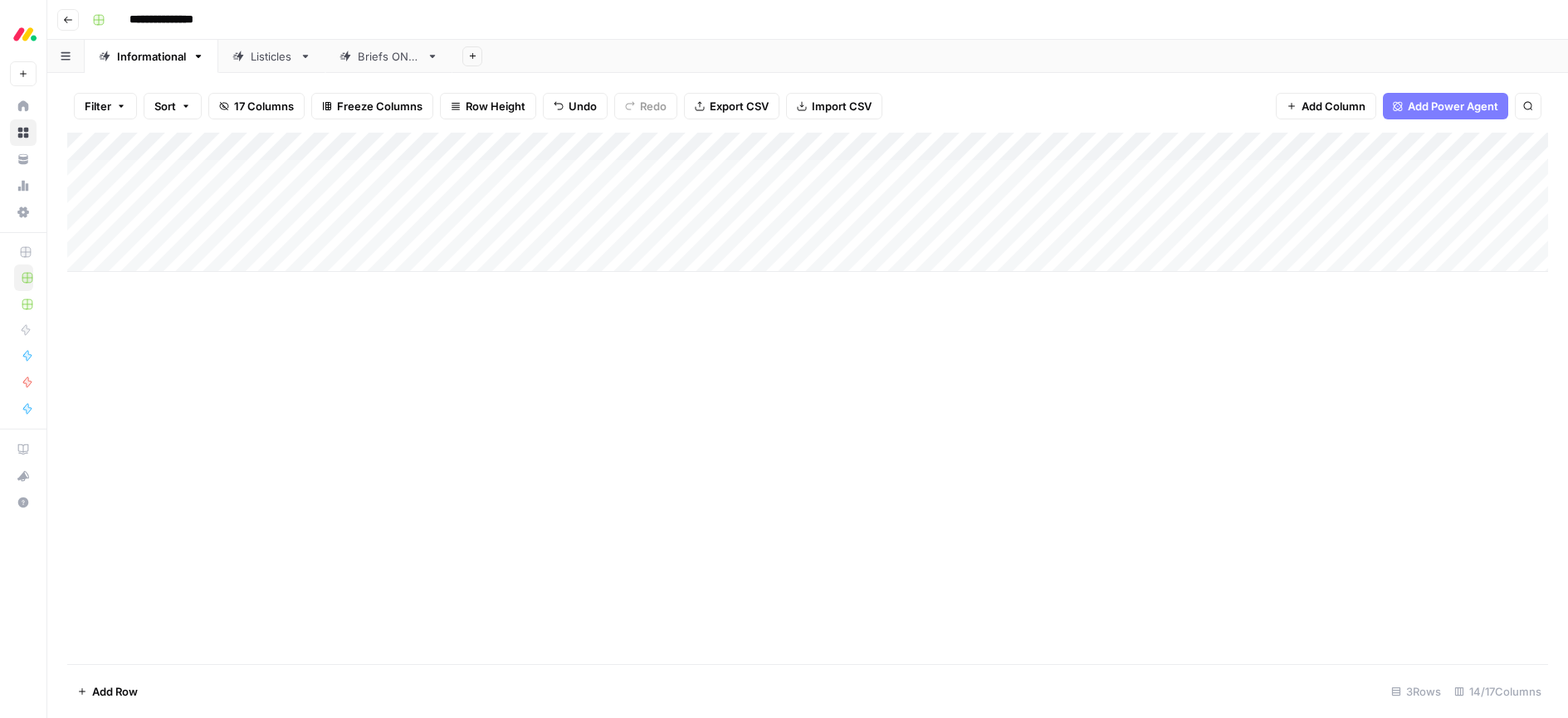
click at [510, 229] on div "Add Column" at bounding box center [807, 202] width 1480 height 140
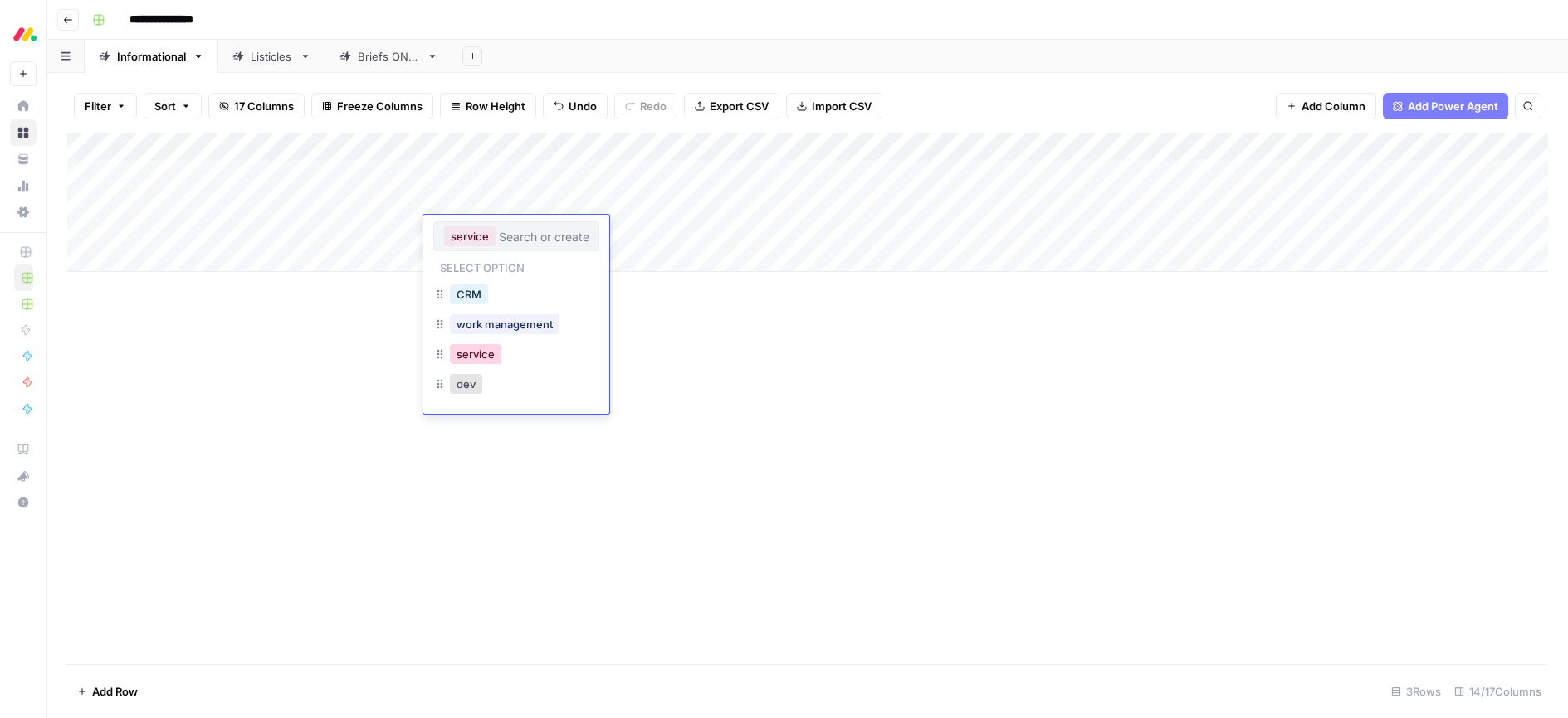
click at [474, 358] on button "service" at bounding box center [476, 355] width 52 height 20
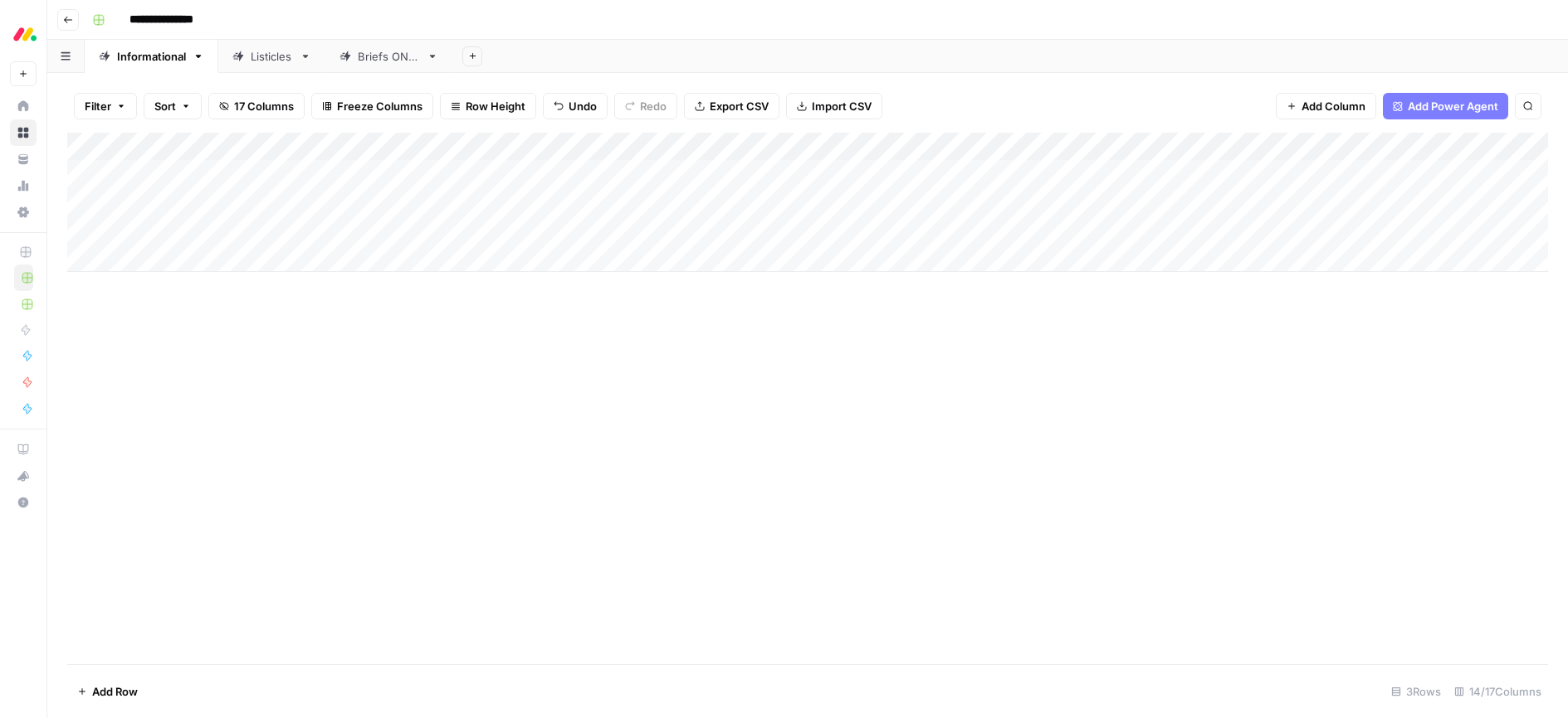
click at [632, 339] on div "Add Column" at bounding box center [807, 398] width 1480 height 531
click at [644, 228] on div "Add Column" at bounding box center [807, 202] width 1480 height 140
click at [706, 415] on div "Add Column" at bounding box center [807, 398] width 1480 height 531
click at [512, 228] on div "Add Column" at bounding box center [807, 202] width 1480 height 140
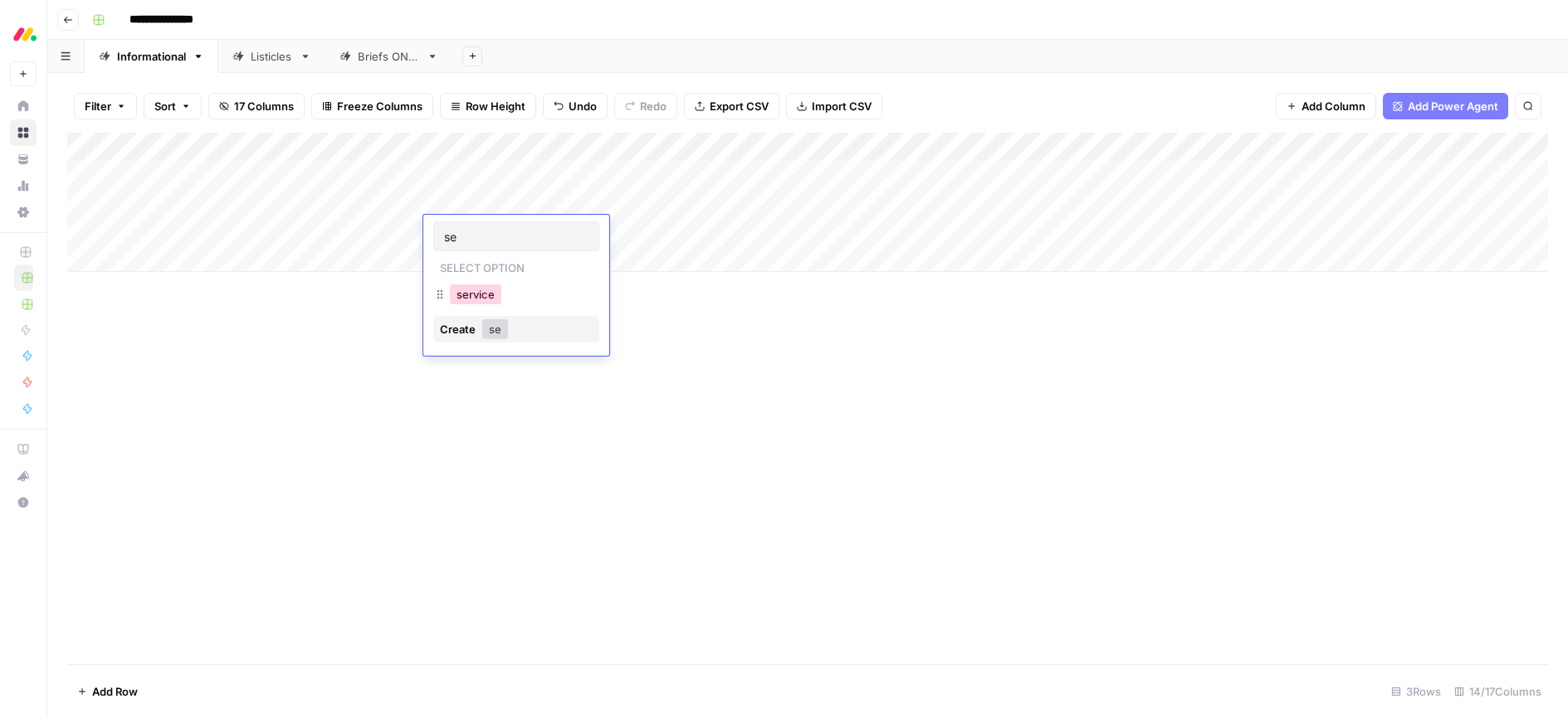
type input "se"
click at [477, 295] on button "service" at bounding box center [476, 295] width 52 height 20
click at [642, 310] on div "Add Column" at bounding box center [807, 398] width 1480 height 531
click at [645, 230] on div "Add Column" at bounding box center [807, 202] width 1480 height 140
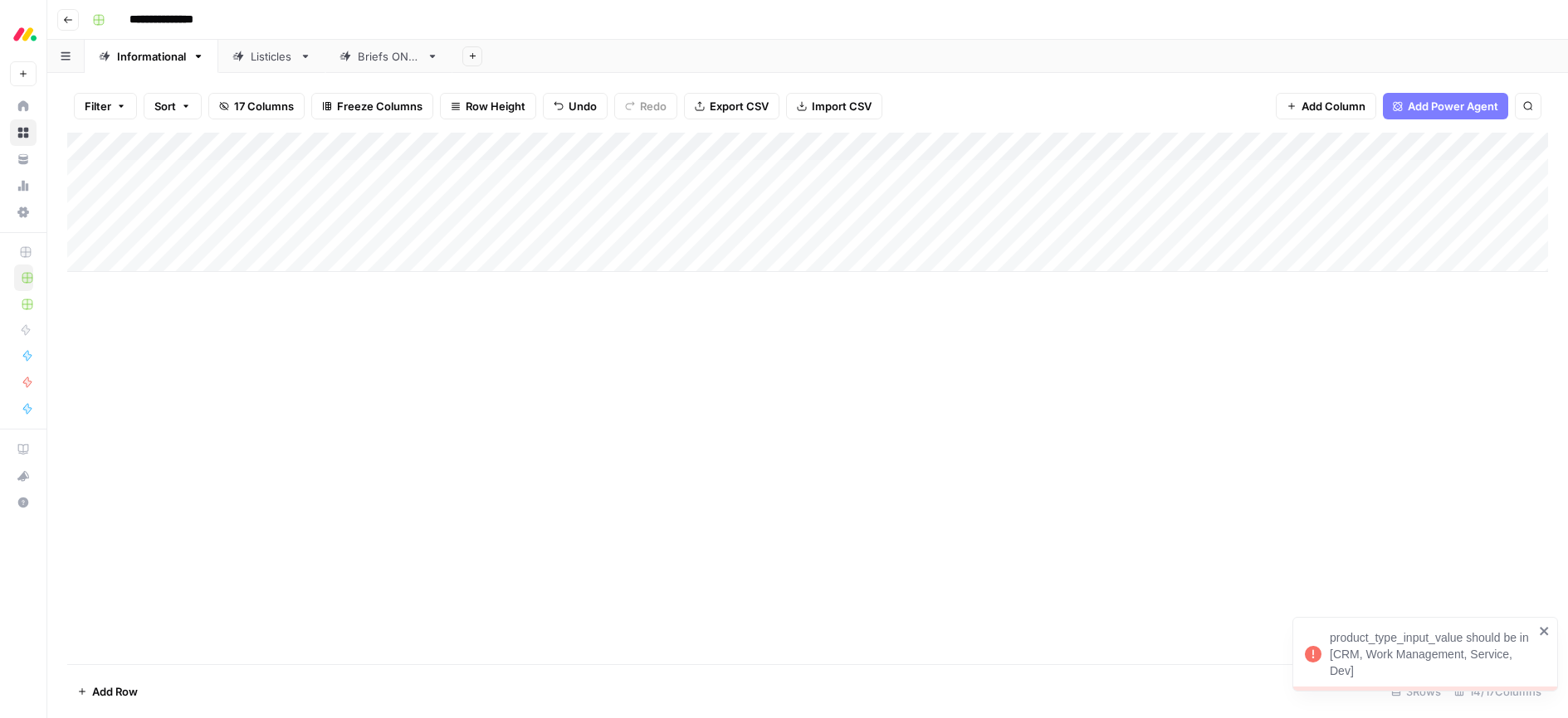
click at [496, 222] on div "Add Column" at bounding box center [807, 202] width 1480 height 140
click at [490, 225] on div "Add Column" at bounding box center [807, 202] width 1480 height 140
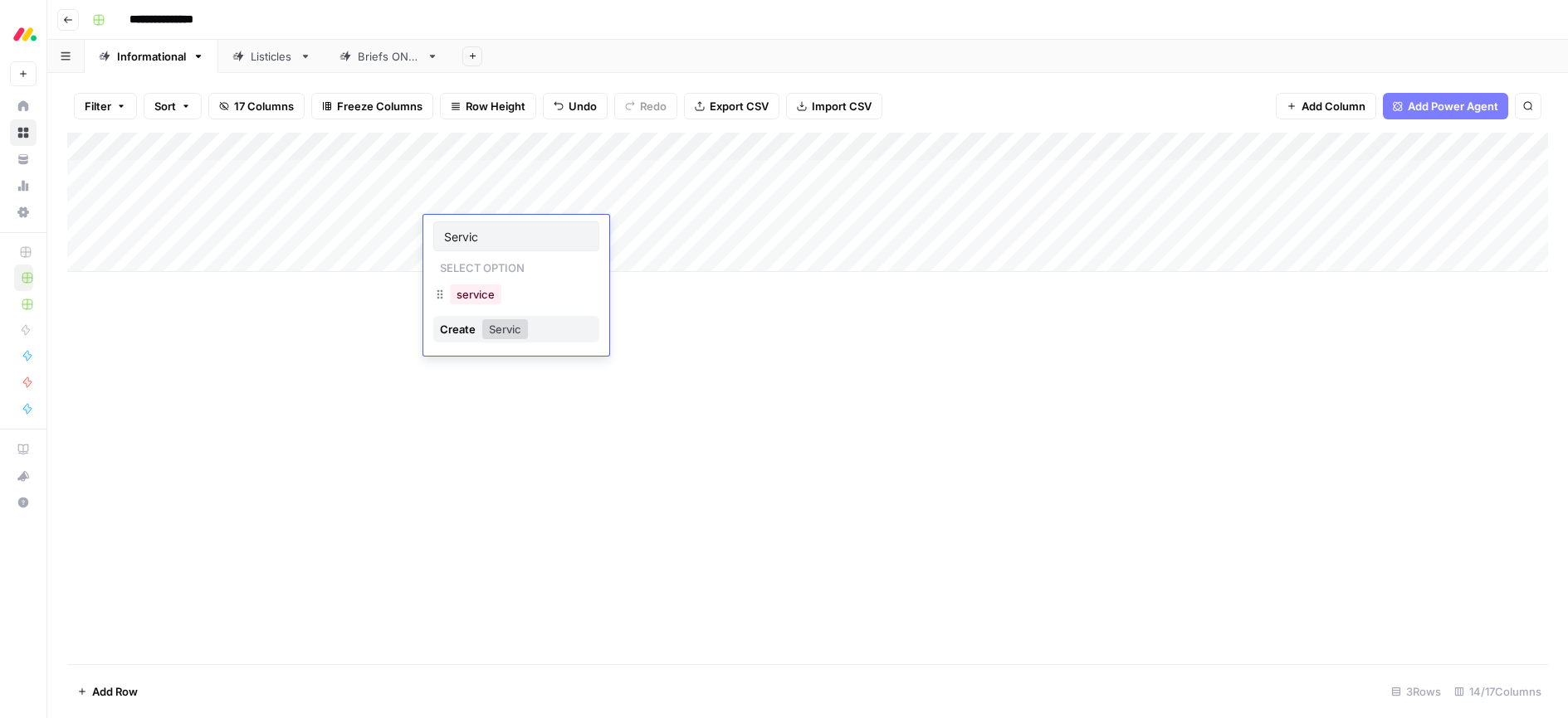
type input "Service"
click at [604, 233] on div "Add Column" at bounding box center [807, 202] width 1480 height 140
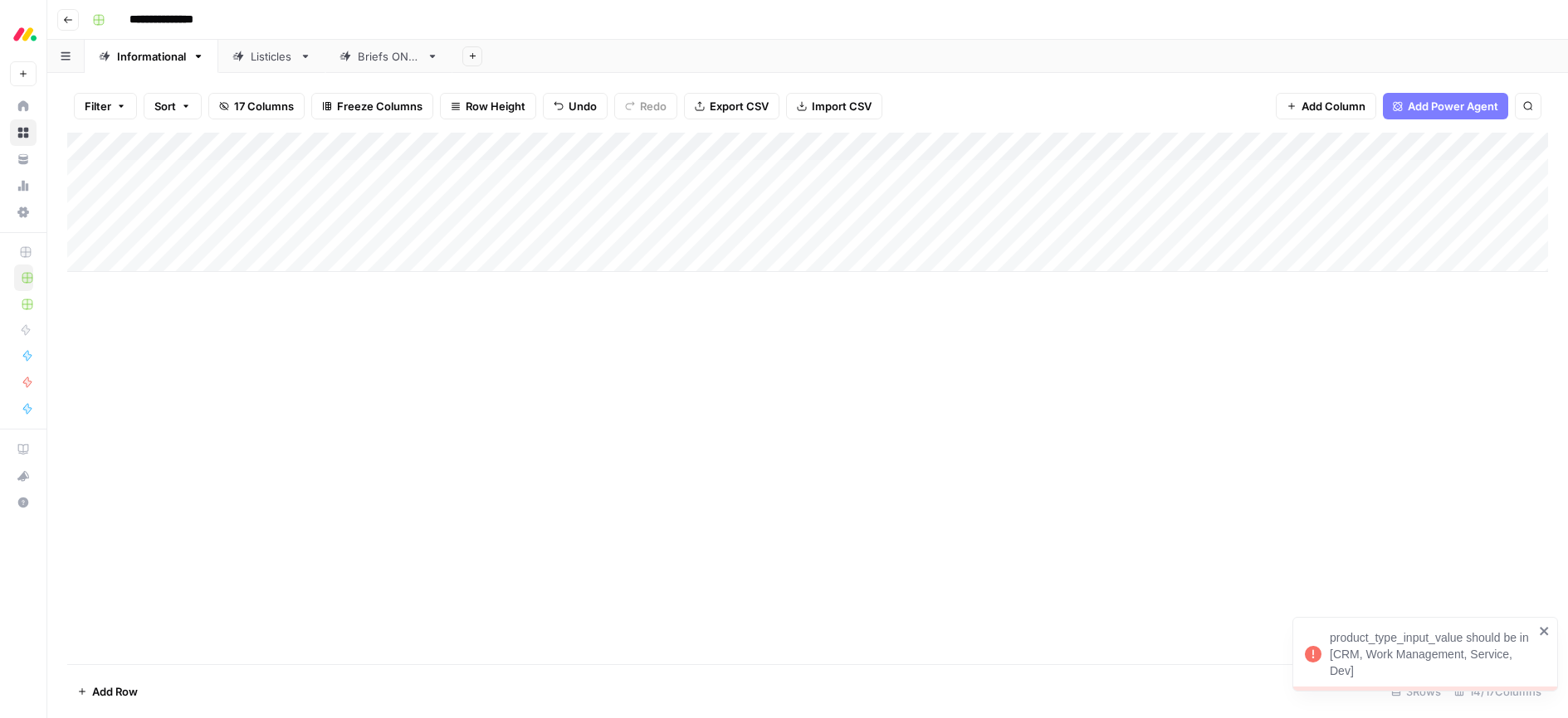
click at [642, 231] on div "Add Column" at bounding box center [807, 202] width 1480 height 140
drag, startPoint x: 1545, startPoint y: 632, endPoint x: 1214, endPoint y: 490, distance: 360.2
click at [1545, 632] on icon "close" at bounding box center [1543, 631] width 8 height 8
drag, startPoint x: 992, startPoint y: 401, endPoint x: 985, endPoint y: 397, distance: 8.1
click at [992, 401] on div "Add Column" at bounding box center [807, 398] width 1480 height 531
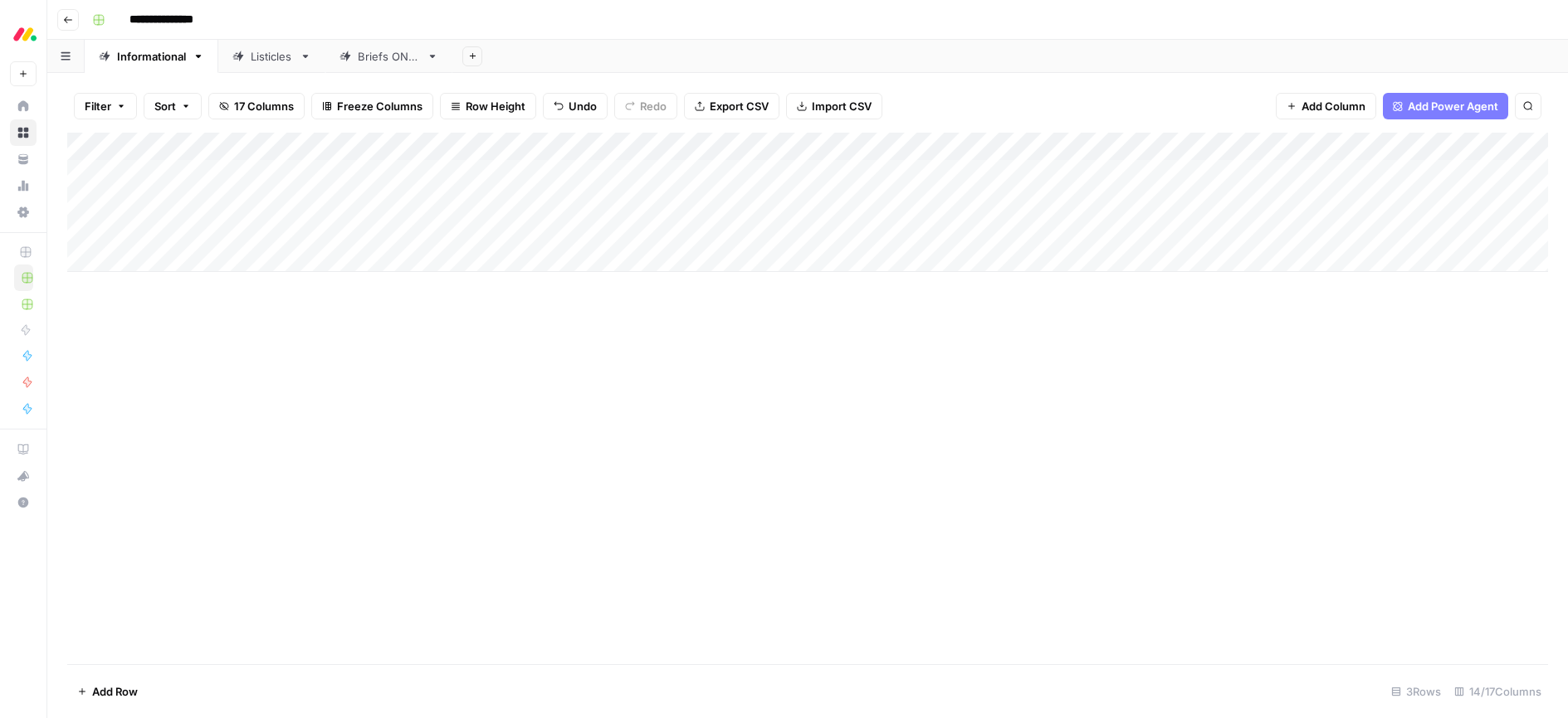
click at [160, 229] on div "Add Column" at bounding box center [807, 202] width 1480 height 140
drag, startPoint x: 259, startPoint y: 332, endPoint x: 214, endPoint y: 310, distance: 50.1
click at [259, 332] on div "Add Column" at bounding box center [807, 398] width 1480 height 531
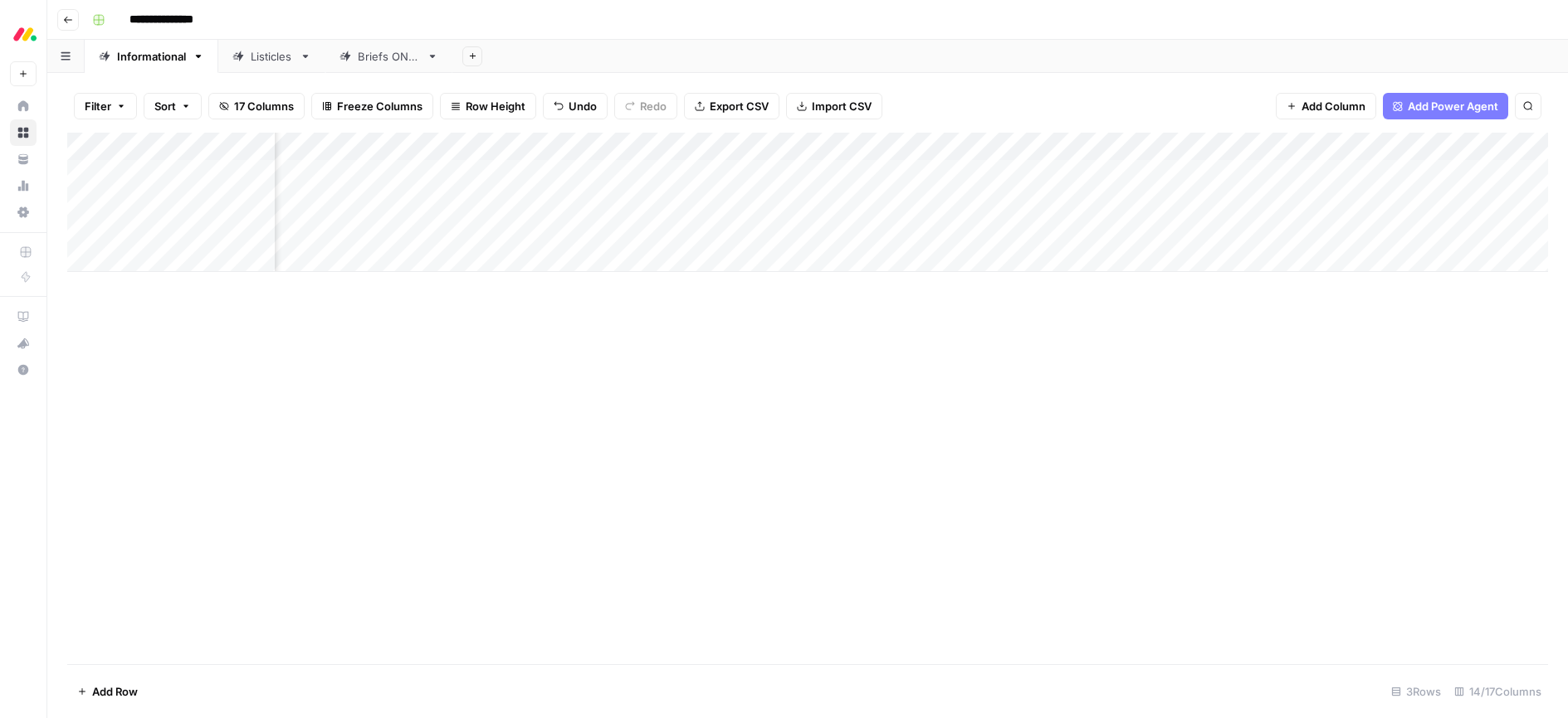
click at [1211, 148] on div "Add Column" at bounding box center [807, 202] width 1480 height 140
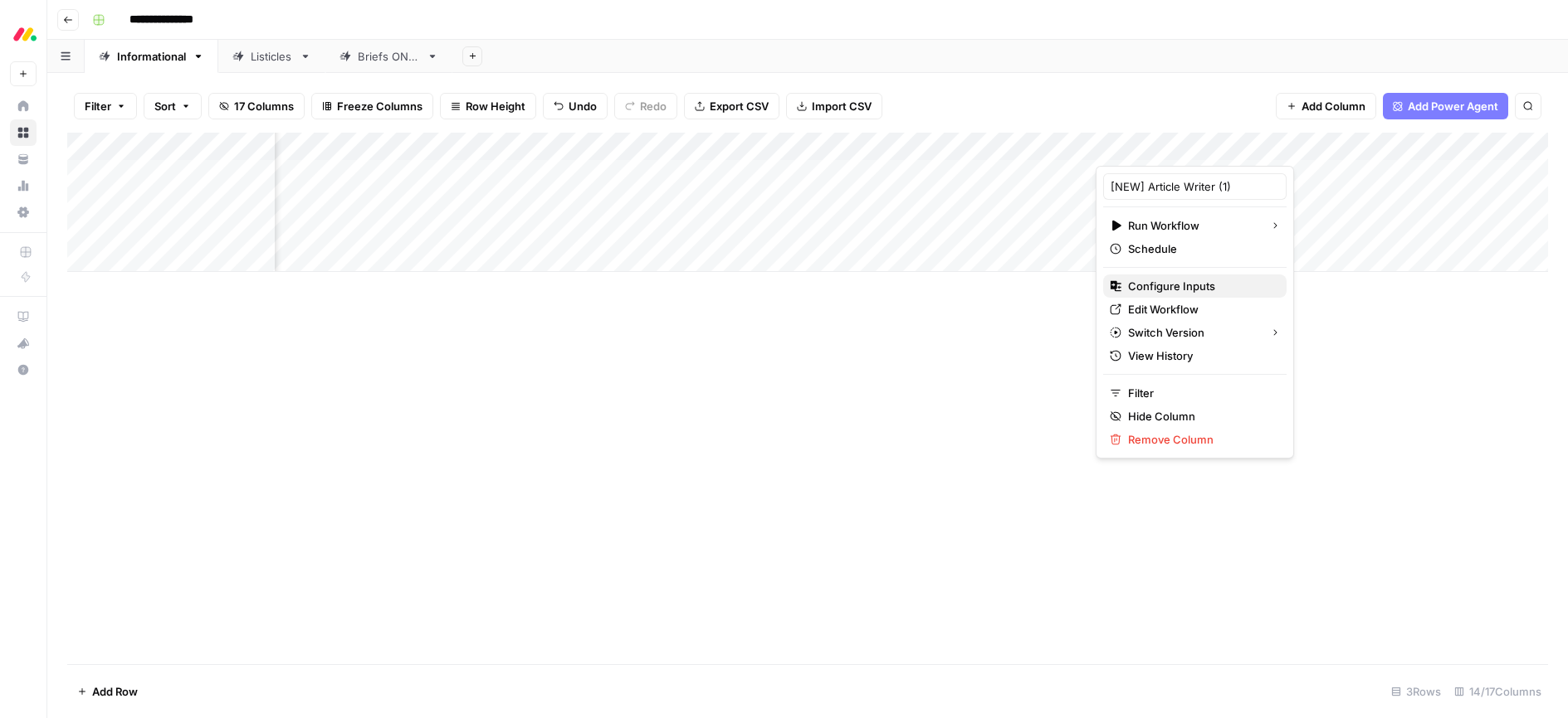
click at [1174, 289] on span "Configure Inputs" at bounding box center [1200, 286] width 145 height 17
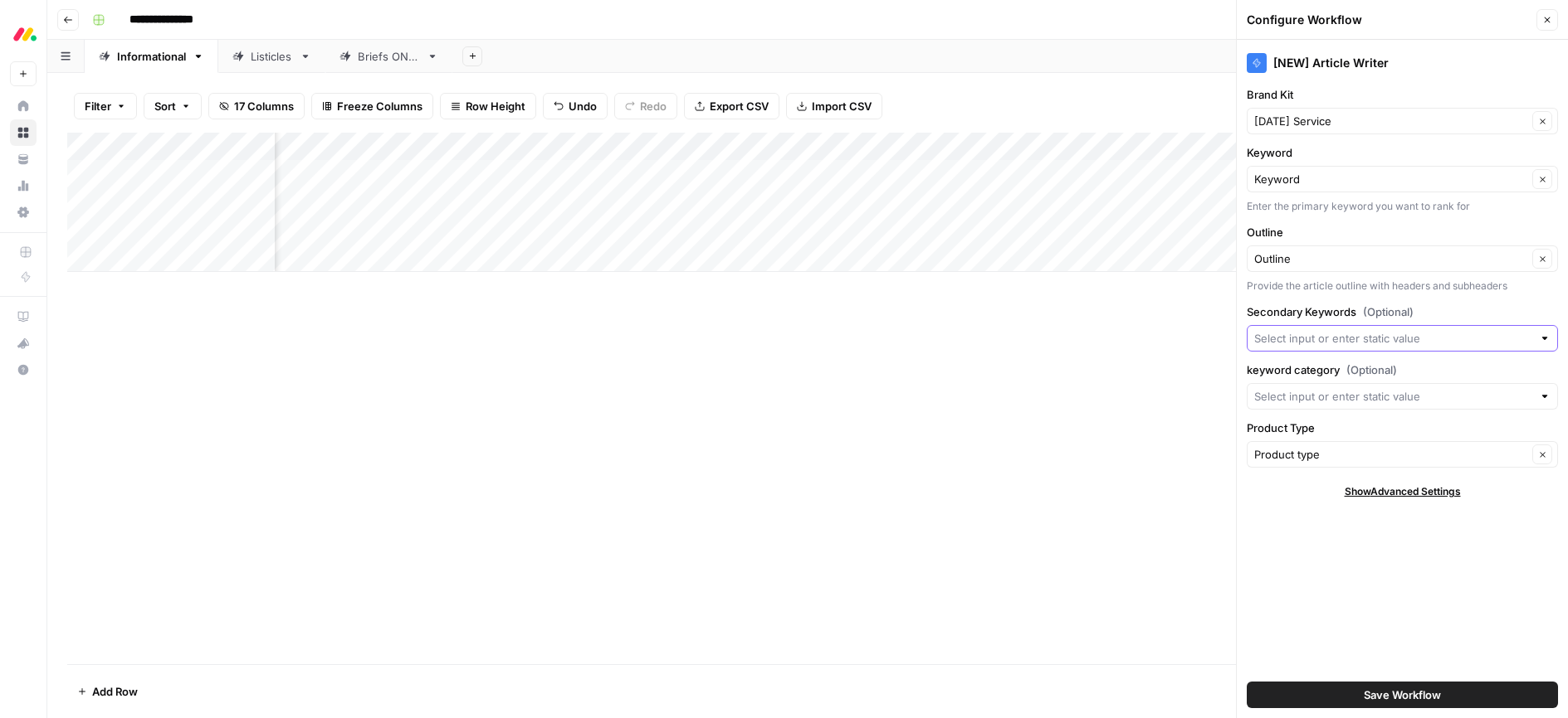
click at [1302, 341] on input "Secondary Keywords (Optional)" at bounding box center [1392, 338] width 278 height 17
type input "s"
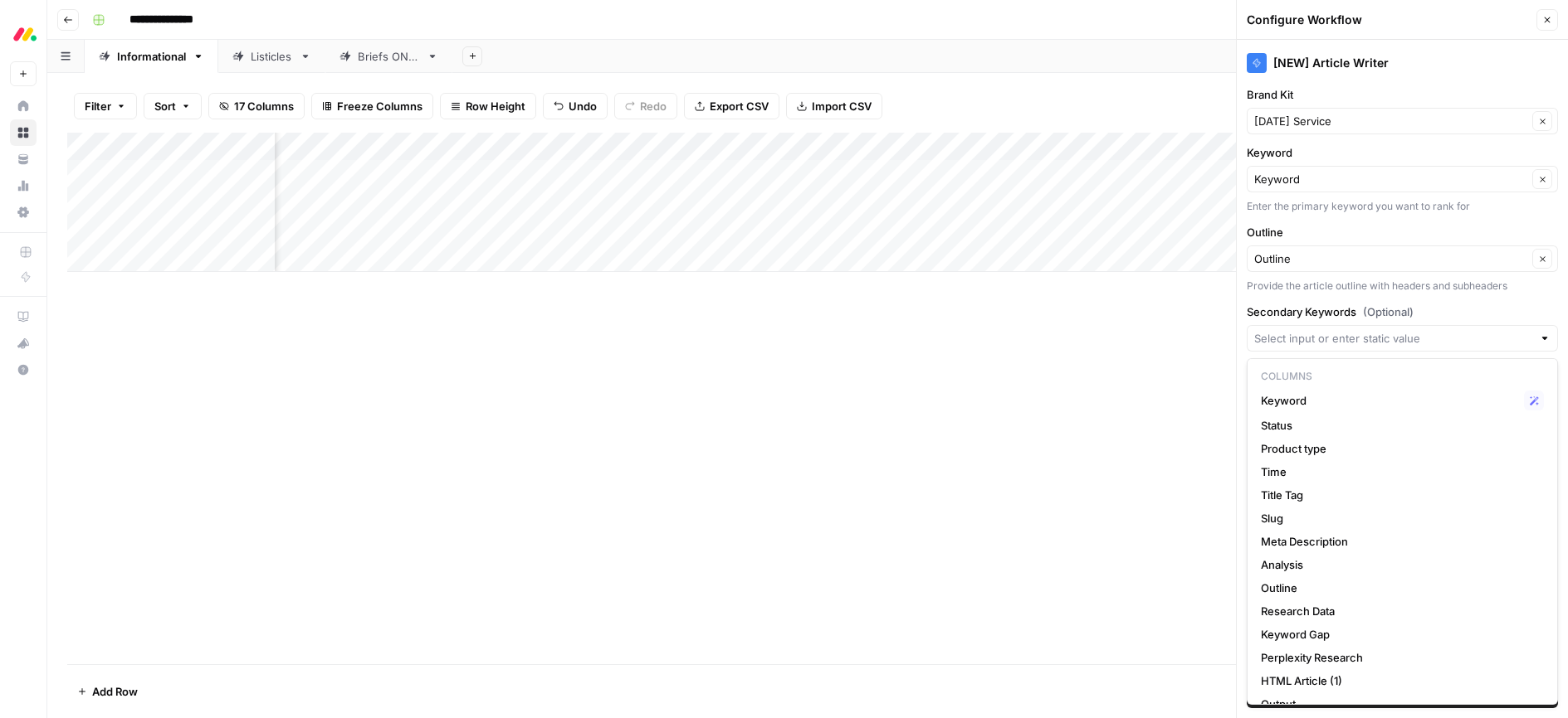
click at [1214, 371] on div "Add Column" at bounding box center [807, 398] width 1480 height 531
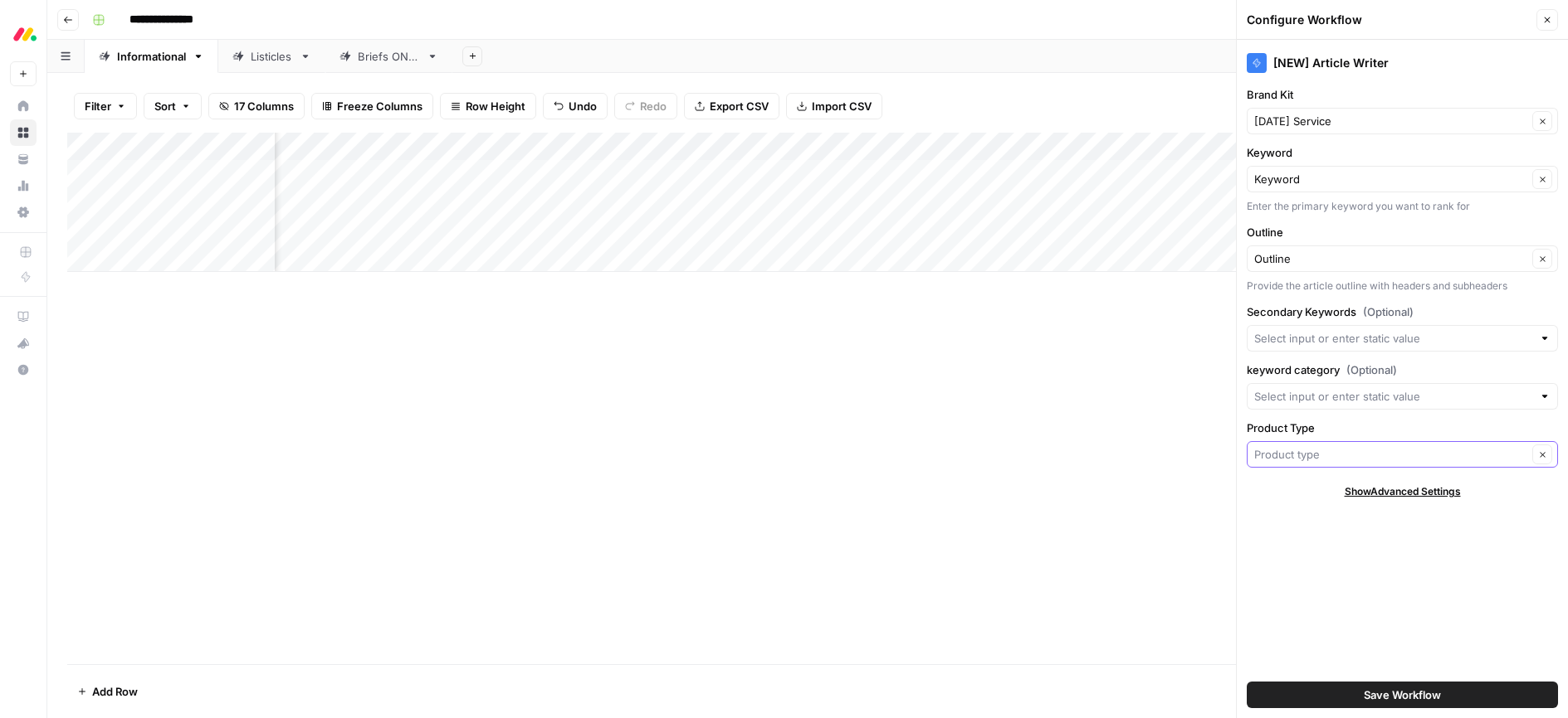
click at [1306, 453] on input "Product Type" at bounding box center [1390, 455] width 273 height 17
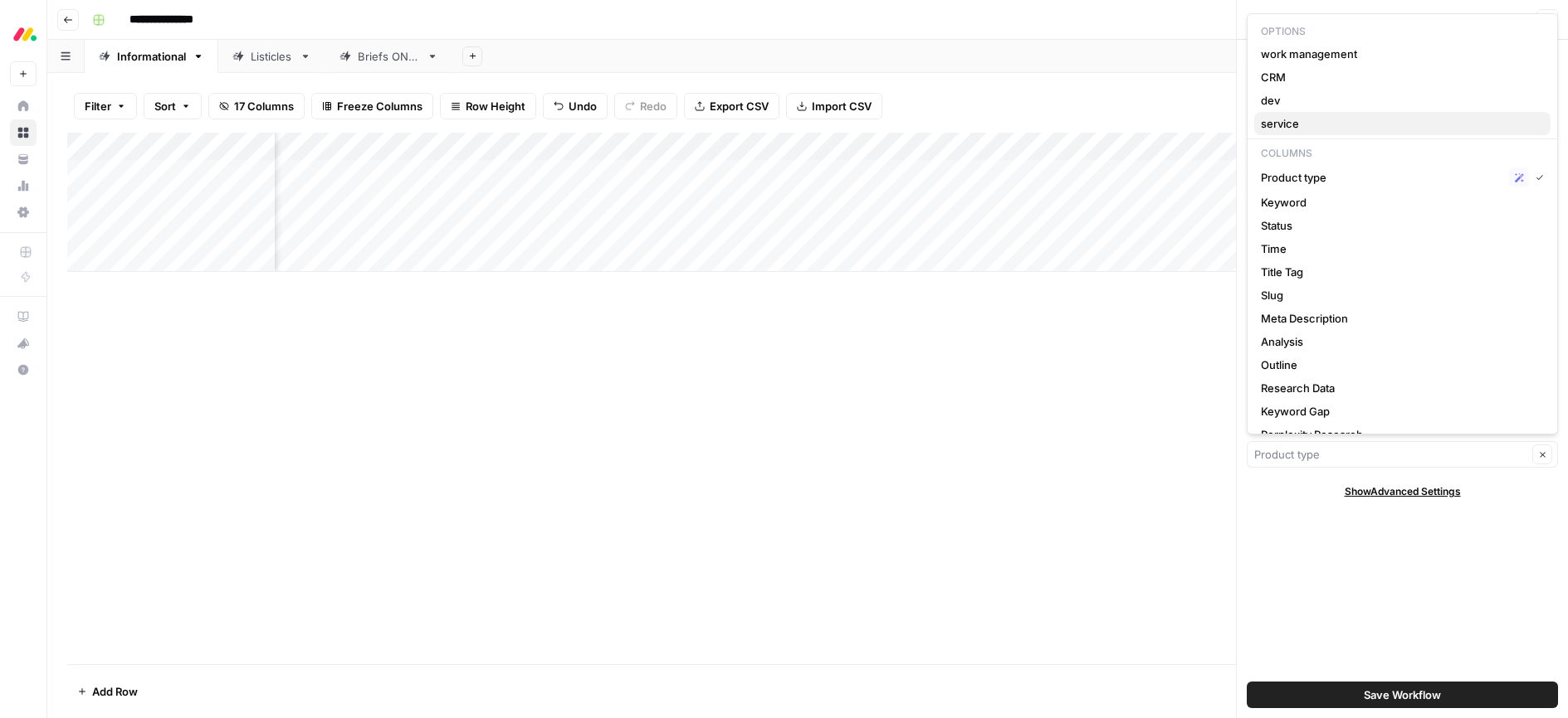
click at [1294, 128] on span "service" at bounding box center [1399, 124] width 276 height 17
type input "service"
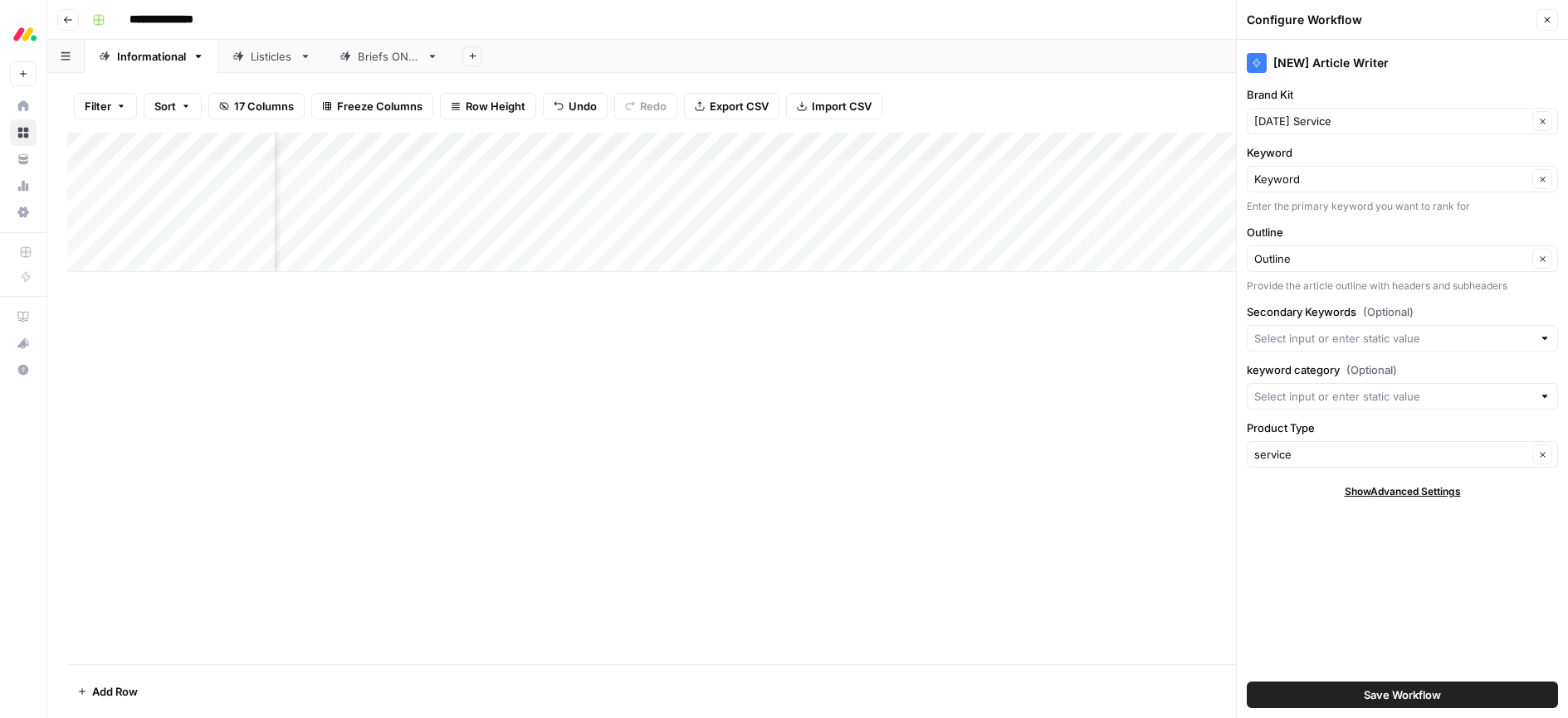
click at [1139, 358] on div "Add Column" at bounding box center [807, 398] width 1480 height 531
click at [1359, 693] on button "Save Workflow" at bounding box center [1402, 695] width 312 height 27
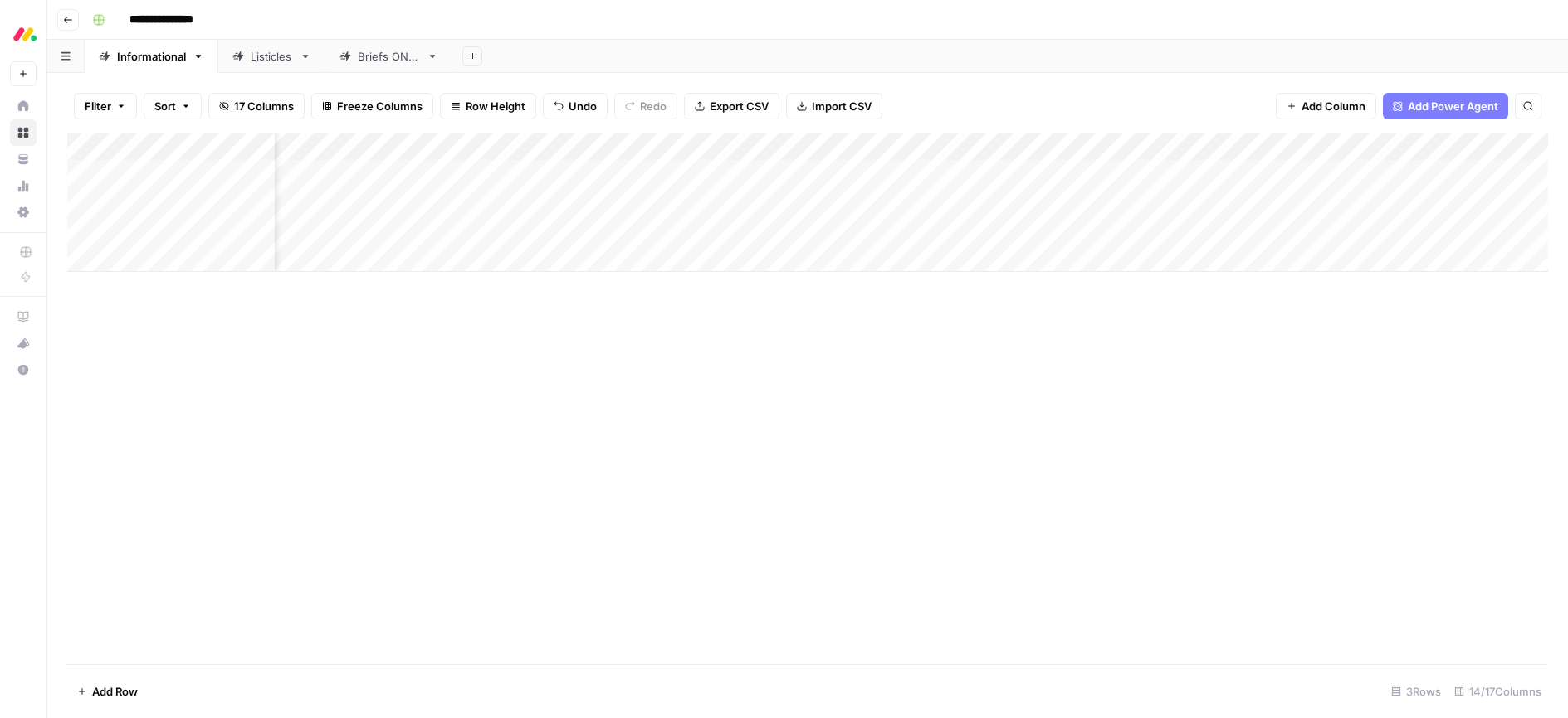
click at [1210, 146] on div "Add Column" at bounding box center [807, 202] width 1480 height 140
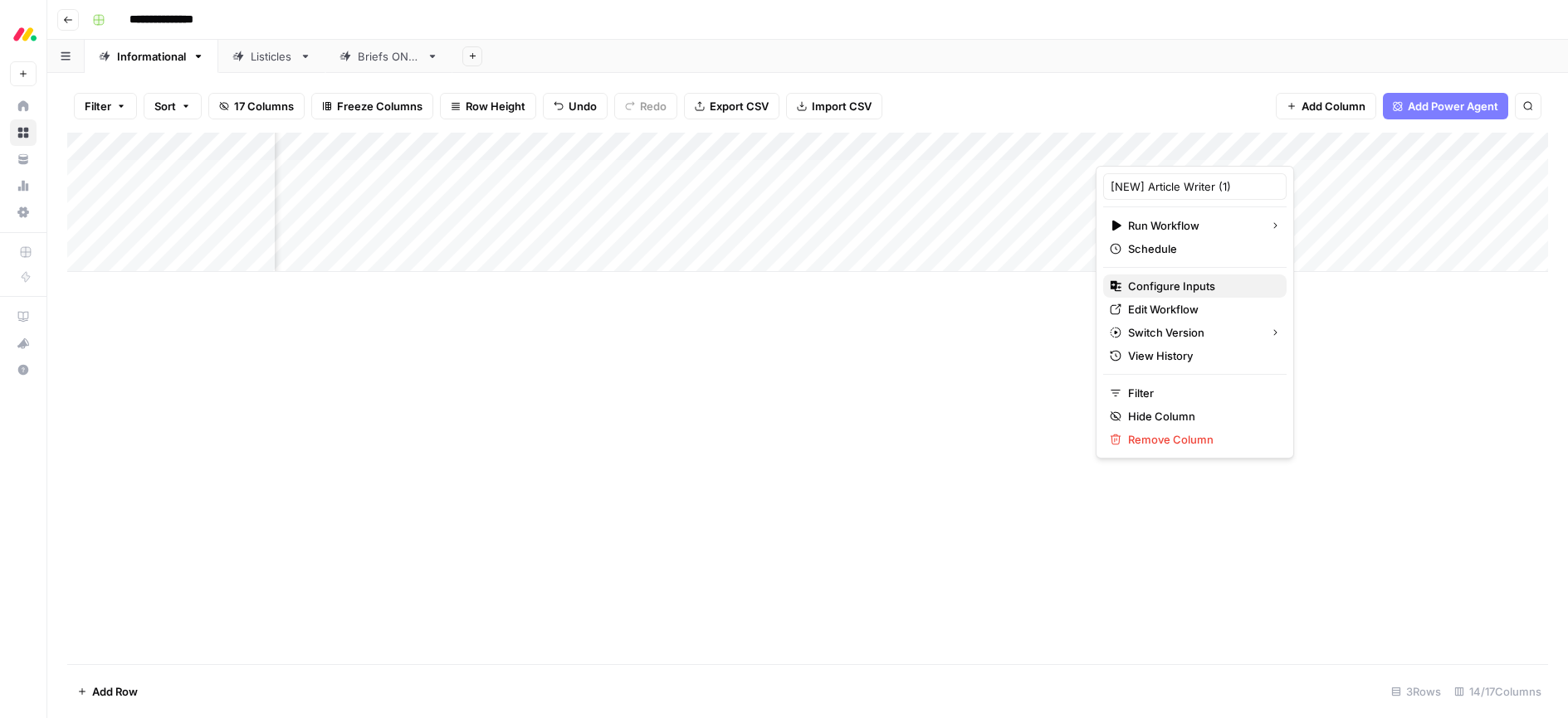
click at [1174, 286] on span "Configure Inputs" at bounding box center [1200, 286] width 145 height 17
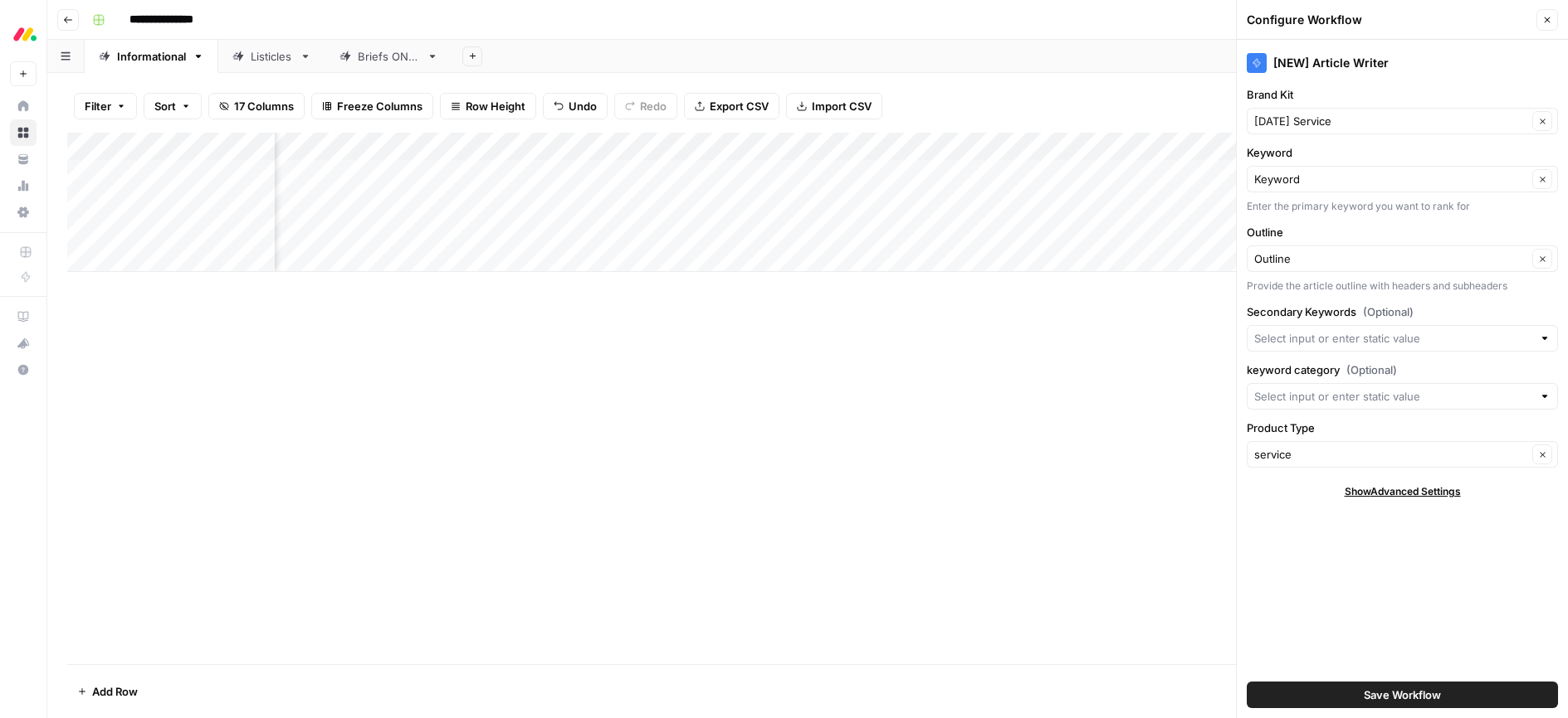
click at [1010, 429] on div "Add Column" at bounding box center [807, 398] width 1480 height 531
click at [1548, 19] on icon "button" at bounding box center [1548, 20] width 6 height 6
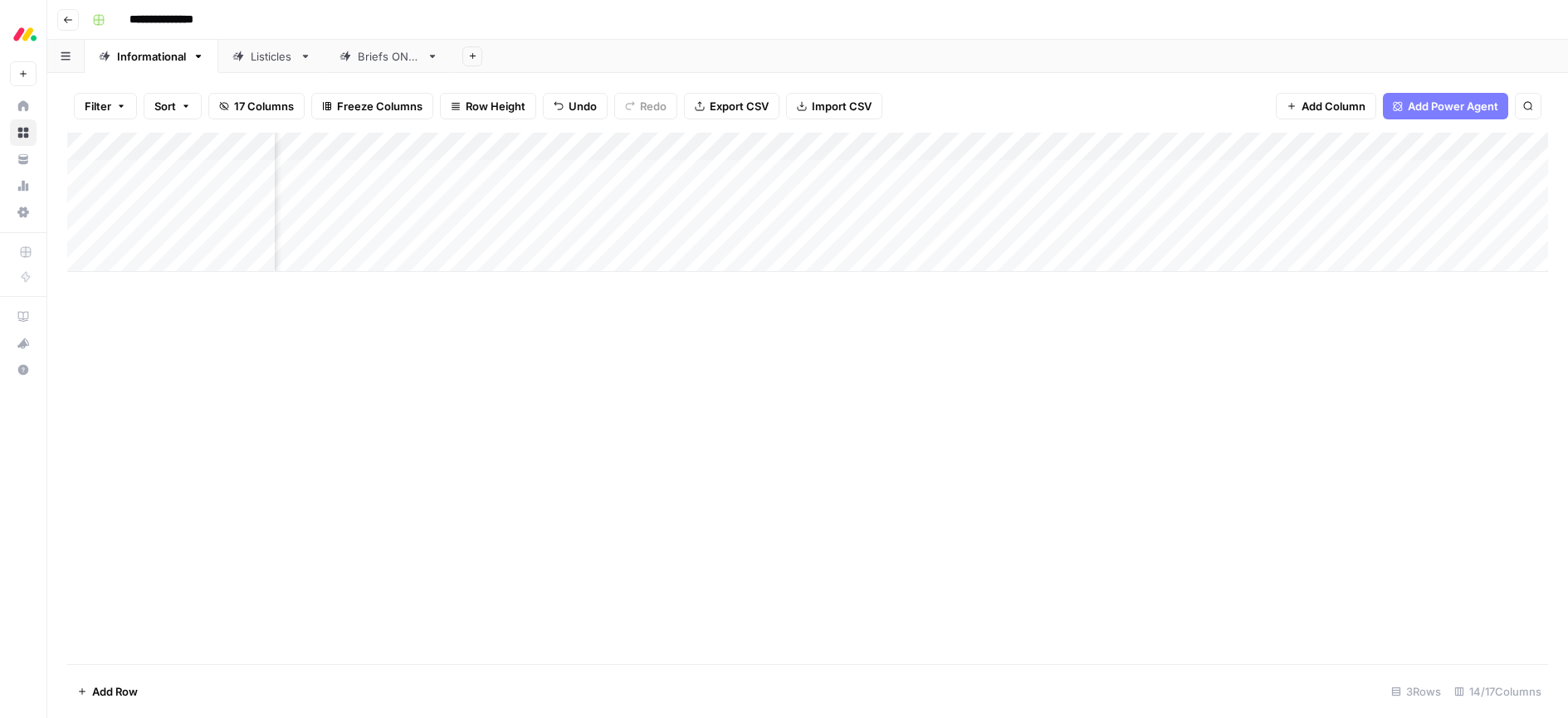
scroll to position [0, 0]
click at [686, 142] on div "Add Column" at bounding box center [807, 202] width 1480 height 140
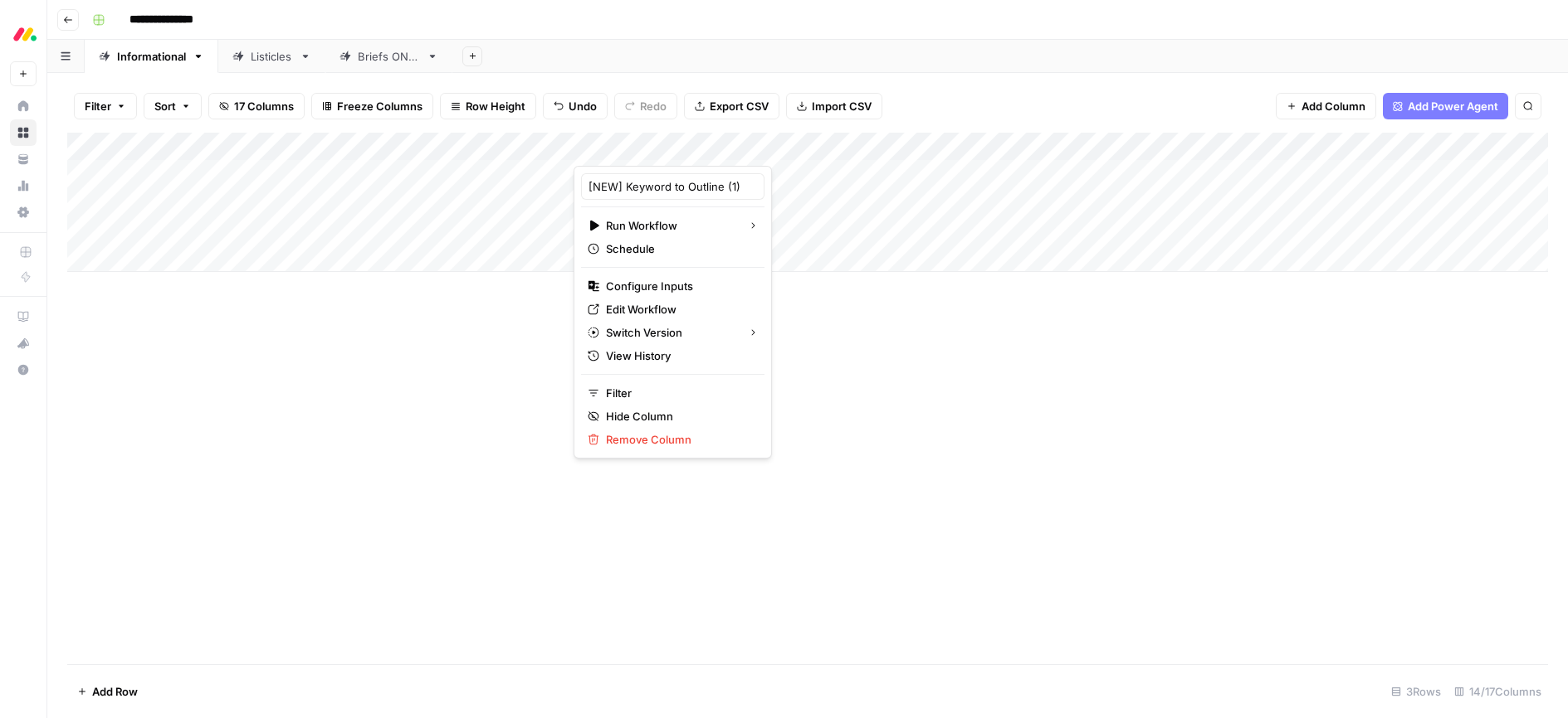
click at [322, 418] on div "Add Column" at bounding box center [807, 398] width 1480 height 531
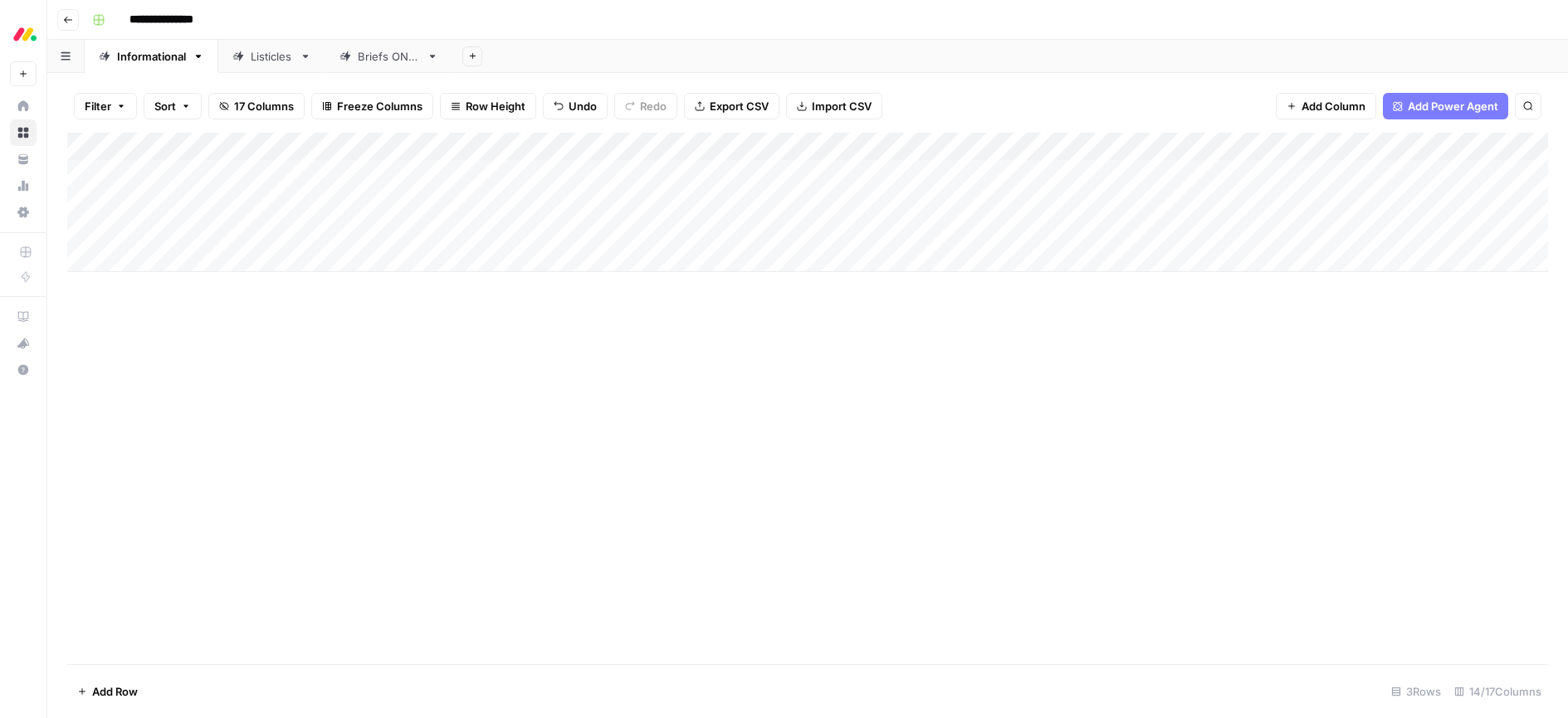
click at [560, 147] on div "Add Column" at bounding box center [807, 202] width 1480 height 140
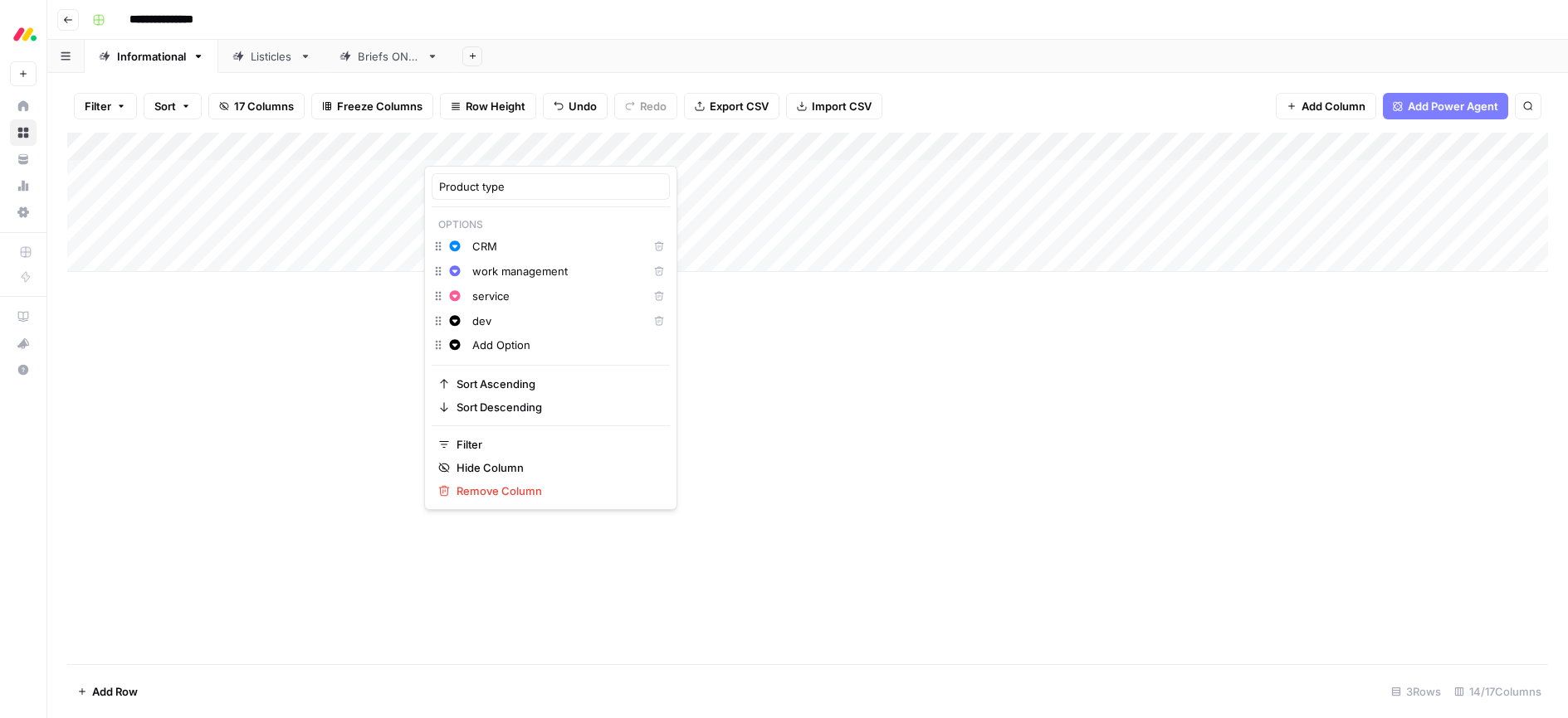
click at [502, 299] on input "service" at bounding box center [557, 296] width 168 height 17
click at [843, 413] on div "Add Column" at bounding box center [807, 398] width 1480 height 531
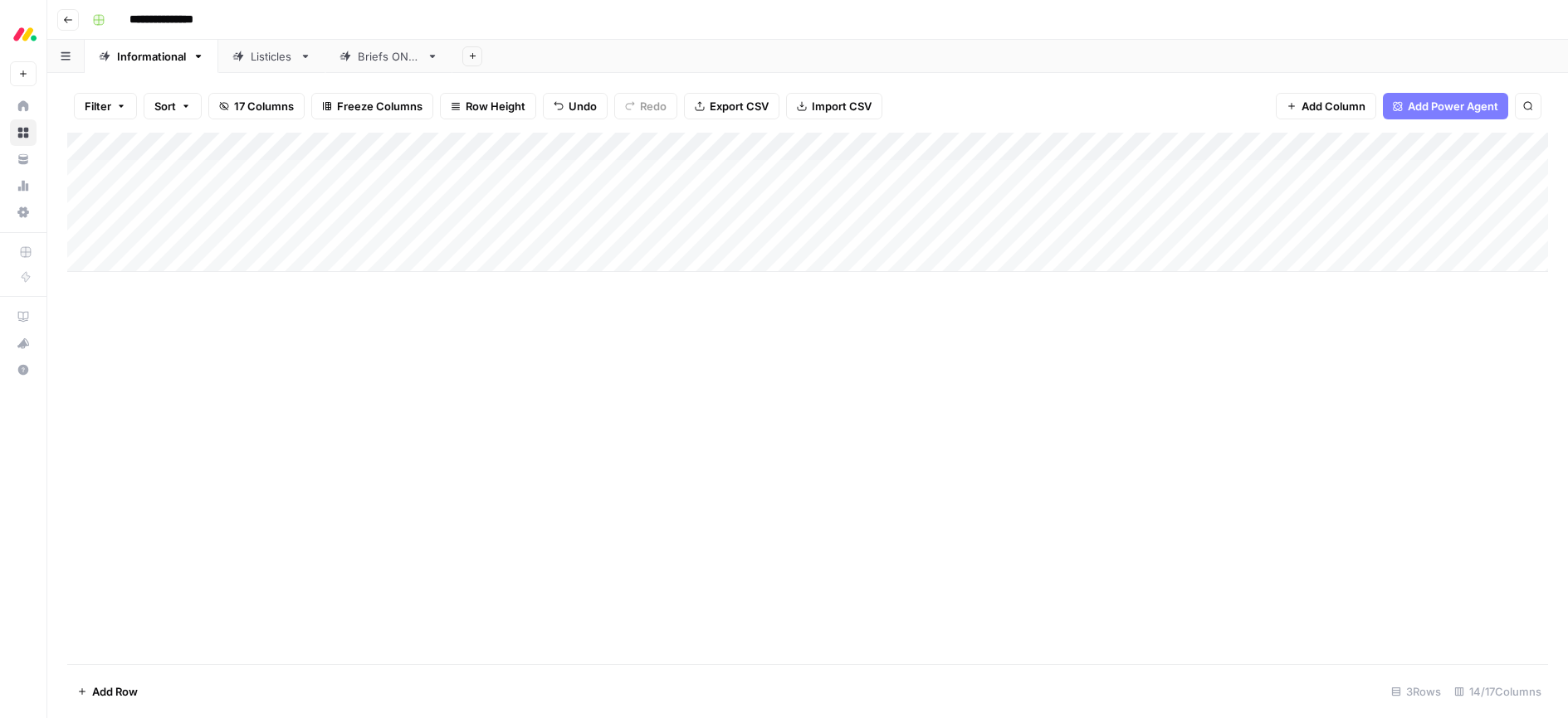
click at [651, 229] on div "Add Column" at bounding box center [807, 202] width 1480 height 140
drag, startPoint x: 585, startPoint y: 305, endPoint x: 558, endPoint y: 243, distance: 67.6
click at [582, 300] on div "Add Column" at bounding box center [807, 398] width 1480 height 531
click at [559, 141] on div "Add Column" at bounding box center [807, 202] width 1480 height 140
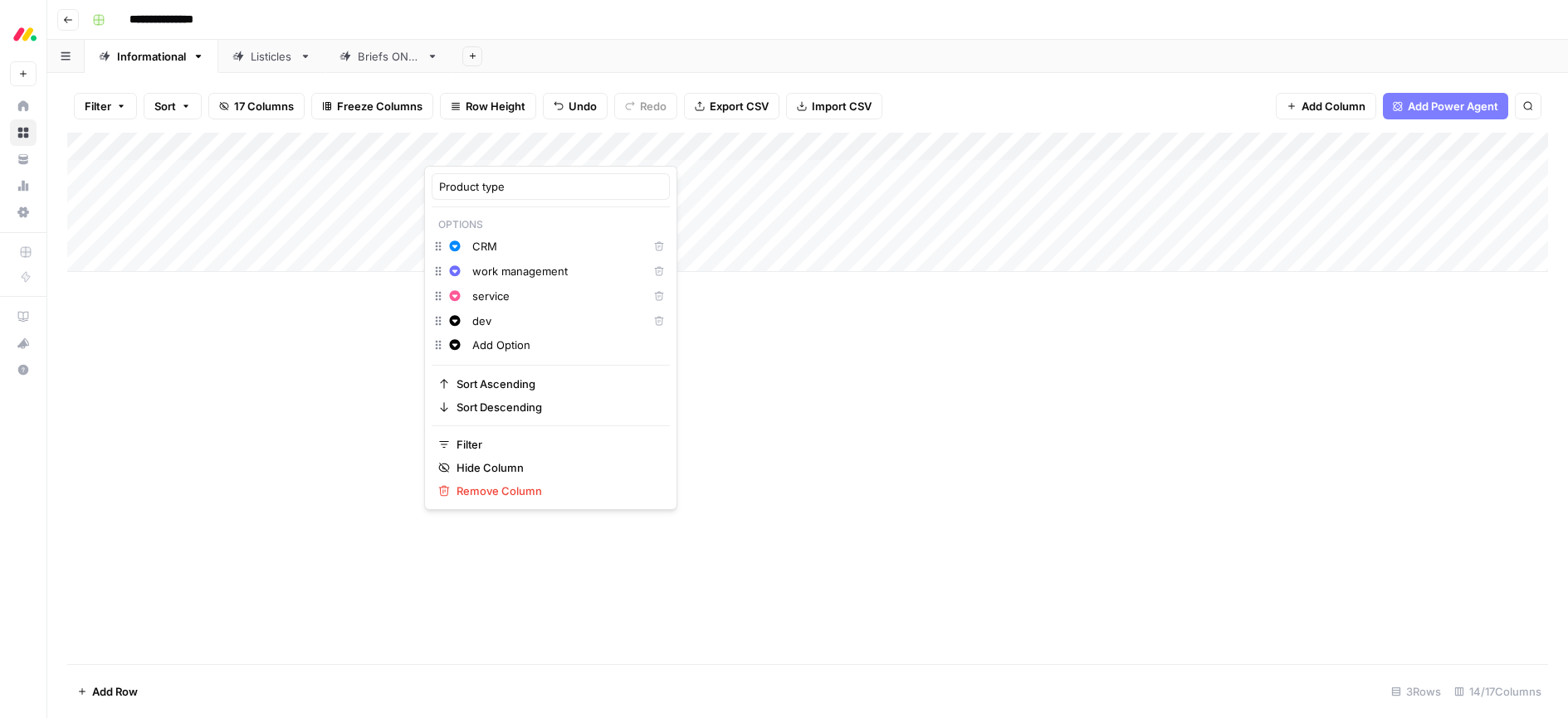
click at [498, 293] on input "service" at bounding box center [557, 296] width 168 height 17
click at [518, 296] on input "service" at bounding box center [557, 296] width 168 height 17
click at [507, 189] on input "Product type" at bounding box center [550, 187] width 223 height 17
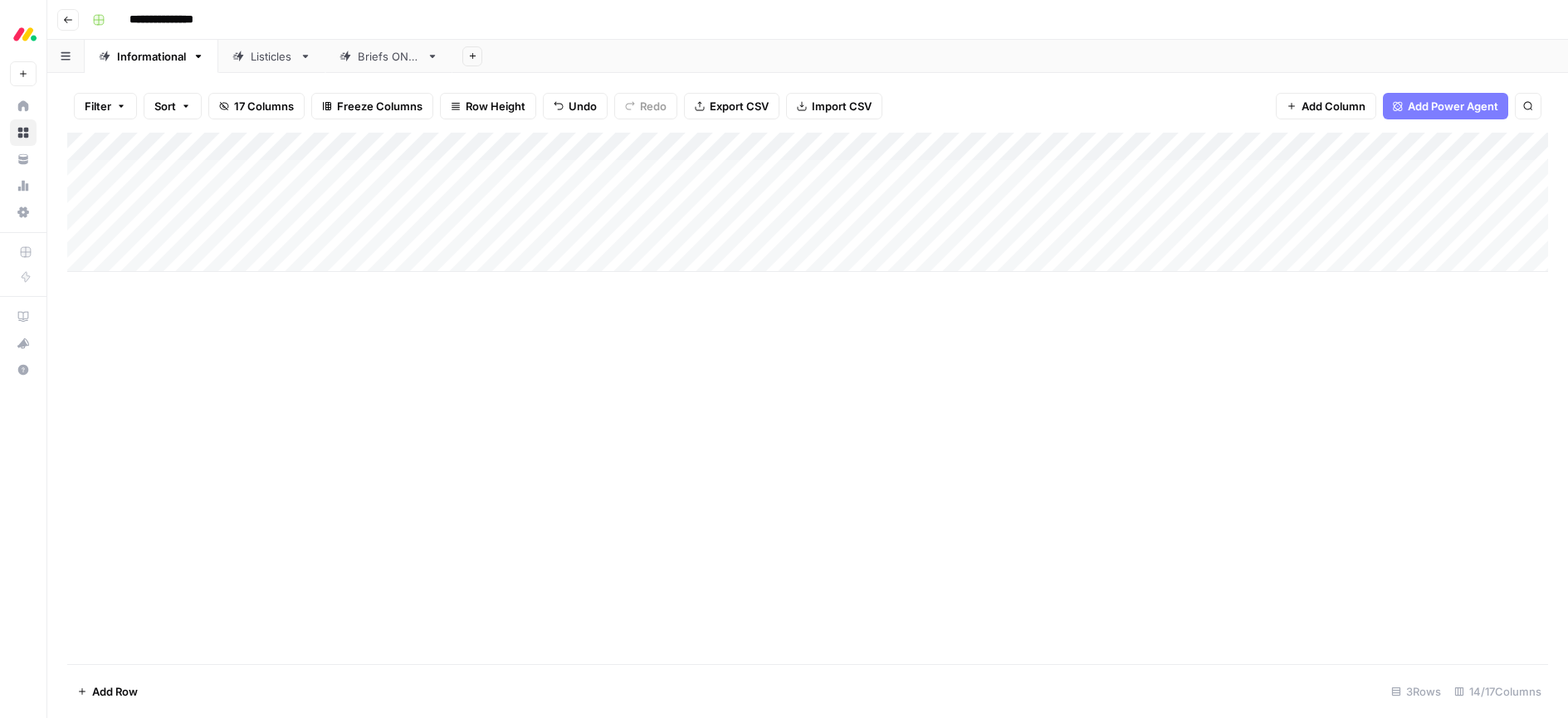
click at [500, 283] on div "Add Column" at bounding box center [807, 398] width 1480 height 531
click at [648, 231] on div "Add Column" at bounding box center [807, 202] width 1480 height 140
click at [491, 228] on div "Add Column" at bounding box center [807, 202] width 1480 height 140
click at [499, 228] on div "Add Column" at bounding box center [807, 202] width 1480 height 140
click at [326, 379] on div "Add Column" at bounding box center [807, 398] width 1480 height 531
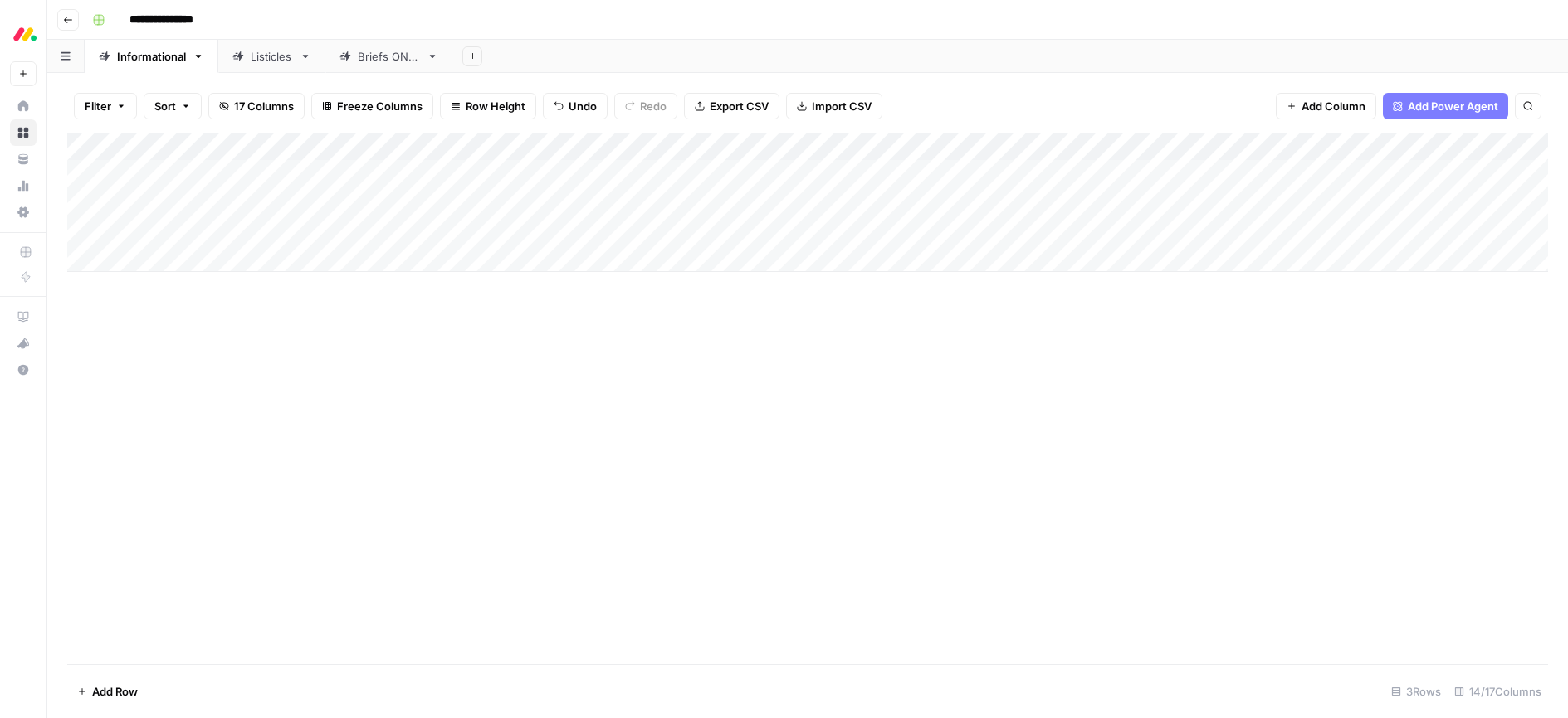
click at [558, 143] on div "Add Column" at bounding box center [807, 202] width 1480 height 140
click at [325, 355] on div "Add Column" at bounding box center [807, 398] width 1480 height 531
click at [528, 228] on div "Add Column" at bounding box center [807, 202] width 1480 height 140
click at [509, 229] on div "Add Column" at bounding box center [807, 202] width 1480 height 140
click at [363, 323] on div "Add Column" at bounding box center [807, 398] width 1480 height 531
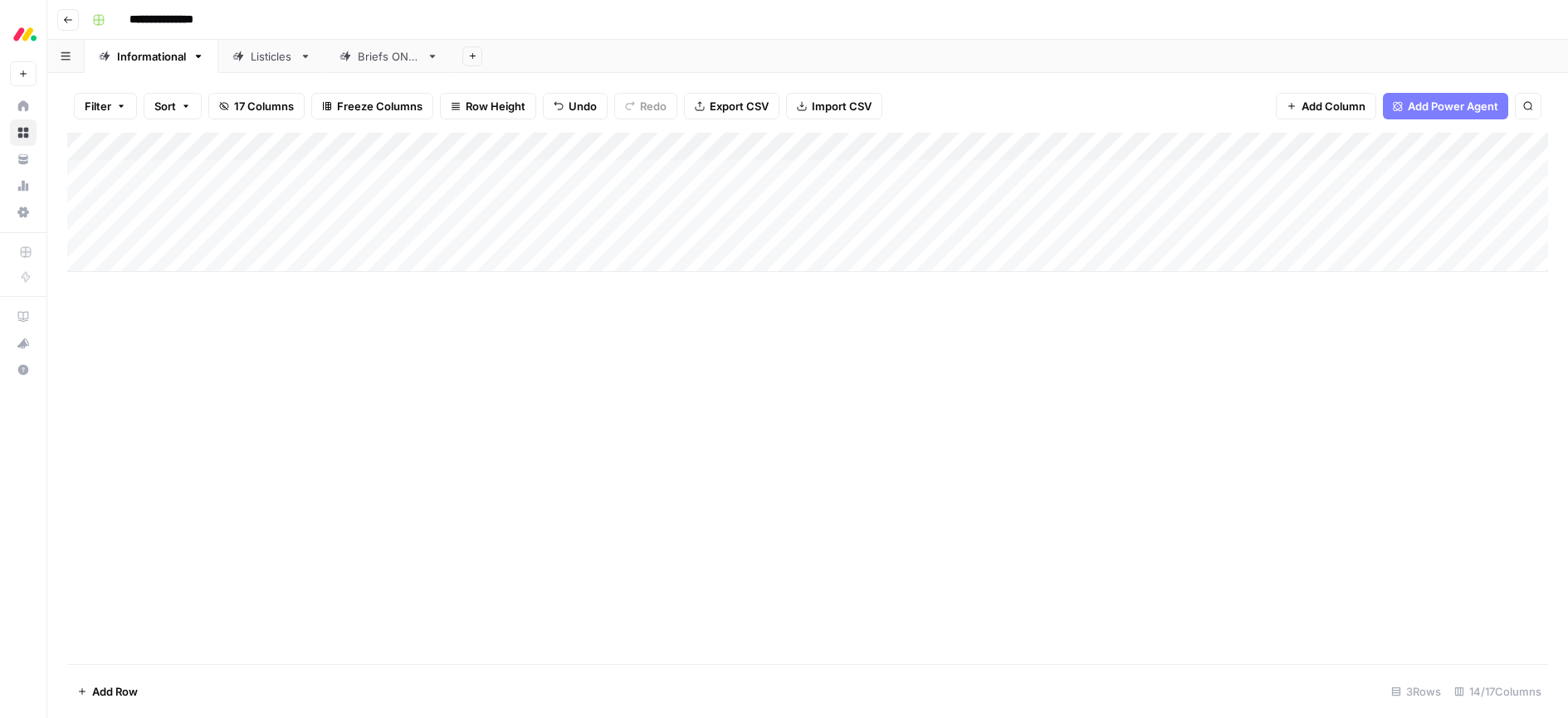
click at [557, 141] on div "Add Column" at bounding box center [807, 202] width 1480 height 140
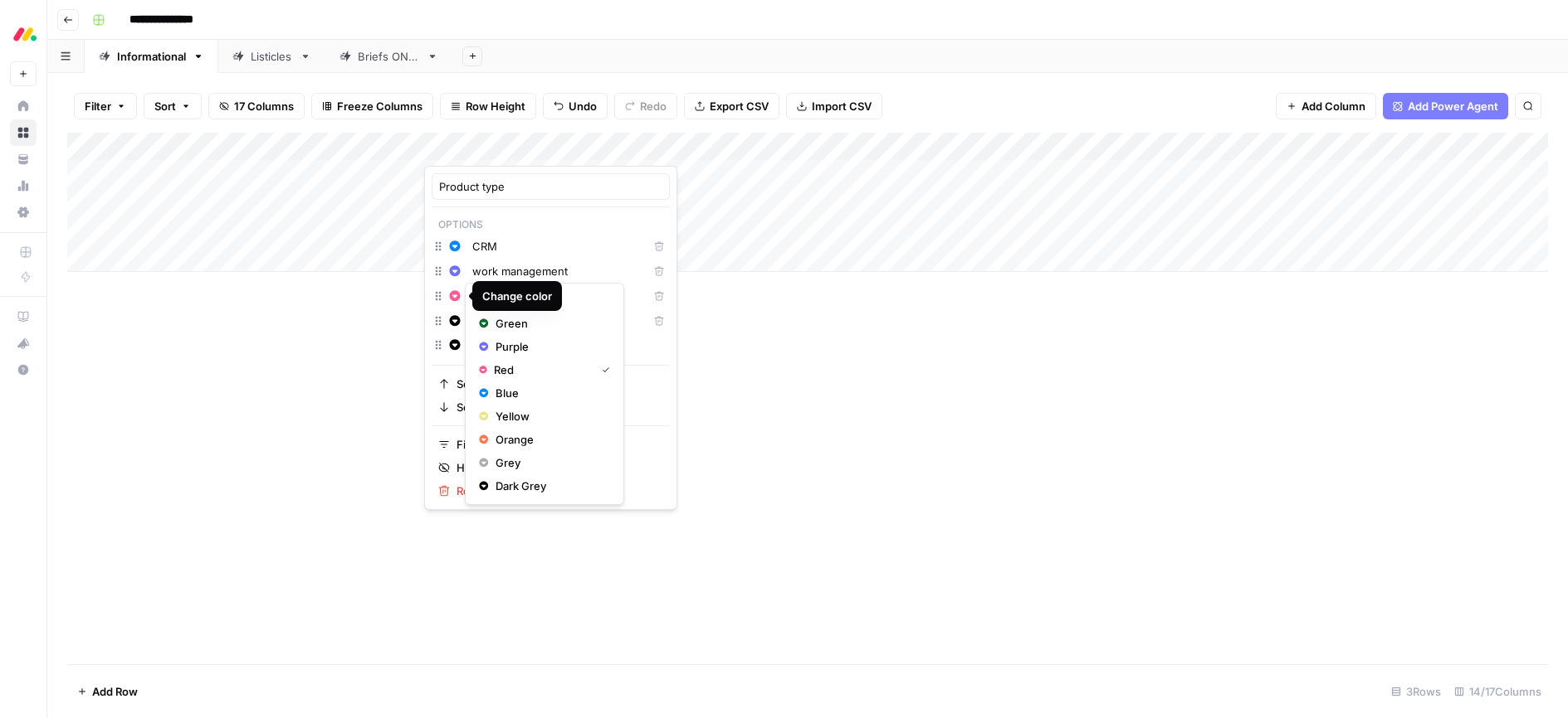
click at [457, 295] on icon "button" at bounding box center [455, 296] width 12 height 12
click at [789, 360] on div "Add Column" at bounding box center [807, 398] width 1480 height 531
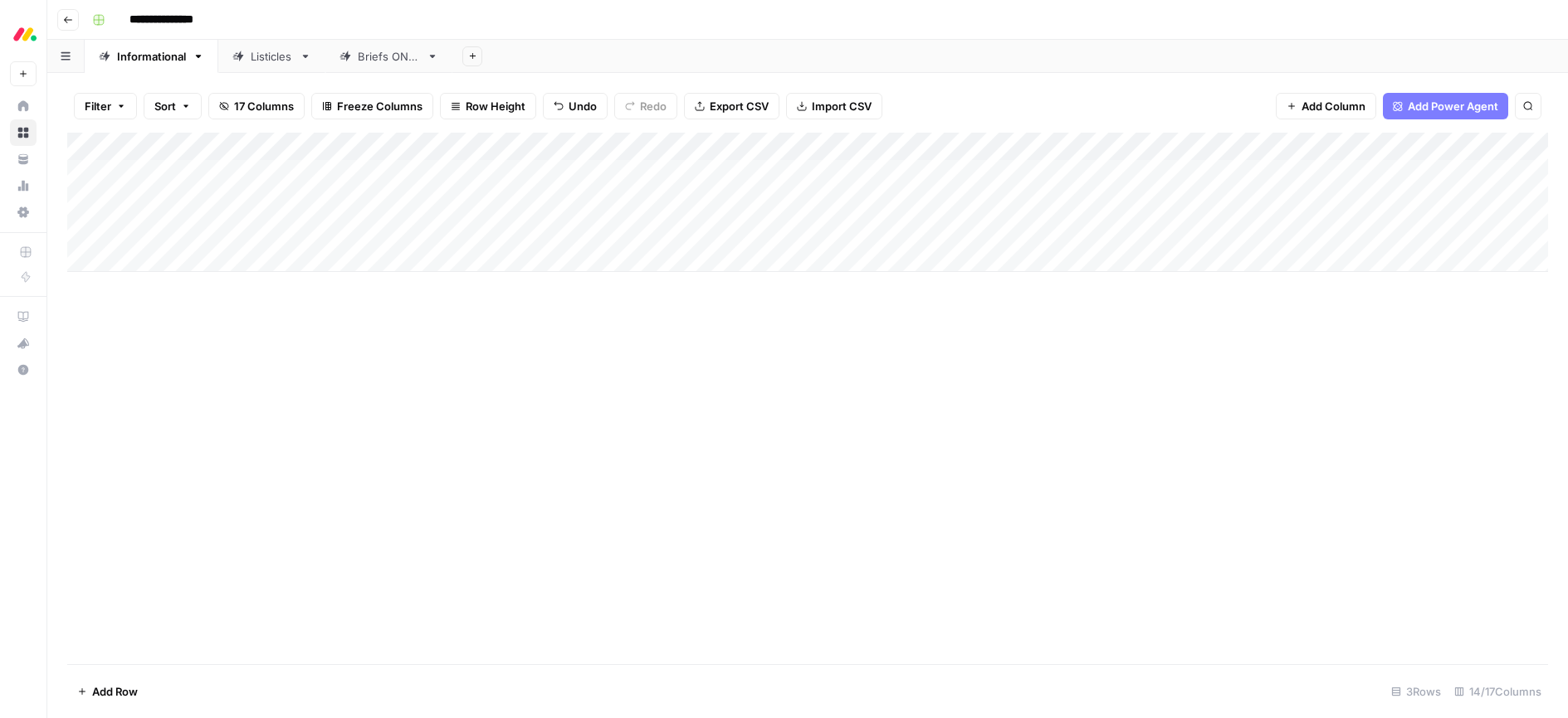
click at [688, 143] on div "Add Column" at bounding box center [807, 202] width 1480 height 140
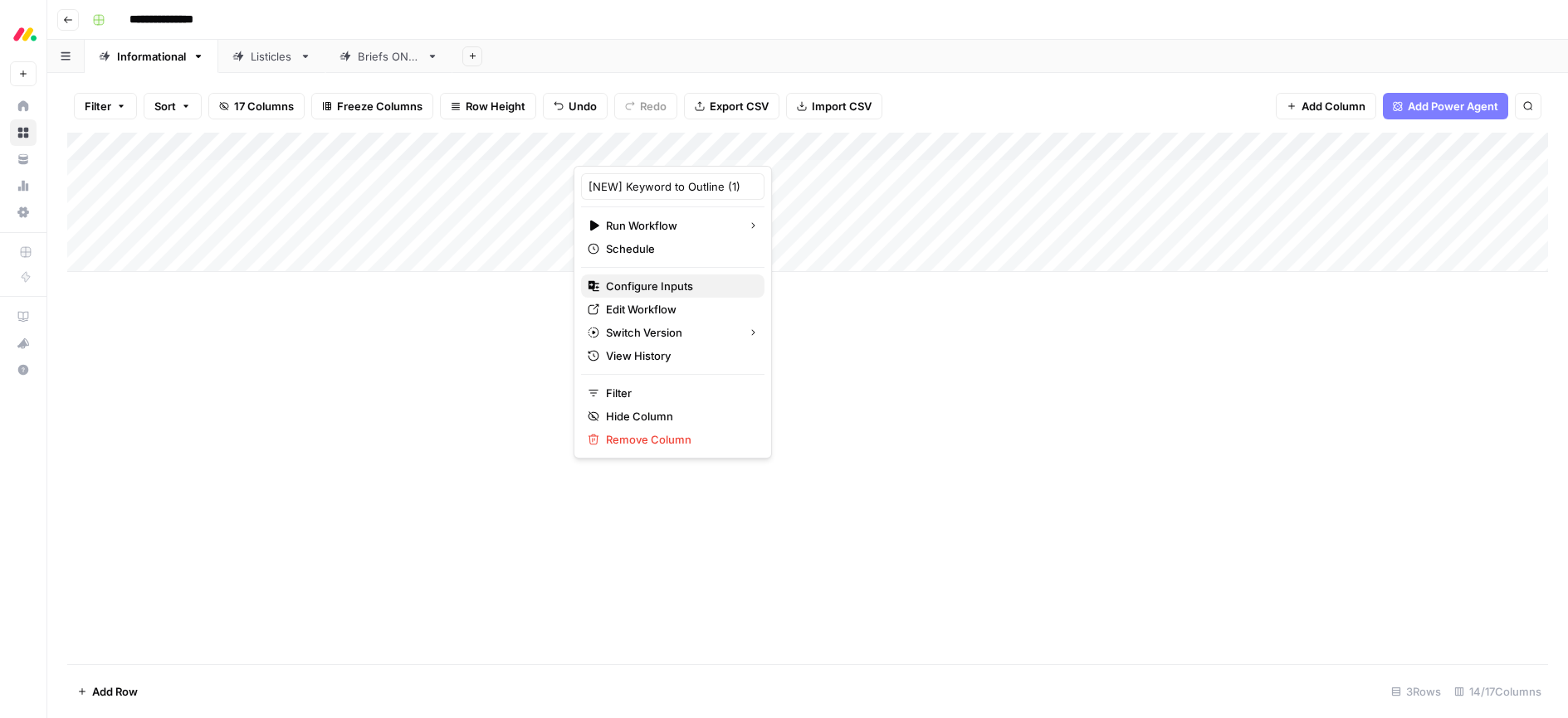
click at [634, 286] on span "Configure Inputs" at bounding box center [678, 286] width 145 height 17
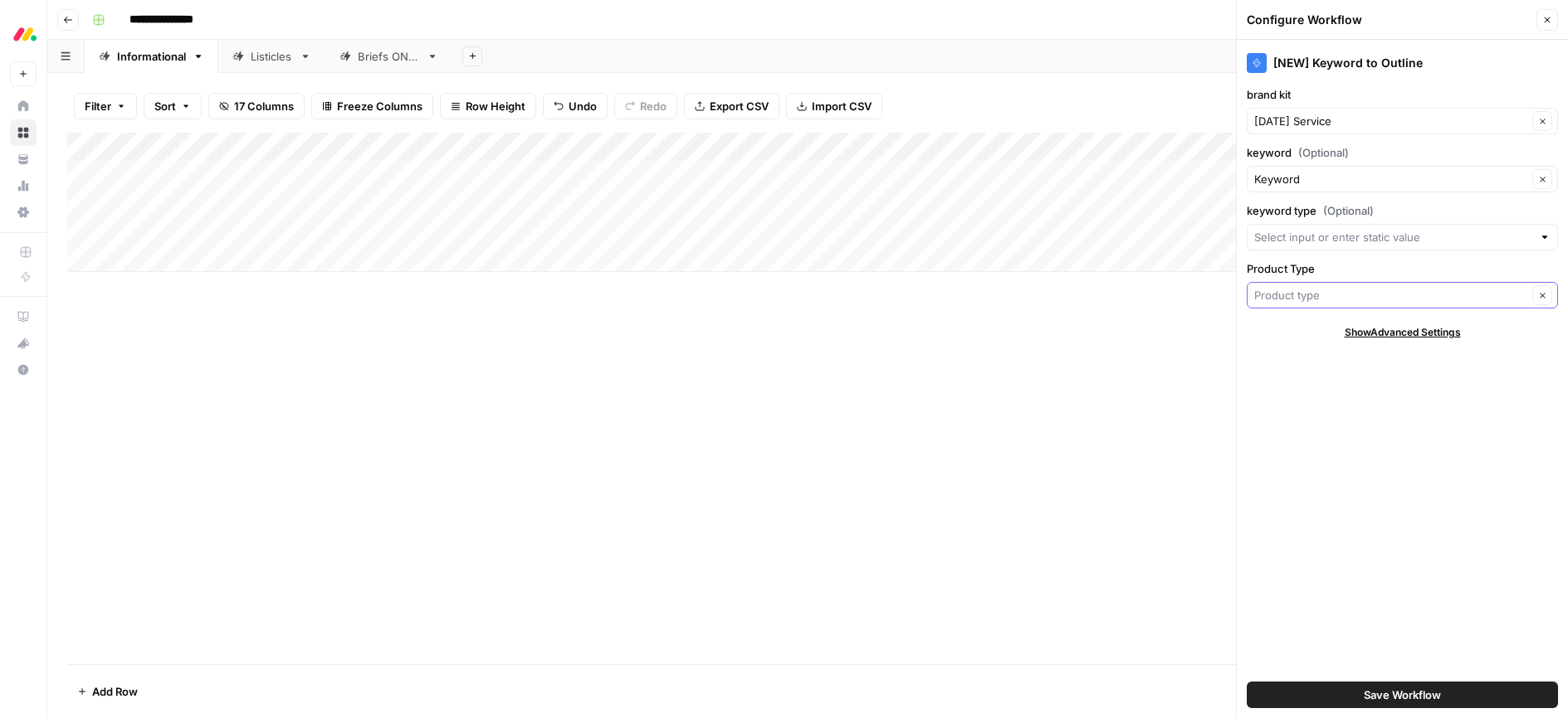
click at [1337, 294] on input "Product Type" at bounding box center [1390, 296] width 273 height 17
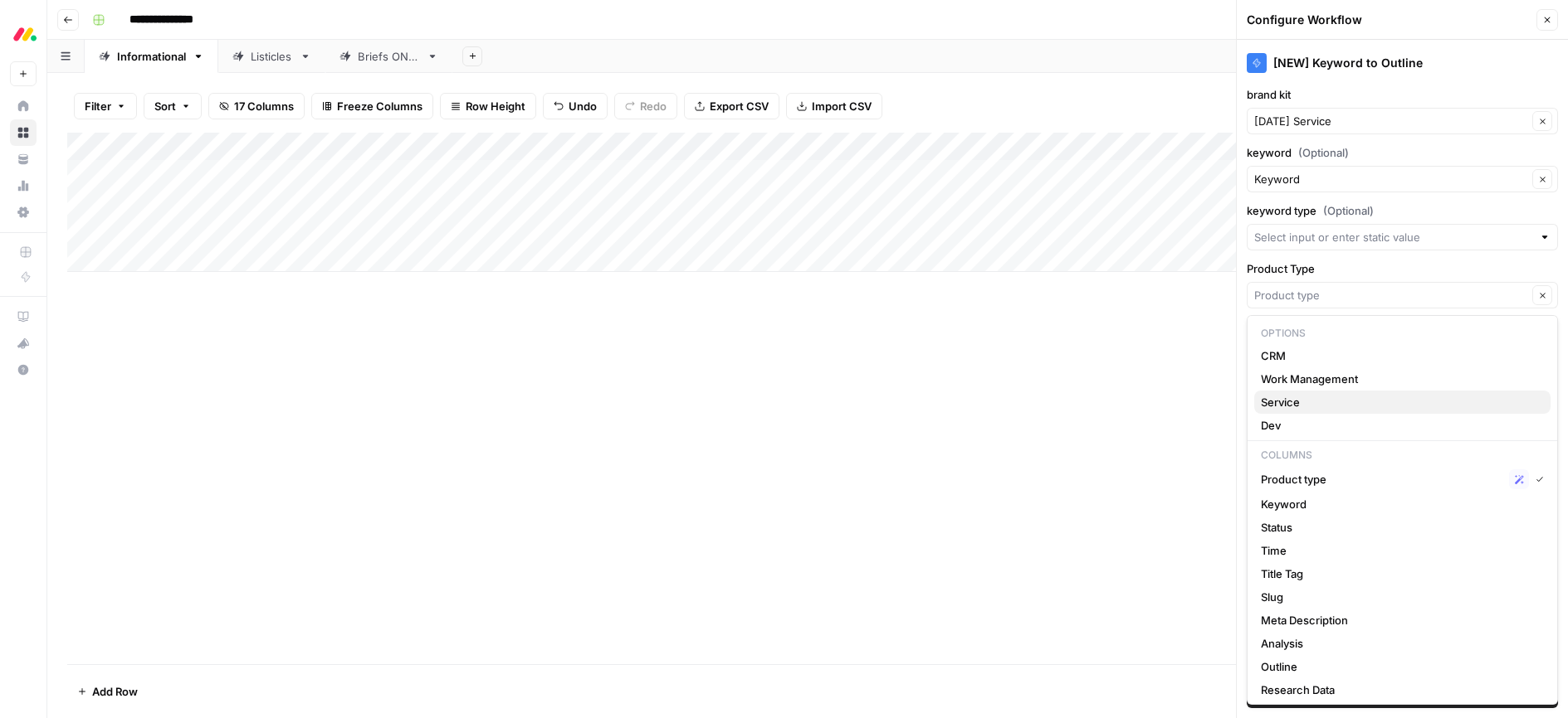
click at [1302, 401] on span "Service" at bounding box center [1399, 402] width 276 height 17
type input "Service"
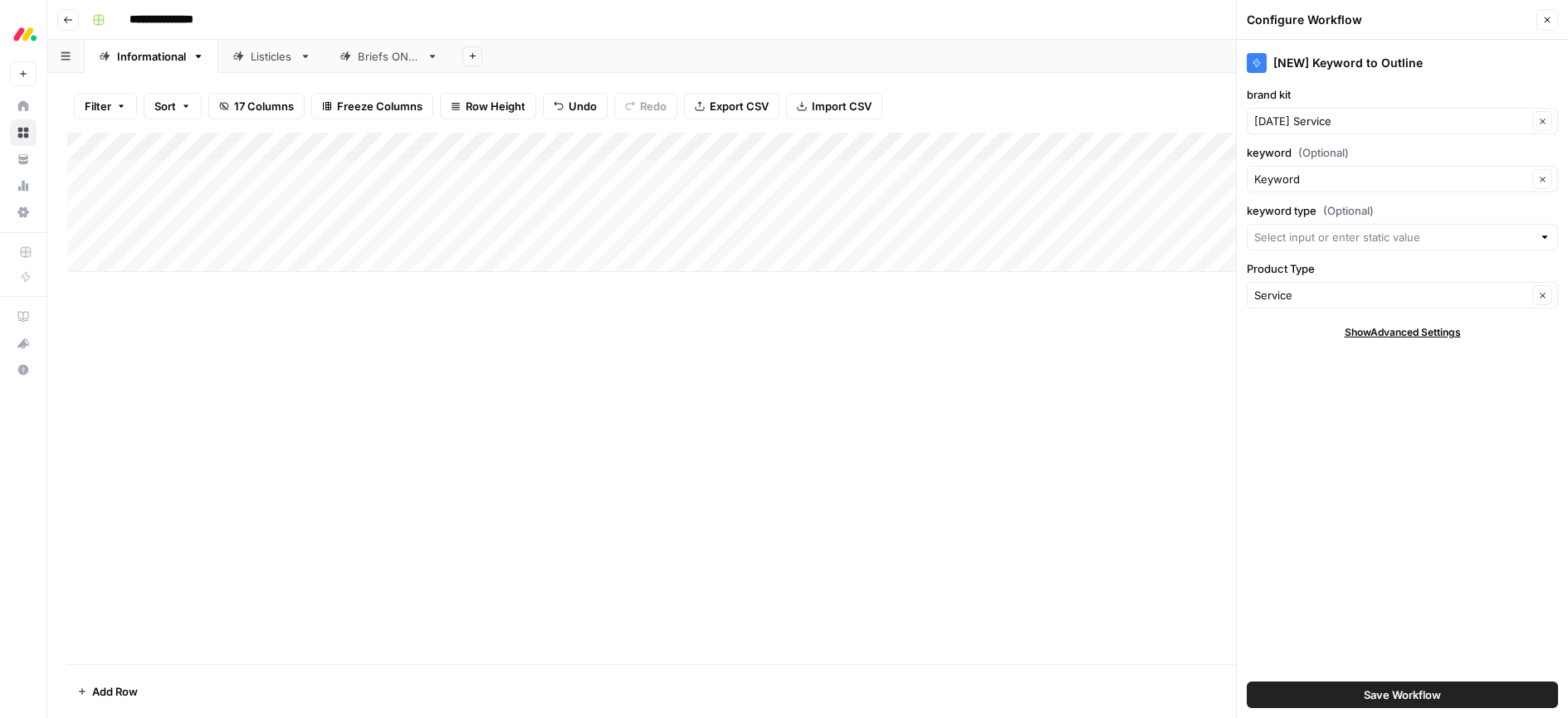
click at [1161, 397] on div "Add Column" at bounding box center [807, 398] width 1480 height 531
click at [1391, 693] on span "Save Workflow" at bounding box center [1402, 695] width 77 height 17
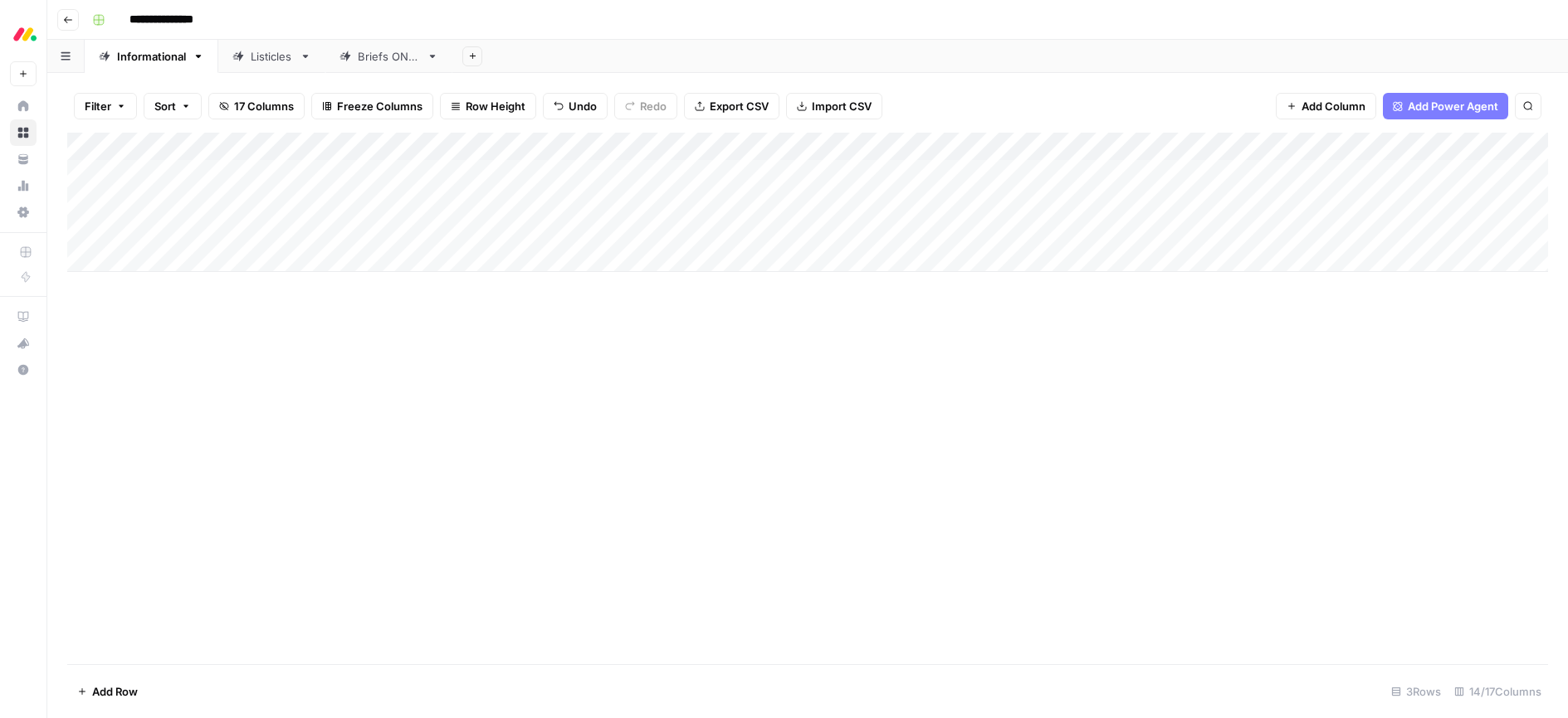
drag, startPoint x: 820, startPoint y: 482, endPoint x: 684, endPoint y: 422, distance: 148.6
click at [820, 482] on div "Add Column" at bounding box center [807, 398] width 1480 height 531
click at [643, 229] on div "Add Column" at bounding box center [807, 202] width 1480 height 140
click at [1001, 201] on div "Add Column" at bounding box center [807, 202] width 1480 height 140
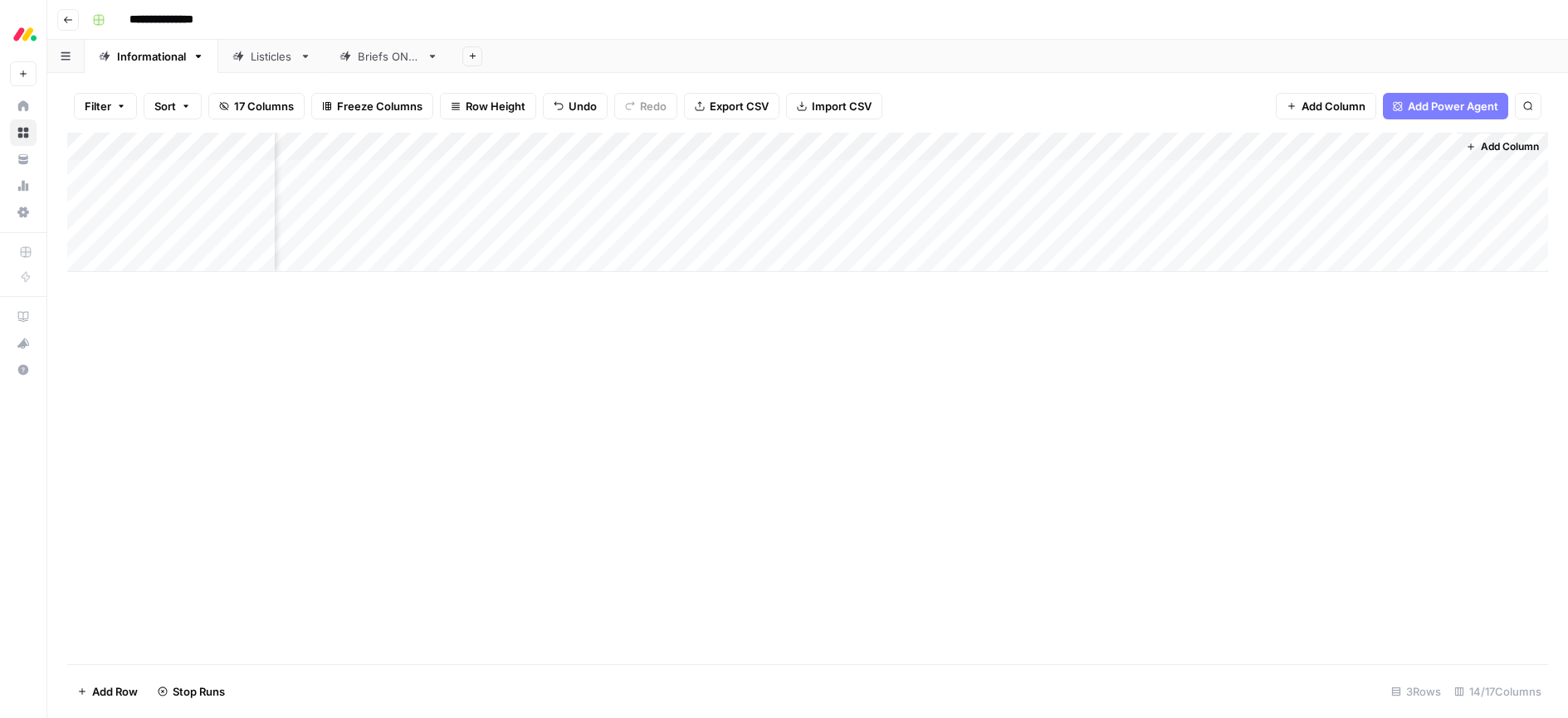
scroll to position [0, 0]
click at [705, 229] on div "Add Column" at bounding box center [807, 202] width 1480 height 140
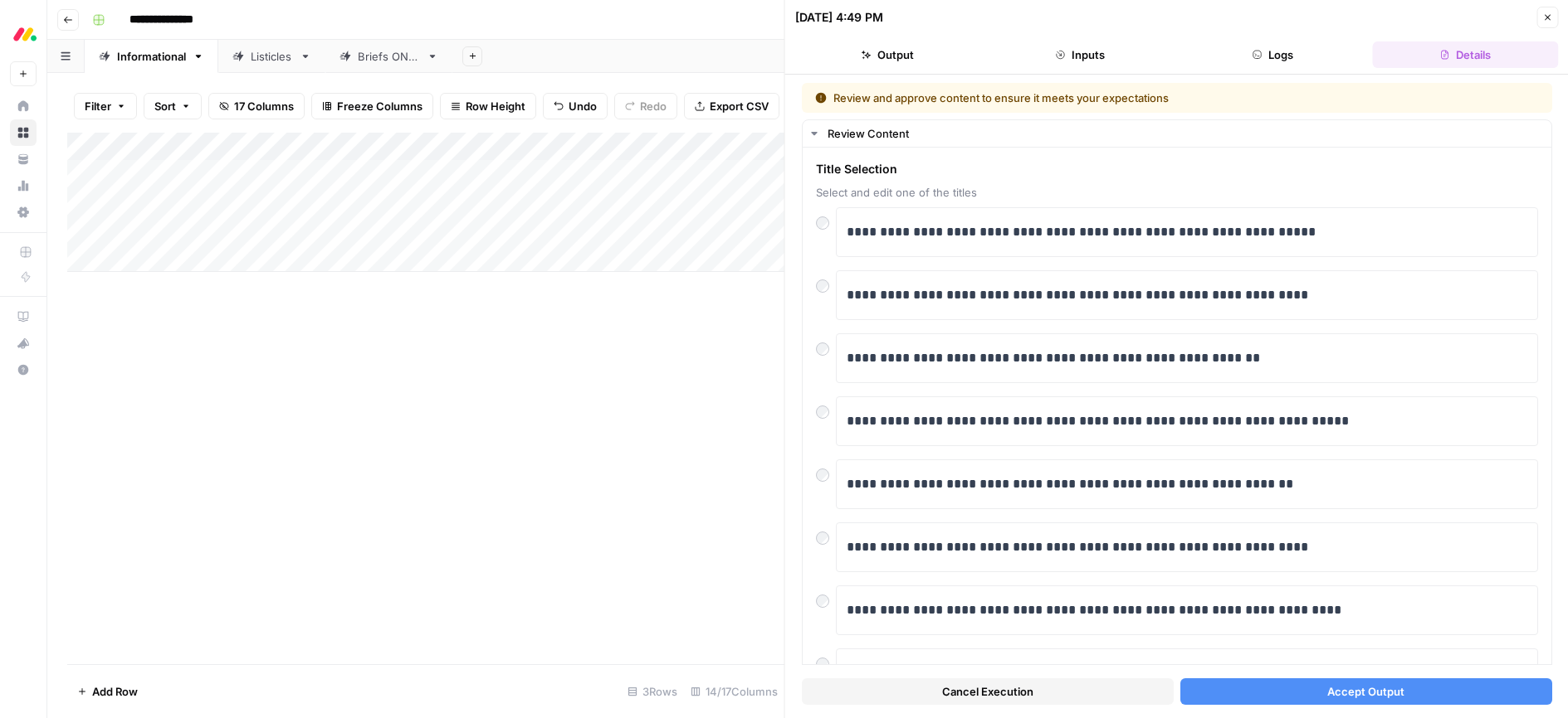
click at [195, 231] on div "Add Column" at bounding box center [426, 202] width 717 height 140
click at [195, 231] on textarea "**********" at bounding box center [257, 231] width 265 height 23
drag, startPoint x: 337, startPoint y: 412, endPoint x: 234, endPoint y: 385, distance: 106.5
click at [337, 412] on div "Add Column" at bounding box center [426, 398] width 717 height 531
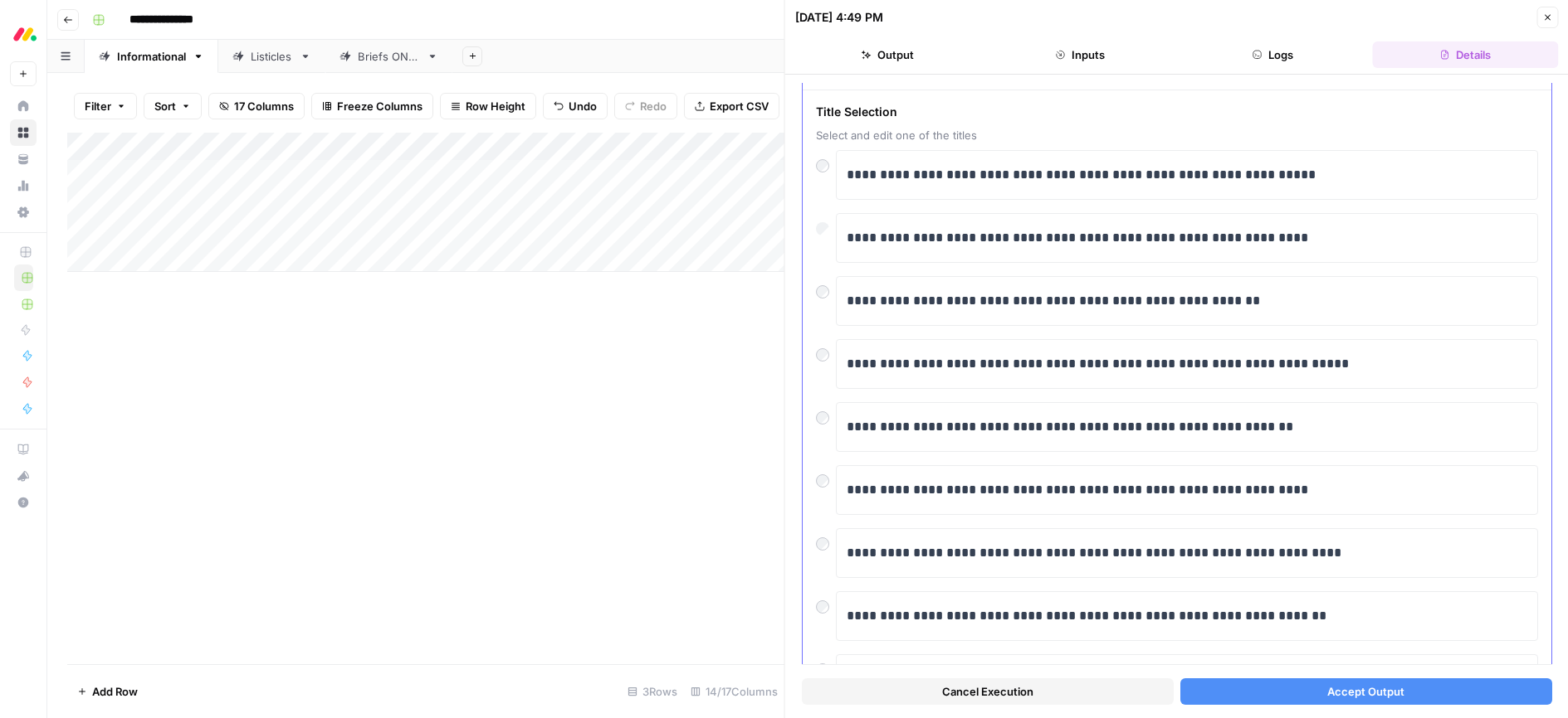
scroll to position [82, 0]
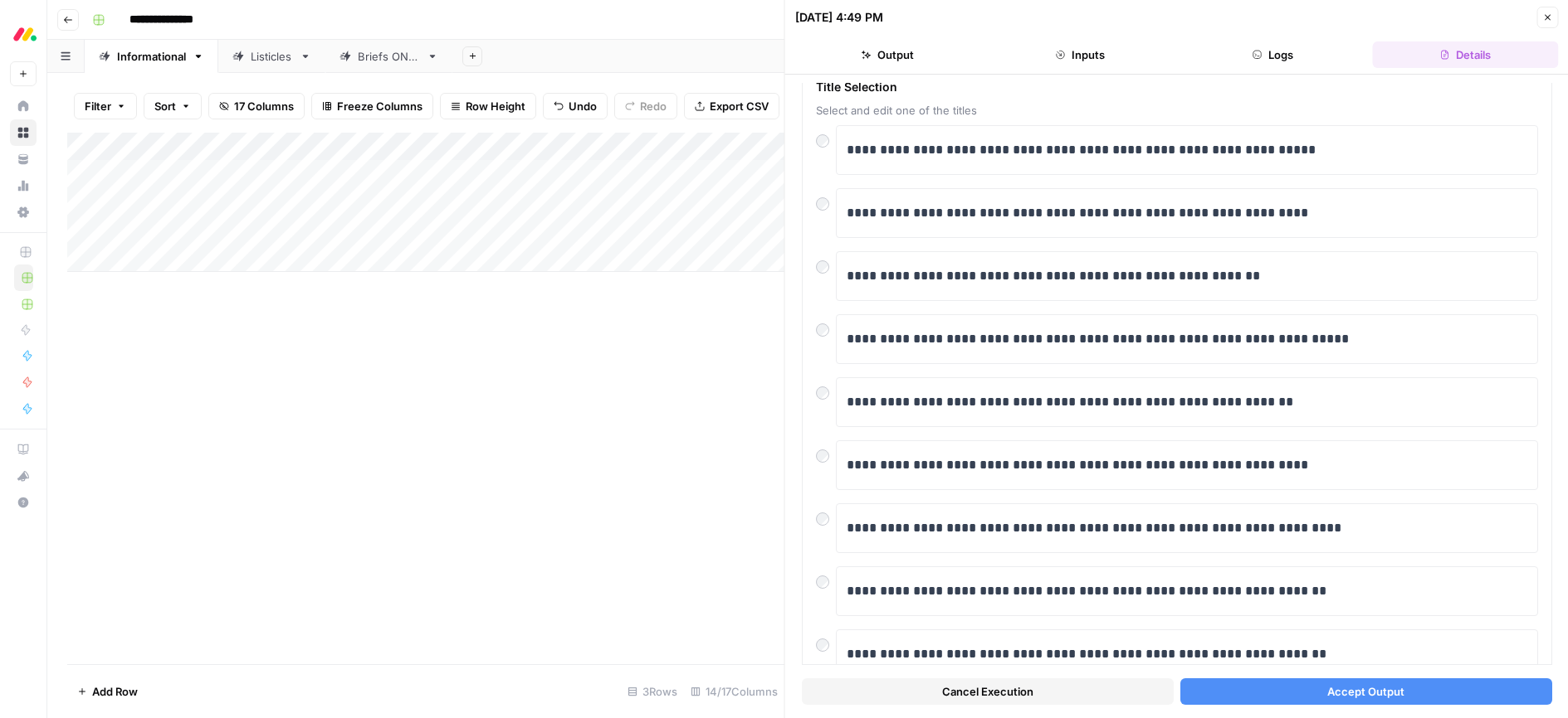
click at [1341, 693] on span "Accept Output" at bounding box center [1365, 692] width 77 height 17
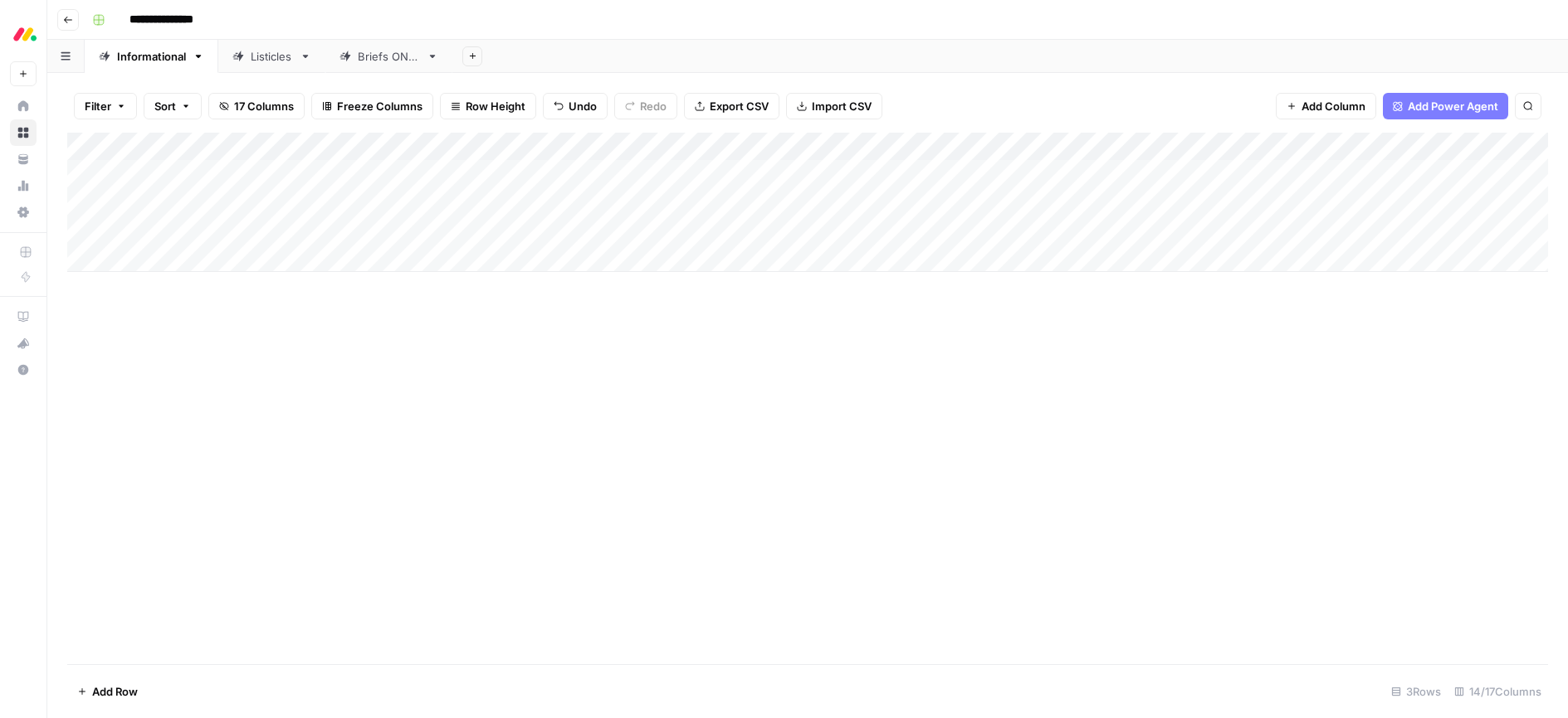
click at [182, 254] on div "Add Column" at bounding box center [807, 202] width 1480 height 140
click at [174, 258] on textarea at bounding box center [257, 259] width 265 height 23
type textarea "**********"
click at [129, 260] on textarea "**********" at bounding box center [257, 259] width 265 height 23
click at [258, 334] on div "Add Column" at bounding box center [807, 398] width 1480 height 531
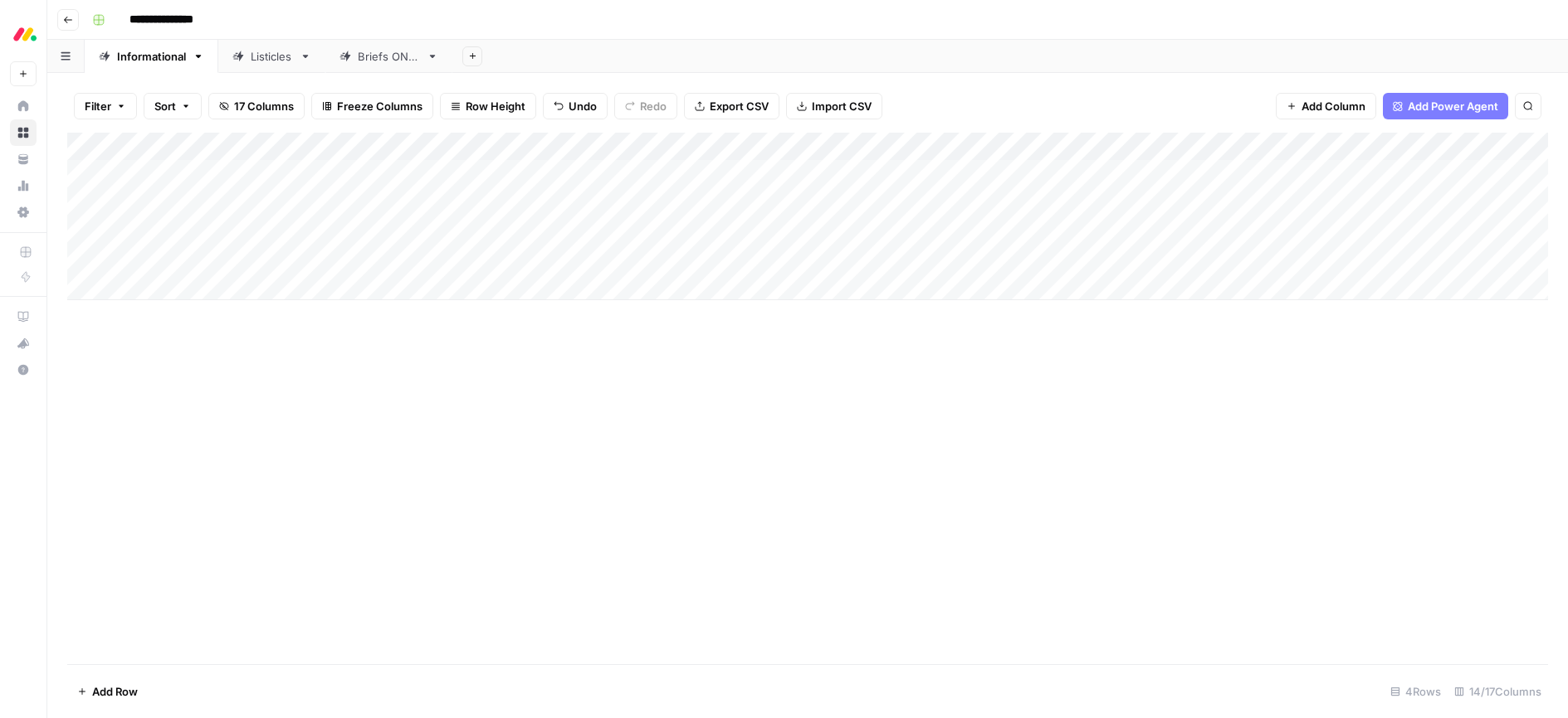
click at [463, 259] on div "Add Column" at bounding box center [807, 216] width 1480 height 167
click at [474, 260] on div "Add Column" at bounding box center [807, 216] width 1480 height 167
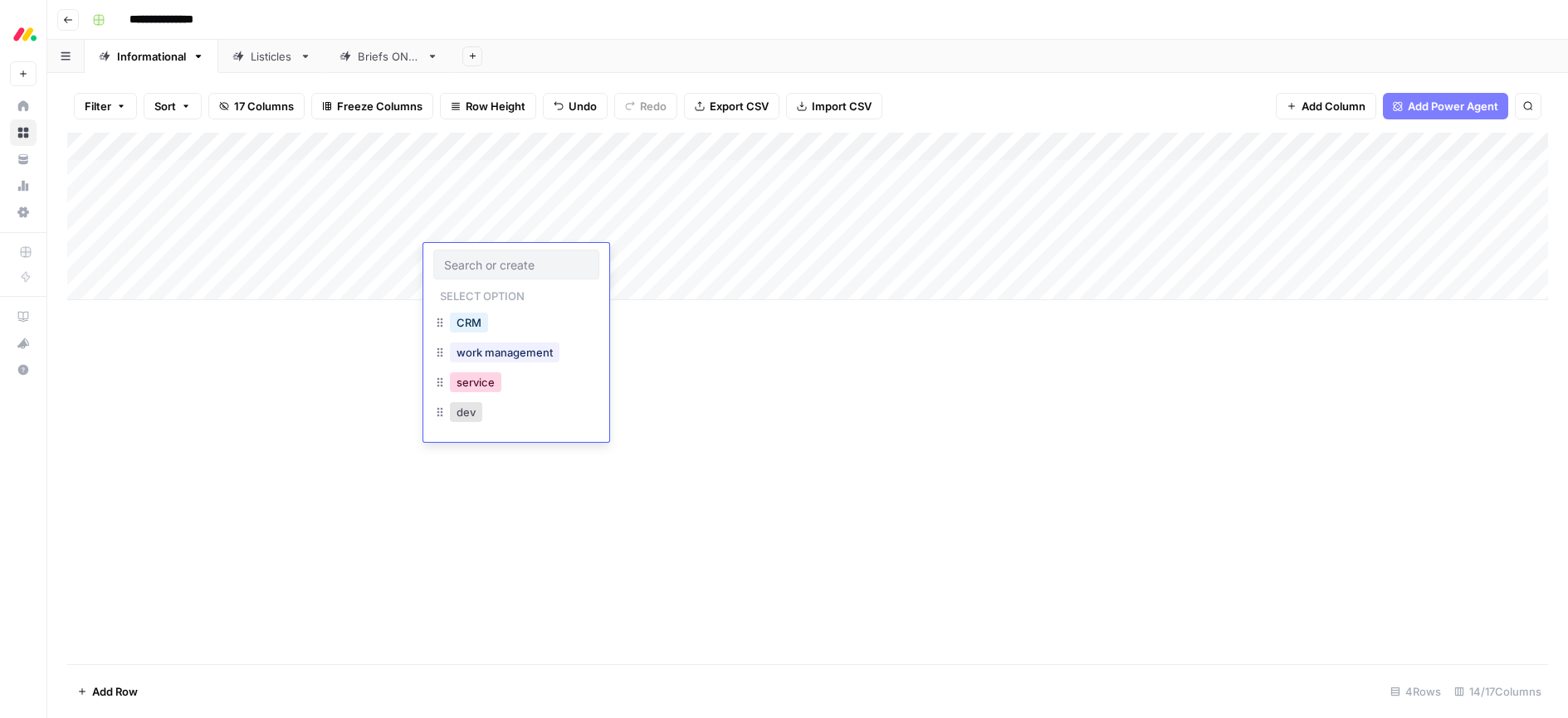
drag, startPoint x: 470, startPoint y: 379, endPoint x: 509, endPoint y: 383, distance: 39.2
click at [470, 379] on button "service" at bounding box center [476, 383] width 52 height 20
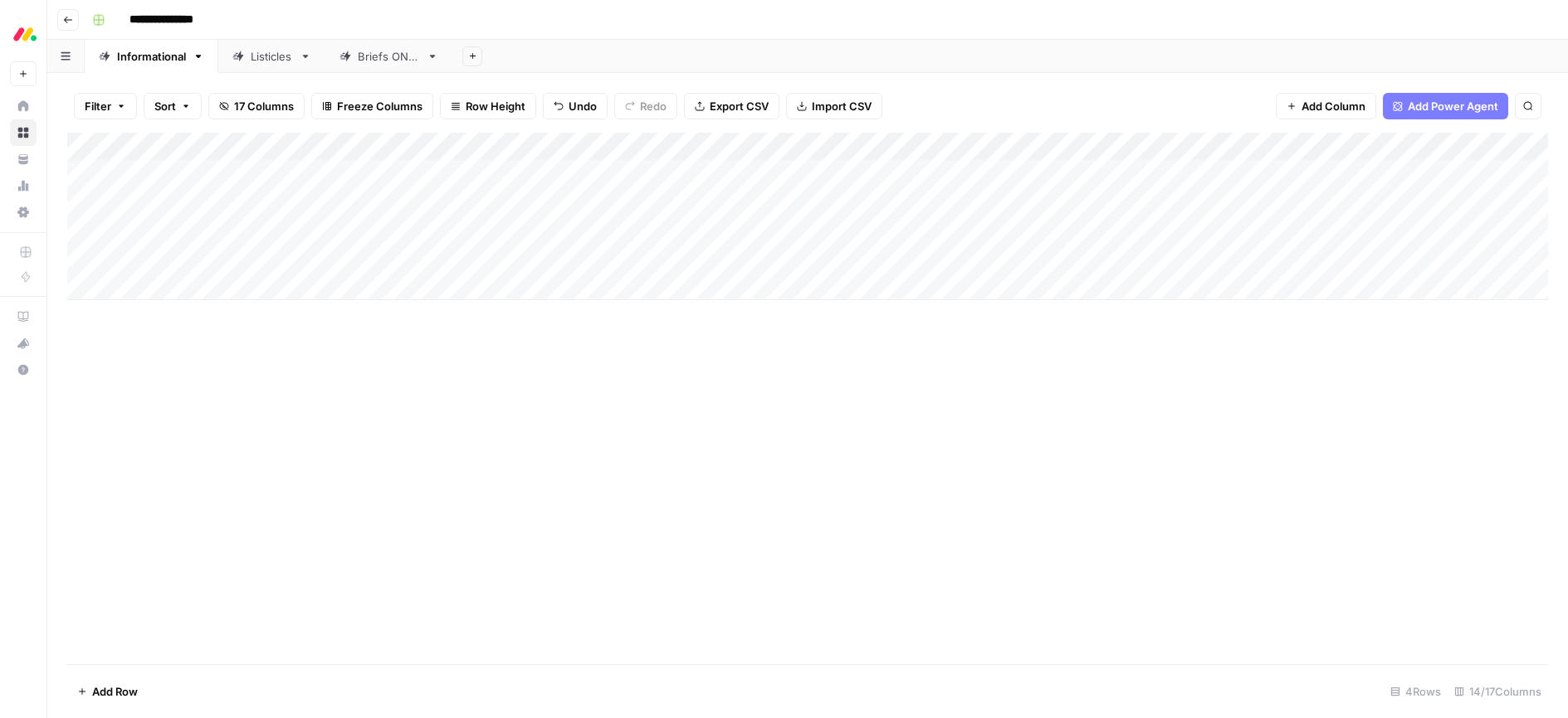
click at [645, 257] on div "Add Column" at bounding box center [807, 216] width 1480 height 167
click at [702, 259] on div "Add Column" at bounding box center [807, 216] width 1480 height 167
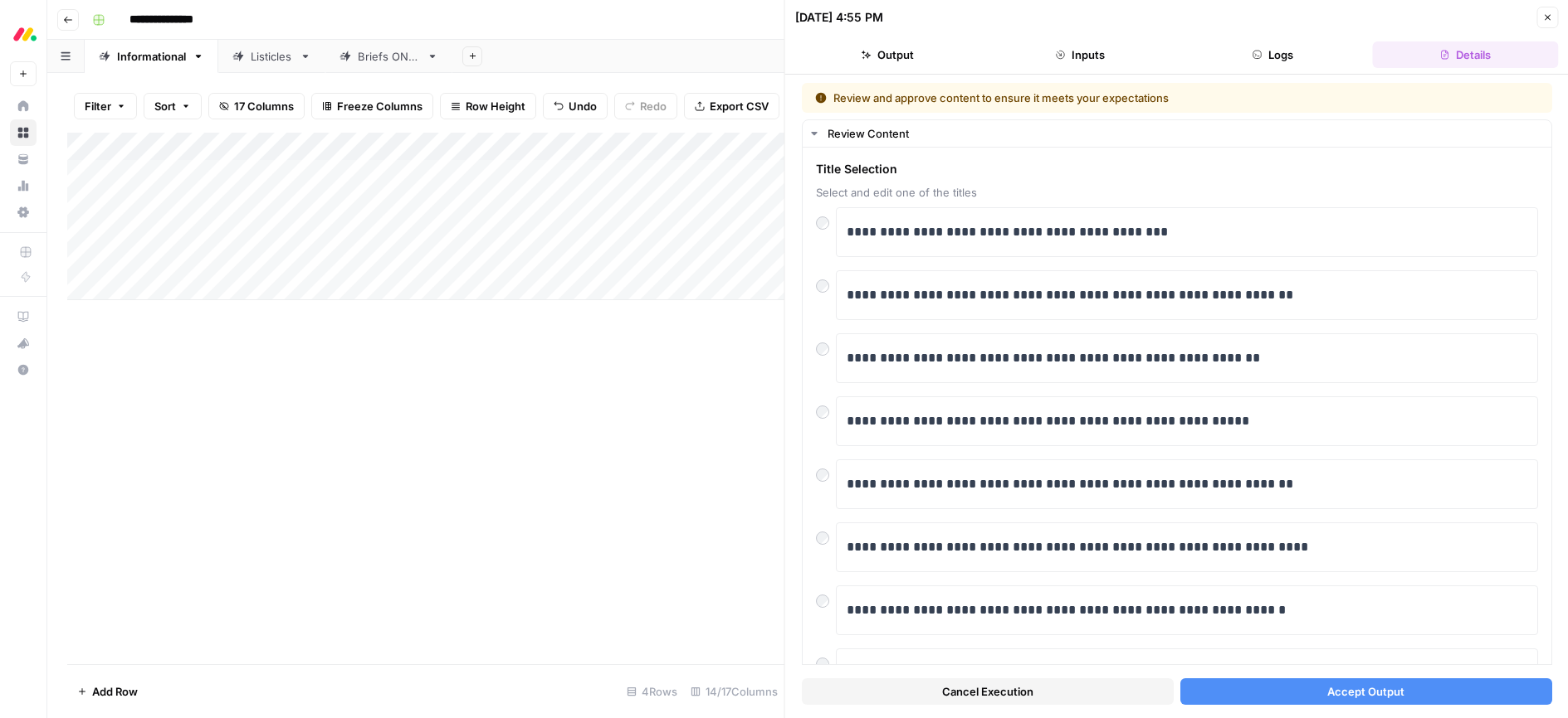
click at [208, 252] on div "Add Column" at bounding box center [426, 216] width 717 height 167
click at [208, 252] on textarea "**********" at bounding box center [257, 259] width 265 height 23
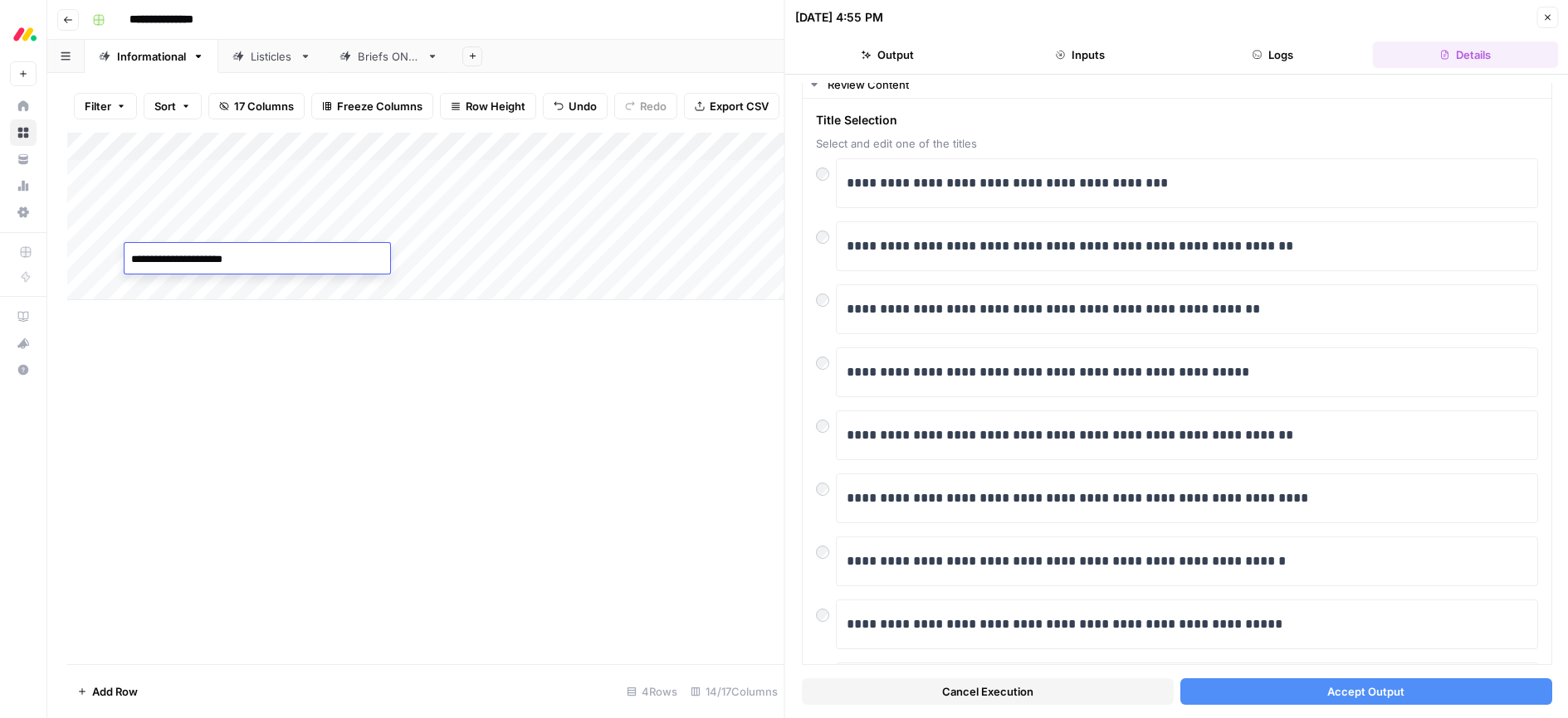
scroll to position [51, 0]
click at [1380, 689] on span "Accept Output" at bounding box center [1365, 692] width 77 height 17
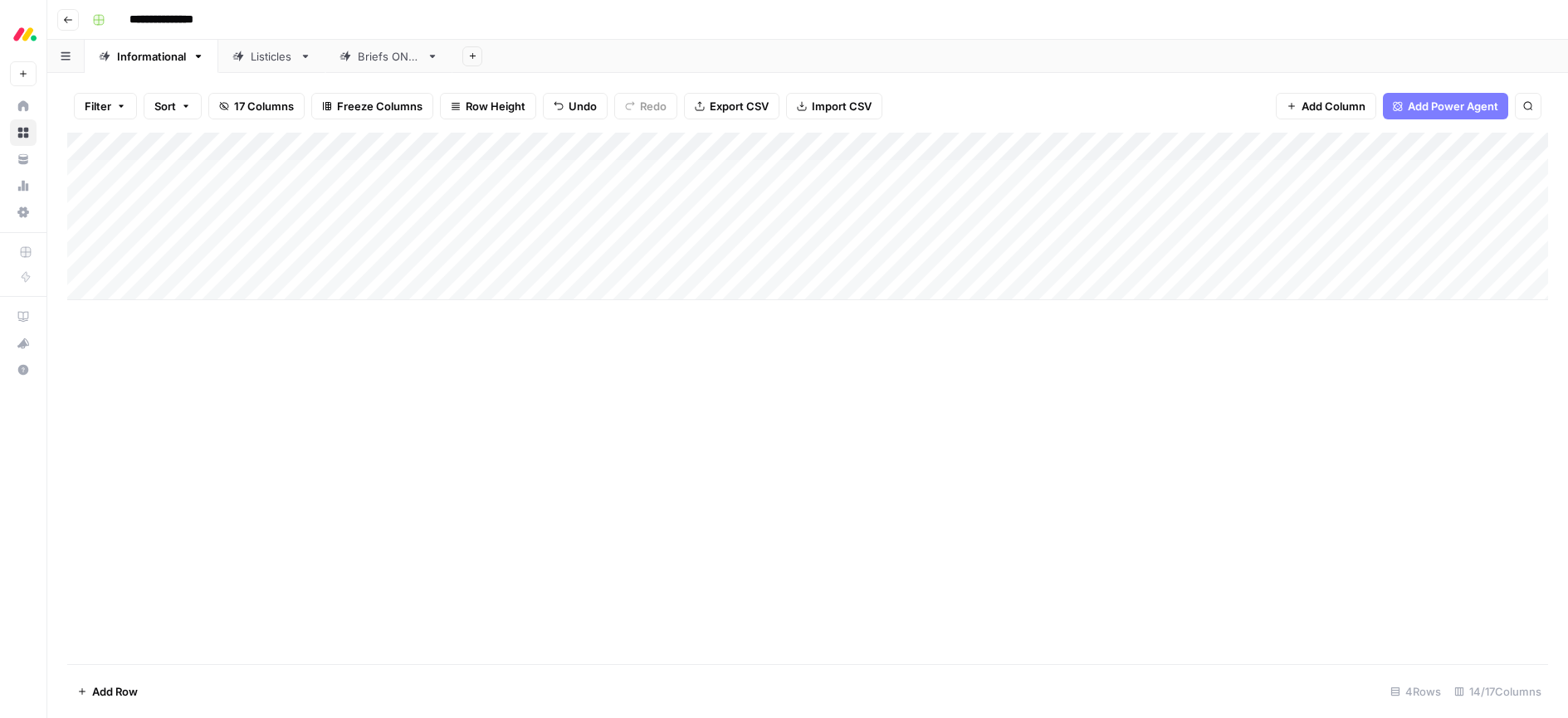
drag, startPoint x: 202, startPoint y: 363, endPoint x: 199, endPoint y: 351, distance: 12.4
click at [202, 363] on div "Add Column" at bounding box center [807, 398] width 1480 height 531
click at [173, 286] on div "Add Column" at bounding box center [807, 216] width 1480 height 167
click at [326, 432] on div "Add Column" at bounding box center [807, 398] width 1480 height 531
click at [179, 259] on div "Add Column" at bounding box center [807, 231] width 1480 height 196
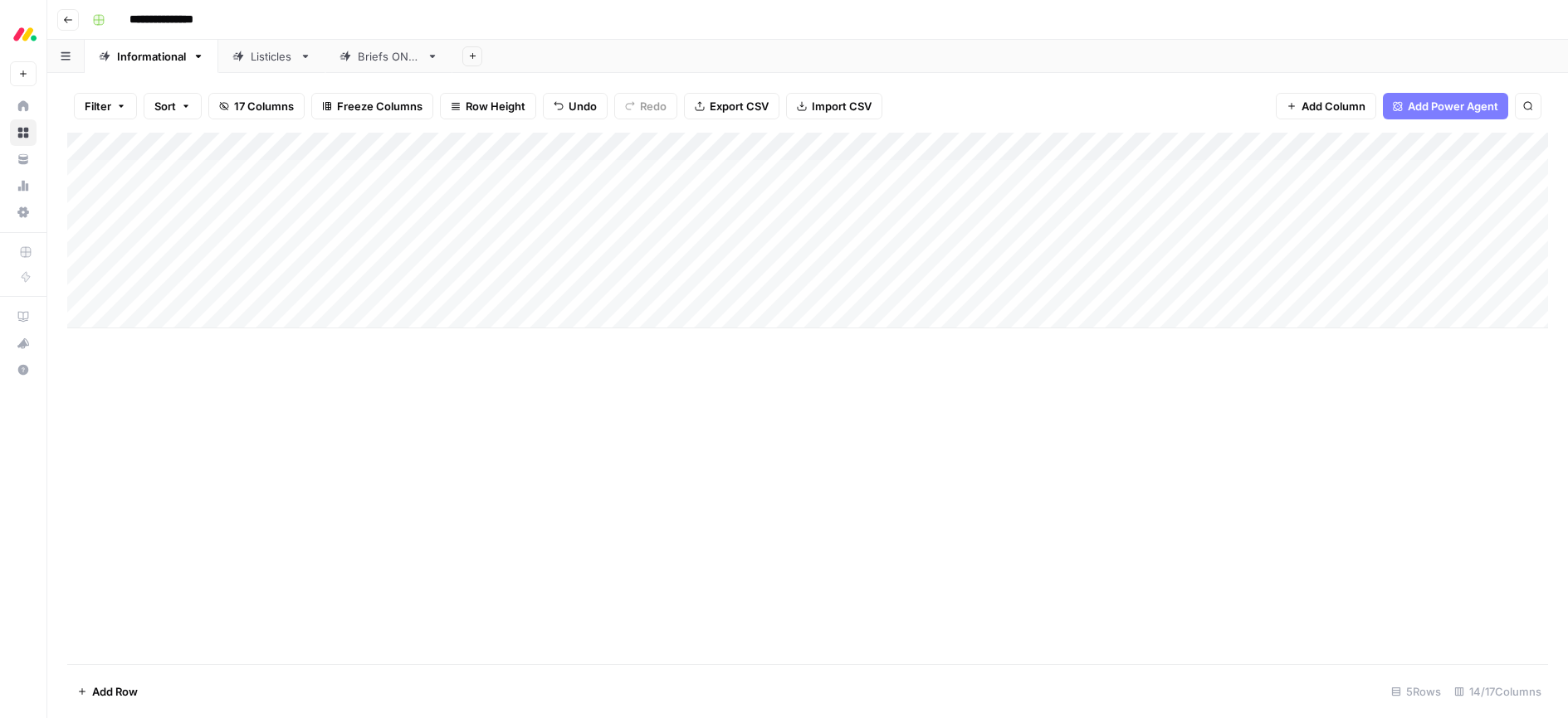
click at [179, 259] on div "Add Column" at bounding box center [807, 231] width 1480 height 196
click at [340, 475] on div "Add Column" at bounding box center [807, 398] width 1480 height 531
click at [177, 279] on div "Add Column" at bounding box center [807, 231] width 1480 height 196
click at [172, 284] on div "Add Column" at bounding box center [807, 231] width 1480 height 196
drag, startPoint x: 138, startPoint y: 286, endPoint x: 121, endPoint y: 285, distance: 17.0
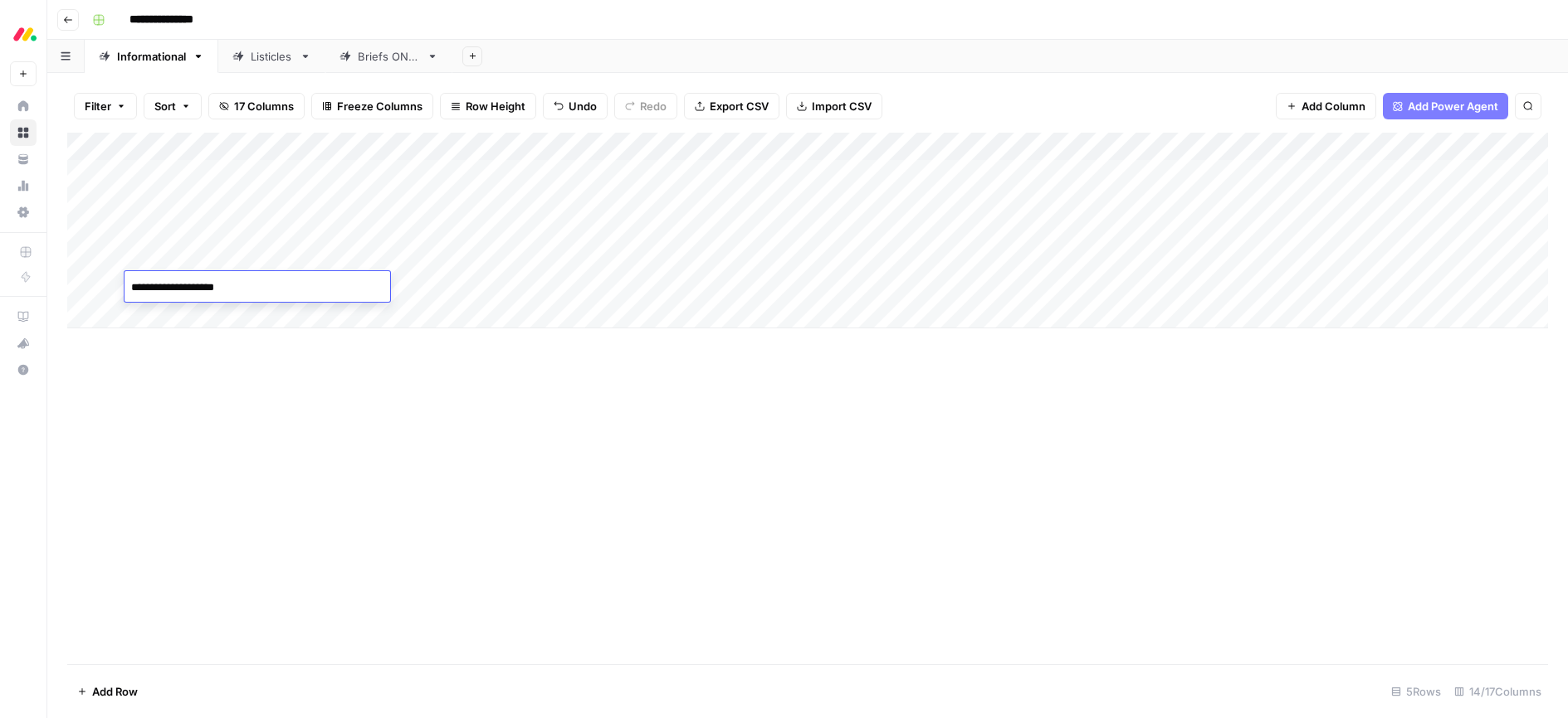
click at [121, 285] on body "**********" at bounding box center [784, 359] width 1568 height 718
type textarea "**********"
click at [276, 352] on div "Add Column" at bounding box center [807, 398] width 1480 height 531
click at [456, 282] on div "Add Column" at bounding box center [807, 231] width 1480 height 196
click at [463, 287] on div "Add Column" at bounding box center [807, 231] width 1480 height 196
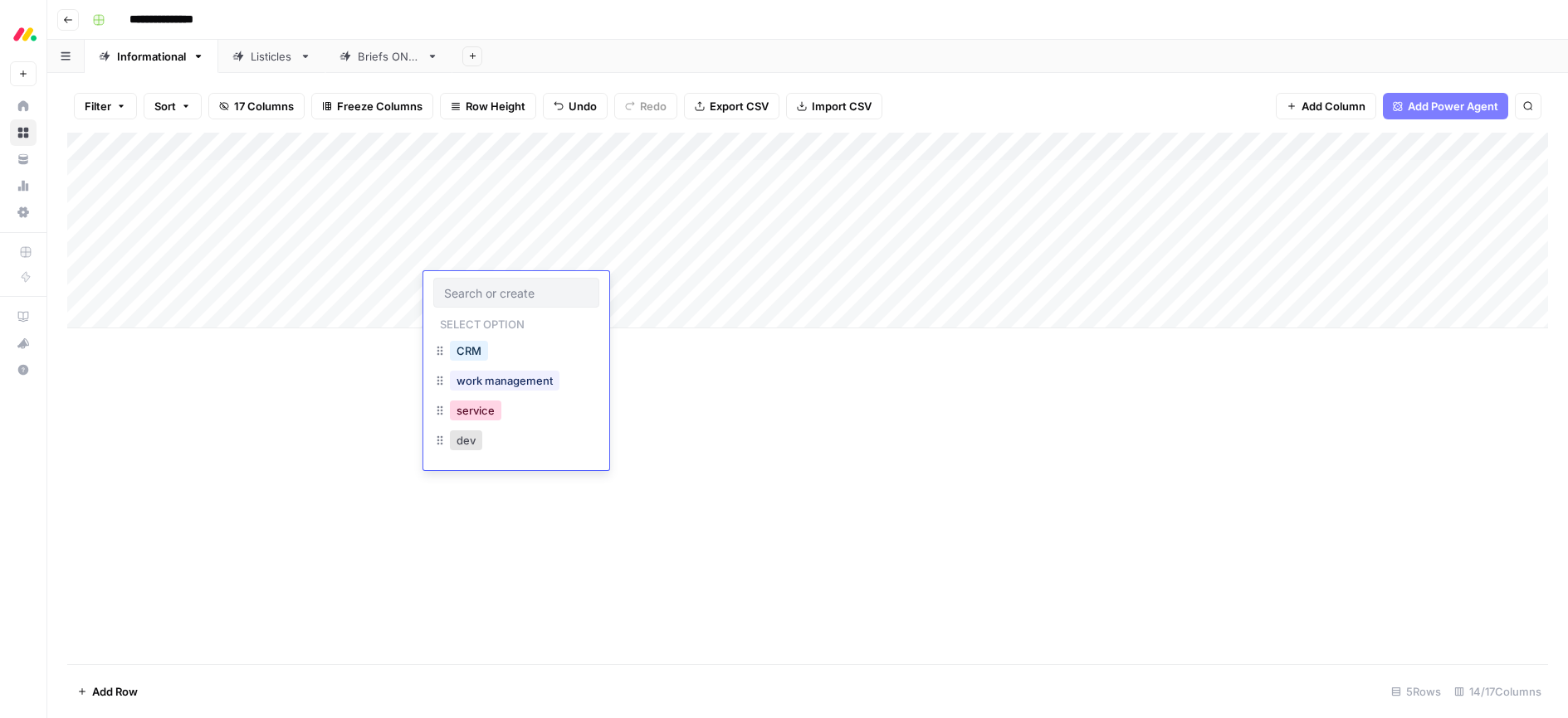
click at [472, 414] on button "service" at bounding box center [476, 411] width 52 height 20
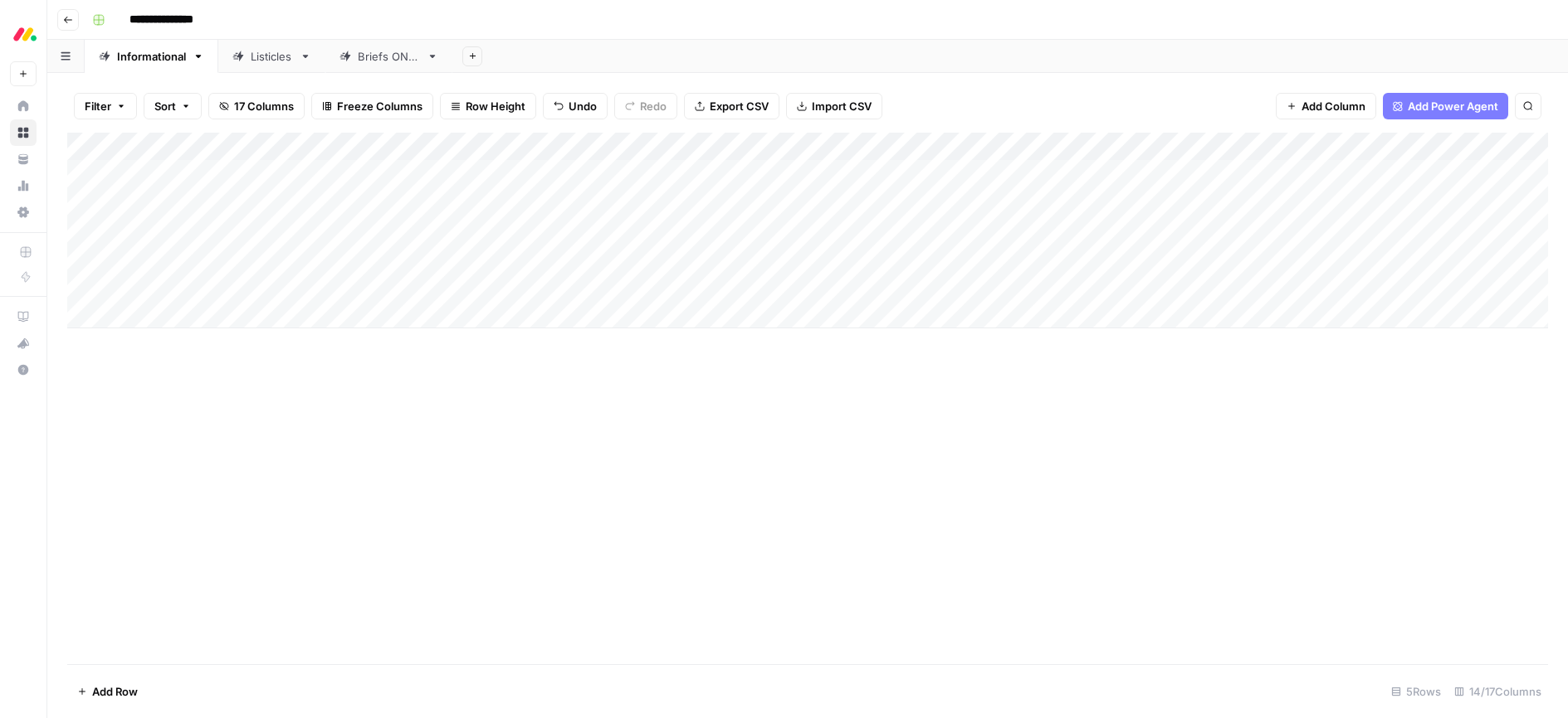
drag, startPoint x: 821, startPoint y: 390, endPoint x: 701, endPoint y: 328, distance: 135.1
click at [818, 389] on div "Add Column" at bounding box center [807, 398] width 1480 height 531
click at [631, 282] on div "Add Column" at bounding box center [807, 231] width 1480 height 196
click at [851, 432] on div "Add Column" at bounding box center [807, 398] width 1480 height 531
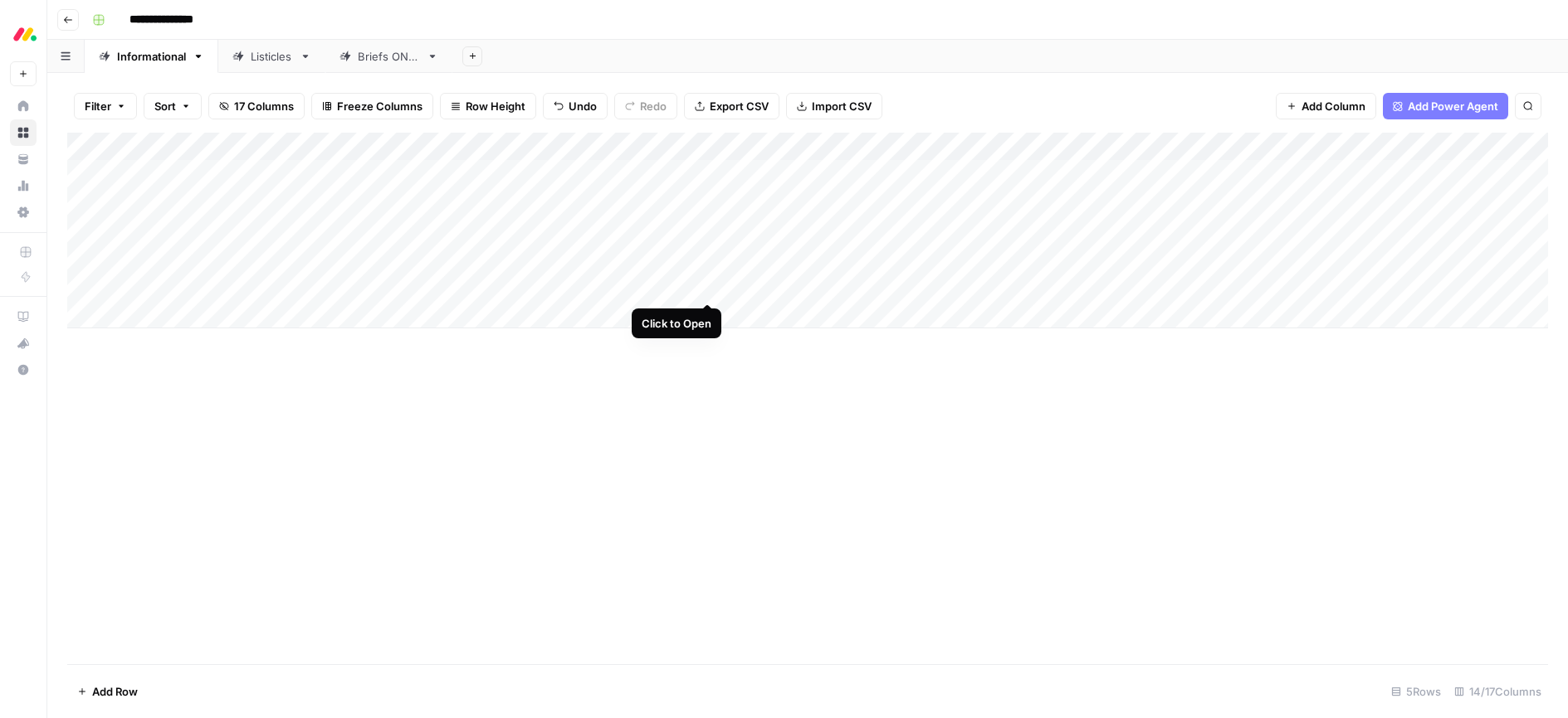
click at [704, 286] on div "Add Column" at bounding box center [807, 231] width 1480 height 196
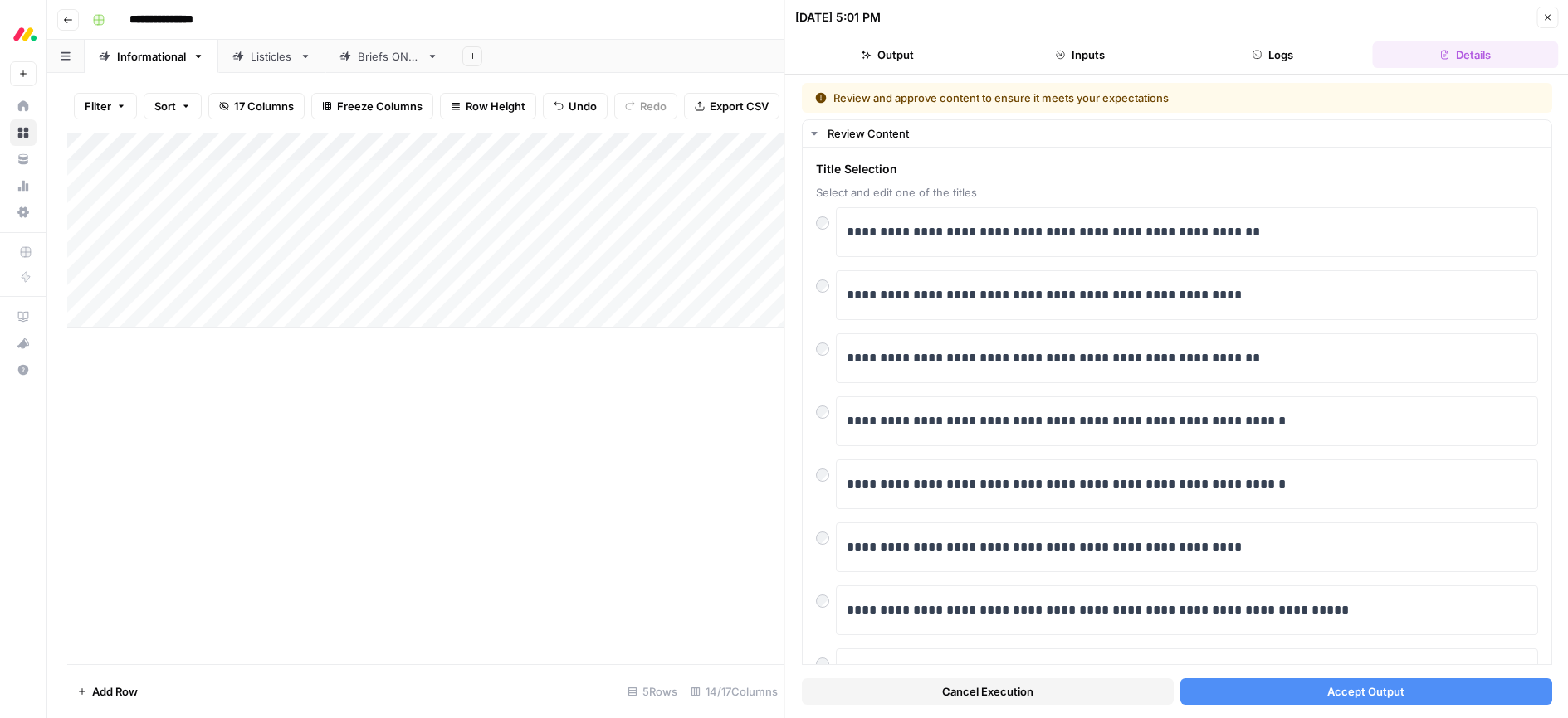
click at [1284, 694] on button "Accept Output" at bounding box center [1366, 691] width 372 height 27
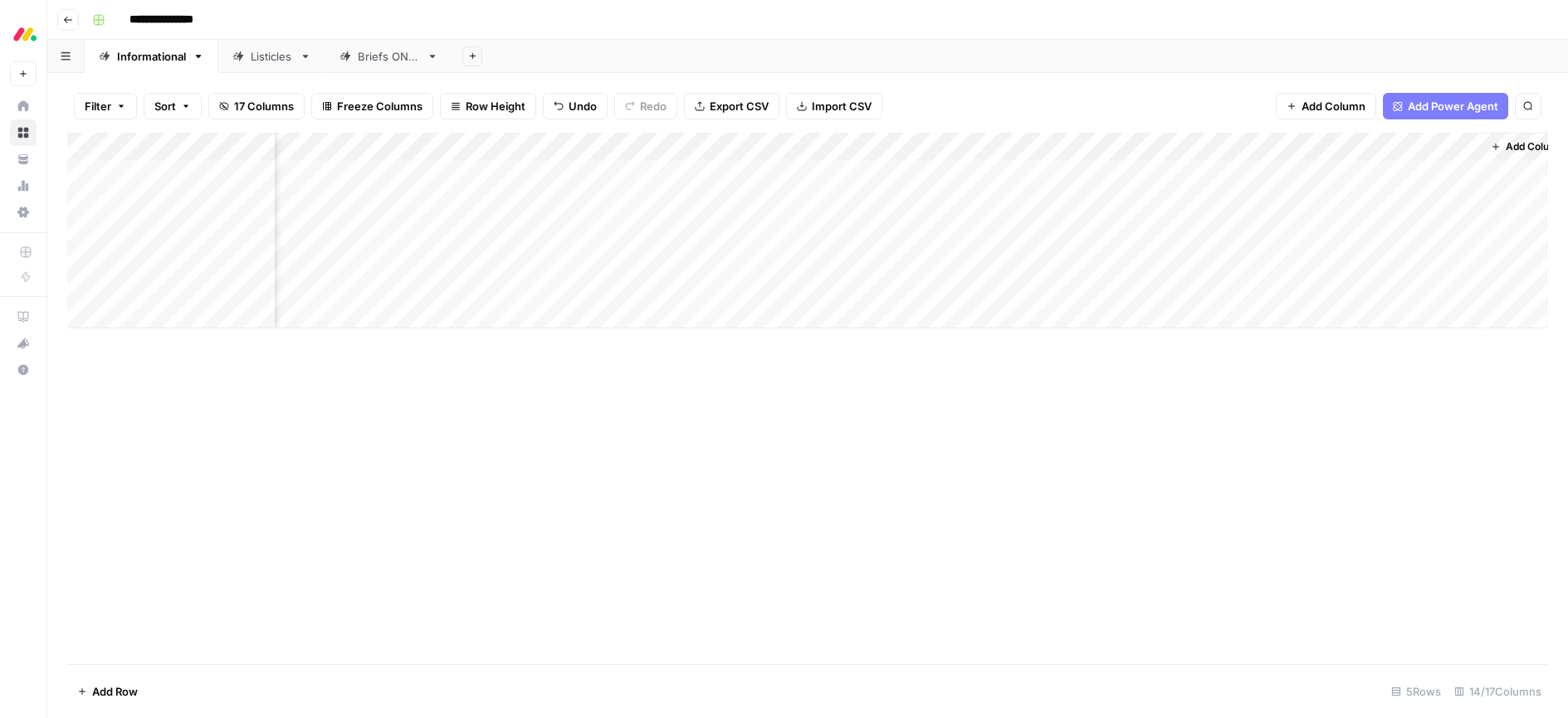
scroll to position [0, 762]
click at [970, 171] on div "Add Column" at bounding box center [807, 231] width 1480 height 196
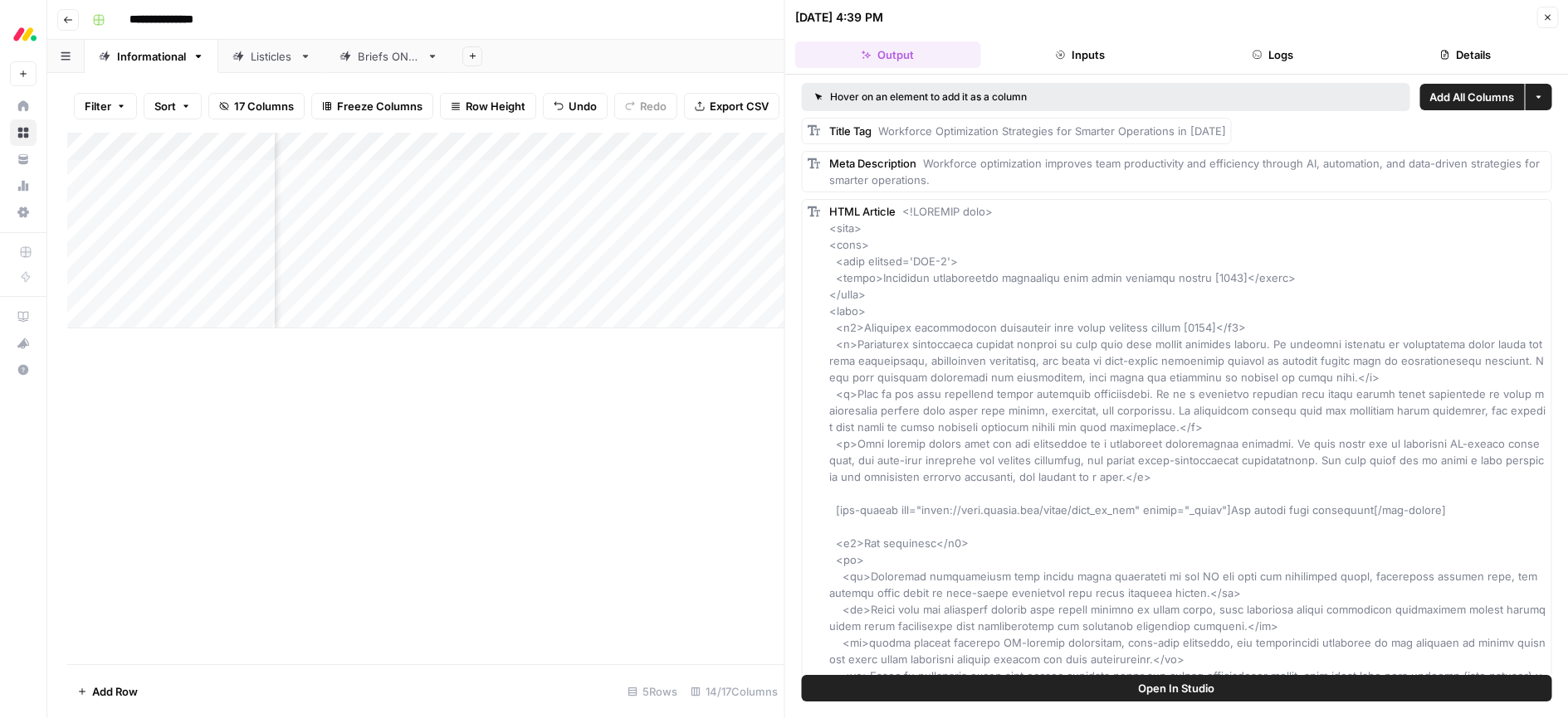
click at [1548, 18] on icon "button" at bounding box center [1548, 18] width 6 height 6
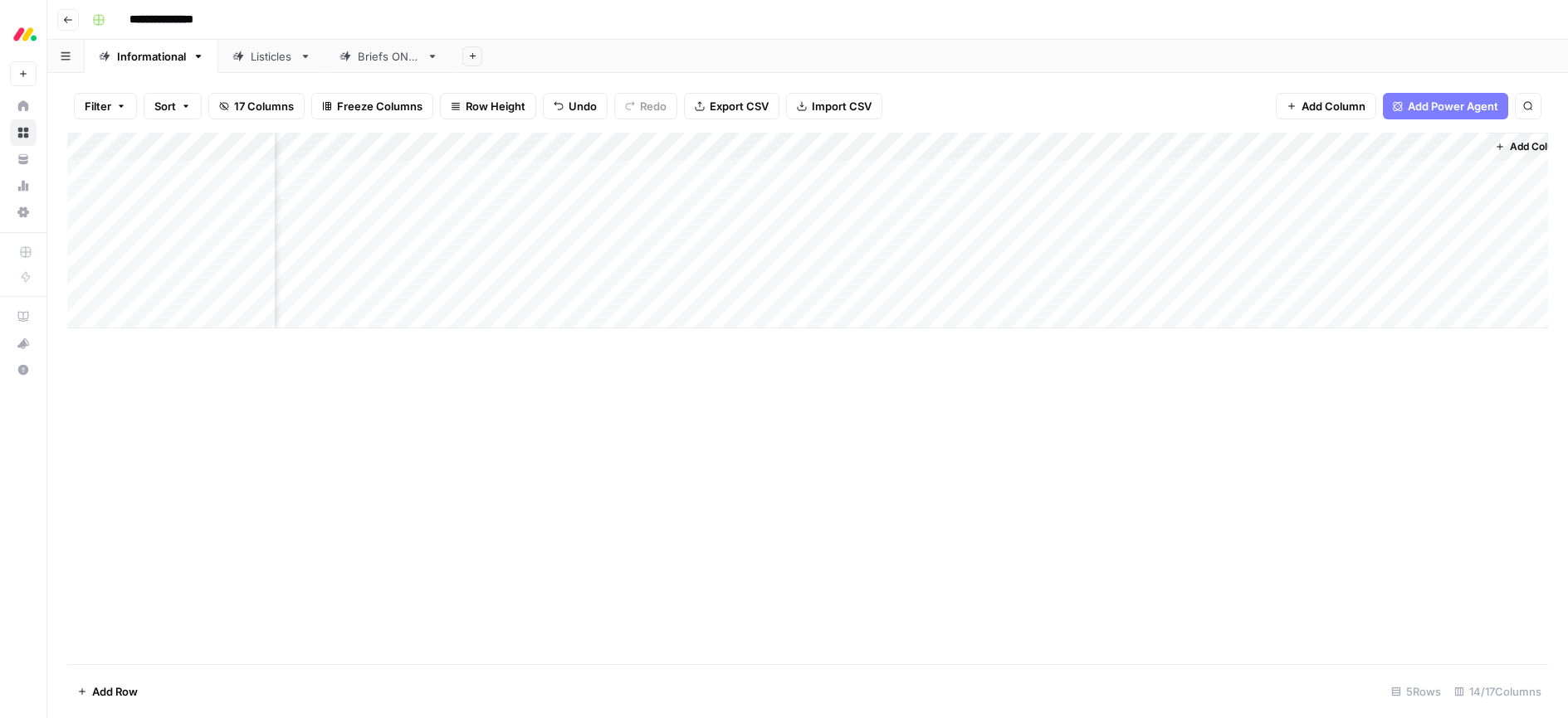
scroll to position [0, 716]
click at [864, 174] on div "Add Column" at bounding box center [807, 231] width 1480 height 196
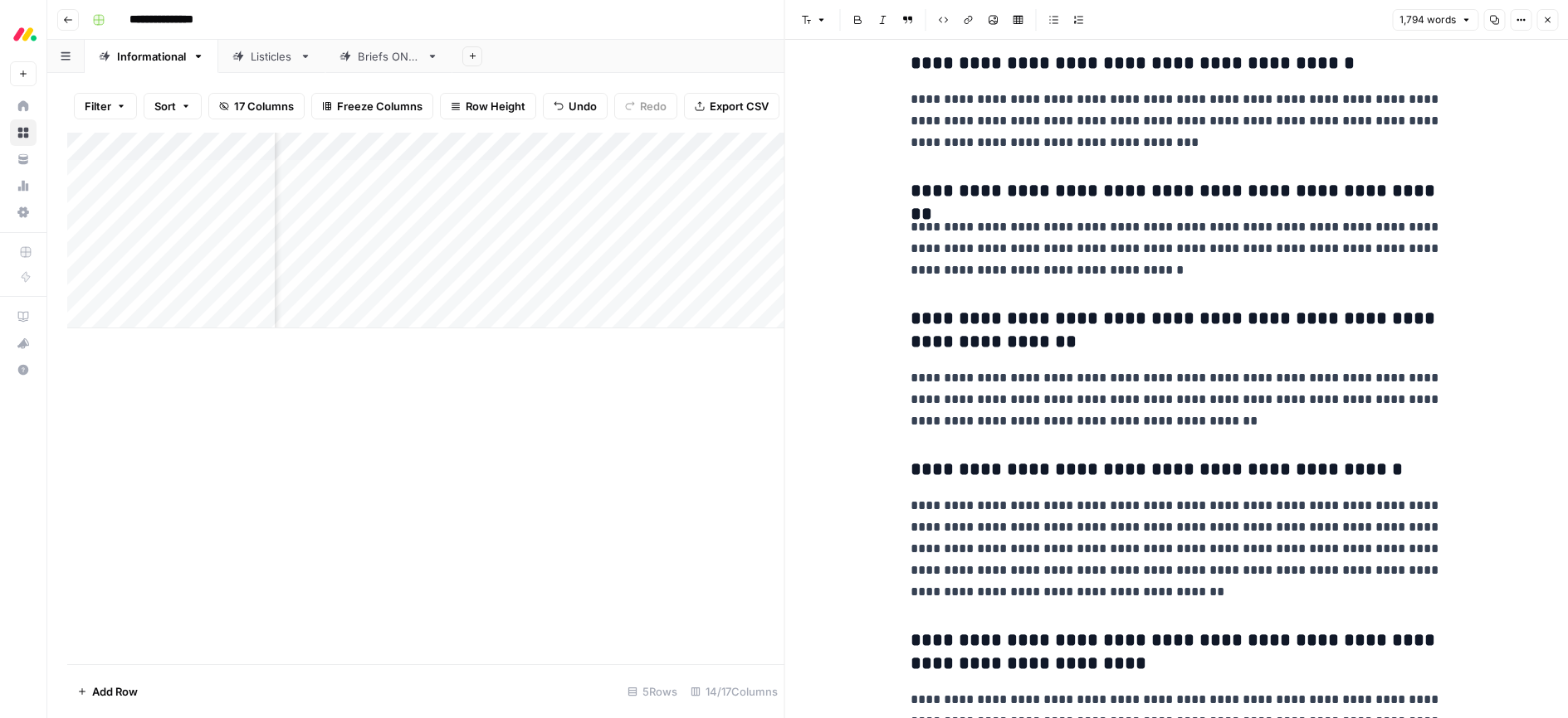
scroll to position [6532, 0]
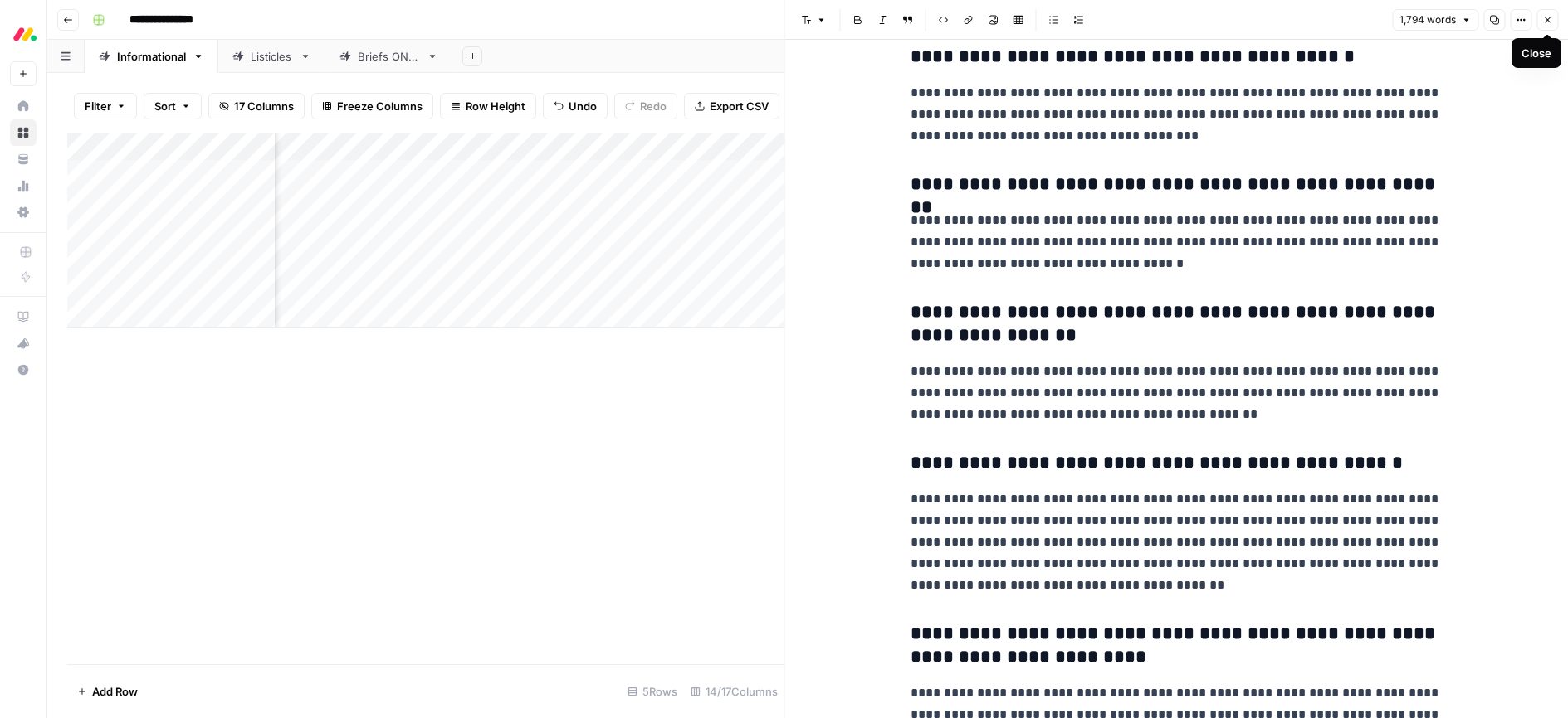
click at [1545, 19] on icon "button" at bounding box center [1547, 19] width 10 height 10
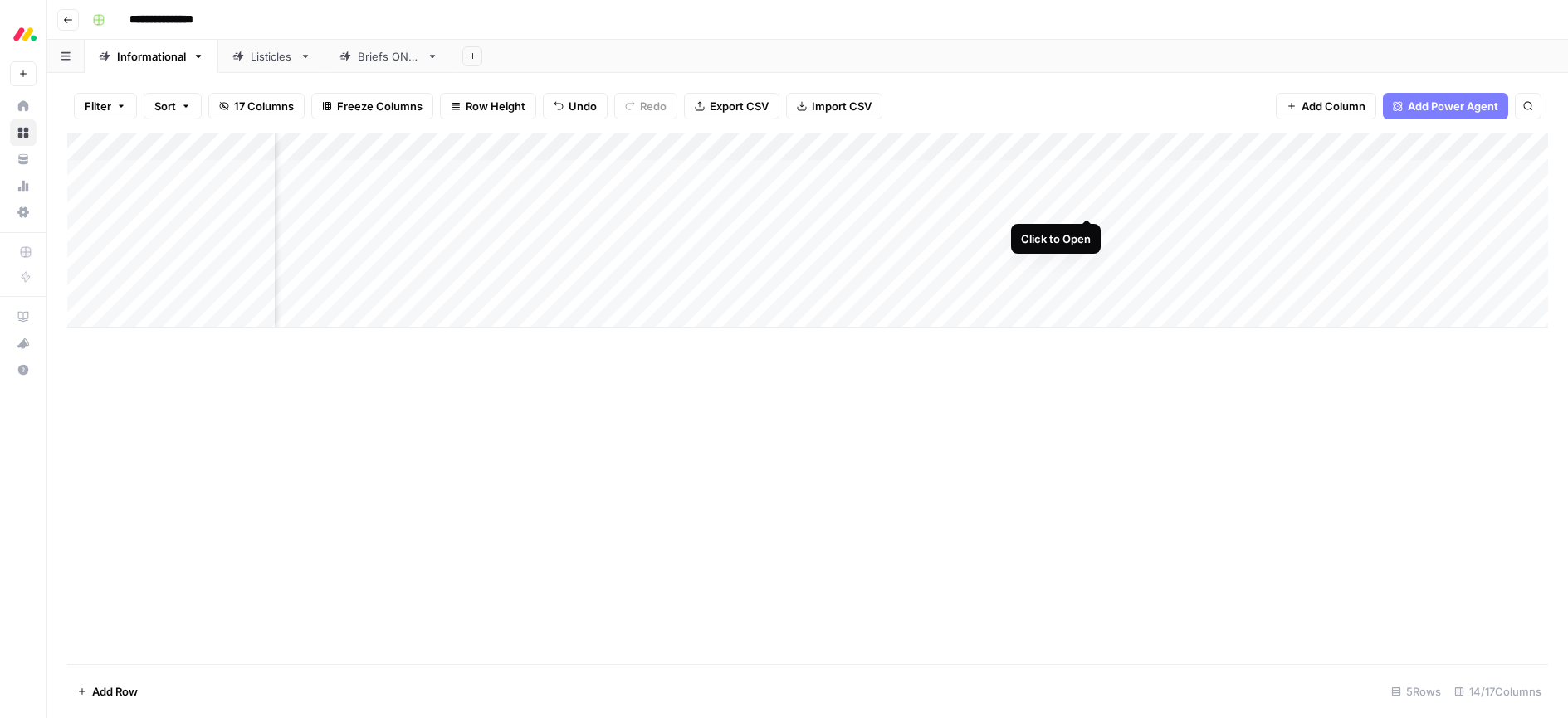
scroll to position [0, 646]
click at [1086, 201] on div "Add Column" at bounding box center [807, 231] width 1480 height 196
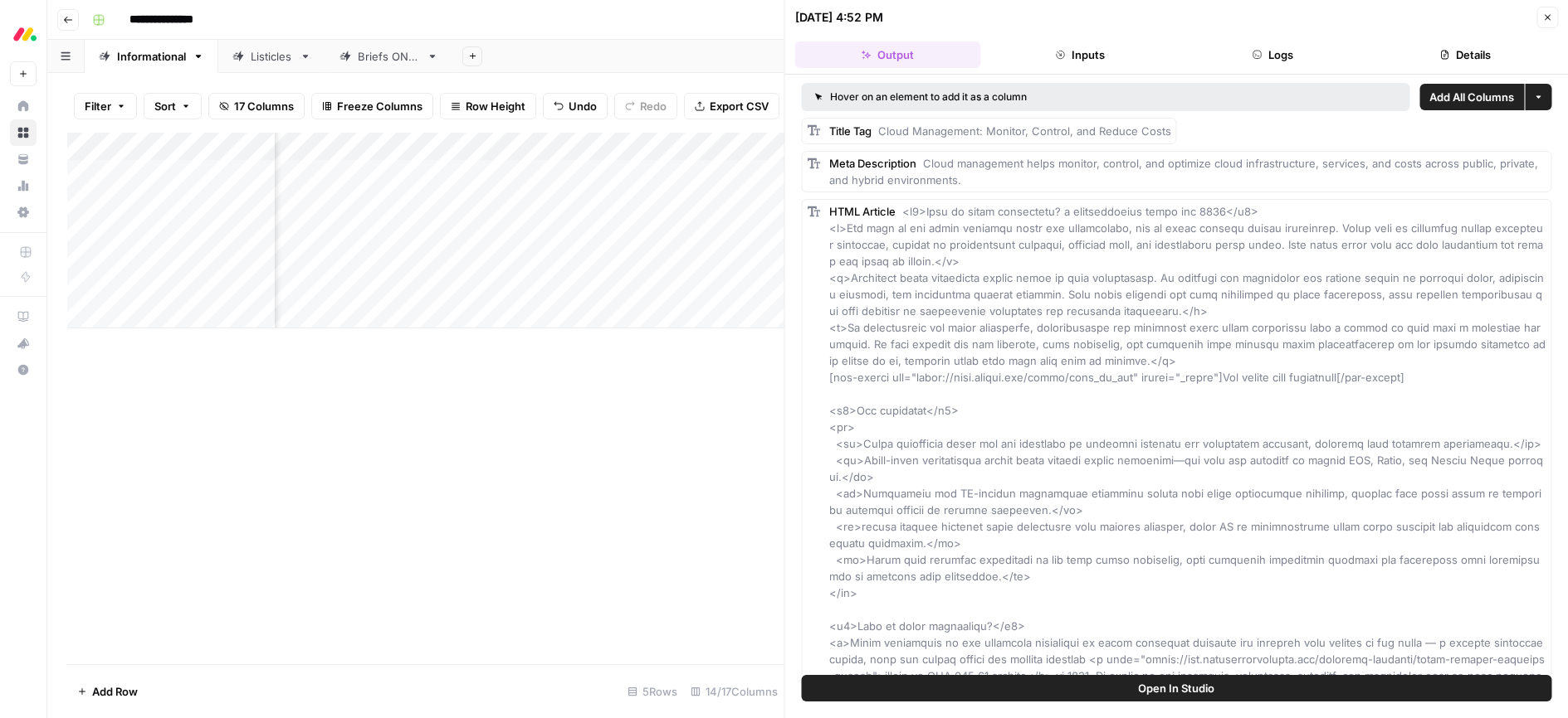
drag, startPoint x: 1546, startPoint y: 14, endPoint x: 1431, endPoint y: 100, distance: 143.6
click at [1545, 14] on icon "button" at bounding box center [1547, 17] width 10 height 10
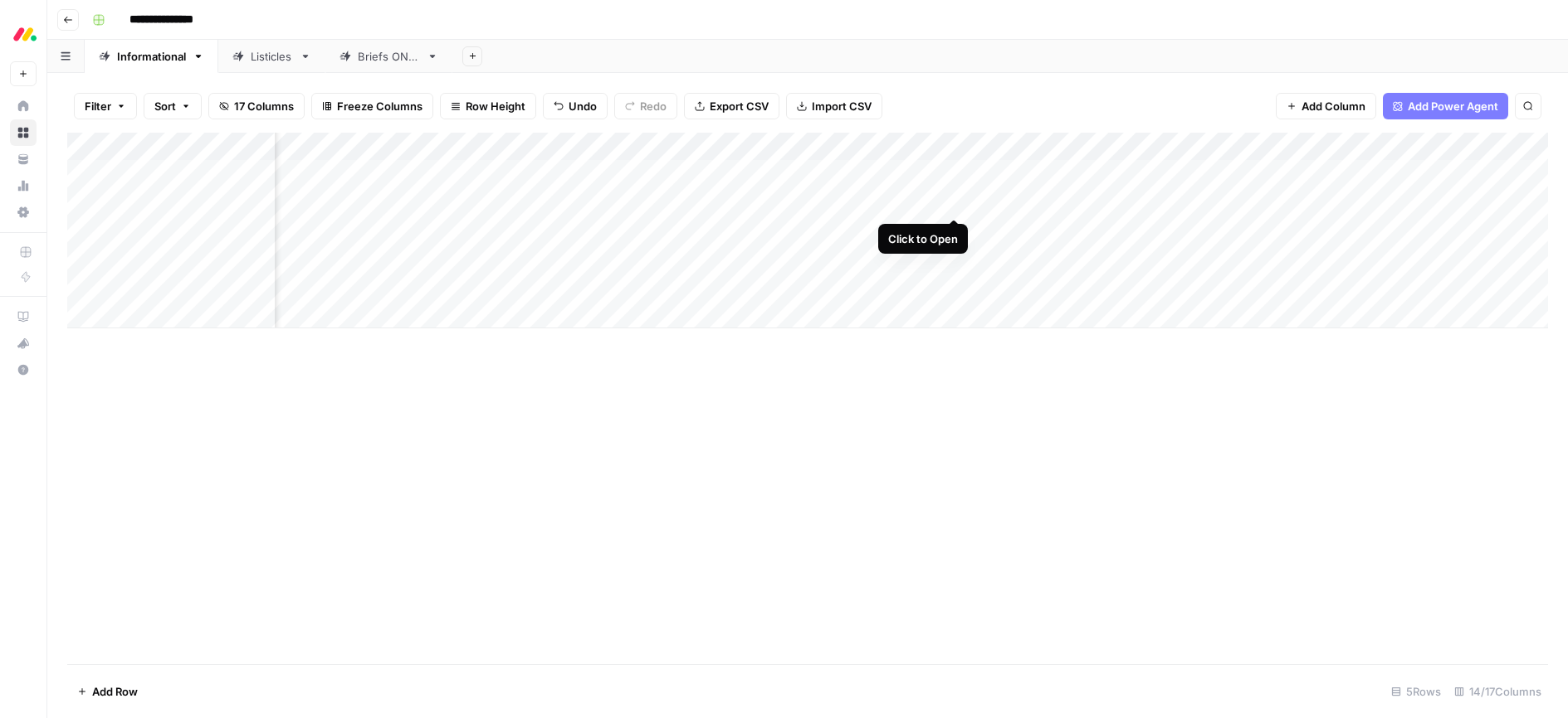
click at [953, 200] on div "Add Column" at bounding box center [807, 231] width 1480 height 196
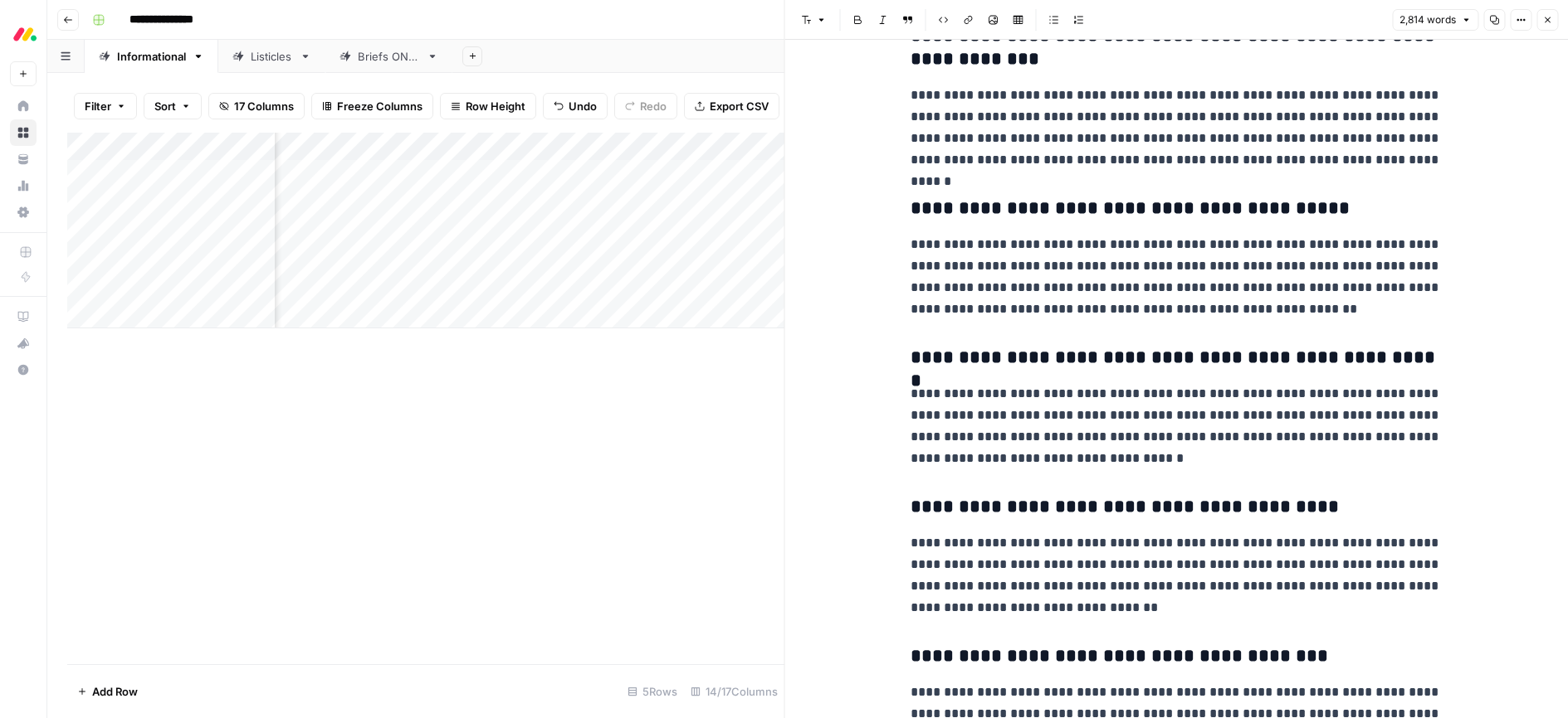
scroll to position [14158, 0]
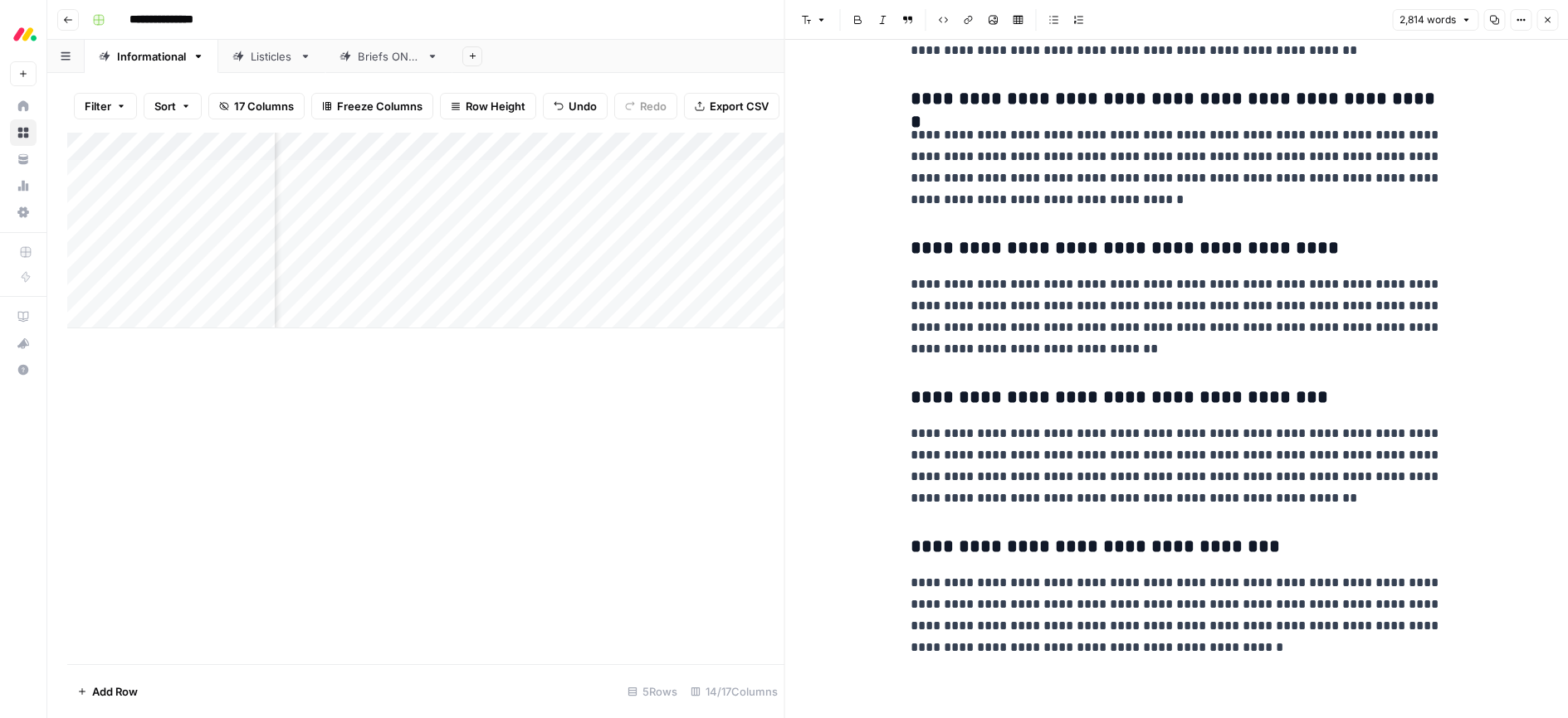
click at [182, 200] on div "Add Column" at bounding box center [426, 231] width 717 height 196
click at [182, 200] on textarea "**********" at bounding box center [257, 202] width 265 height 23
drag, startPoint x: 341, startPoint y: 479, endPoint x: 278, endPoint y: 456, distance: 67.1
click at [340, 479] on div "Add Column" at bounding box center [426, 398] width 717 height 531
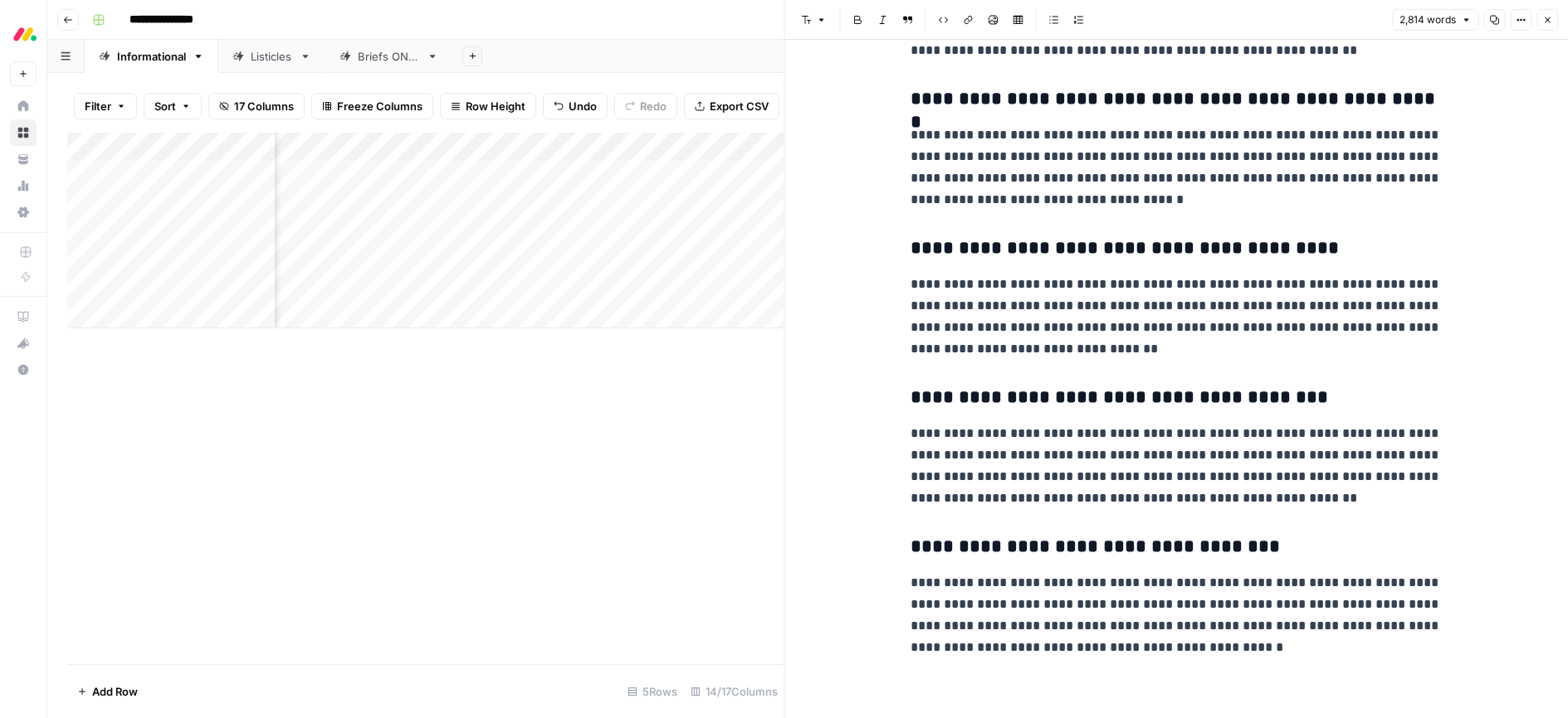
click at [1090, 338] on p "**********" at bounding box center [1176, 316] width 531 height 86
type input "hybrid"
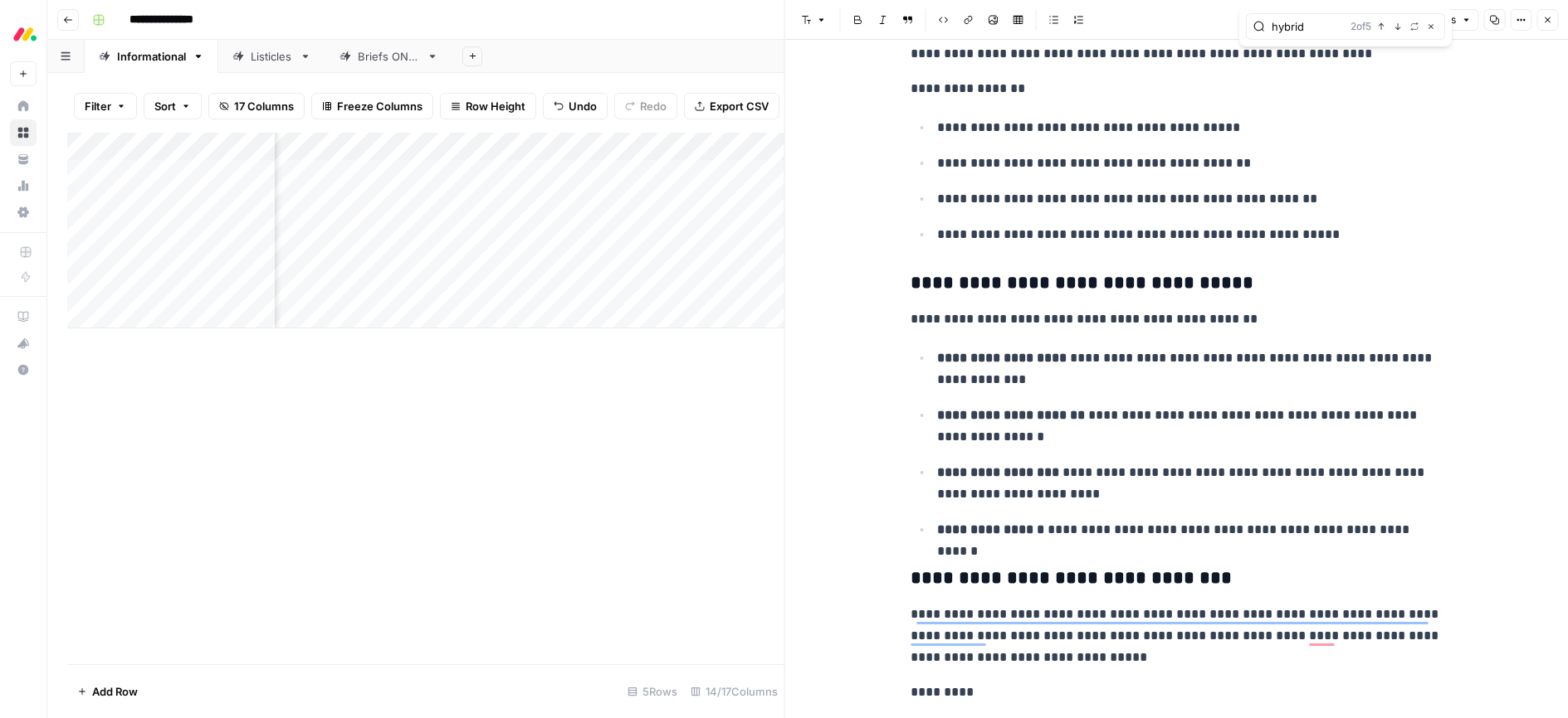
scroll to position [1676, 0]
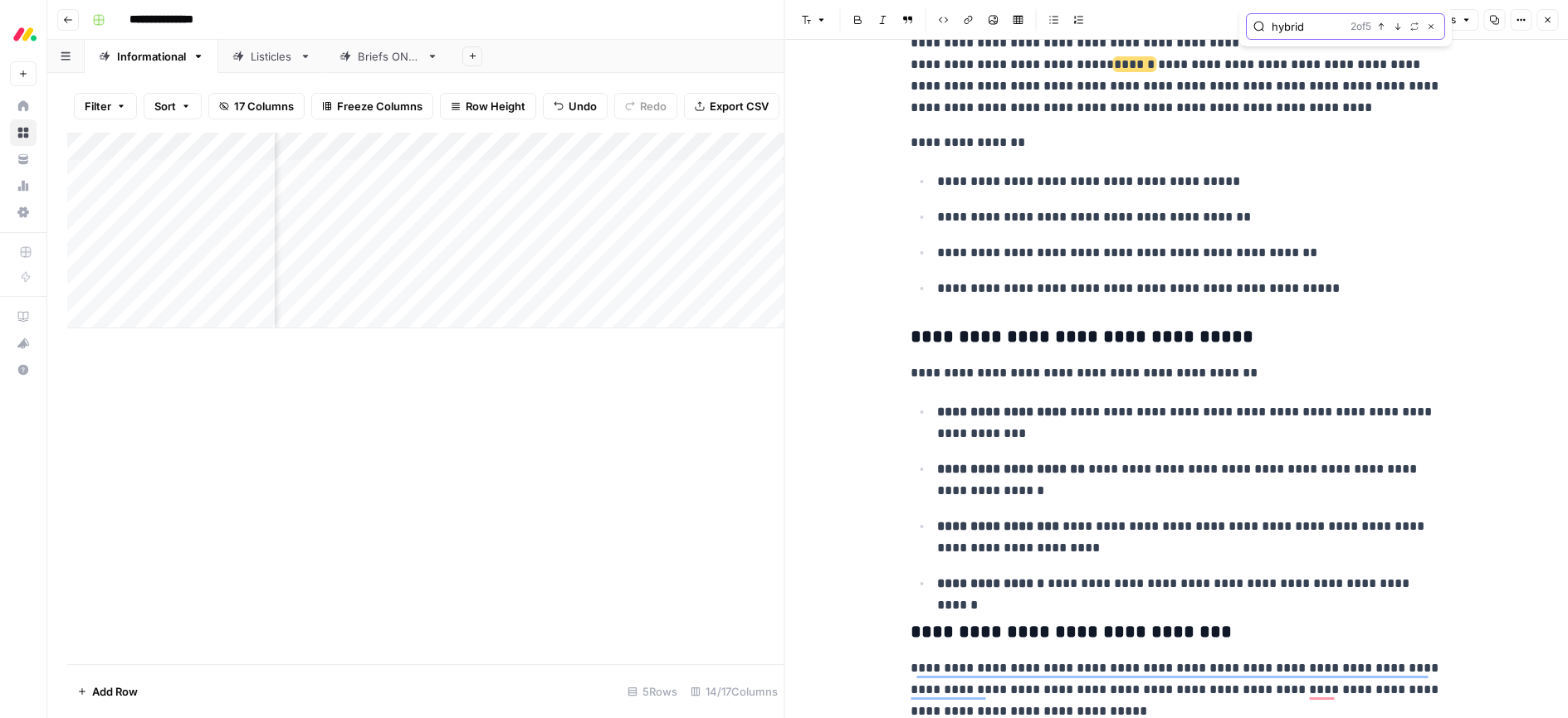
click at [1433, 28] on icon "button" at bounding box center [1430, 26] width 8 height 8
click at [1182, 83] on p "**********" at bounding box center [1176, 75] width 531 height 86
drag, startPoint x: 1303, startPoint y: 26, endPoint x: 1436, endPoint y: 22, distance: 133.1
click at [1436, 22] on div "security management Not found Close" at bounding box center [1344, 26] width 199 height 27
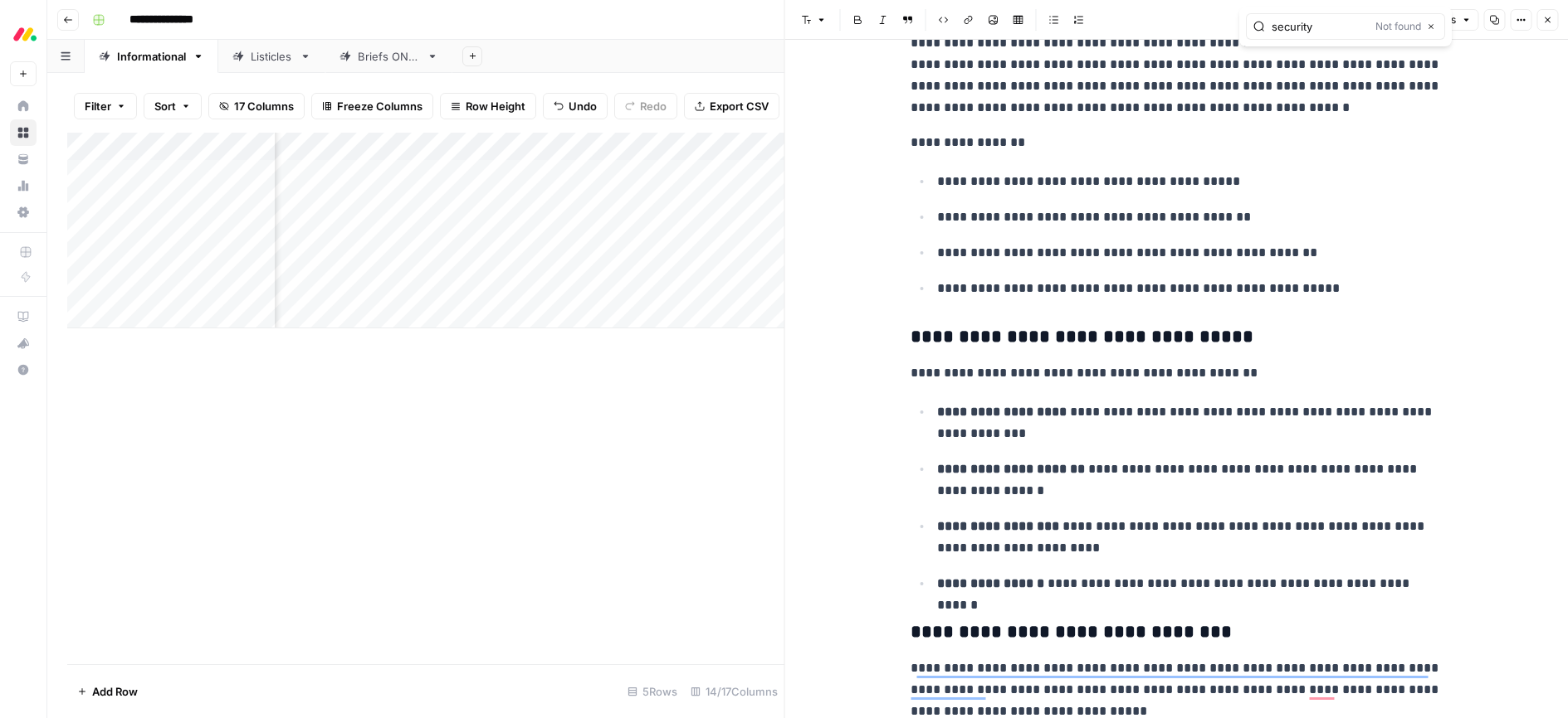
scroll to position [0, 0]
type input "security"
drag, startPoint x: 1328, startPoint y: 30, endPoint x: 1246, endPoint y: 30, distance: 82.0
click at [1247, 29] on div "security 1 of 26 Previous match Next Match Replace Close" at bounding box center [1344, 26] width 199 height 27
drag, startPoint x: 1158, startPoint y: 143, endPoint x: 1139, endPoint y: 139, distance: 19.4
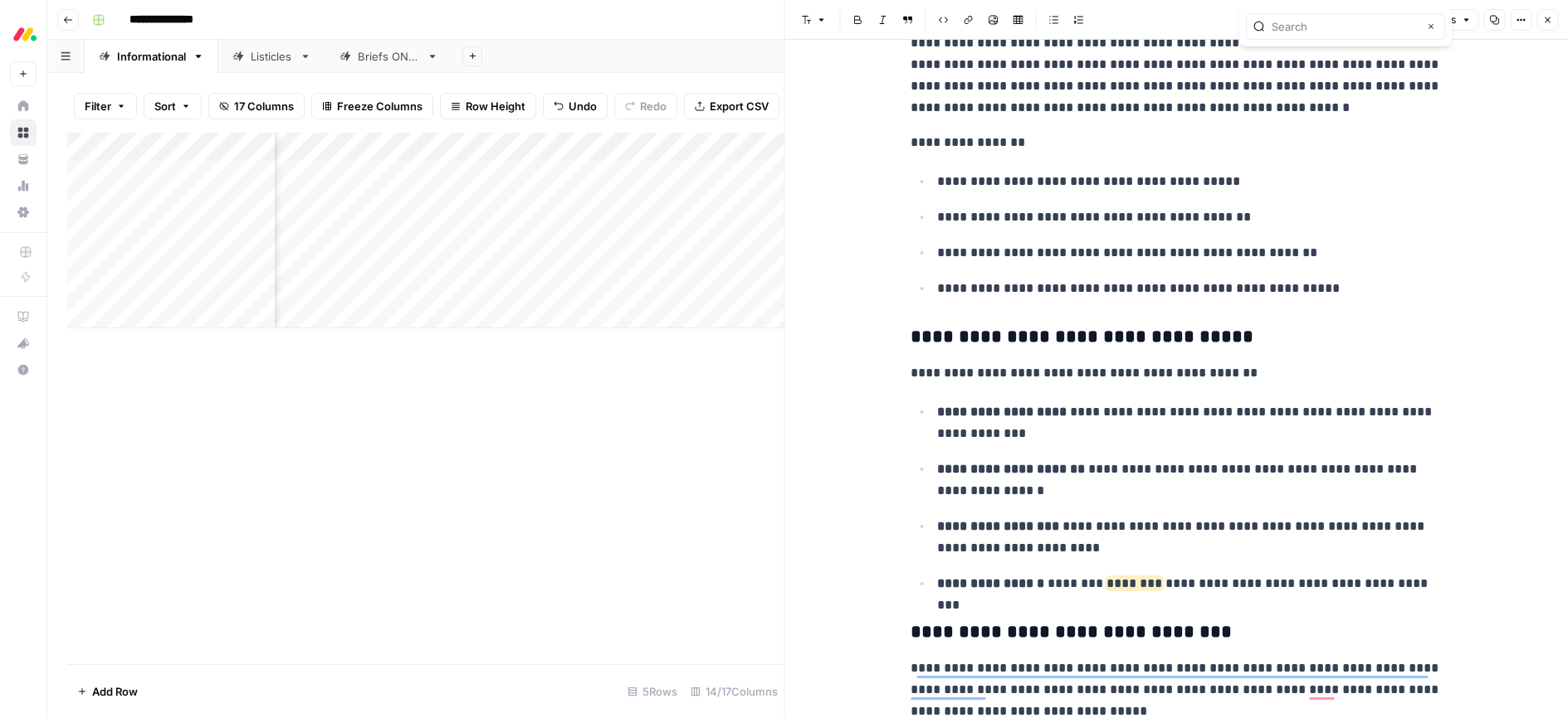
click at [1158, 143] on p "**********" at bounding box center [1176, 142] width 531 height 21
click at [1147, 109] on p "**********" at bounding box center [1176, 75] width 531 height 86
type input "multi"
click at [1551, 20] on span "Close" at bounding box center [1551, 20] width 1 height 1
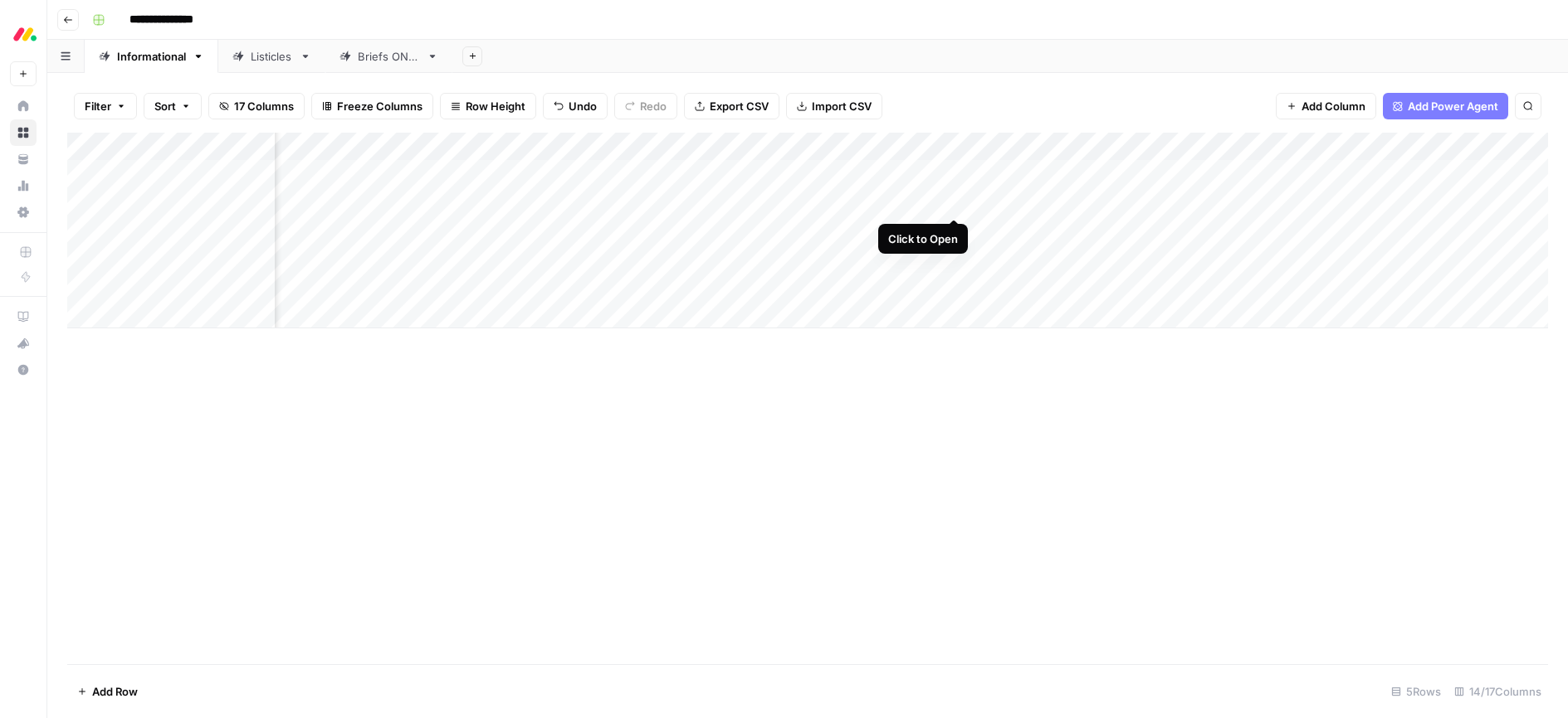
click at [953, 201] on div "Add Column" at bounding box center [807, 231] width 1480 height 196
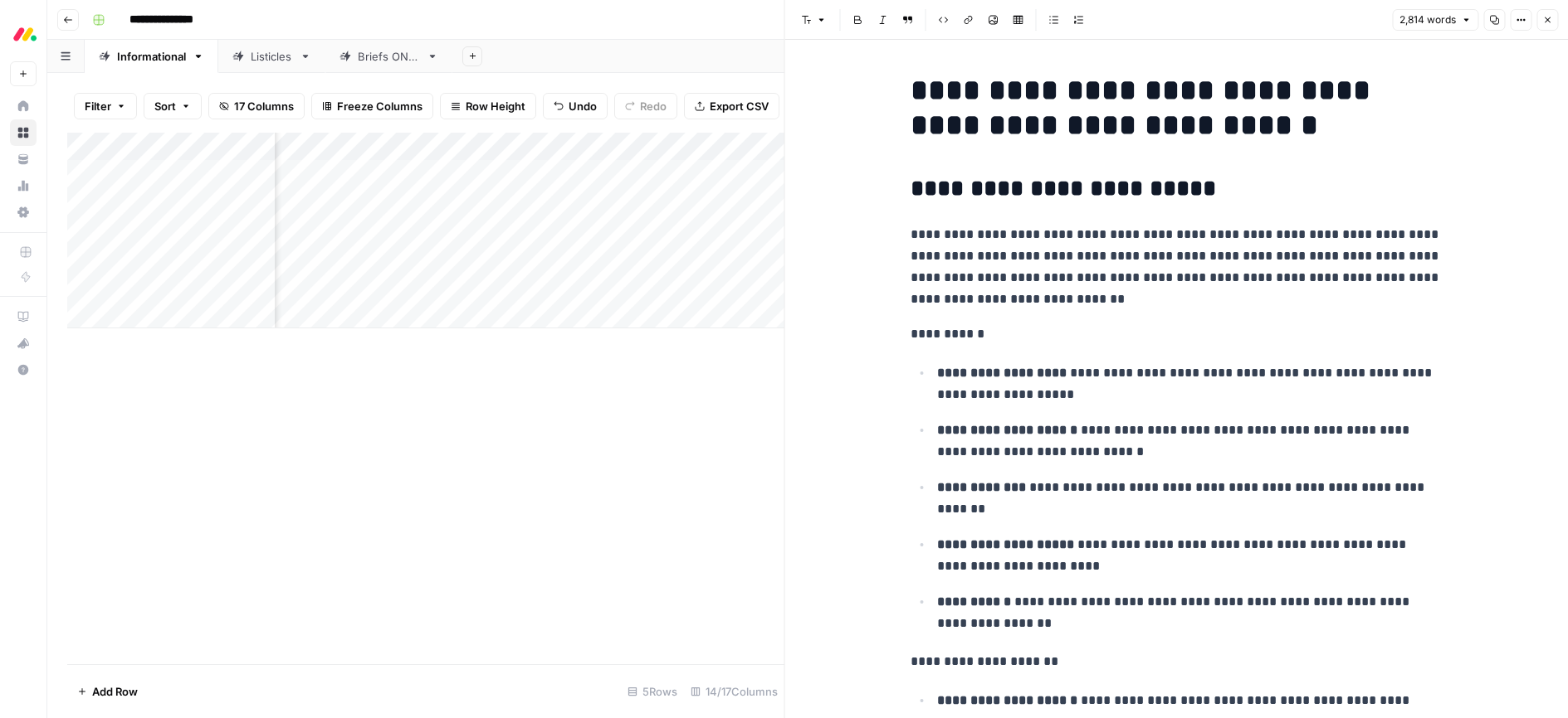
click at [1249, 247] on p "**********" at bounding box center [1176, 266] width 531 height 86
type input "posture"
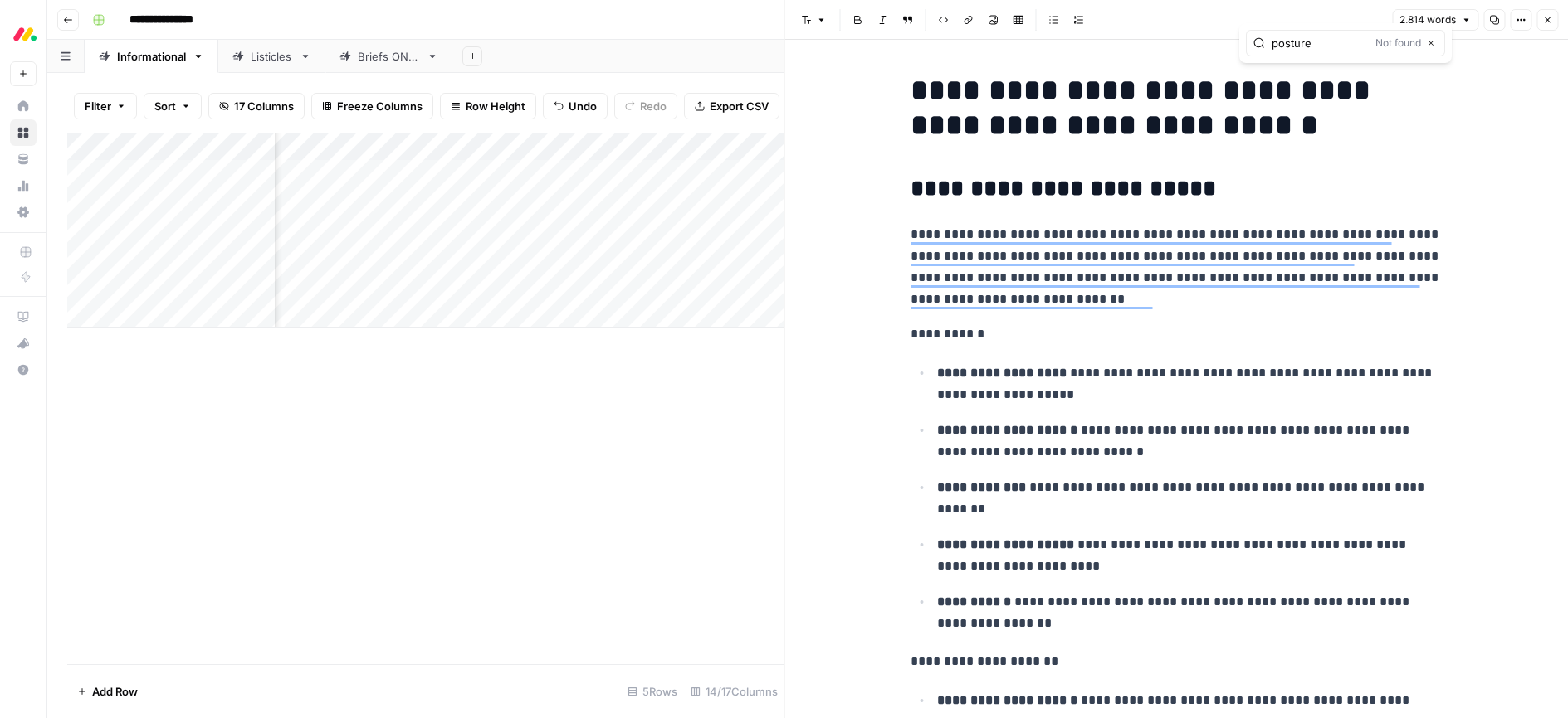
drag, startPoint x: 1339, startPoint y: 44, endPoint x: 1204, endPoint y: 47, distance: 135.0
click at [1204, 47] on body "**********" at bounding box center [784, 359] width 1568 height 718
type input "ai cl"
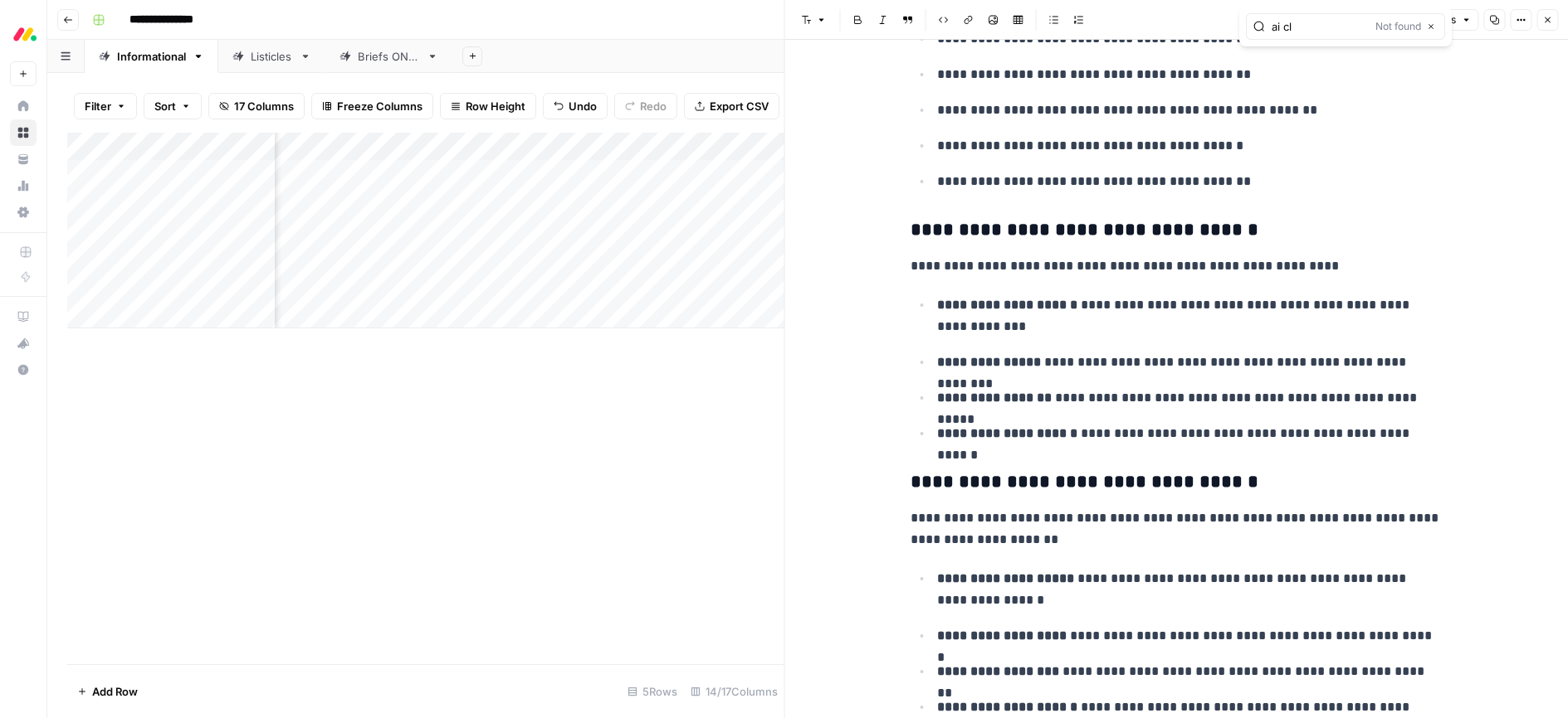
click at [1085, 476] on h3 "**********" at bounding box center [1176, 482] width 531 height 23
click at [959, 518] on span "Edit with AI" at bounding box center [962, 516] width 53 height 15
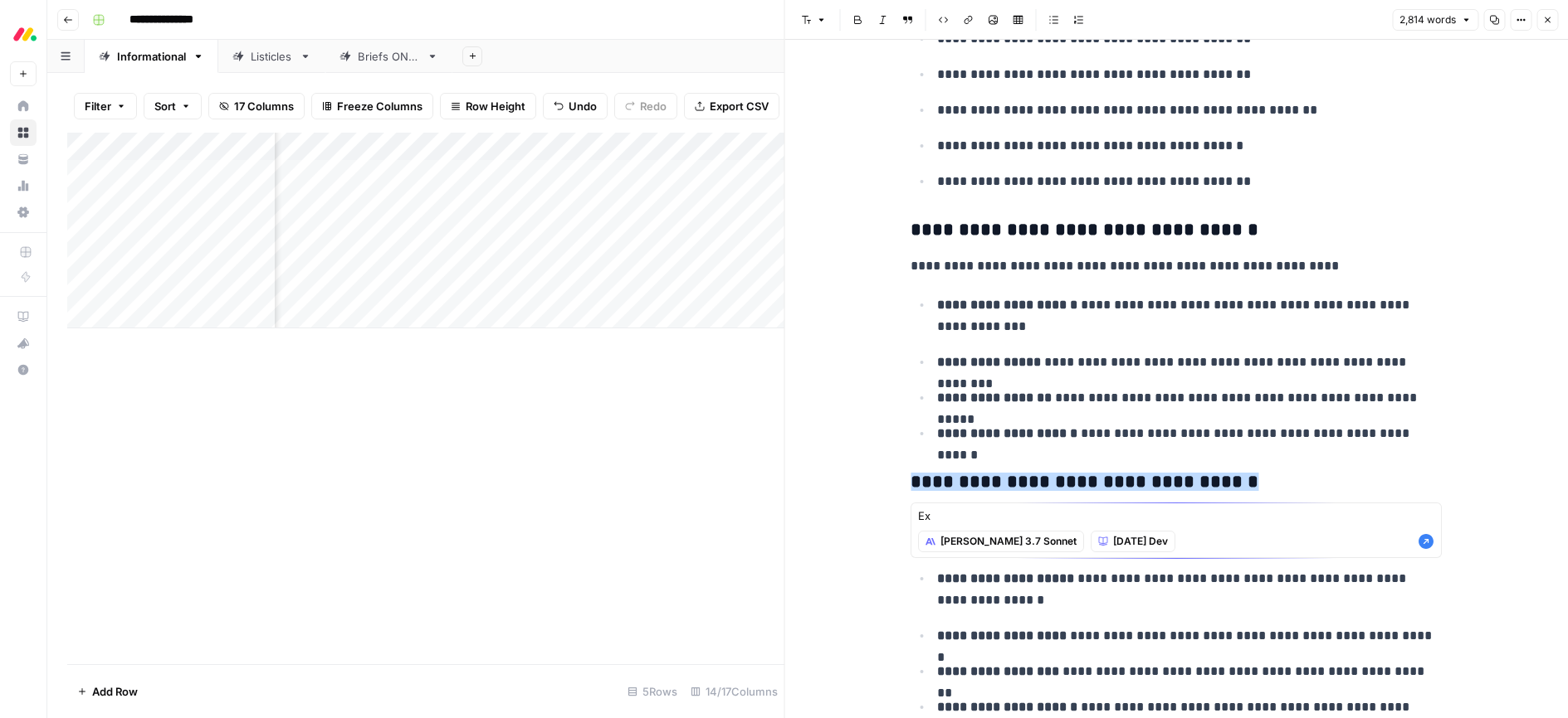
type textarea "E"
click at [990, 513] on textarea "Use the term top ai cloud" at bounding box center [1176, 516] width 516 height 17
click at [987, 518] on textarea "Use the term ai cloud" at bounding box center [1176, 516] width 516 height 17
click at [1038, 518] on textarea "Use the term "ai cloud" at bounding box center [1176, 516] width 516 height 17
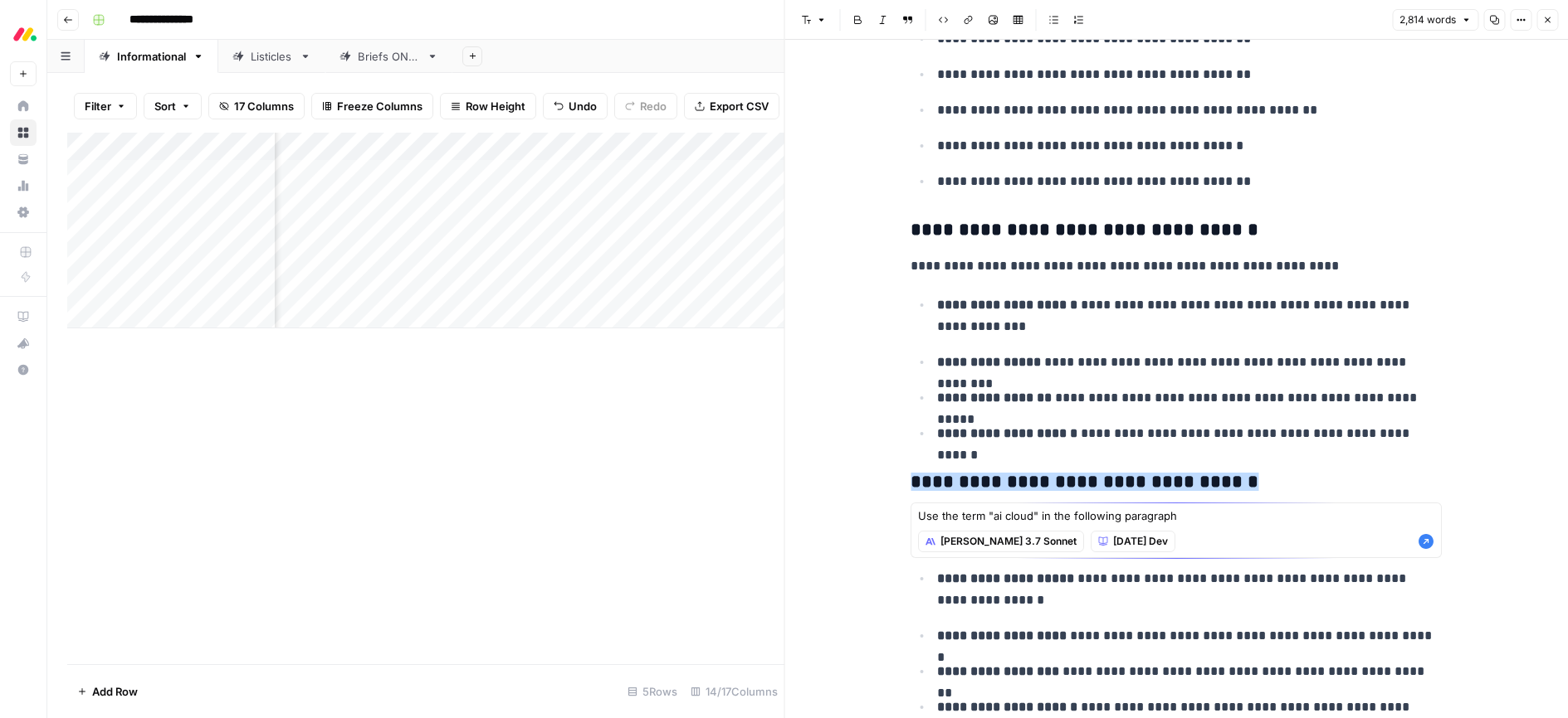
type textarea "Use the term "ai cloud" in the following paragraph"
click at [1425, 546] on icon "button" at bounding box center [1426, 542] width 15 height 15
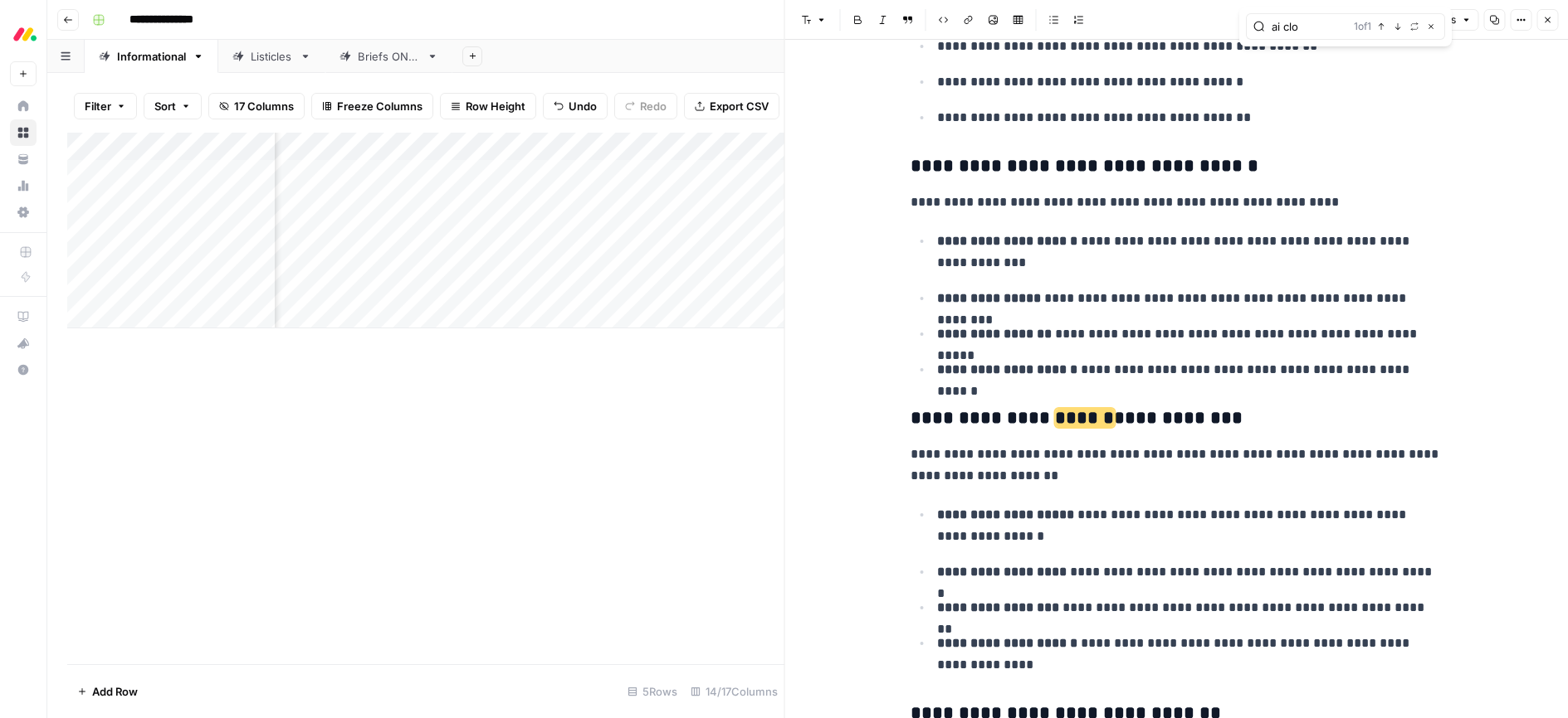
scroll to position [4537, 0]
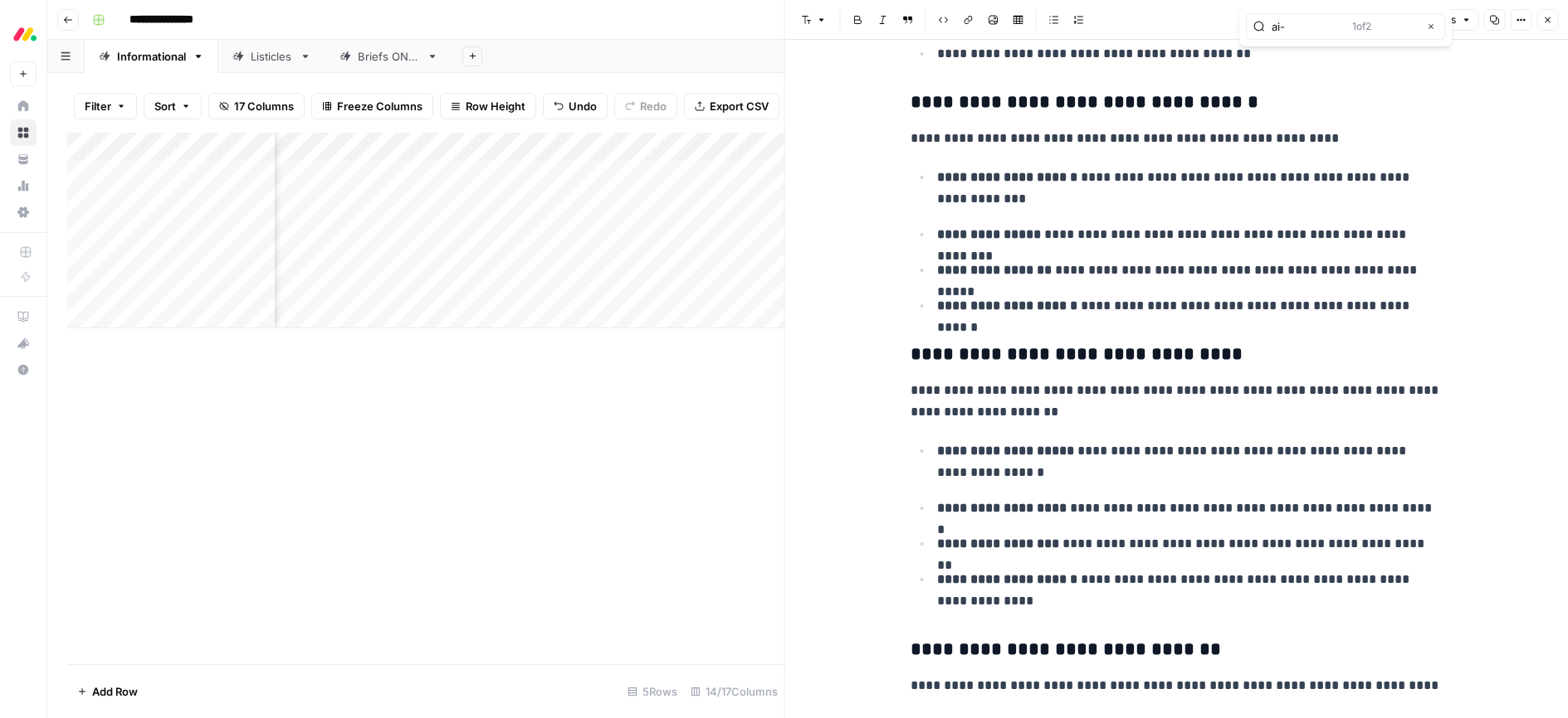
type input "ai-"
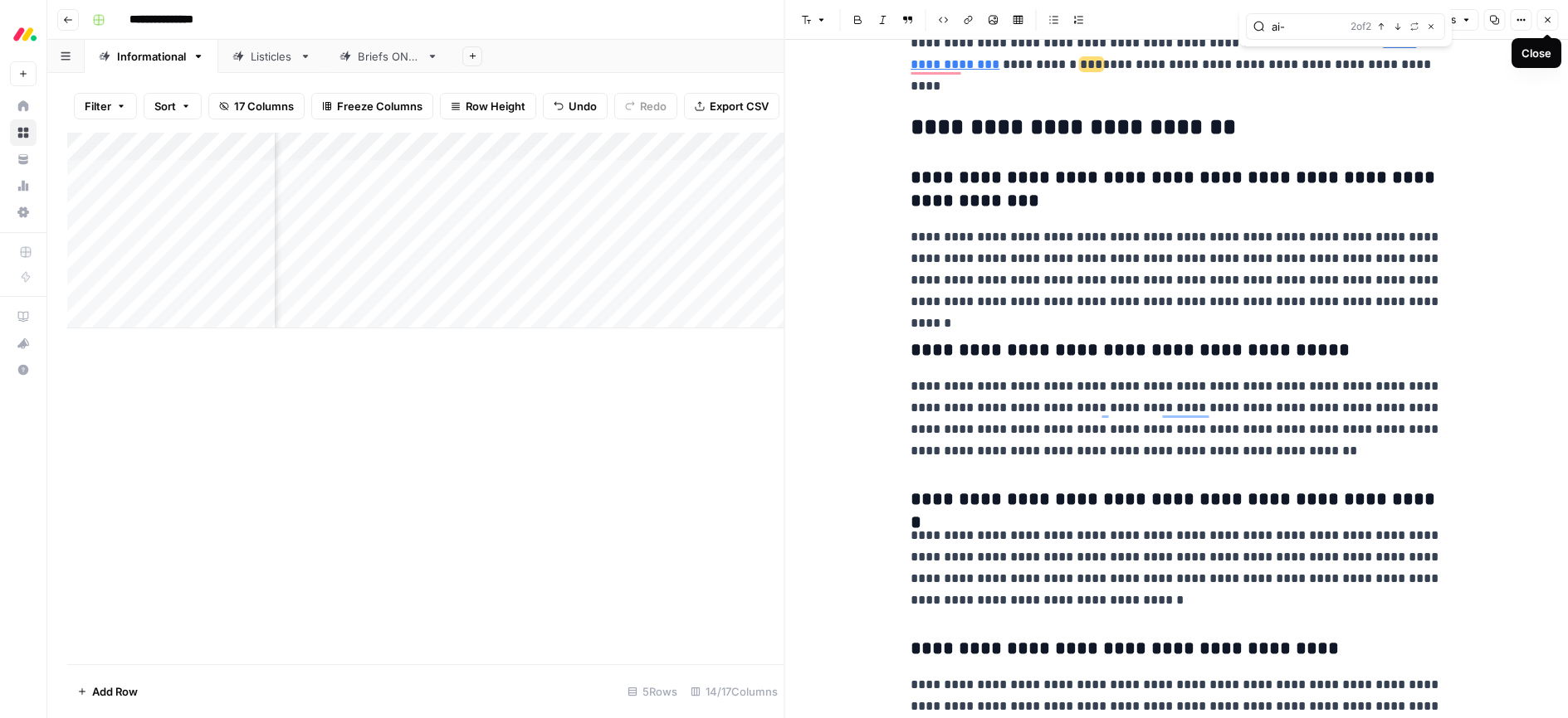
click at [1545, 20] on icon "button" at bounding box center [1547, 19] width 10 height 10
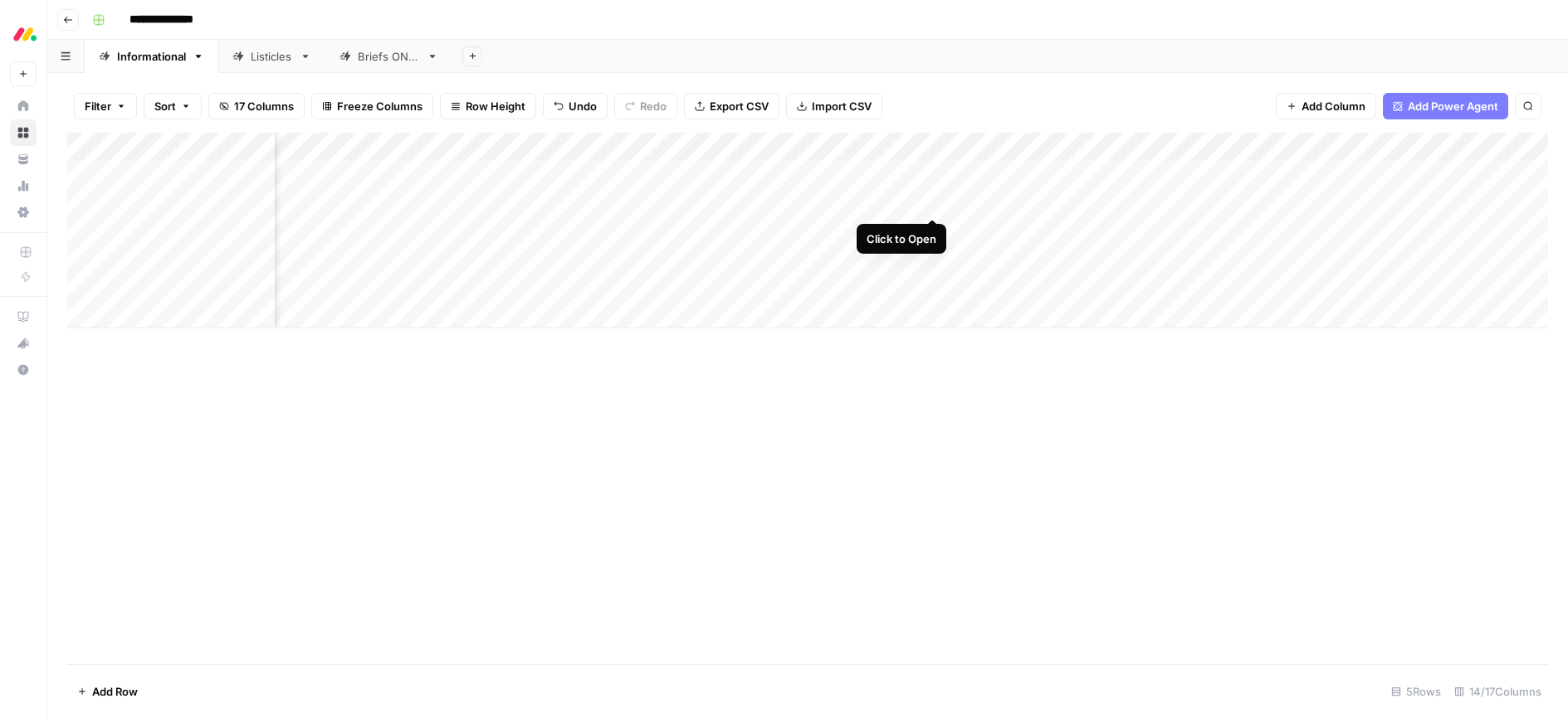
click at [925, 201] on div "Add Column" at bounding box center [807, 231] width 1480 height 196
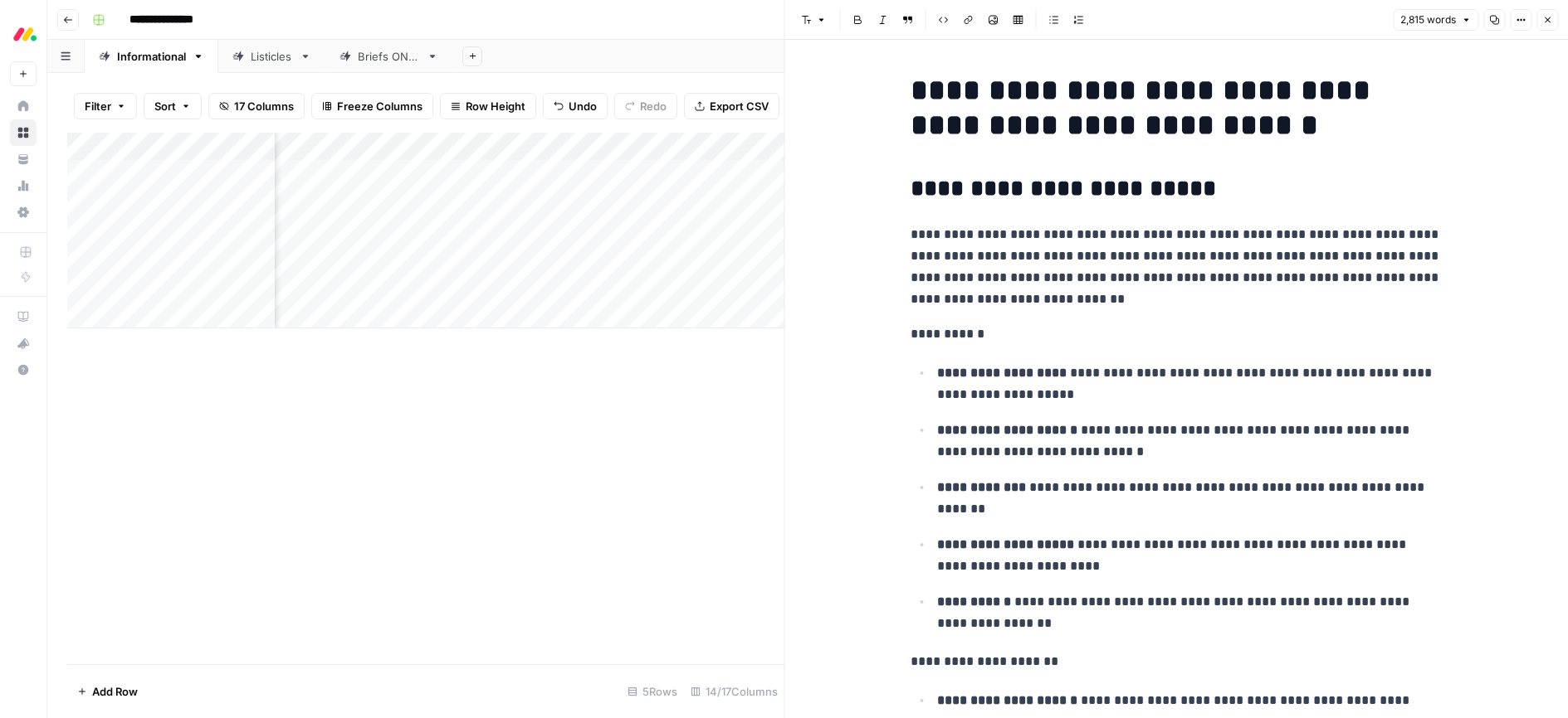
click at [1098, 236] on p "**********" at bounding box center [1176, 266] width 531 height 86
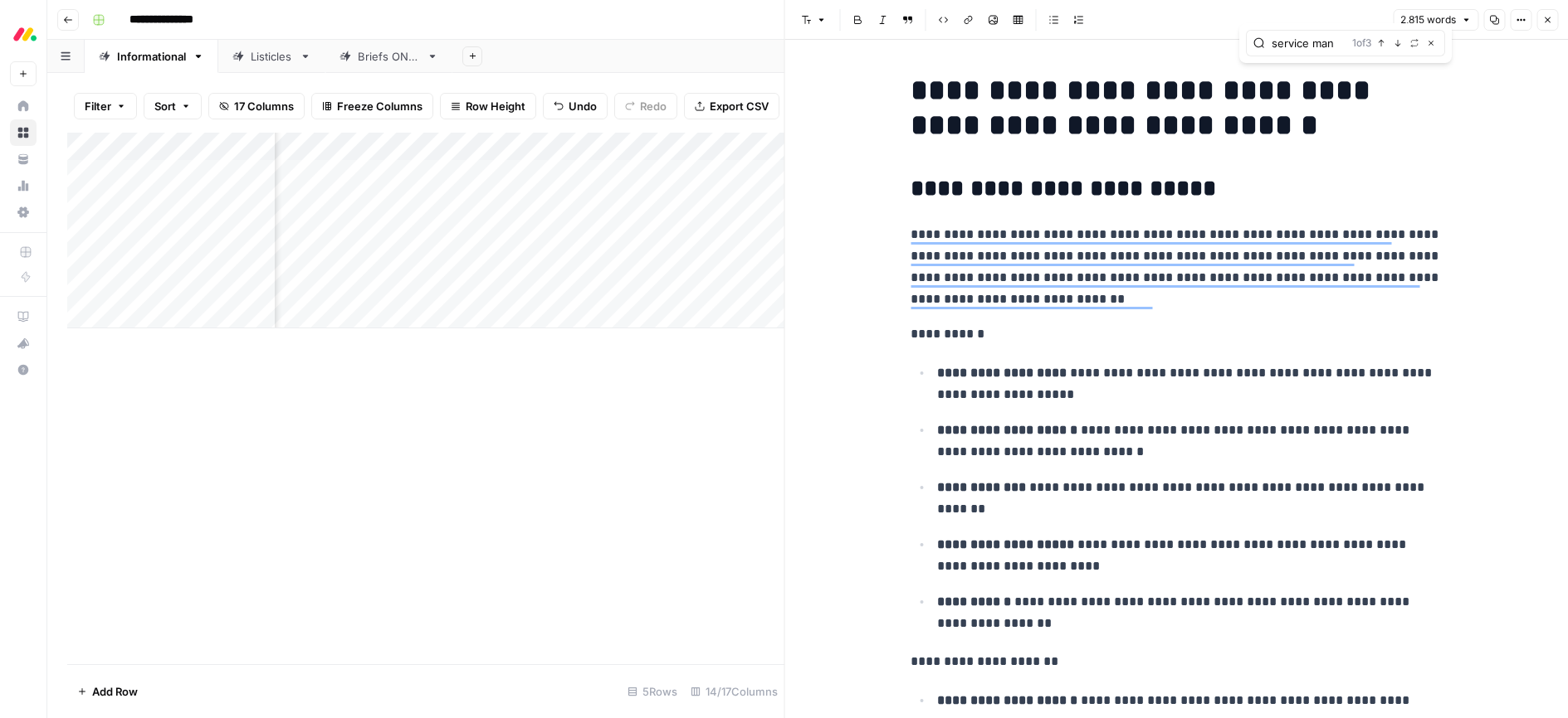
type input "service man"
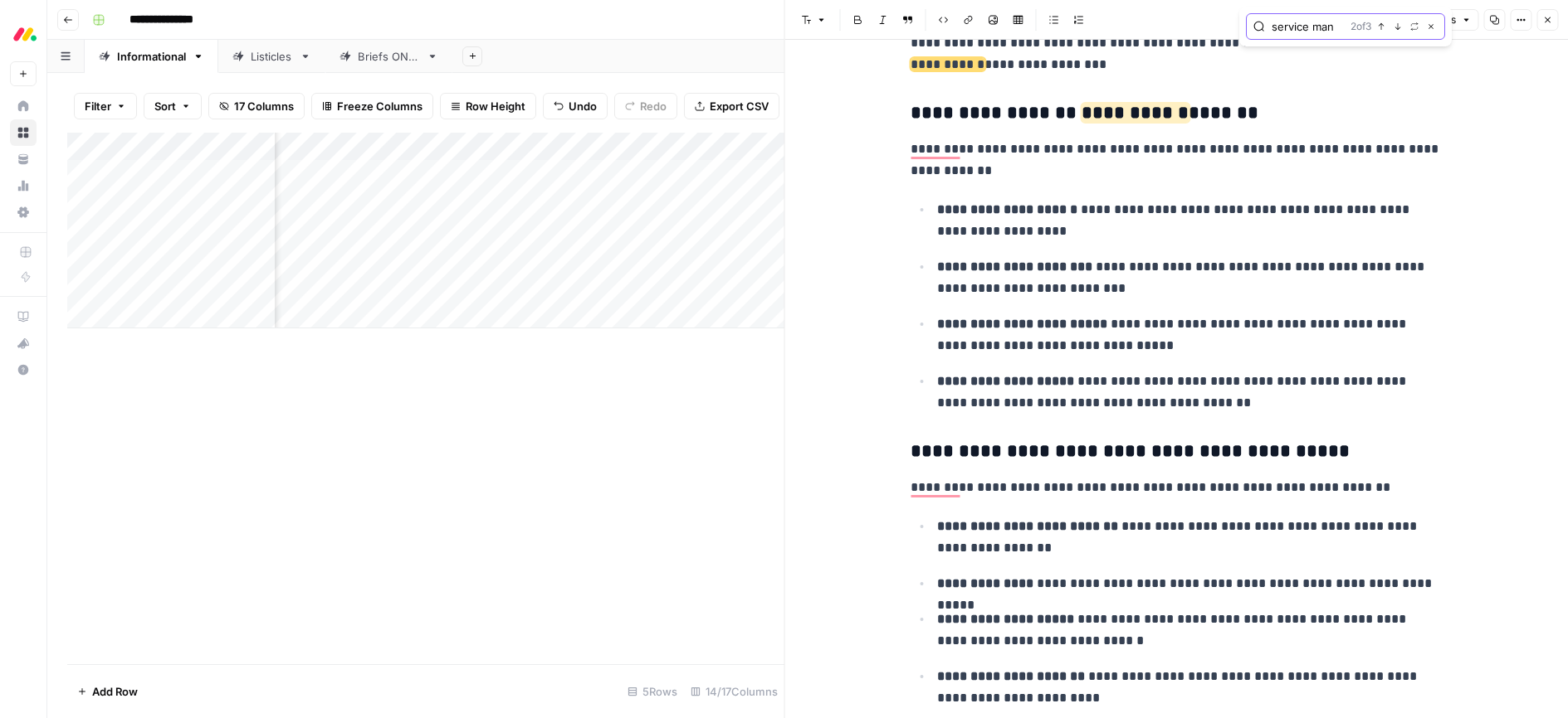
click at [1433, 25] on icon "button" at bounding box center [1430, 26] width 8 height 8
click at [1073, 264] on p "**********" at bounding box center [1189, 277] width 505 height 43
type input "which cloud management technique executes a series of tasks in a workflow?"
drag, startPoint x: 1429, startPoint y: 29, endPoint x: 1422, endPoint y: 53, distance: 25.0
click at [1429, 29] on icon "button" at bounding box center [1430, 26] width 8 height 8
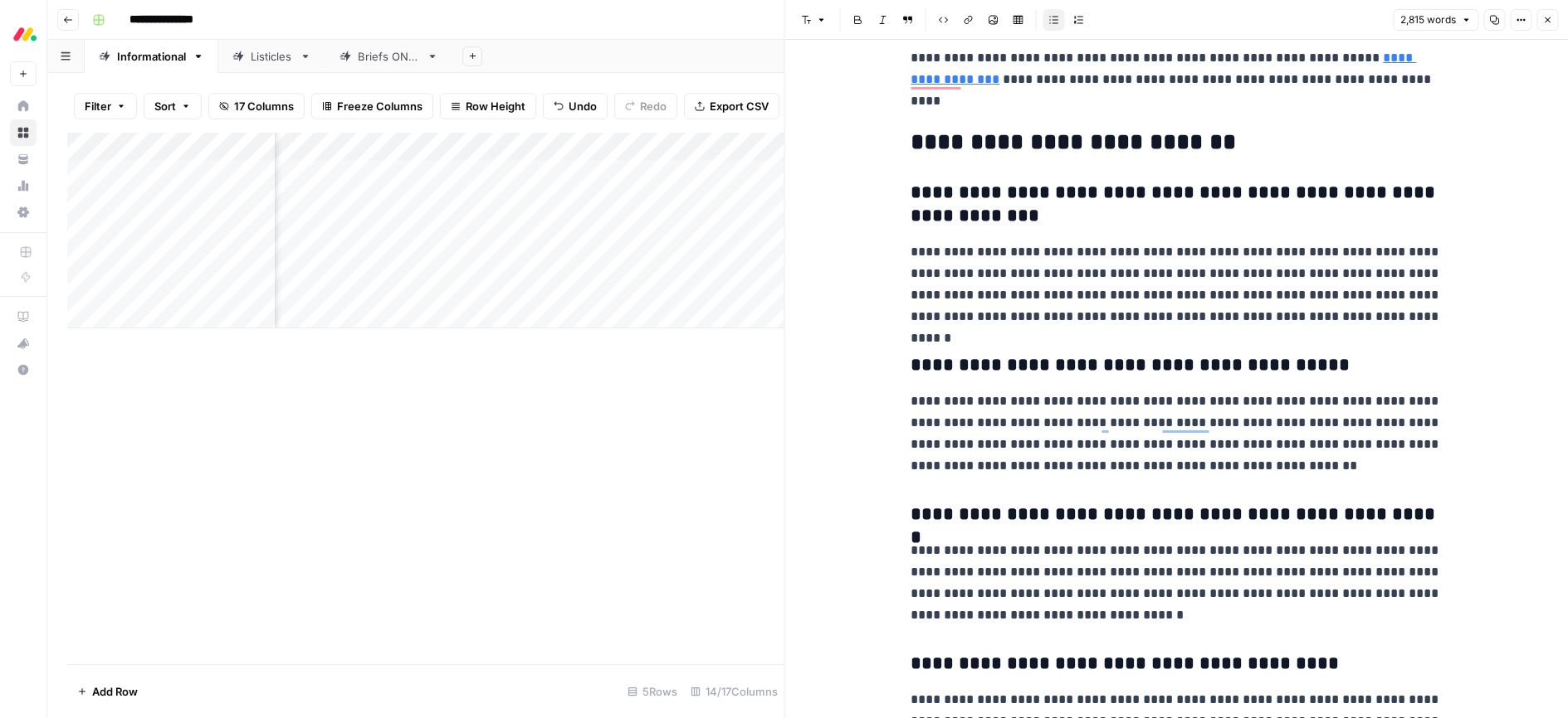
click at [996, 148] on h2 "**********" at bounding box center [1176, 142] width 531 height 27
click at [995, 148] on h2 "**********" at bounding box center [1176, 142] width 531 height 27
click at [967, 179] on span "Edit with AI" at bounding box center [962, 179] width 53 height 15
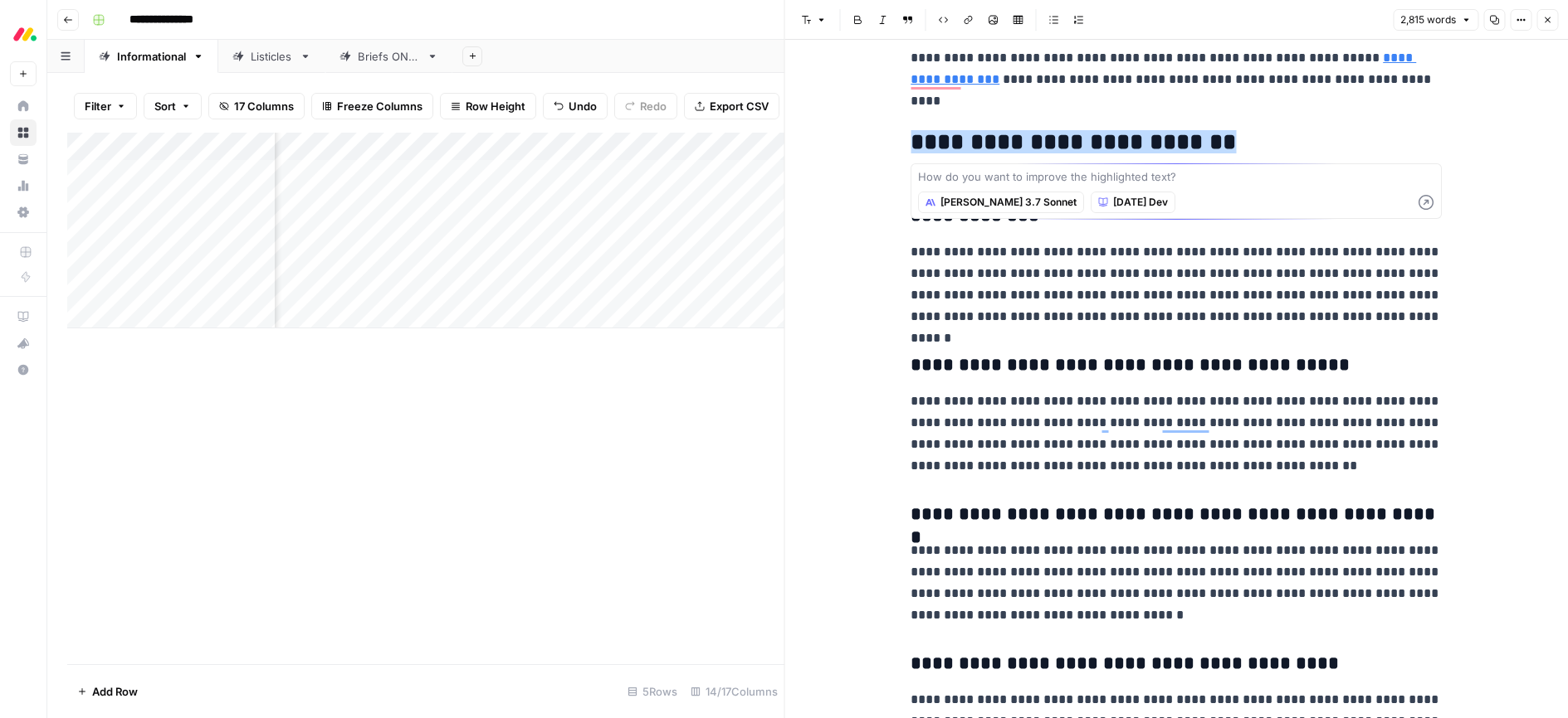
type textarea "a"
click at [1010, 176] on textarea "Add another faq: what is cloud security posture management?"" at bounding box center [1176, 176] width 516 height 17
type textarea "Add another faq: "what is cloud security posture management?""
click at [1430, 206] on icon "button" at bounding box center [1426, 202] width 15 height 15
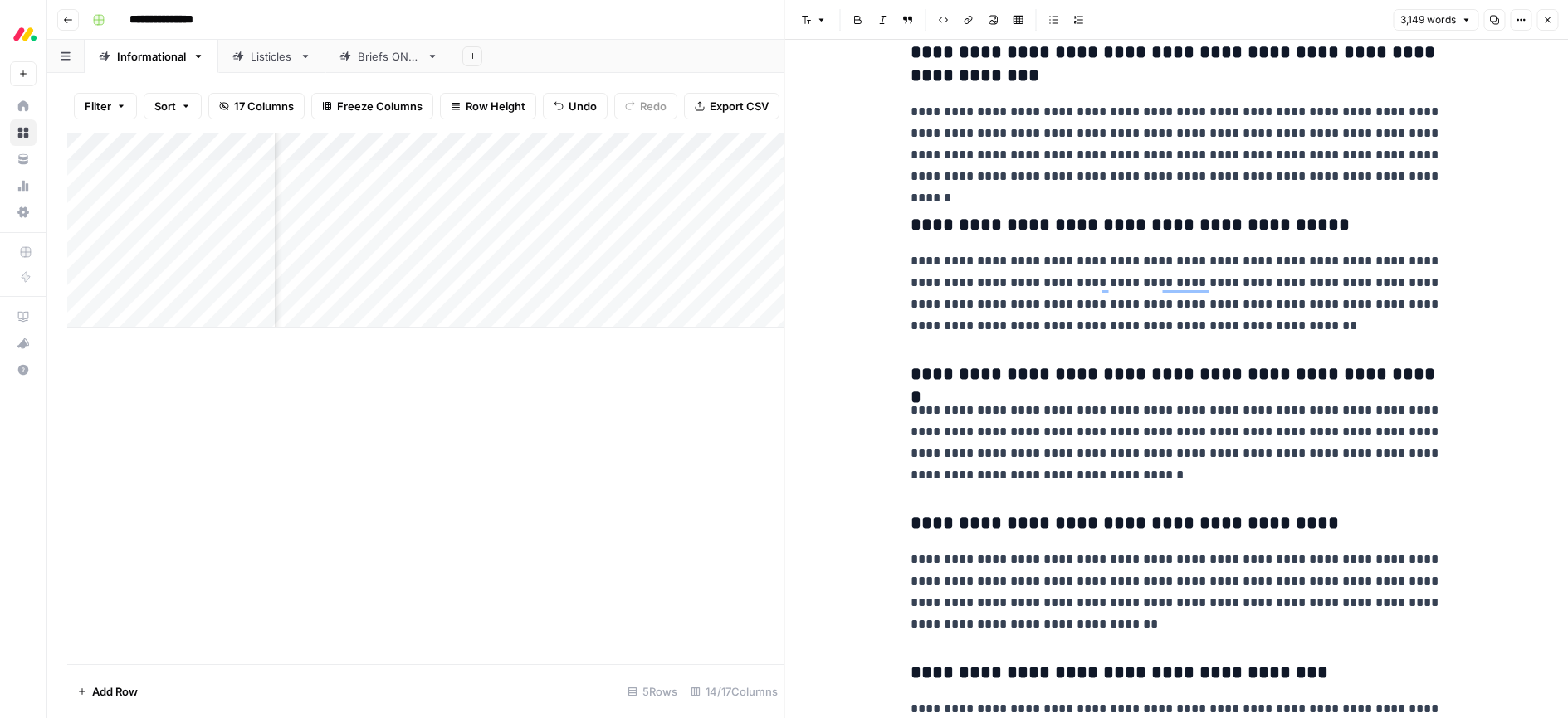
scroll to position [15118, 0]
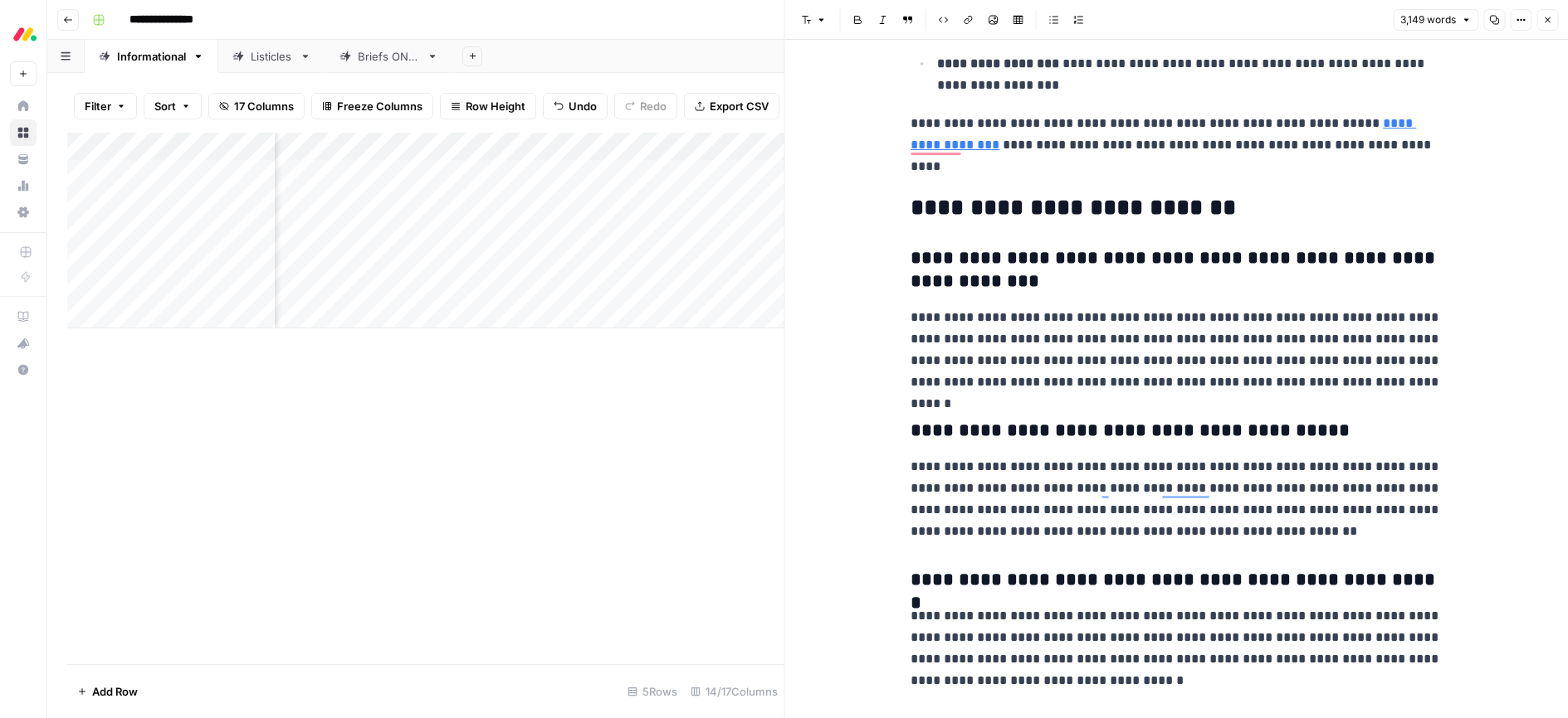
click at [1135, 214] on h2 "**********" at bounding box center [1176, 208] width 531 height 27
type input "n"
type input "benef"
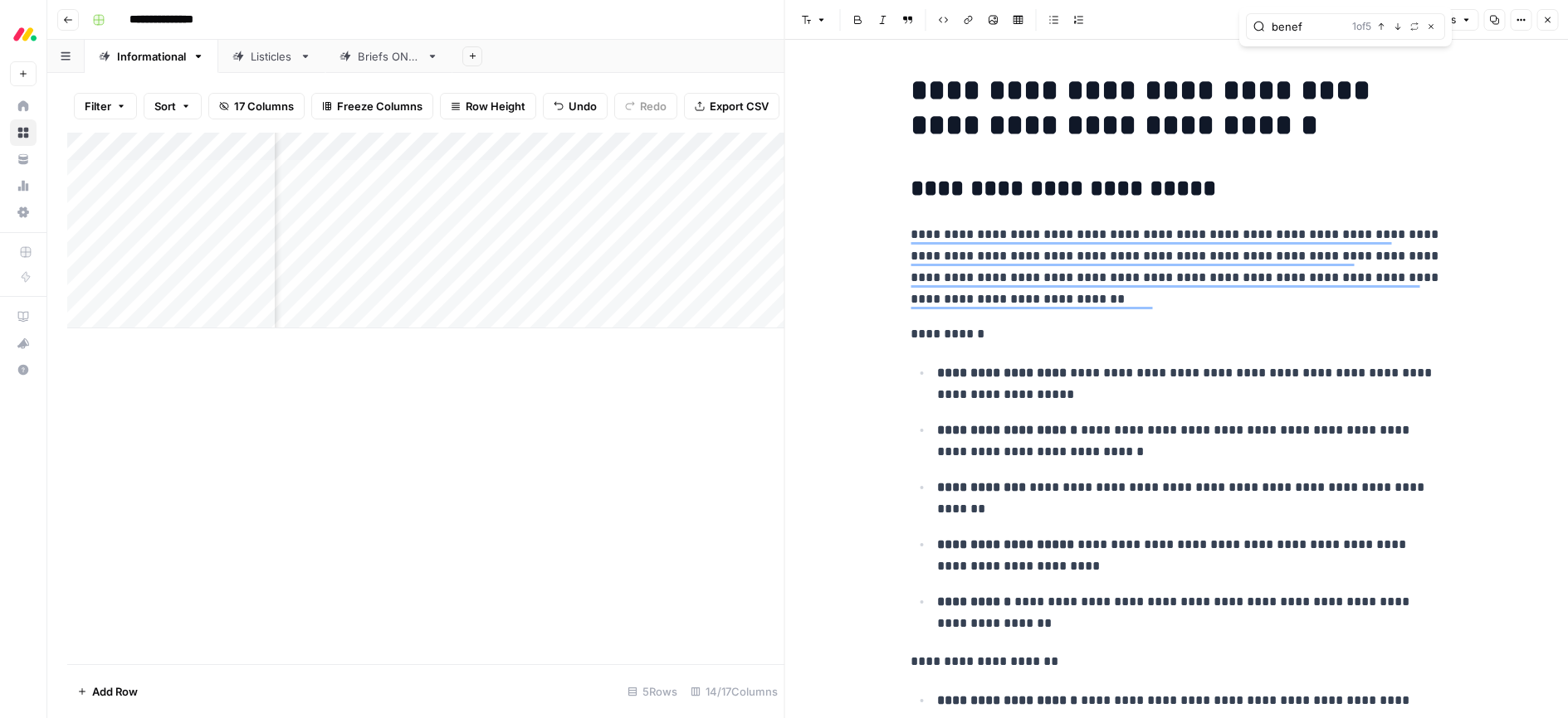
scroll to position [2221, 0]
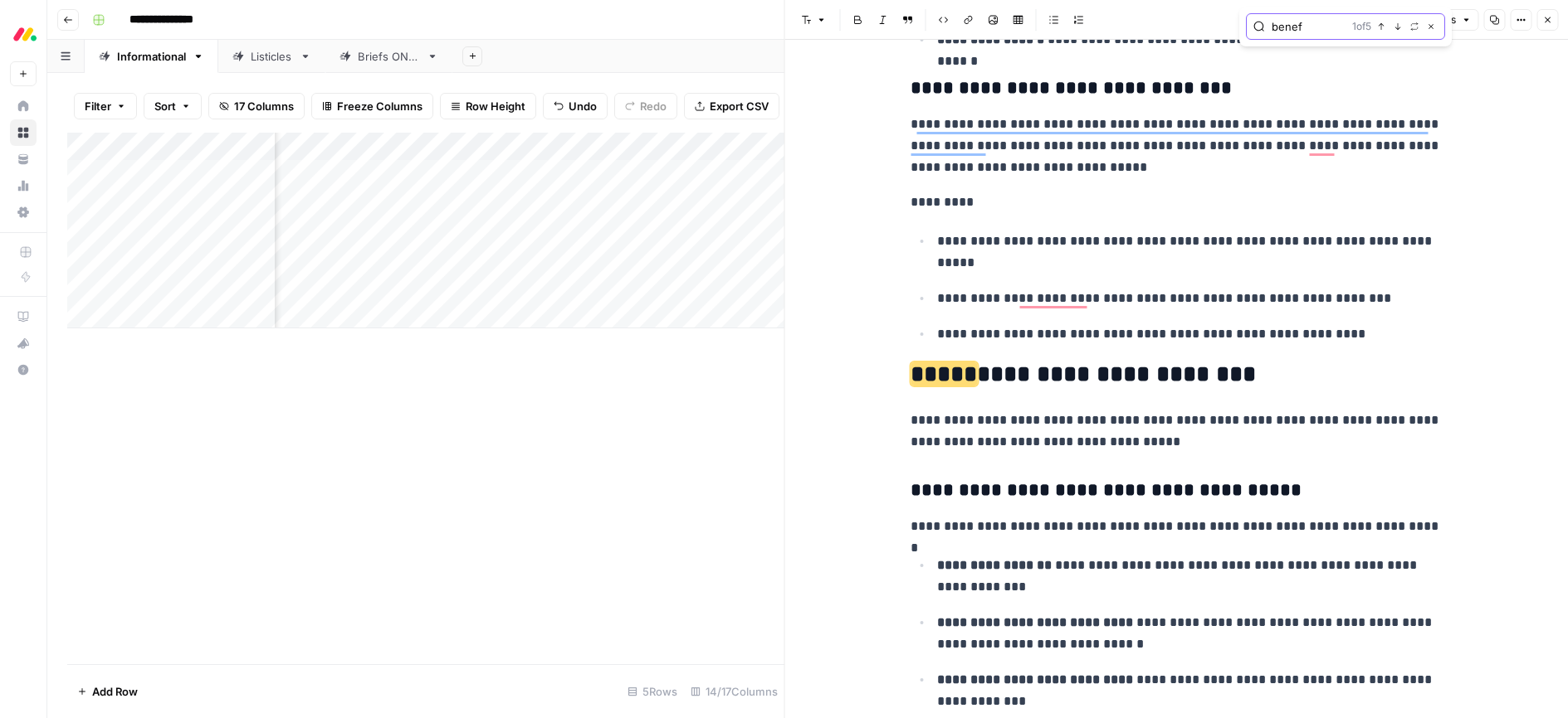
drag, startPoint x: 1431, startPoint y: 26, endPoint x: 1384, endPoint y: 61, distance: 58.6
click at [1431, 26] on icon "button" at bounding box center [1430, 26] width 8 height 8
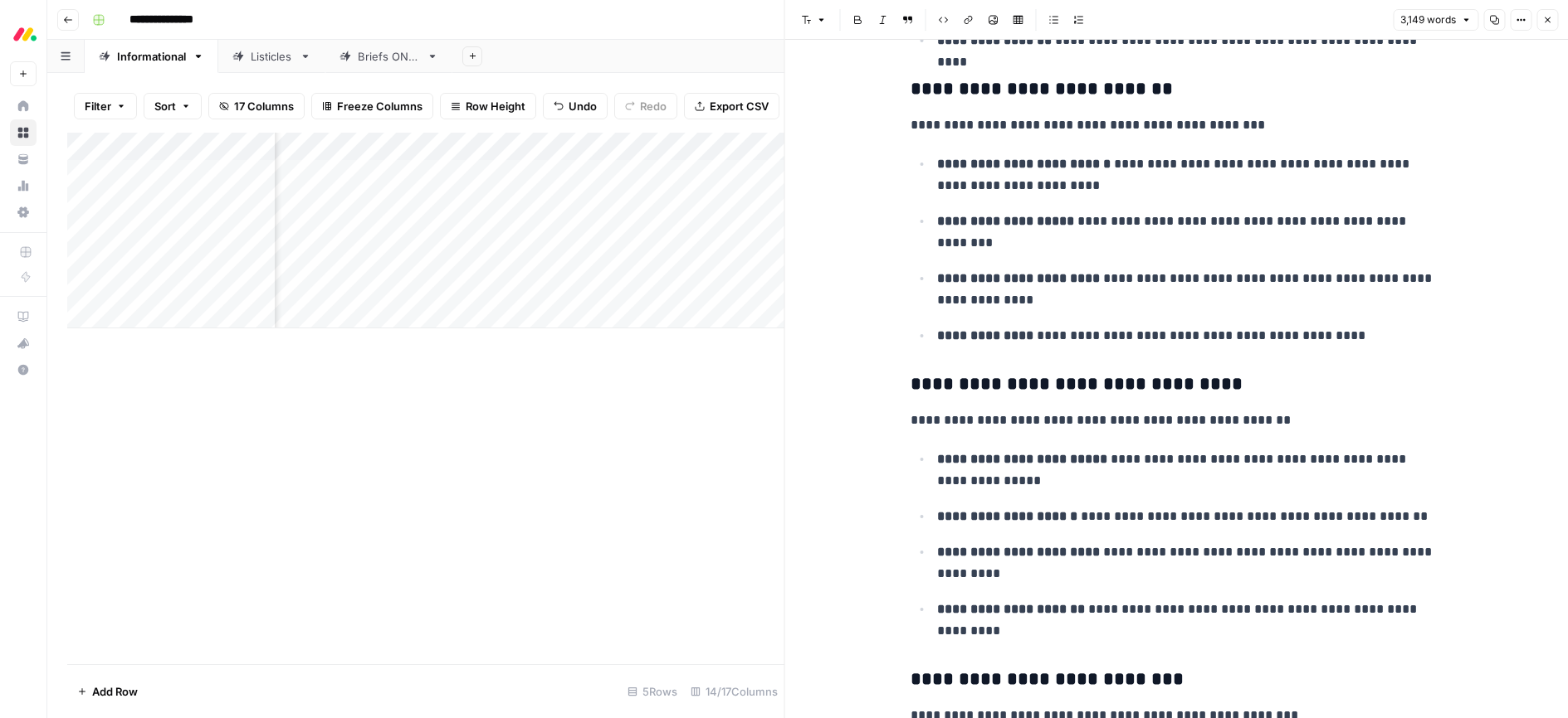
scroll to position [3434, 0]
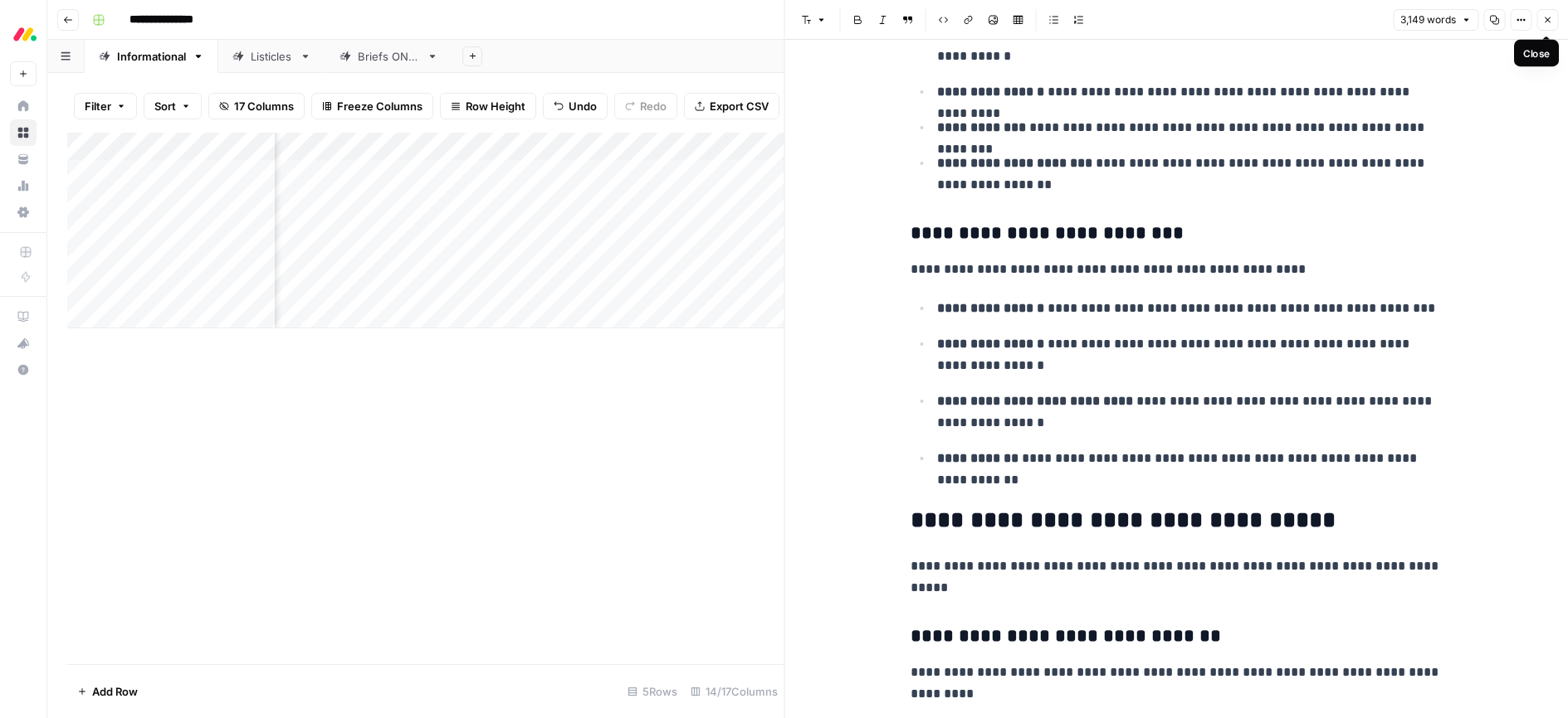
click at [1551, 20] on icon "button" at bounding box center [1547, 19] width 10 height 10
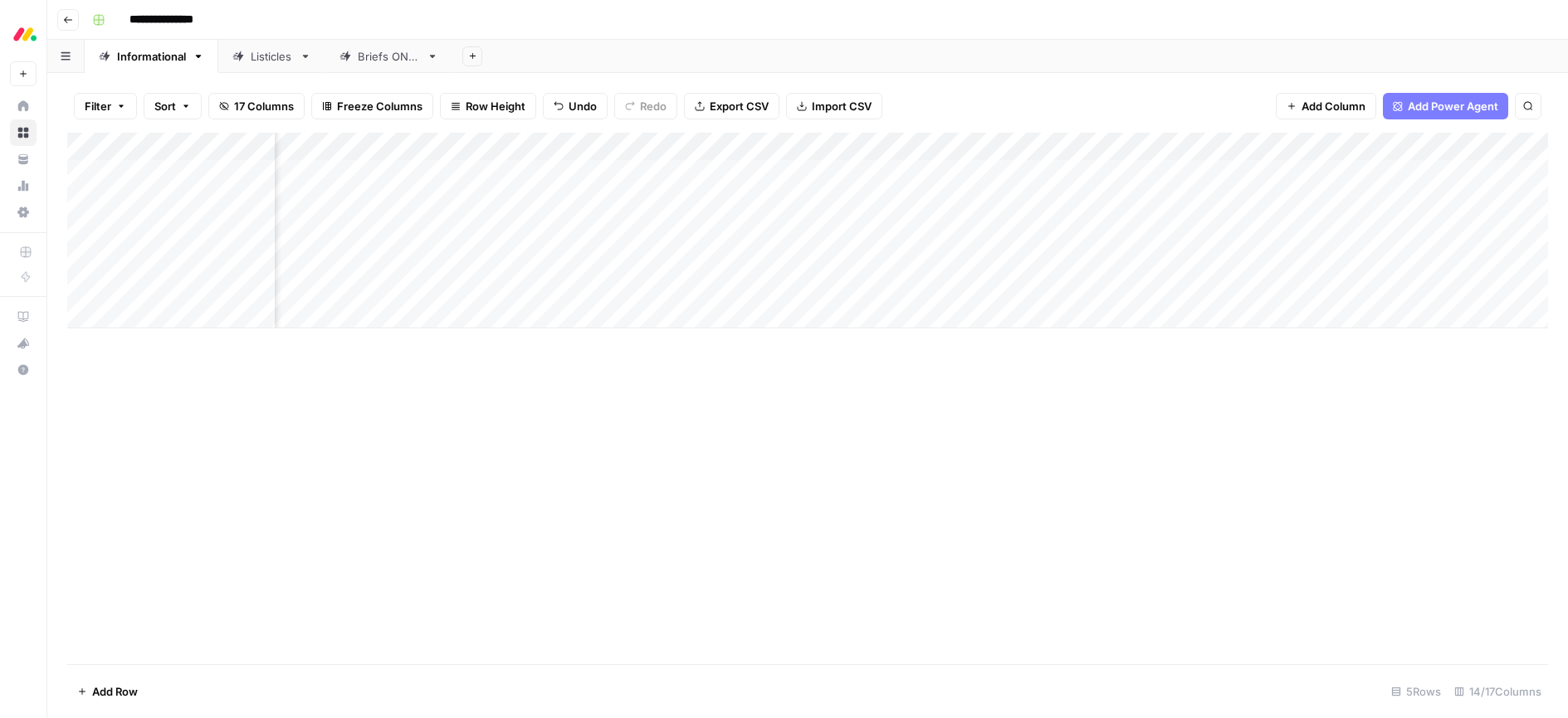
click at [1103, 229] on div "Add Column" at bounding box center [807, 231] width 1480 height 196
click at [1098, 260] on div "Add Column" at bounding box center [807, 231] width 1480 height 196
click at [1101, 286] on div "Add Column" at bounding box center [807, 231] width 1480 height 196
click at [1439, 201] on div "Add Column" at bounding box center [807, 231] width 1480 height 196
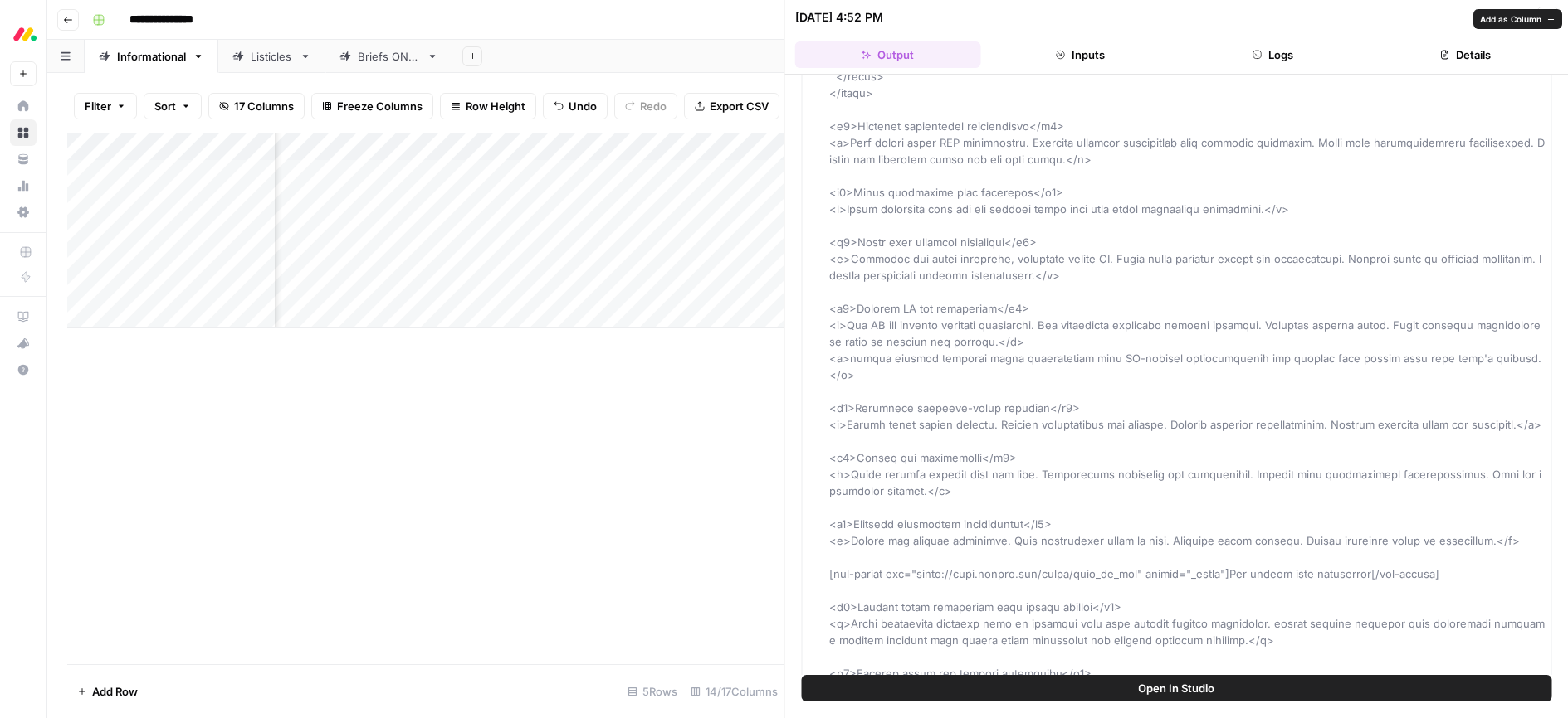
scroll to position [5505, 0]
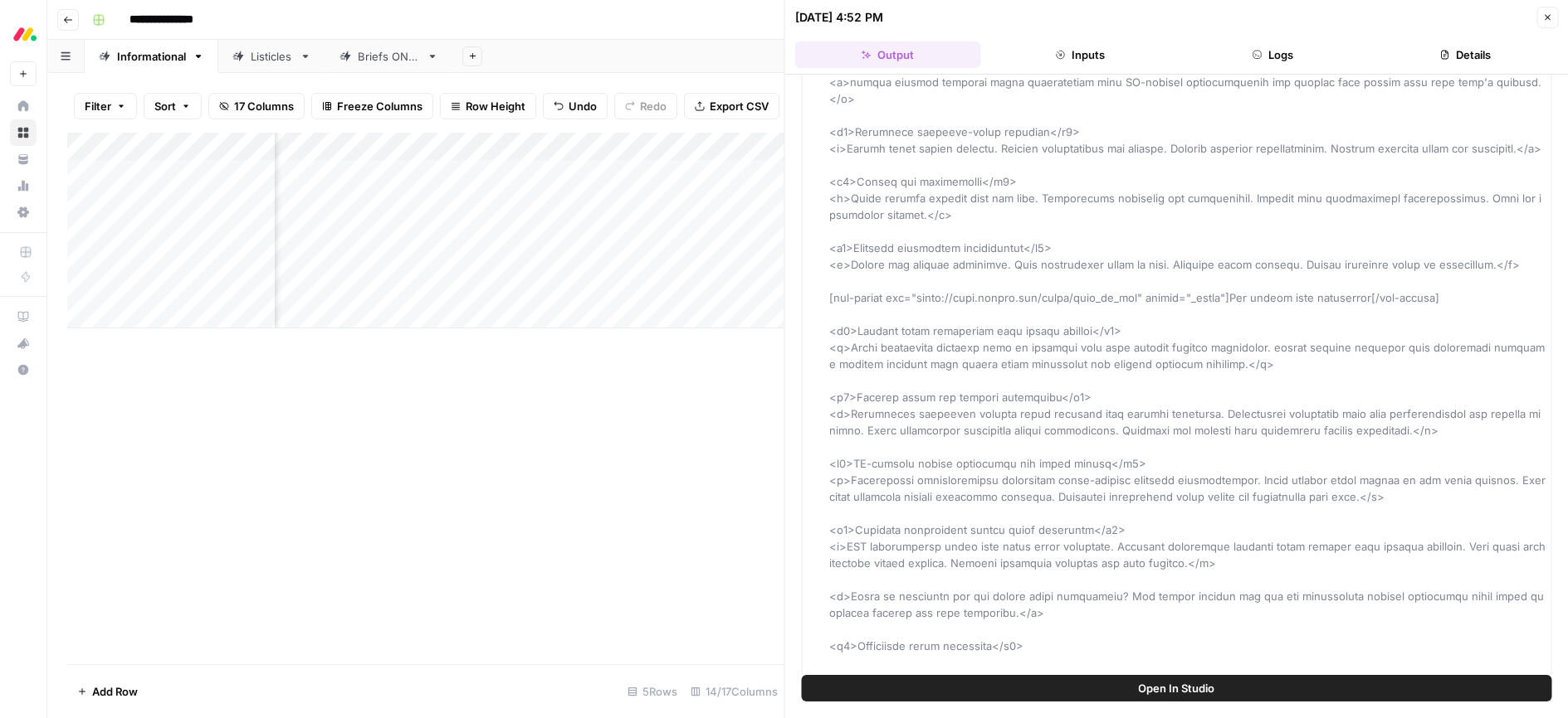
click at [1545, 19] on icon "button" at bounding box center [1547, 17] width 10 height 10
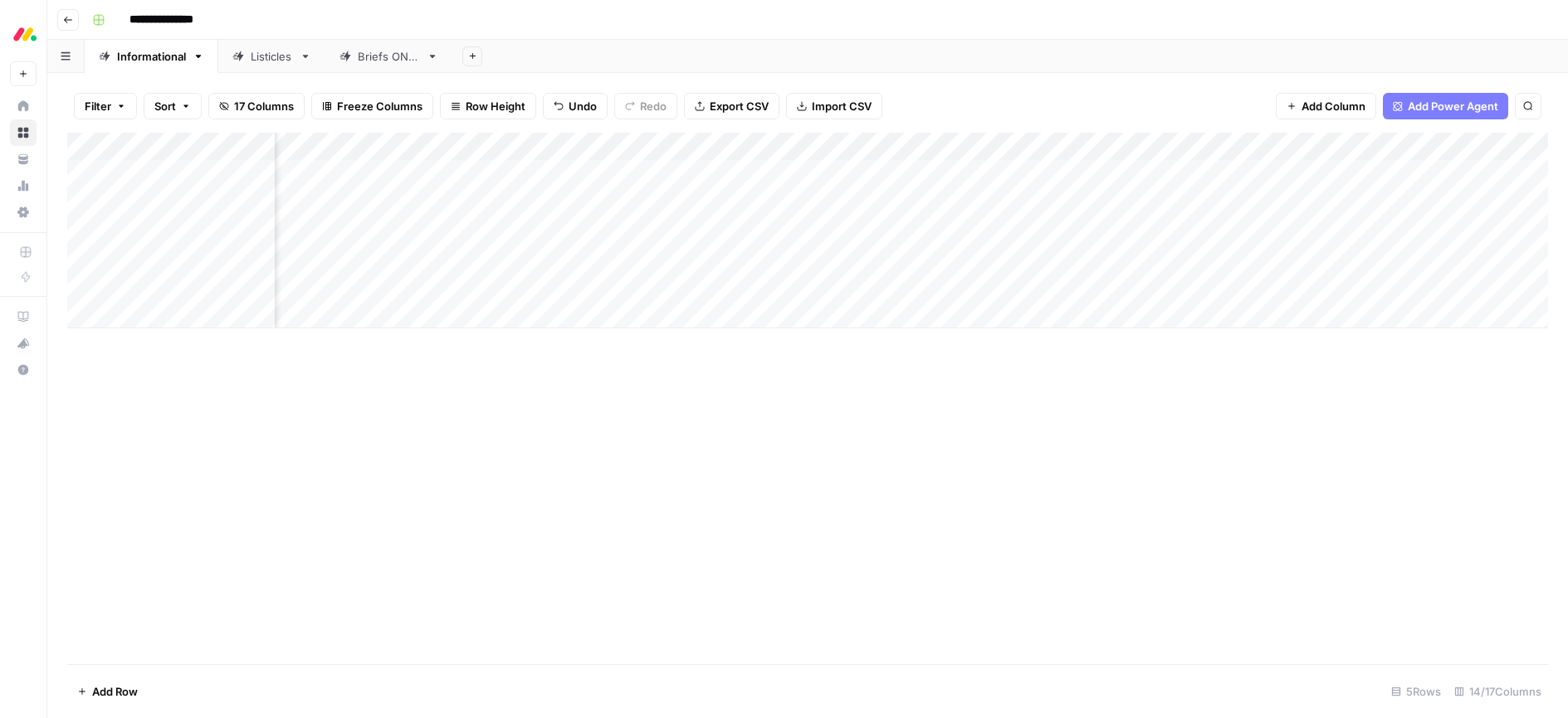
click at [1285, 201] on div "Add Column" at bounding box center [807, 231] width 1480 height 196
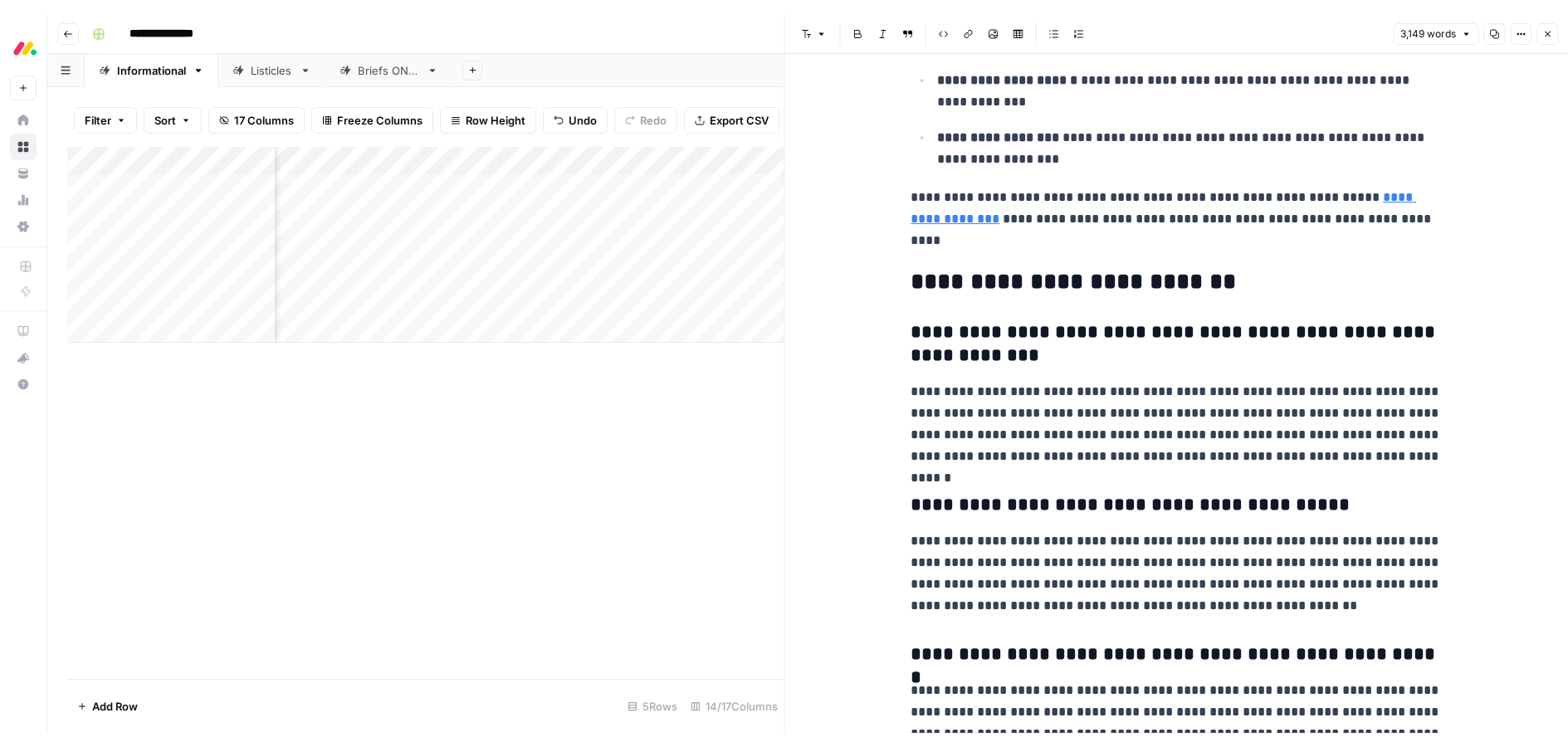
scroll to position [13615, 0]
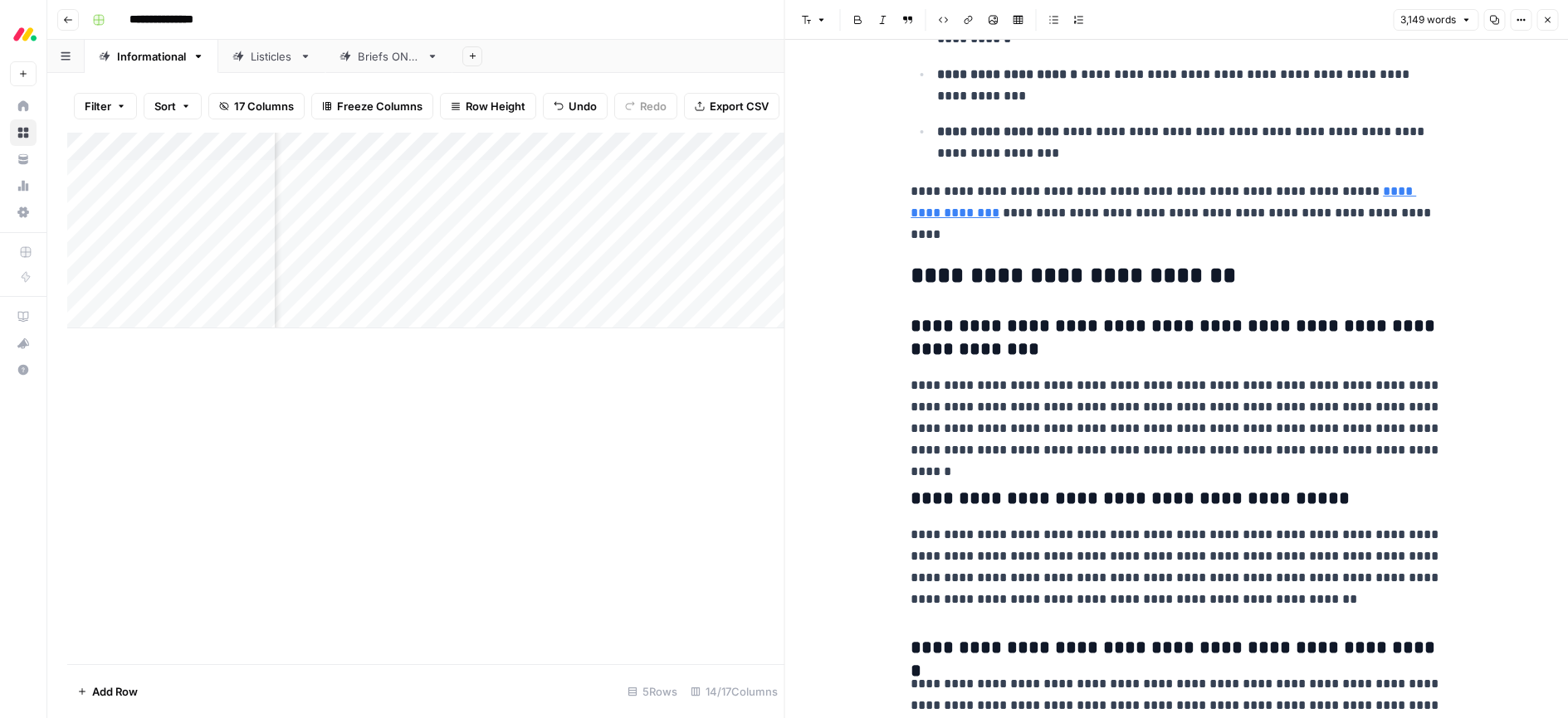
click at [1545, 26] on button "Close" at bounding box center [1547, 19] width 21 height 21
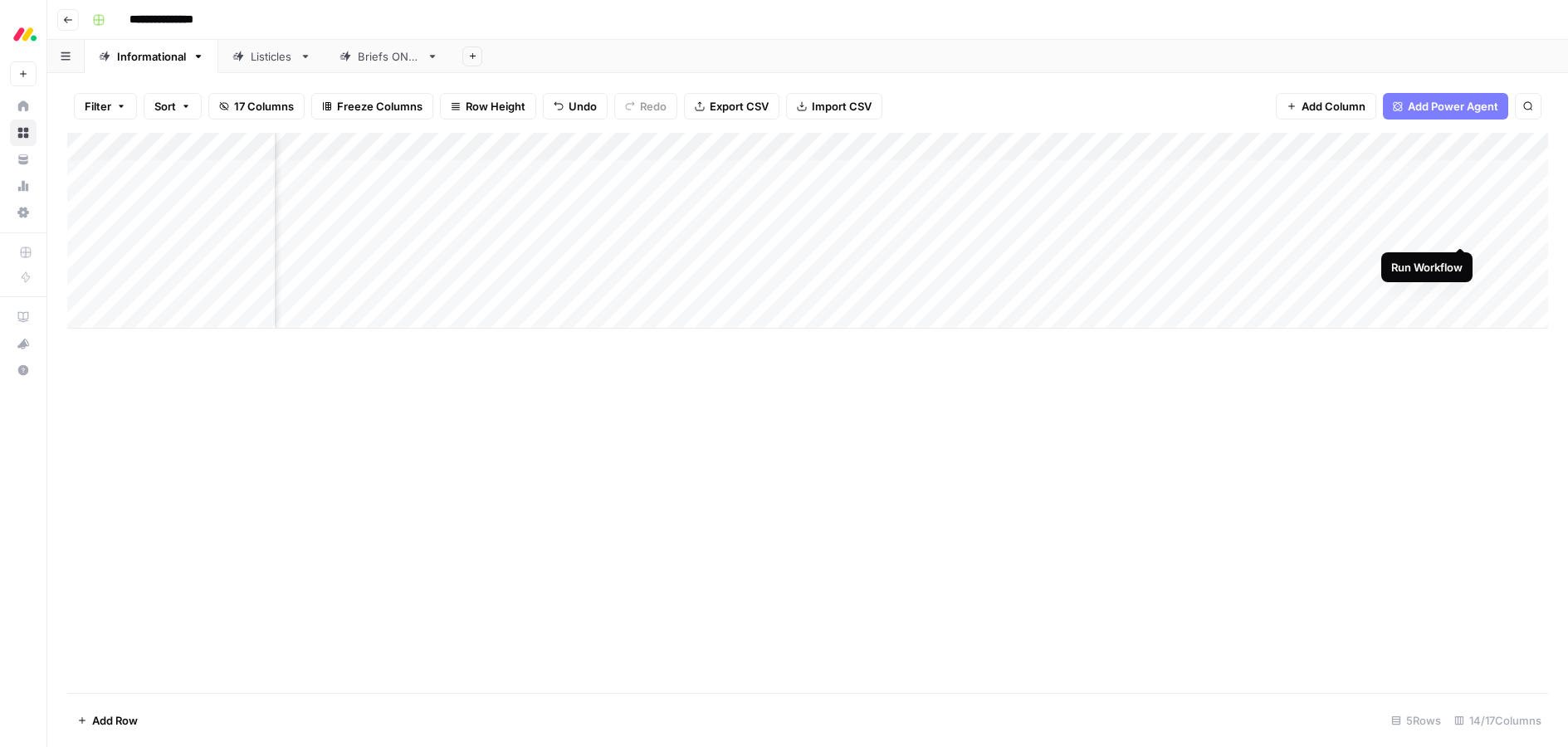
click at [1455, 229] on div "Add Column" at bounding box center [807, 231] width 1480 height 196
click at [1457, 257] on div "Add Column" at bounding box center [807, 231] width 1480 height 196
click at [1464, 288] on div "Add Column" at bounding box center [807, 231] width 1480 height 196
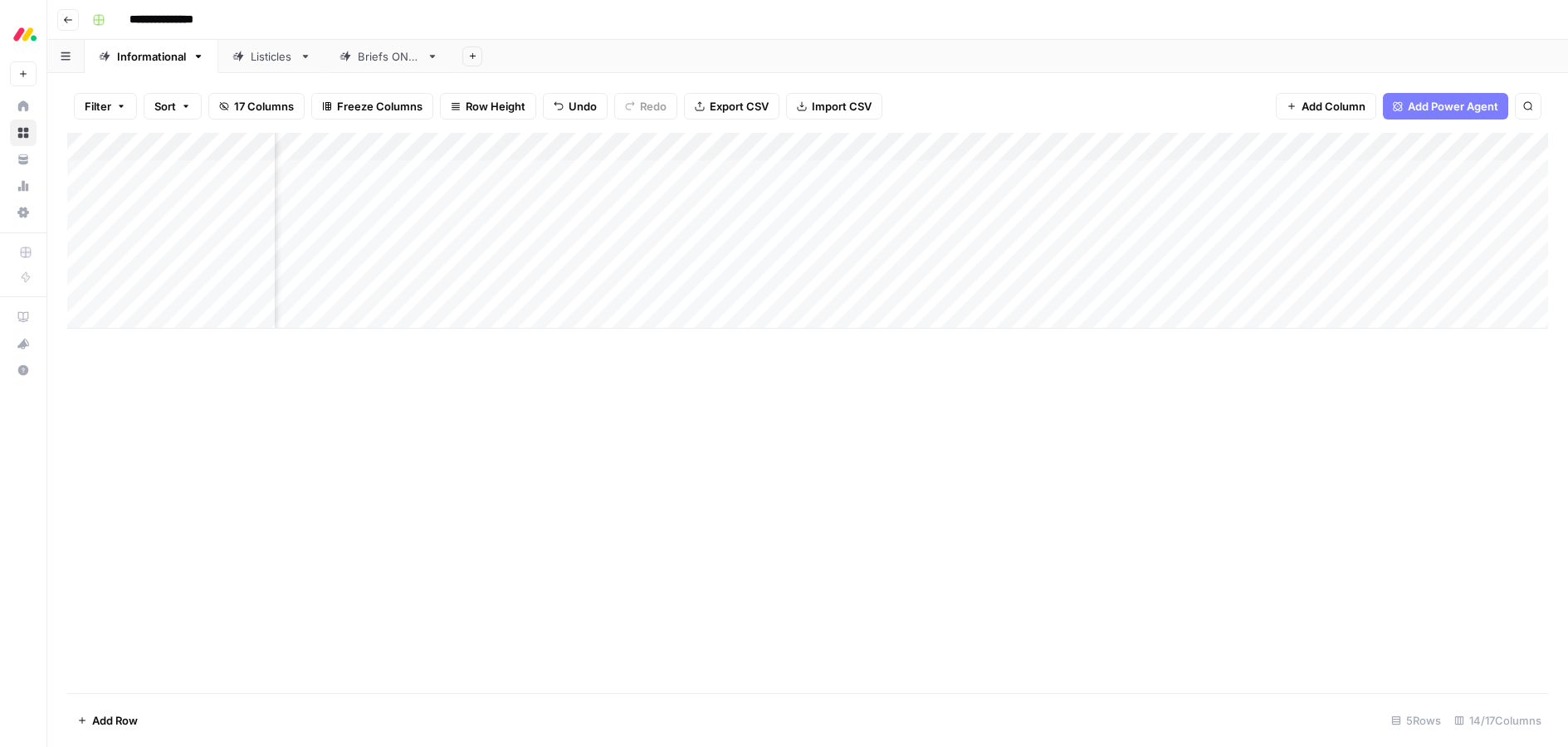
click at [1281, 227] on div "Add Column" at bounding box center [807, 231] width 1480 height 196
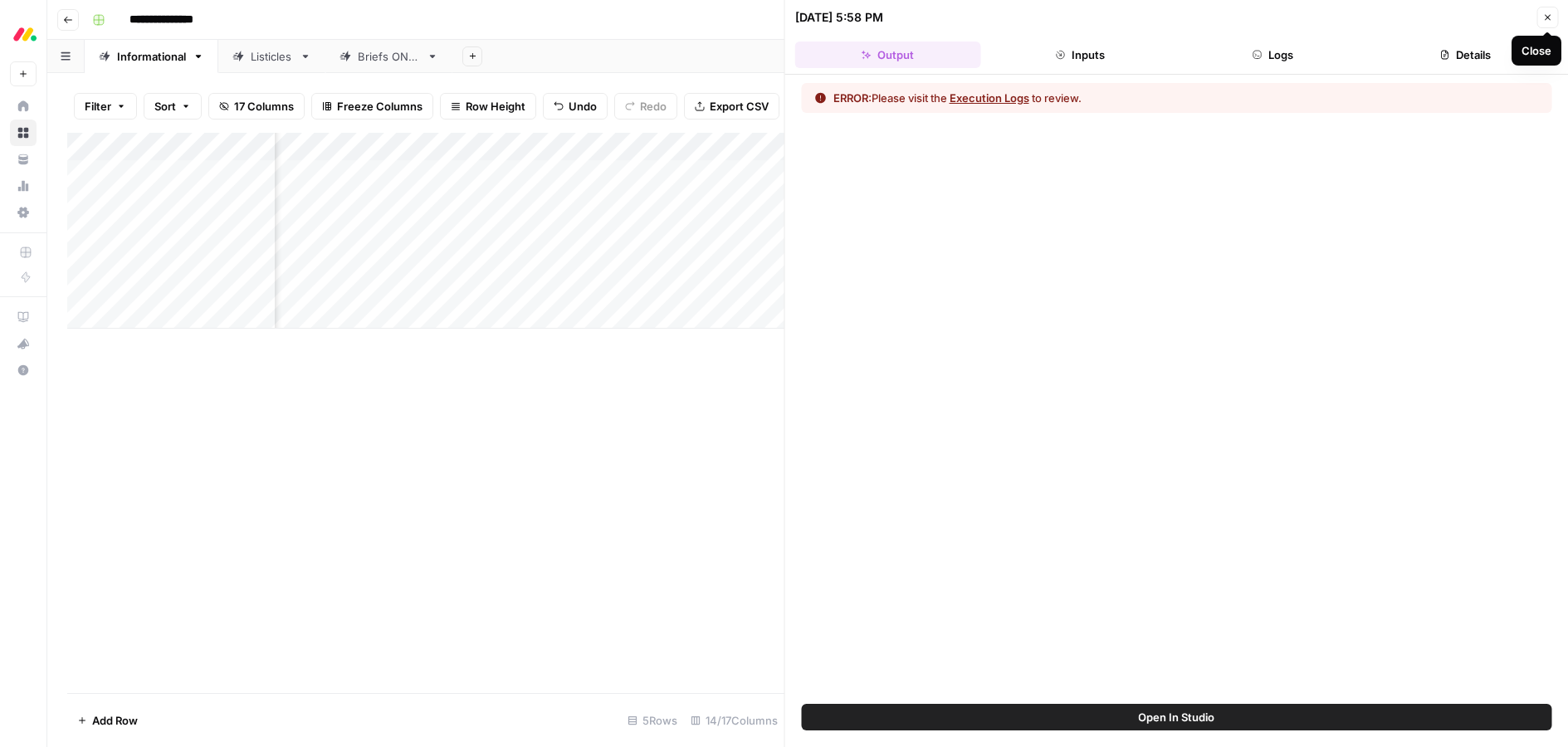
click at [1550, 21] on icon "button" at bounding box center [1547, 17] width 10 height 10
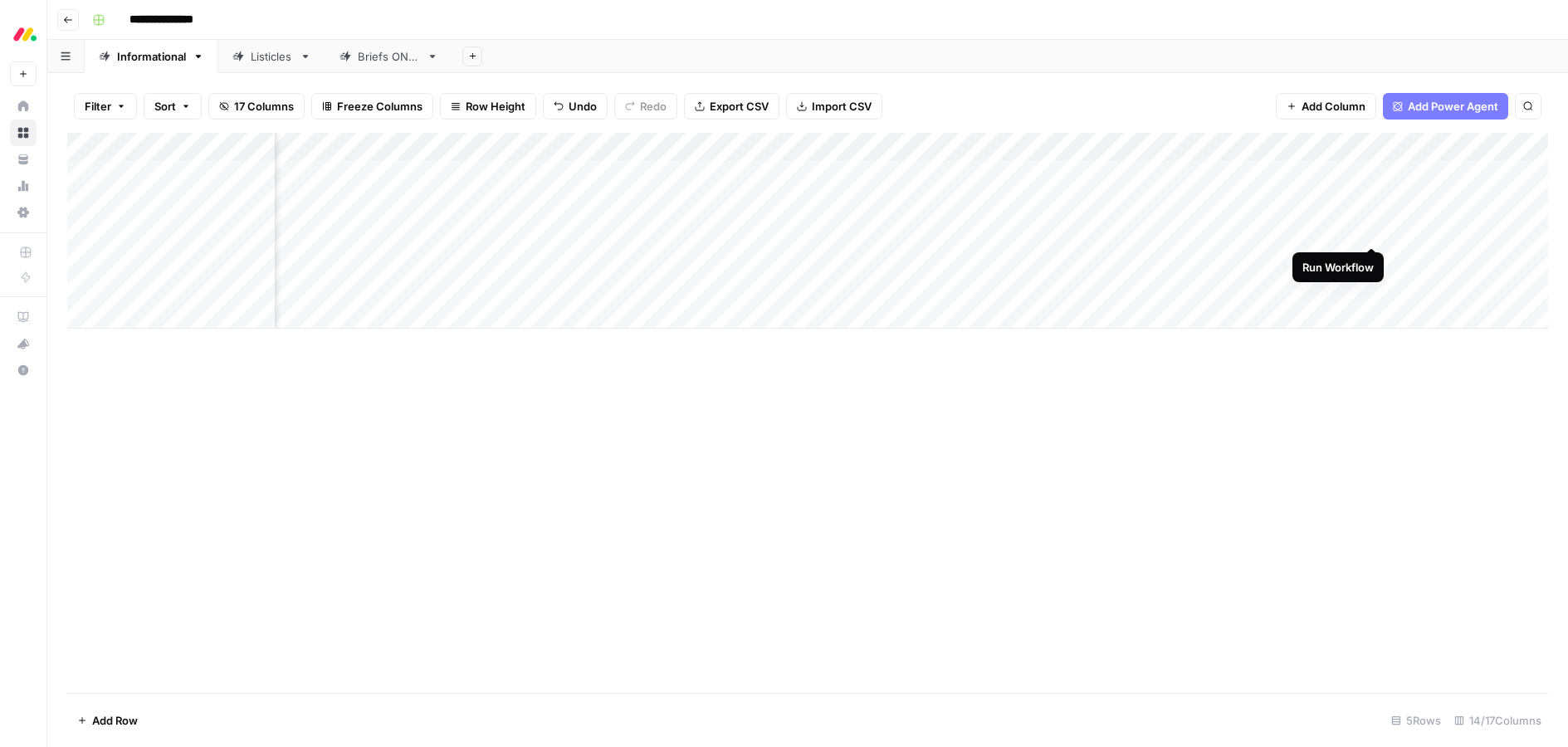
click at [1371, 228] on div "Add Column" at bounding box center [807, 231] width 1480 height 196
